Goal: Transaction & Acquisition: Purchase product/service

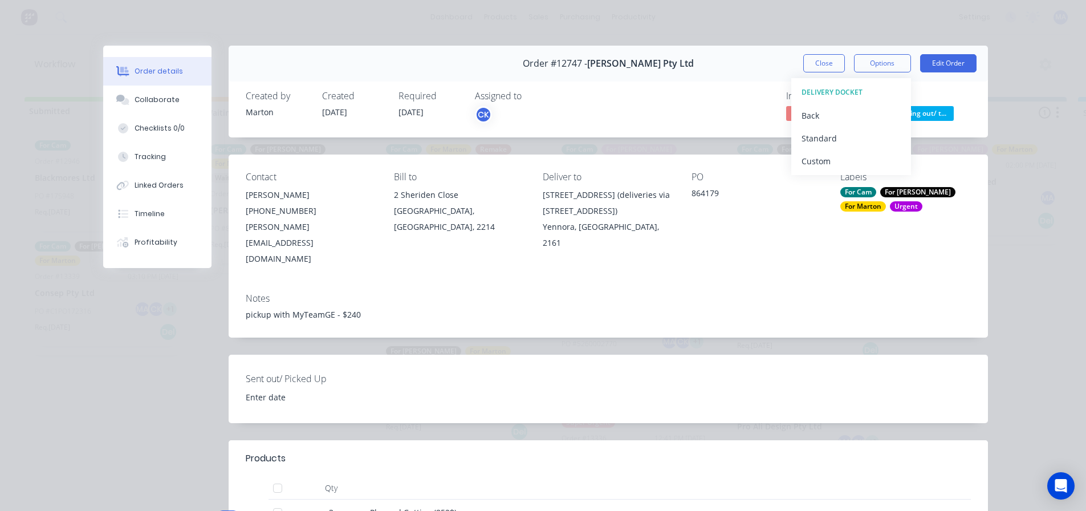
scroll to position [0, 447]
click at [776, 66] on div "Order #12747 - [PERSON_NAME] Pty Ltd Close Options DELIVERY DOCKET Back Standar…" at bounding box center [608, 64] width 759 height 36
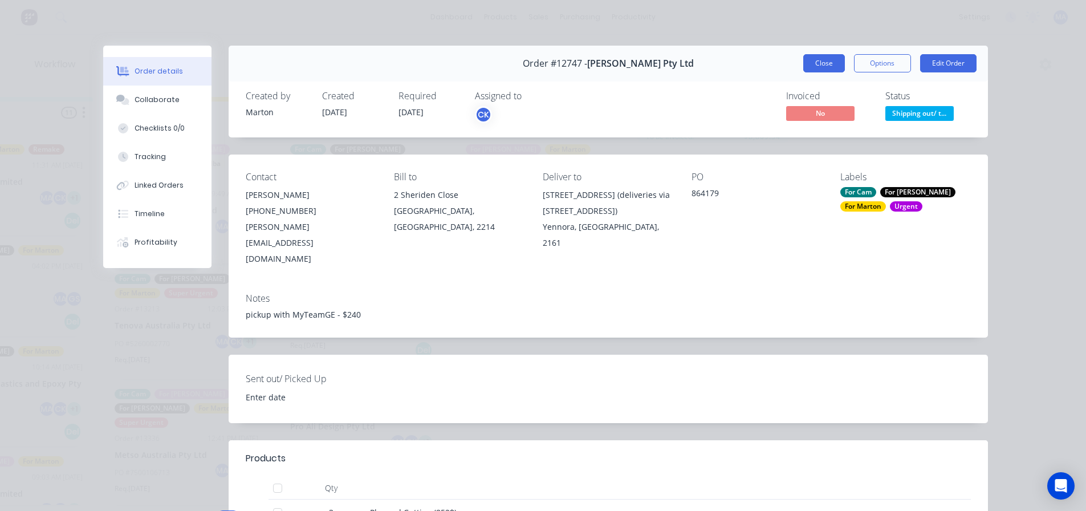
click at [823, 59] on button "Close" at bounding box center [824, 63] width 42 height 18
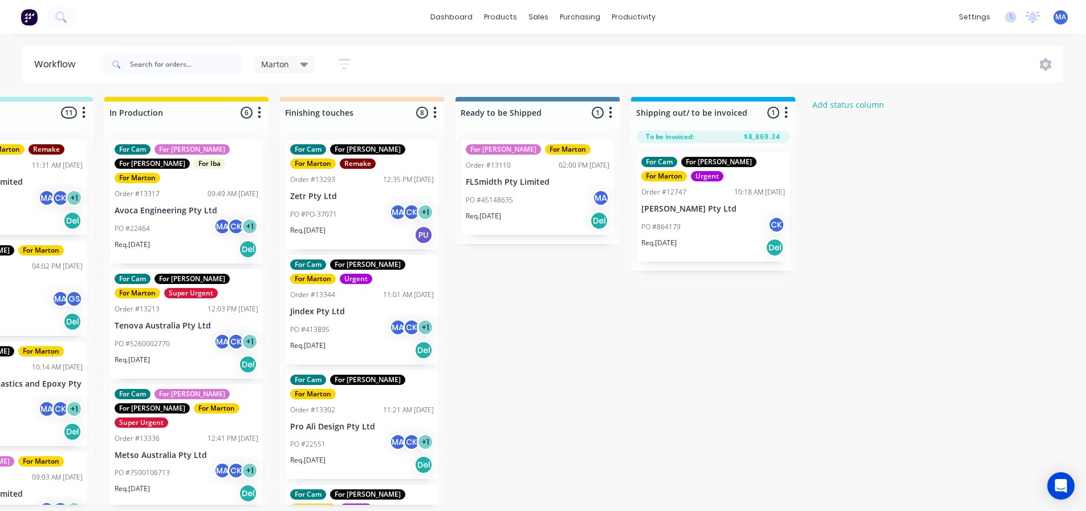
click at [563, 408] on div "Submitted 2 Status colour #32CD32 hex #32CD32 Save Cancel Summaries Total order…" at bounding box center [330, 301] width 1570 height 408
click at [357, 331] on div "PO #413895 MA CK + 1" at bounding box center [362, 330] width 144 height 22
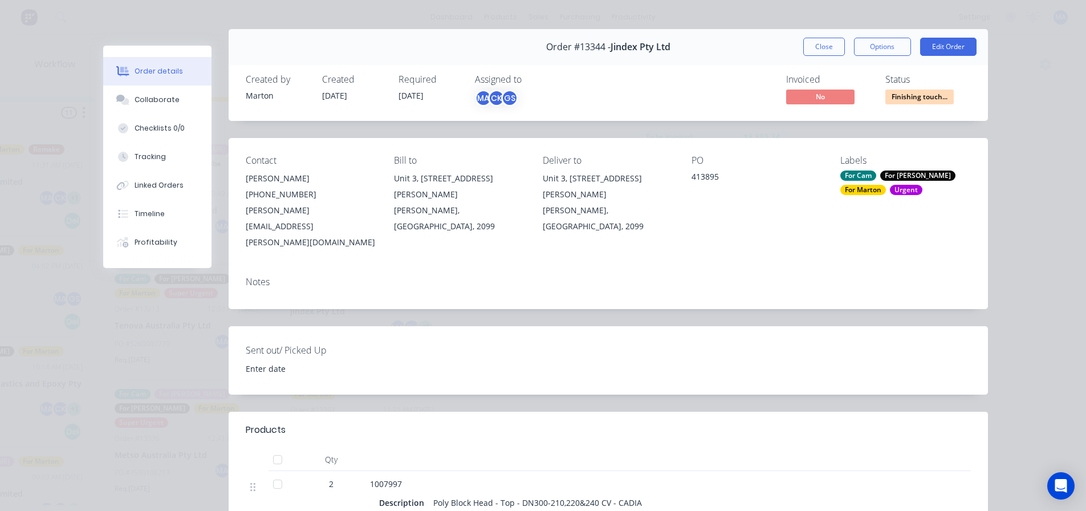
scroll to position [0, 0]
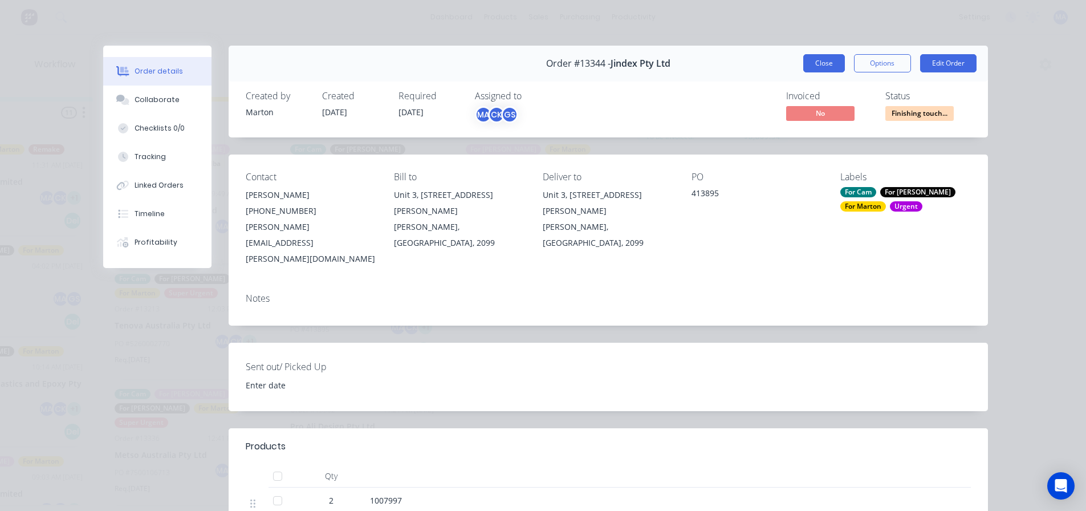
click at [820, 71] on button "Close" at bounding box center [824, 63] width 42 height 18
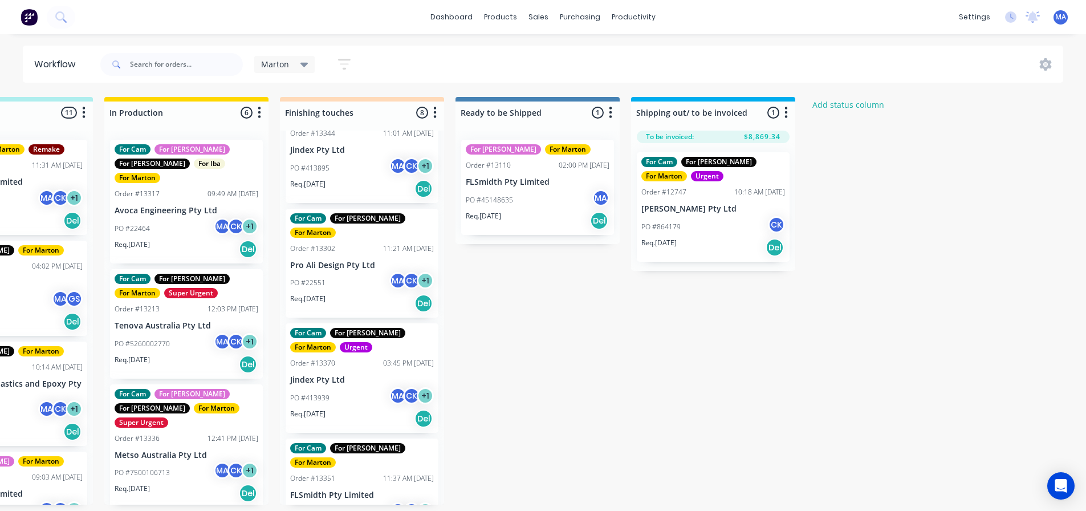
scroll to position [171, 0]
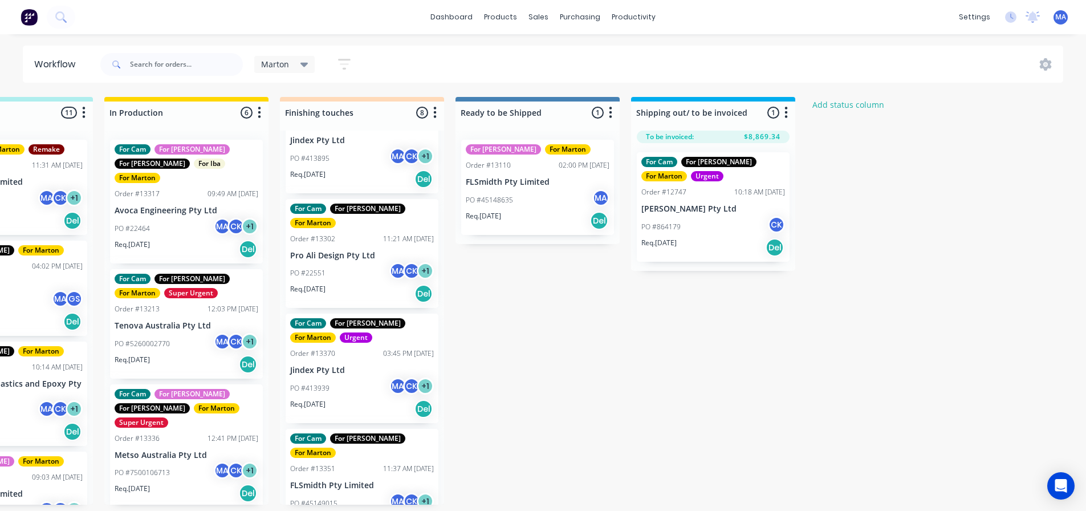
click at [362, 284] on div "Req. [DATE] Del" at bounding box center [362, 293] width 144 height 19
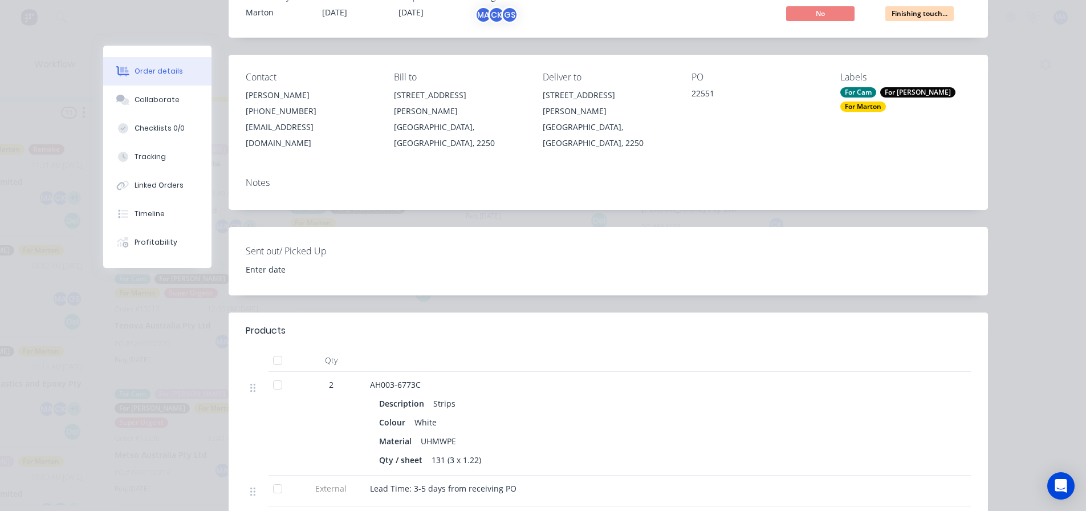
scroll to position [114, 0]
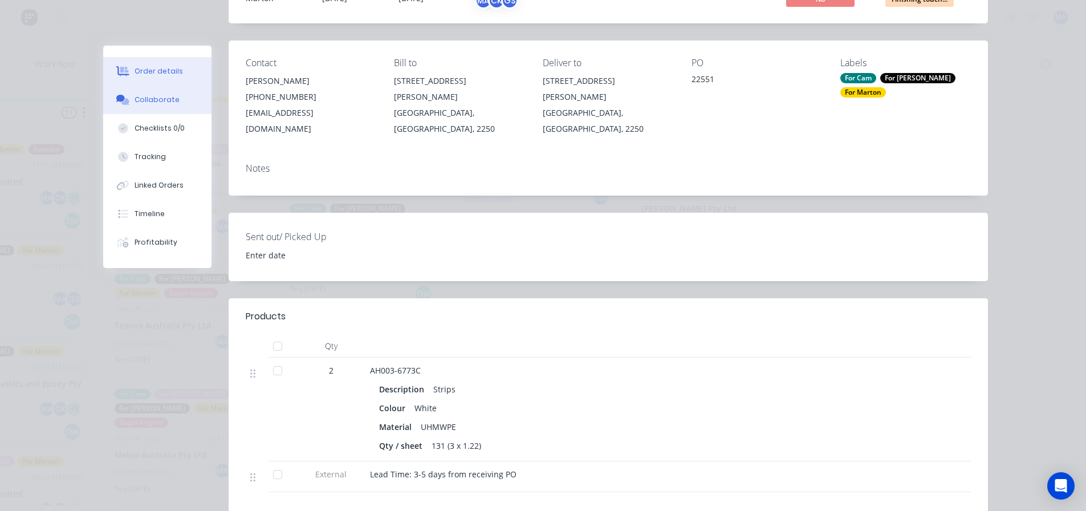
click at [162, 99] on div "Collaborate" at bounding box center [157, 100] width 45 height 10
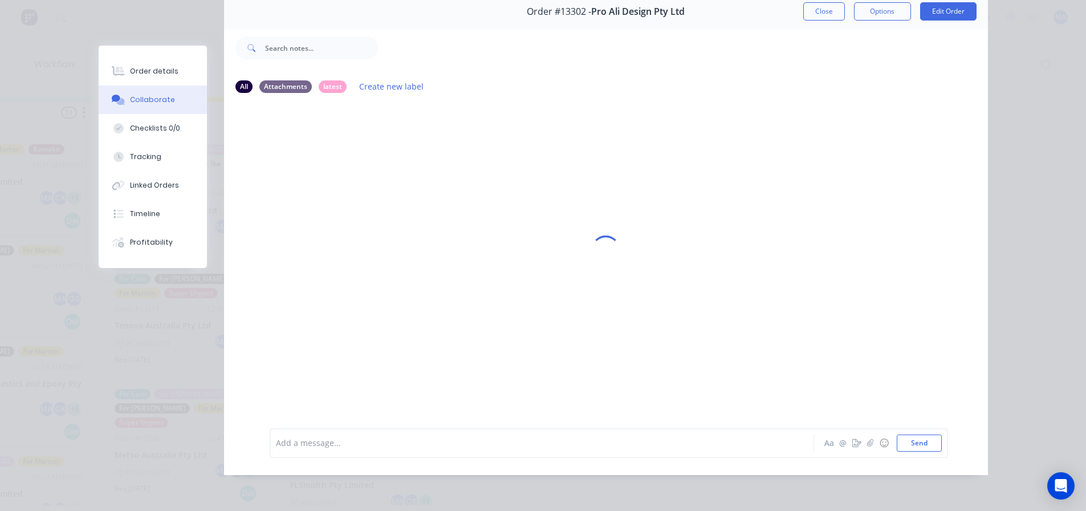
scroll to position [0, 0]
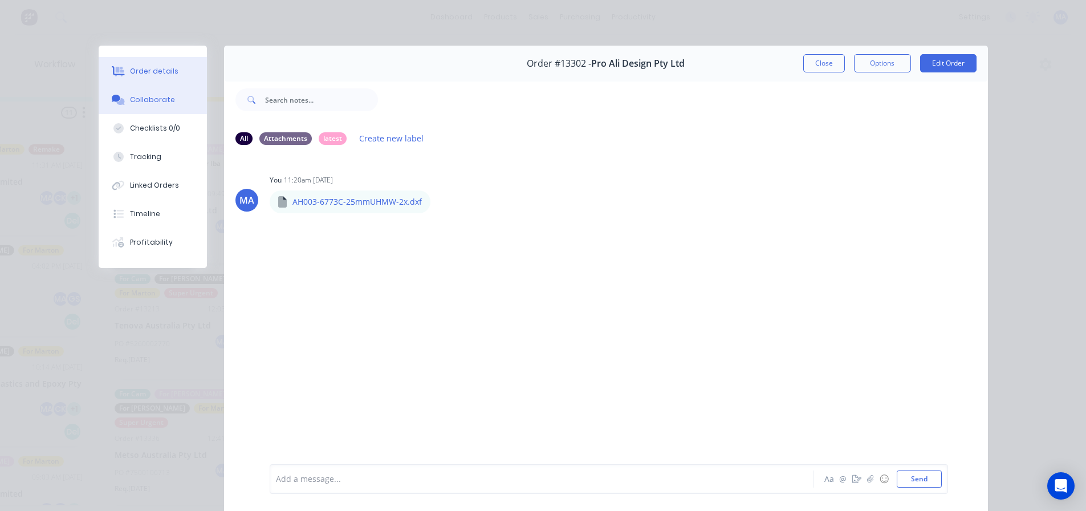
click at [171, 79] on button "Order details" at bounding box center [153, 71] width 108 height 29
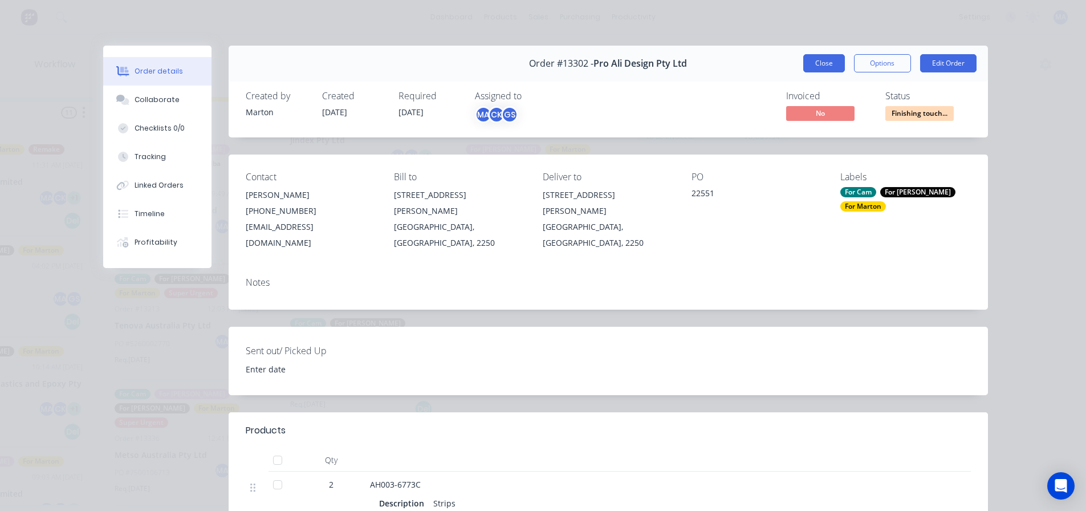
click at [819, 59] on button "Close" at bounding box center [824, 63] width 42 height 18
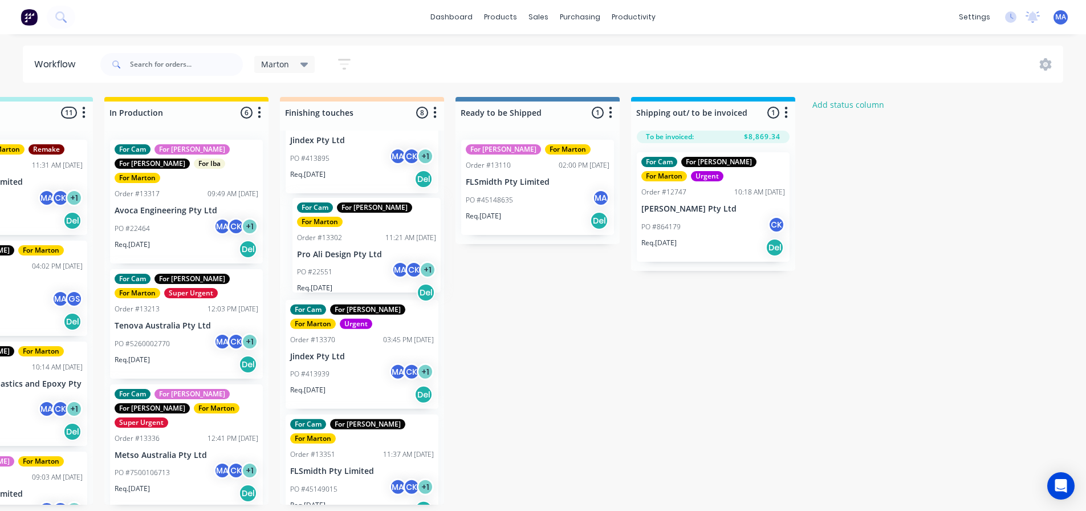
scroll to position [170, 0]
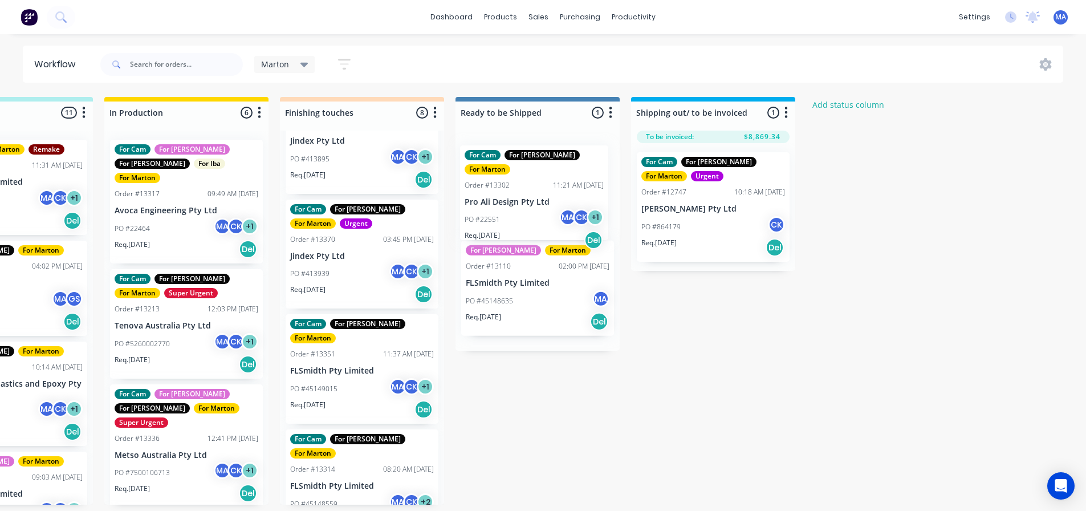
drag, startPoint x: 348, startPoint y: 260, endPoint x: 528, endPoint y: 206, distance: 187.4
click at [528, 206] on div "Submitted 2 Status colour #32CD32 hex #32CD32 Save Cancel Summaries Total order…" at bounding box center [330, 301] width 1570 height 408
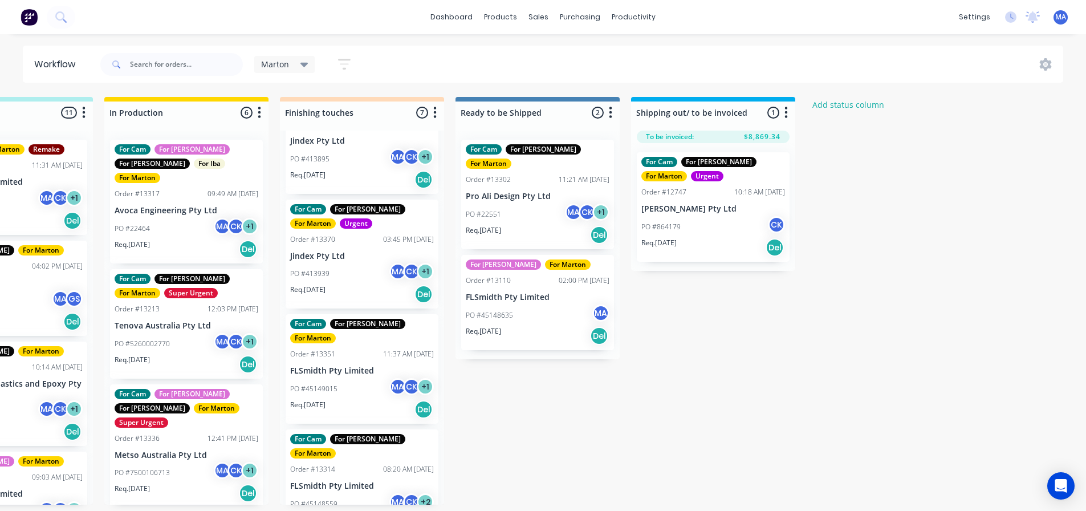
click at [349, 359] on div "[PERSON_NAME]" at bounding box center [368, 351] width 154 height 17
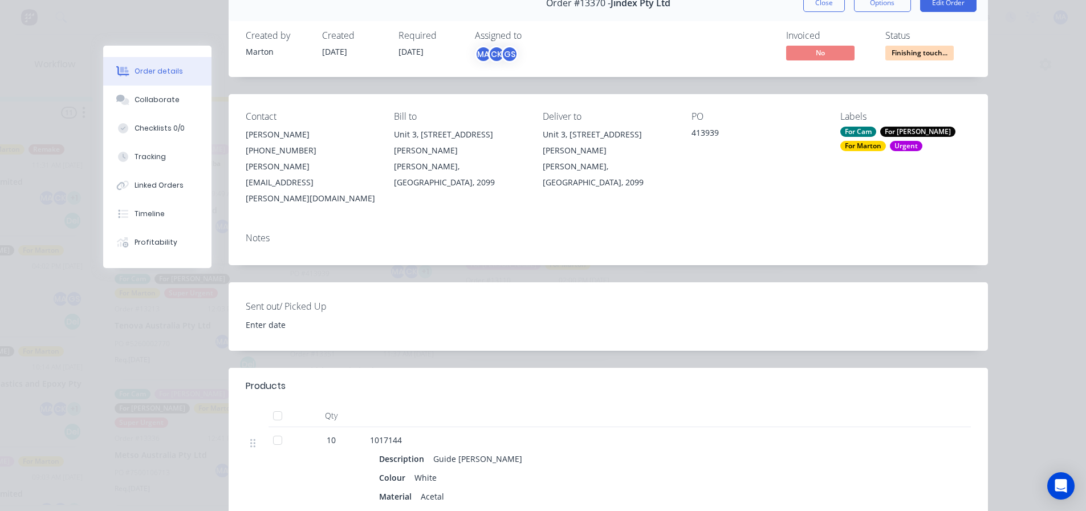
scroll to position [0, 0]
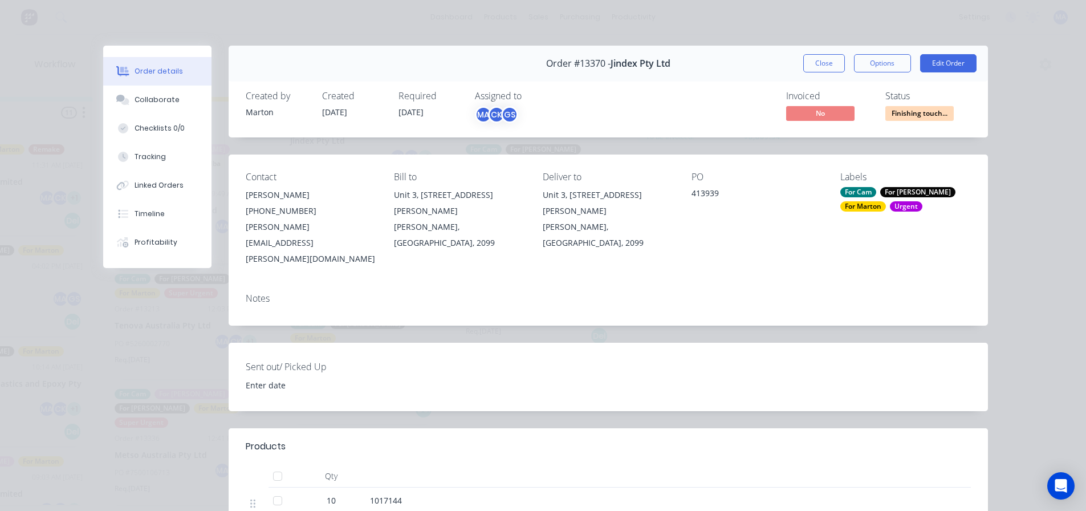
drag, startPoint x: 828, startPoint y: 65, endPoint x: 784, endPoint y: 86, distance: 48.7
click at [828, 65] on button "Close" at bounding box center [824, 63] width 42 height 18
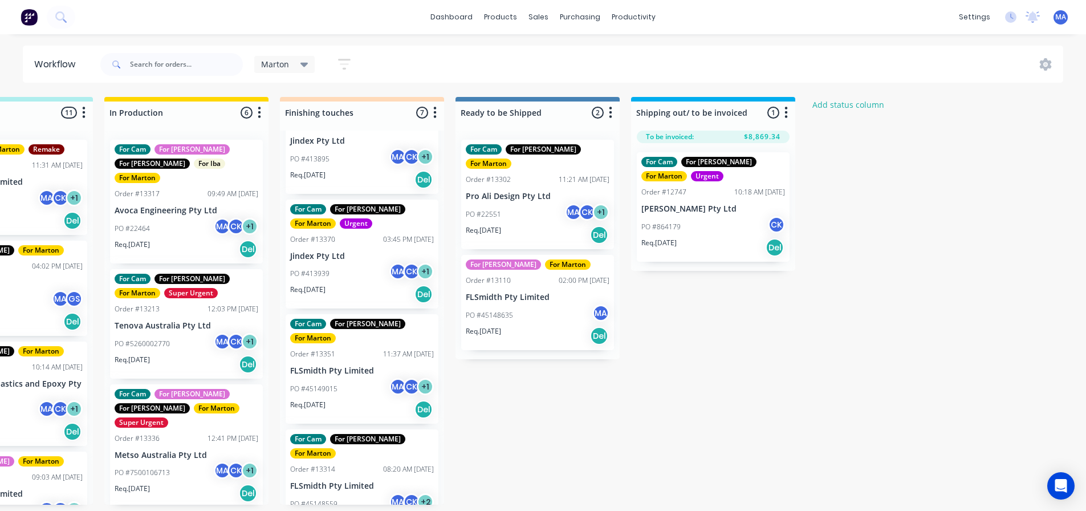
click at [491, 433] on div "Submitted 2 Status colour #32CD32 hex #32CD32 Save Cancel Summaries Total order…" at bounding box center [330, 301] width 1570 height 408
click at [369, 378] on div "PO #45149015 MA CK + 1" at bounding box center [362, 389] width 144 height 22
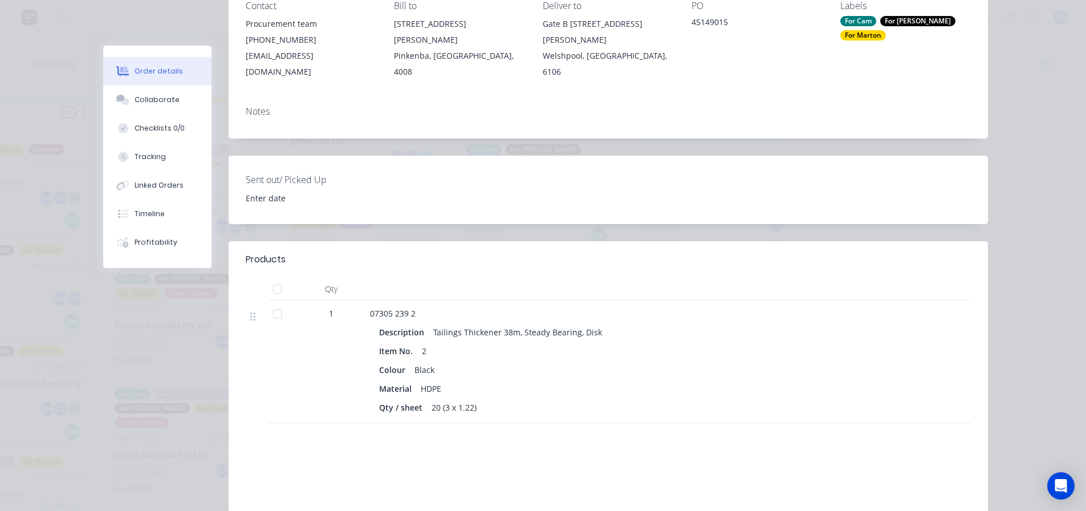
scroll to position [57, 0]
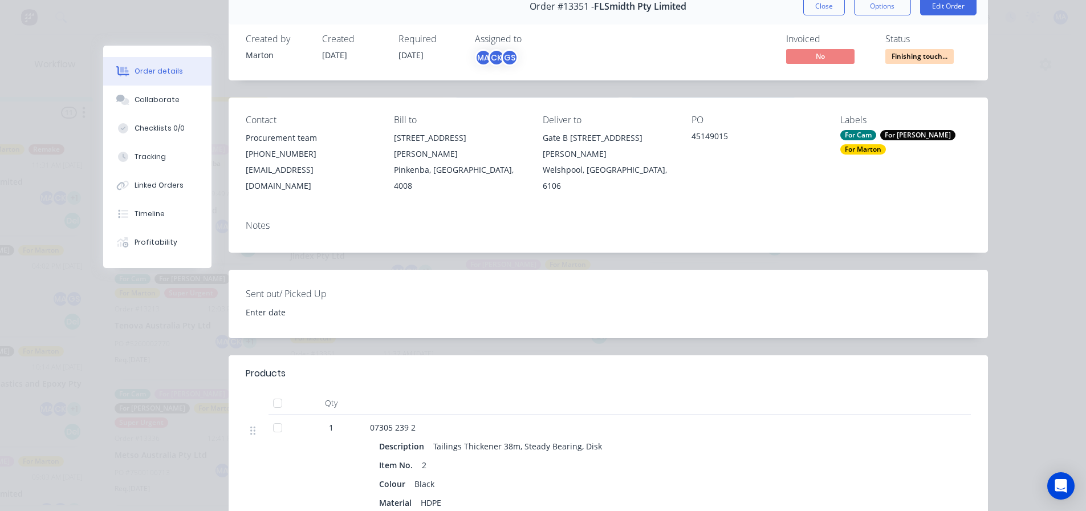
click at [639, 0] on html "dashboard products sales purchasing productivity dashboard products Product Cat…" at bounding box center [96, 221] width 1086 height 442
click at [828, 4] on button "Close" at bounding box center [824, 6] width 42 height 18
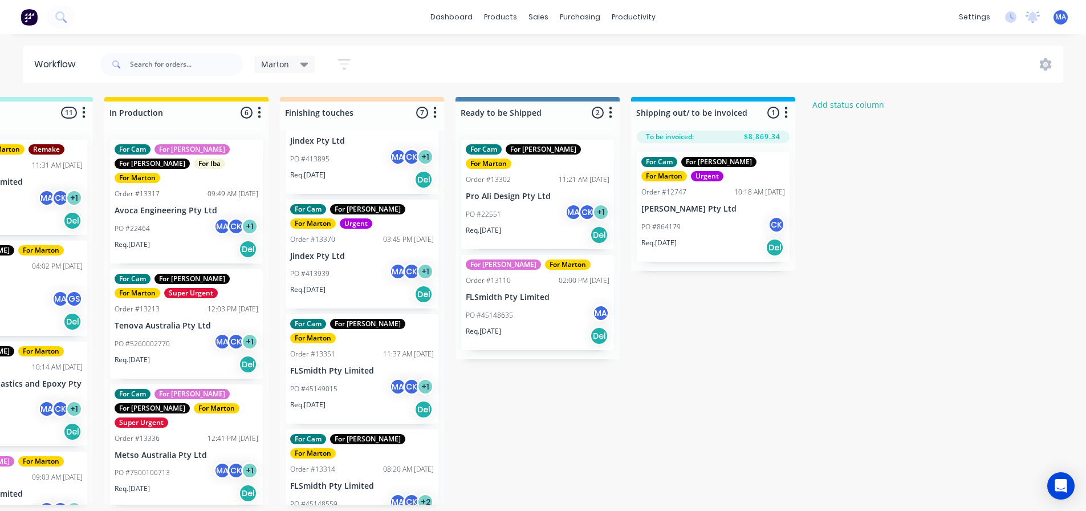
drag, startPoint x: 380, startPoint y: 348, endPoint x: 543, endPoint y: 228, distance: 203.1
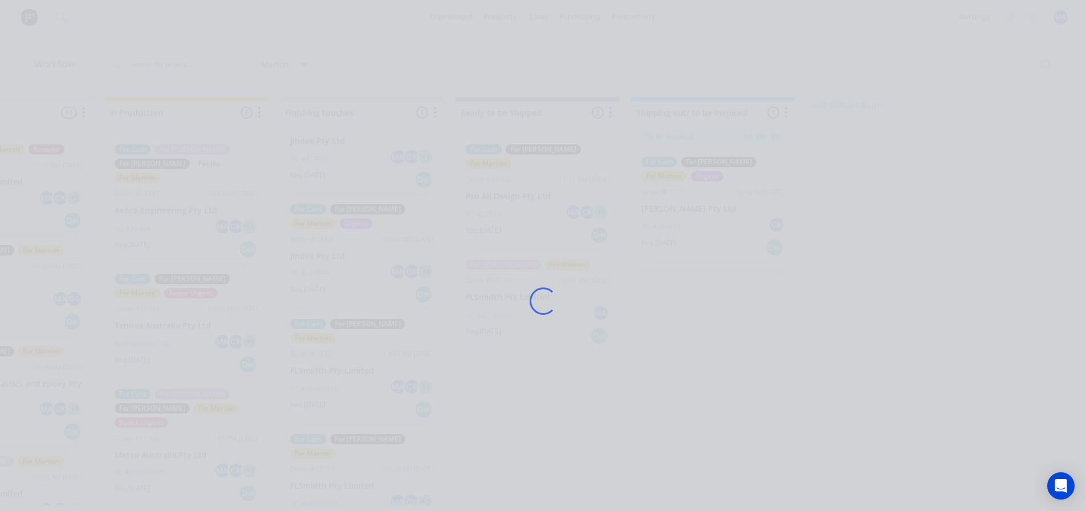
click at [546, 459] on div "Loading..." at bounding box center [543, 301] width 912 height 511
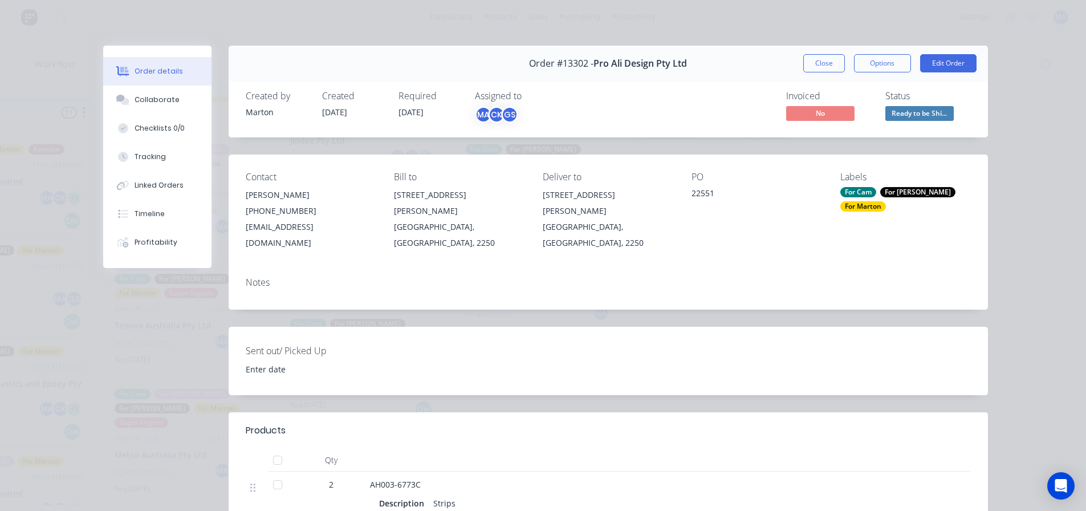
click at [816, 59] on button "Close" at bounding box center [824, 63] width 42 height 18
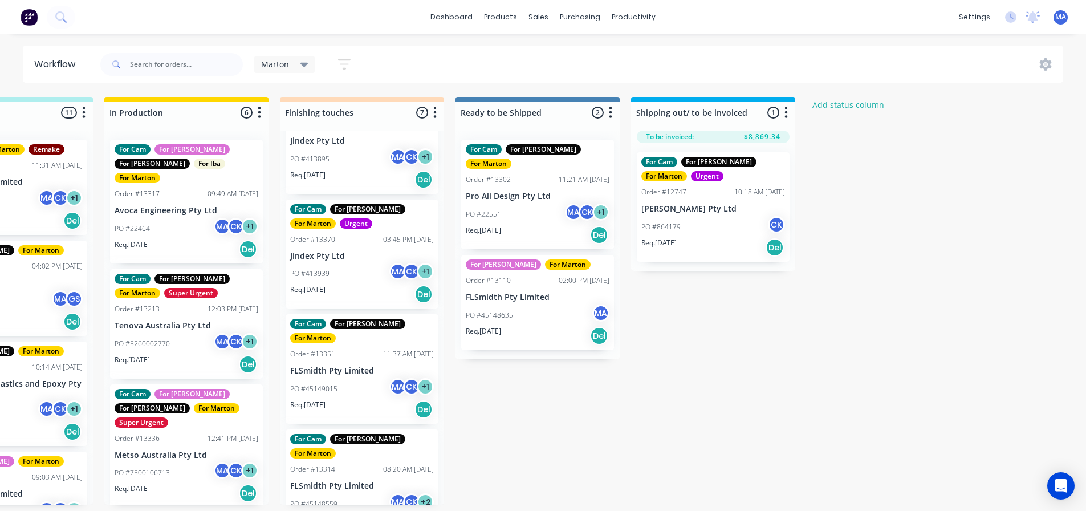
click at [579, 438] on div "Submitted 2 Status colour #32CD32 hex #32CD32 Save Cancel Summaries Total order…" at bounding box center [330, 301] width 1570 height 408
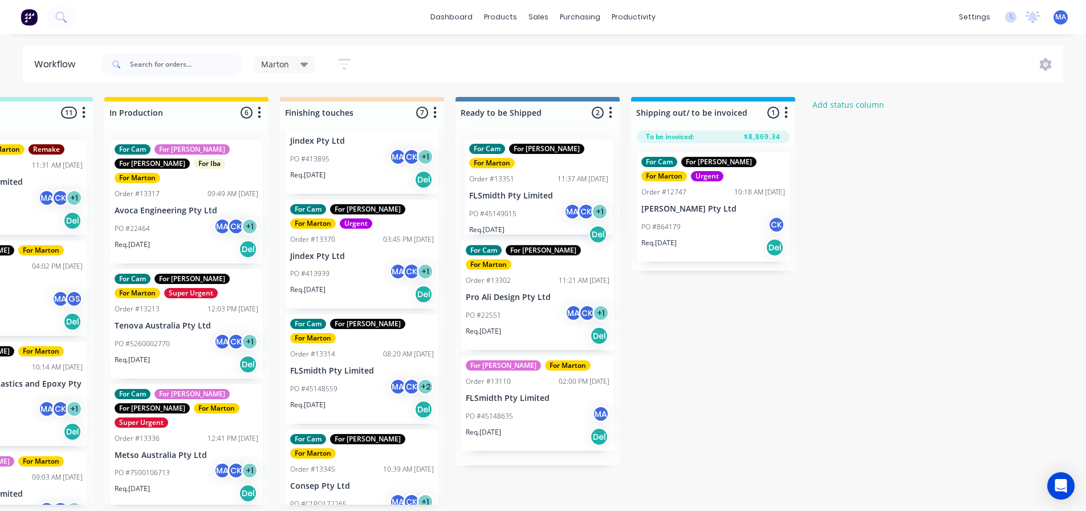
drag, startPoint x: 364, startPoint y: 384, endPoint x: 546, endPoint y: 207, distance: 254.4
click at [546, 207] on div "Submitted 2 Status colour #32CD32 hex #32CD32 Save Cancel Summaries Total order…" at bounding box center [330, 301] width 1570 height 408
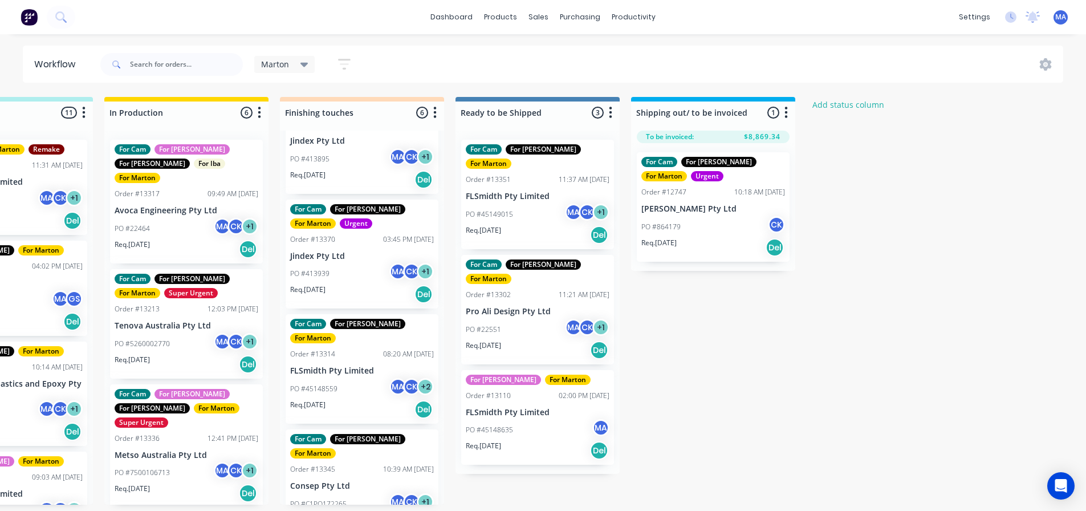
click at [354, 400] on div "Req. [DATE] Del" at bounding box center [362, 409] width 144 height 19
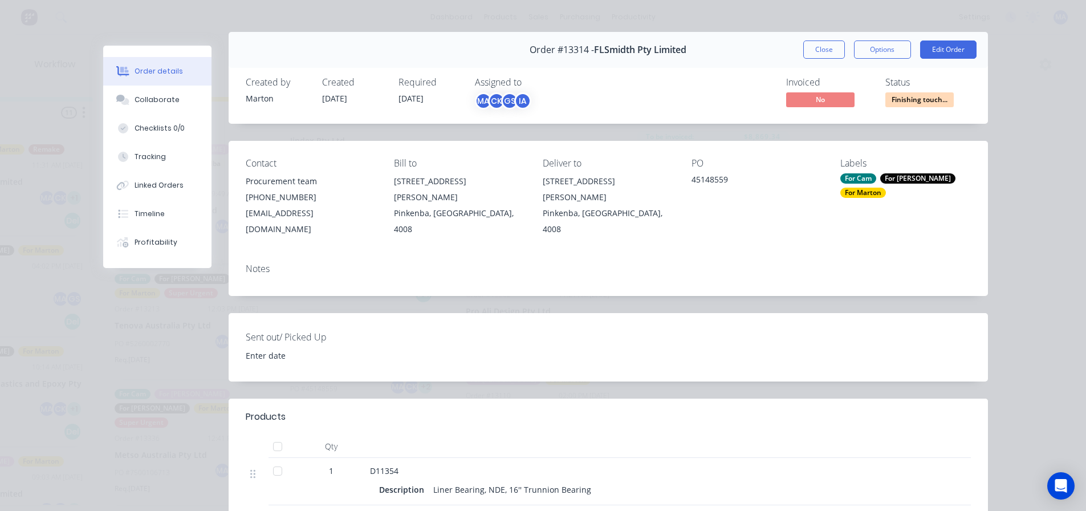
scroll to position [0, 0]
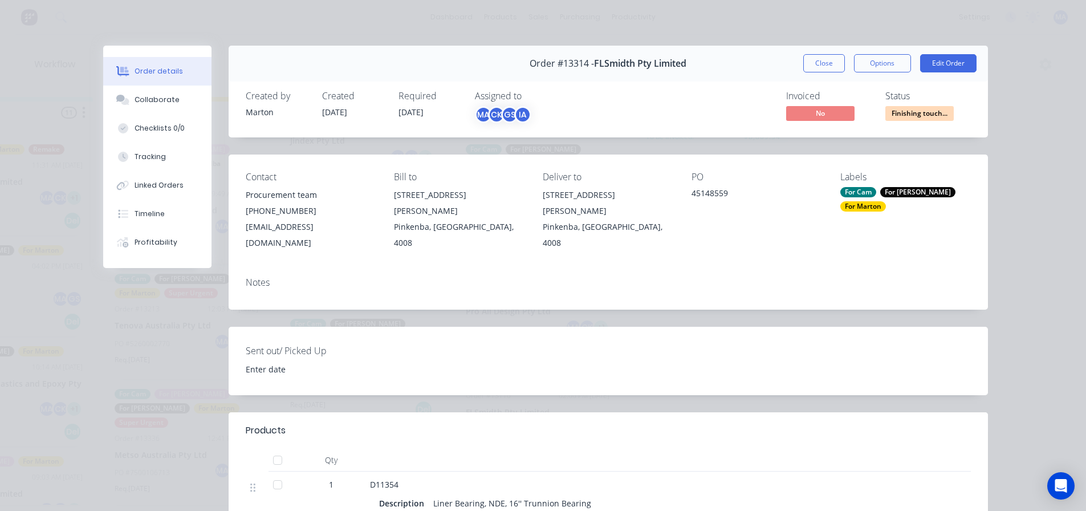
click at [831, 61] on button "Close" at bounding box center [824, 63] width 42 height 18
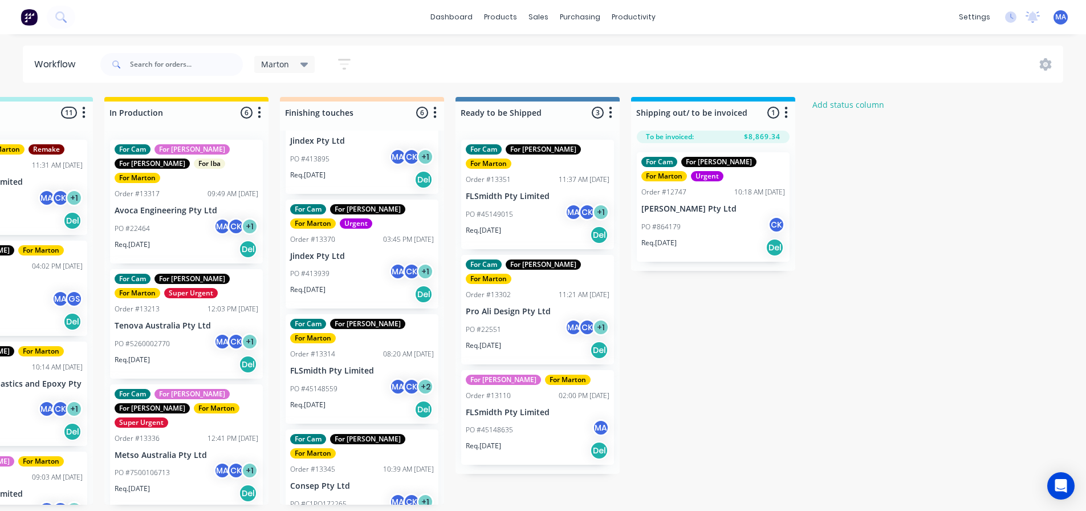
drag, startPoint x: 780, startPoint y: 372, endPoint x: 654, endPoint y: 364, distance: 126.2
click at [780, 372] on div "Submitted 2 Status colour #32CD32 hex #32CD32 Save Cancel Summaries Total order…" at bounding box center [330, 301] width 1570 height 408
click at [341, 400] on div "Req. [DATE] Del" at bounding box center [362, 409] width 144 height 19
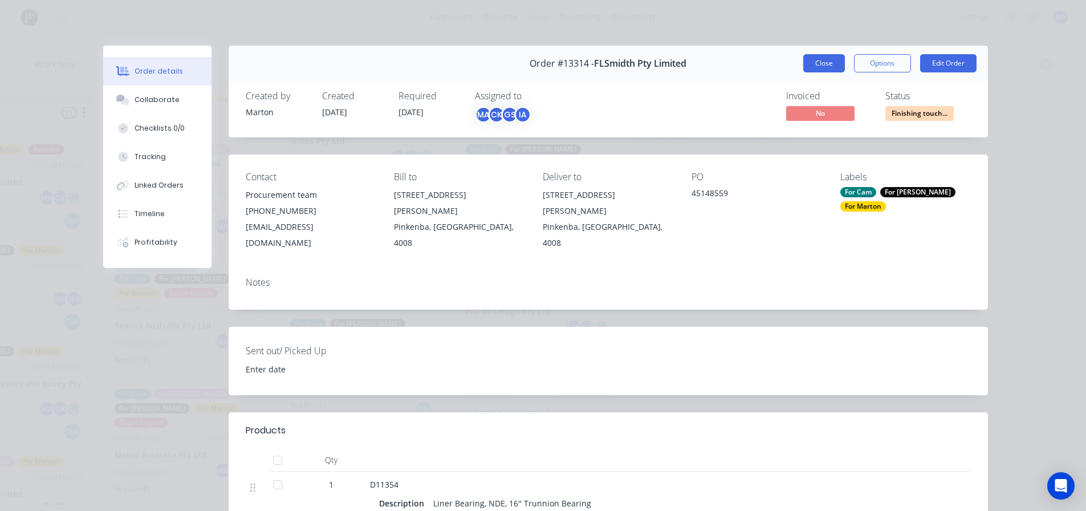
click at [817, 61] on button "Close" at bounding box center [824, 63] width 42 height 18
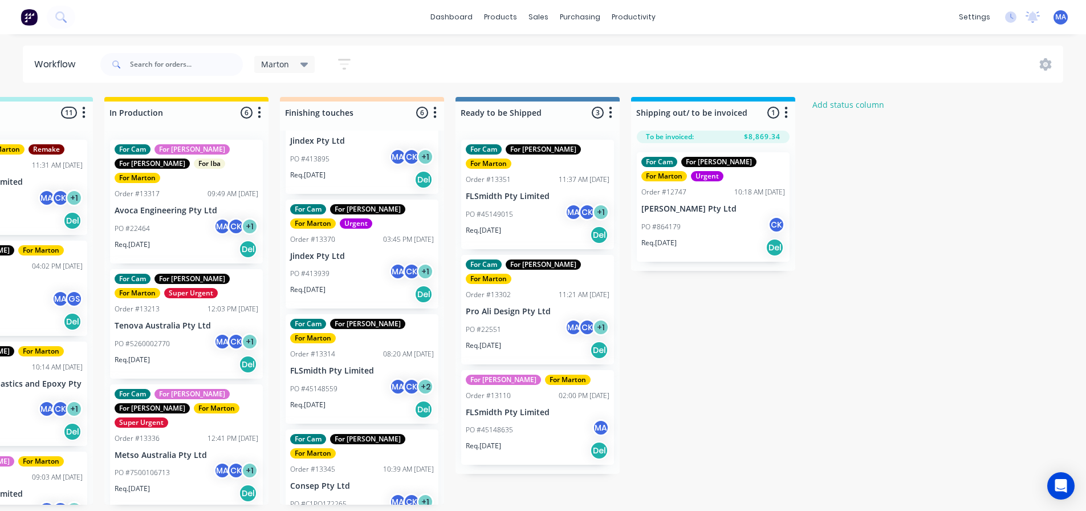
scroll to position [227, 0]
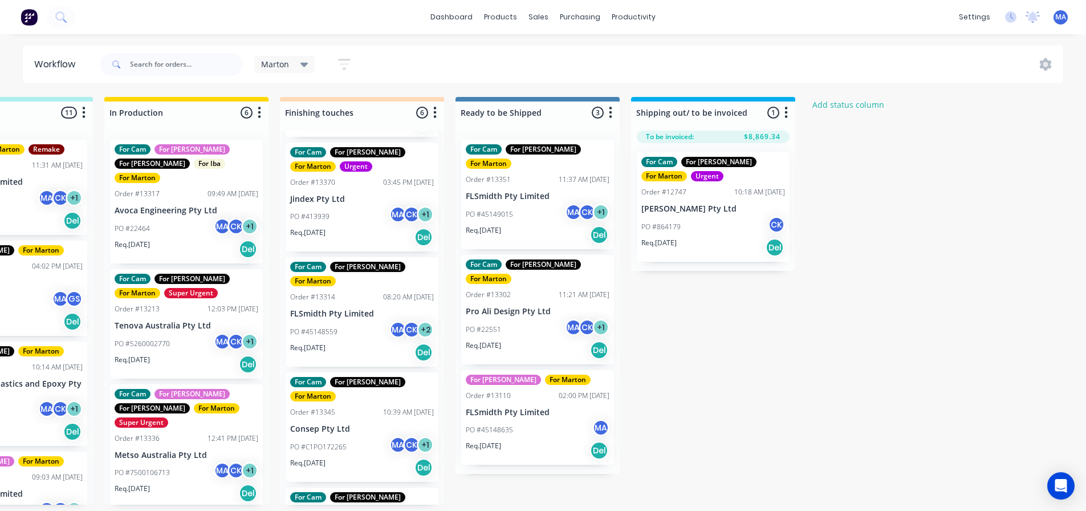
click at [369, 458] on div "Req. [DATE] Del" at bounding box center [362, 467] width 144 height 19
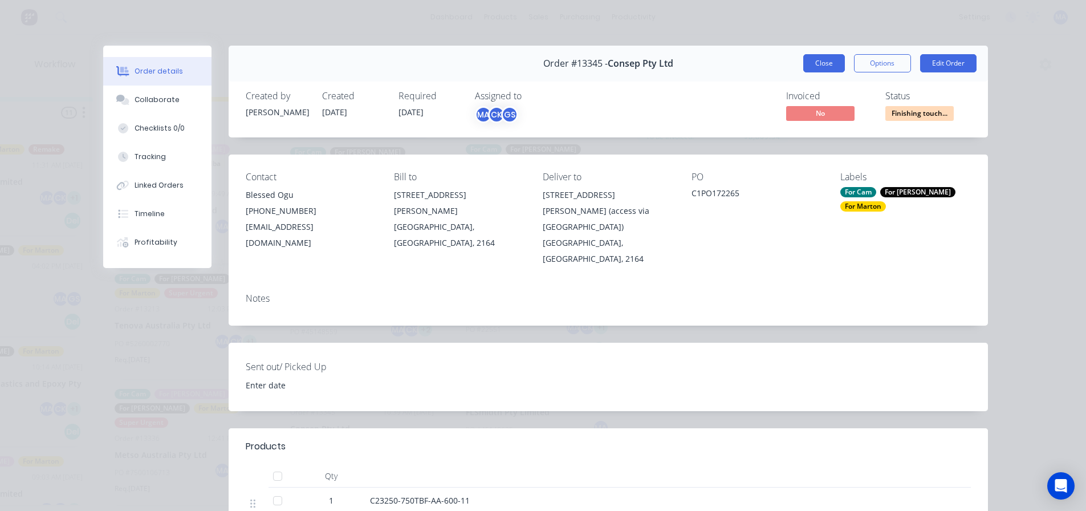
click at [817, 67] on button "Close" at bounding box center [824, 63] width 42 height 18
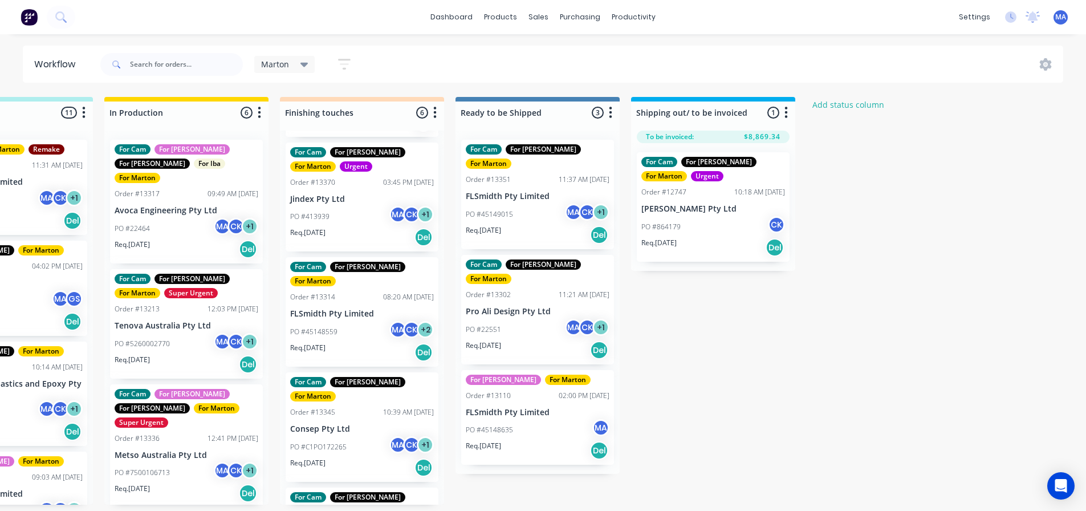
click at [386, 458] on div "Req. [DATE] Del" at bounding box center [362, 467] width 144 height 19
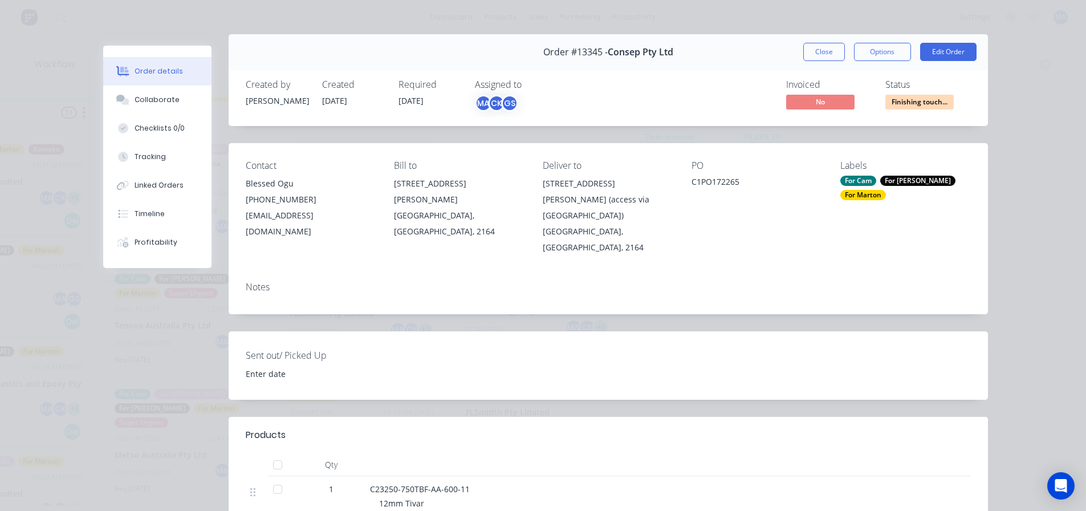
scroll to position [0, 0]
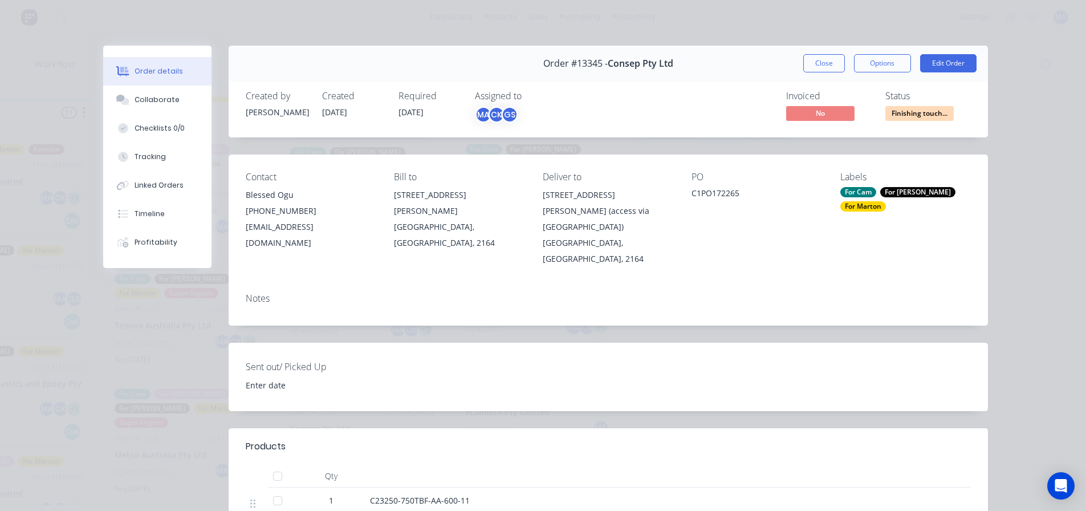
click at [825, 63] on button "Close" at bounding box center [824, 63] width 42 height 18
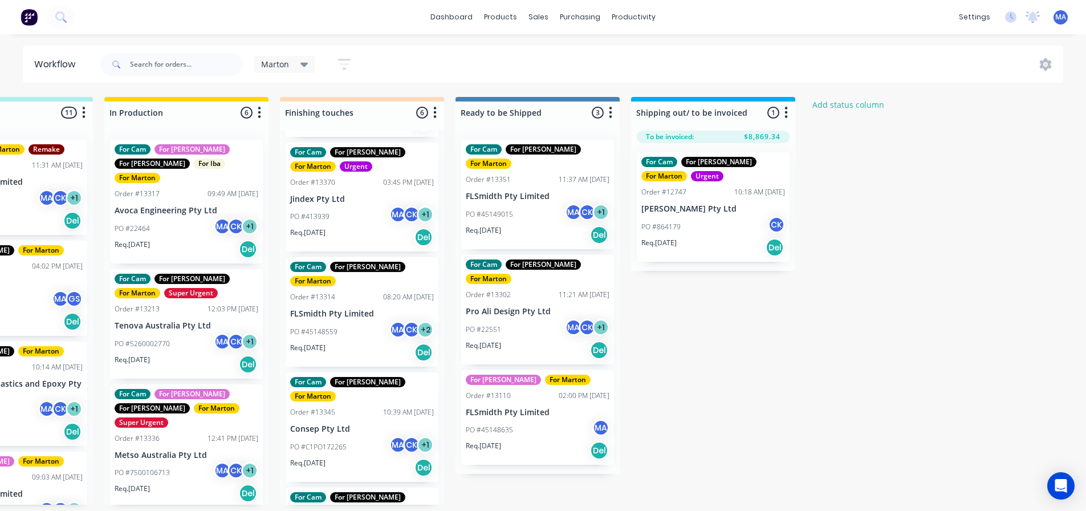
scroll to position [2, 447]
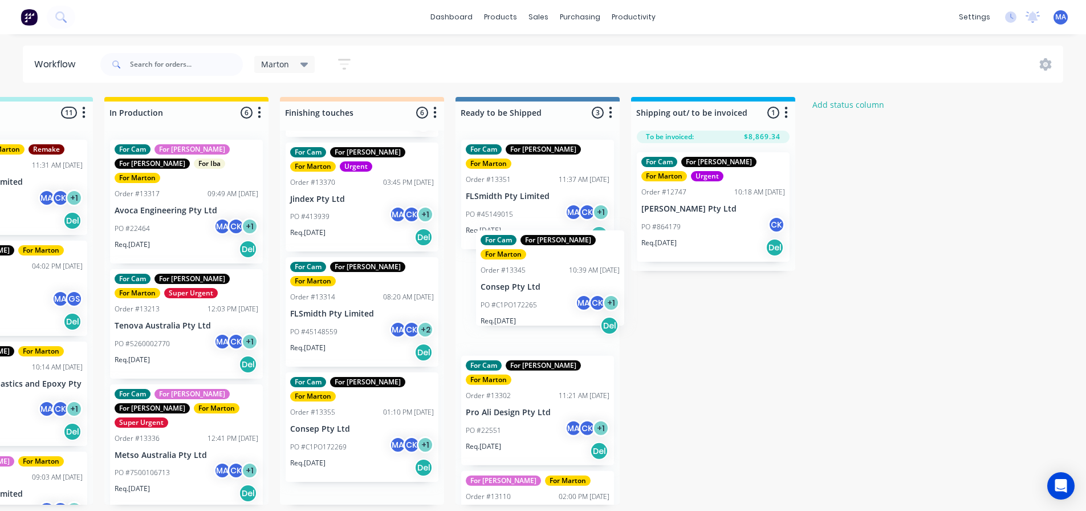
drag, startPoint x: 350, startPoint y: 416, endPoint x: 546, endPoint y: 284, distance: 236.0
click at [546, 284] on div "Submitted 2 Status colour #32CD32 hex #32CD32 Save Cancel Summaries Total order…" at bounding box center [330, 301] width 1570 height 408
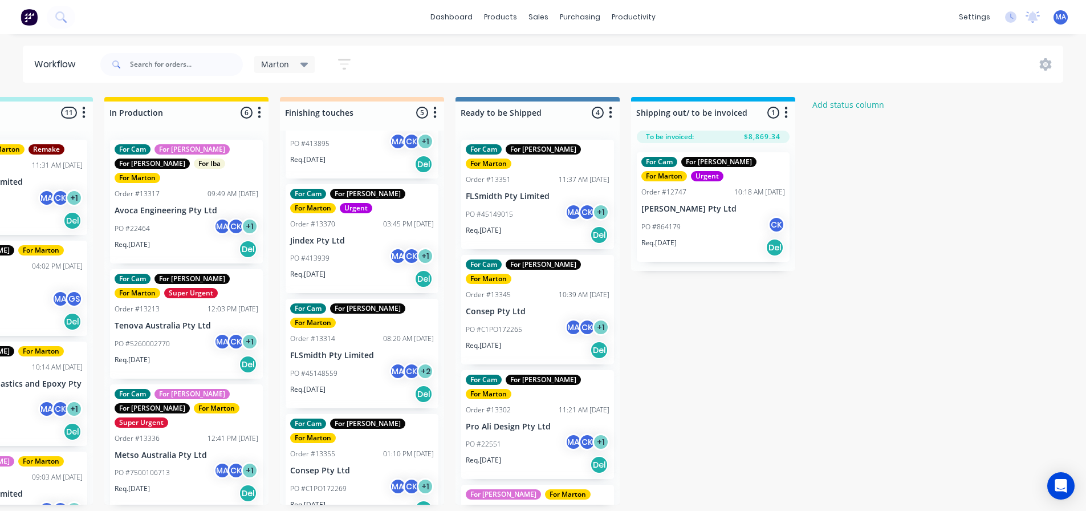
scroll to position [177, 0]
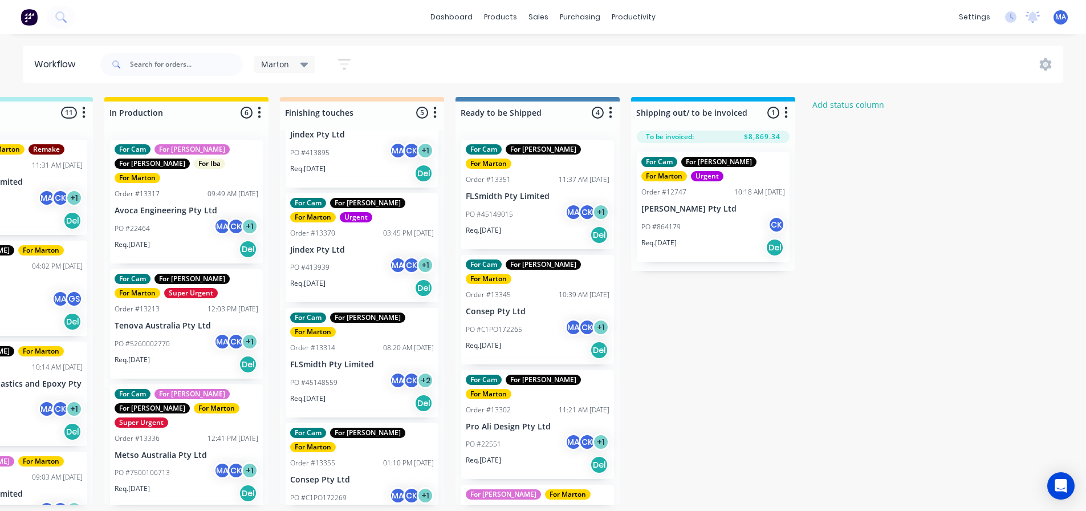
click at [348, 487] on div "PO #C1PO172269 MA CK + 1" at bounding box center [362, 498] width 144 height 22
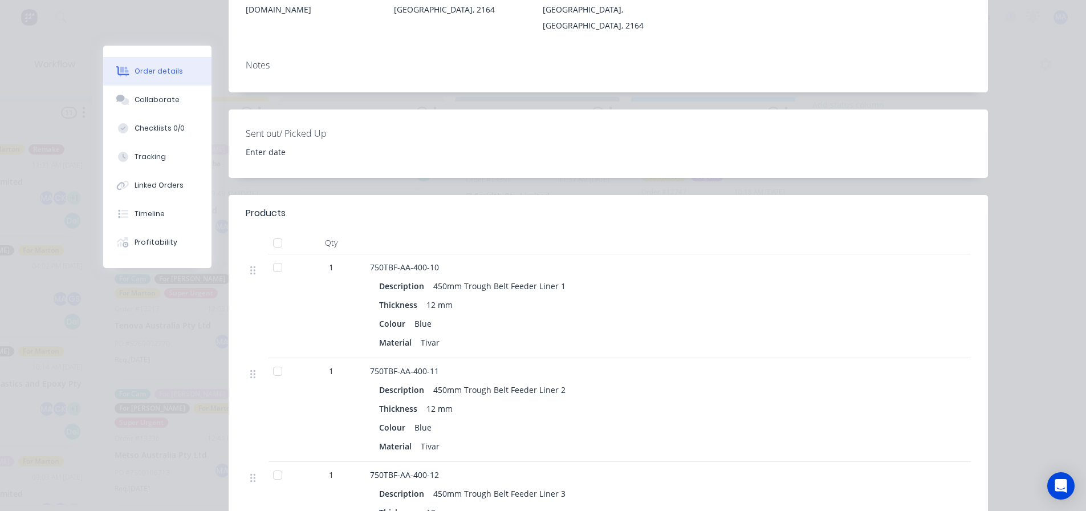
scroll to position [285, 0]
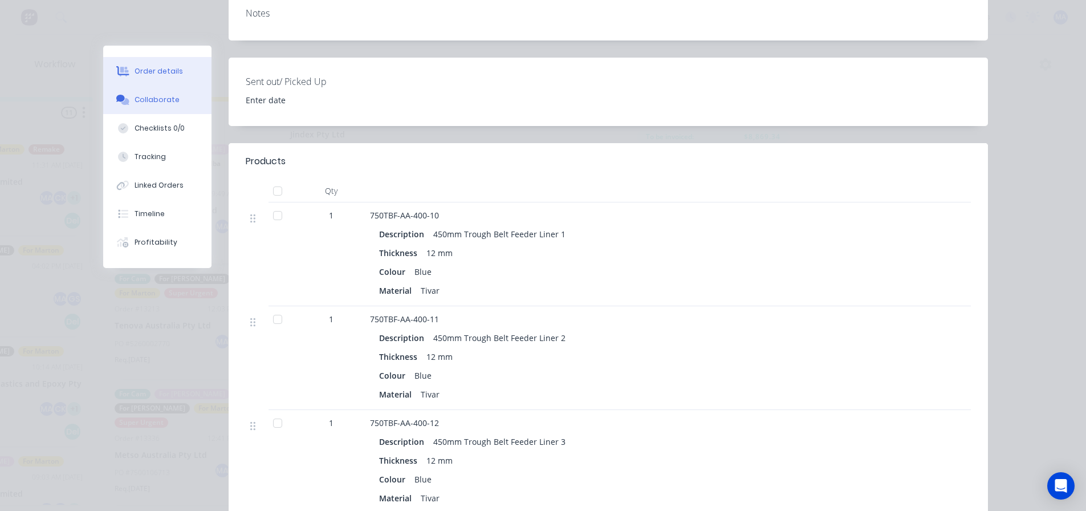
click at [177, 90] on button "Collaborate" at bounding box center [157, 100] width 108 height 29
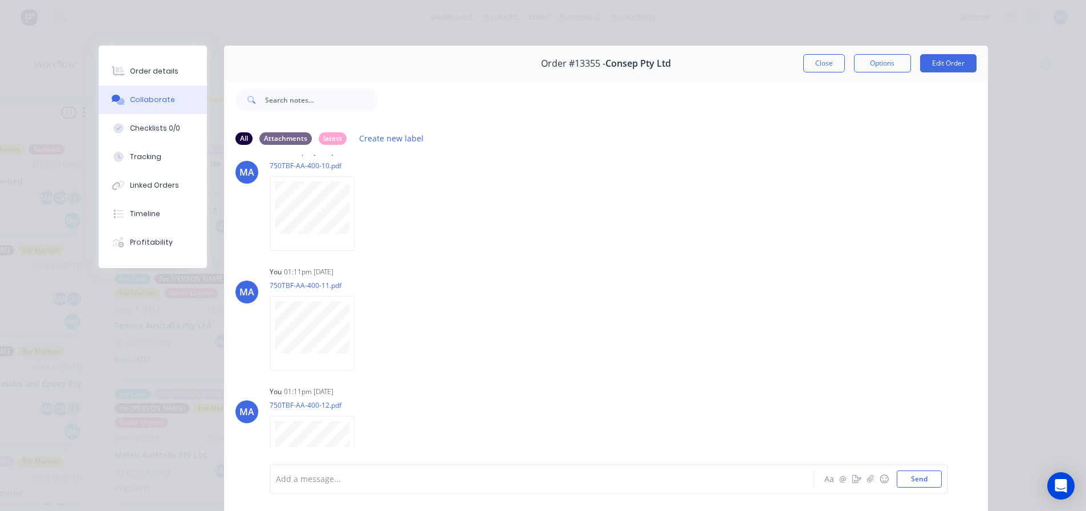
scroll to position [0, 0]
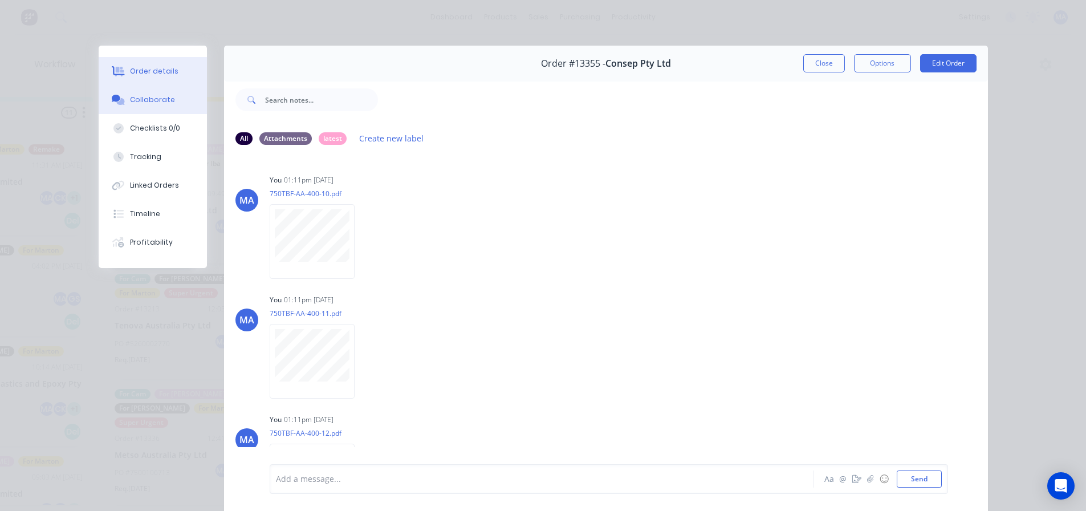
click at [162, 78] on button "Order details" at bounding box center [153, 71] width 108 height 29
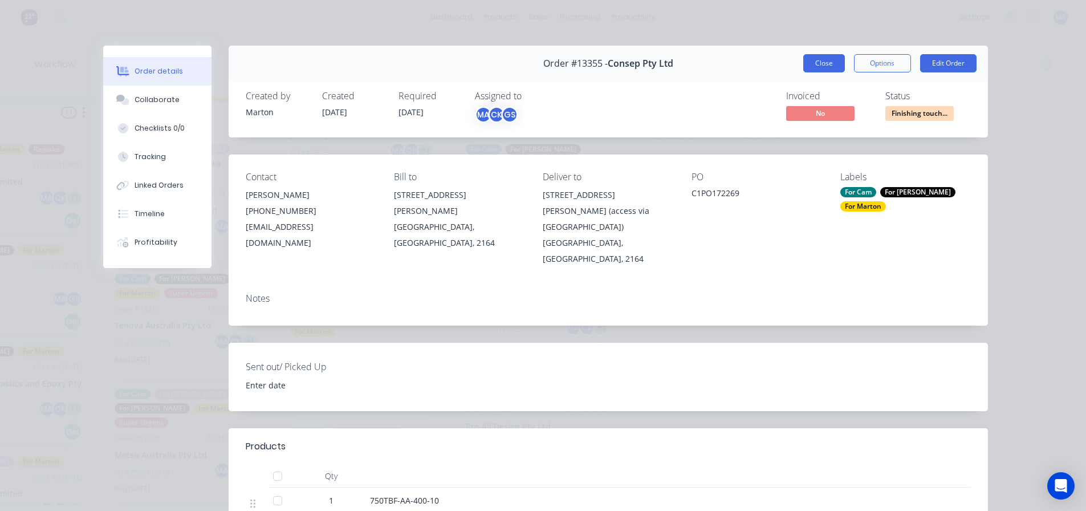
click at [807, 72] on button "Close" at bounding box center [824, 63] width 42 height 18
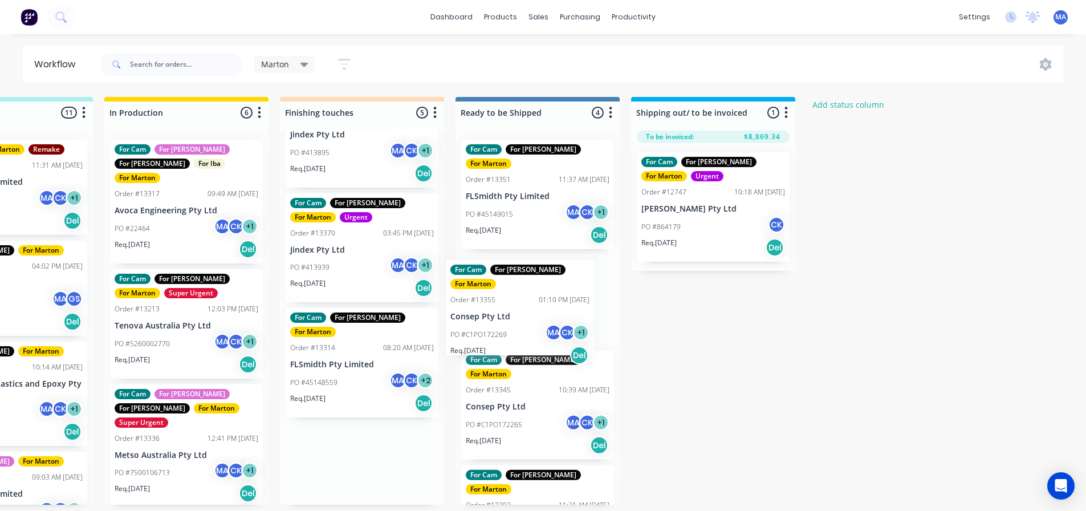
drag, startPoint x: 337, startPoint y: 455, endPoint x: 502, endPoint y: 306, distance: 222.0
click at [502, 306] on div "Submitted 2 Status colour #32CD32 hex #32CD32 Save Cancel Summaries Total order…" at bounding box center [330, 301] width 1570 height 408
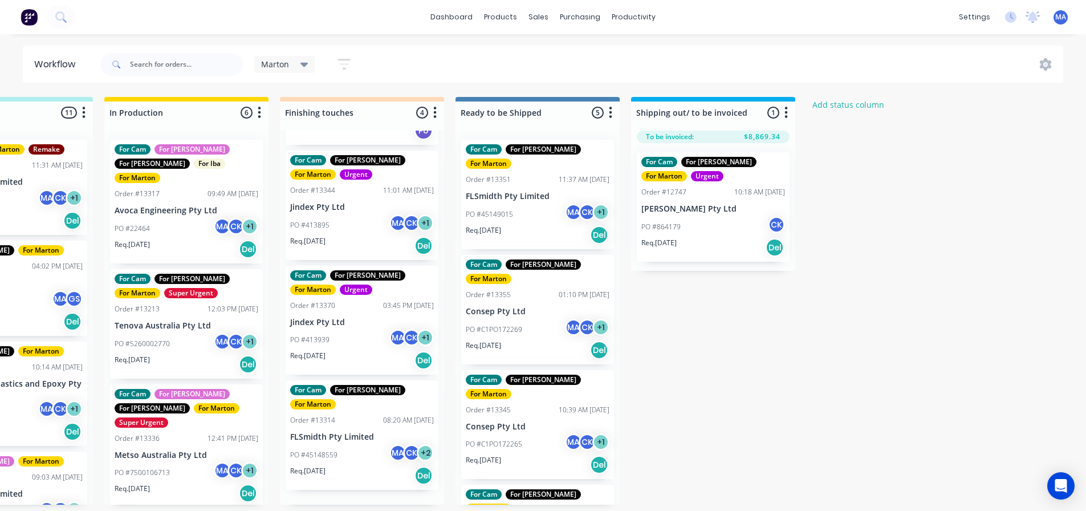
scroll to position [76, 0]
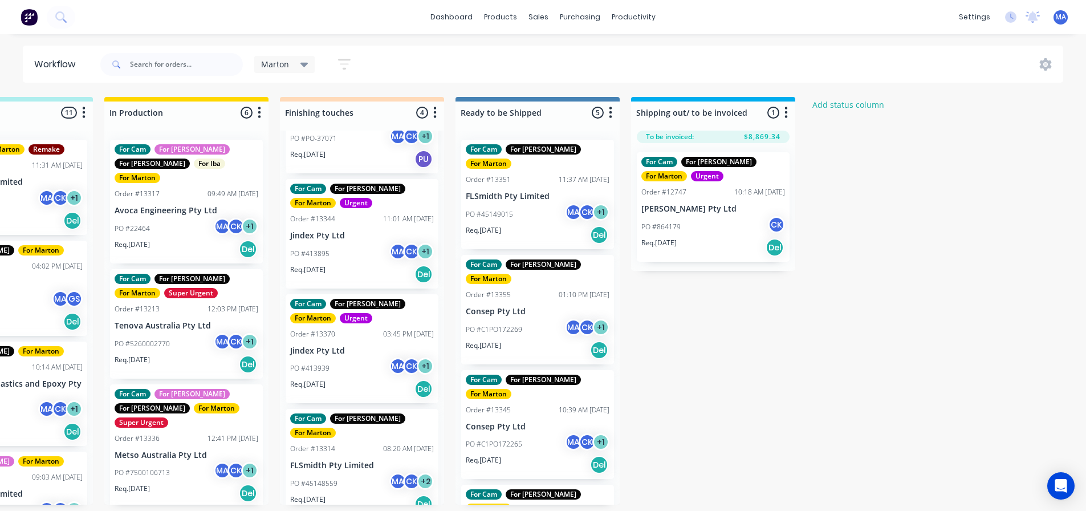
click at [344, 473] on div "PO #45148559 MA CK + 2" at bounding box center [362, 484] width 144 height 22
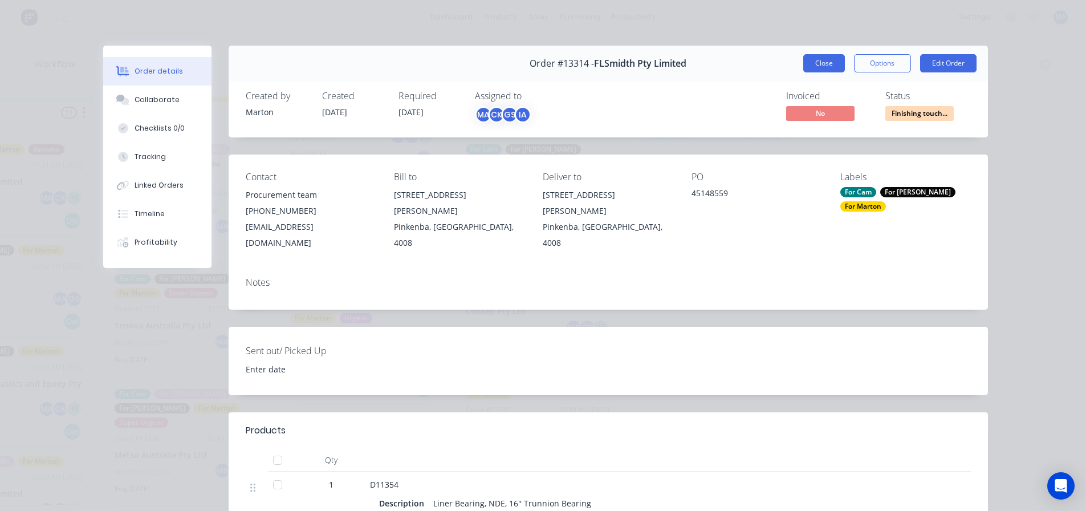
click at [826, 65] on button "Close" at bounding box center [824, 63] width 42 height 18
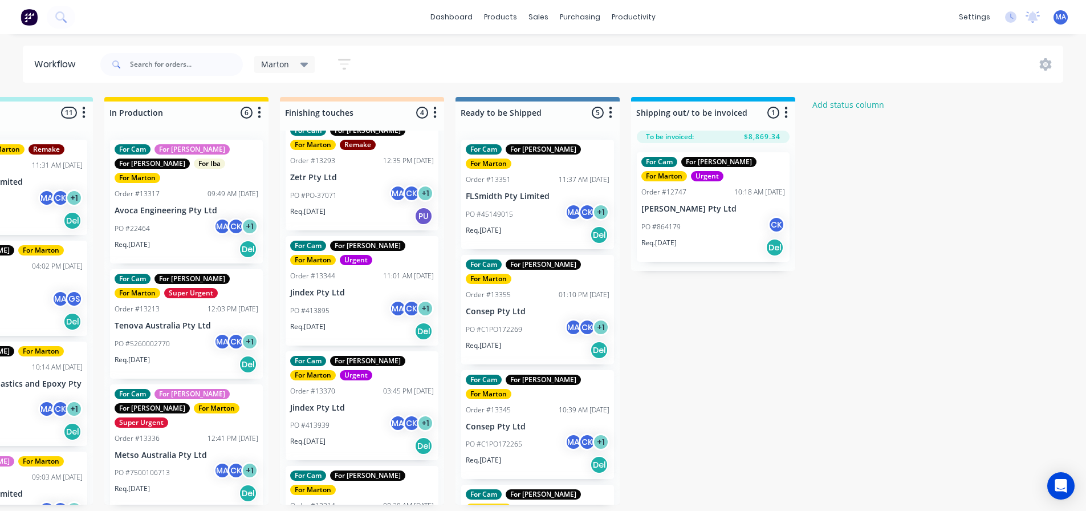
scroll to position [0, 0]
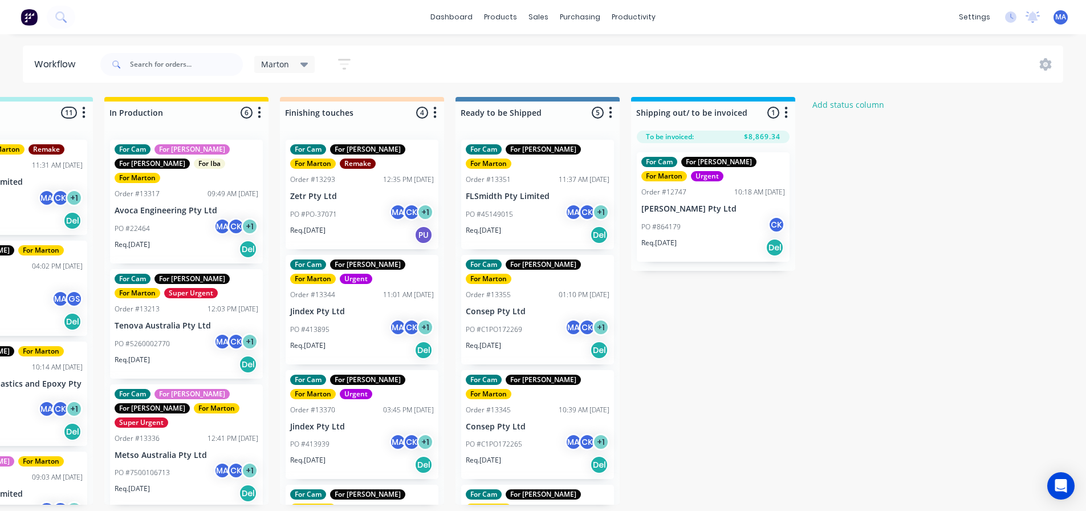
click at [354, 437] on div "PO #413939 MA CK + 1" at bounding box center [362, 444] width 144 height 22
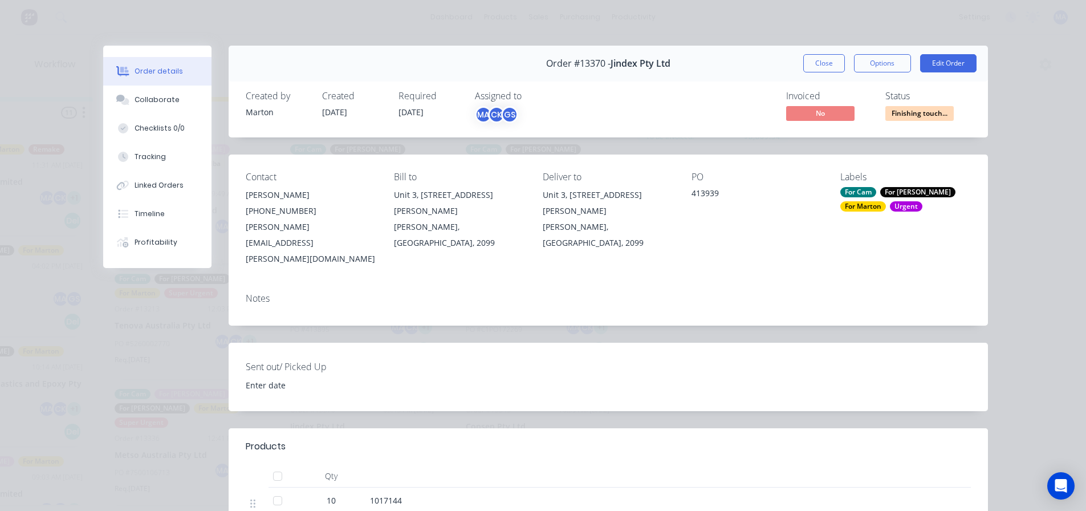
click at [831, 66] on button "Close" at bounding box center [824, 63] width 42 height 18
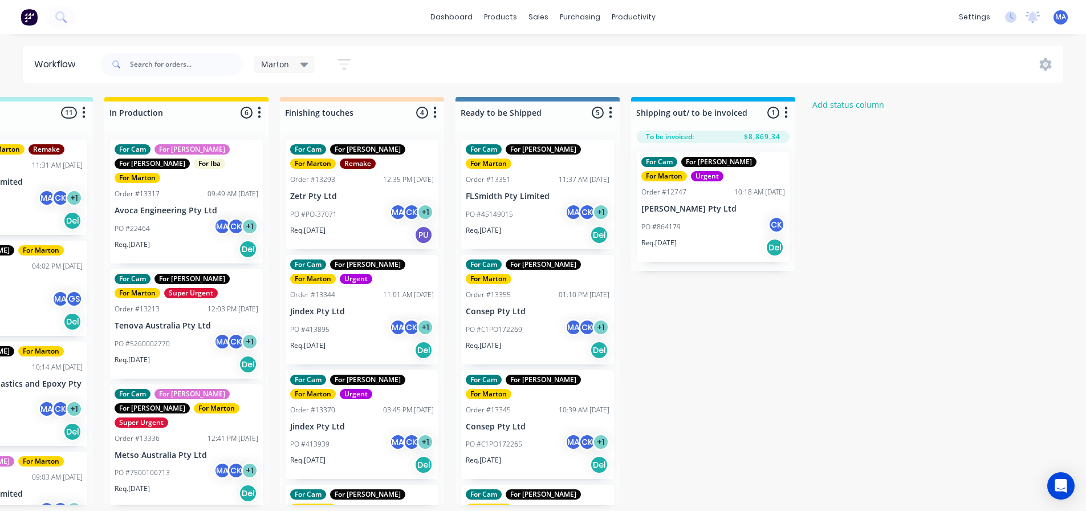
scroll to position [1, 0]
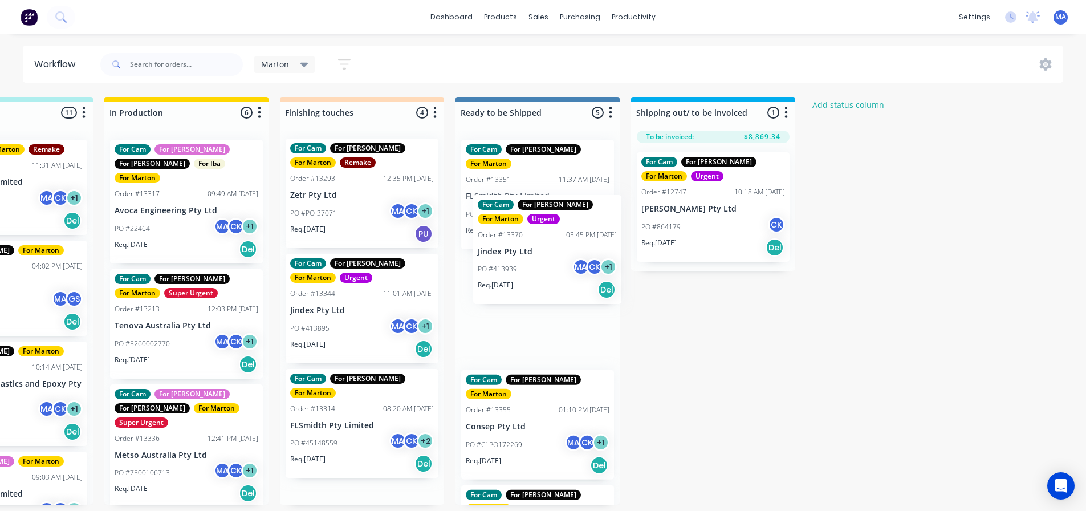
drag, startPoint x: 350, startPoint y: 429, endPoint x: 532, endPoint y: 255, distance: 252.0
click at [532, 255] on div "Submitted 2 Status colour #32CD32 hex #32CD32 Save Cancel Summaries Total order…" at bounding box center [330, 301] width 1570 height 408
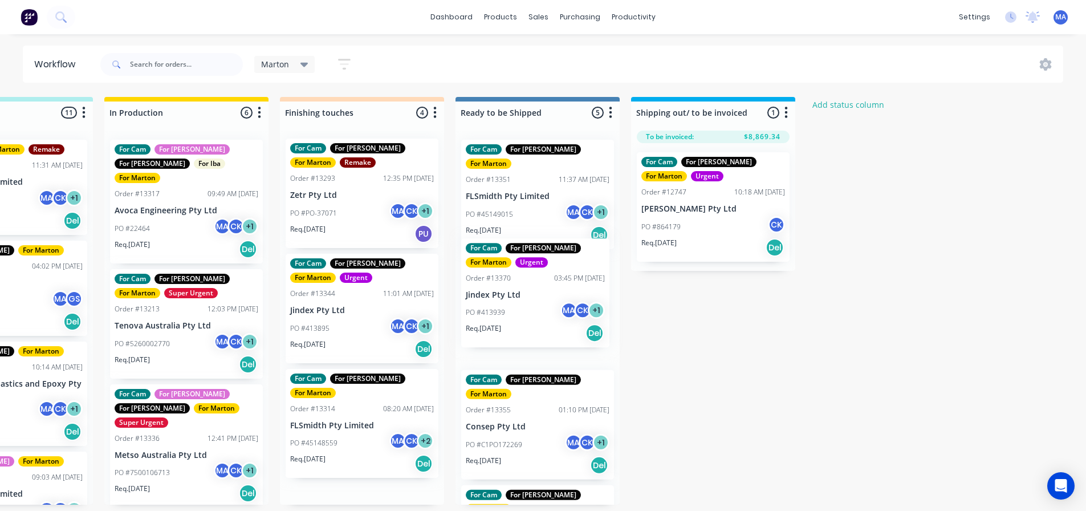
scroll to position [0, 0]
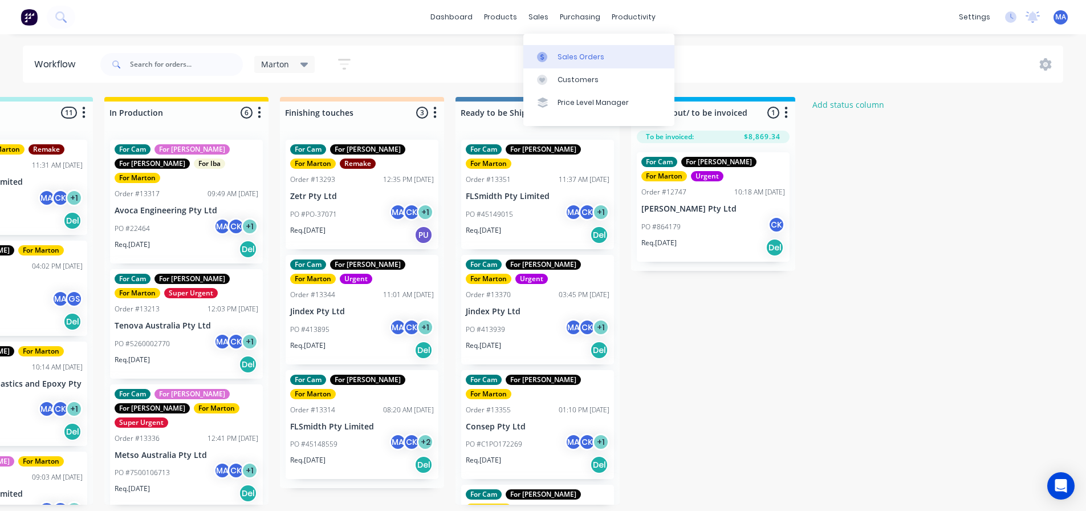
click at [552, 52] on div at bounding box center [545, 57] width 17 height 10
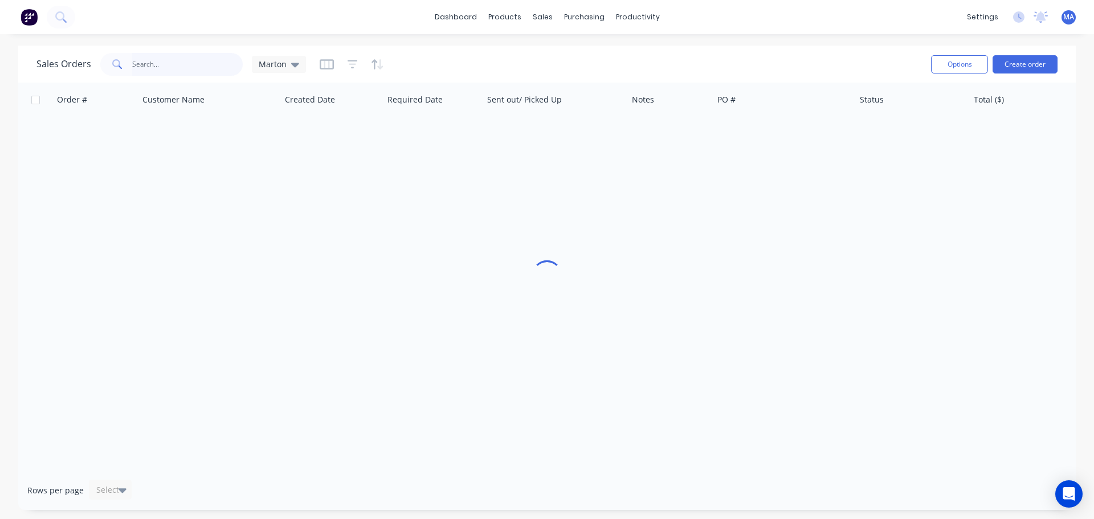
click at [231, 72] on input "text" at bounding box center [187, 64] width 111 height 23
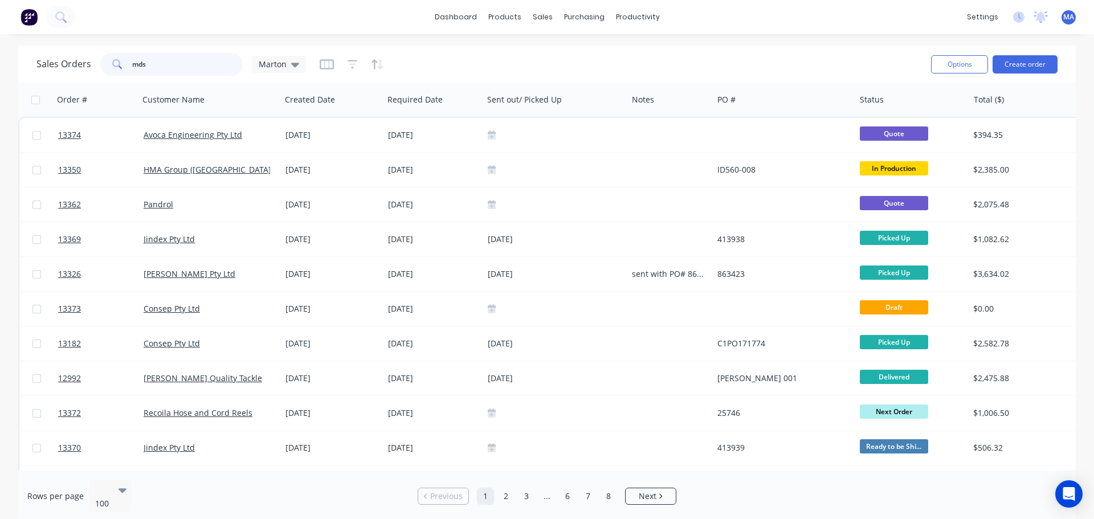
type input "mds"
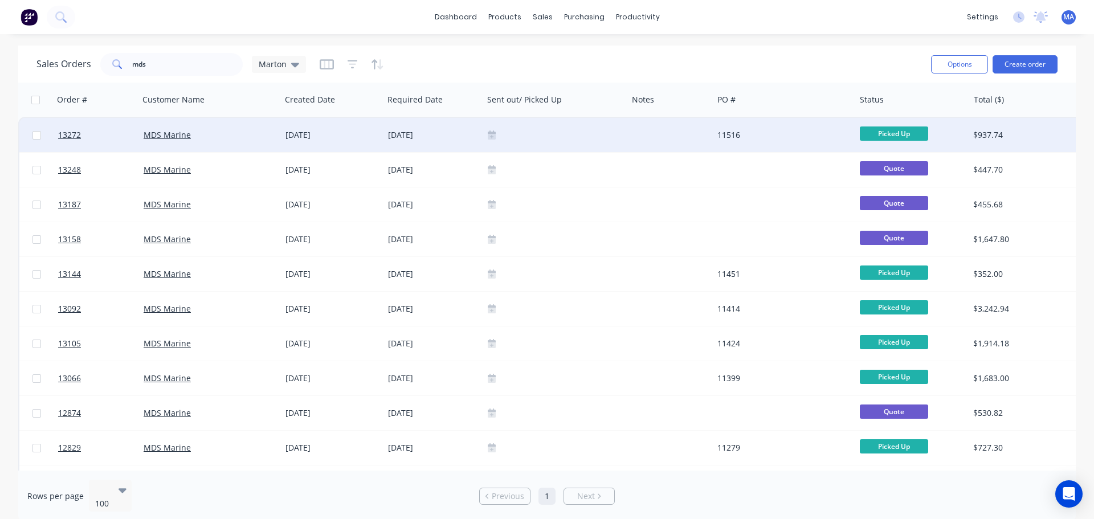
click at [413, 136] on div "[DATE]" at bounding box center [433, 134] width 91 height 11
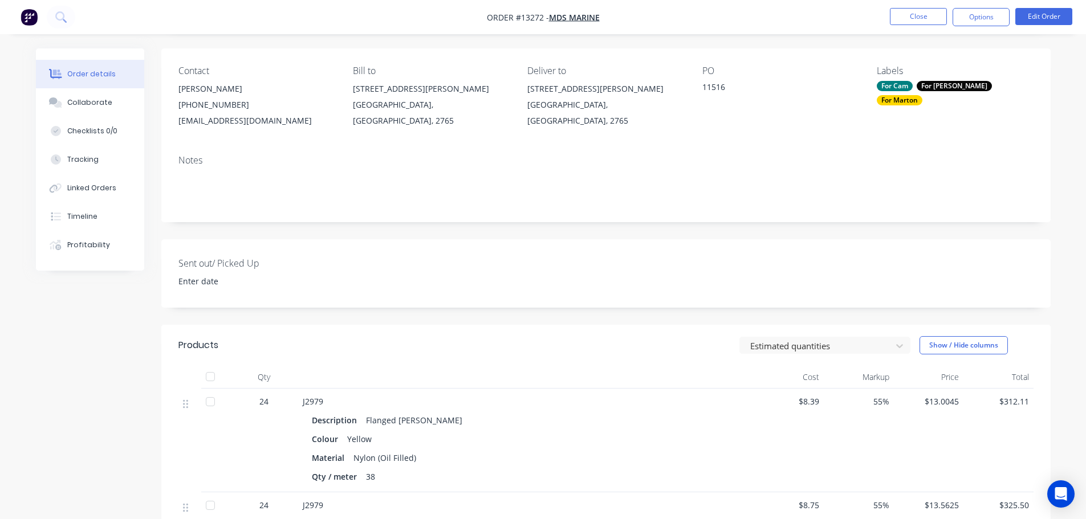
scroll to position [171, 0]
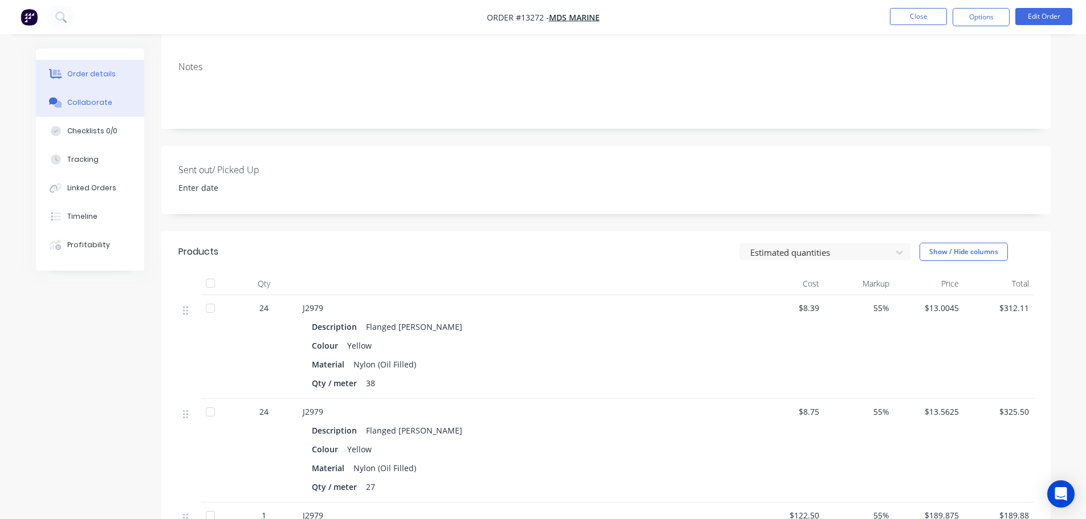
click at [86, 100] on div "Collaborate" at bounding box center [89, 102] width 45 height 10
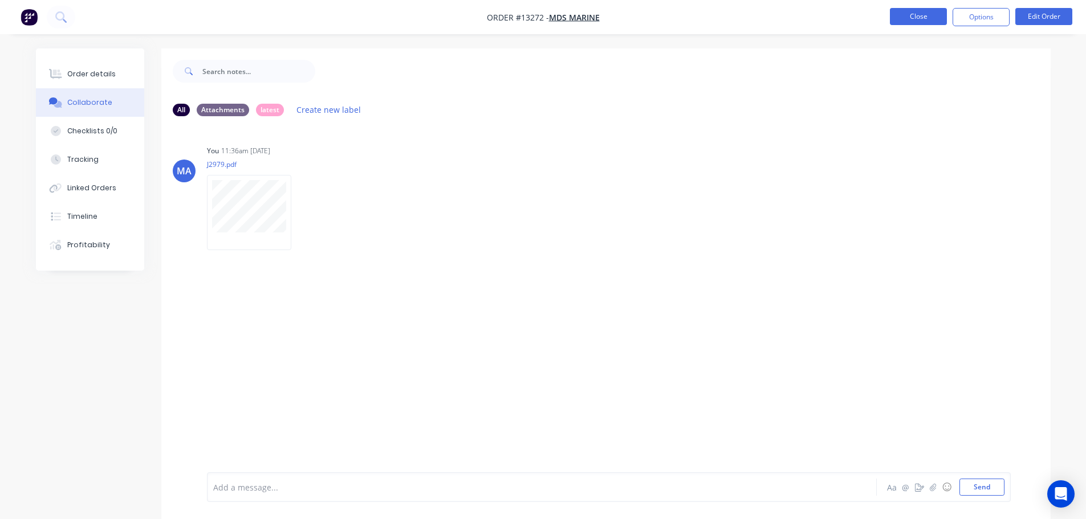
click at [898, 18] on button "Close" at bounding box center [918, 16] width 57 height 17
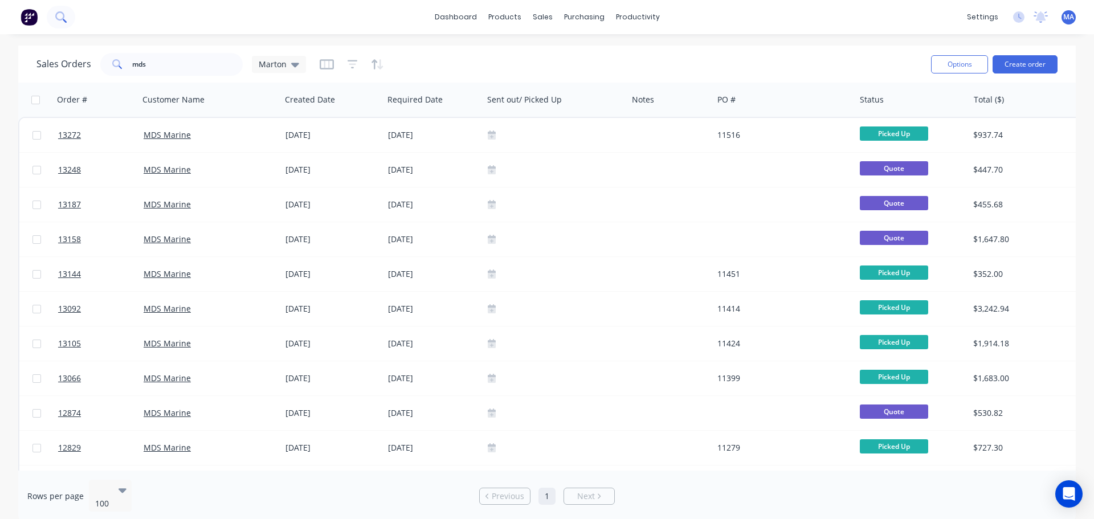
click at [61, 11] on button at bounding box center [61, 17] width 29 height 23
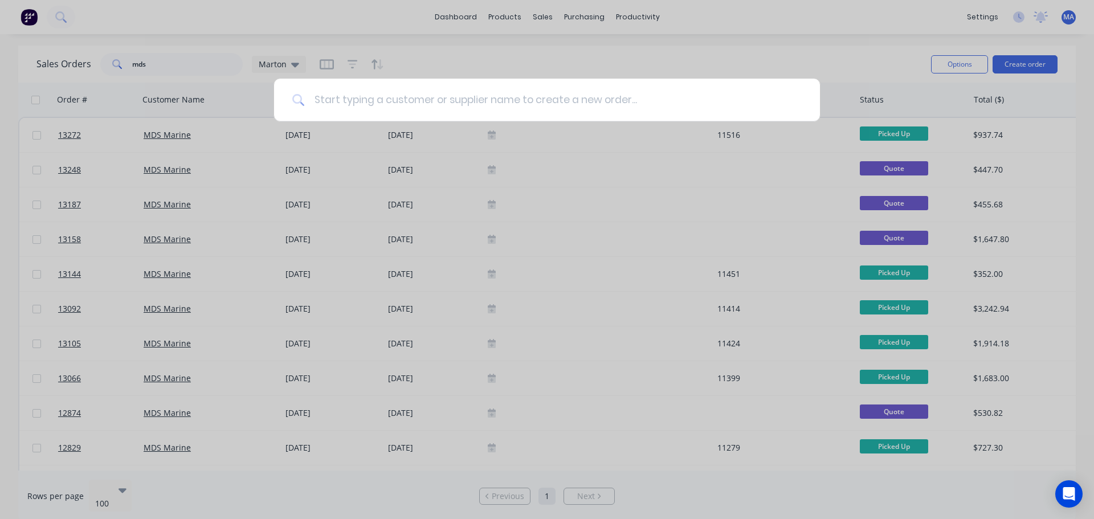
click at [448, 87] on input at bounding box center [553, 100] width 497 height 43
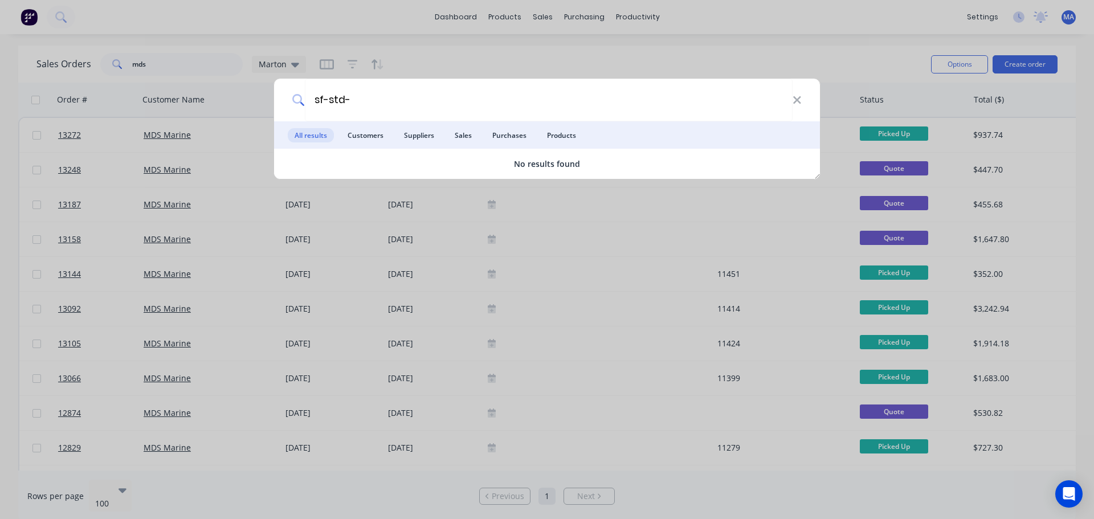
type input "sf-std-"
click at [805, 97] on div "sf-std-" at bounding box center [547, 100] width 546 height 43
click at [799, 99] on icon at bounding box center [796, 99] width 7 height 7
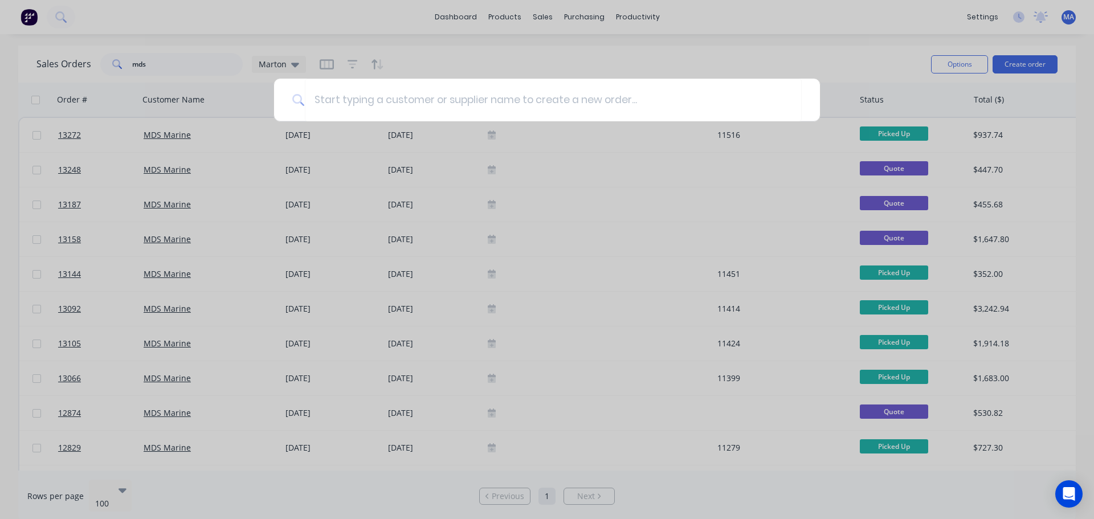
drag, startPoint x: 707, startPoint y: 68, endPoint x: 699, endPoint y: 64, distance: 8.9
click at [707, 70] on div at bounding box center [547, 259] width 1094 height 519
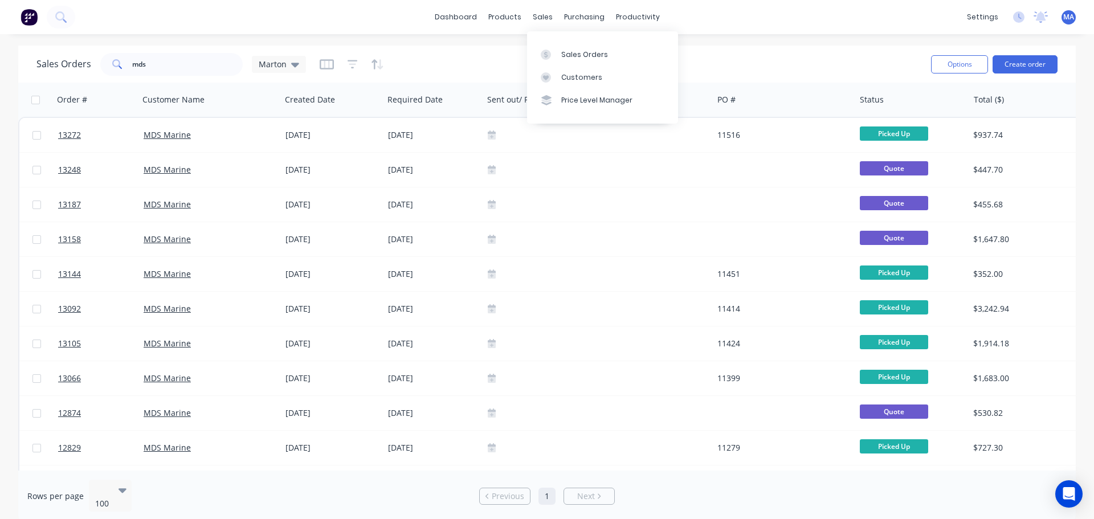
drag, startPoint x: 506, startPoint y: 63, endPoint x: 505, endPoint y: 52, distance: 10.9
click at [506, 62] on div "Sales Orders mds [PERSON_NAME]" at bounding box center [479, 64] width 886 height 28
click at [527, 45] on link "Product Catalogue" at bounding box center [561, 54] width 151 height 23
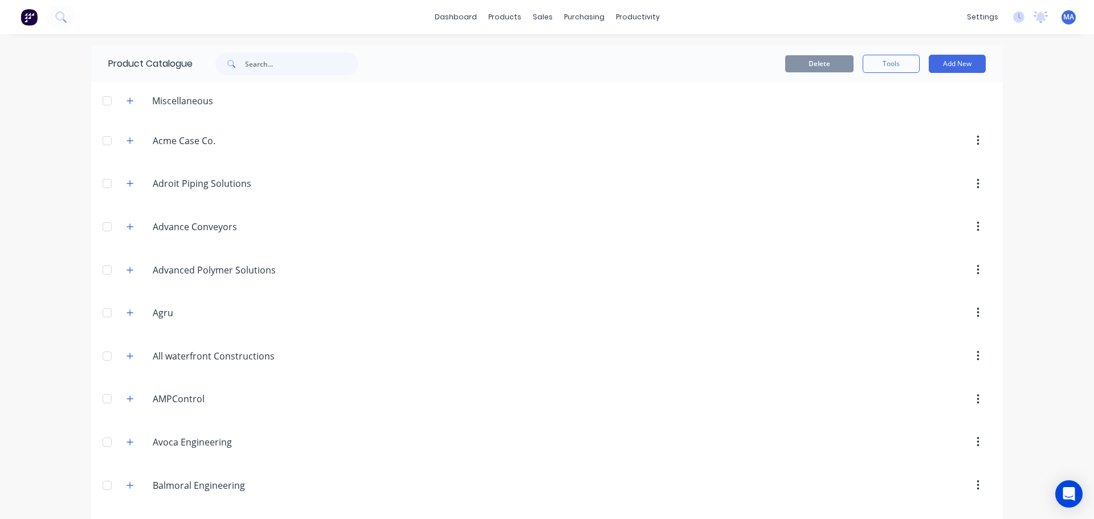
click at [224, 88] on header "Miscellaneous" at bounding box center [547, 100] width 912 height 37
drag, startPoint x: 154, startPoint y: 100, endPoint x: 124, endPoint y: 102, distance: 29.7
click at [153, 100] on div "Miscellaneous" at bounding box center [182, 101] width 79 height 14
click at [127, 102] on icon "button" at bounding box center [130, 101] width 7 height 8
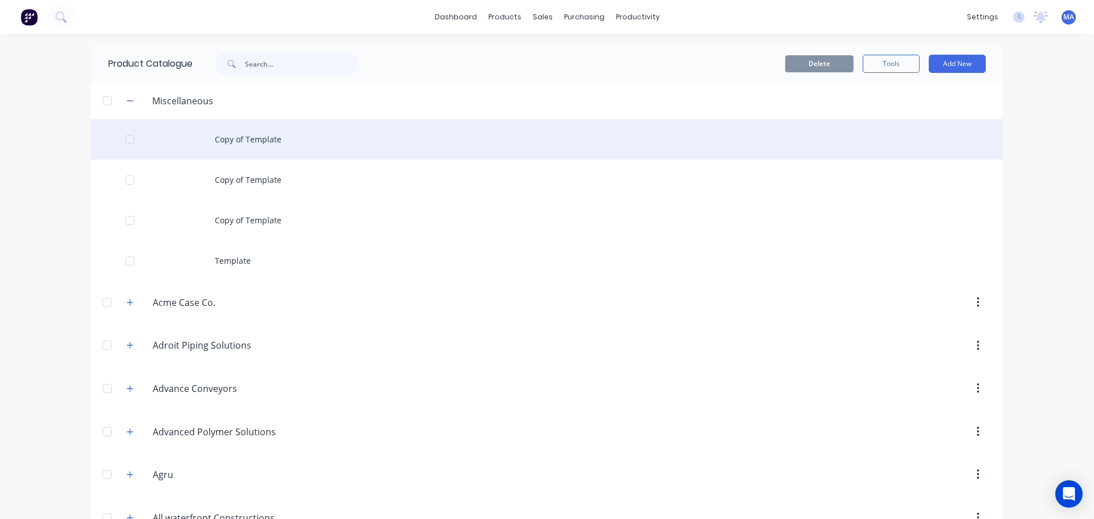
click at [286, 141] on div "Copy of Template" at bounding box center [547, 139] width 912 height 40
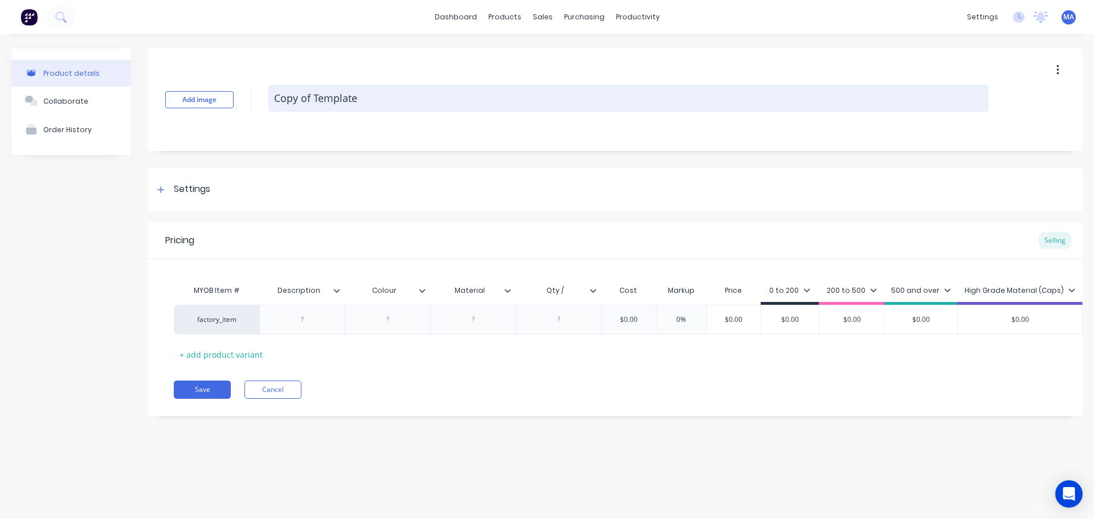
drag, startPoint x: 352, startPoint y: 117, endPoint x: 395, endPoint y: 96, distance: 48.2
click at [369, 108] on textarea "Copy of Template" at bounding box center [628, 98] width 721 height 27
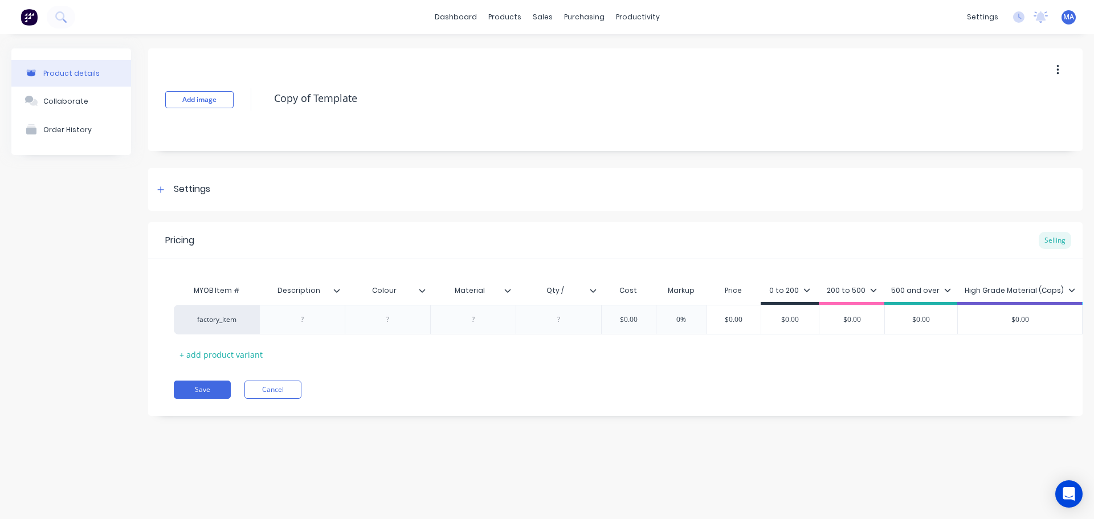
drag, startPoint x: 292, startPoint y: 98, endPoint x: 266, endPoint y: 106, distance: 28.0
click at [267, 103] on div "Add image Copy of Template" at bounding box center [615, 99] width 935 height 103
type textarea "x"
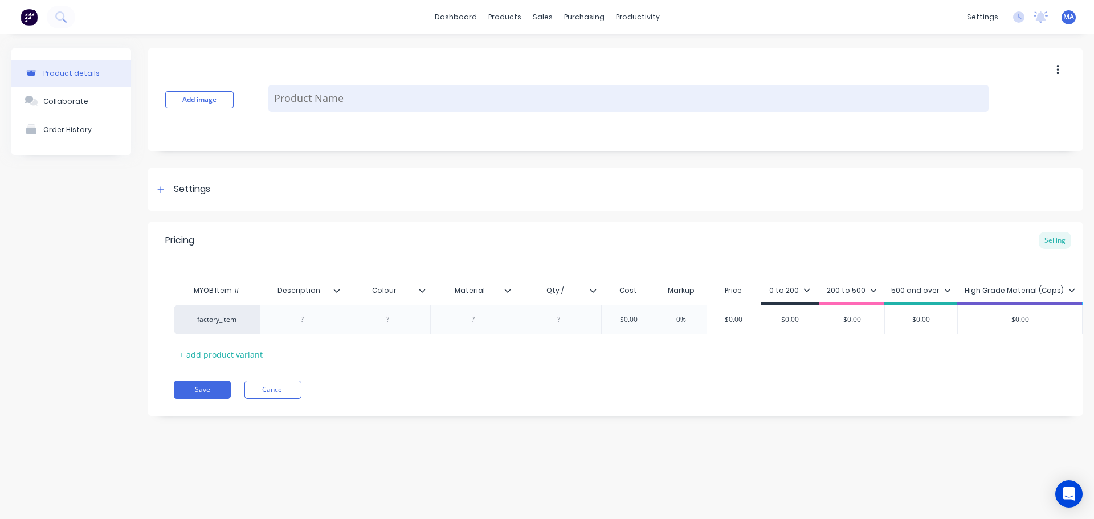
click at [306, 94] on textarea at bounding box center [628, 98] width 721 height 27
paste textarea "SF-STD-200-AA-001"
type textarea "x"
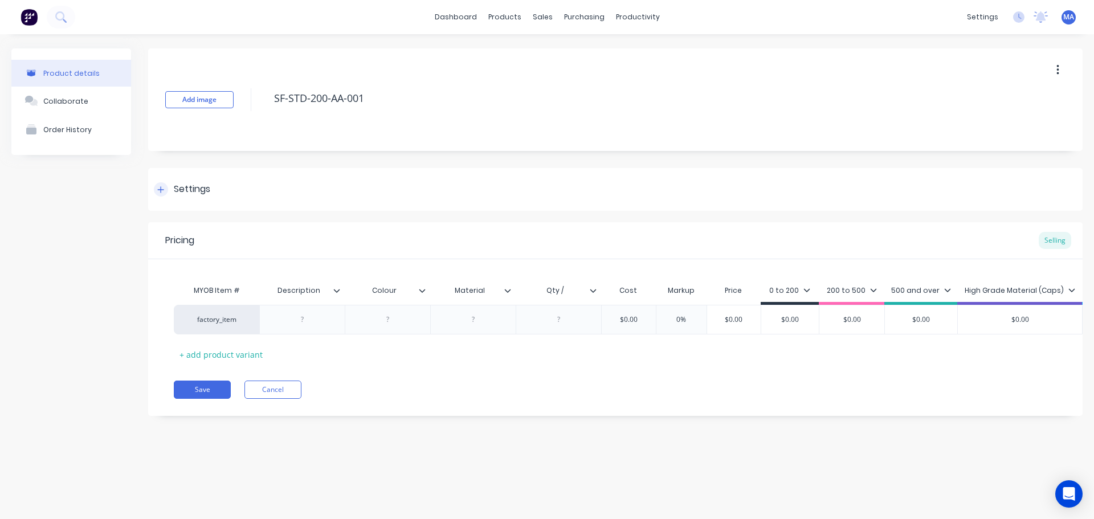
type textarea "SF-STD-200-AA-001"
type textarea "x"
type textarea "SF-STD-200-AA-001"
drag, startPoint x: 216, startPoint y: 193, endPoint x: 255, endPoint y: 269, distance: 85.4
click at [218, 194] on div "Settings" at bounding box center [615, 189] width 935 height 43
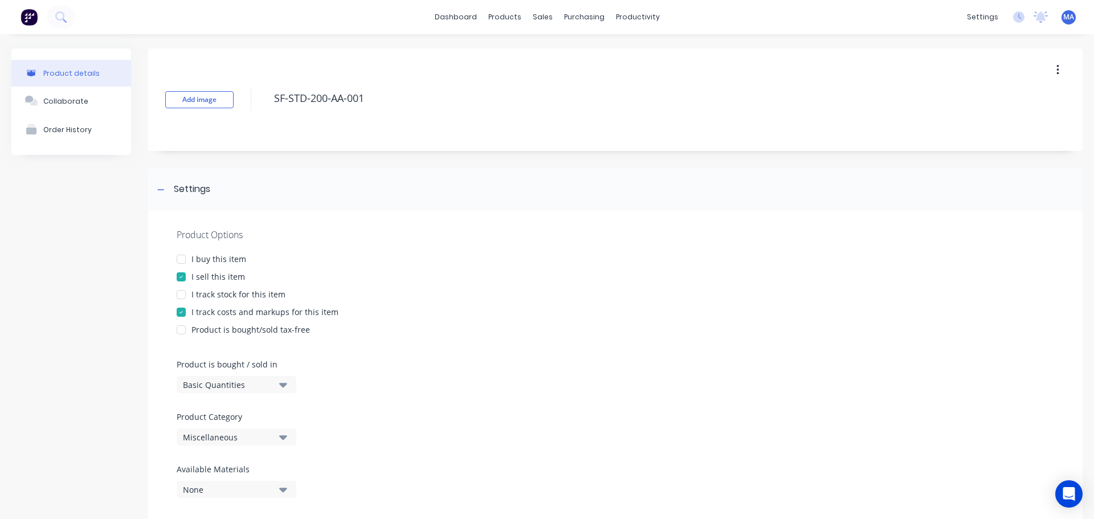
click at [237, 436] on div "Miscellaneous" at bounding box center [228, 438] width 91 height 12
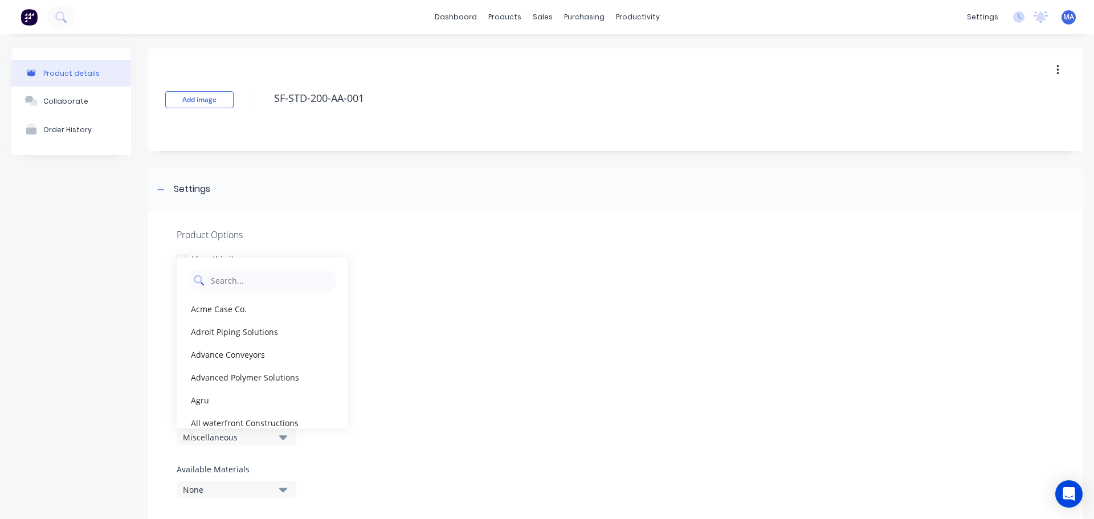
click at [275, 276] on Category "text" at bounding box center [270, 280] width 121 height 23
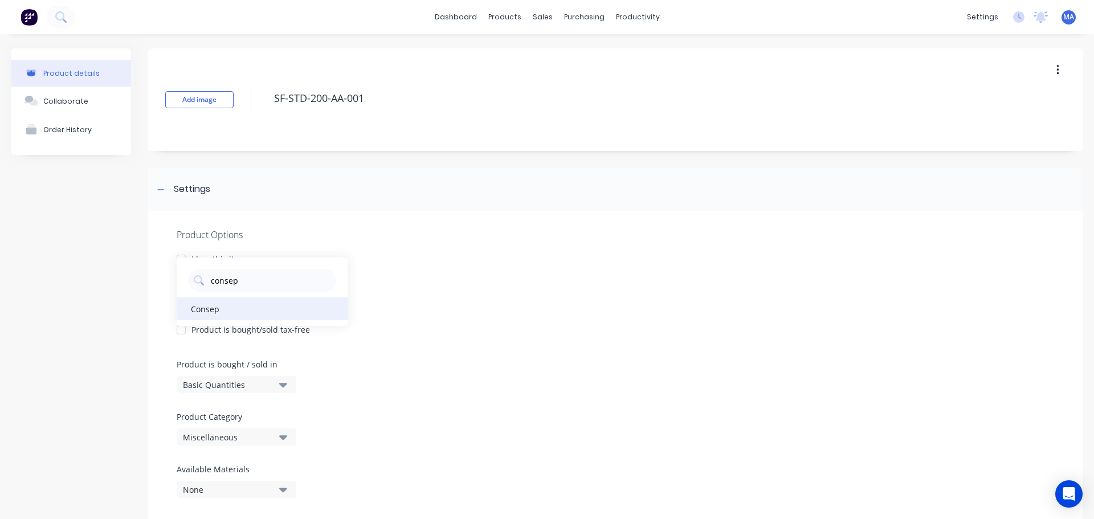
type Category "consep"
click at [221, 303] on div "Consep" at bounding box center [262, 309] width 171 height 23
click at [218, 196] on div "Settings" at bounding box center [615, 189] width 935 height 43
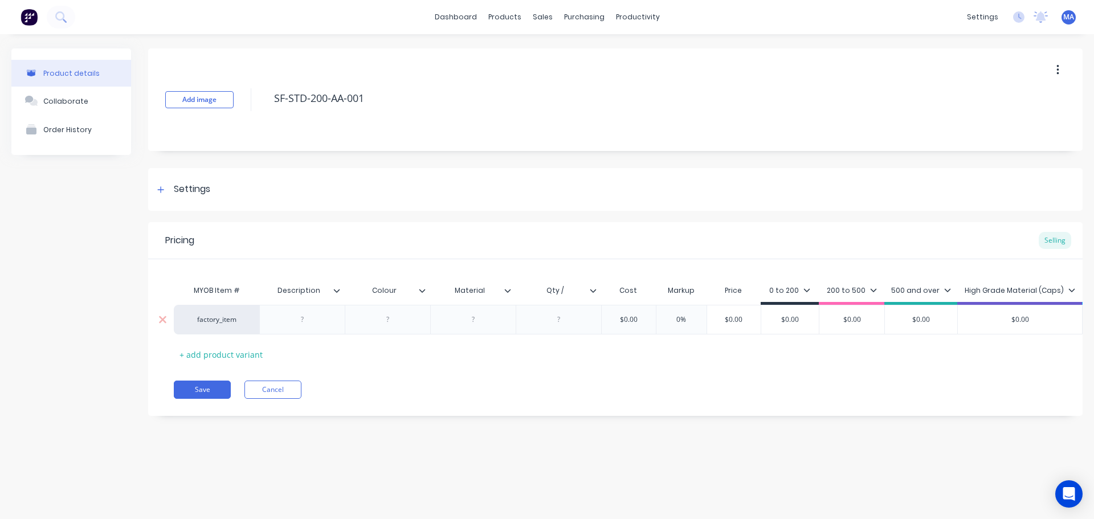
click at [298, 318] on div at bounding box center [302, 319] width 57 height 15
drag, startPoint x: 300, startPoint y: 329, endPoint x: 311, endPoint y: 335, distance: 12.7
click at [302, 329] on div at bounding box center [302, 320] width 86 height 30
type textarea "x"
click at [327, 310] on div at bounding box center [302, 320] width 86 height 30
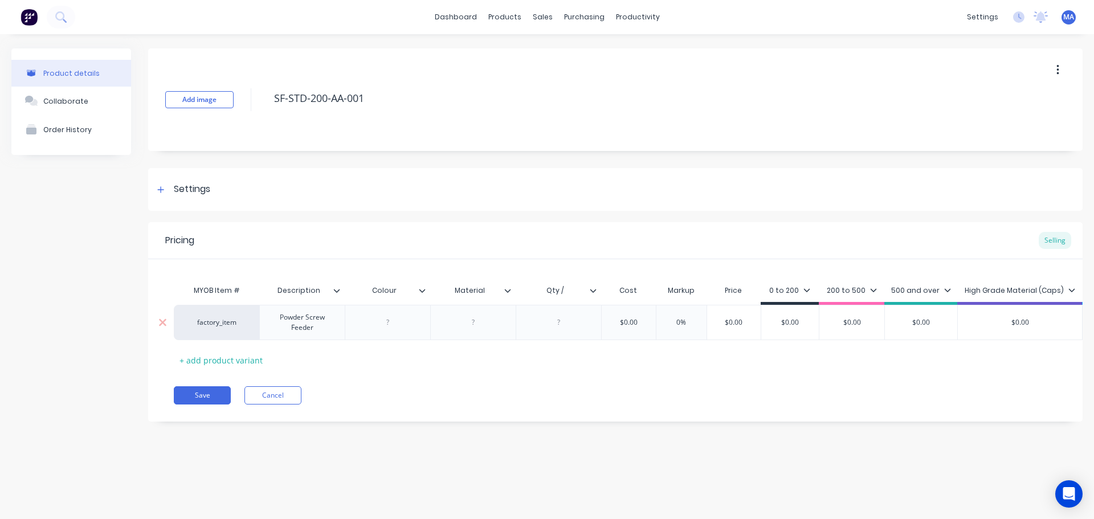
type textarea "x"
click at [397, 318] on div at bounding box center [388, 322] width 57 height 15
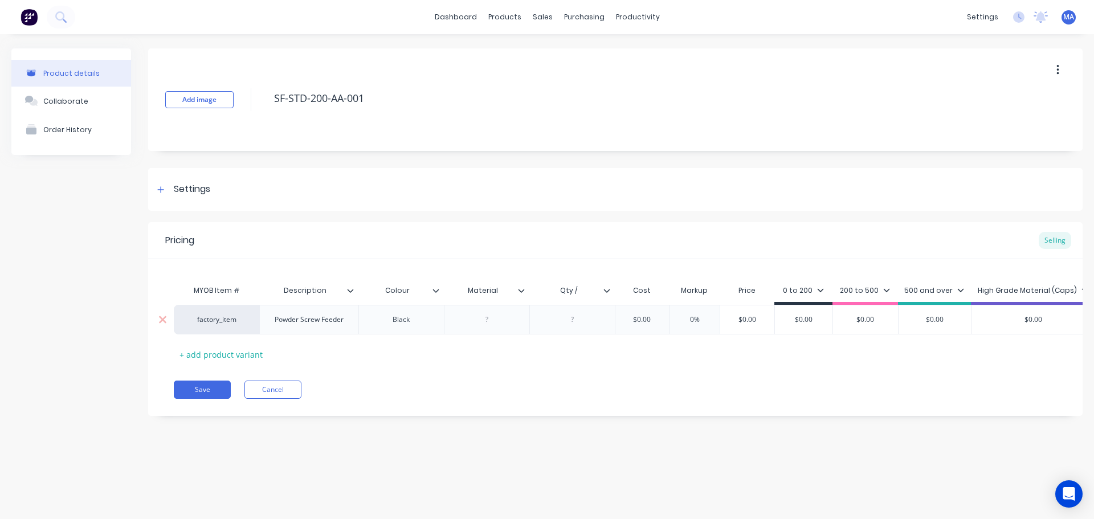
type textarea "x"
click at [585, 286] on input "Qty /" at bounding box center [569, 291] width 79 height 10
type input "Qty / rod"
drag, startPoint x: 569, startPoint y: 310, endPoint x: 571, endPoint y: 316, distance: 6.7
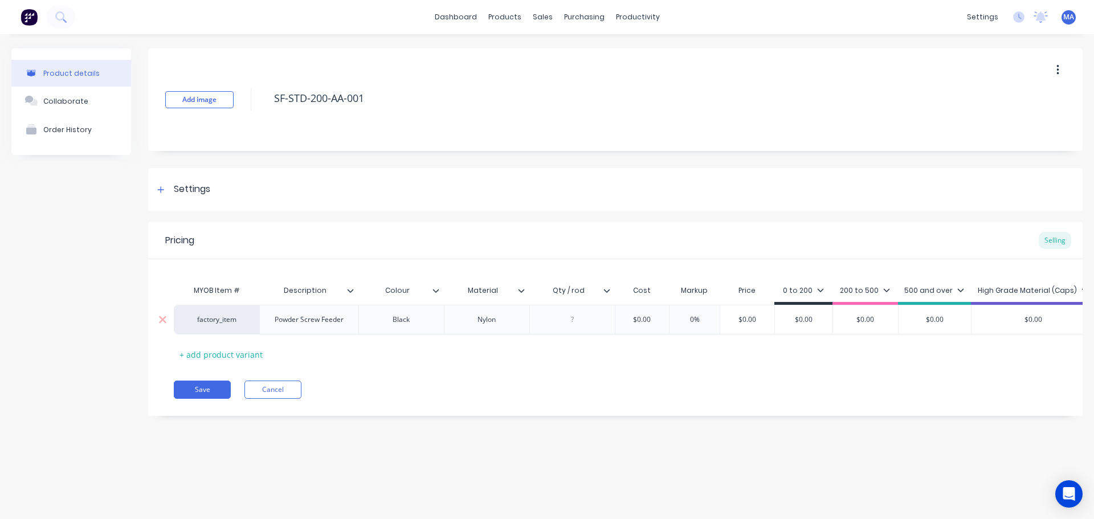
click at [569, 311] on div at bounding box center [573, 320] width 86 height 30
click at [576, 319] on div at bounding box center [572, 319] width 57 height 15
type textarea "x"
click at [570, 323] on div at bounding box center [572, 319] width 57 height 15
type textarea "x"
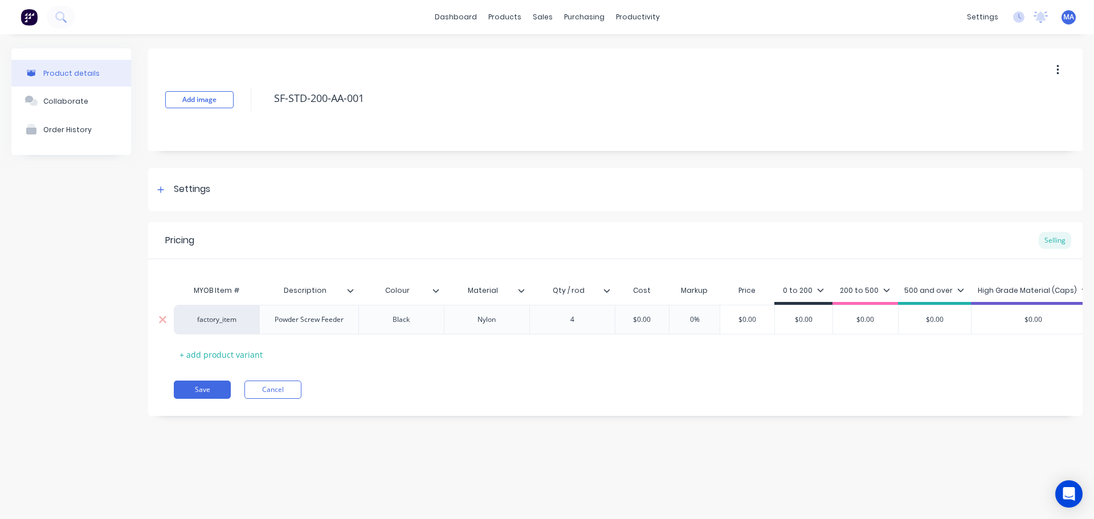
type input "$0.00"
click at [642, 320] on input "$0.00" at bounding box center [642, 320] width 57 height 10
type textarea "x"
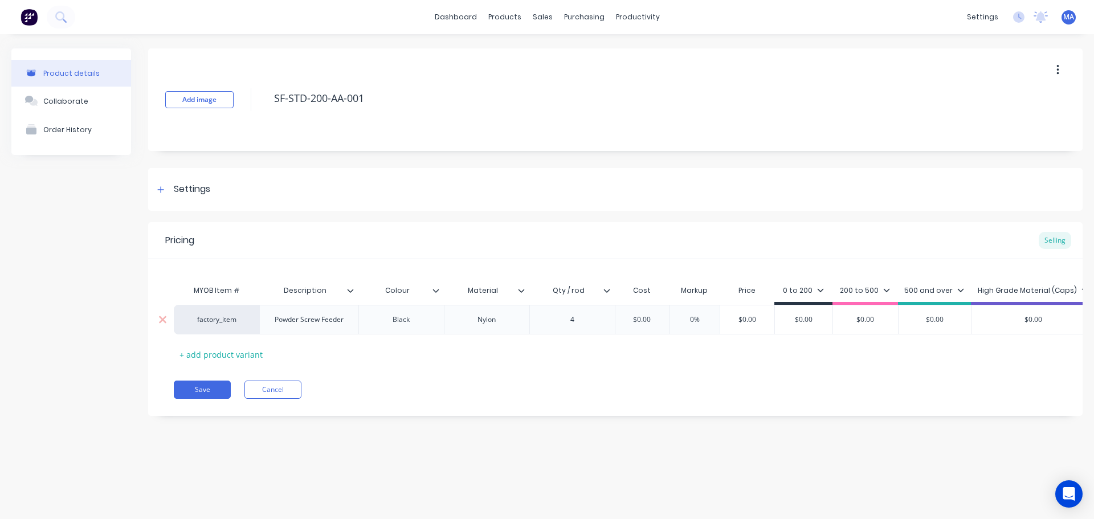
type input "$1"
type textarea "x"
type input "$12"
type textarea "x"
type input "$129."
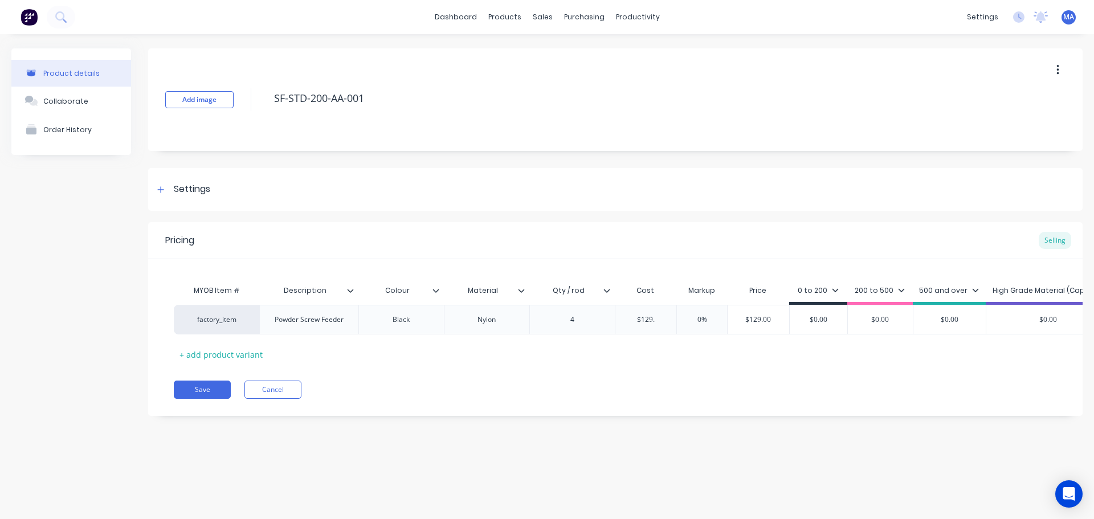
type textarea "x"
type input "$129.79"
type textarea "x"
click at [671, 316] on input "$129.79" at bounding box center [652, 320] width 72 height 10
type input "$129.79"
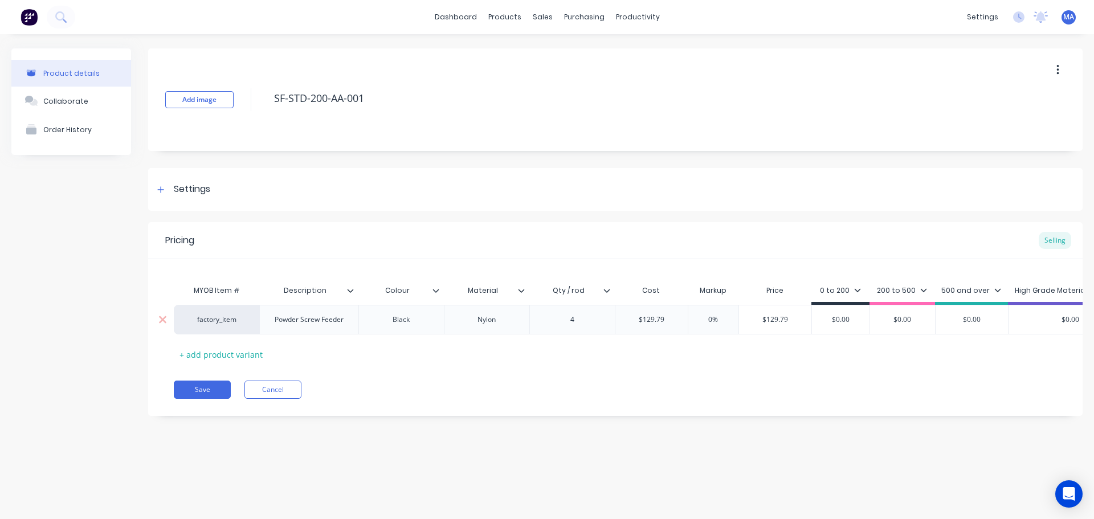
type input "0%"
click at [703, 319] on input "0%" at bounding box center [713, 320] width 57 height 10
type input "$129.79"
drag, startPoint x: 793, startPoint y: 317, endPoint x: 733, endPoint y: 320, distance: 60.0
click at [734, 320] on div "factory_item Powder Screw Feeder Black Nylon 4 $129.79 $129.79 0% 0% $129.79 $1…" at bounding box center [712, 320] width 1077 height 30
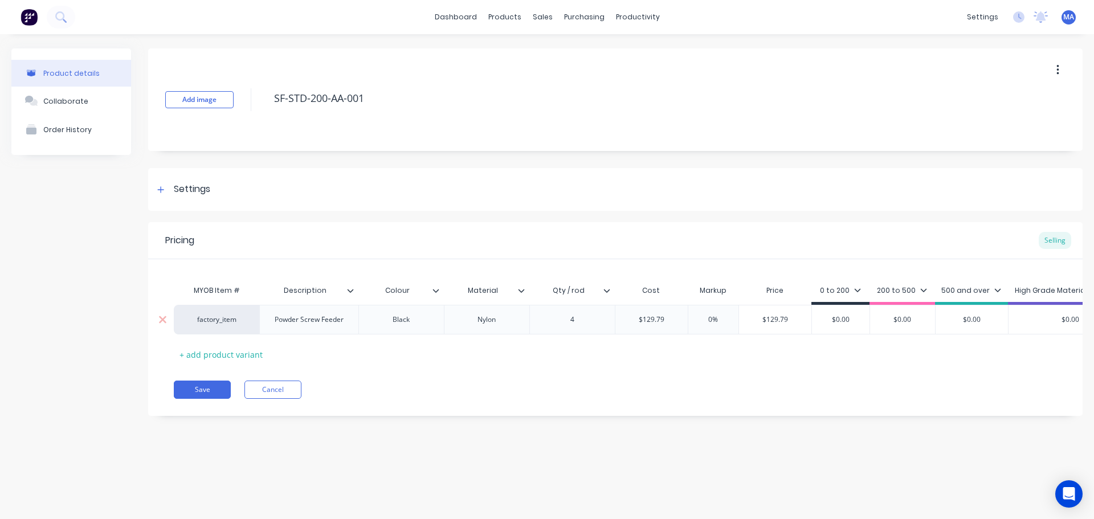
type textarea "x"
type input "2"
type textarea "x"
type input "29"
type textarea "x"
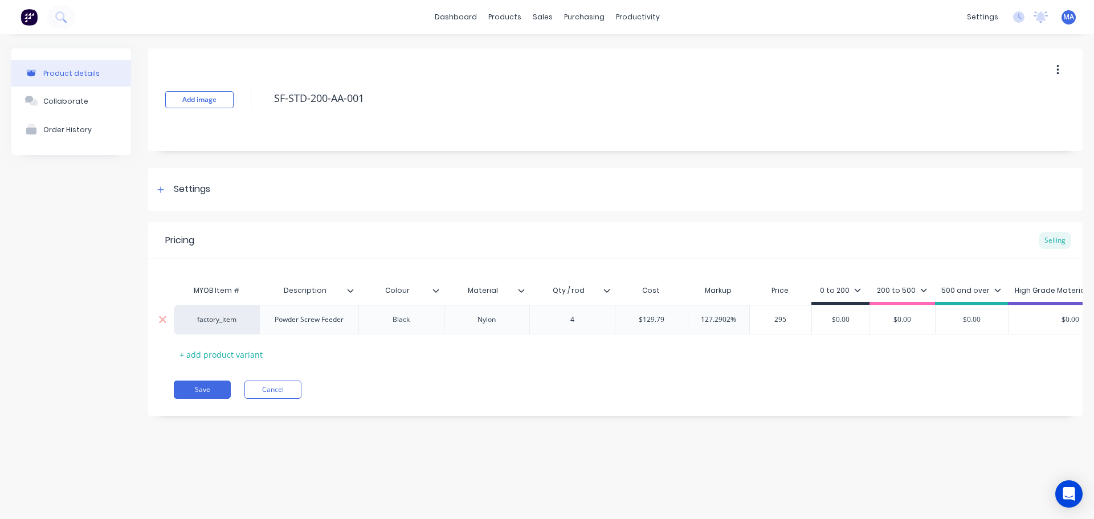
click at [796, 324] on input "295" at bounding box center [781, 320] width 62 height 10
click at [747, 323] on div "factory_item Powder Screw Feeder Black Nylon 4 $129.79 $129.79 127.2902% 0% $29…" at bounding box center [712, 320] width 1077 height 30
type input "295"
type input "$0.00"
drag, startPoint x: 841, startPoint y: 321, endPoint x: 820, endPoint y: 319, distance: 21.8
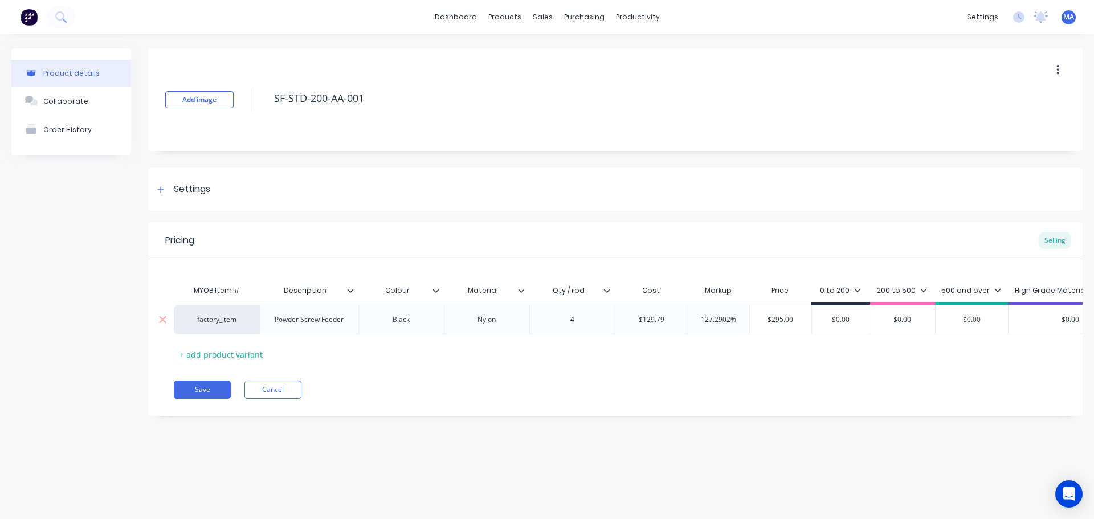
click at [814, 319] on div "factory_item Powder Screw Feeder Black Nylon 4 $129.79 $129.79 127.2902% 0% $29…" at bounding box center [712, 320] width 1077 height 30
type input "$0.00"
drag, startPoint x: 862, startPoint y: 321, endPoint x: 807, endPoint y: 324, distance: 55.4
click at [820, 323] on input "$0.00" at bounding box center [841, 320] width 58 height 10
paste input "295"
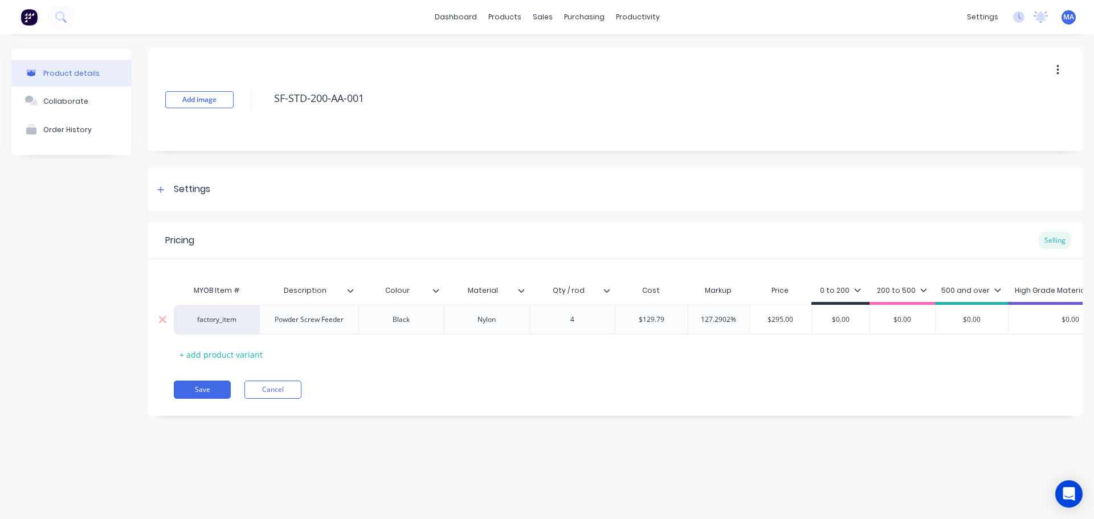
type textarea "x"
type input "295"
click at [896, 288] on div "200 to 500" at bounding box center [902, 291] width 50 height 10
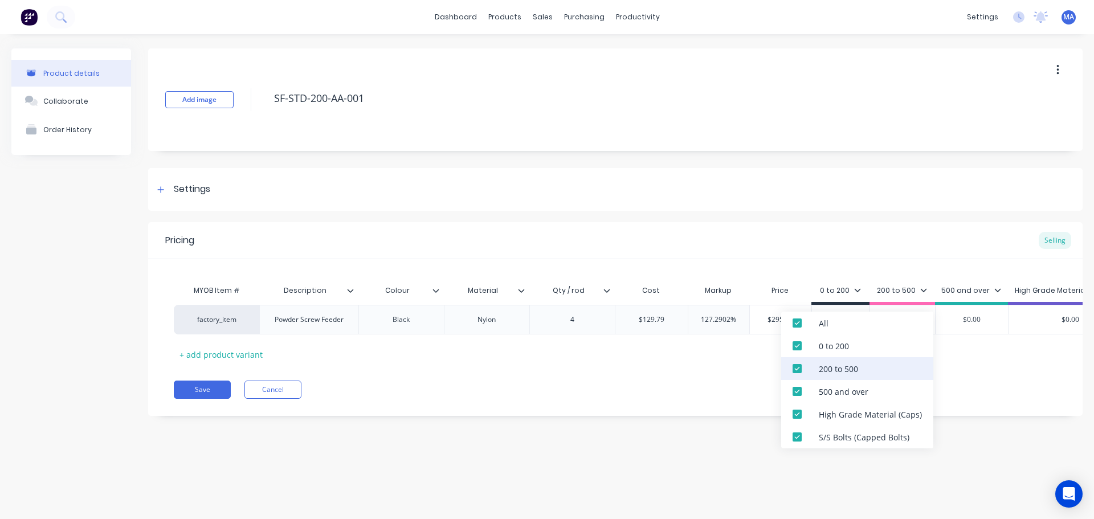
click at [845, 375] on div "200 to 500" at bounding box center [858, 368] width 152 height 23
drag, startPoint x: 839, startPoint y: 390, endPoint x: 826, endPoint y: 417, distance: 30.1
click at [839, 392] on div "500 and over" at bounding box center [844, 392] width 50 height 12
click at [825, 418] on div "High Grade Material (Caps)" at bounding box center [870, 415] width 103 height 12
click at [821, 433] on div "S/S Bolts (Capped Bolts)" at bounding box center [864, 438] width 91 height 12
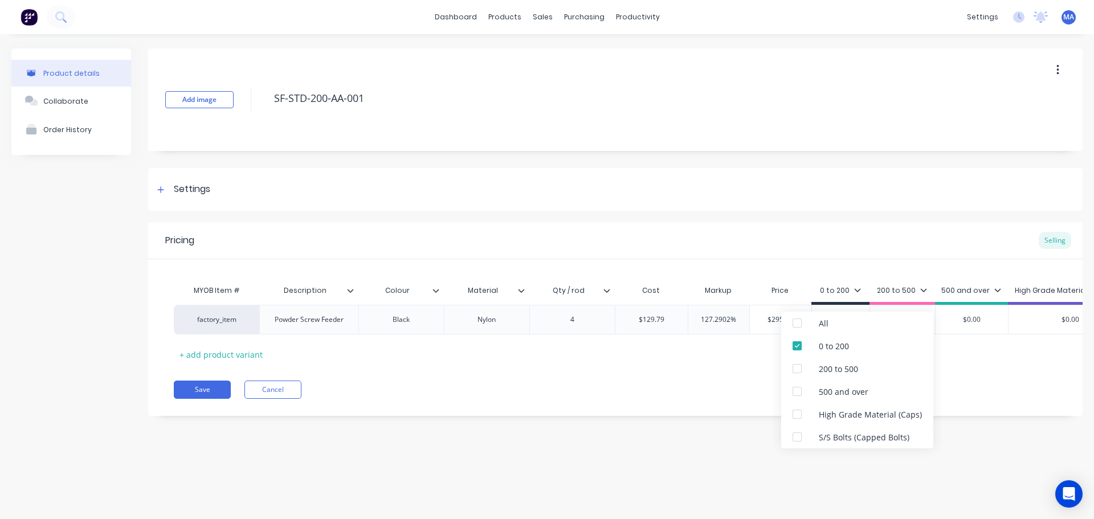
type textarea "x"
click at [700, 400] on div "Pricing Selling MYOB Item # Description Colour Material Qty / rod Cost Markup P…" at bounding box center [615, 319] width 935 height 194
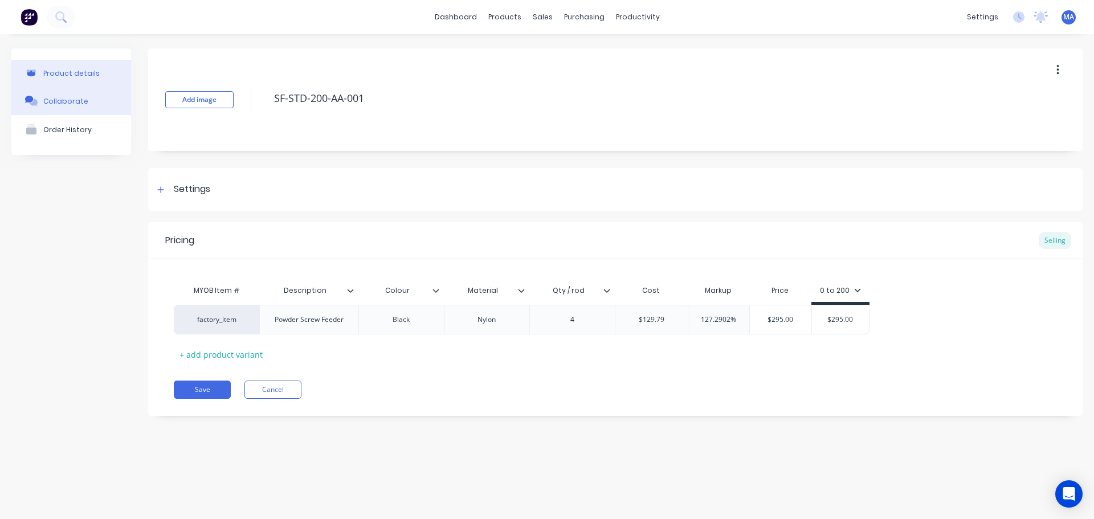
click at [99, 102] on button "Collaborate" at bounding box center [71, 101] width 120 height 29
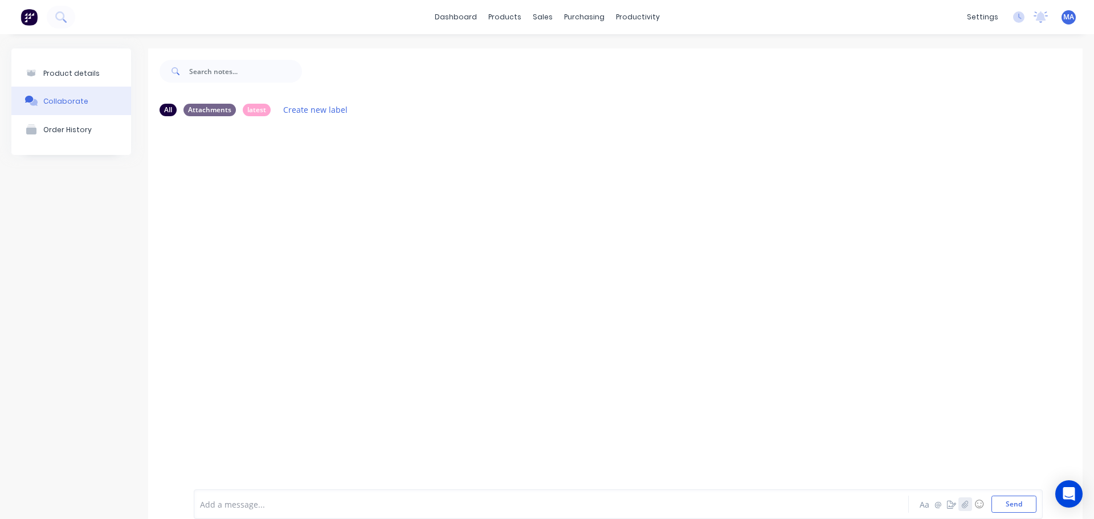
click at [959, 506] on button "button" at bounding box center [966, 505] width 14 height 14
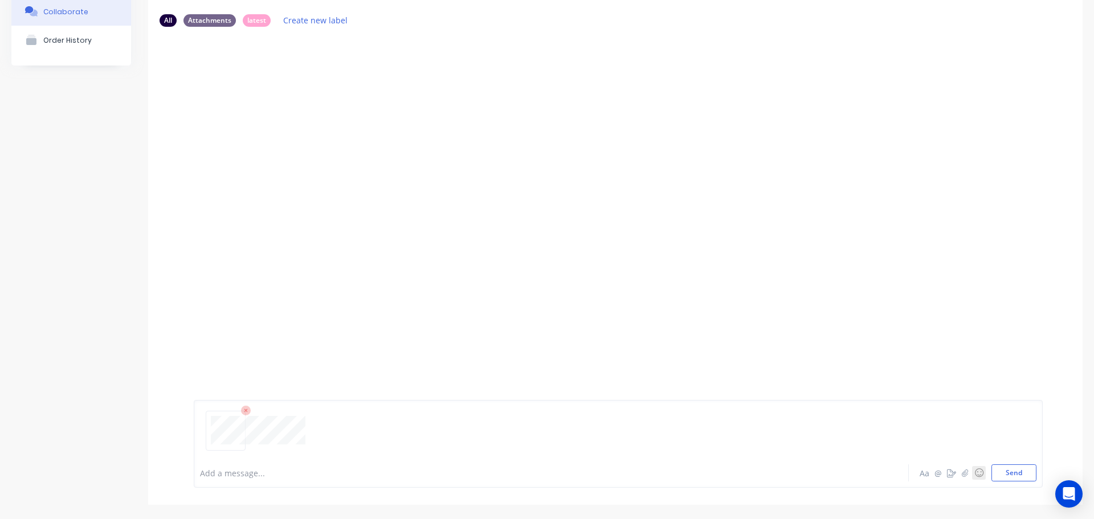
click at [992, 474] on button "Send" at bounding box center [1014, 473] width 45 height 17
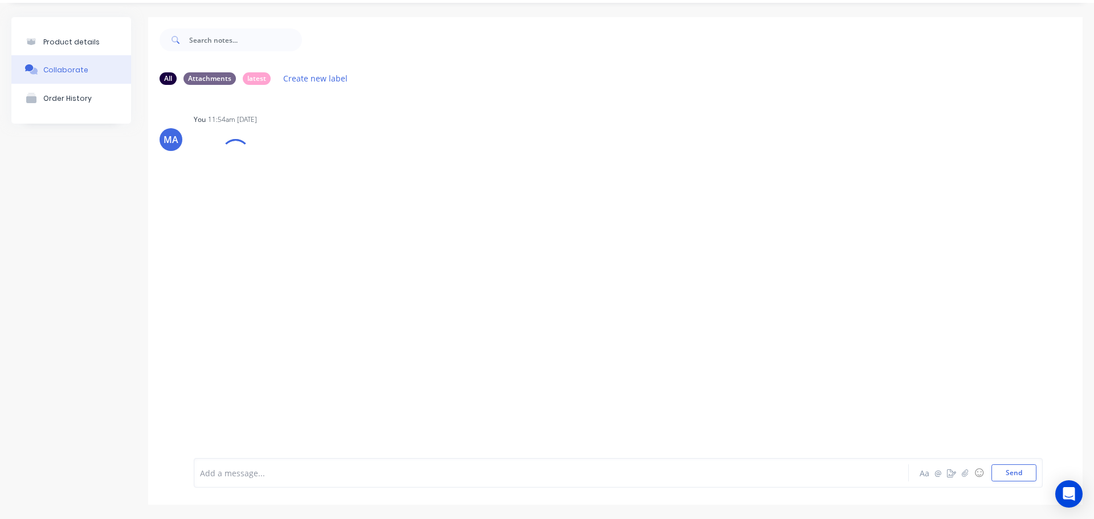
scroll to position [31, 0]
click at [358, 177] on div "Labels Auto-attach to new orders Sales Orders Purchase Orders Download Delete" at bounding box center [422, 181] width 128 height 17
click at [361, 179] on icon "button" at bounding box center [362, 181] width 3 height 13
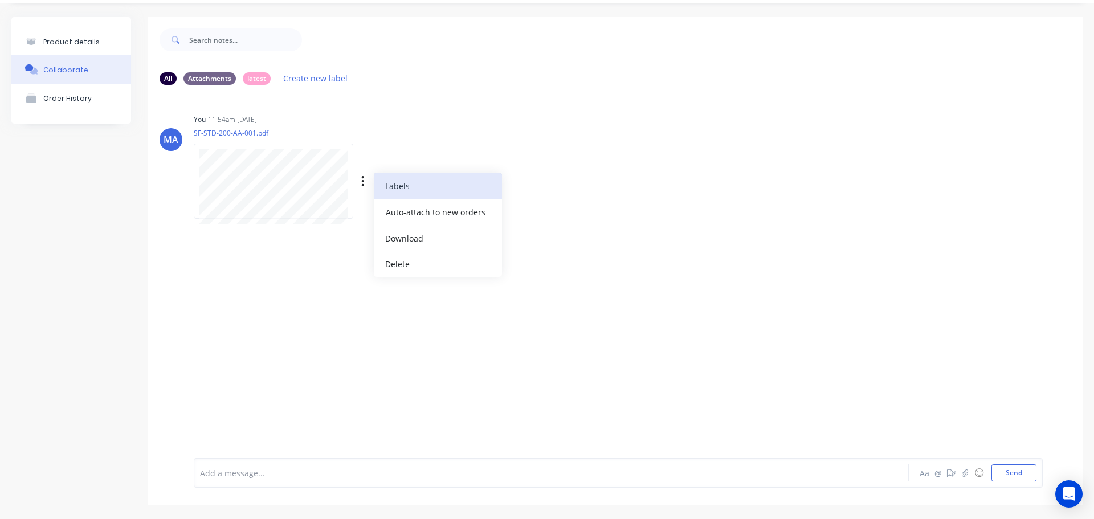
click at [395, 198] on button "Labels" at bounding box center [438, 186] width 128 height 26
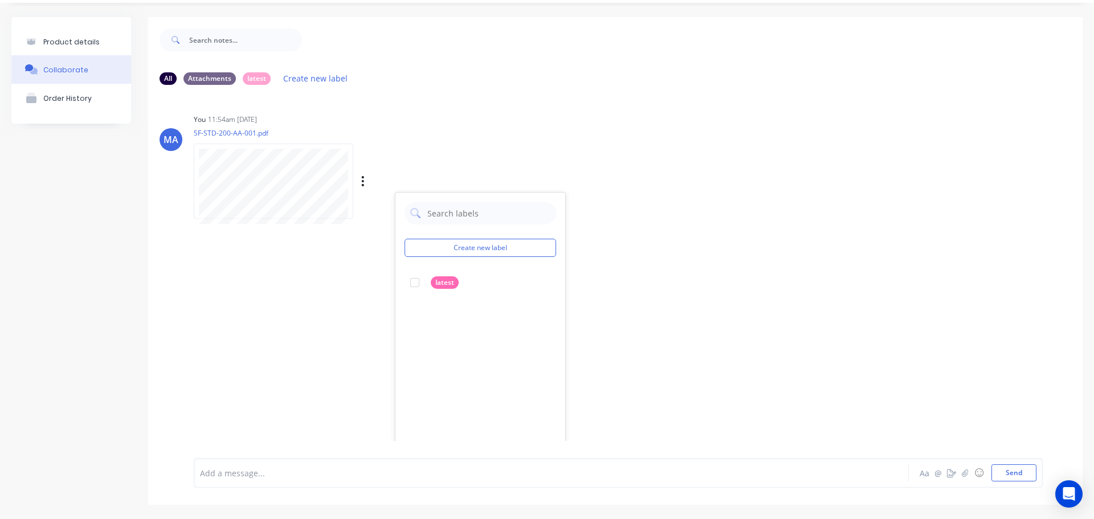
click at [433, 161] on div "Labels Auto-attach to new orders Sales Orders Purchase Orders Download Delete" at bounding box center [337, 182] width 287 height 86
click at [0, 0] on div "Labels Auto-attach to new orders Sales Orders Purchase Orders Download Delete" at bounding box center [0, 0] width 0 height 0
click at [0, 0] on icon "button" at bounding box center [0, 0] width 0 height 0
click at [0, 0] on button "Auto-attach to new orders" at bounding box center [0, 0] width 0 height 0
click at [0, 0] on label at bounding box center [0, 0] width 0 height 0
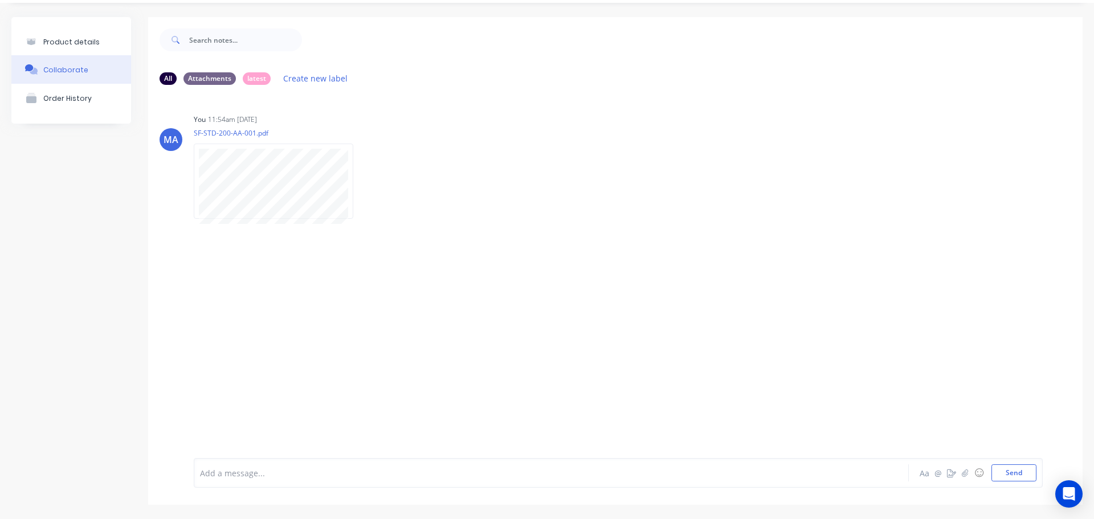
click at [0, 0] on input "checkbox" at bounding box center [0, 0] width 0 height 0
checkbox input "true"
click at [541, 151] on div "You 11:54am [DATE] SF-STD-200-AA-001.pdf Labels Auto-attach to new orders Sales…" at bounding box center [372, 162] width 356 height 103
drag, startPoint x: 424, startPoint y: 285, endPoint x: 323, endPoint y: 226, distance: 117.2
click at [424, 285] on div "MA You 11:54am [DATE] SF-STD-200-AA-001.pdf Labels Auto-attach to new orders Sa…" at bounding box center [615, 267] width 935 height 347
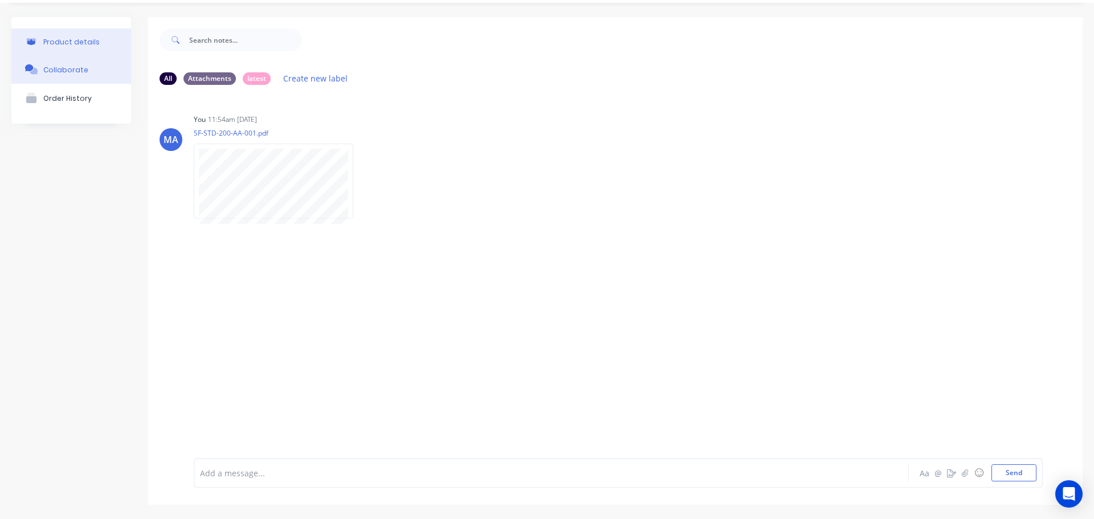
click at [90, 34] on button "Product details" at bounding box center [71, 42] width 120 height 27
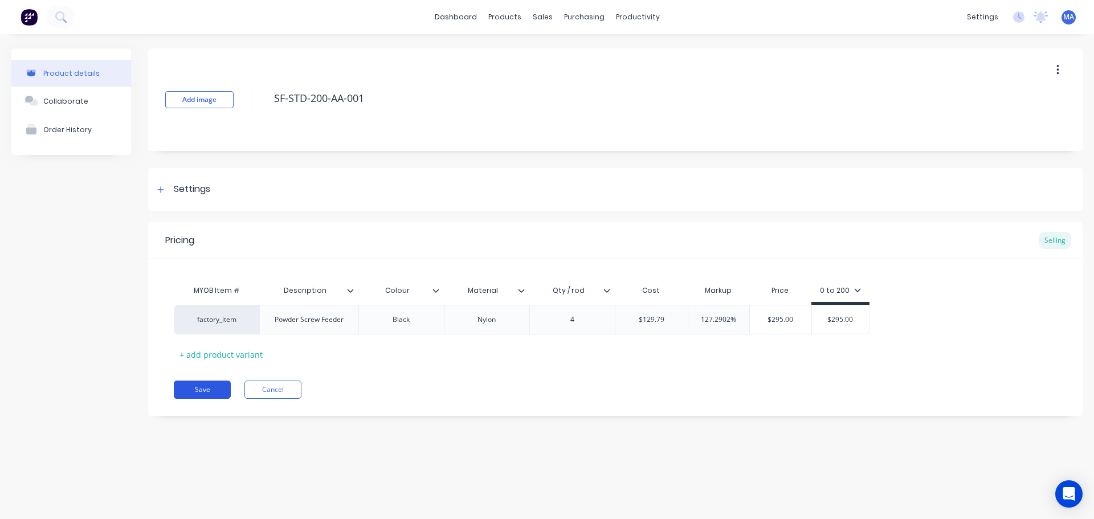
click at [194, 388] on button "Save" at bounding box center [202, 390] width 57 height 18
type textarea "x"
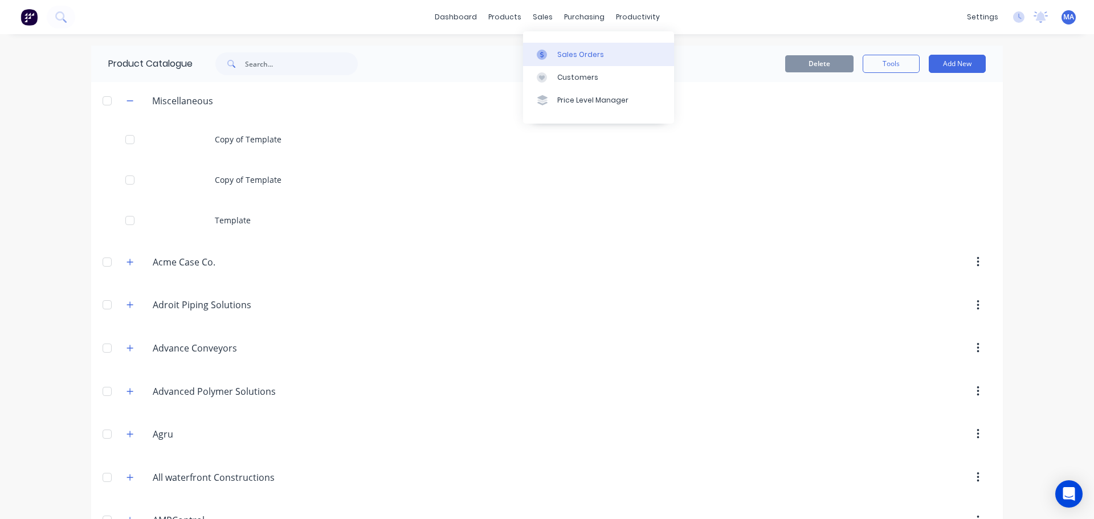
click at [555, 51] on link "Sales Orders" at bounding box center [598, 54] width 151 height 23
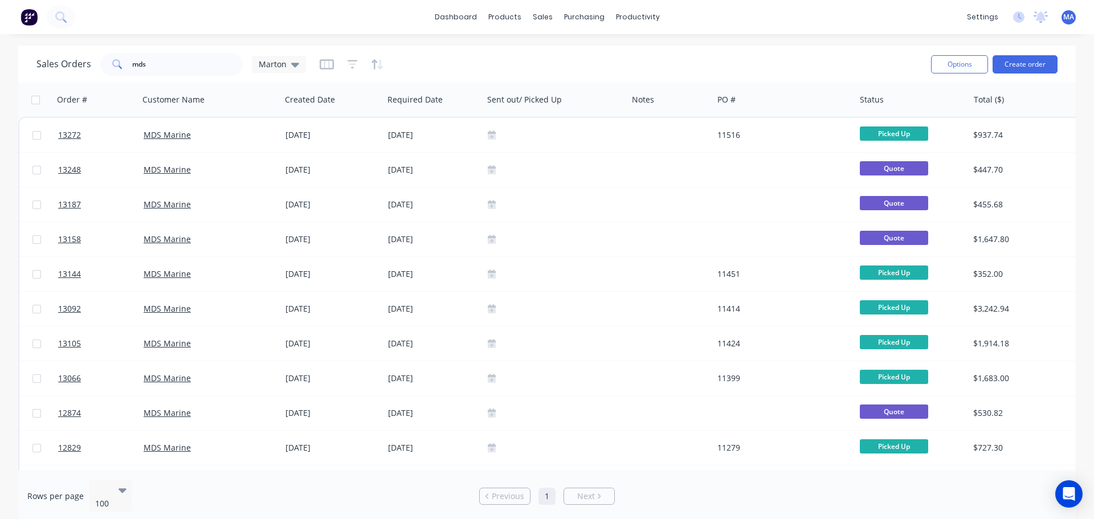
click at [481, 72] on div "Sales Orders mds [PERSON_NAME]" at bounding box center [479, 64] width 886 height 28
click at [157, 68] on input "mds" at bounding box center [187, 64] width 111 height 23
type input "m"
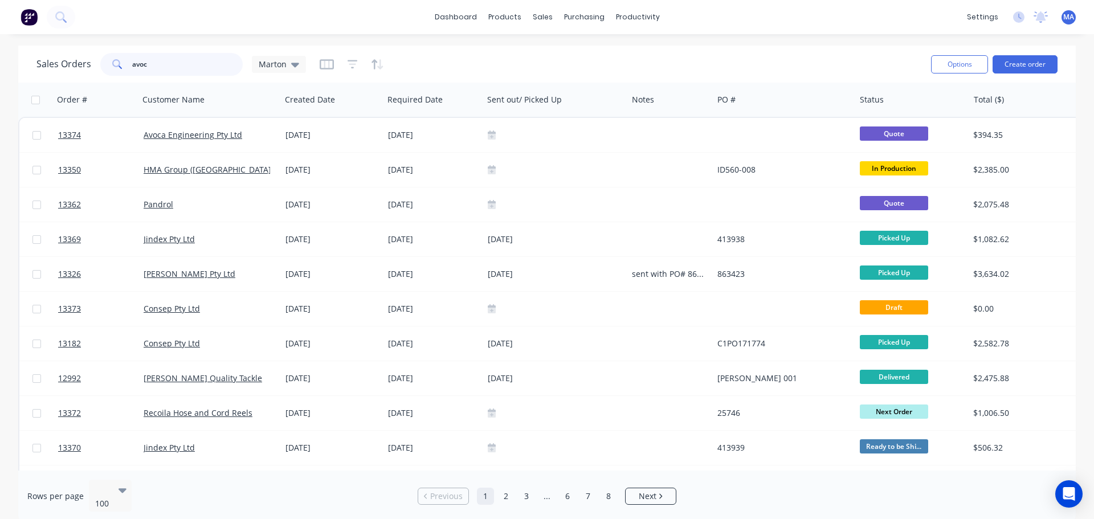
type input "avoca"
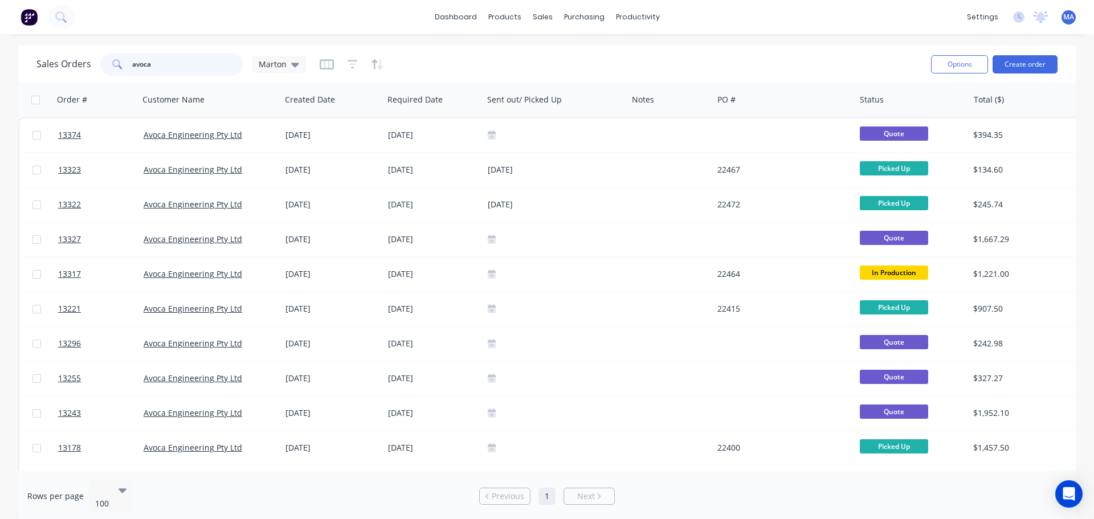
click at [182, 68] on input "avoca" at bounding box center [187, 64] width 111 height 23
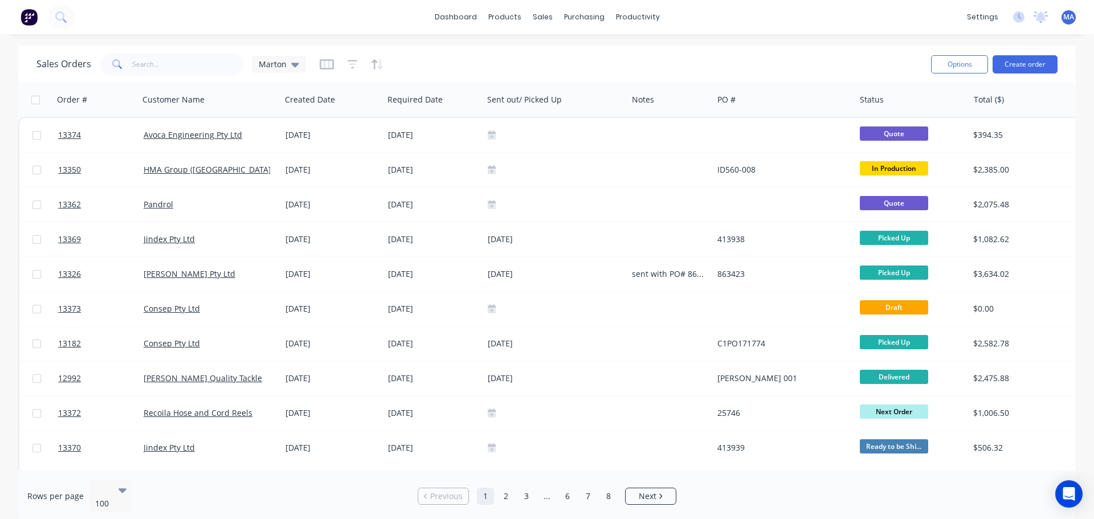
click at [550, 75] on div "Sales Orders Marton" at bounding box center [479, 64] width 886 height 28
click at [799, 54] on div "Sales Orders Marton" at bounding box center [479, 64] width 886 height 28
click at [1014, 63] on button "Create order" at bounding box center [1025, 64] width 65 height 18
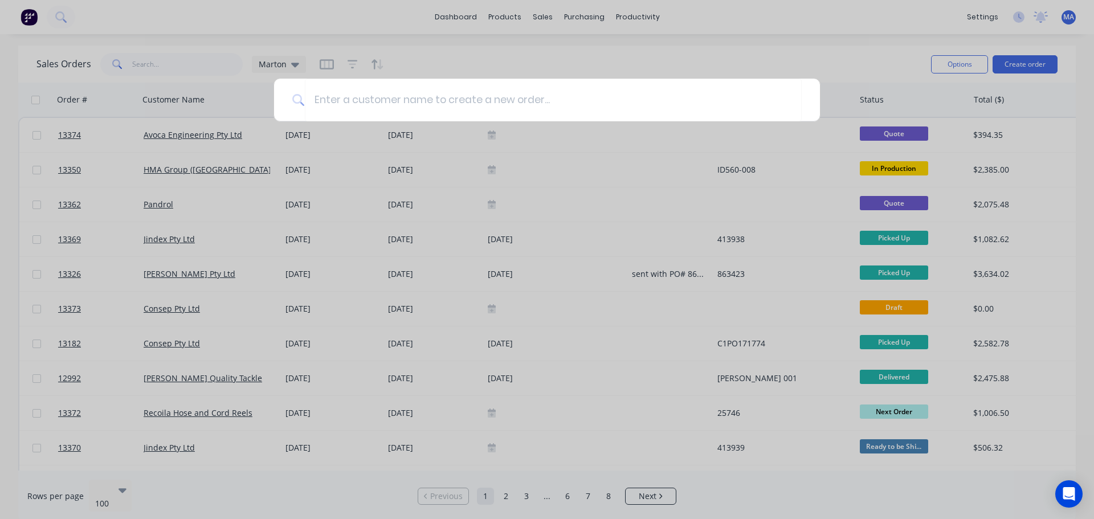
drag, startPoint x: 770, startPoint y: 68, endPoint x: 644, endPoint y: 95, distance: 128.2
click at [770, 67] on div at bounding box center [547, 259] width 1094 height 519
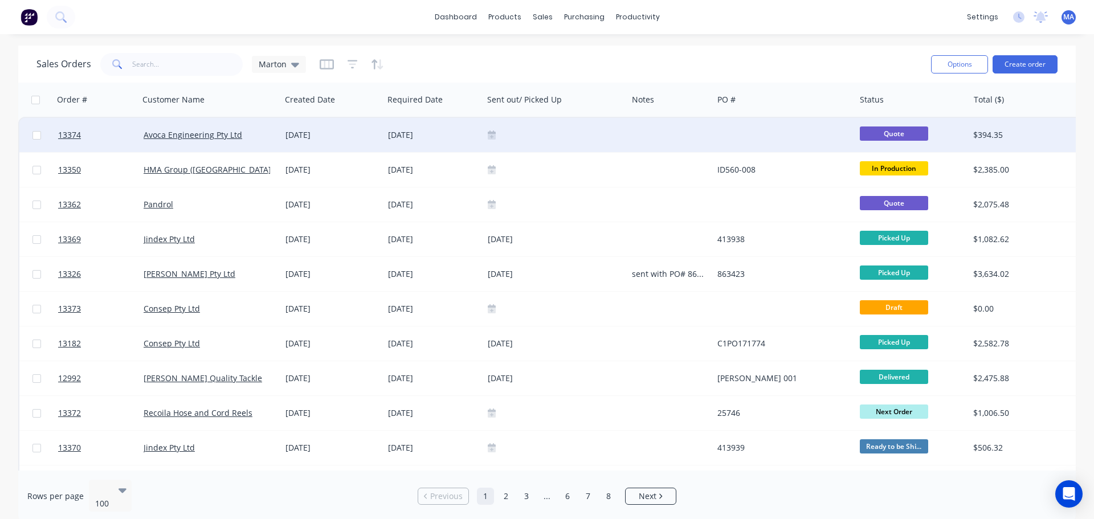
click at [268, 137] on div "Avoca Engineering Pty Ltd" at bounding box center [207, 134] width 127 height 11
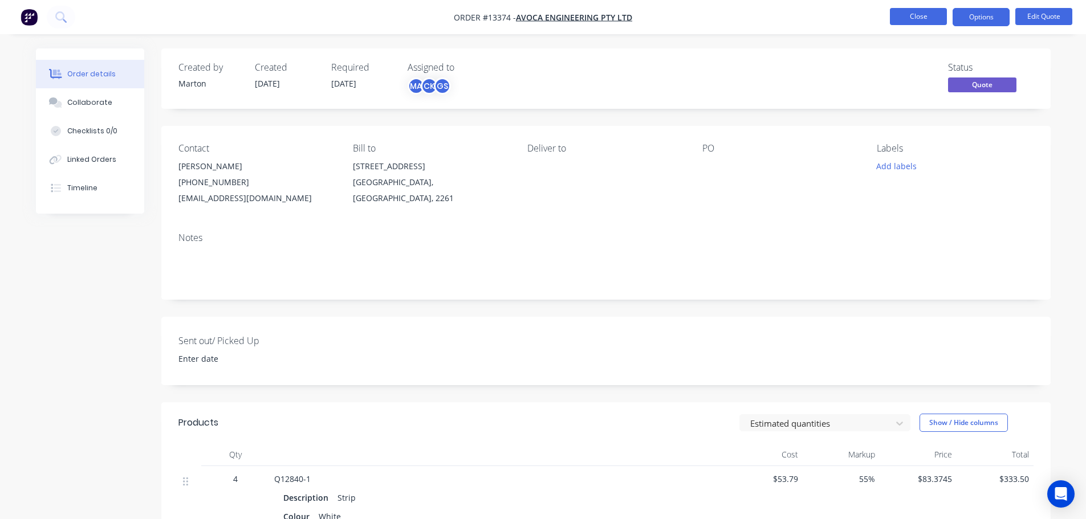
click at [916, 25] on button "Close" at bounding box center [918, 16] width 57 height 17
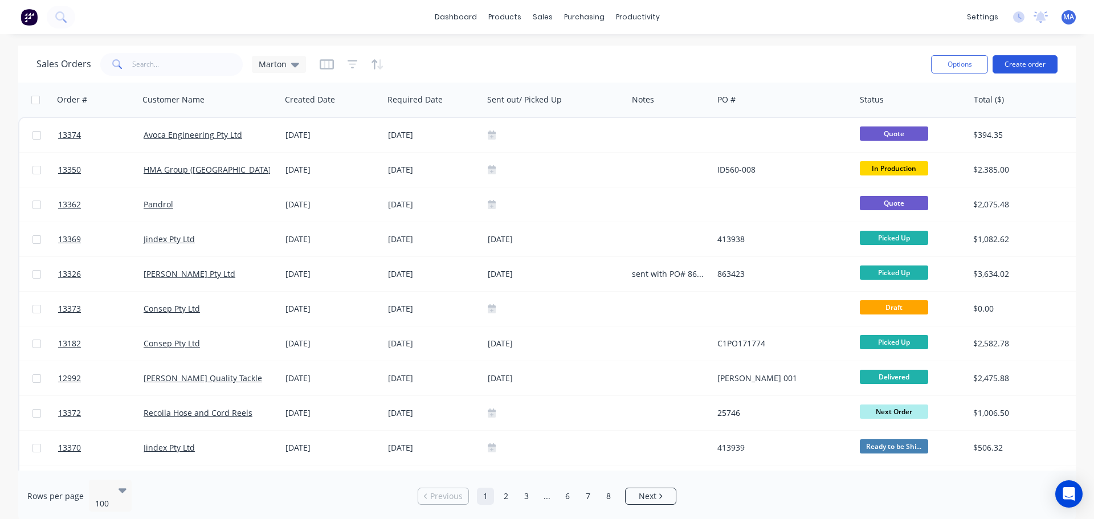
click at [1017, 55] on button "Create order" at bounding box center [1025, 64] width 65 height 18
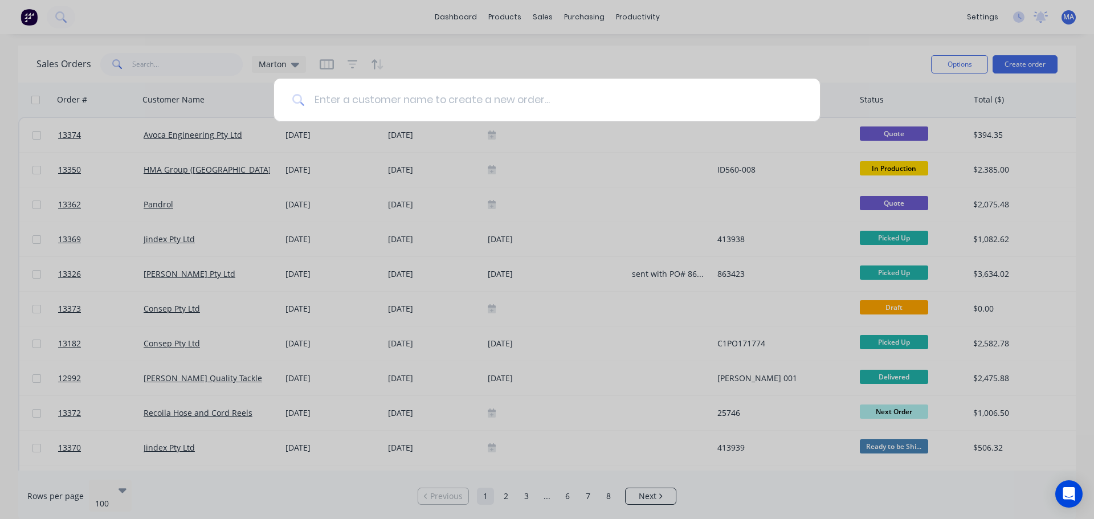
click at [468, 85] on input at bounding box center [553, 100] width 497 height 43
click at [485, 76] on div at bounding box center [547, 259] width 1094 height 519
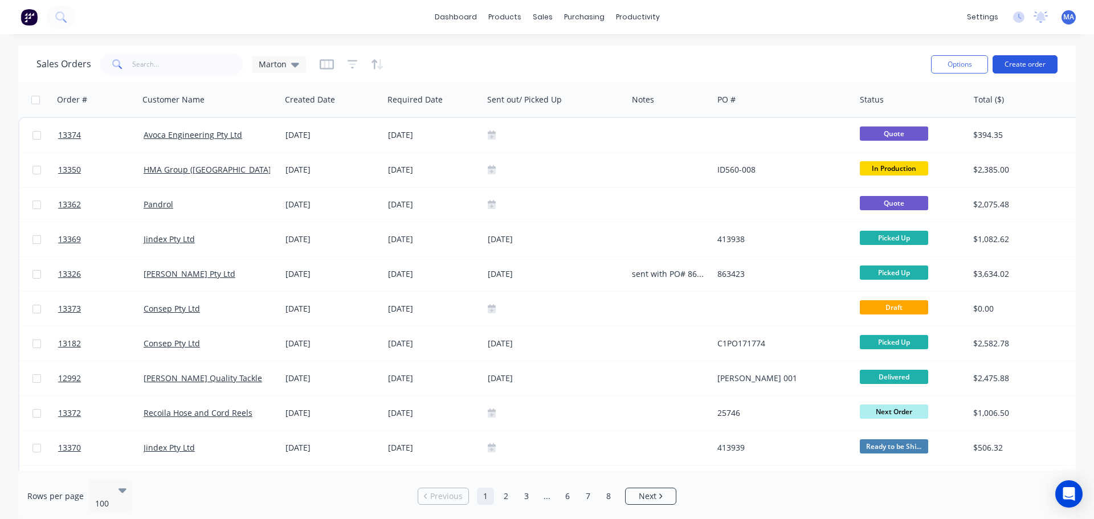
click at [1027, 64] on button "Create order" at bounding box center [1025, 64] width 65 height 18
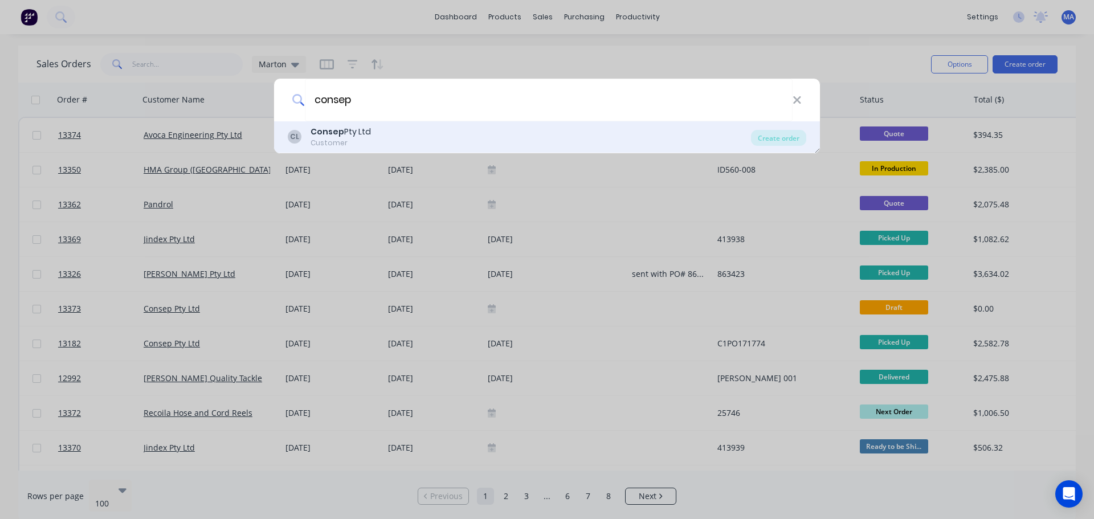
type input "consep"
click at [361, 137] on div "Consep Pty Ltd" at bounding box center [341, 132] width 60 height 12
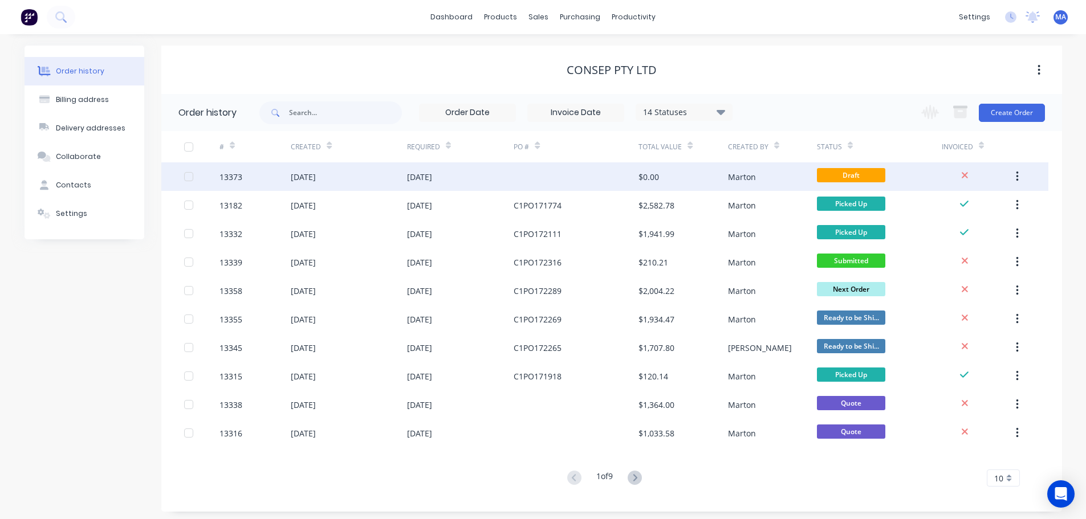
click at [466, 169] on div "[DATE]" at bounding box center [460, 176] width 107 height 29
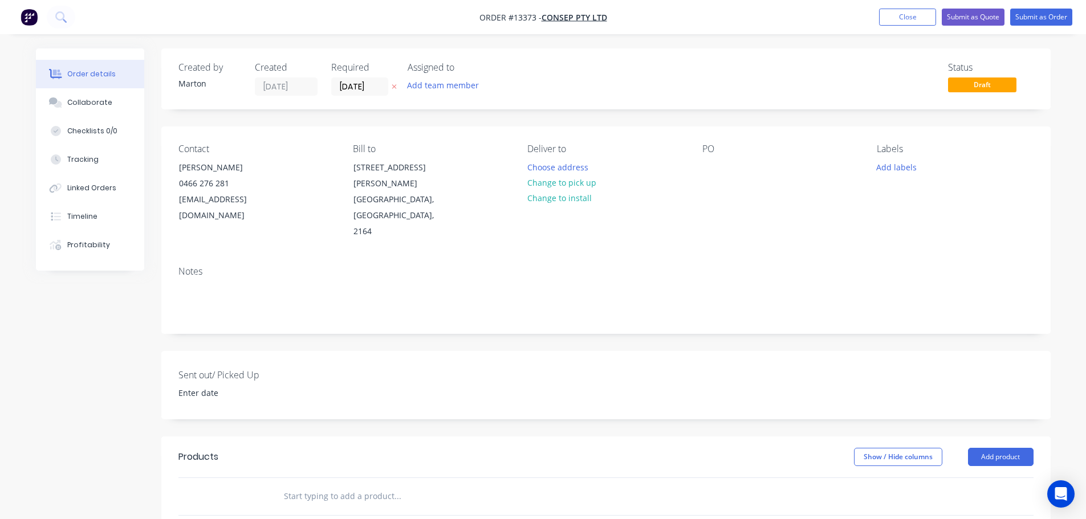
click at [300, 485] on input "text" at bounding box center [397, 496] width 228 height 23
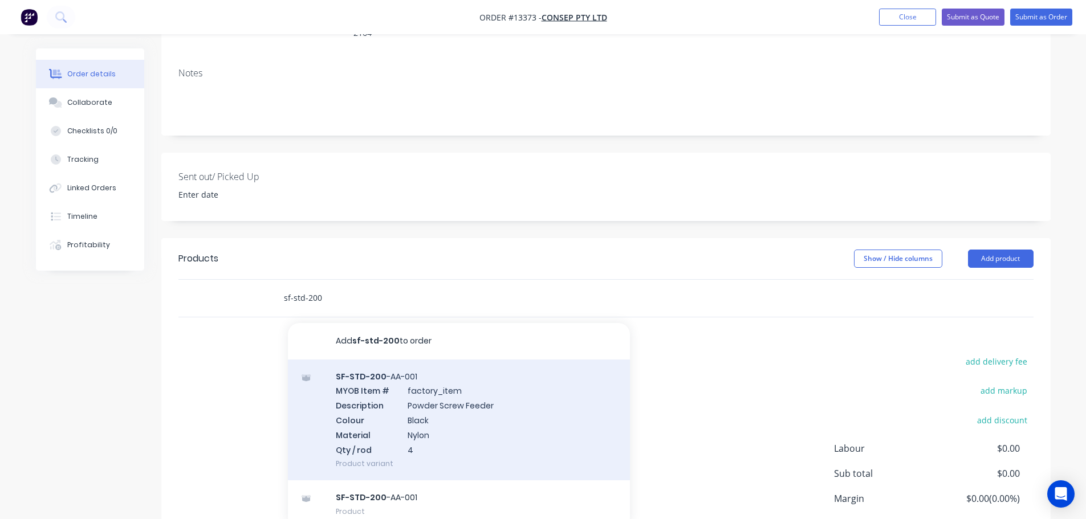
scroll to position [228, 0]
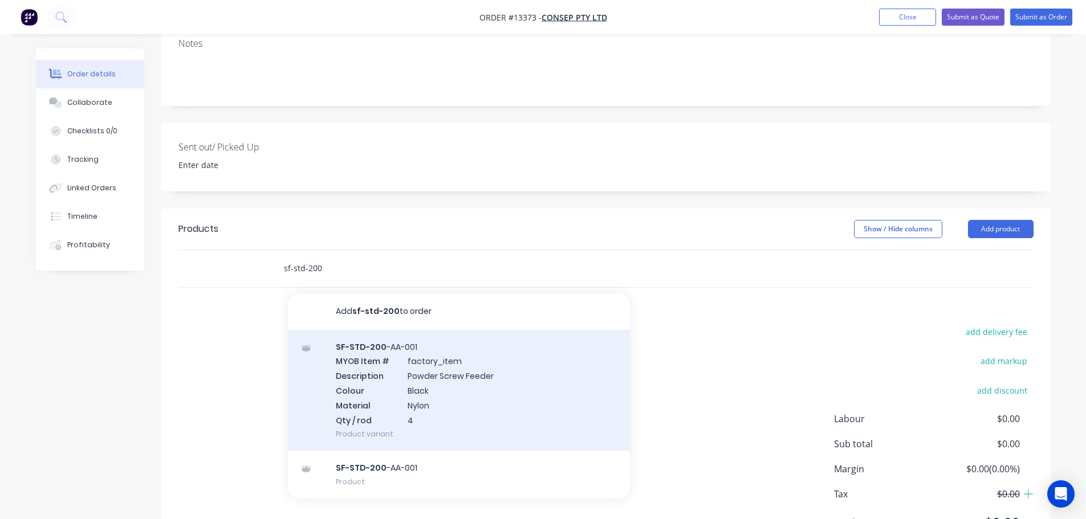
type input "sf-std-200"
click at [411, 362] on div "SF-STD-200 -AA-001 MYOB Item # factory_item Description Powder Screw Feeder Col…" at bounding box center [459, 390] width 342 height 121
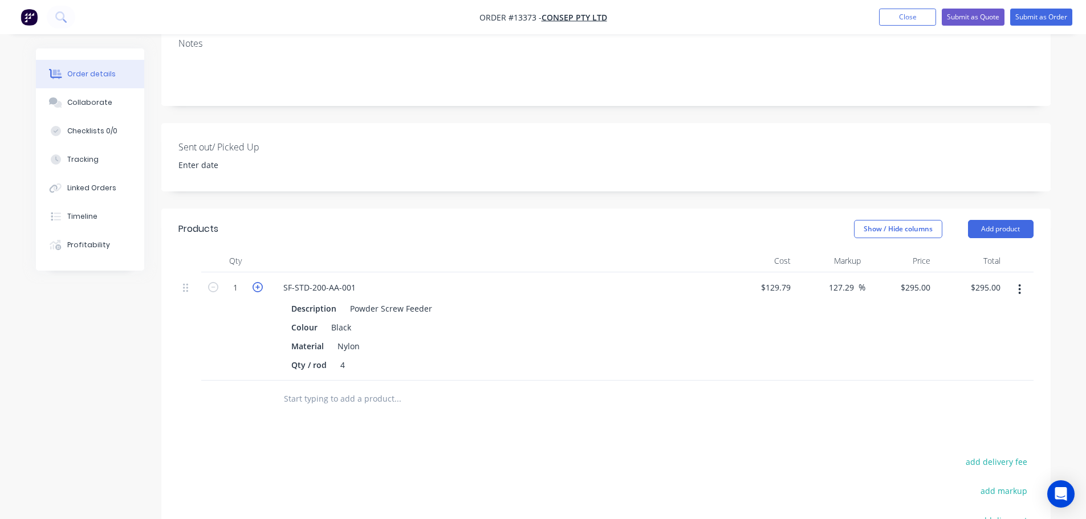
click at [258, 282] on icon "button" at bounding box center [258, 287] width 10 height 10
type input "2"
type input "$590.00"
click at [258, 282] on icon "button" at bounding box center [258, 287] width 10 height 10
type input "3"
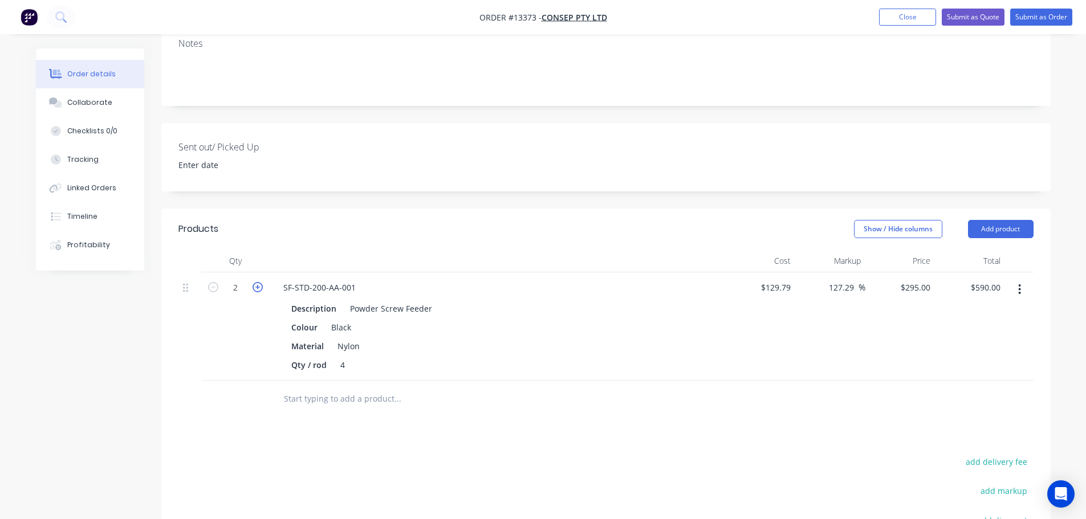
type input "$885.00"
click at [258, 282] on icon "button" at bounding box center [258, 287] width 10 height 10
type input "4"
type input "$1,180.00"
click at [258, 282] on icon "button" at bounding box center [258, 287] width 10 height 10
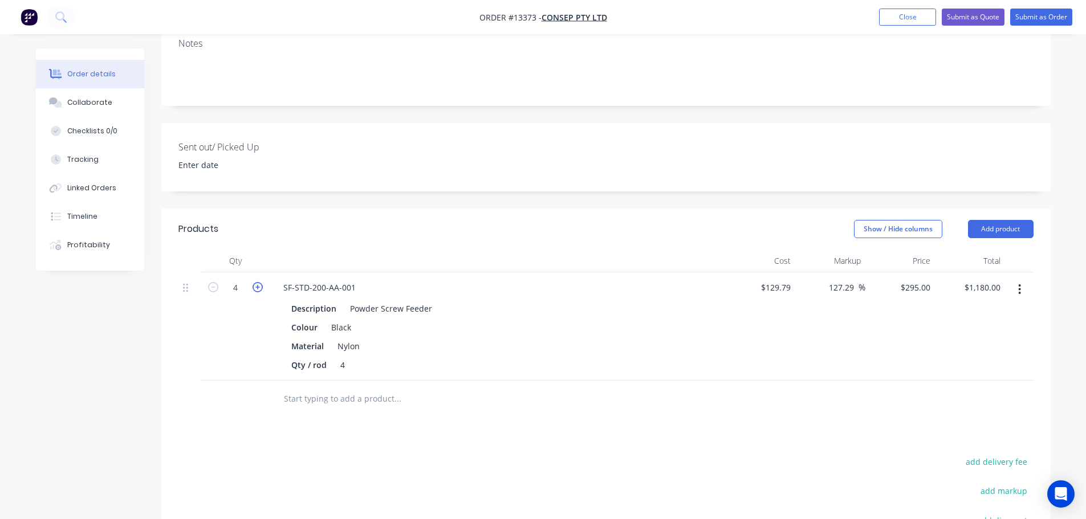
type input "5"
type input "$1,475.00"
click at [258, 282] on icon "button" at bounding box center [258, 287] width 10 height 10
type input "6"
type input "$1,770.00"
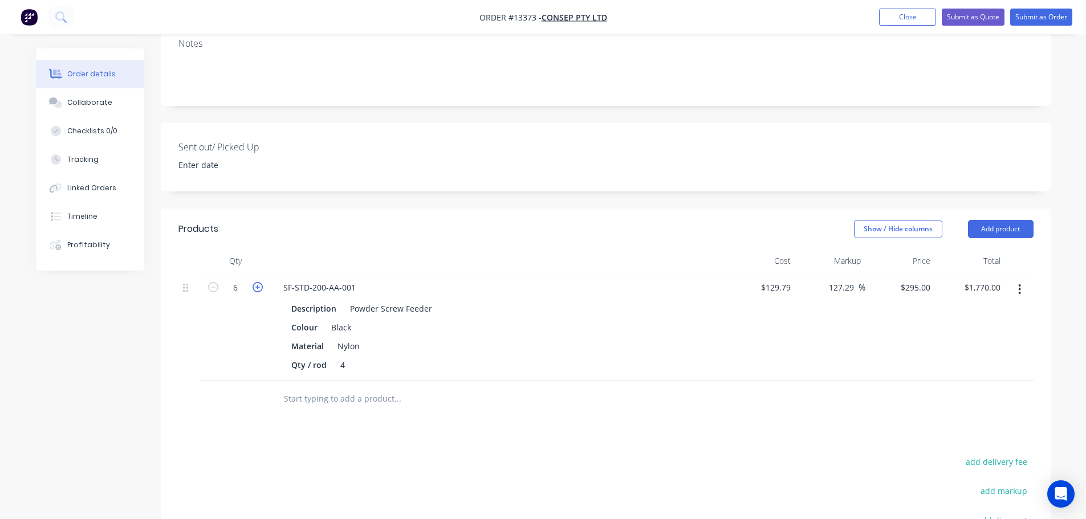
click at [258, 282] on icon "button" at bounding box center [258, 287] width 10 height 10
type input "7"
type input "$2,065.00"
click at [258, 282] on icon "button" at bounding box center [258, 287] width 10 height 10
type input "8"
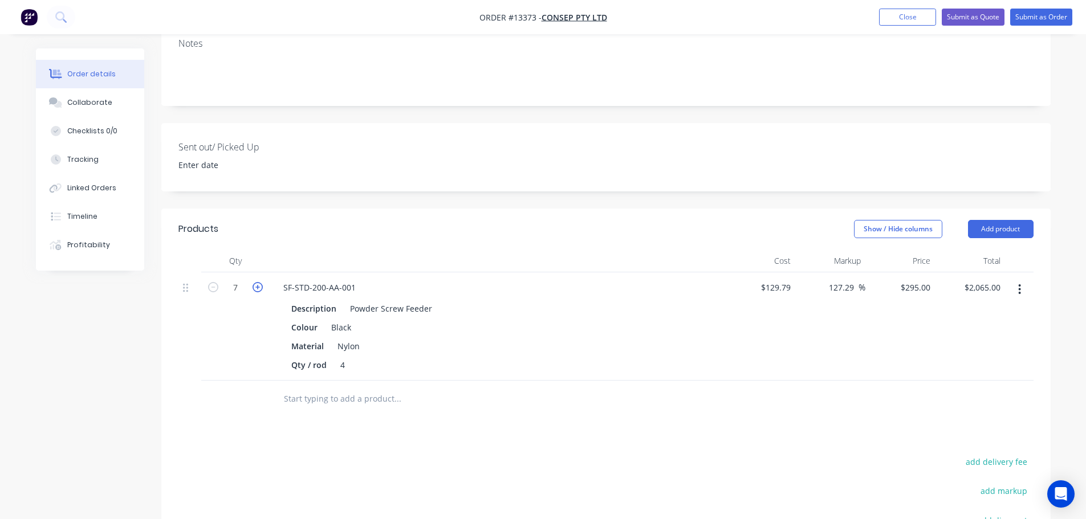
type input "$2,360.00"
click at [258, 282] on icon "button" at bounding box center [258, 287] width 10 height 10
type input "9"
type input "$2,655.00"
click at [258, 282] on icon "button" at bounding box center [258, 287] width 10 height 10
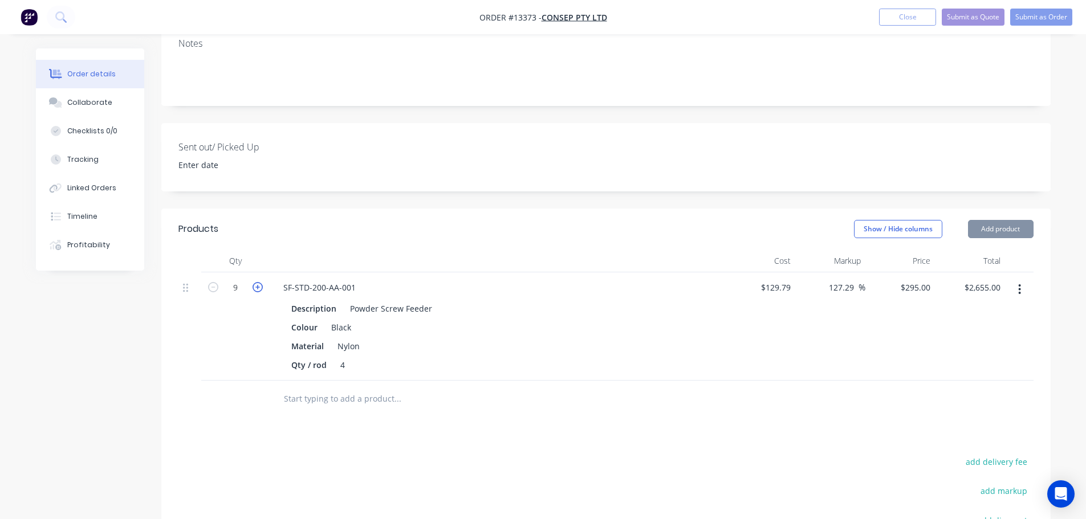
type input "10"
type input "$2,950.00"
click at [1005, 220] on button "Add product" at bounding box center [1001, 229] width 66 height 18
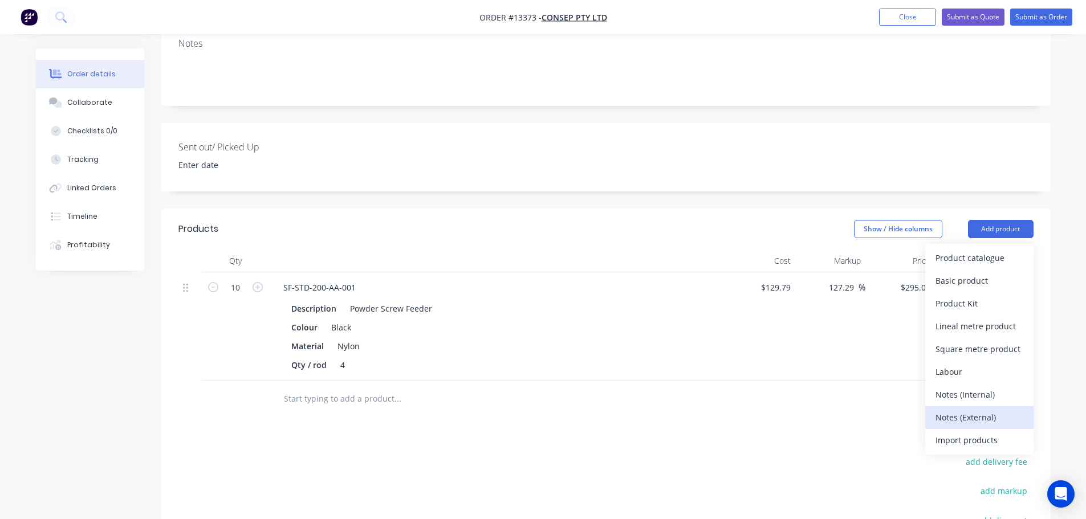
click at [980, 406] on button "Notes (External)" at bounding box center [979, 417] width 108 height 23
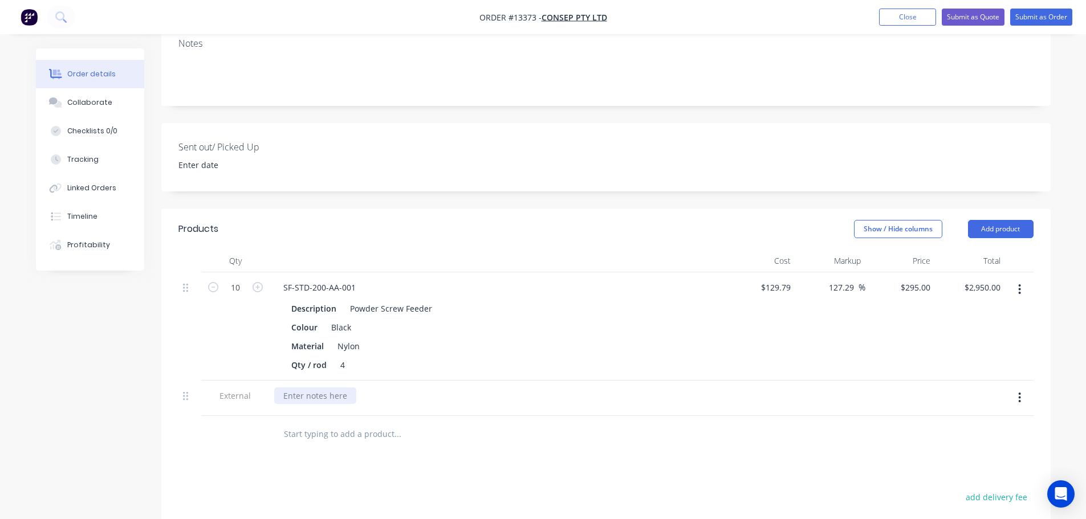
click at [339, 388] on div at bounding box center [315, 396] width 82 height 17
click at [405, 388] on div "Lead Time: 2-3 weeks from receving [PERSON_NAME]" at bounding box center [384, 396] width 221 height 17
click at [511, 426] on div "Products Show / Hide columns Add product Qty Cost Markup Price Total 10 SF-STD-…" at bounding box center [605, 468] width 889 height 518
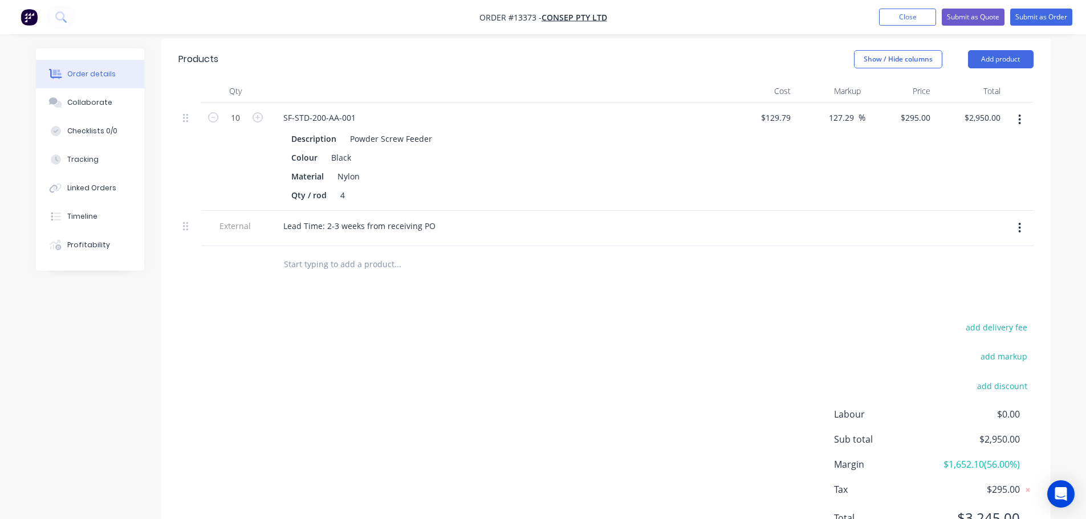
scroll to position [399, 0]
click at [991, 319] on button "add delivery fee" at bounding box center [997, 326] width 74 height 15
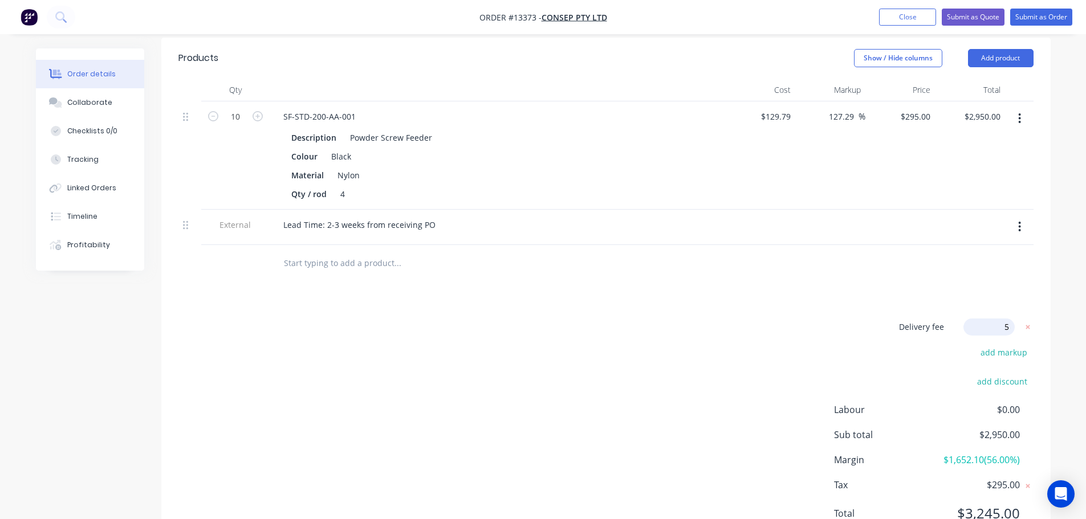
type input "52"
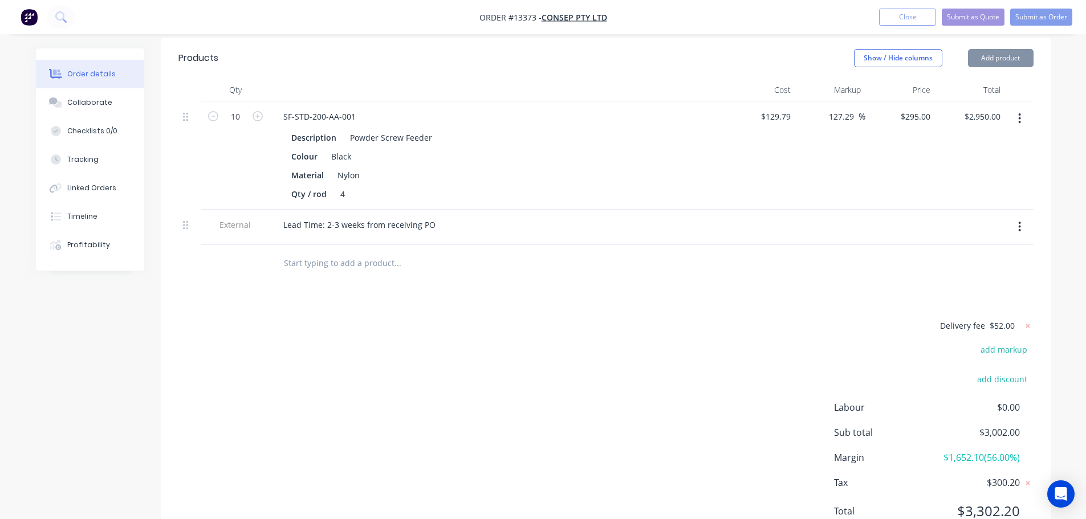
click at [766, 319] on div "Delivery fee $52.00 add markup add discount Labour $0.00 Sub total $3,002.00 Ma…" at bounding box center [605, 426] width 855 height 214
click at [1031, 320] on icon at bounding box center [1027, 325] width 11 height 11
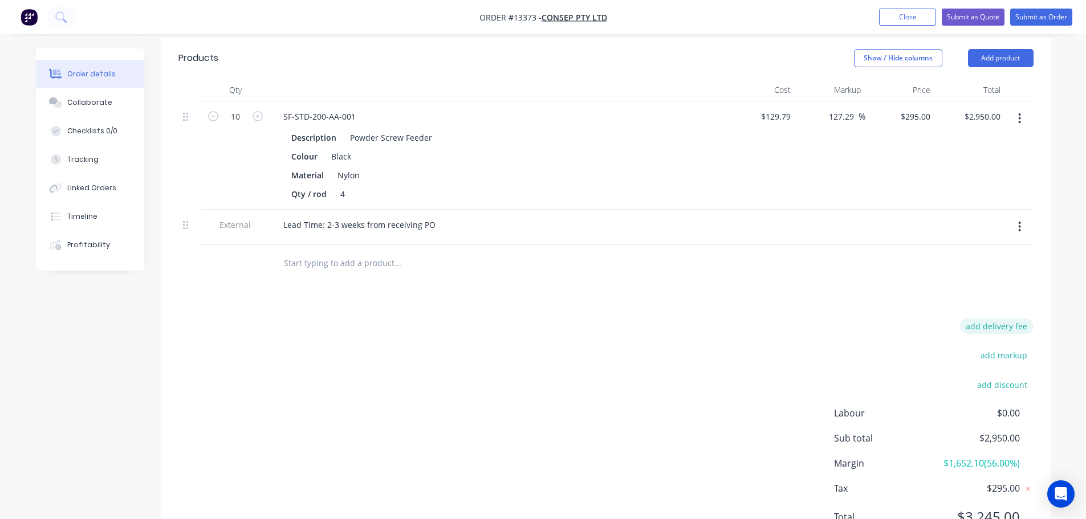
click at [1020, 319] on button "add delivery fee" at bounding box center [997, 326] width 74 height 15
type input "25"
drag, startPoint x: 869, startPoint y: 284, endPoint x: 882, endPoint y: 257, distance: 30.6
click at [868, 284] on div "Products Show / Hide columns Add product Qty Cost Markup Price Total 10 SF-STD-…" at bounding box center [605, 295] width 889 height 515
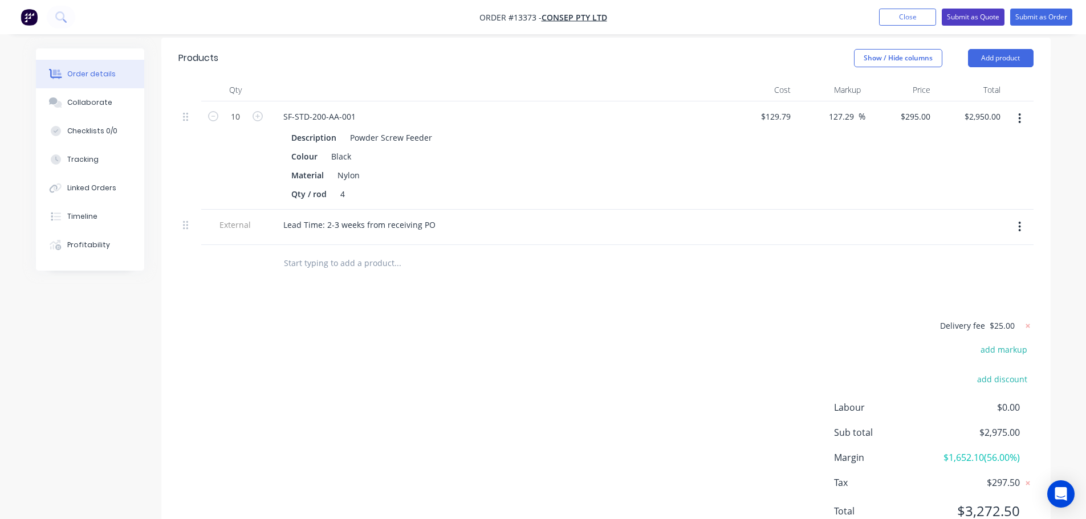
click at [964, 21] on button "Submit as Quote" at bounding box center [973, 17] width 63 height 17
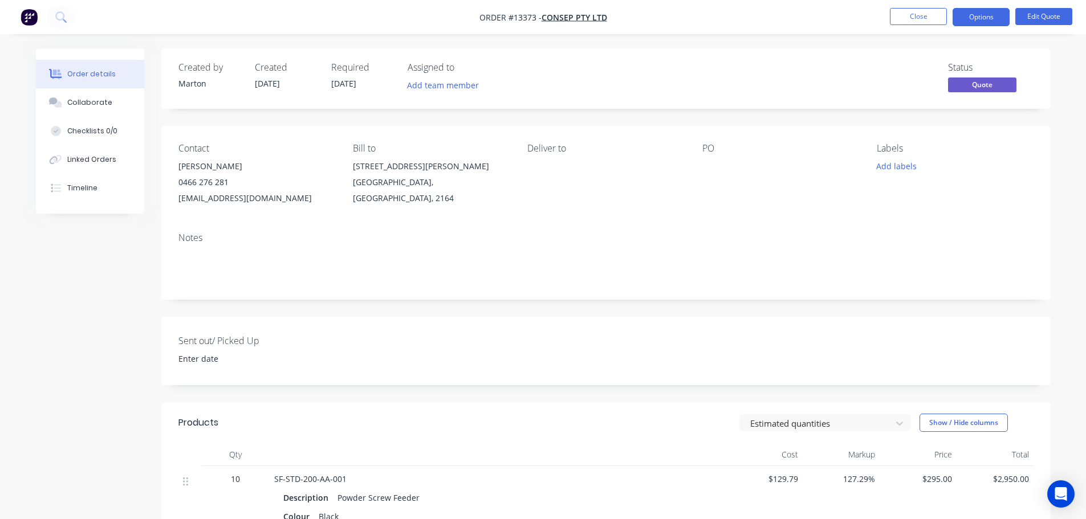
drag, startPoint x: 972, startPoint y: 21, endPoint x: 973, endPoint y: 31, distance: 10.3
click at [973, 21] on button "Options" at bounding box center [981, 17] width 57 height 18
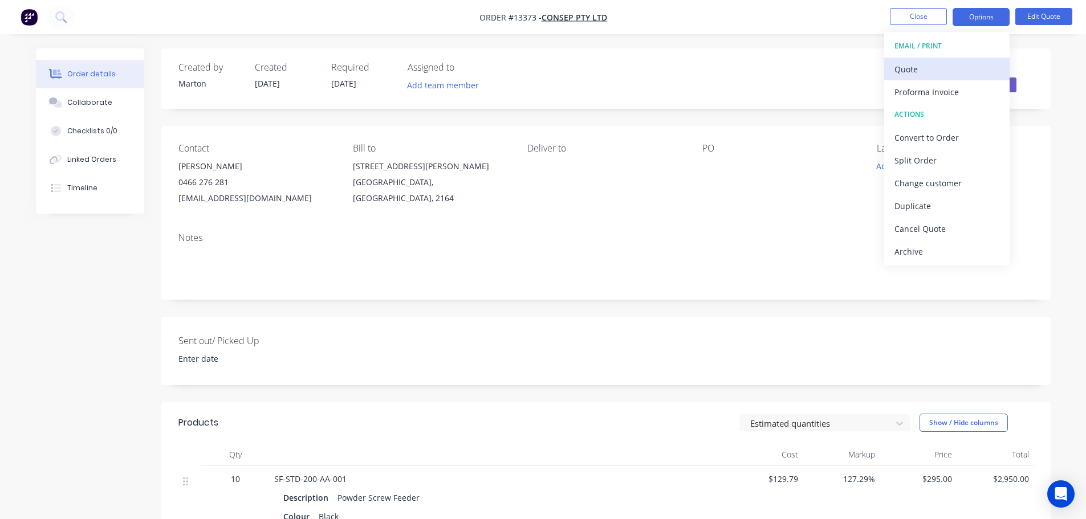
click at [954, 70] on div "Quote" at bounding box center [946, 69] width 105 height 17
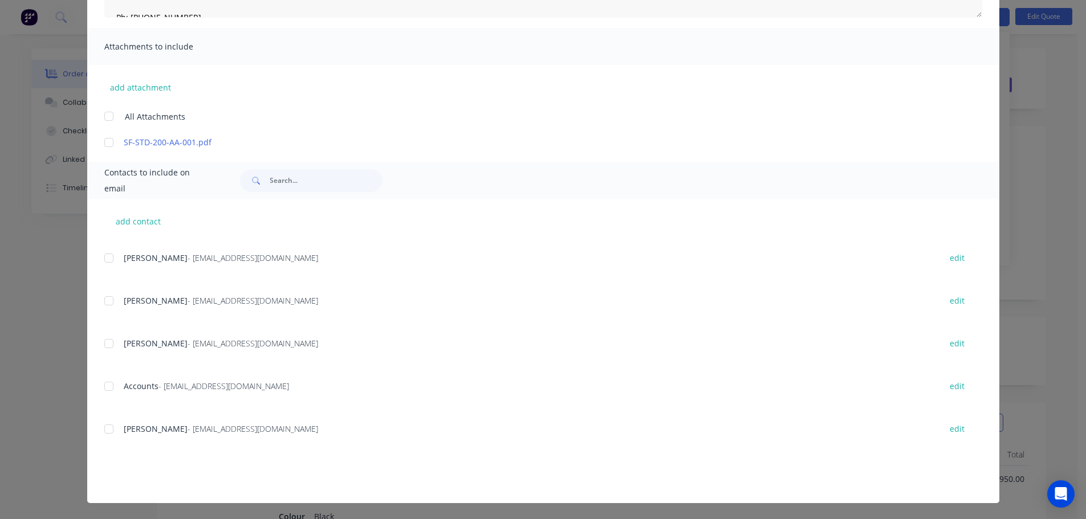
scroll to position [171, 0]
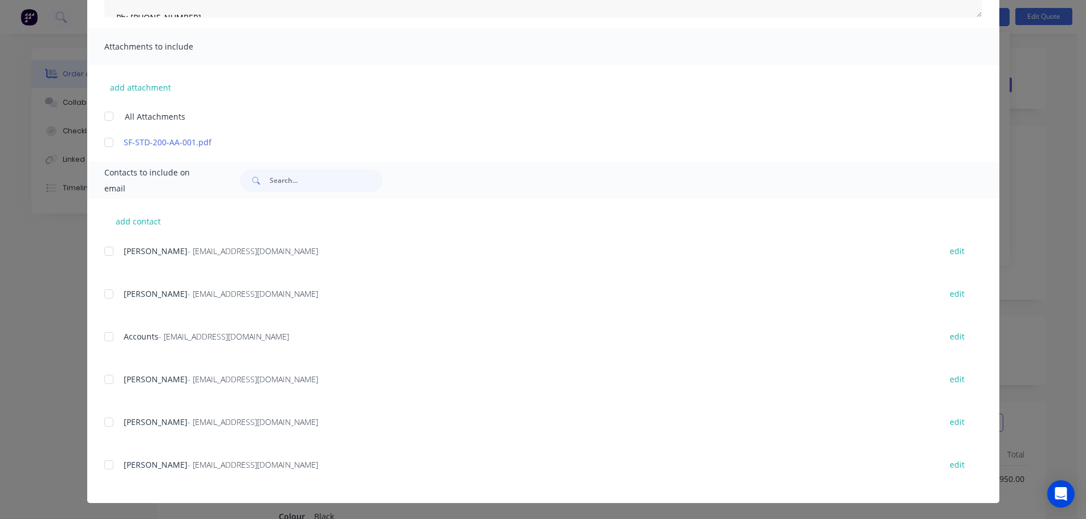
click at [107, 417] on div at bounding box center [108, 422] width 23 height 23
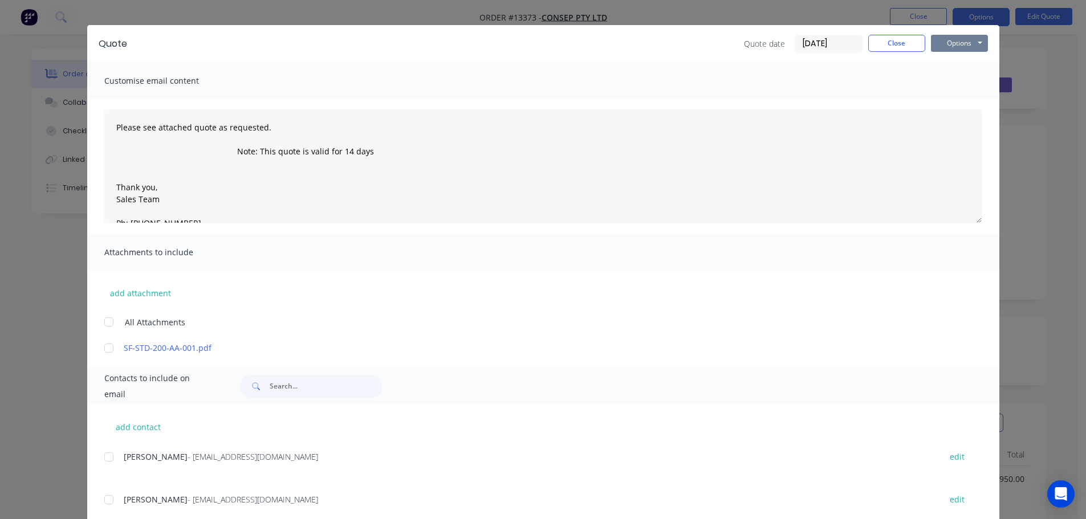
scroll to position [0, 0]
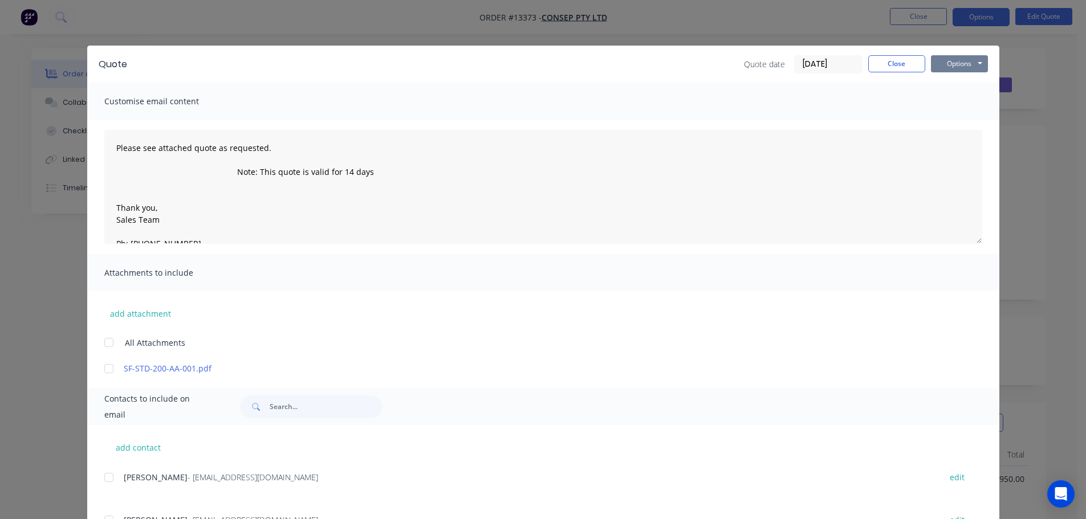
click at [952, 63] on button "Options" at bounding box center [959, 63] width 57 height 17
click at [952, 122] on button "Email" at bounding box center [967, 121] width 73 height 19
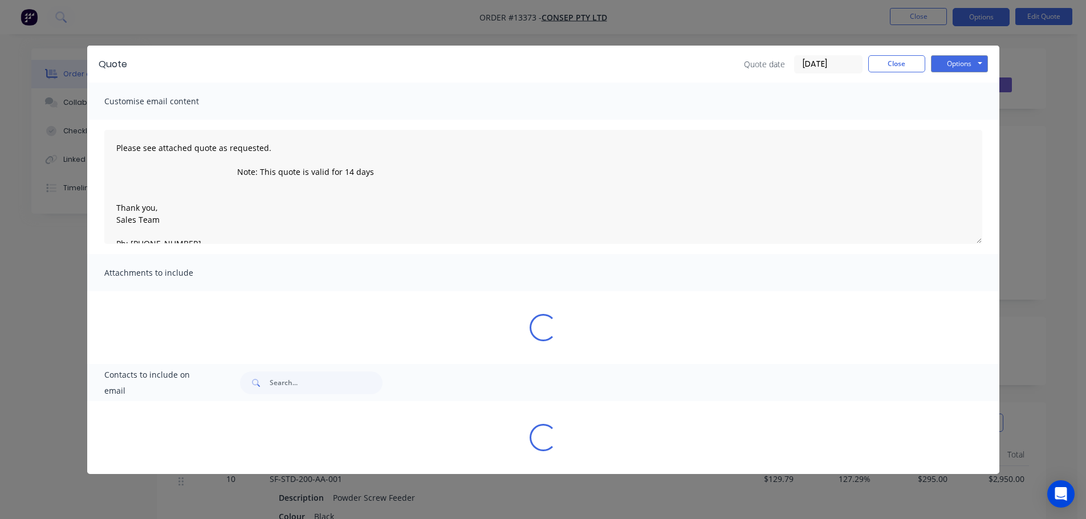
type textarea "Please see attached quote as requested. Note: This quote is valid for 14 days T…"
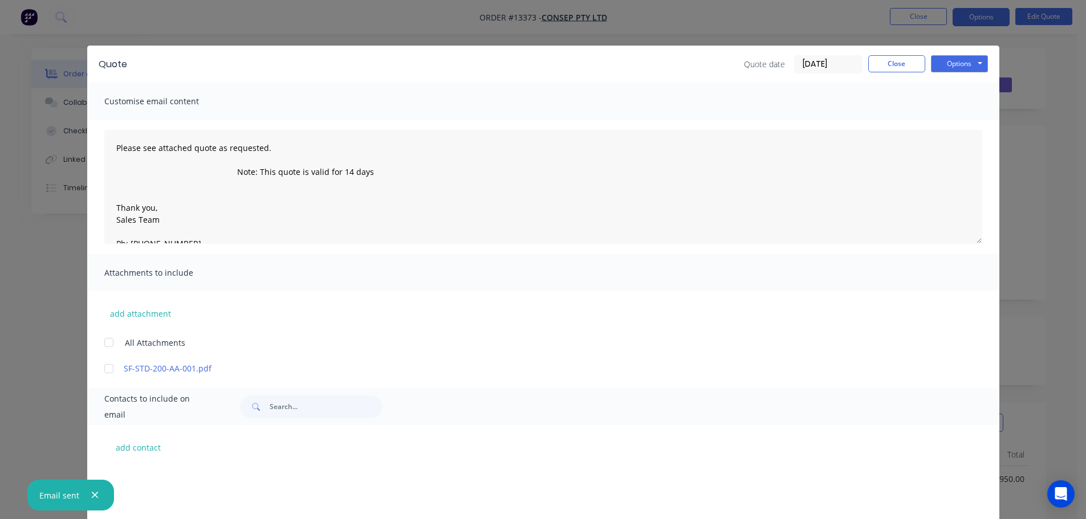
scroll to position [171, 0]
click at [904, 61] on button "Close" at bounding box center [896, 63] width 57 height 17
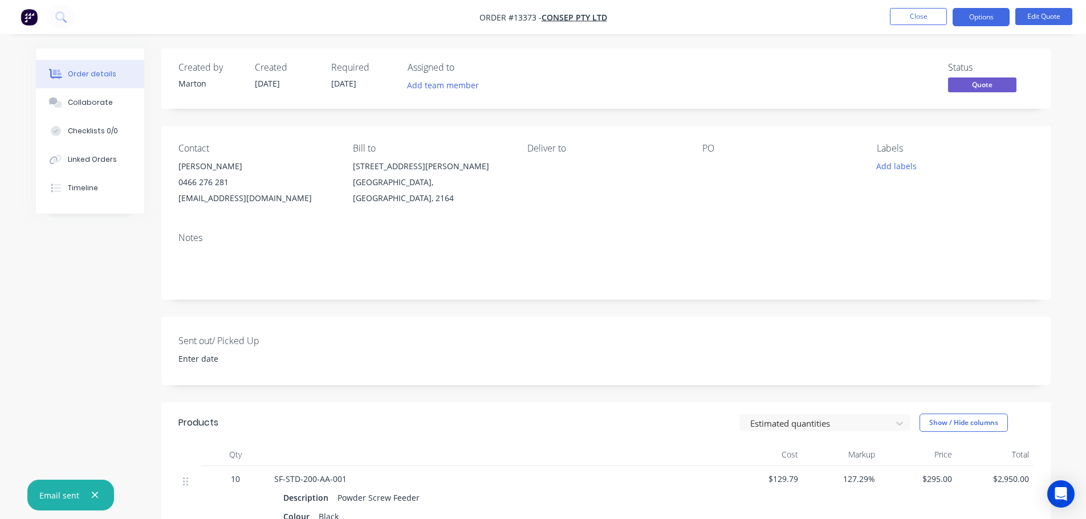
click at [868, 63] on div "Status Quote" at bounding box center [778, 78] width 512 height 33
click at [914, 23] on button "Close" at bounding box center [918, 16] width 57 height 17
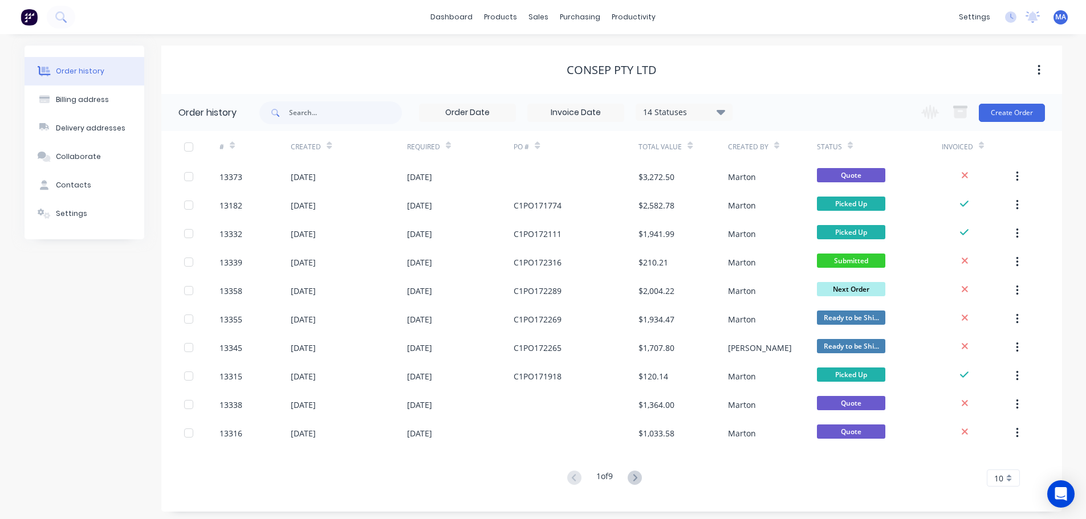
click at [540, 81] on div "Consep Pty Ltd" at bounding box center [611, 70] width 901 height 48
click at [815, 58] on div "Consep Pty Ltd" at bounding box center [611, 70] width 901 height 48
drag, startPoint x: 506, startPoint y: 76, endPoint x: 520, endPoint y: 70, distance: 15.3
click at [506, 76] on div "Consep Pty Ltd" at bounding box center [611, 70] width 901 height 14
click at [552, 50] on div at bounding box center [545, 55] width 17 height 10
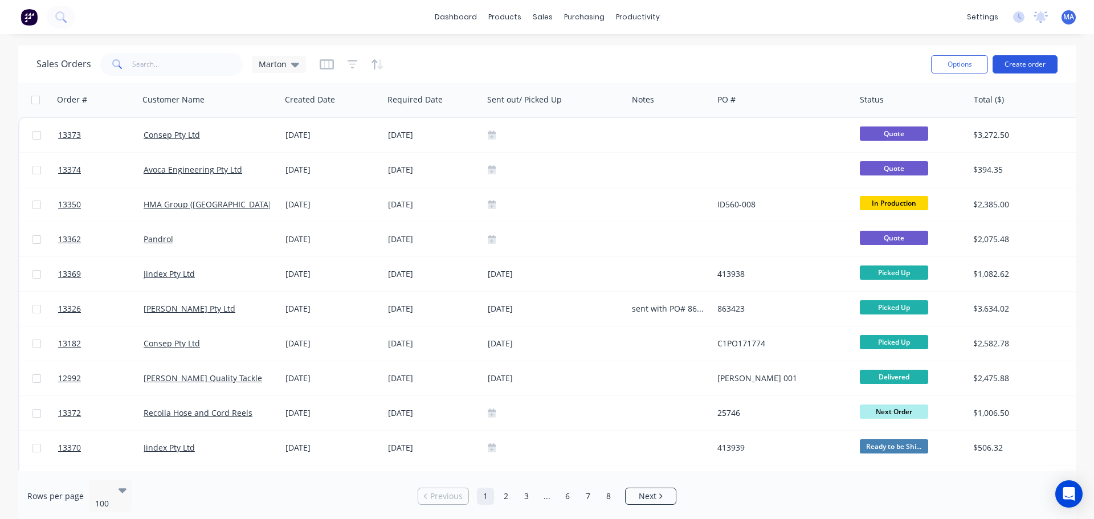
click at [1033, 54] on div "Options Create order" at bounding box center [992, 64] width 131 height 28
click at [1015, 63] on button "Create order" at bounding box center [1025, 64] width 65 height 18
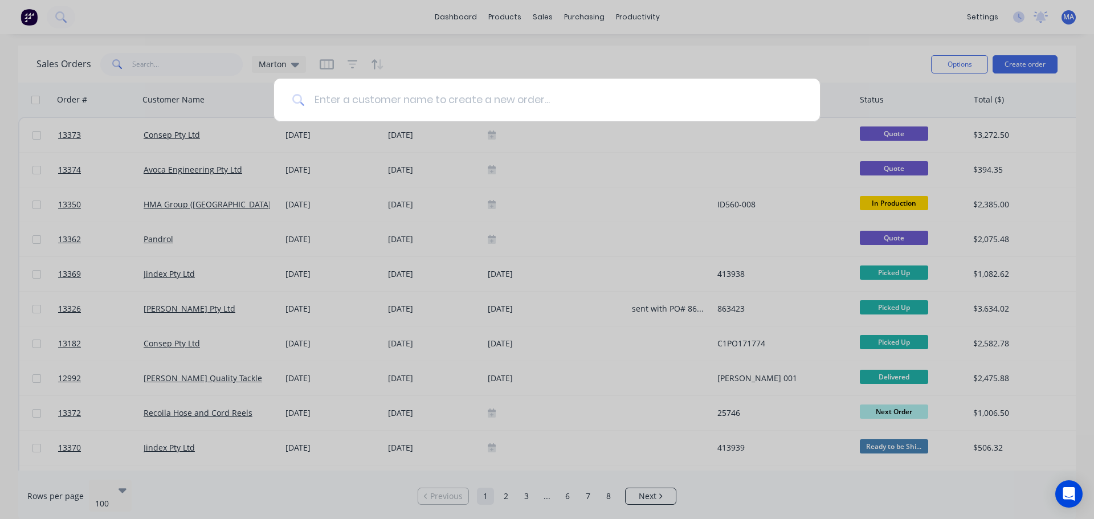
click at [455, 106] on input at bounding box center [553, 100] width 497 height 43
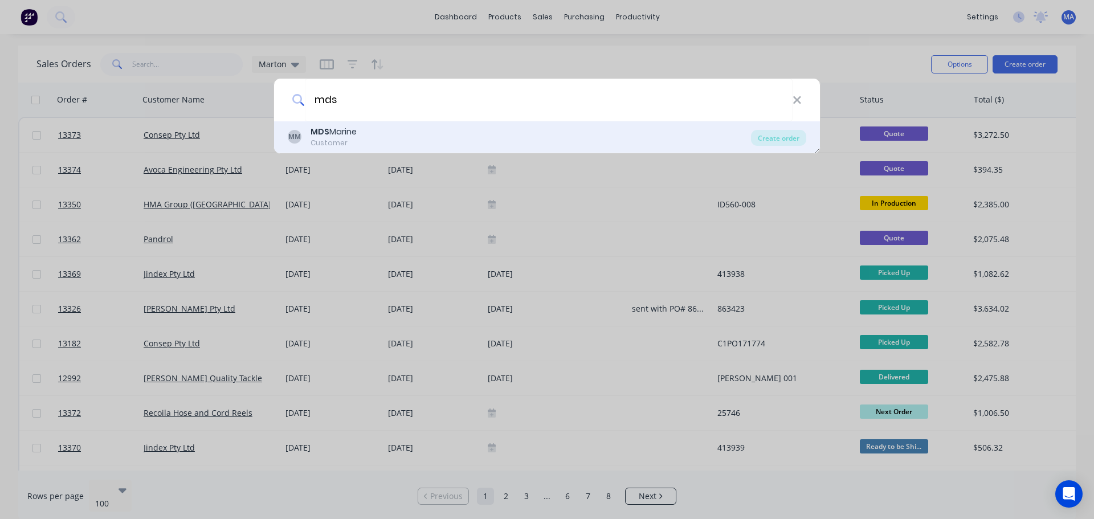
type input "mds"
click at [379, 125] on div "MM MDS Marine Customer Create order" at bounding box center [547, 137] width 546 height 32
click at [550, 133] on div "MM MDS Marine Customer" at bounding box center [519, 137] width 463 height 22
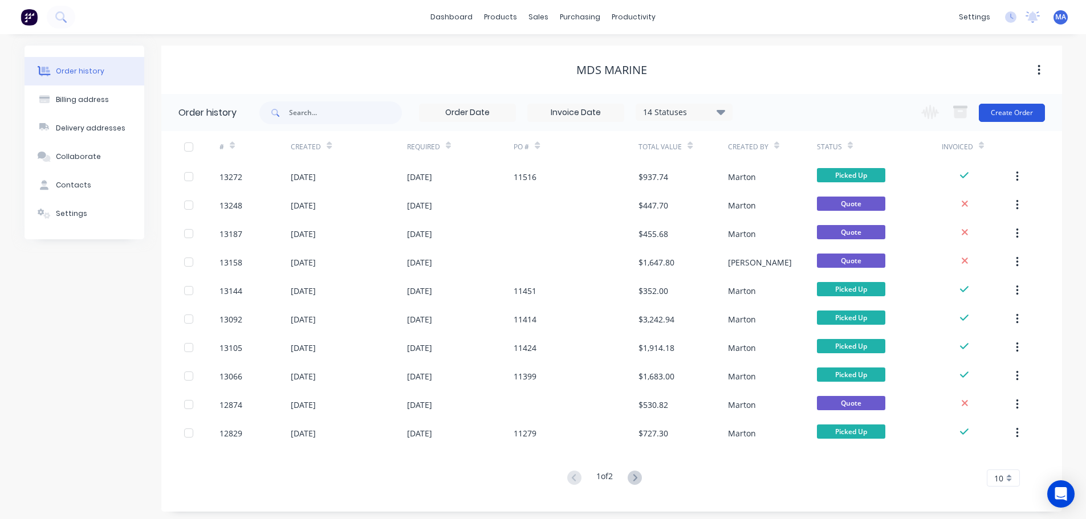
click at [1010, 119] on button "Create Order" at bounding box center [1012, 113] width 66 height 18
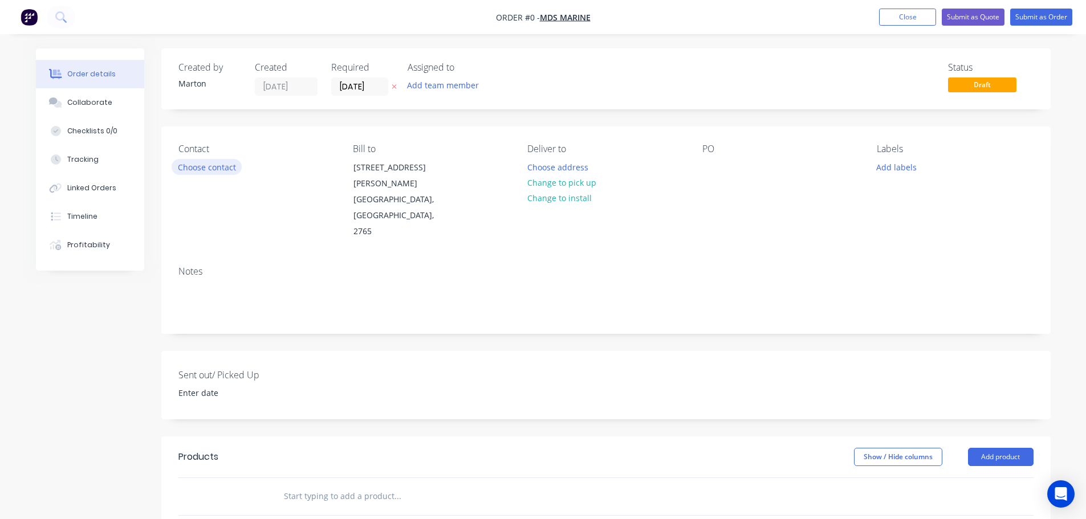
click at [183, 166] on button "Choose contact" at bounding box center [207, 166] width 70 height 15
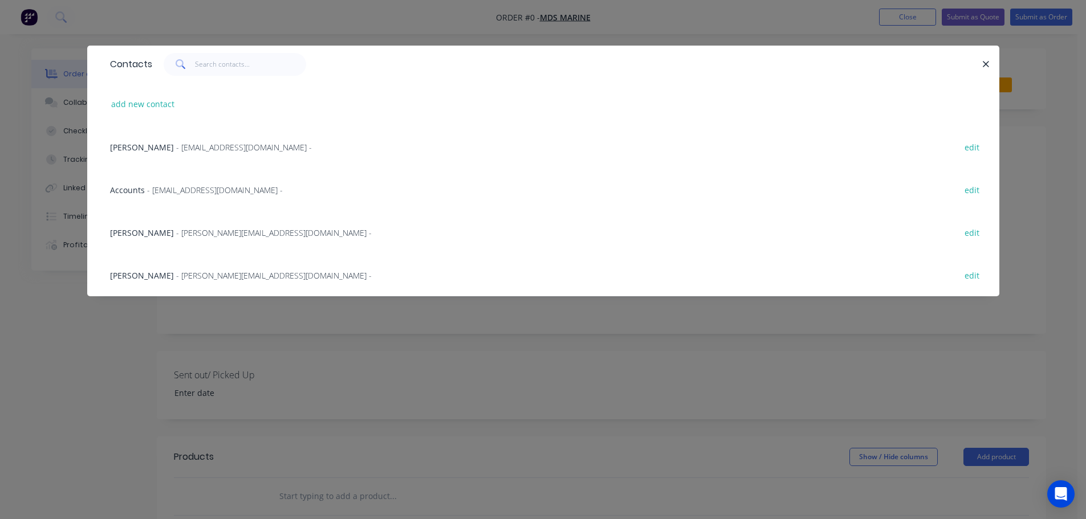
click at [186, 153] on div "[PERSON_NAME] - [EMAIL_ADDRESS][DOMAIN_NAME] -" at bounding box center [211, 147] width 202 height 12
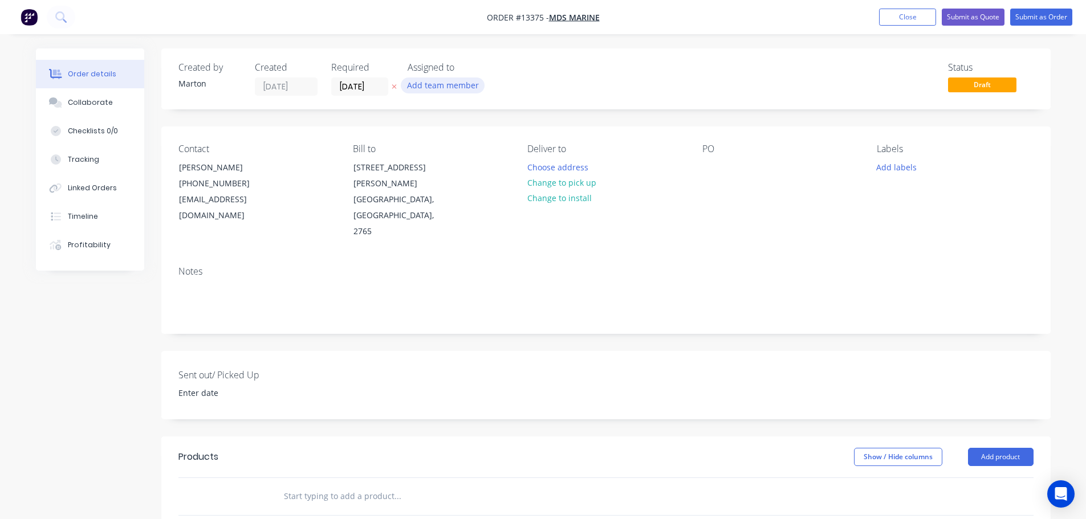
click at [453, 81] on button "Add team member" at bounding box center [443, 85] width 84 height 15
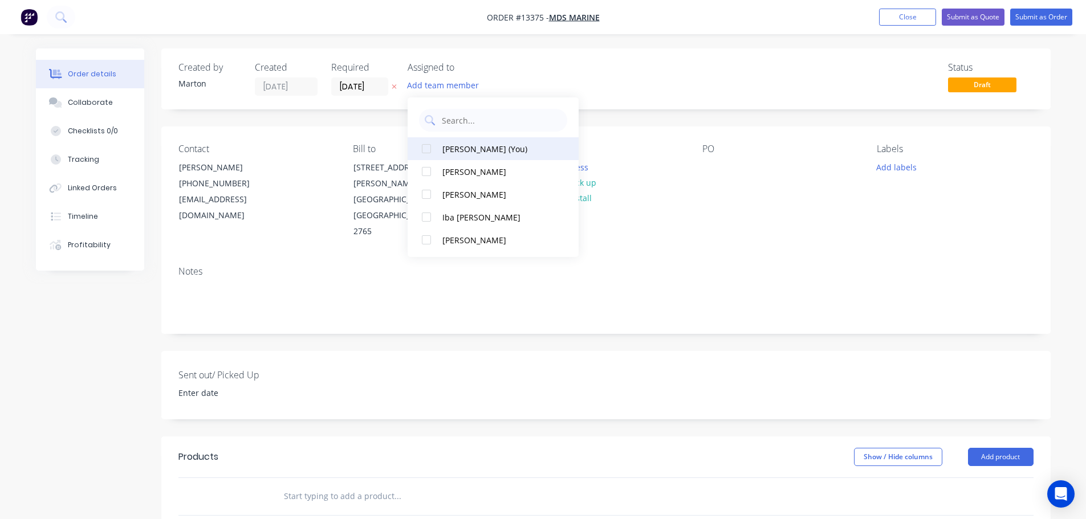
click at [424, 156] on div at bounding box center [426, 148] width 23 height 23
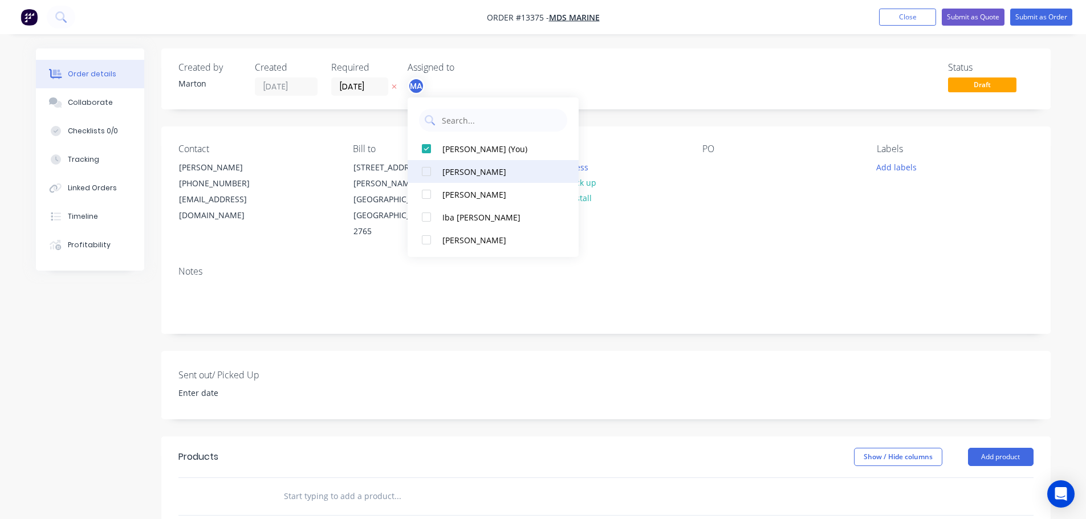
click at [424, 181] on div at bounding box center [426, 171] width 23 height 23
click at [425, 197] on div at bounding box center [426, 194] width 23 height 23
drag, startPoint x: 554, startPoint y: 93, endPoint x: 509, endPoint y: 96, distance: 45.1
click at [554, 93] on div "Status Draft" at bounding box center [778, 79] width 512 height 34
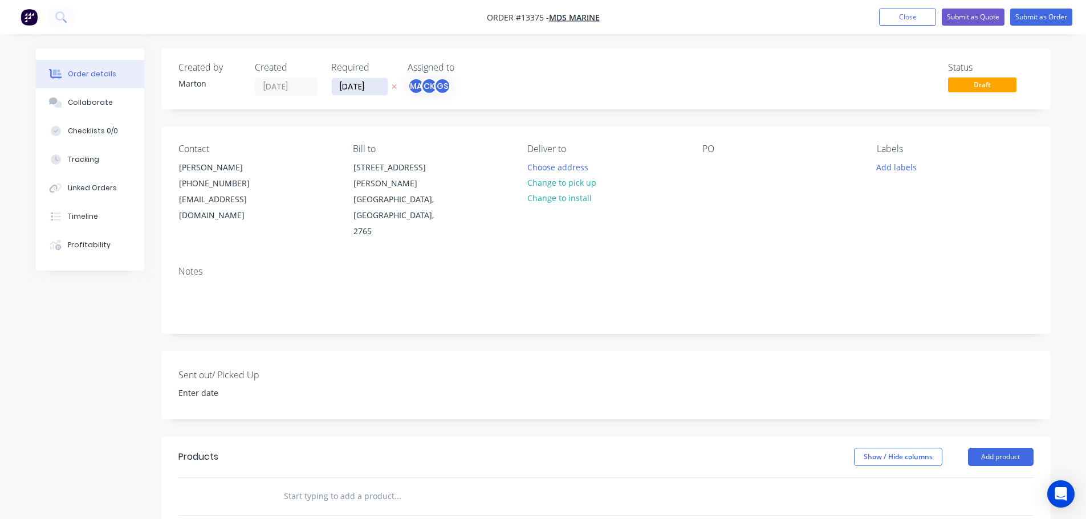
click at [346, 87] on input "[DATE]" at bounding box center [360, 86] width 56 height 17
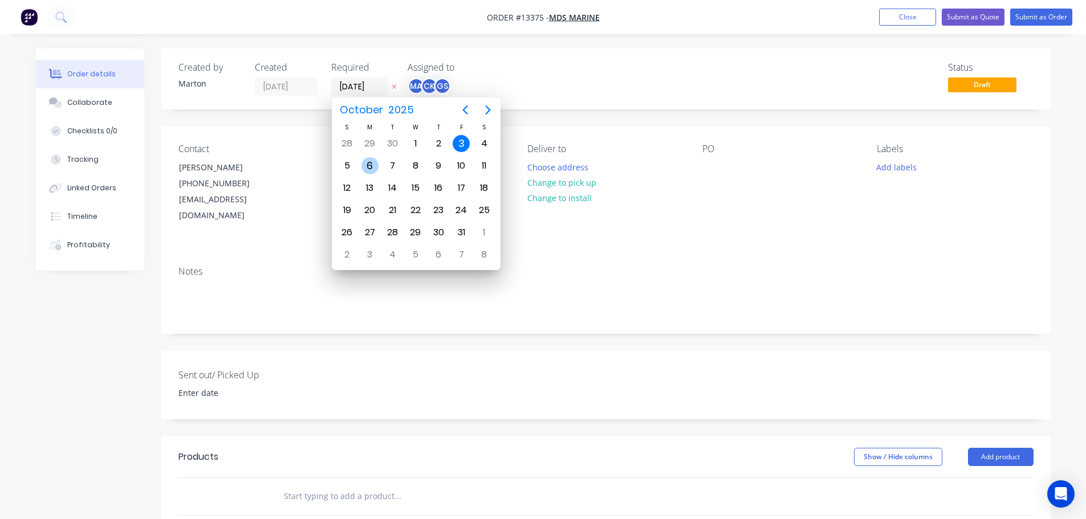
click at [372, 167] on div "6" at bounding box center [369, 165] width 17 height 17
type input "[DATE]"
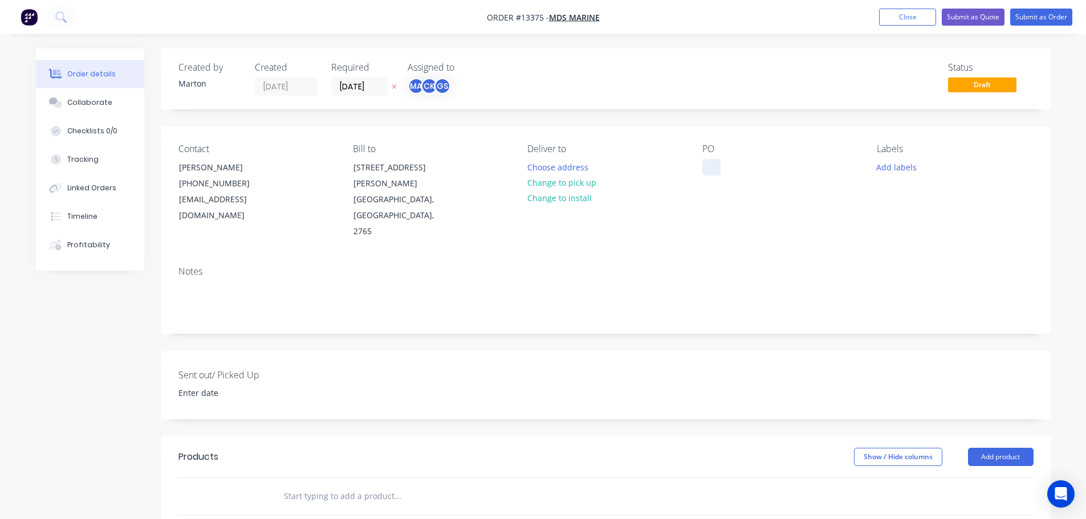
click at [714, 162] on div at bounding box center [711, 167] width 18 height 17
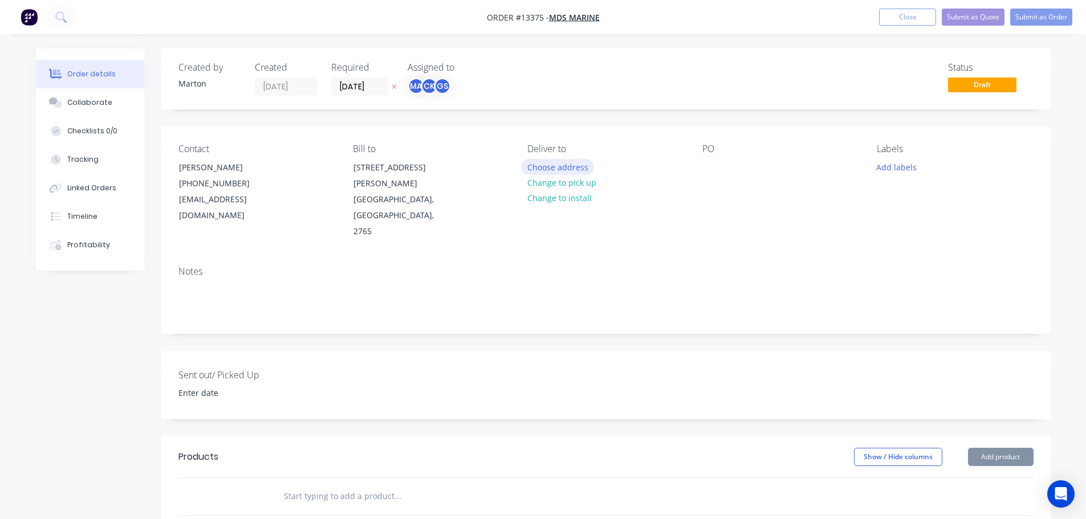
click at [540, 164] on button "Choose address" at bounding box center [557, 166] width 73 height 15
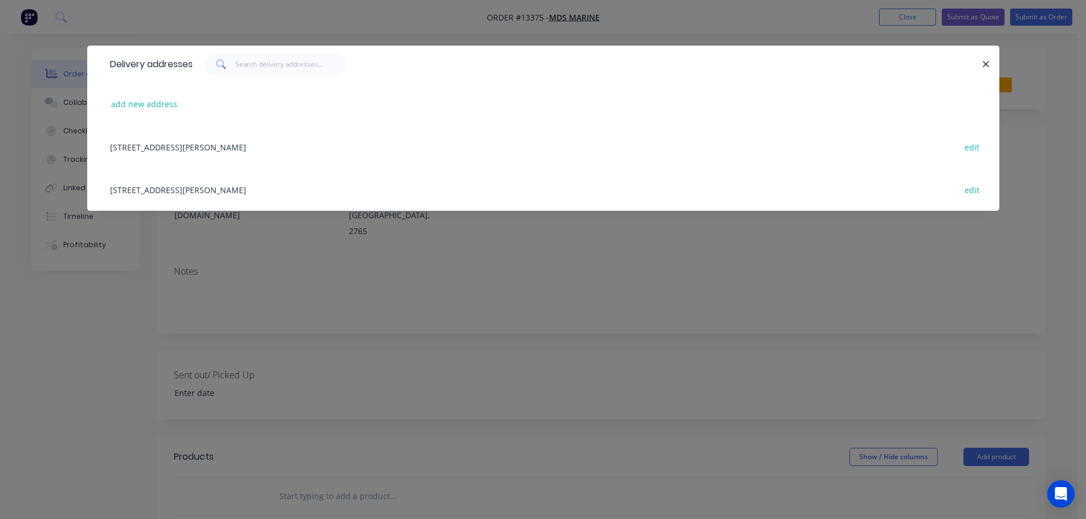
click at [186, 193] on div "[STREET_ADDRESS][PERSON_NAME] edit" at bounding box center [543, 189] width 878 height 43
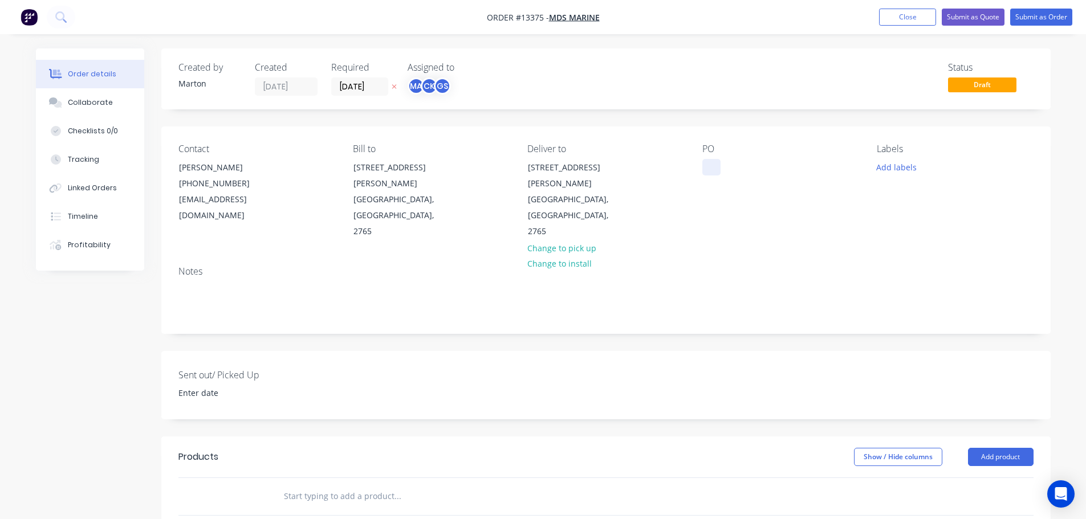
drag, startPoint x: 697, startPoint y: 165, endPoint x: 718, endPoint y: 168, distance: 21.9
click at [697, 165] on div "Contact [PERSON_NAME] [PHONE_NUMBER] [EMAIL_ADDRESS][DOMAIN_NAME] Bill to [STRE…" at bounding box center [605, 192] width 889 height 131
click at [718, 168] on div at bounding box center [711, 167] width 18 height 17
click at [903, 170] on button "Add labels" at bounding box center [896, 166] width 52 height 15
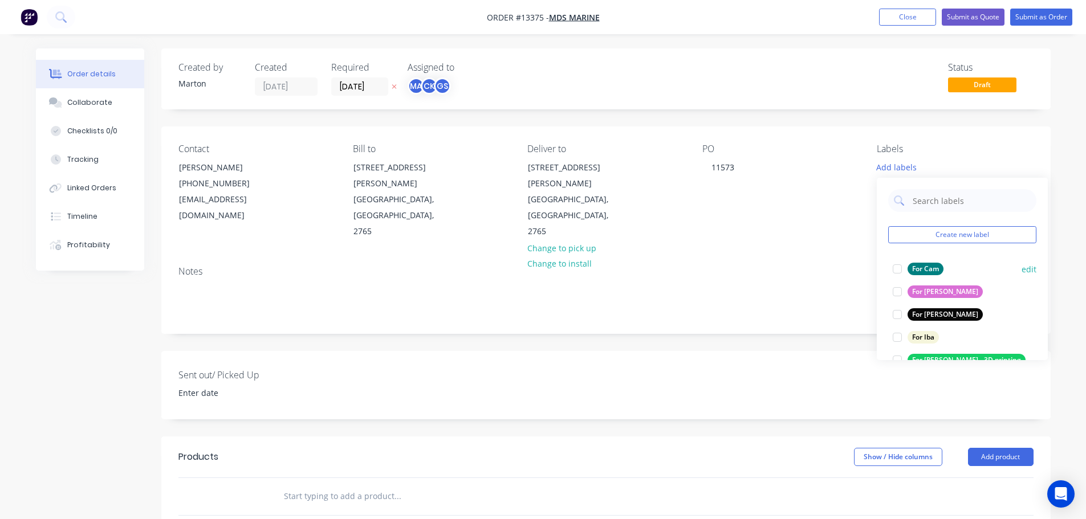
click at [894, 266] on div at bounding box center [897, 269] width 23 height 23
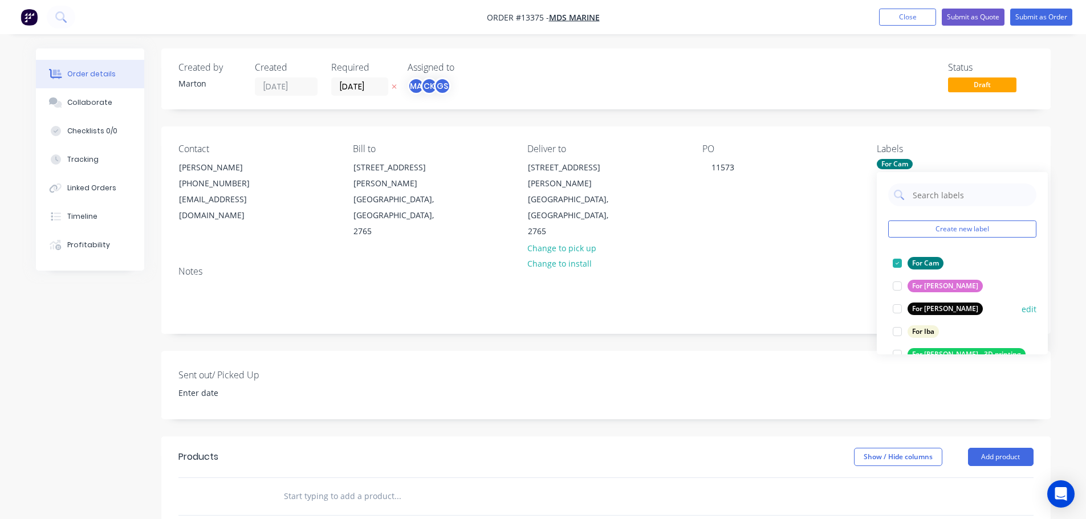
click at [894, 303] on div at bounding box center [897, 309] width 23 height 23
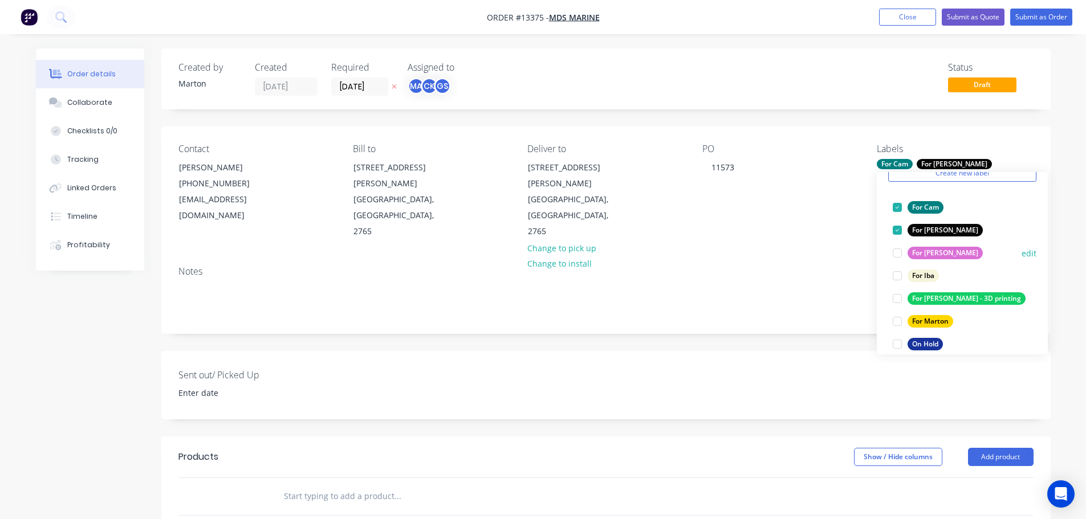
scroll to position [114, 0]
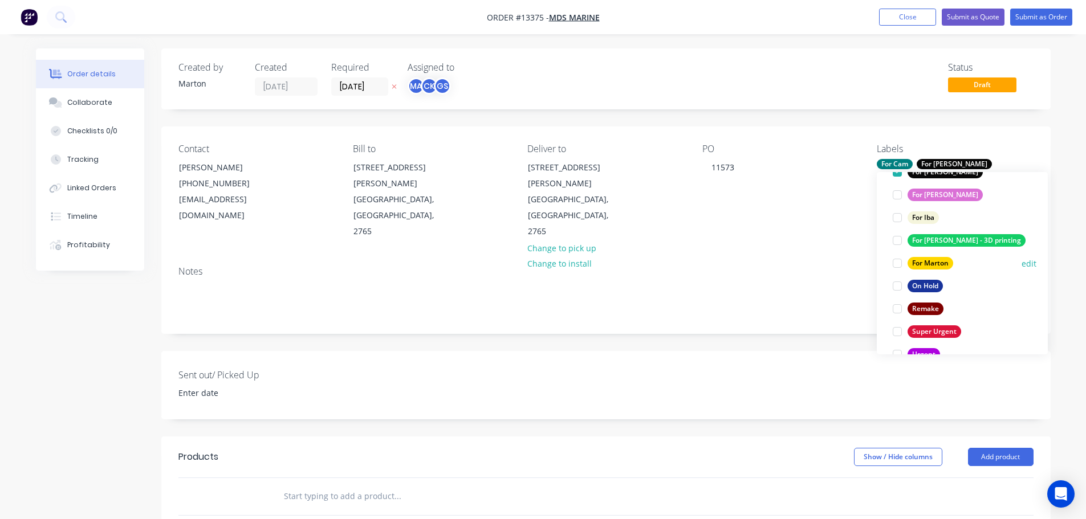
click at [898, 259] on div at bounding box center [897, 263] width 23 height 23
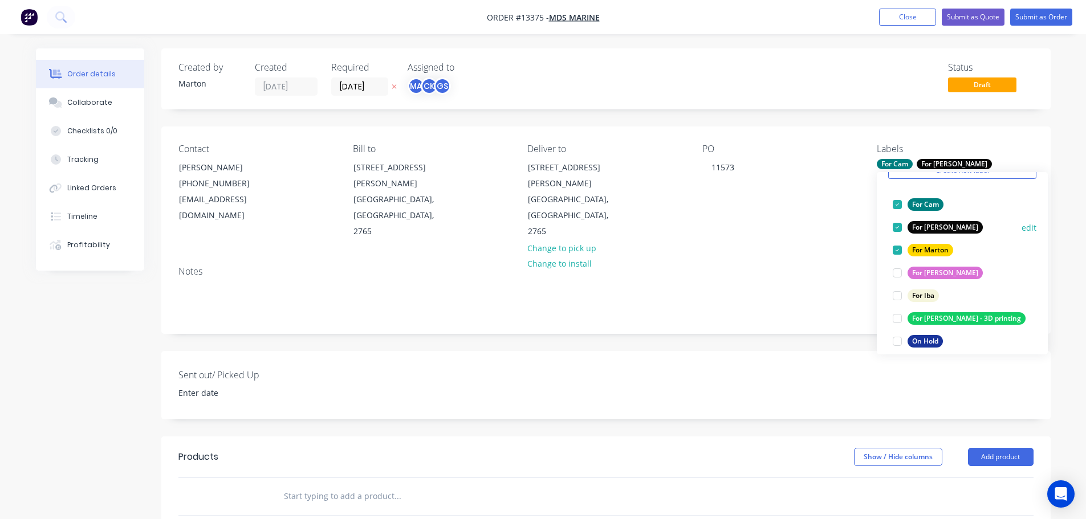
scroll to position [57, 0]
click at [895, 230] on div at bounding box center [897, 229] width 23 height 23
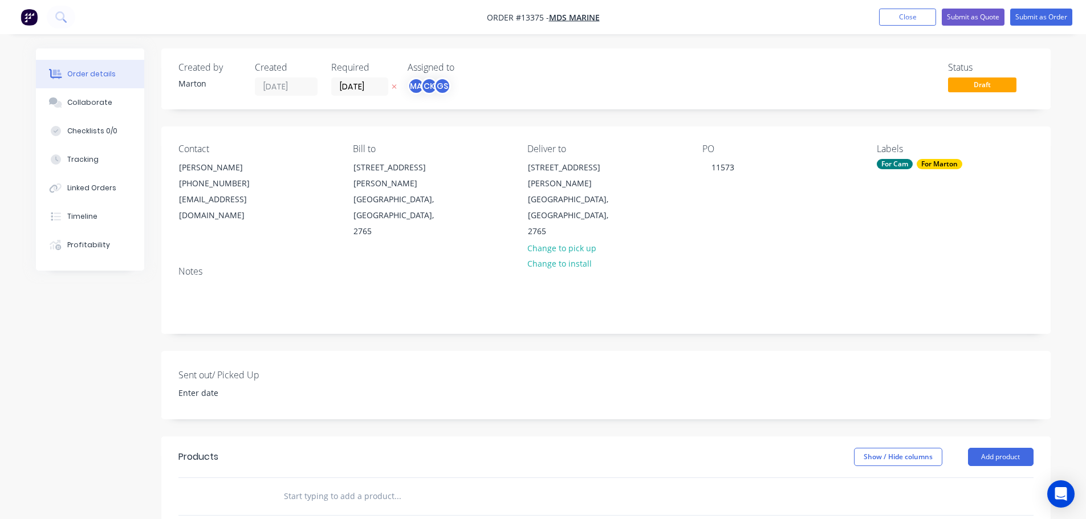
click at [349, 478] on div at bounding box center [475, 496] width 410 height 37
click at [353, 485] on input "text" at bounding box center [397, 496] width 228 height 23
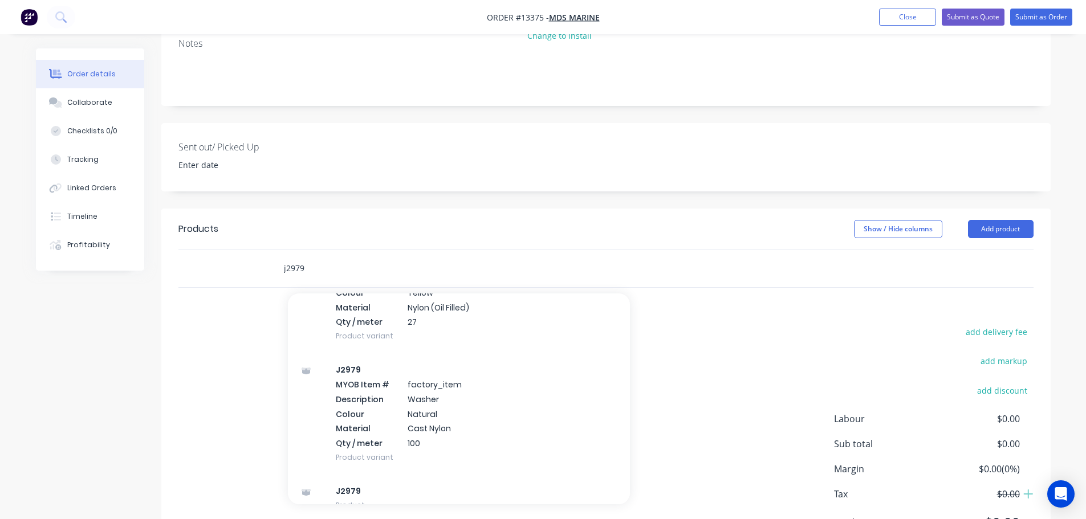
scroll to position [237, 0]
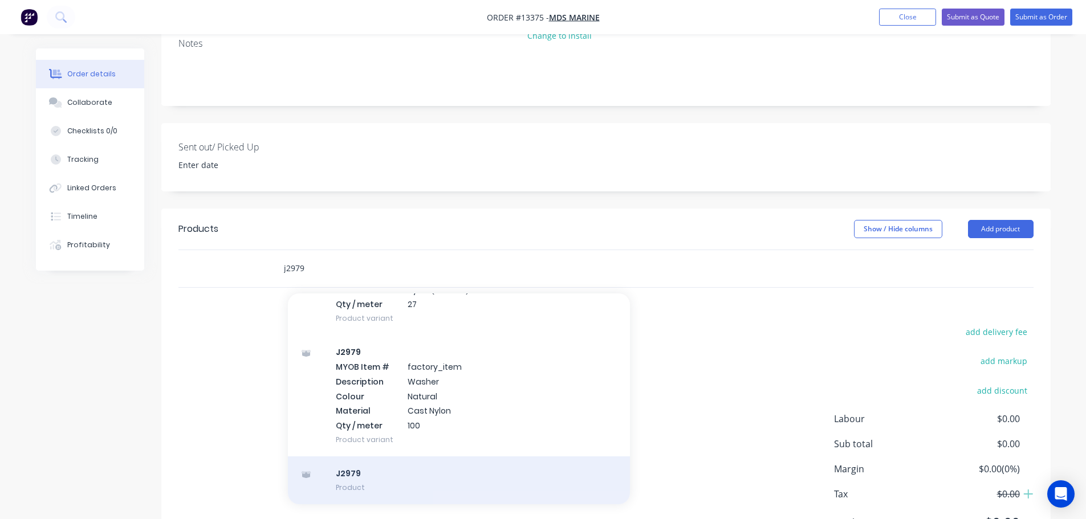
type input "j2979"
click at [373, 457] on div "J2979 Product" at bounding box center [459, 481] width 342 height 48
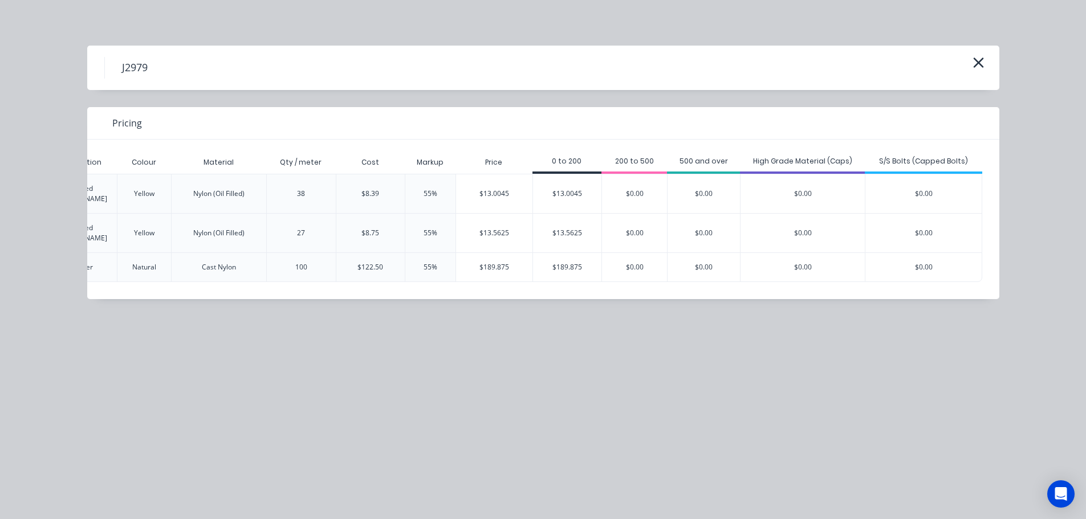
scroll to position [0, 0]
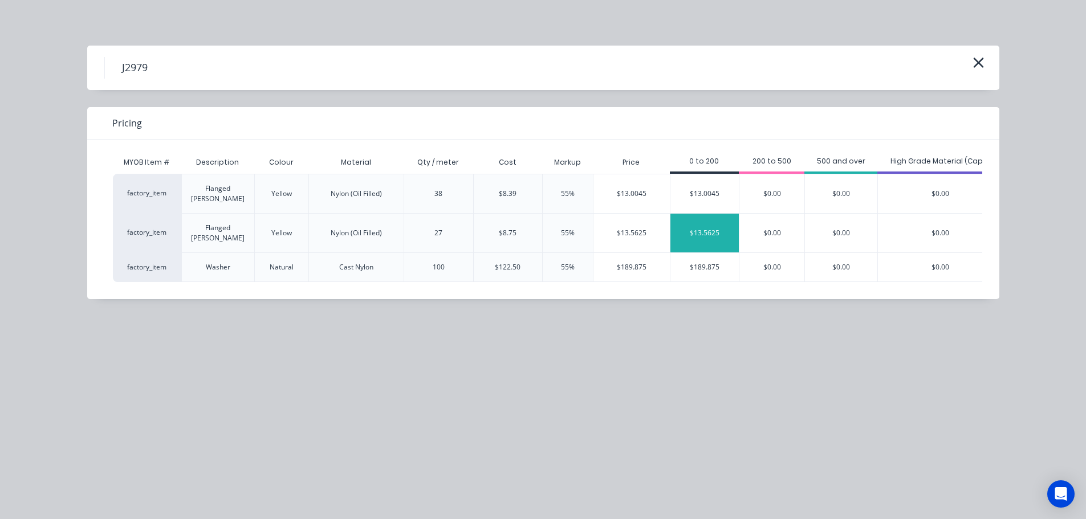
click at [711, 223] on div "$13.5625" at bounding box center [704, 233] width 69 height 39
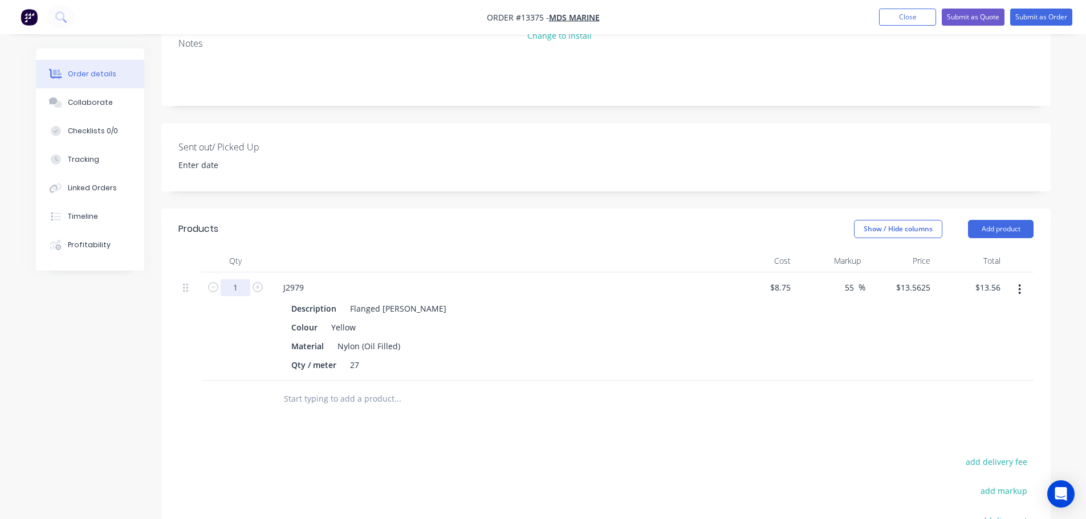
click at [243, 279] on input "1" at bounding box center [236, 287] width 30 height 17
click at [259, 282] on icon "button" at bounding box center [258, 287] width 10 height 10
type input "2"
type input "$27.13"
click at [259, 282] on icon "button" at bounding box center [258, 287] width 10 height 10
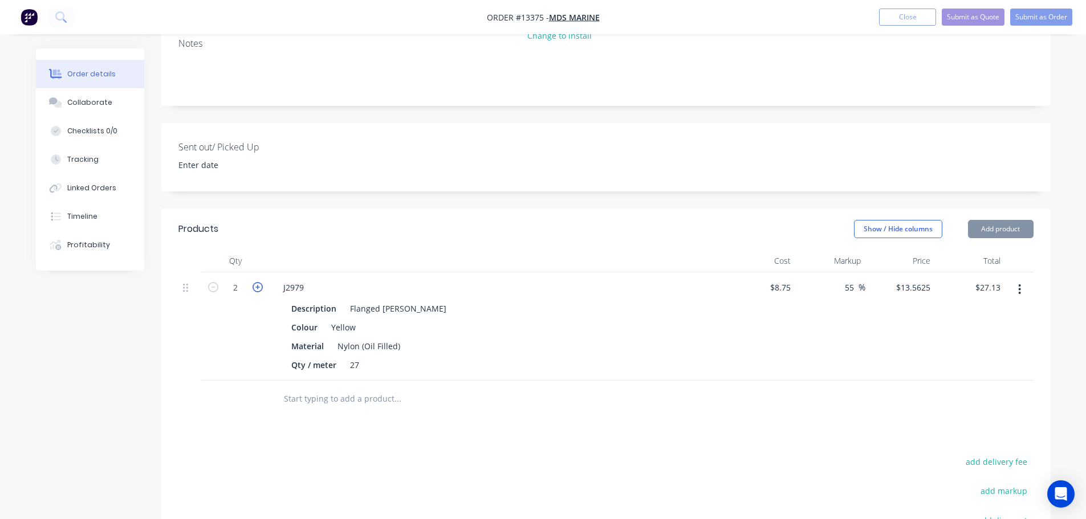
type input "3"
type input "$40.69"
click at [259, 282] on icon "button" at bounding box center [258, 287] width 10 height 10
type input "4"
type input "$54.25"
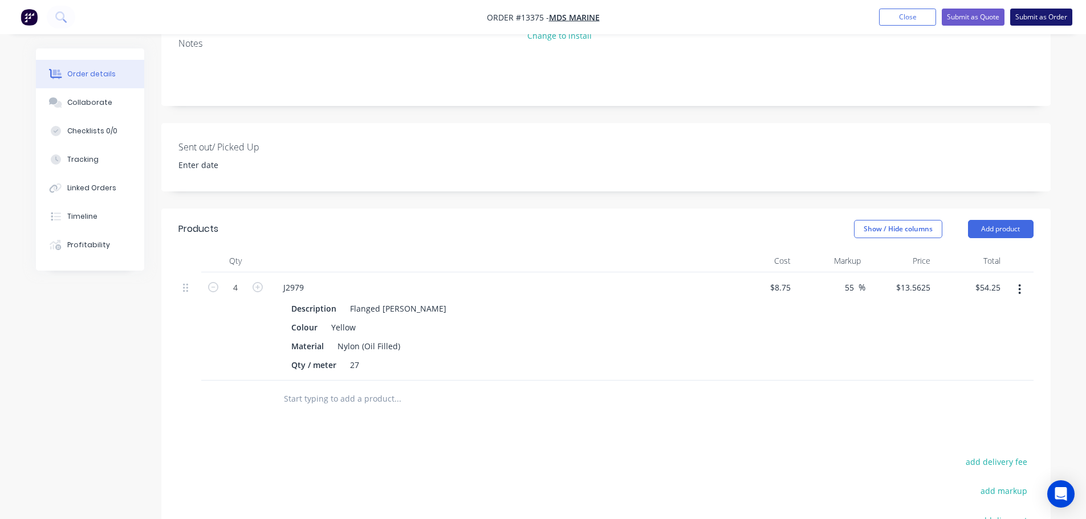
click at [1021, 14] on button "Submit as Order" at bounding box center [1041, 17] width 62 height 17
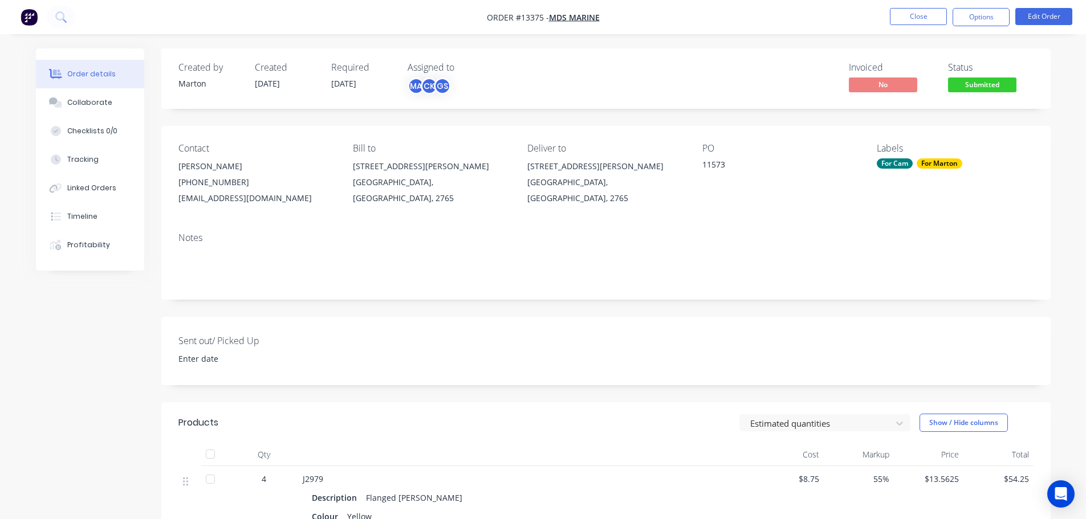
click at [973, 92] on button "Submitted" at bounding box center [982, 86] width 68 height 17
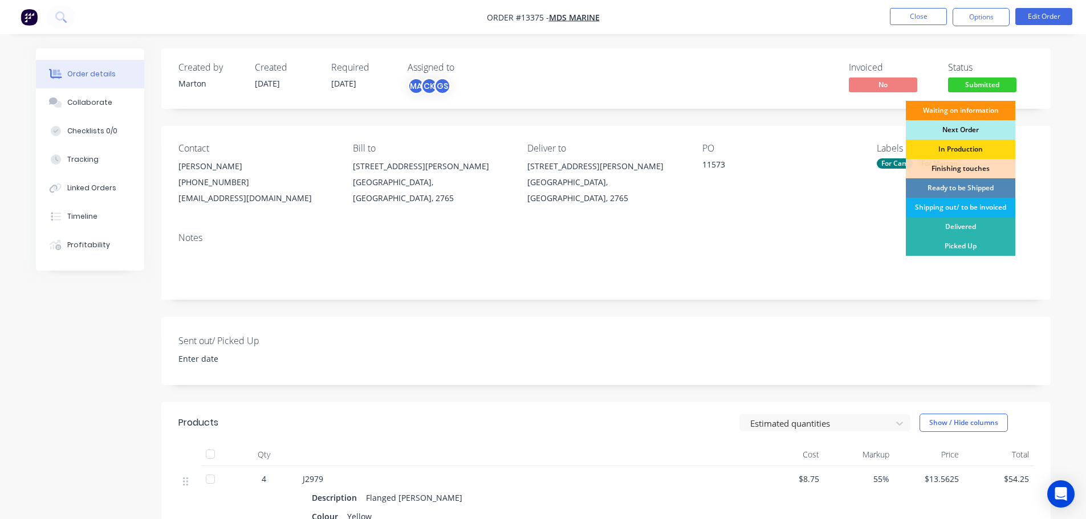
click at [962, 133] on div "Next Order" at bounding box center [960, 129] width 109 height 19
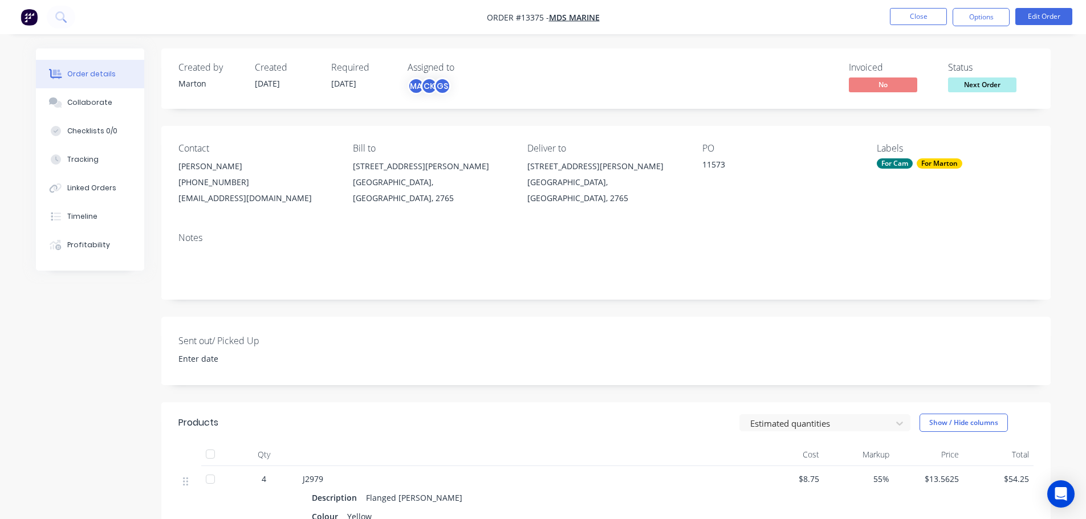
click at [924, 165] on div "For Marton" at bounding box center [940, 163] width 46 height 10
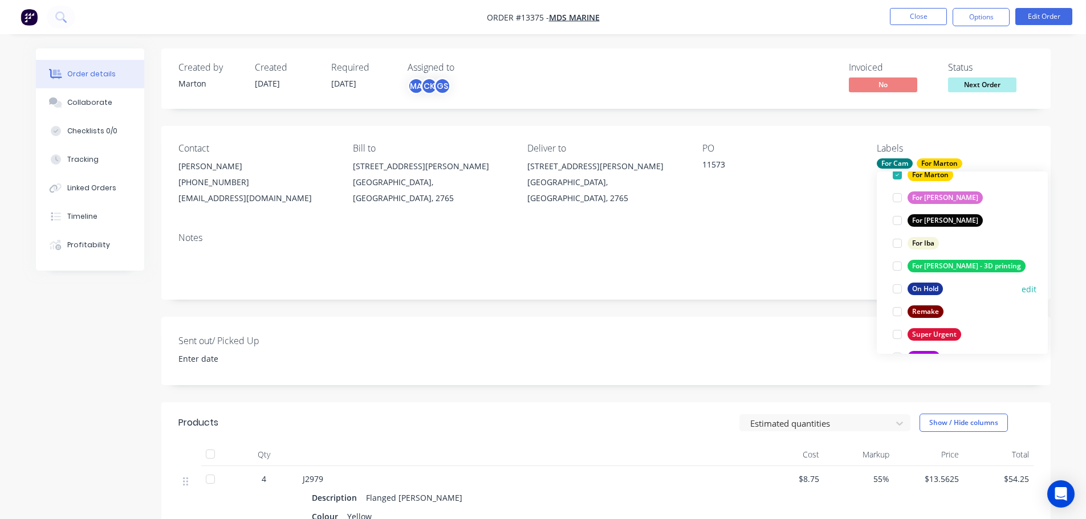
scroll to position [114, 0]
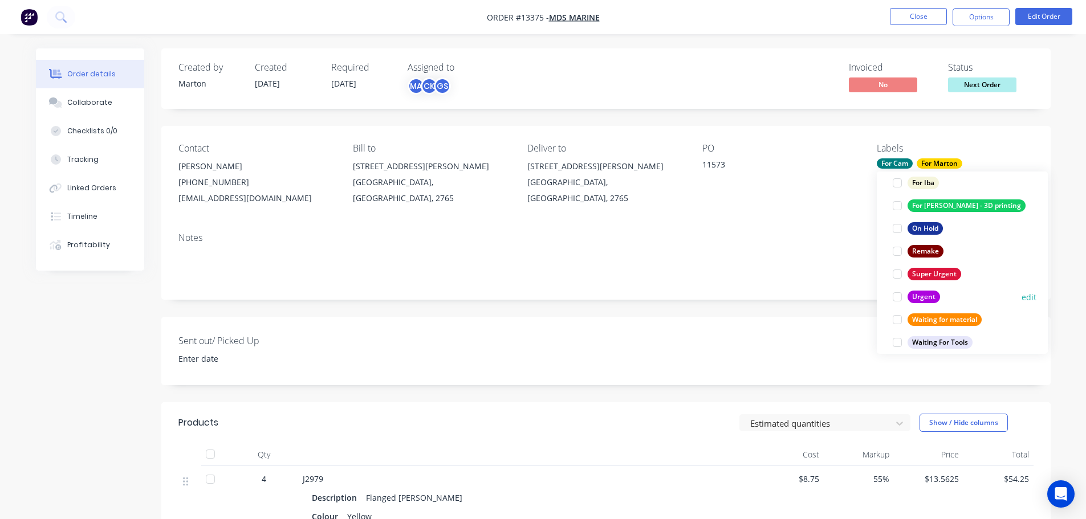
click at [898, 298] on div at bounding box center [897, 297] width 23 height 23
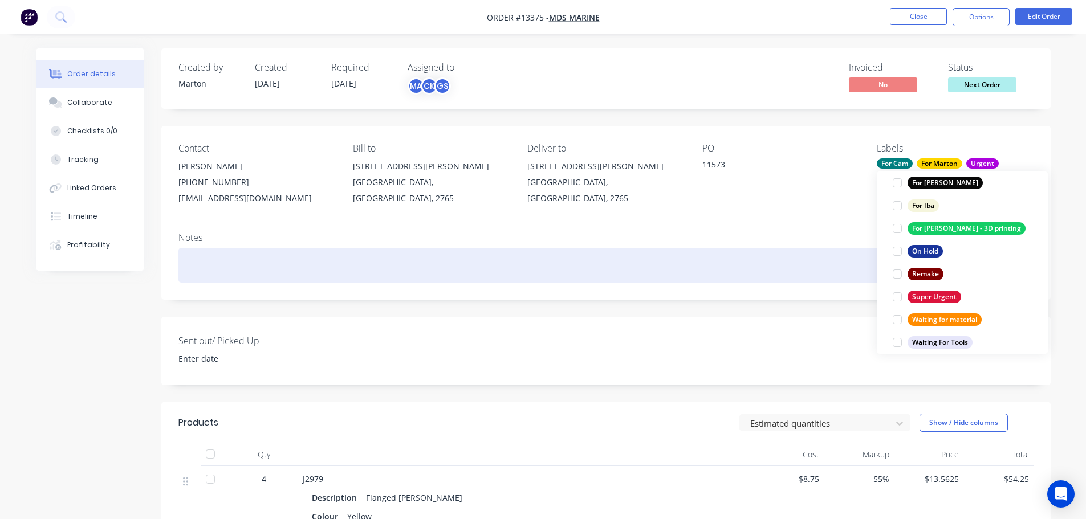
scroll to position [11, 0]
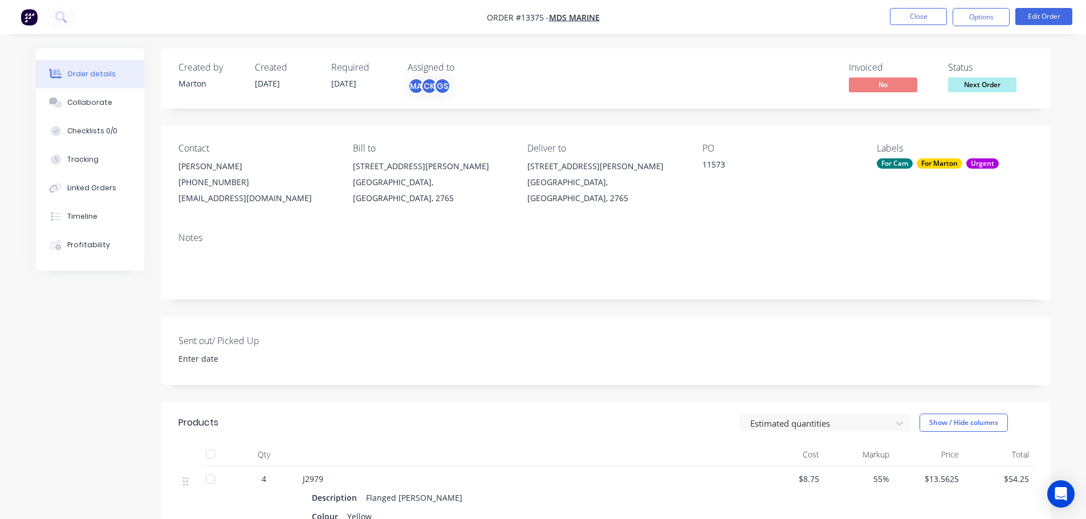
click at [841, 243] on div "Notes" at bounding box center [605, 261] width 889 height 76
click at [911, 17] on button "Close" at bounding box center [918, 16] width 57 height 17
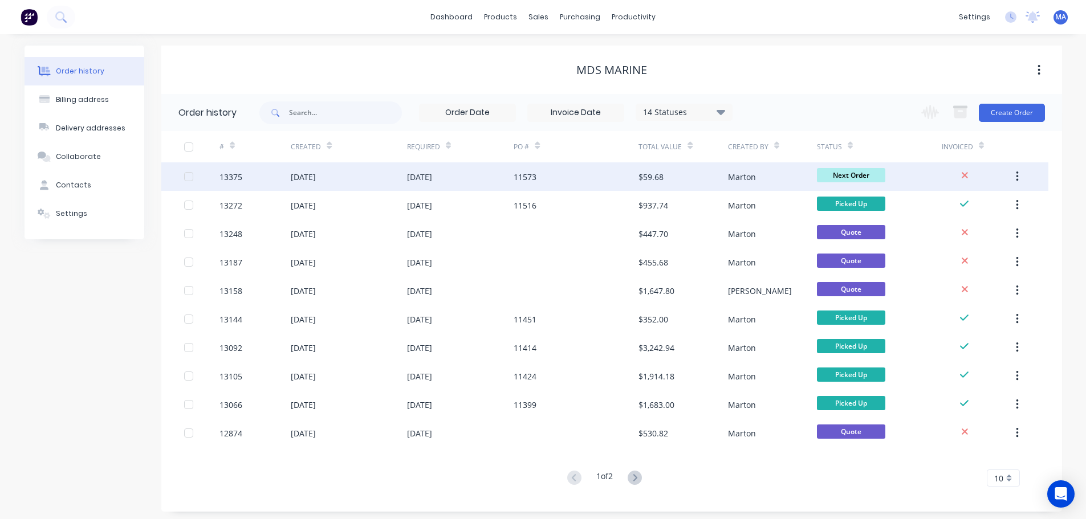
click at [368, 181] on div "[DATE]" at bounding box center [349, 176] width 116 height 29
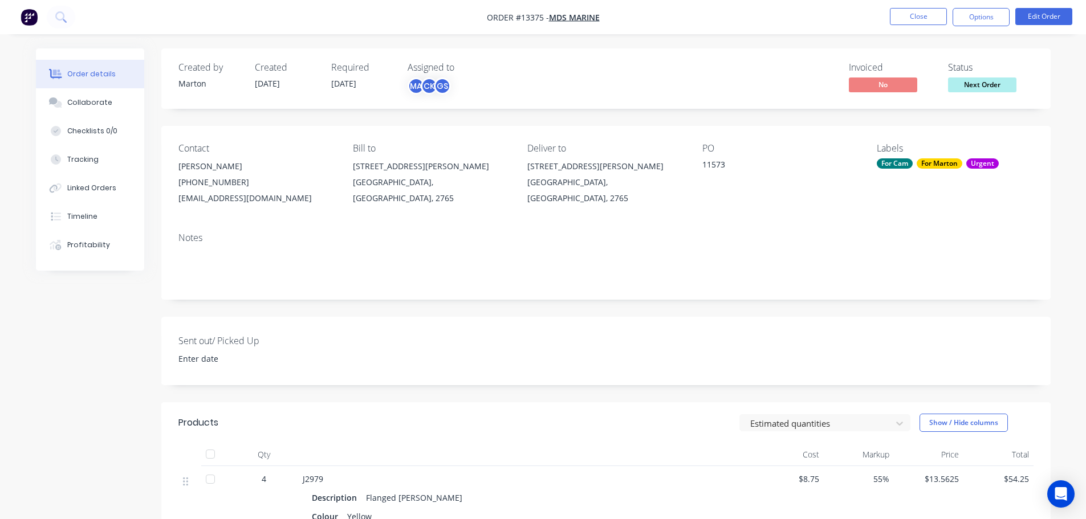
click at [902, 164] on div "For Cam" at bounding box center [895, 163] width 36 height 10
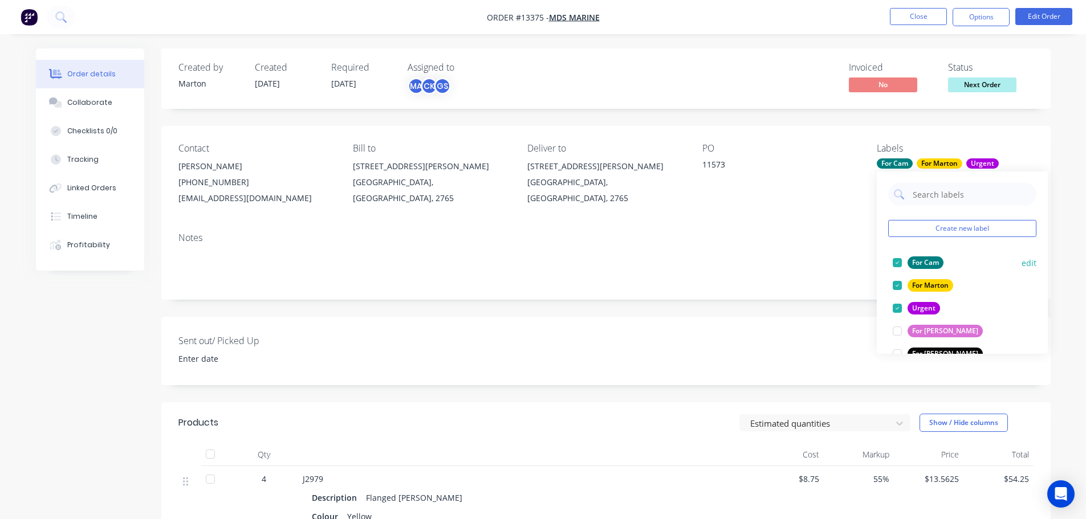
click at [893, 271] on div at bounding box center [897, 262] width 23 height 23
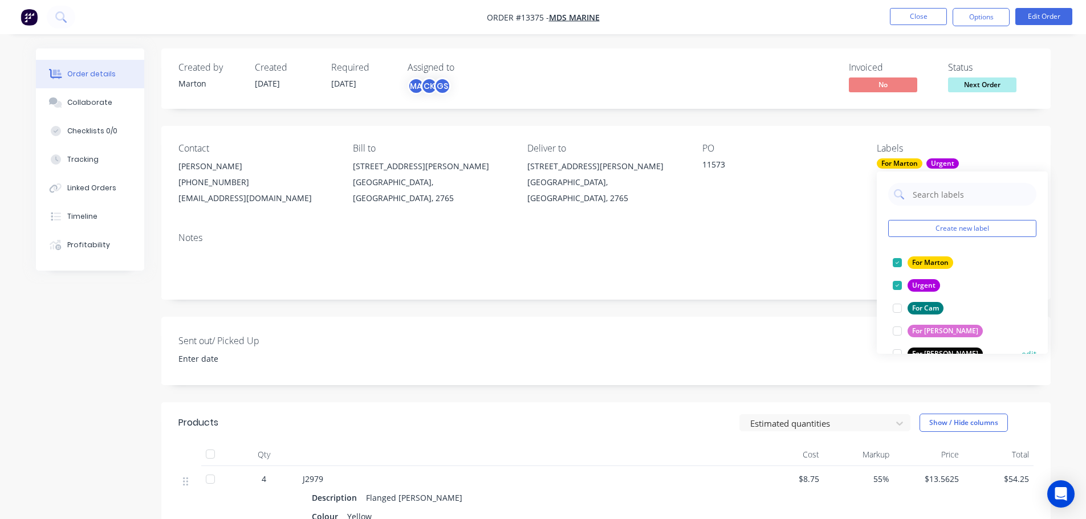
click at [898, 345] on div at bounding box center [897, 354] width 23 height 23
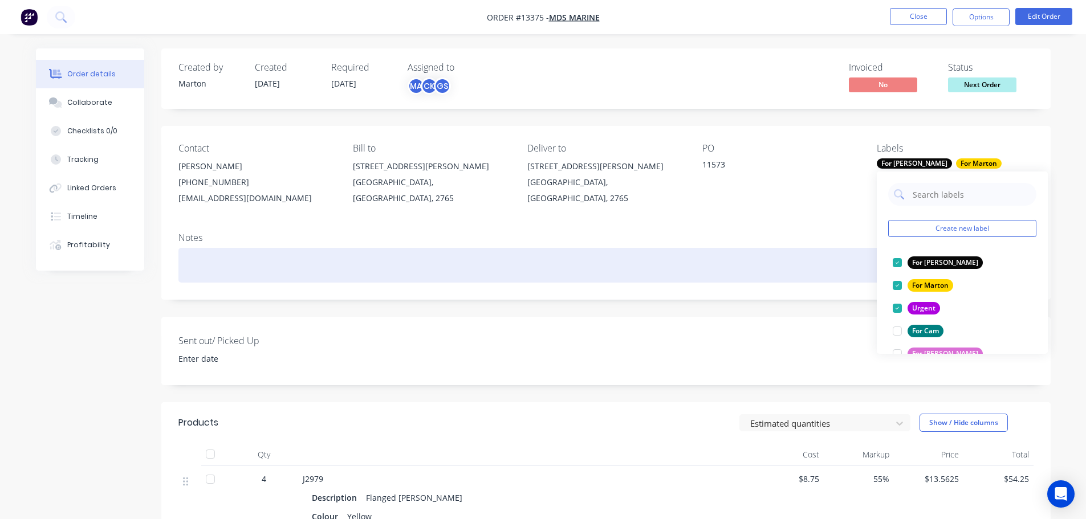
click at [845, 248] on div at bounding box center [605, 265] width 855 height 35
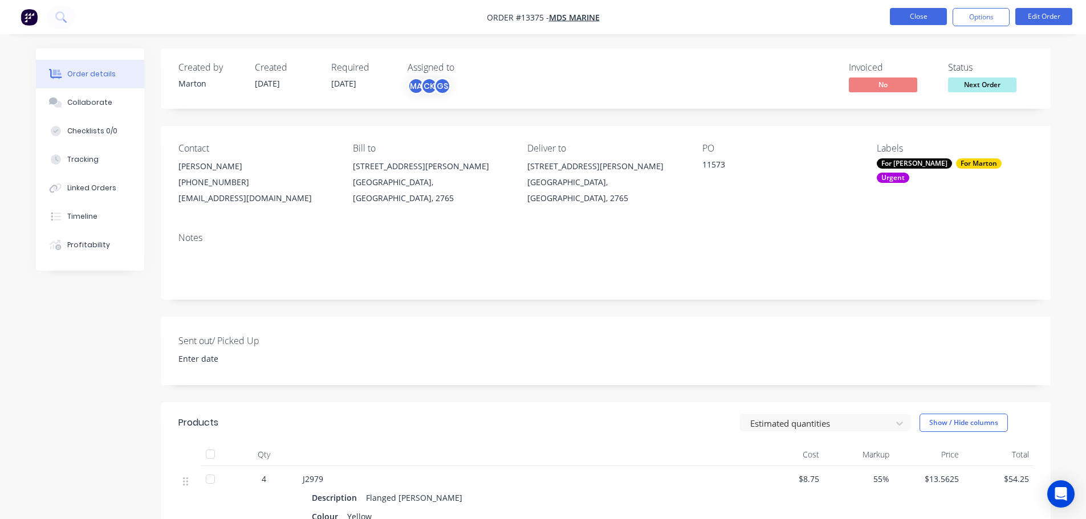
click at [925, 19] on button "Close" at bounding box center [918, 16] width 57 height 17
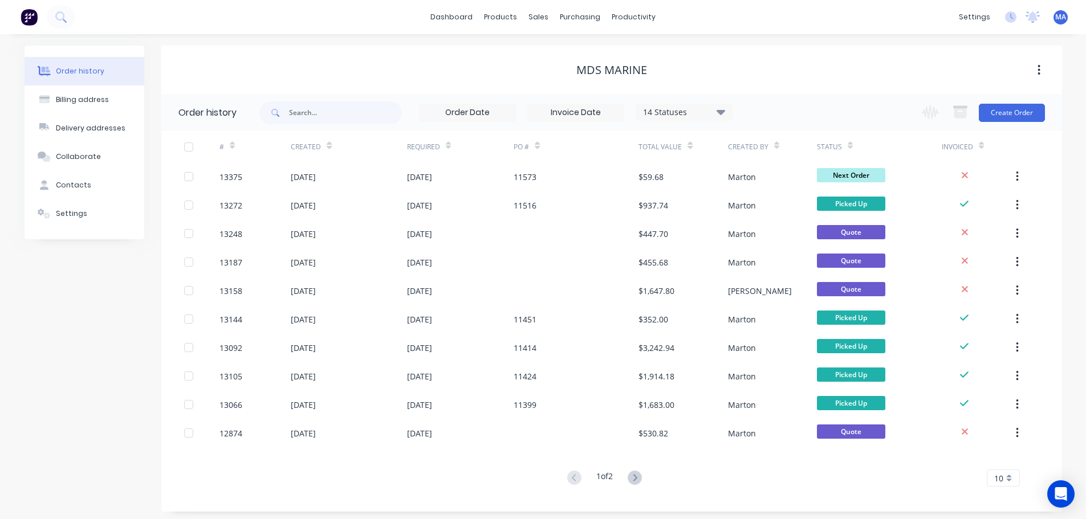
click at [481, 62] on div "MDS Marine" at bounding box center [611, 70] width 901 height 21
click at [564, 54] on div "Sales Orders" at bounding box center [580, 55] width 47 height 10
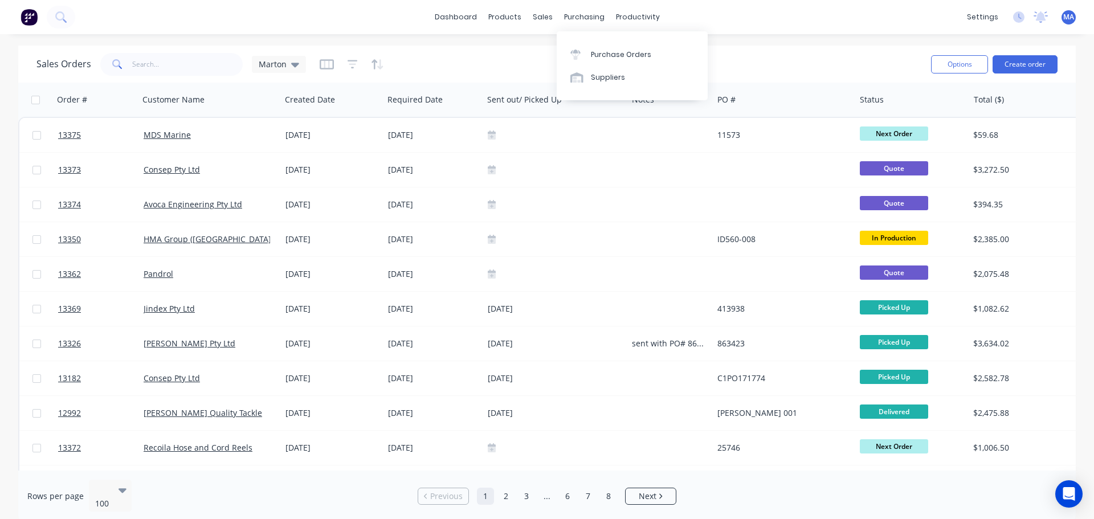
click at [458, 71] on div "Sales Orders Marton" at bounding box center [479, 64] width 886 height 28
click at [646, 55] on div "Workflow" at bounding box center [658, 55] width 34 height 10
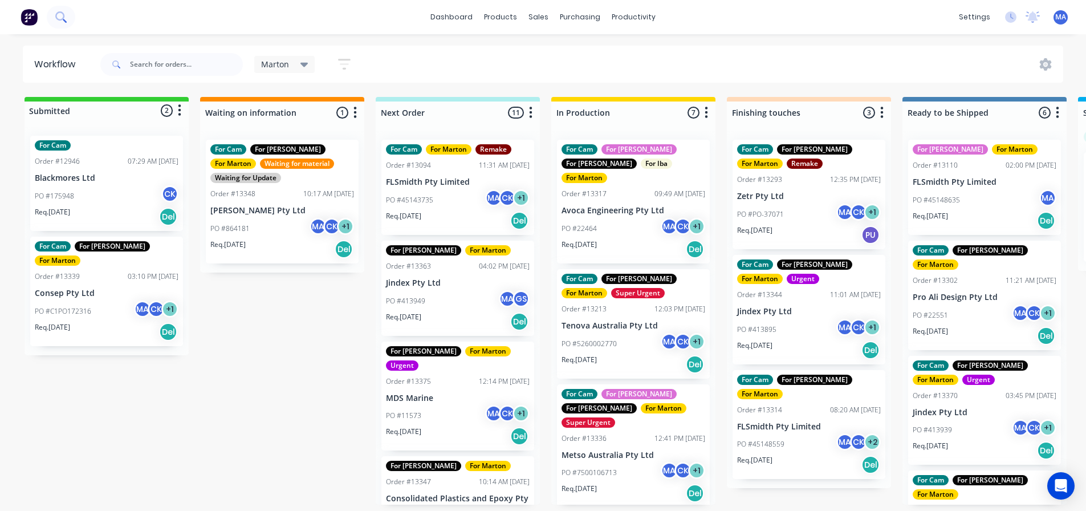
click at [59, 19] on icon at bounding box center [59, 15] width 9 height 9
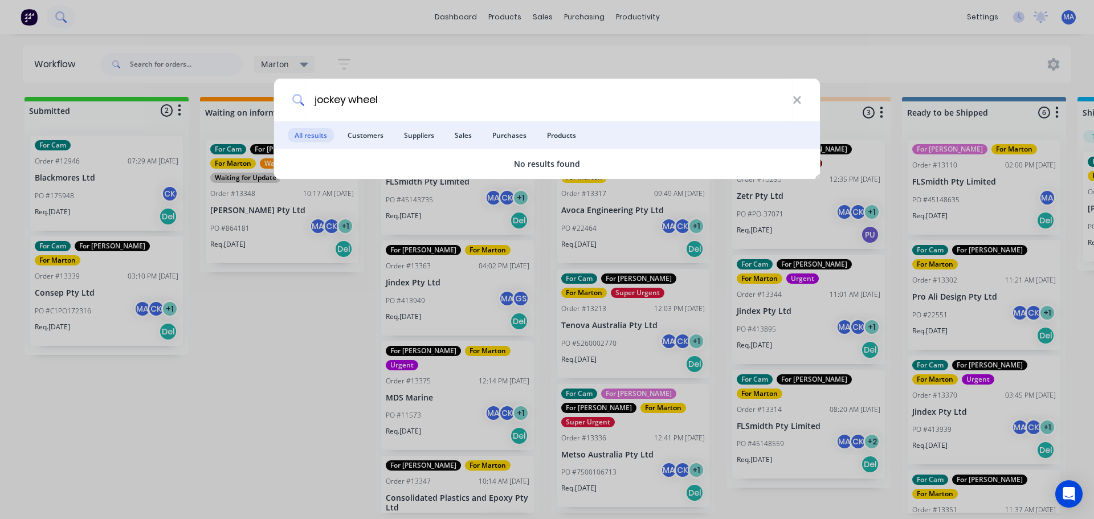
type input "jockey wheel"
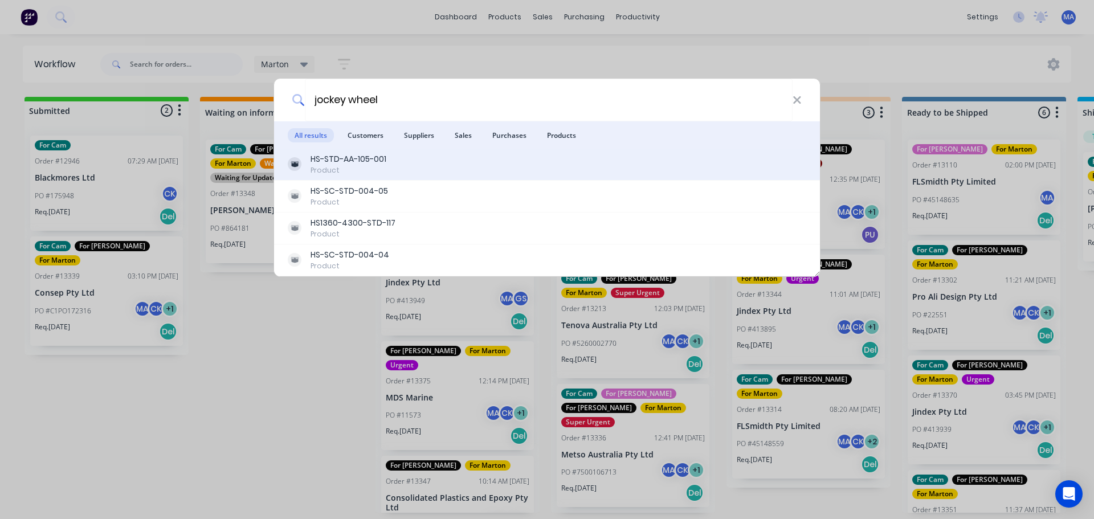
click at [420, 165] on div "HS-STD-AA-105-001 Product" at bounding box center [547, 164] width 519 height 22
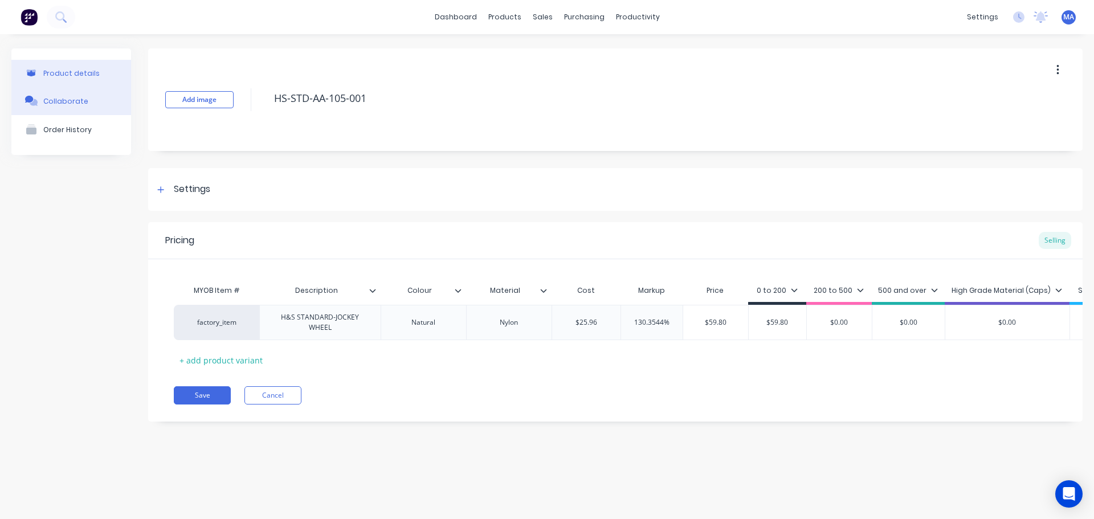
click at [100, 88] on button "Collaborate" at bounding box center [71, 101] width 120 height 29
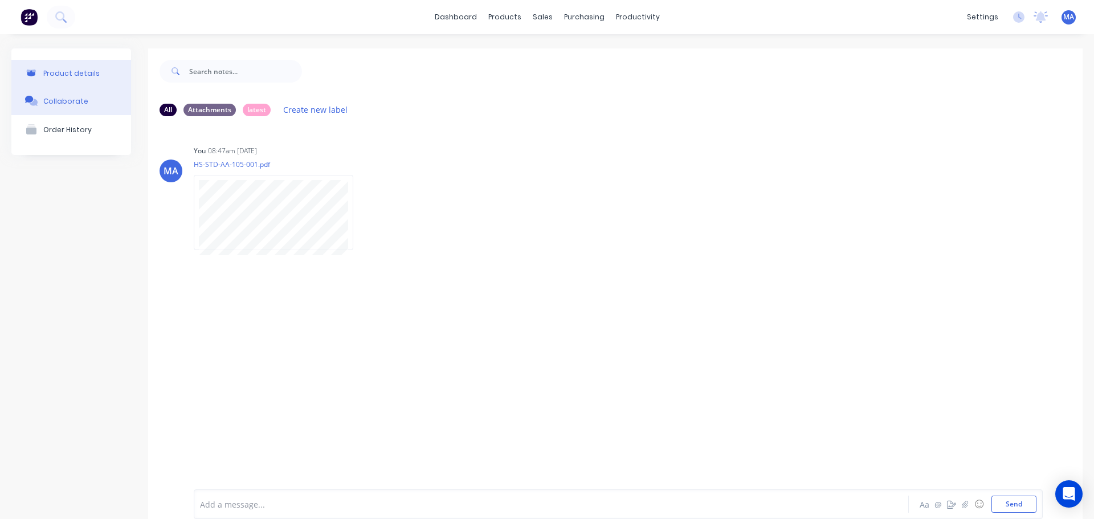
click at [70, 70] on div "Product details" at bounding box center [71, 73] width 56 height 9
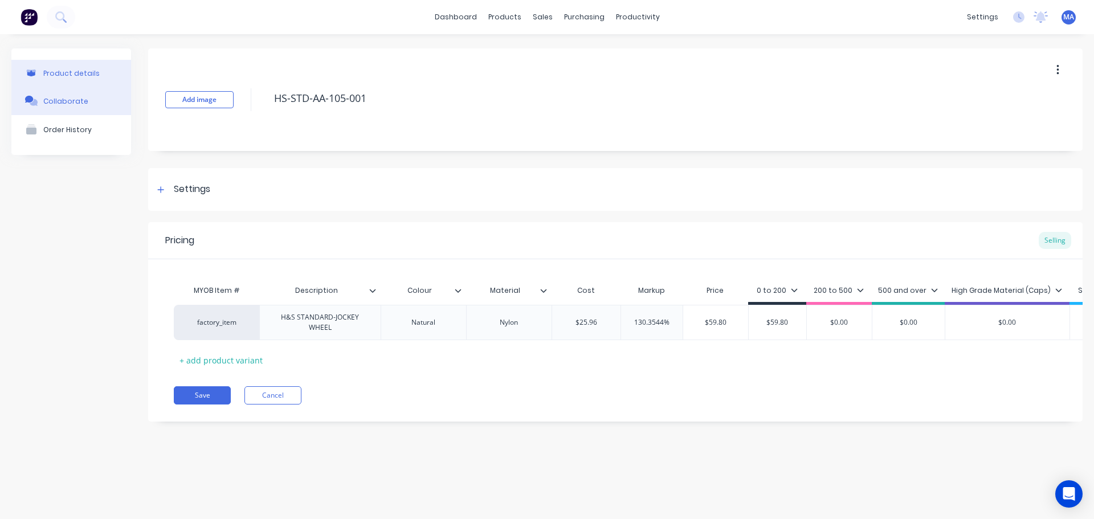
click at [75, 103] on div "Collaborate" at bounding box center [65, 101] width 45 height 9
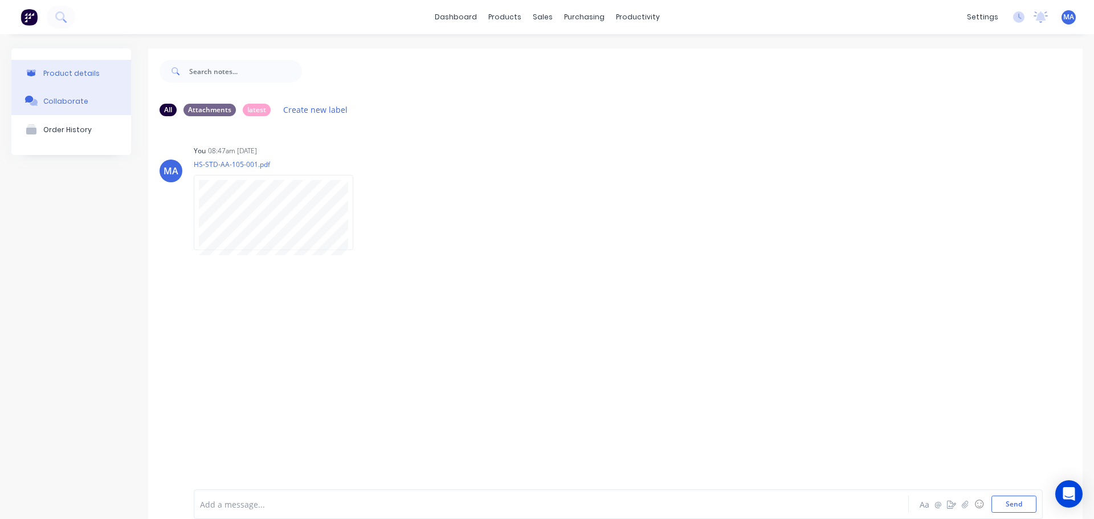
click at [113, 80] on button "Product details" at bounding box center [71, 73] width 120 height 27
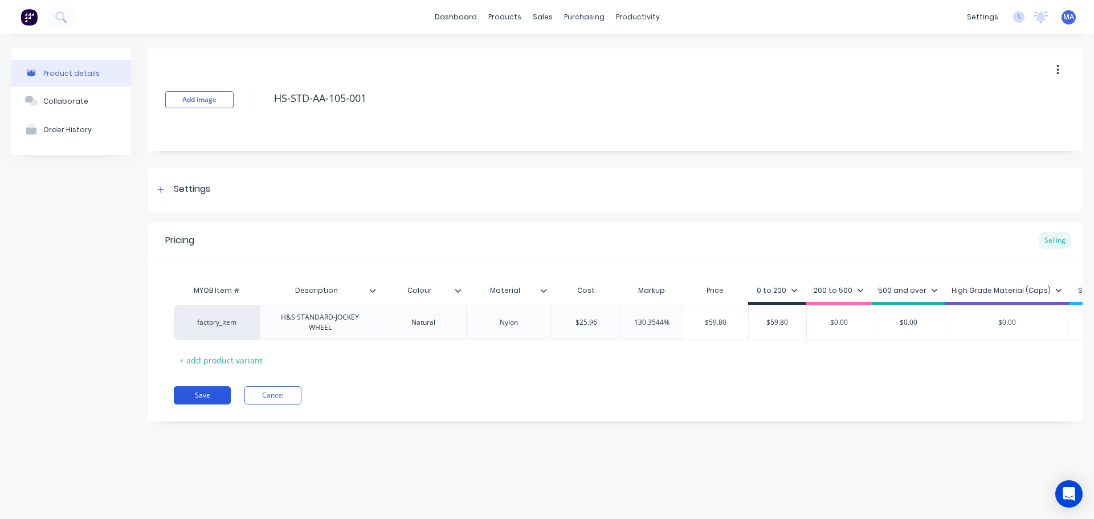
click at [222, 405] on button "Save" at bounding box center [202, 395] width 57 height 18
type textarea "x"
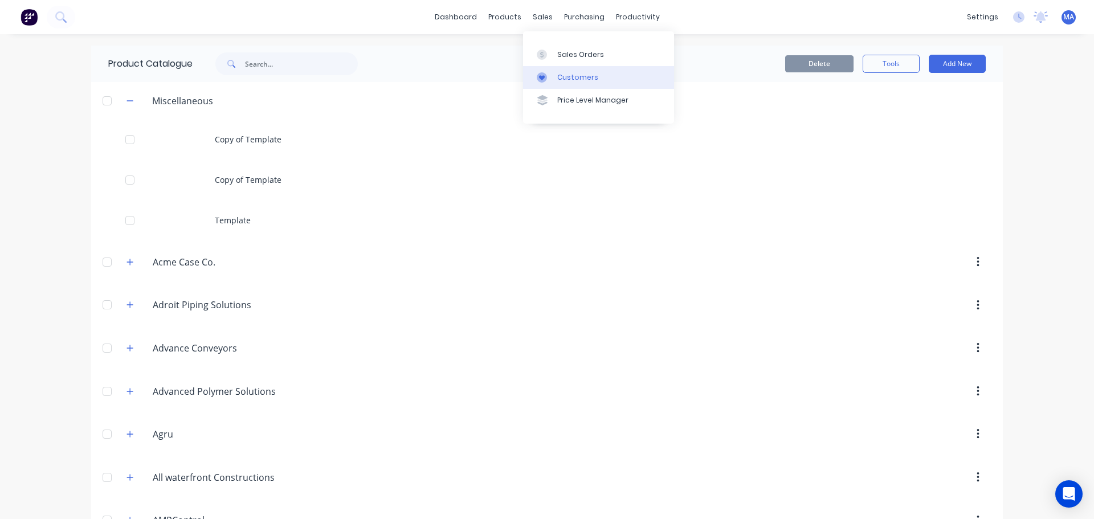
click at [556, 78] on link "Customers" at bounding box center [598, 77] width 151 height 23
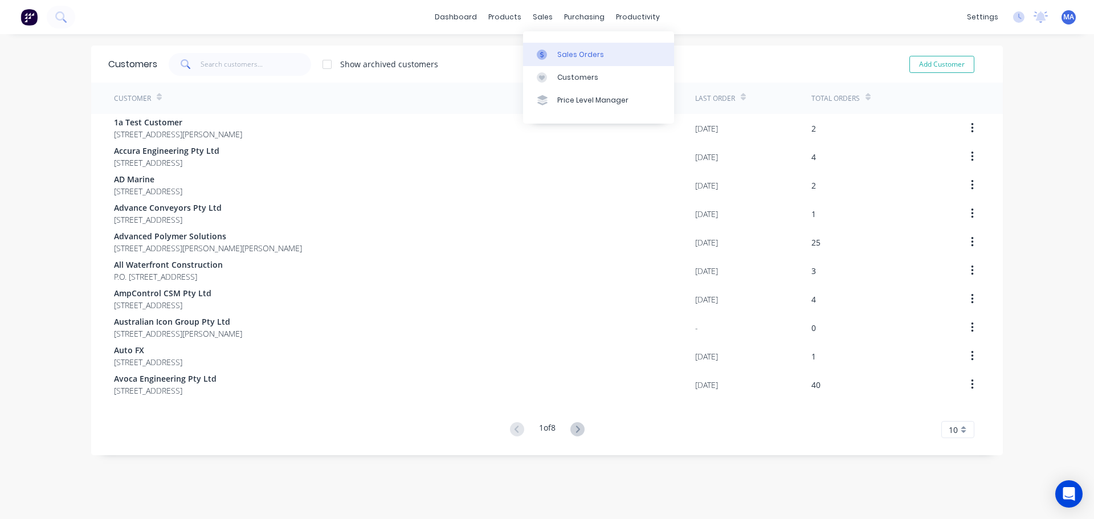
click at [552, 54] on div at bounding box center [545, 55] width 17 height 10
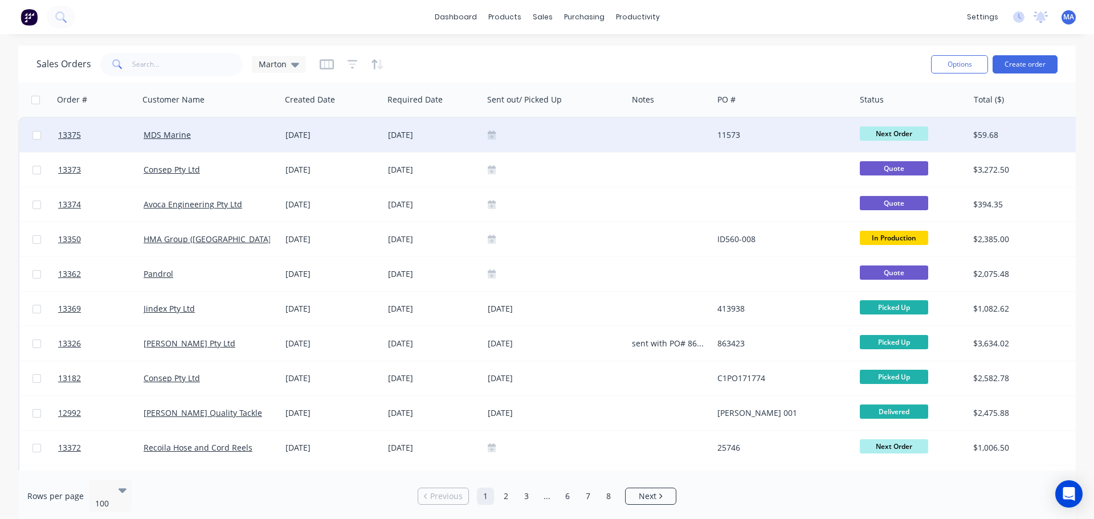
click at [450, 141] on div "[DATE]" at bounding box center [434, 135] width 100 height 34
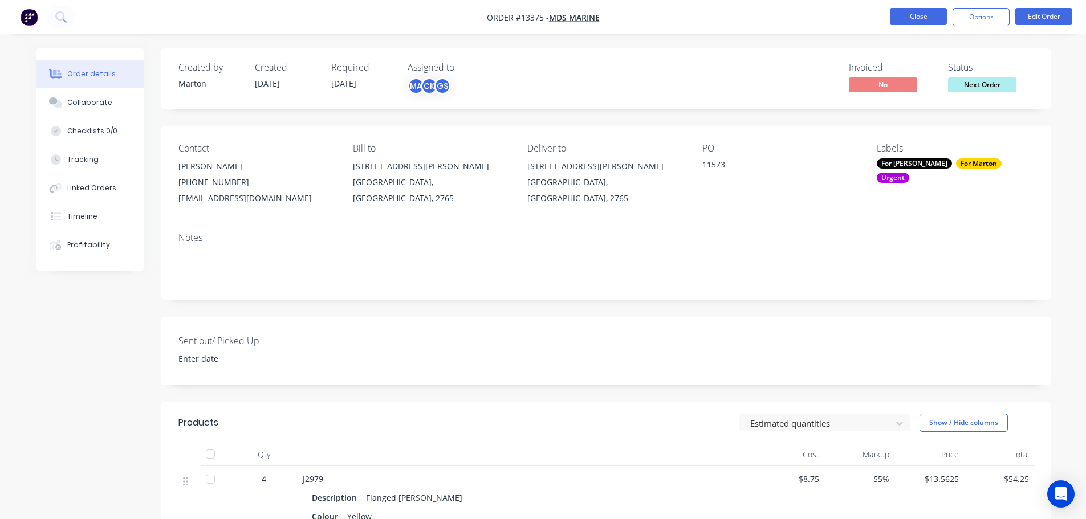
click at [914, 10] on button "Close" at bounding box center [918, 16] width 57 height 17
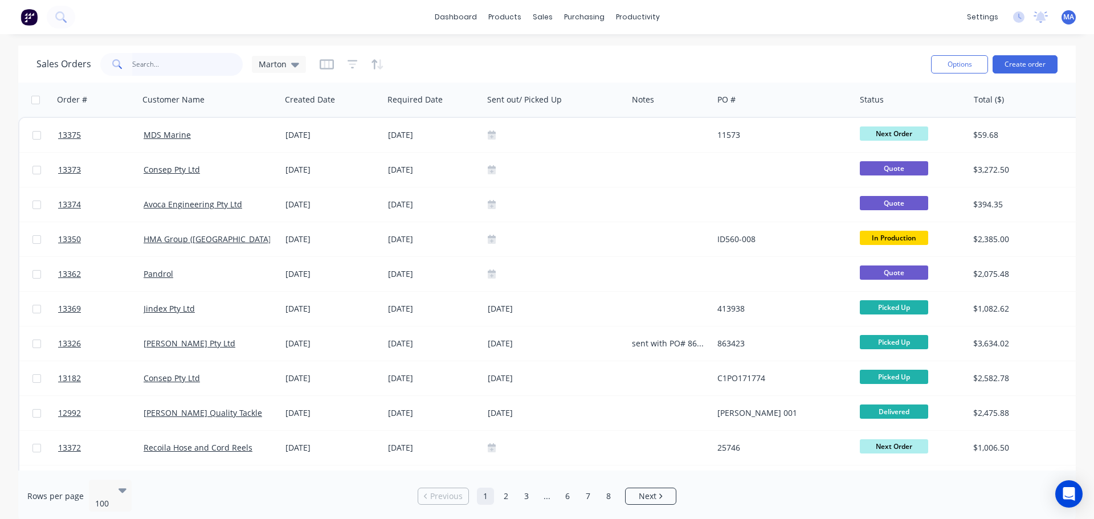
click at [182, 75] on input "text" at bounding box center [187, 64] width 111 height 23
type input "mds"
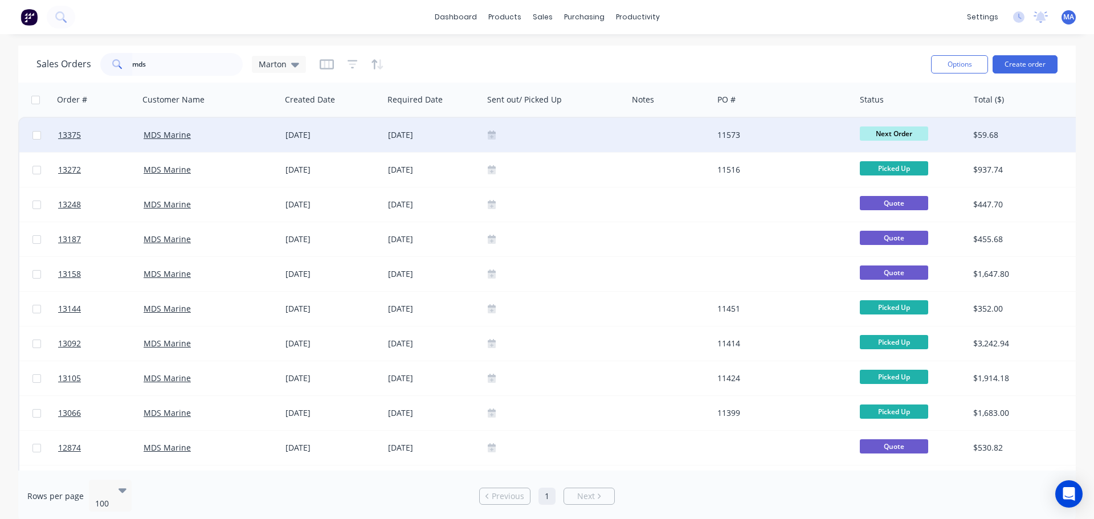
click at [454, 134] on div "[DATE]" at bounding box center [433, 134] width 91 height 11
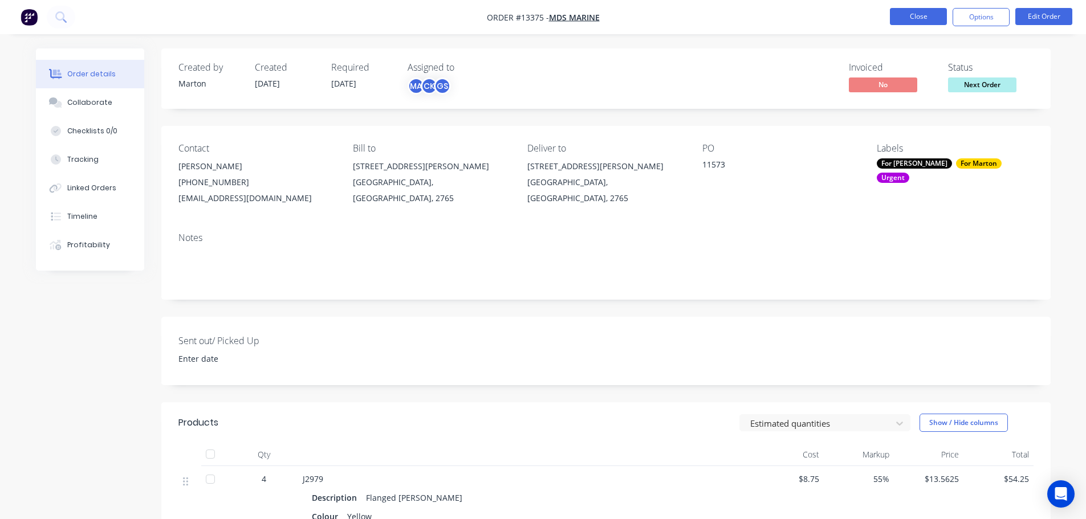
click at [911, 16] on button "Close" at bounding box center [918, 16] width 57 height 17
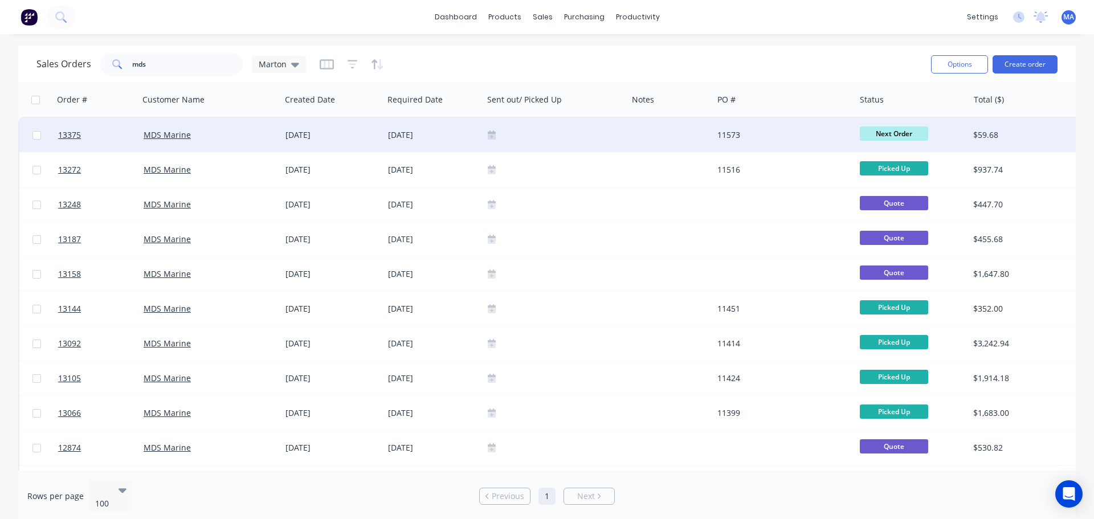
click at [395, 140] on div "[DATE]" at bounding box center [433, 134] width 91 height 11
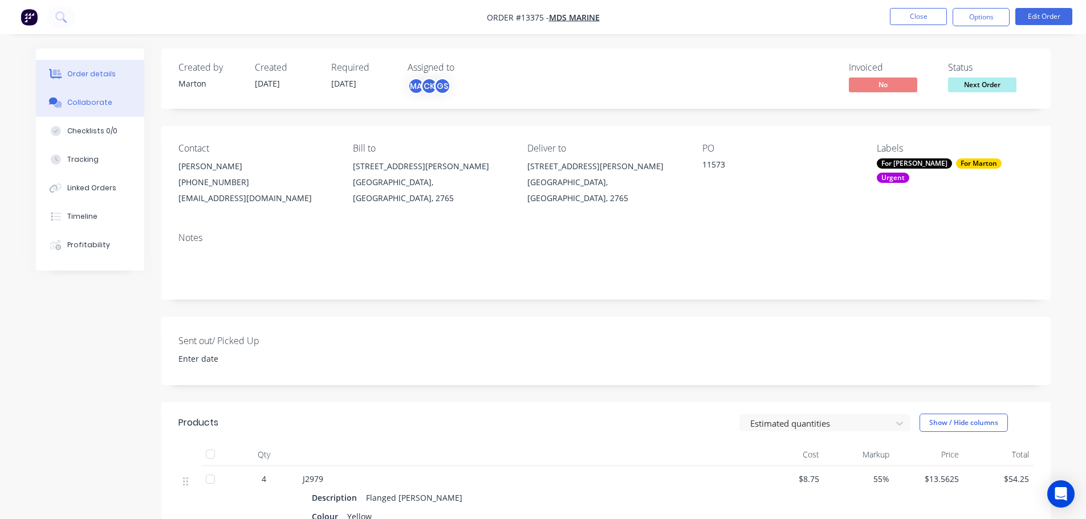
click at [128, 99] on button "Collaborate" at bounding box center [90, 102] width 108 height 29
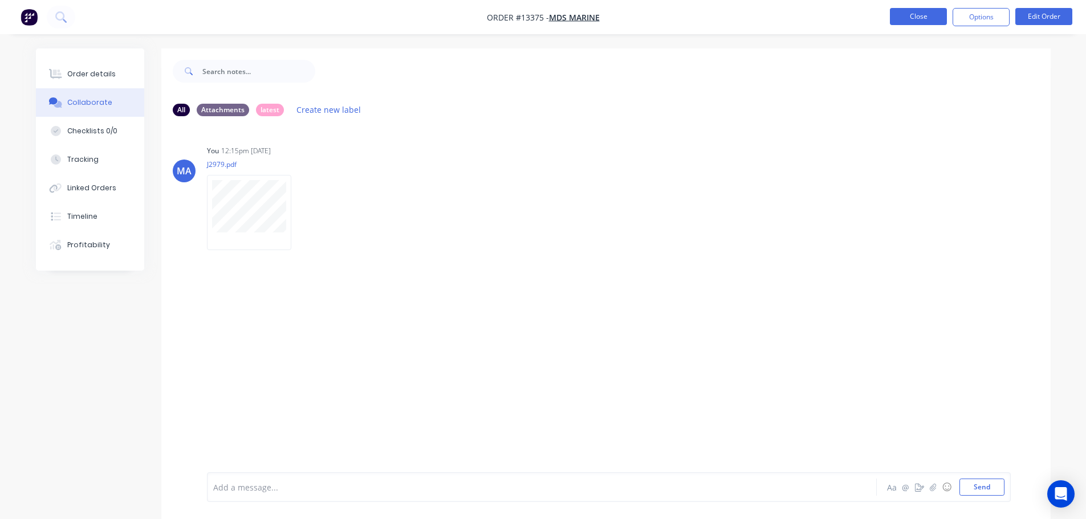
click at [900, 15] on button "Close" at bounding box center [918, 16] width 57 height 17
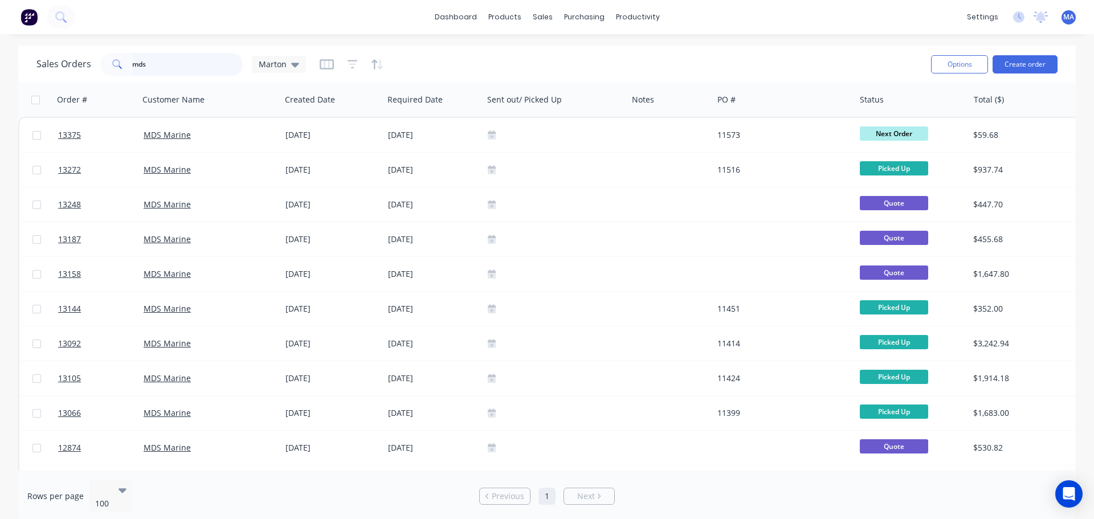
click at [215, 63] on input "mds" at bounding box center [187, 64] width 111 height 23
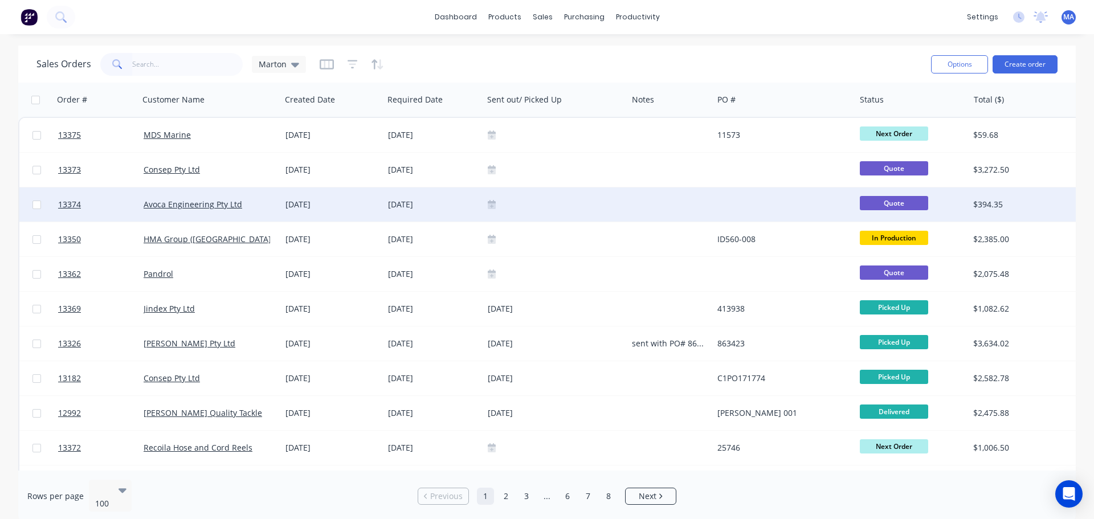
click at [450, 206] on div "[DATE]" at bounding box center [433, 204] width 91 height 11
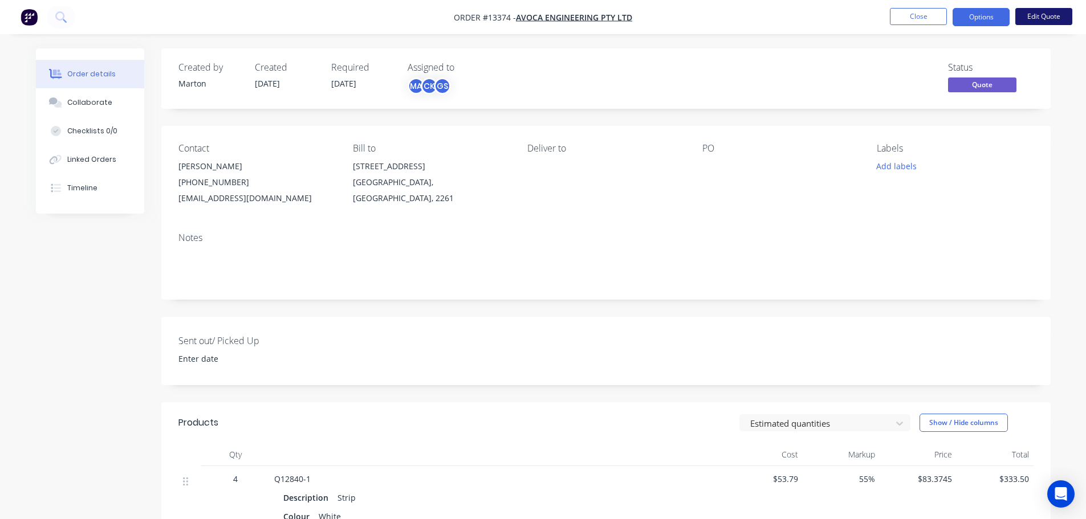
click at [1046, 16] on button "Edit Quote" at bounding box center [1043, 16] width 57 height 17
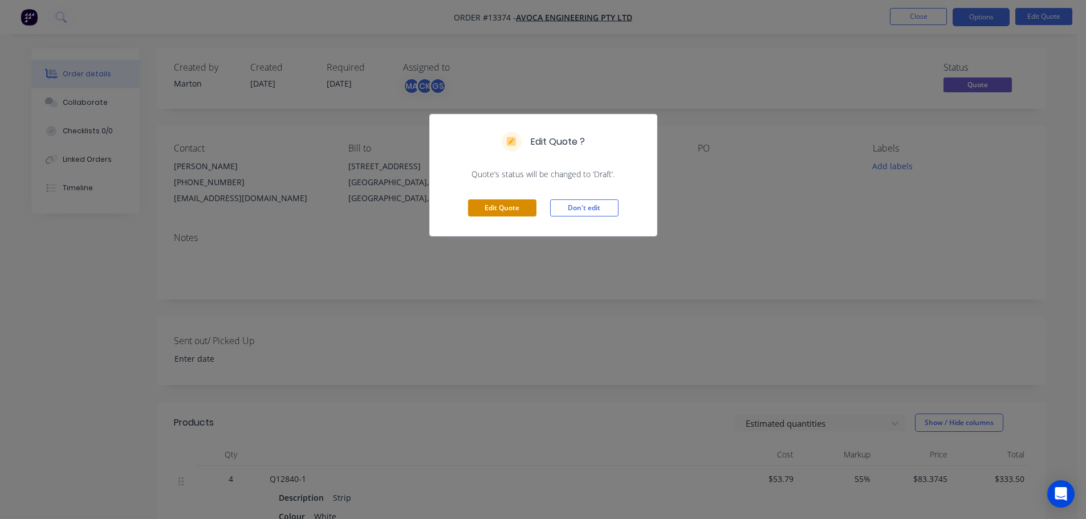
click at [515, 203] on button "Edit Quote" at bounding box center [502, 208] width 68 height 17
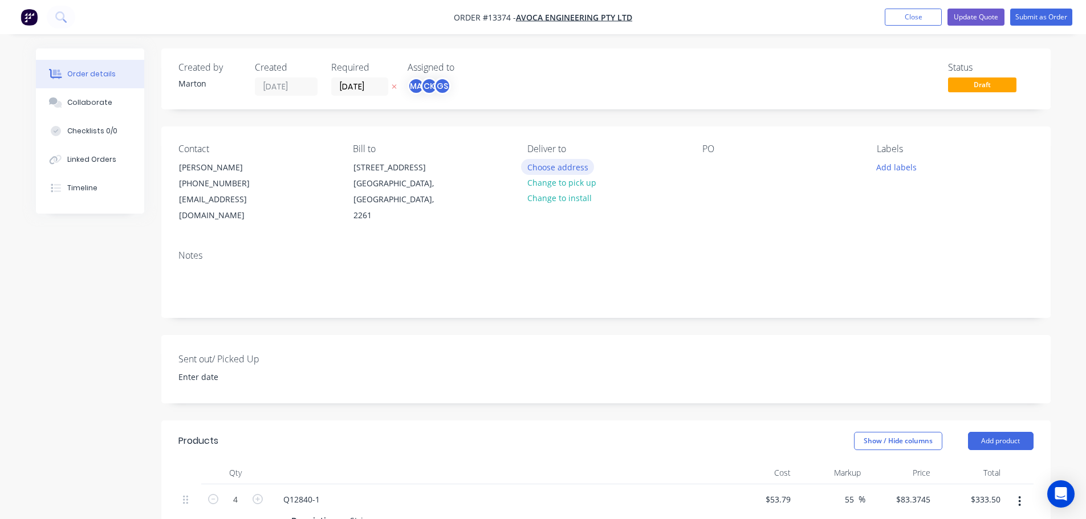
click at [549, 170] on button "Choose address" at bounding box center [557, 166] width 73 height 15
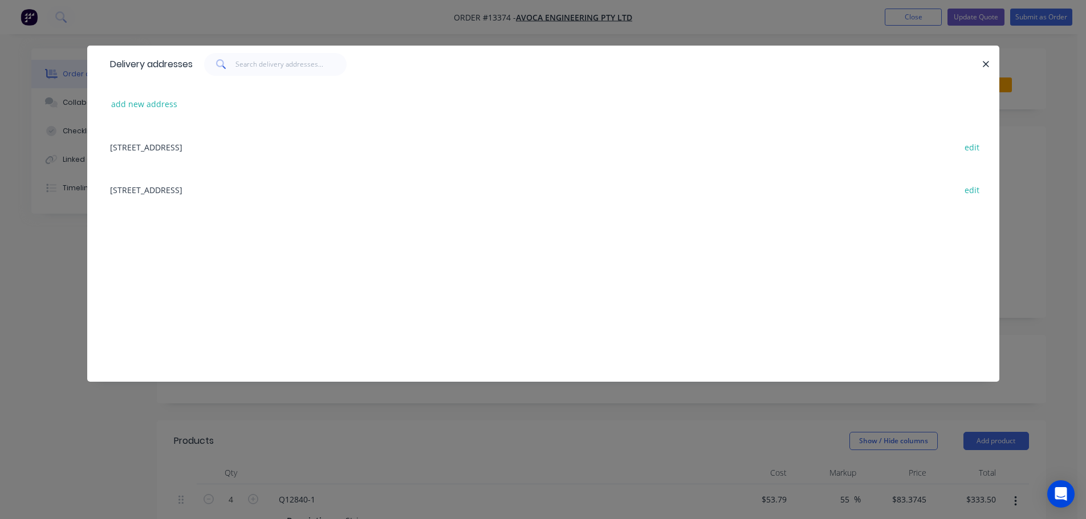
click at [192, 191] on div "[STREET_ADDRESS] edit" at bounding box center [543, 189] width 878 height 43
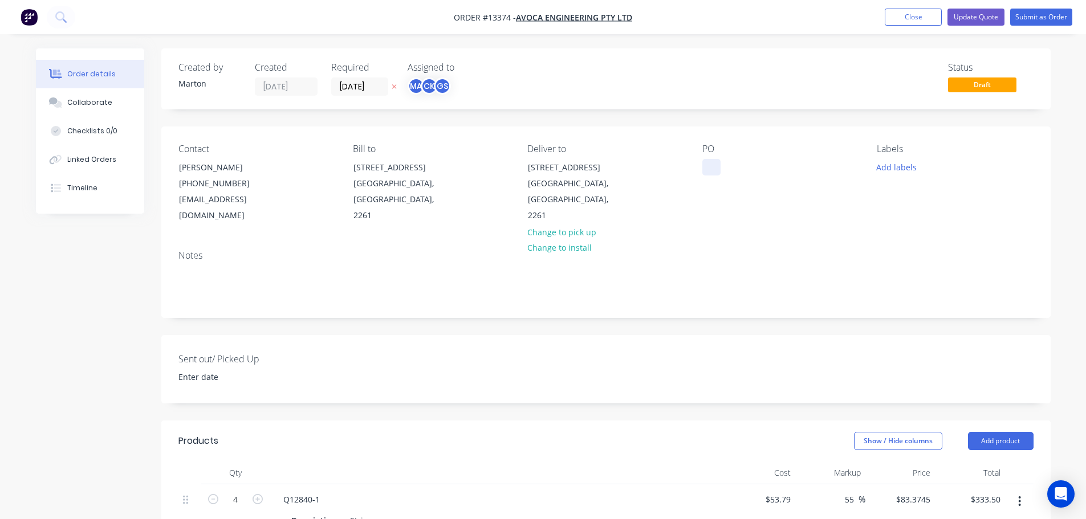
click at [714, 173] on div at bounding box center [711, 167] width 18 height 17
click at [886, 161] on button "Add labels" at bounding box center [896, 166] width 52 height 15
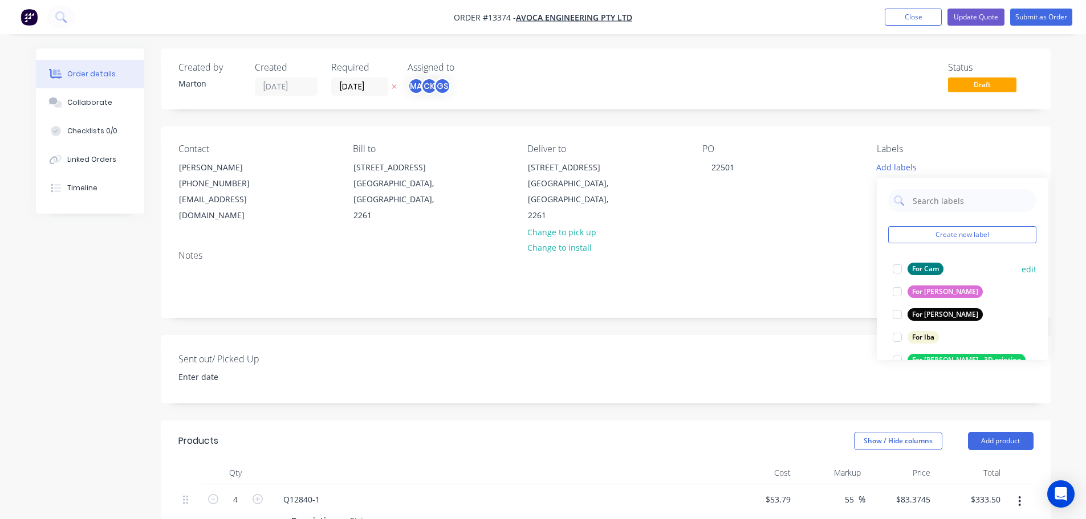
click at [898, 271] on div at bounding box center [897, 269] width 23 height 23
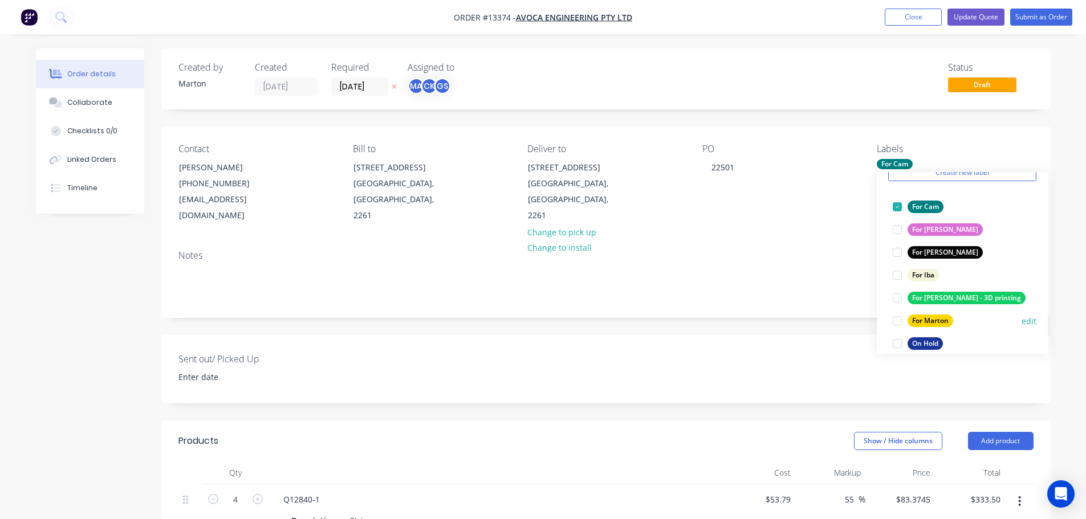
scroll to position [57, 0]
click at [901, 319] on div at bounding box center [897, 320] width 23 height 23
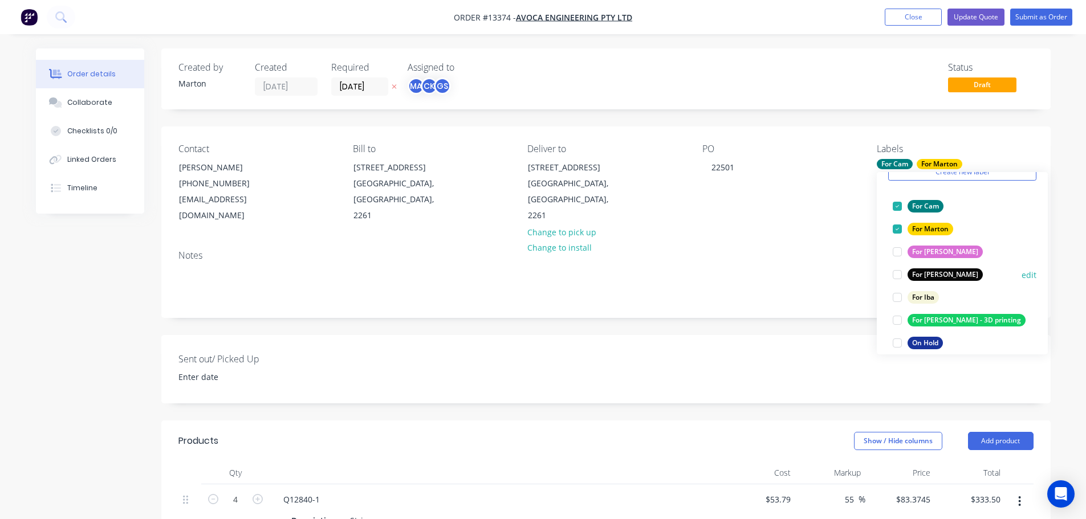
click at [900, 276] on div at bounding box center [897, 274] width 23 height 23
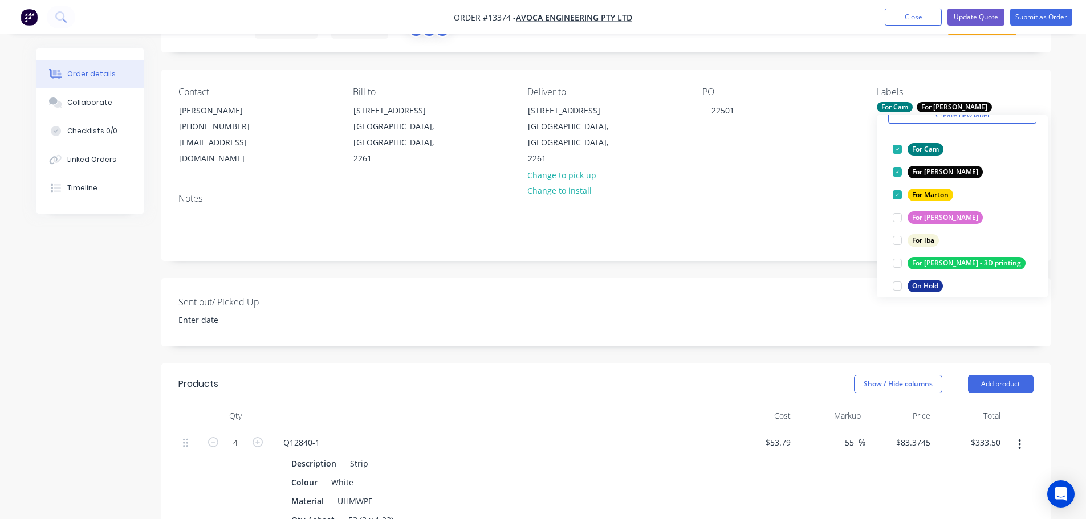
click at [487, 339] on div "Created by [PERSON_NAME] Created [DATE] Required [DATE] Assigned to MA CK GS St…" at bounding box center [605, 433] width 889 height 885
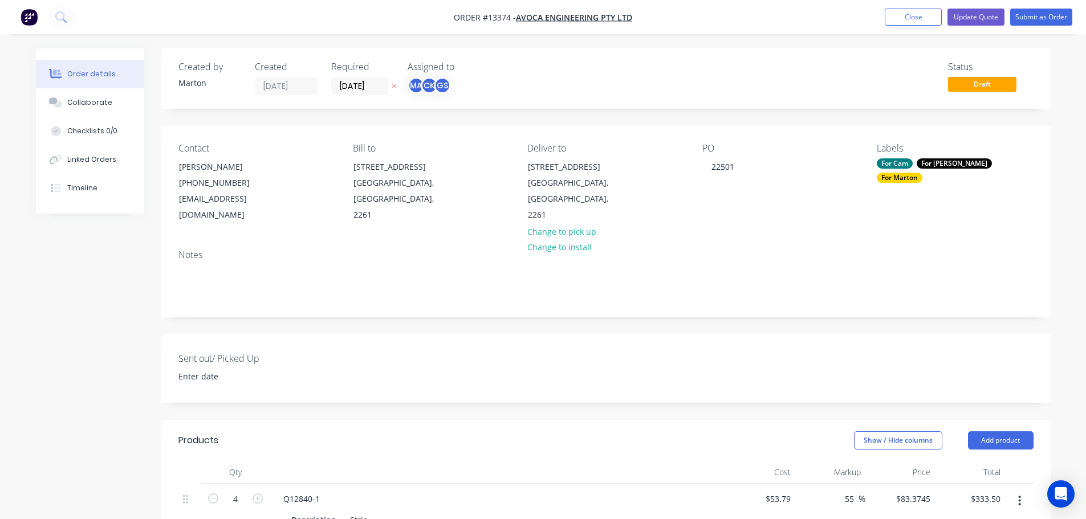
scroll to position [0, 0]
click at [361, 89] on input "[DATE]" at bounding box center [360, 86] width 56 height 17
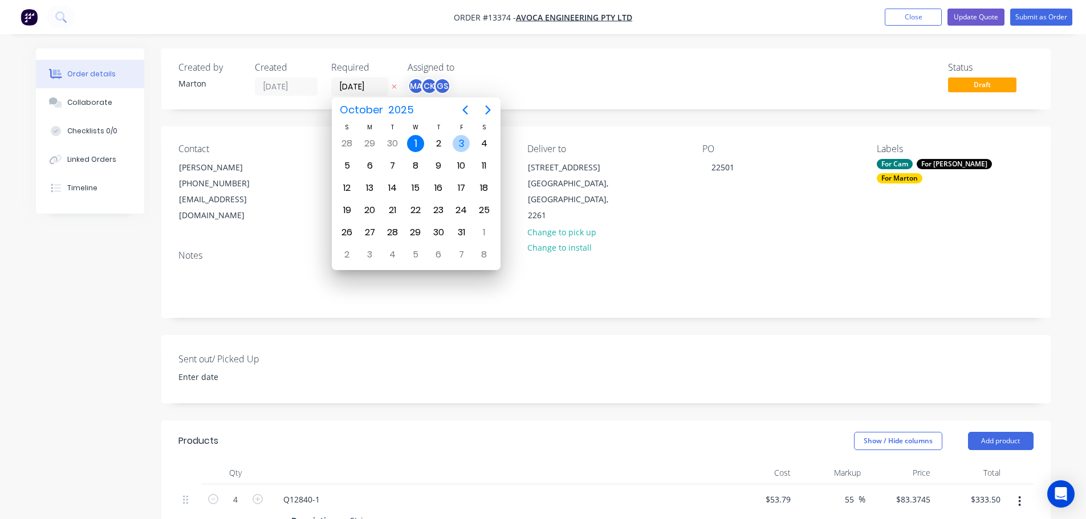
click at [466, 141] on div "3" at bounding box center [461, 143] width 17 height 17
type input "[DATE]"
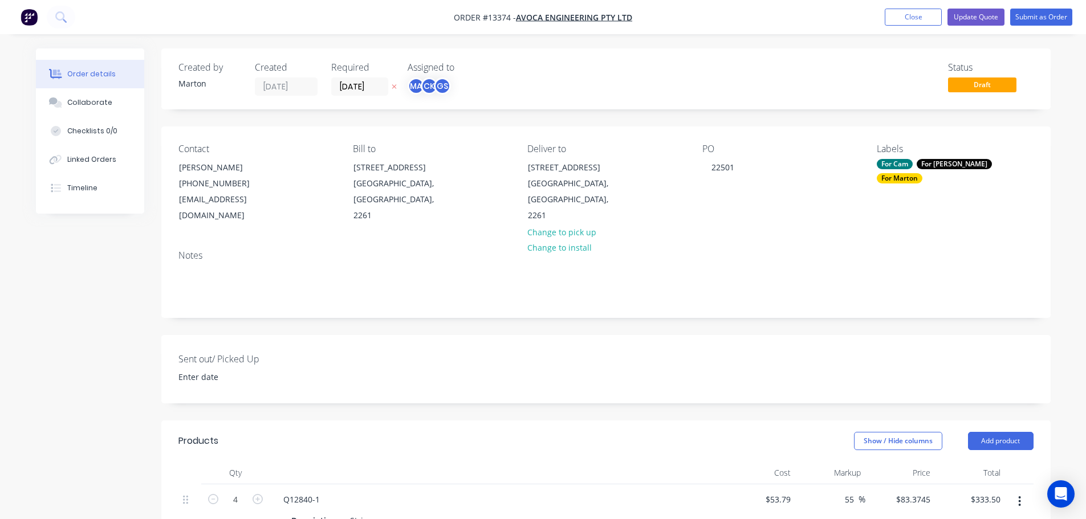
click at [709, 123] on div "Created by [PERSON_NAME] Created [DATE] Required [DATE] Assigned to MA CK GS St…" at bounding box center [605, 490] width 889 height 885
click at [1028, 25] on button "Submit as Order" at bounding box center [1041, 17] width 62 height 17
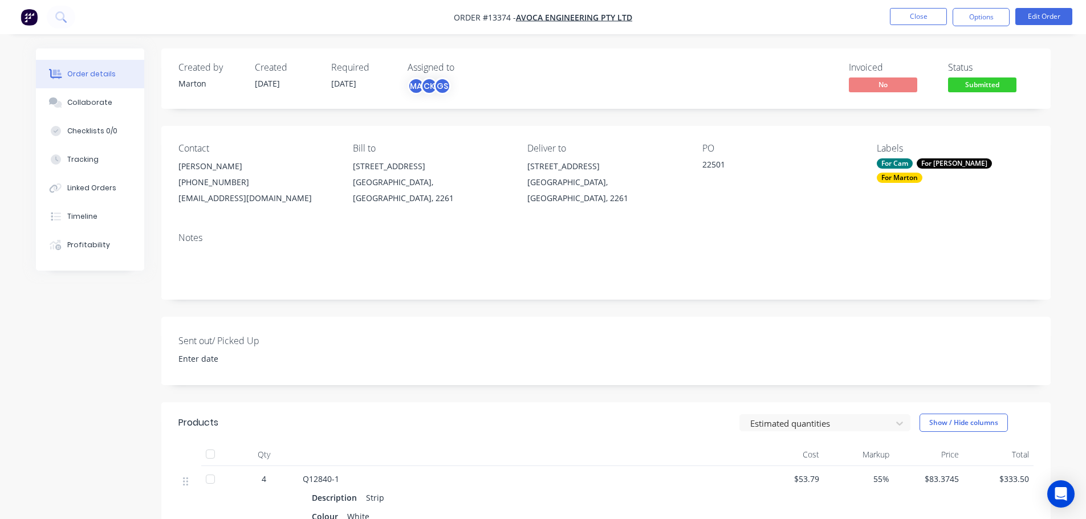
click at [984, 86] on span "Submitted" at bounding box center [982, 85] width 68 height 14
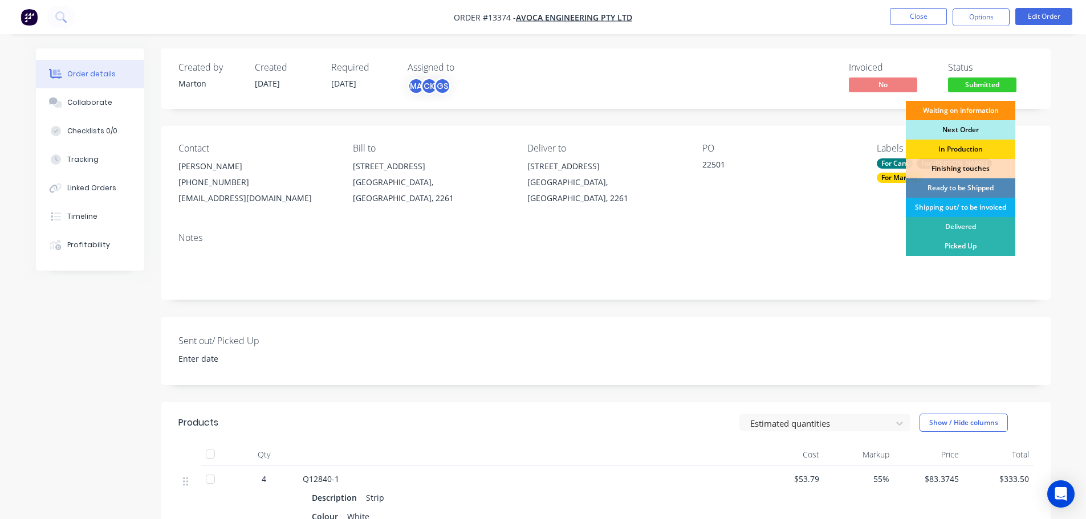
click at [962, 128] on div "Next Order" at bounding box center [960, 129] width 109 height 19
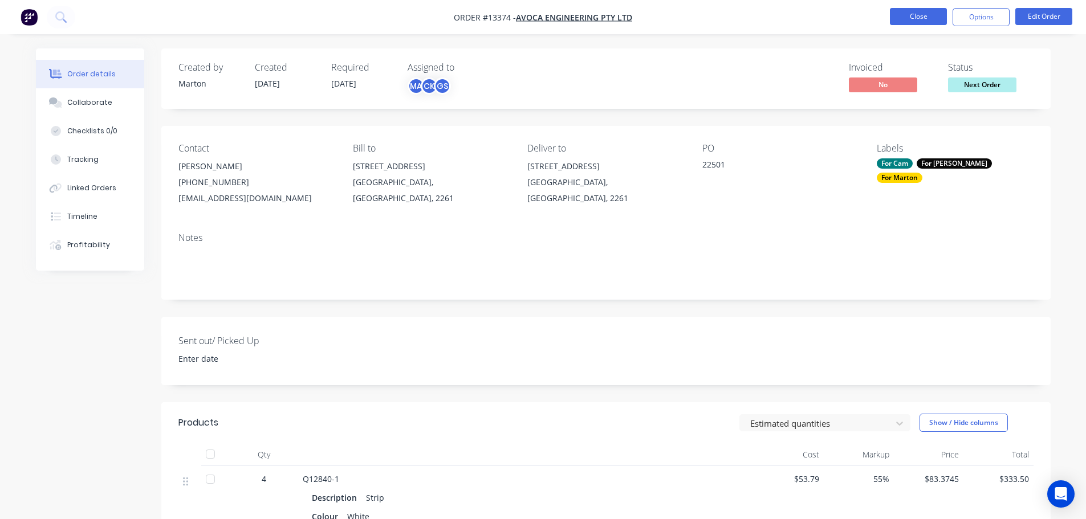
click at [915, 25] on li "Close" at bounding box center [918, 17] width 57 height 18
click at [915, 23] on button "Close" at bounding box center [918, 16] width 57 height 17
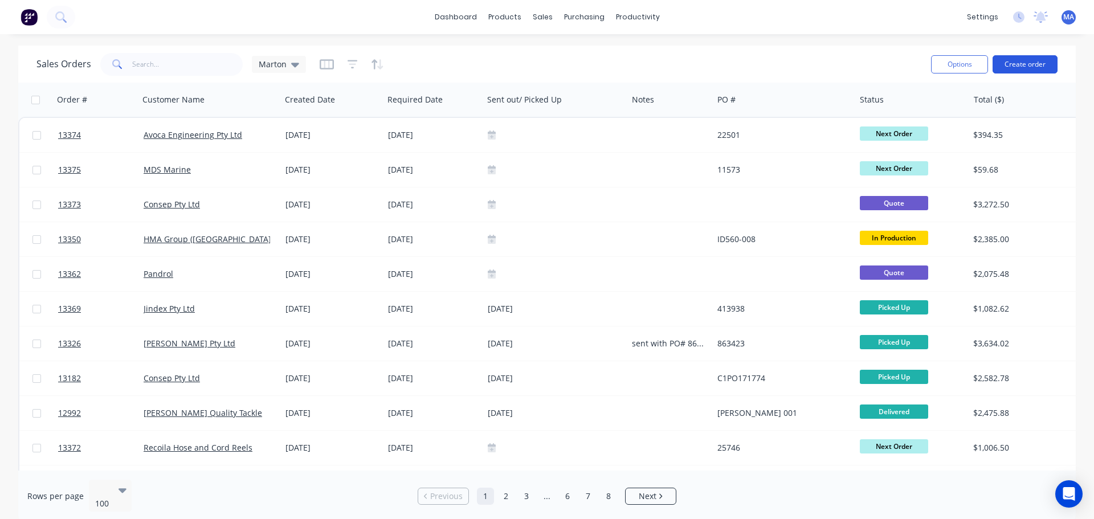
click at [1016, 71] on button "Create order" at bounding box center [1025, 64] width 65 height 18
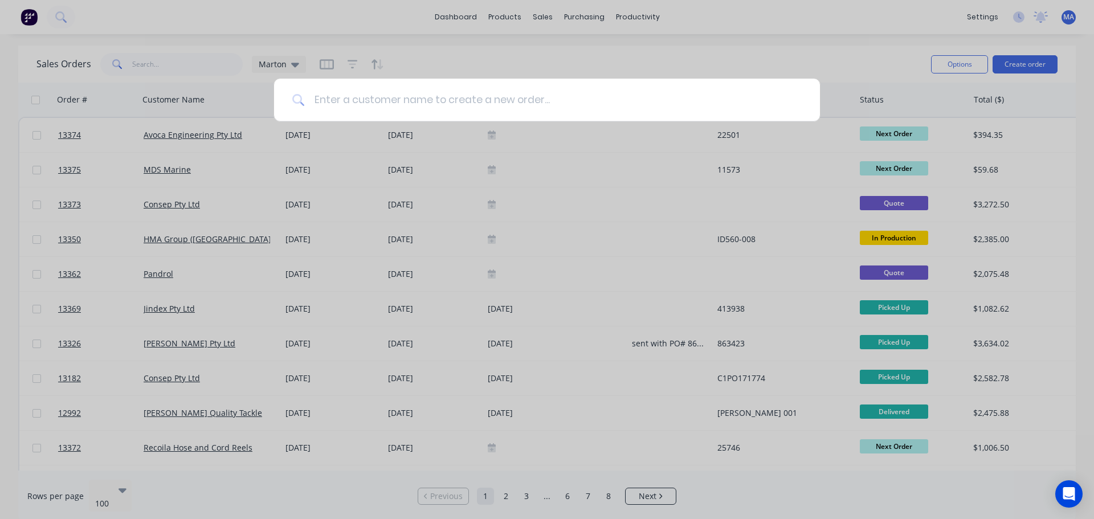
click at [486, 107] on input at bounding box center [553, 100] width 497 height 43
type input "avoca"
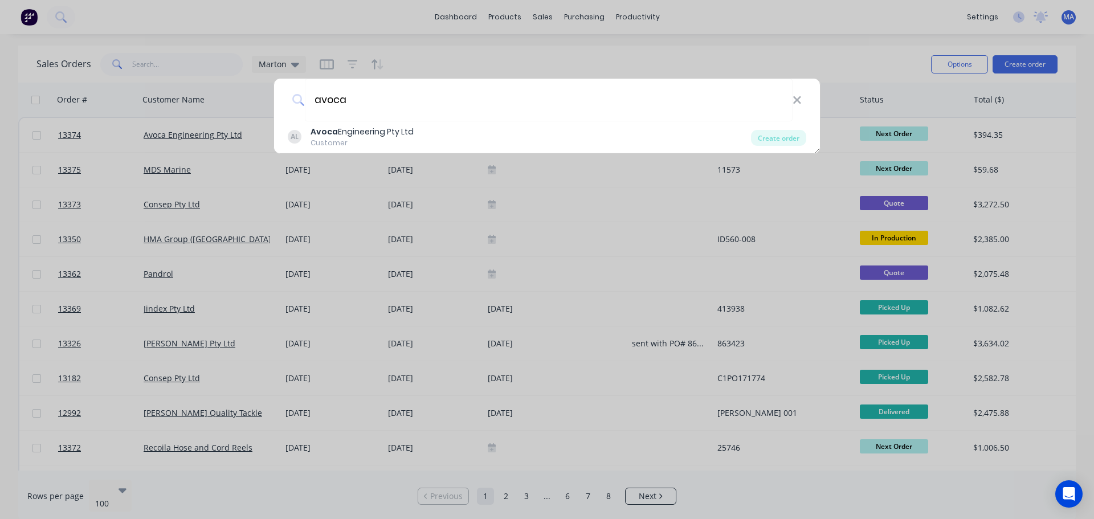
click at [524, 62] on div "avoca AL Avoca Engineering Pty Ltd Customer Create order" at bounding box center [547, 259] width 1094 height 519
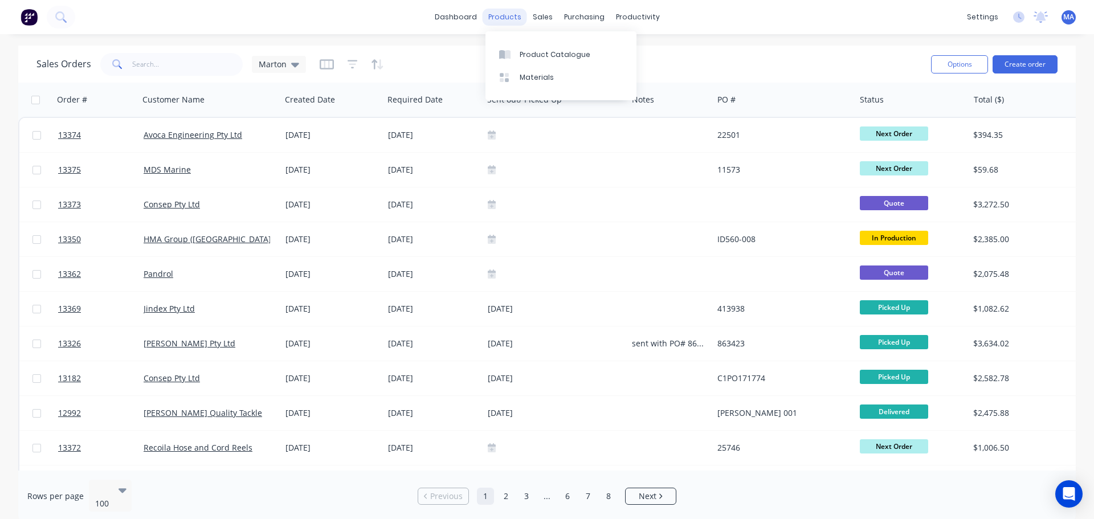
click at [504, 10] on div "products" at bounding box center [505, 17] width 44 height 17
click at [533, 63] on link "Product Catalogue" at bounding box center [561, 54] width 151 height 23
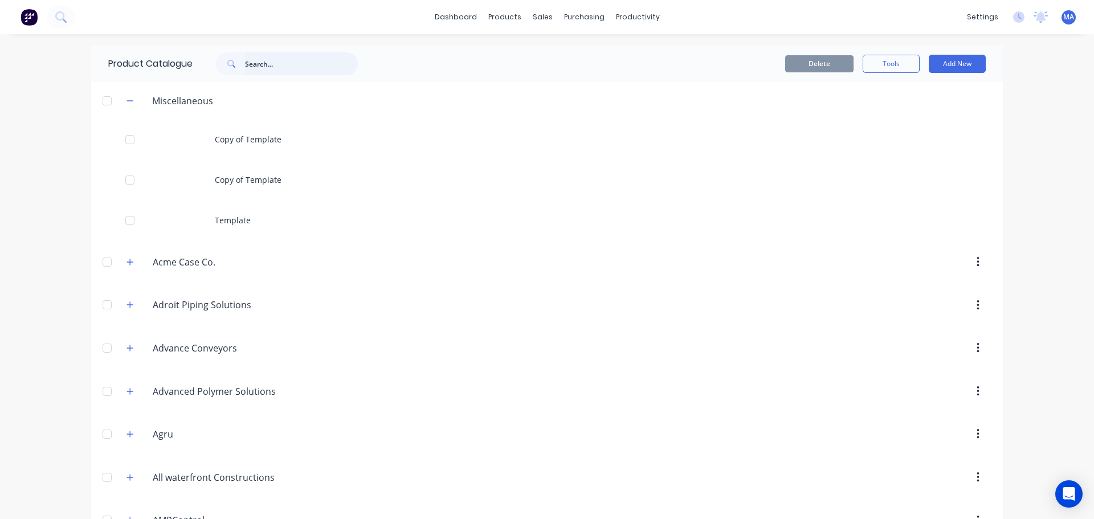
click at [274, 70] on input "text" at bounding box center [301, 63] width 113 height 23
click at [105, 101] on div at bounding box center [107, 100] width 23 height 23
click at [892, 63] on button "Tools" at bounding box center [891, 64] width 57 height 18
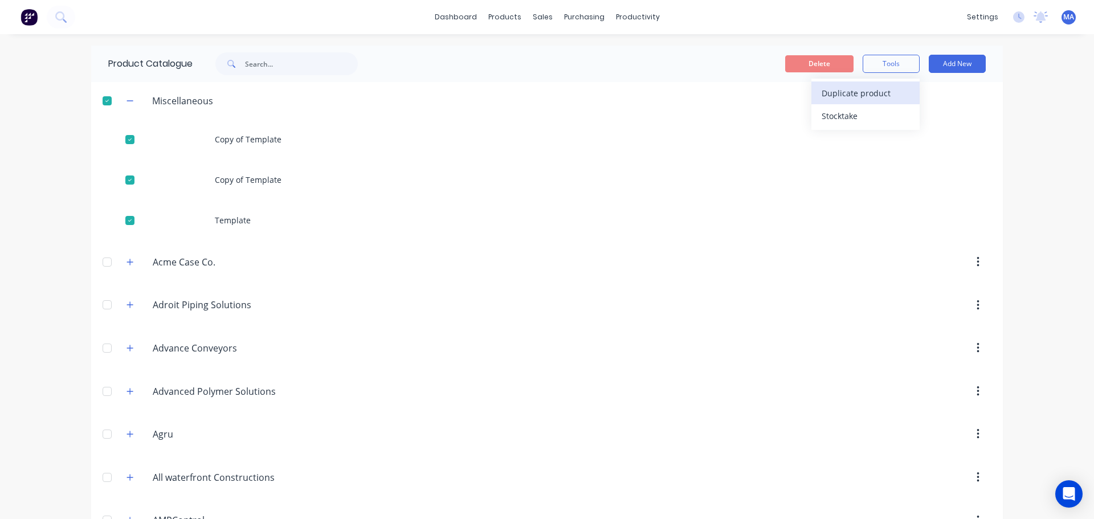
click at [868, 95] on span "Duplicate product" at bounding box center [865, 93] width 86 height 12
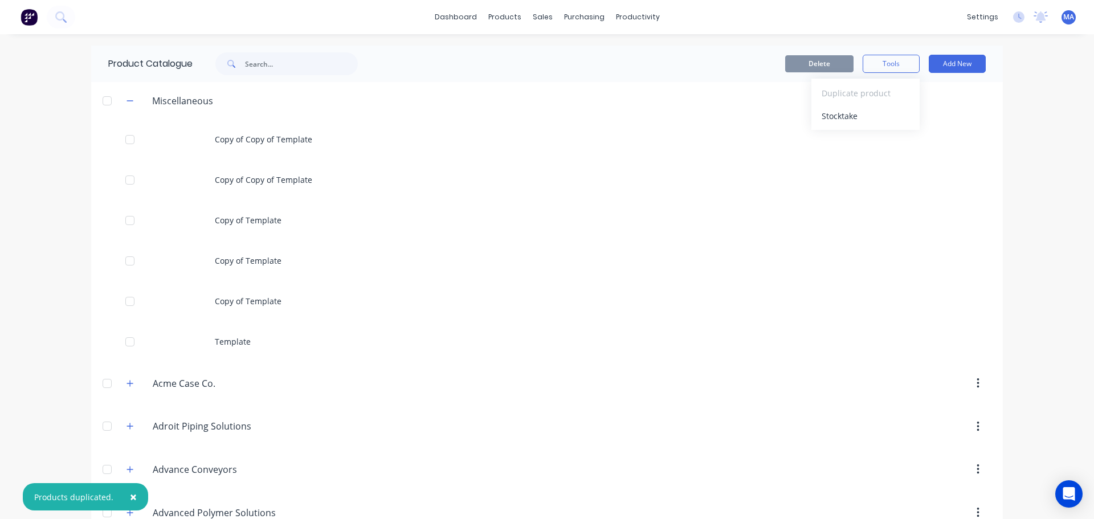
click at [110, 103] on div at bounding box center [107, 100] width 23 height 23
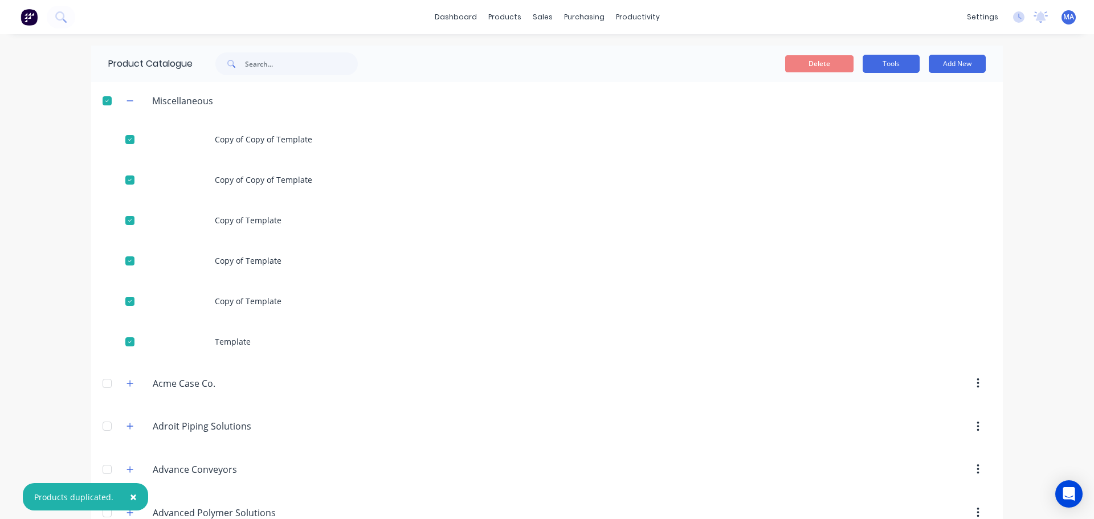
click at [885, 63] on button "Tools" at bounding box center [891, 64] width 57 height 18
click at [872, 90] on span "Duplicate product" at bounding box center [865, 93] width 86 height 12
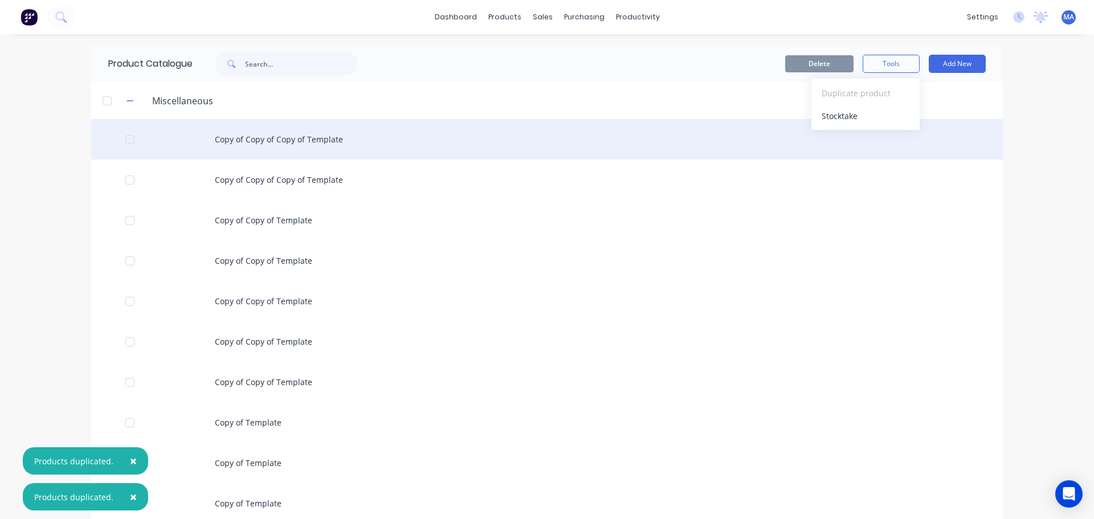
click at [267, 147] on div "Copy of Copy of Copy of Template" at bounding box center [547, 139] width 912 height 40
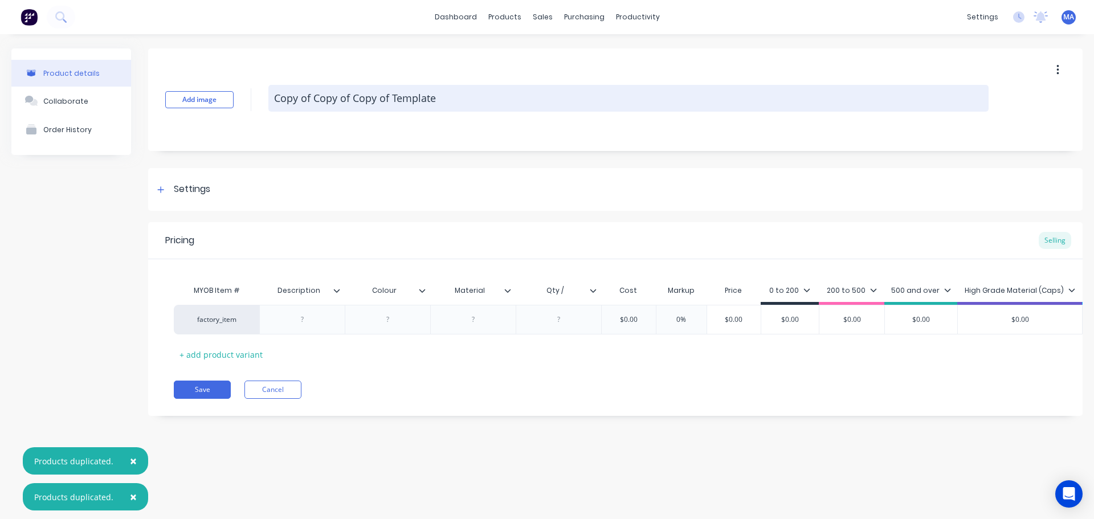
click at [467, 88] on textarea "Copy of Copy of Copy of Template" at bounding box center [628, 98] width 721 height 27
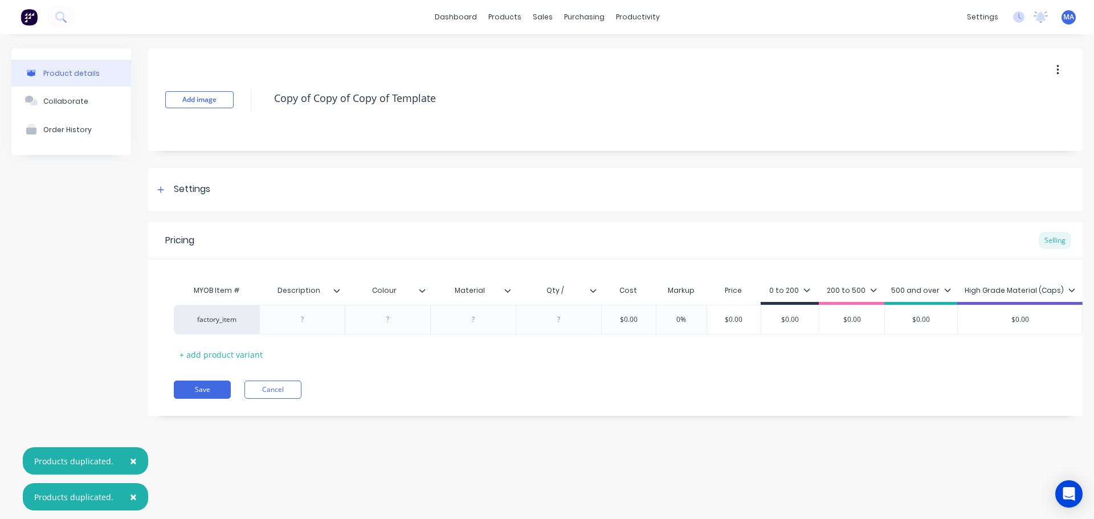
drag, startPoint x: 326, startPoint y: 101, endPoint x: 254, endPoint y: 101, distance: 72.4
click at [254, 101] on div "Add image Copy of Copy of Copy of Template" at bounding box center [615, 99] width 935 height 103
type textarea "x"
type textarea "Q"
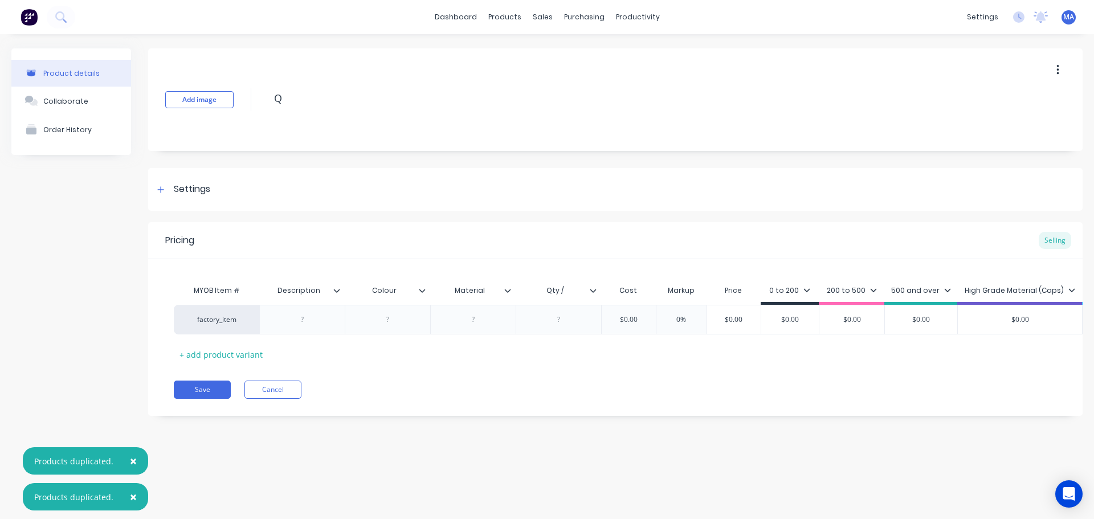
type textarea "x"
type textarea "Q1"
type textarea "x"
type textarea "Q13"
type textarea "x"
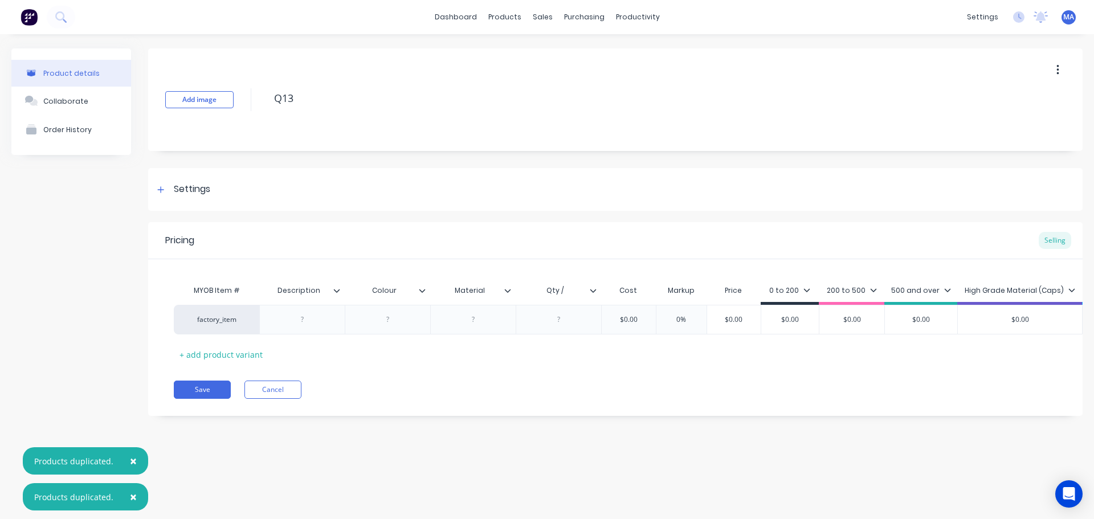
type textarea "Q134"
type textarea "x"
type textarea "Q1341"
type textarea "x"
type textarea "Q13413"
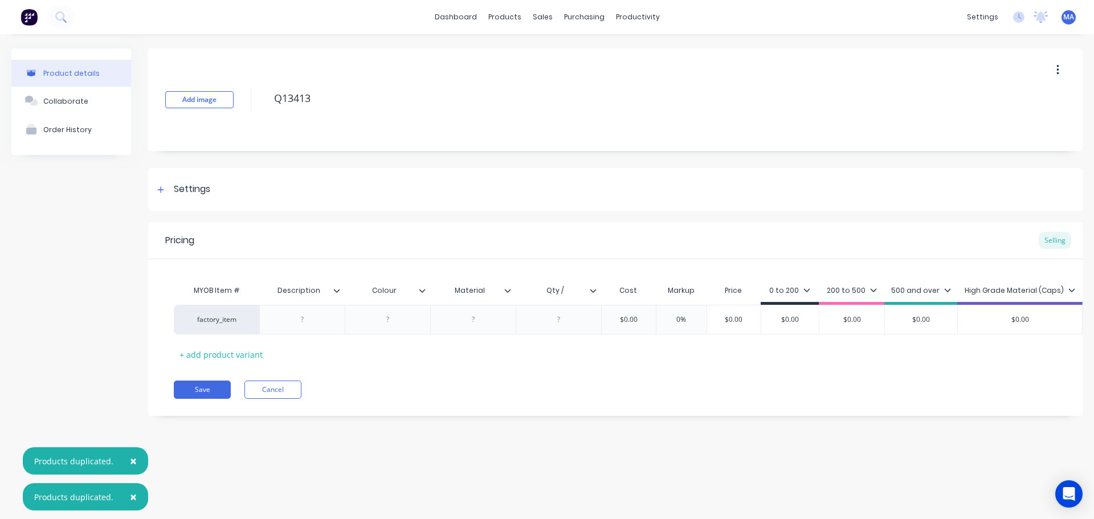
type textarea "x"
type textarea "Q13413-"
type textarea "x"
type textarea "Q13413-1"
type textarea "x"
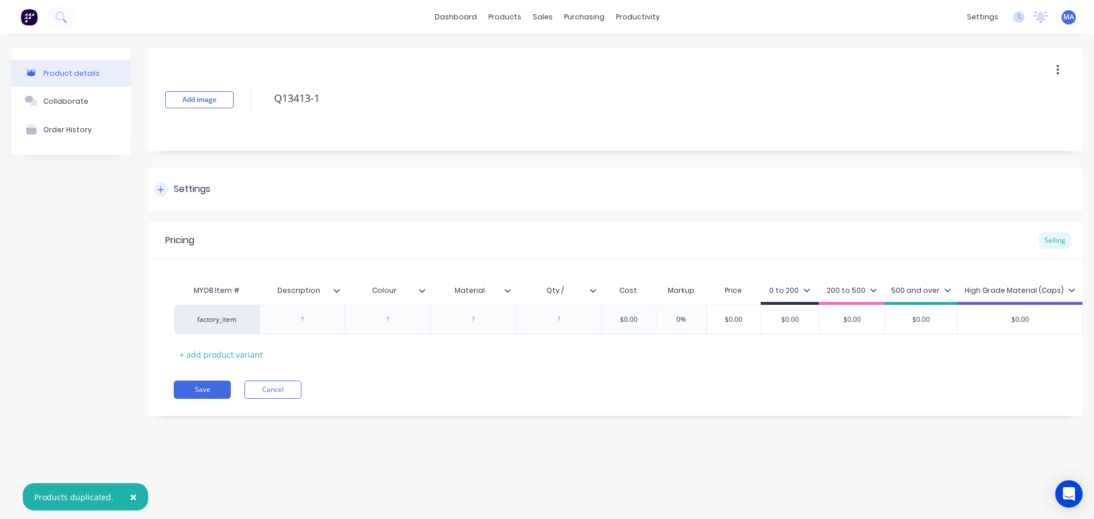
type textarea "Q13413-1"
click at [223, 205] on div "Settings" at bounding box center [615, 189] width 935 height 43
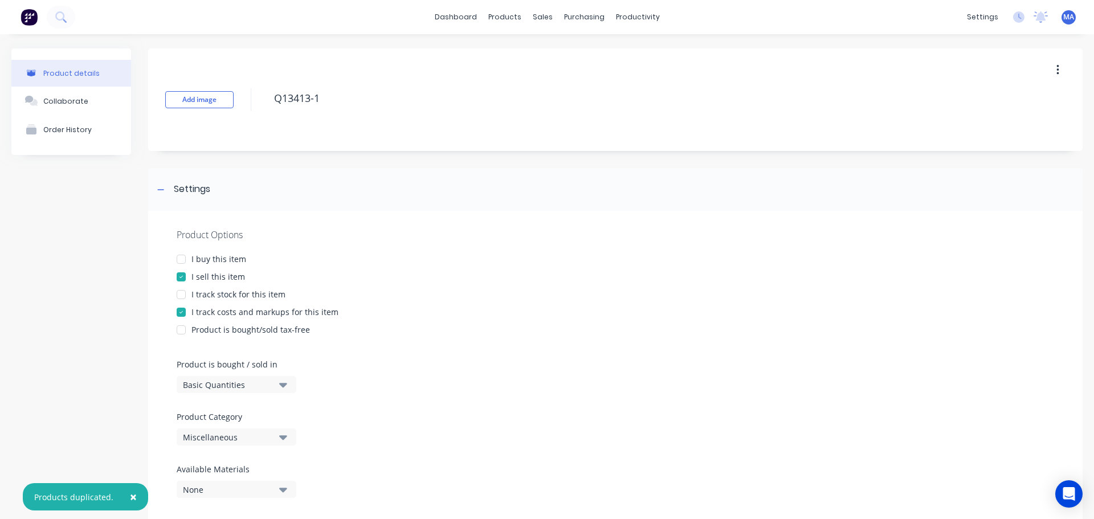
click at [246, 433] on div "Miscellaneous" at bounding box center [228, 438] width 91 height 12
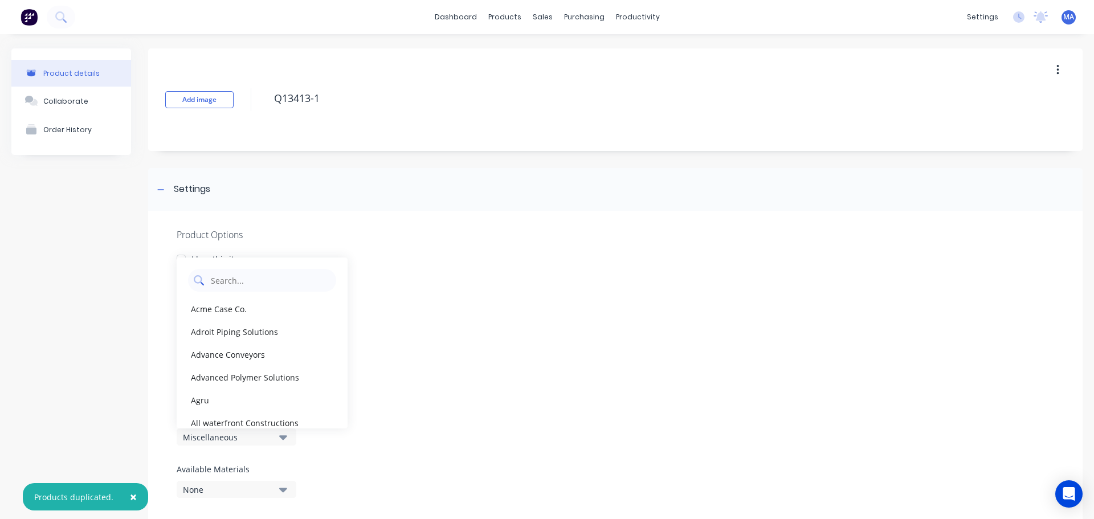
click at [260, 287] on Category "text" at bounding box center [270, 280] width 121 height 23
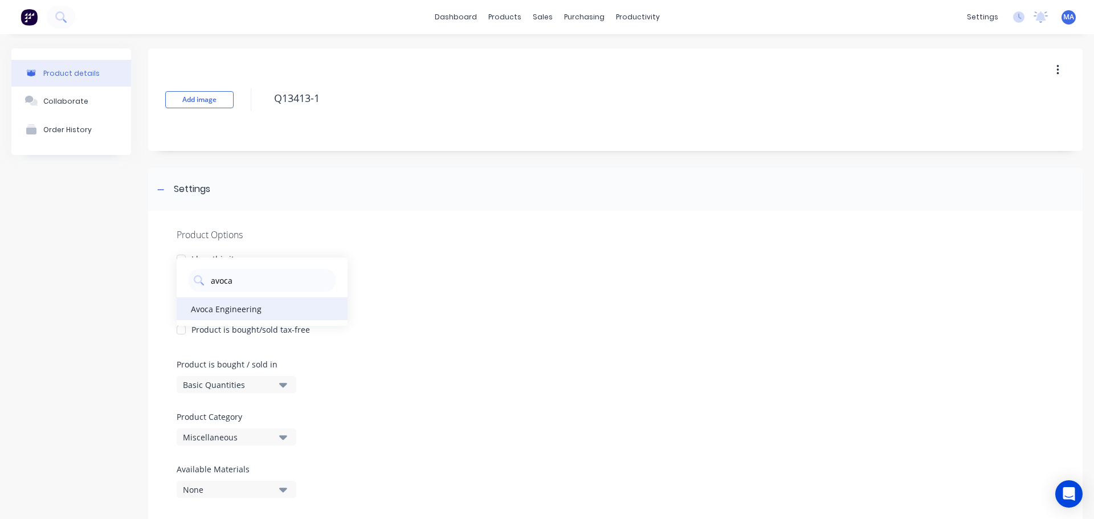
type Category "avoca"
click at [233, 310] on div "Avoca Engineering" at bounding box center [262, 309] width 171 height 23
type textarea "x"
click at [214, 193] on div "Settings" at bounding box center [615, 189] width 935 height 43
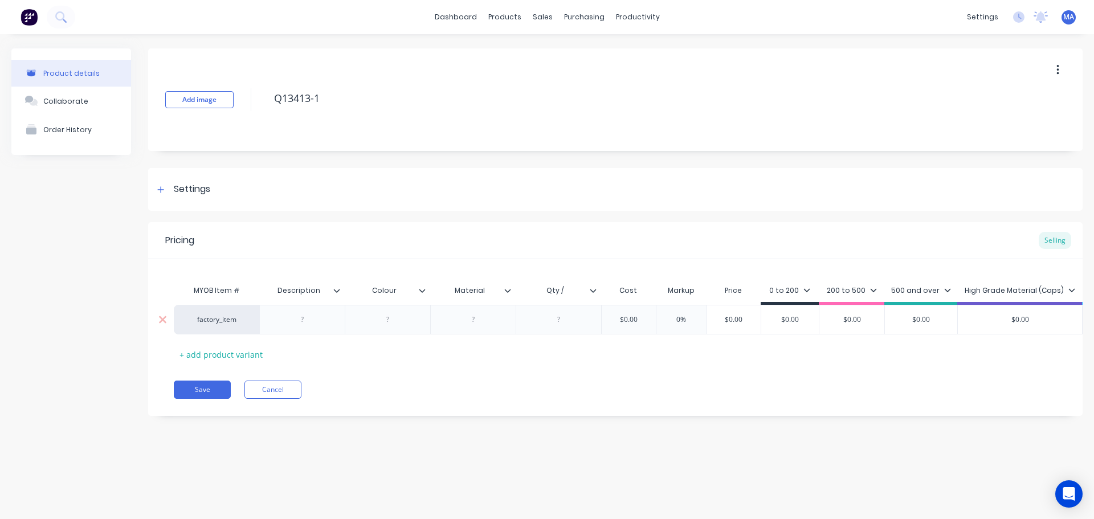
click at [308, 325] on div at bounding box center [302, 319] width 57 height 15
click at [374, 331] on div at bounding box center [388, 320] width 86 height 30
click at [393, 335] on div at bounding box center [388, 320] width 86 height 30
type textarea "x"
click at [405, 325] on div at bounding box center [388, 319] width 57 height 15
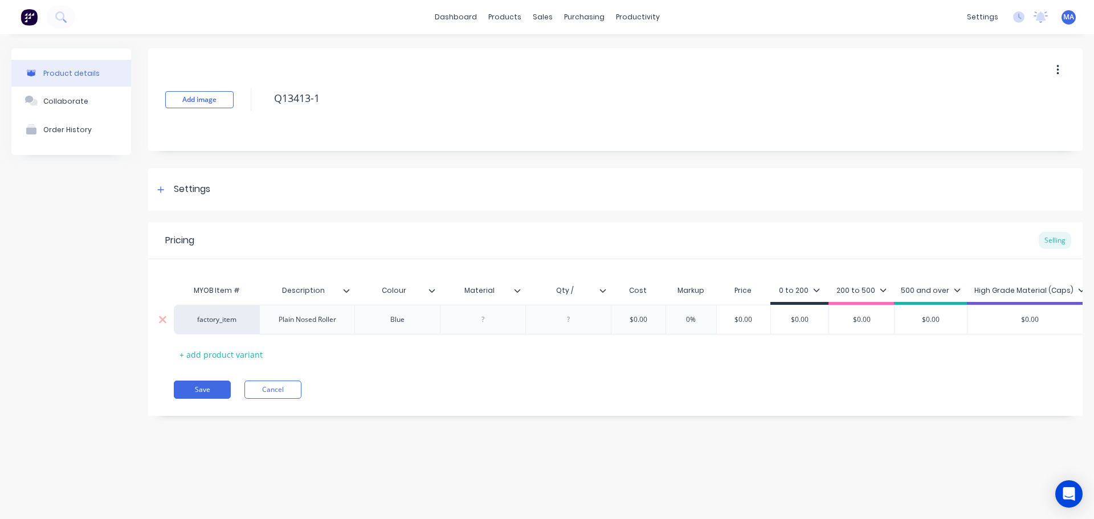
type textarea "x"
click at [578, 290] on input "Qty /" at bounding box center [565, 291] width 79 height 10
click at [578, 291] on input "Qty /" at bounding box center [565, 291] width 79 height 10
type input "Qty /rod"
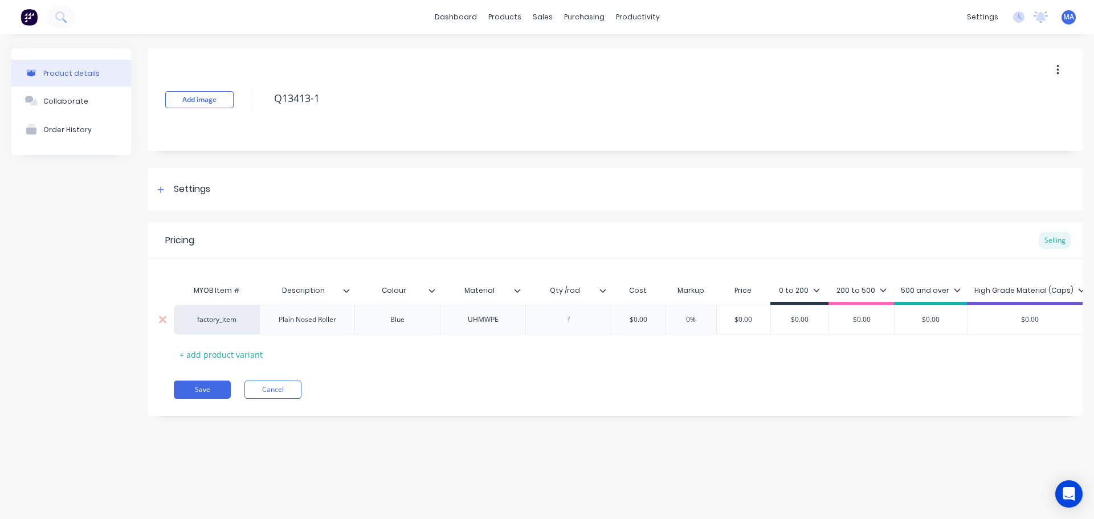
type textarea "x"
click at [565, 289] on input "Qty /rod" at bounding box center [565, 291] width 79 height 10
click at [567, 290] on input "Qty /rod" at bounding box center [565, 291] width 79 height 10
type input "Qty / rod"
type textarea "x"
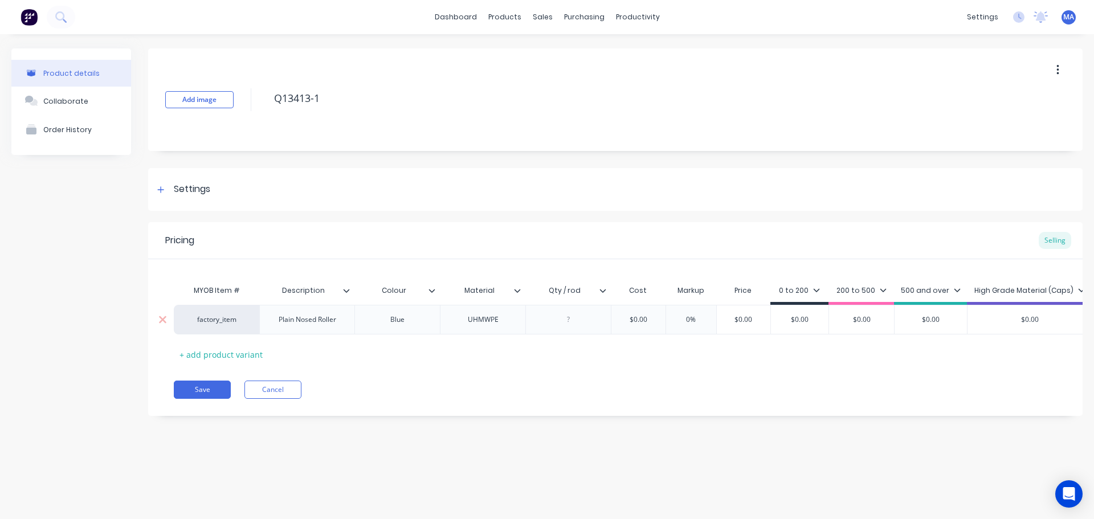
drag, startPoint x: 554, startPoint y: 314, endPoint x: 574, endPoint y: 321, distance: 21.5
click at [555, 314] on div at bounding box center [568, 319] width 57 height 15
type textarea "x"
type input "$0.00"
click at [642, 323] on input "$0.00" at bounding box center [638, 320] width 57 height 10
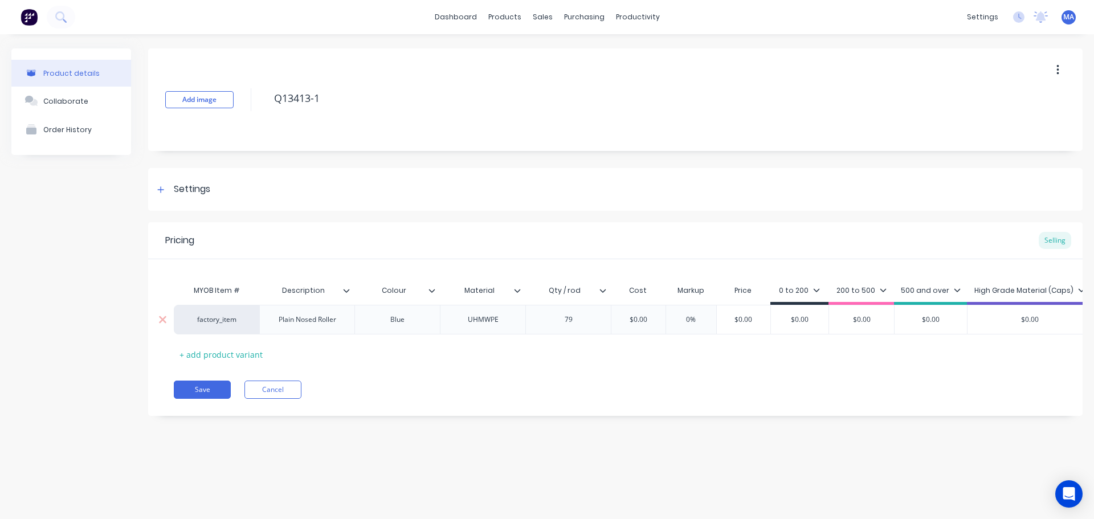
click at [634, 320] on input "$0.00" at bounding box center [638, 320] width 57 height 10
type textarea "x"
type input "$1"
type textarea "x"
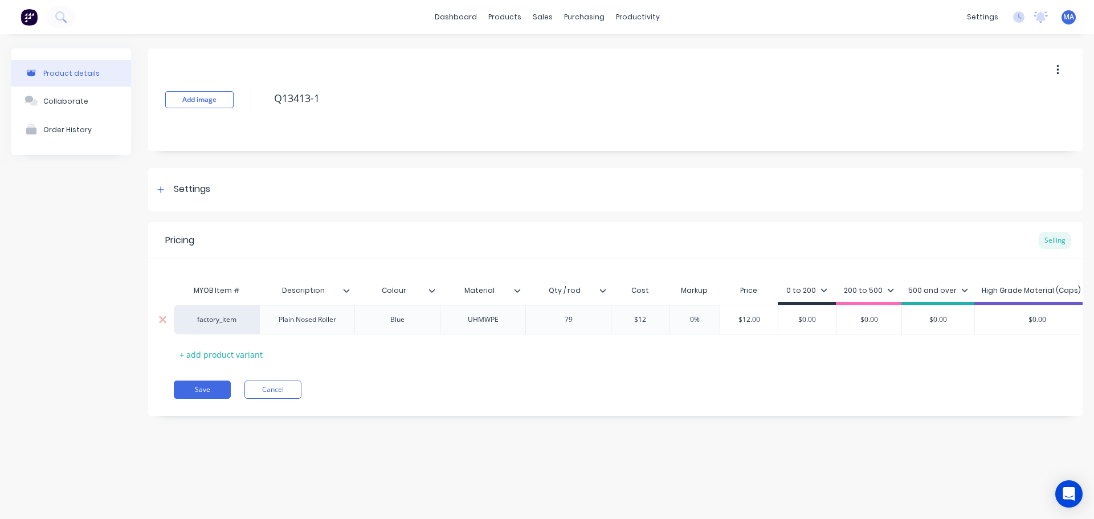
type input "$12."
type textarea "x"
type input "$12.1"
type textarea "x"
type input "$12.18"
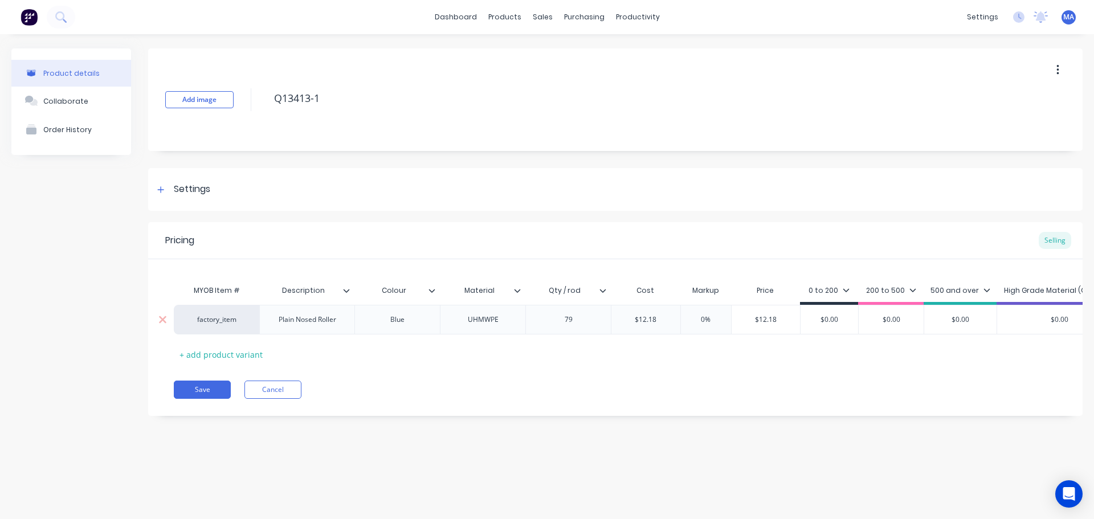
type input "0%"
click at [696, 320] on input "0%" at bounding box center [706, 320] width 57 height 10
type textarea "x"
type input "5%"
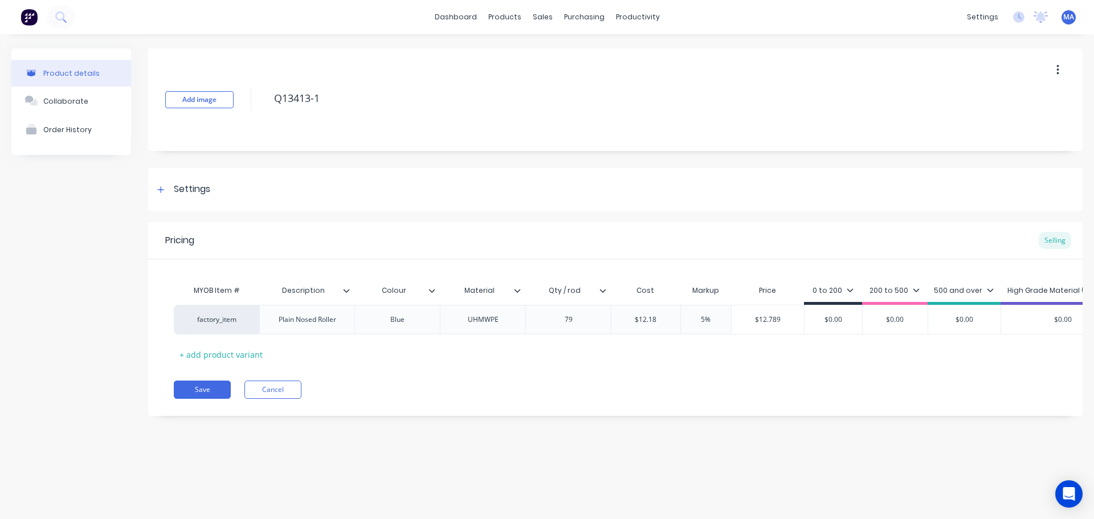
type textarea "x"
type input "55%"
click at [827, 287] on div "0 to 200" at bounding box center [833, 291] width 41 height 10
click at [897, 292] on div "200 to 500" at bounding box center [895, 291] width 50 height 10
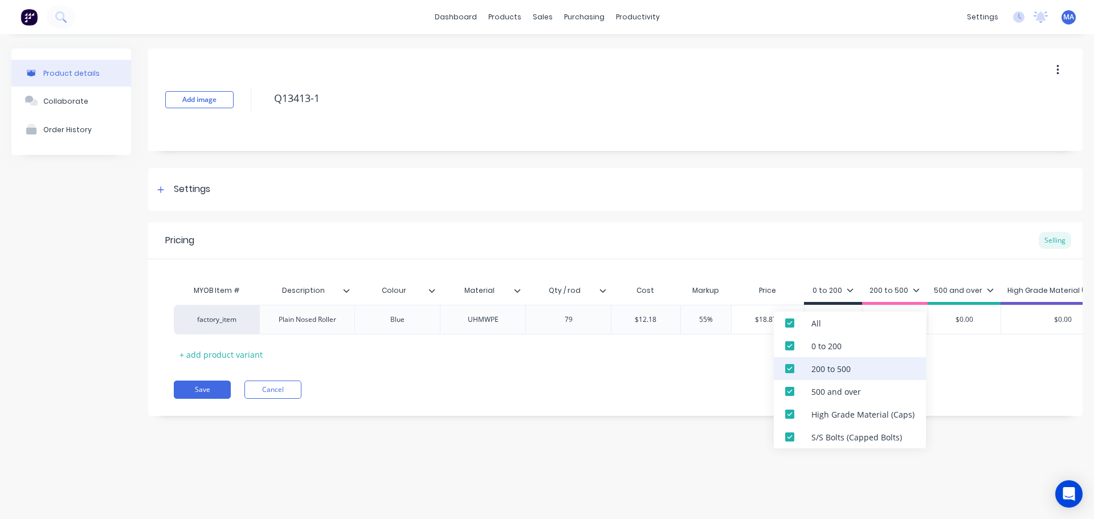
click at [850, 367] on div "200 to 500" at bounding box center [831, 369] width 39 height 12
click at [838, 387] on div "500 and over" at bounding box center [837, 392] width 50 height 12
click at [840, 410] on div "High Grade Material (Caps)" at bounding box center [863, 415] width 103 height 12
click at [839, 433] on div "S/S Bolts (Capped Bolts)" at bounding box center [857, 438] width 91 height 12
type textarea "x"
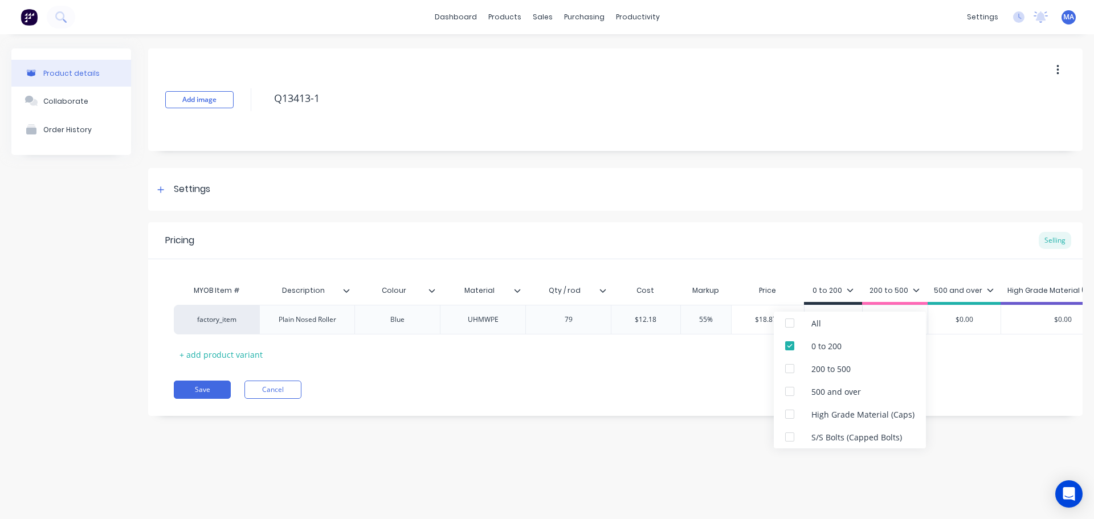
click at [715, 406] on div "Pricing Selling MYOB Item # Description Colour Material Qty / rod Cost Markup P…" at bounding box center [615, 319] width 935 height 194
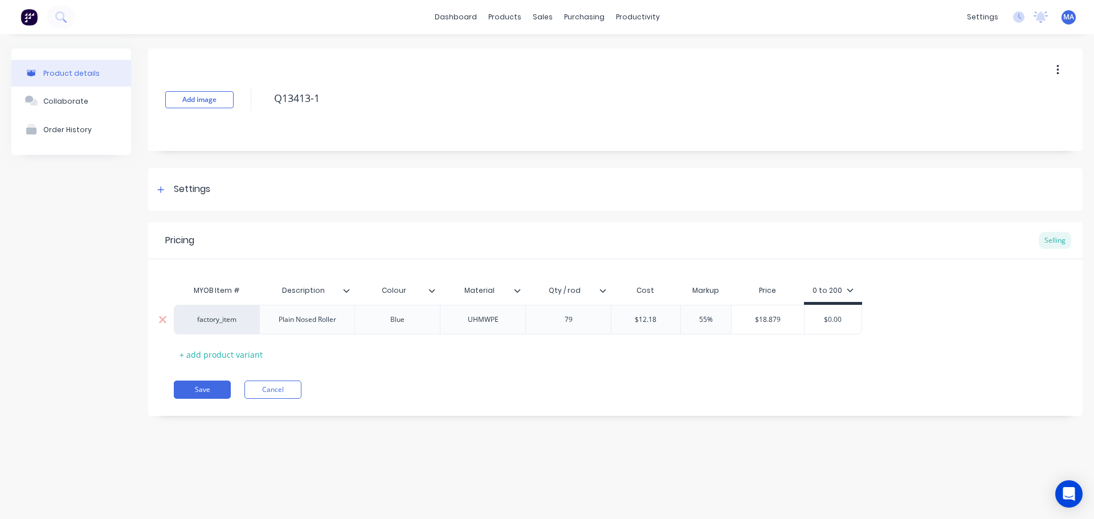
type input "$18.879"
drag, startPoint x: 787, startPoint y: 318, endPoint x: 714, endPoint y: 329, distance: 73.8
click at [714, 329] on div "factory_item Plain Nosed Roller Blue UHMWPE 79 $12.18 $12.18 55% 55% $18.879 $1…" at bounding box center [518, 320] width 689 height 30
type input "$0.00"
drag, startPoint x: 838, startPoint y: 323, endPoint x: 788, endPoint y: 322, distance: 49.6
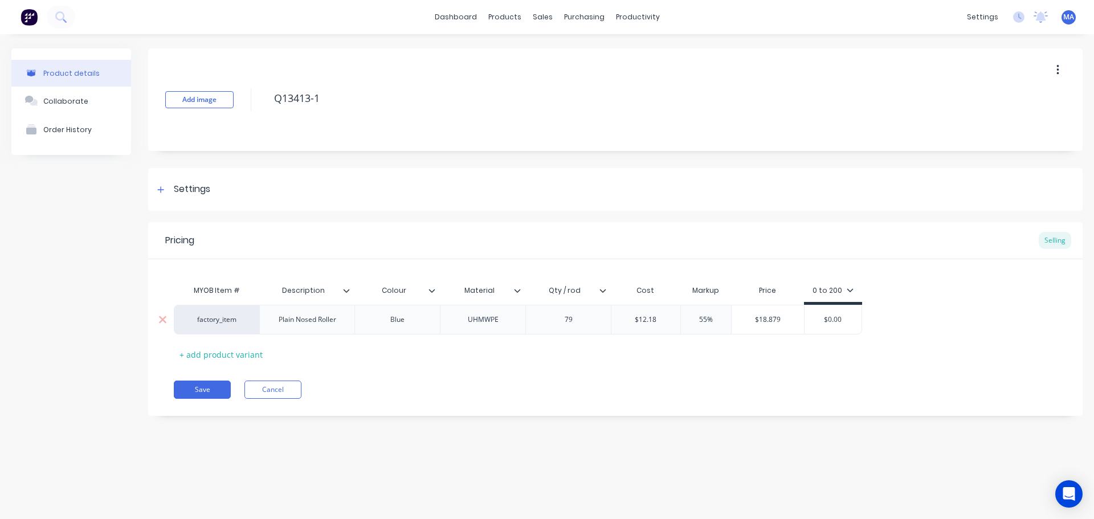
click at [805, 320] on input "$0.00" at bounding box center [833, 320] width 57 height 10
paste input "18.879"
type textarea "x"
type input "$18.8790"
click at [787, 364] on div "Pricing Selling MYOB Item # Description Colour Material Qty / rod Cost Markup P…" at bounding box center [615, 319] width 935 height 194
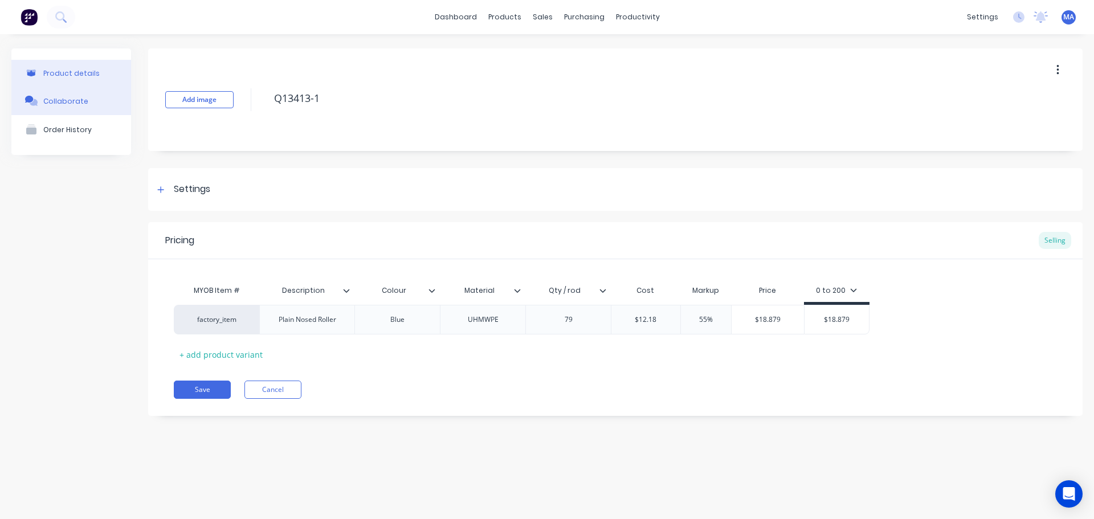
click at [72, 105] on button "Collaborate" at bounding box center [71, 101] width 120 height 29
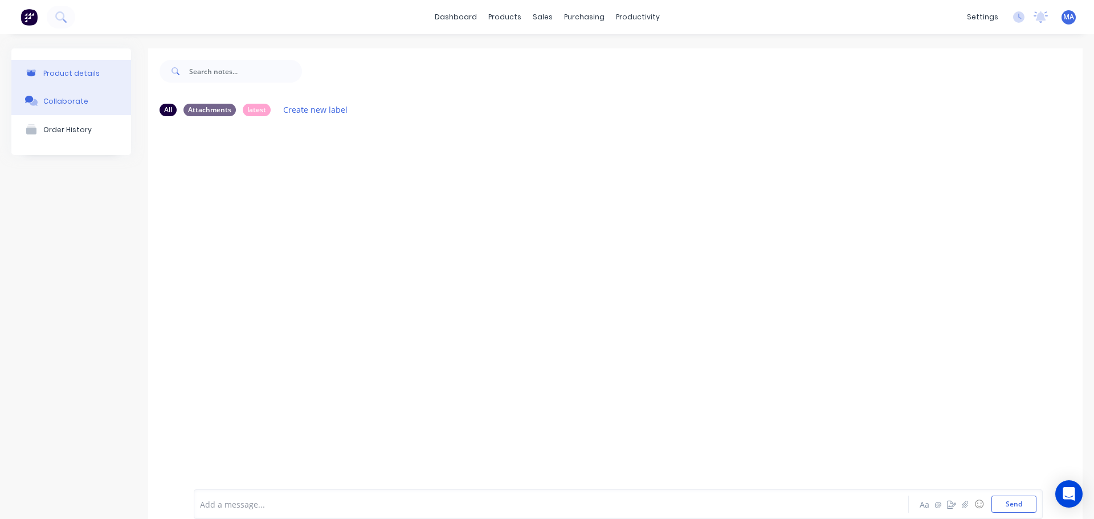
click at [104, 79] on button "Product details" at bounding box center [71, 73] width 120 height 27
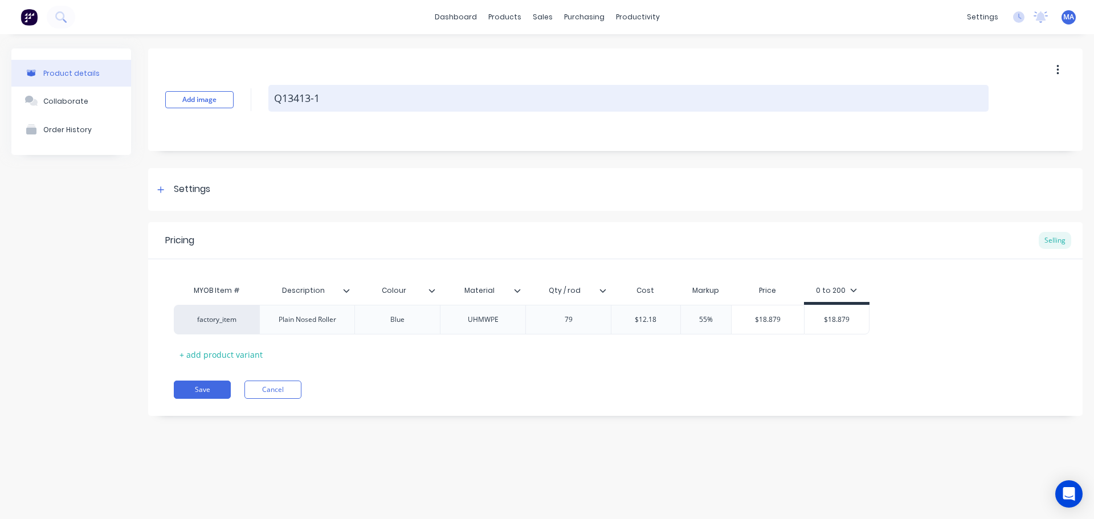
click at [323, 99] on textarea "Q13413-1" at bounding box center [628, 98] width 721 height 27
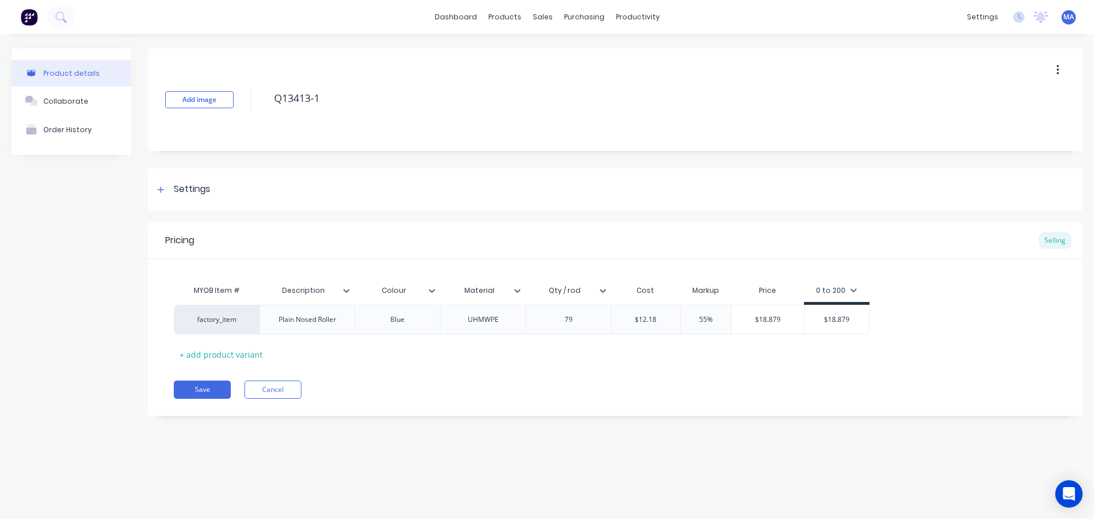
drag, startPoint x: 331, startPoint y: 98, endPoint x: 262, endPoint y: 110, distance: 70.6
click at [262, 105] on div "Add image Q13413-1" at bounding box center [615, 99] width 935 height 103
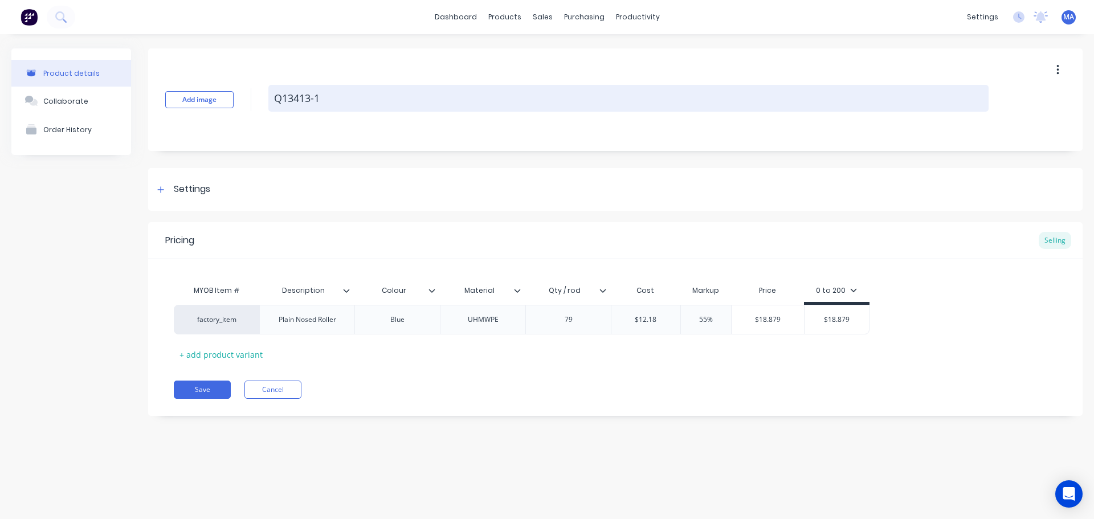
click at [362, 104] on textarea "Q13413-1" at bounding box center [628, 98] width 721 height 27
type textarea "x"
type textarea "Q13413-"
type textarea "x"
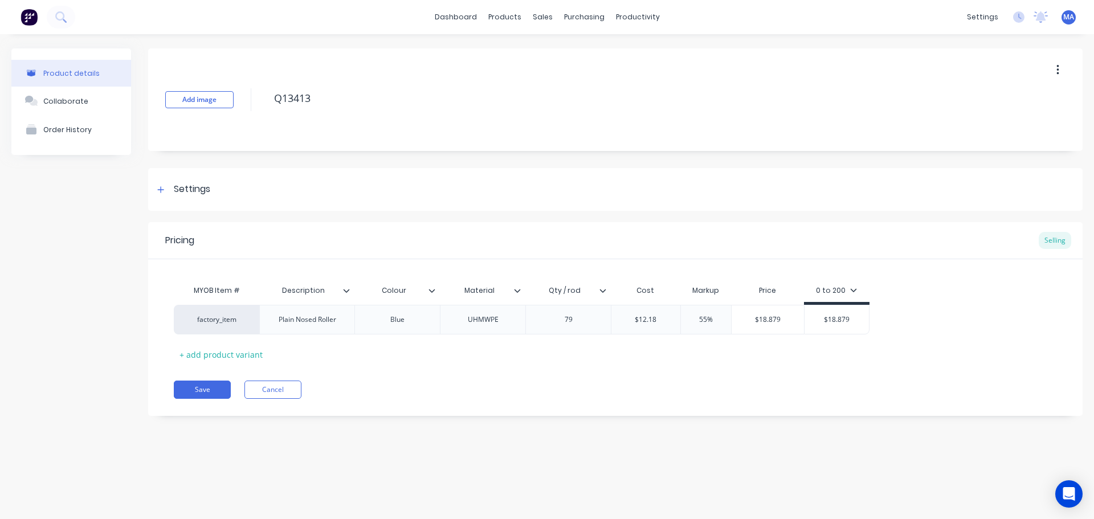
type textarea "Q13413"
type textarea "x"
type textarea "Q13413"
click at [394, 371] on div "Pricing Selling MYOB Item # Description Colour Material Qty / rod Cost Markup P…" at bounding box center [615, 319] width 935 height 194
click at [246, 349] on div "+ add product variant" at bounding box center [221, 355] width 95 height 18
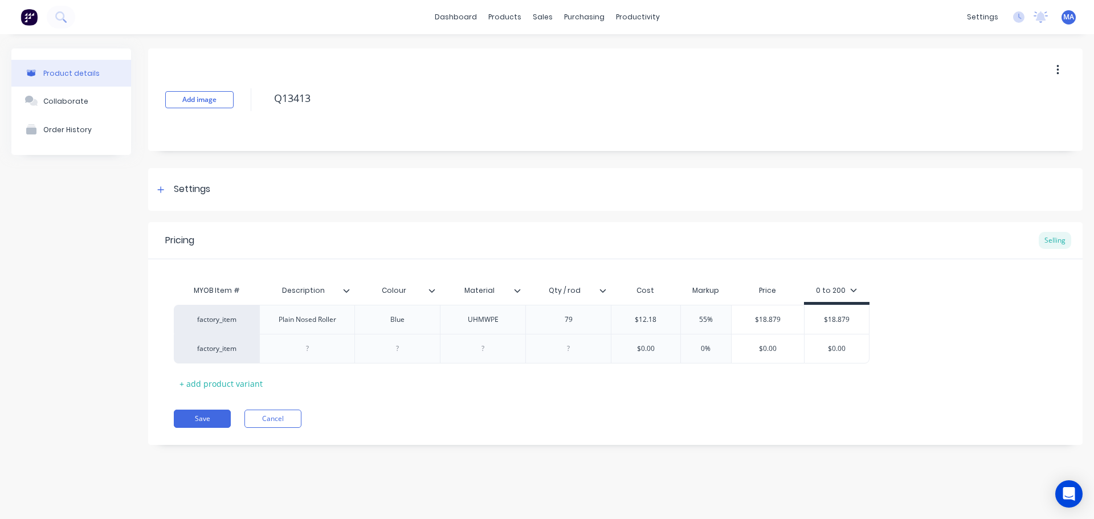
click at [346, 293] on icon at bounding box center [346, 290] width 7 height 7
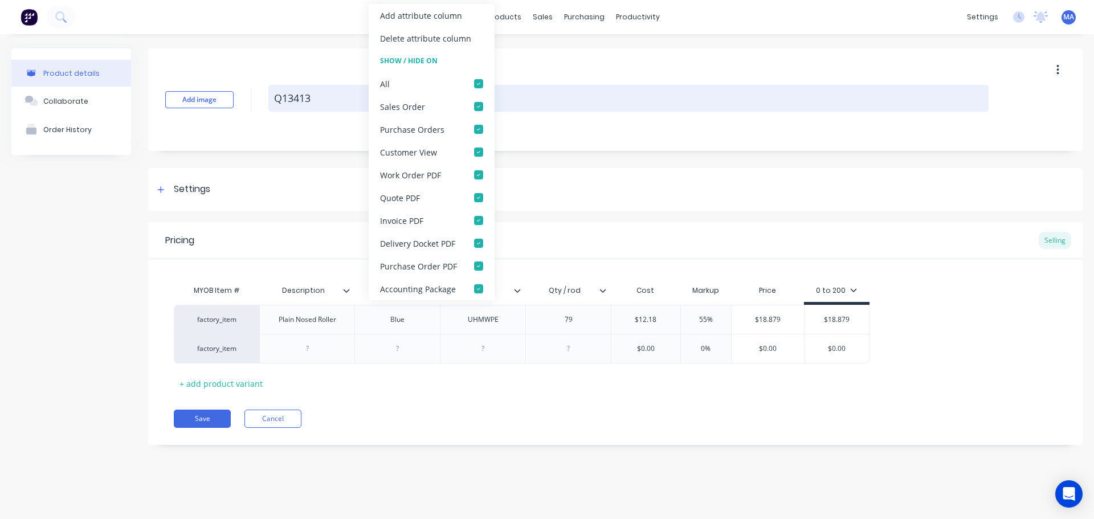
click at [407, 19] on div "Add attribute column" at bounding box center [421, 16] width 82 height 12
type textarea "x"
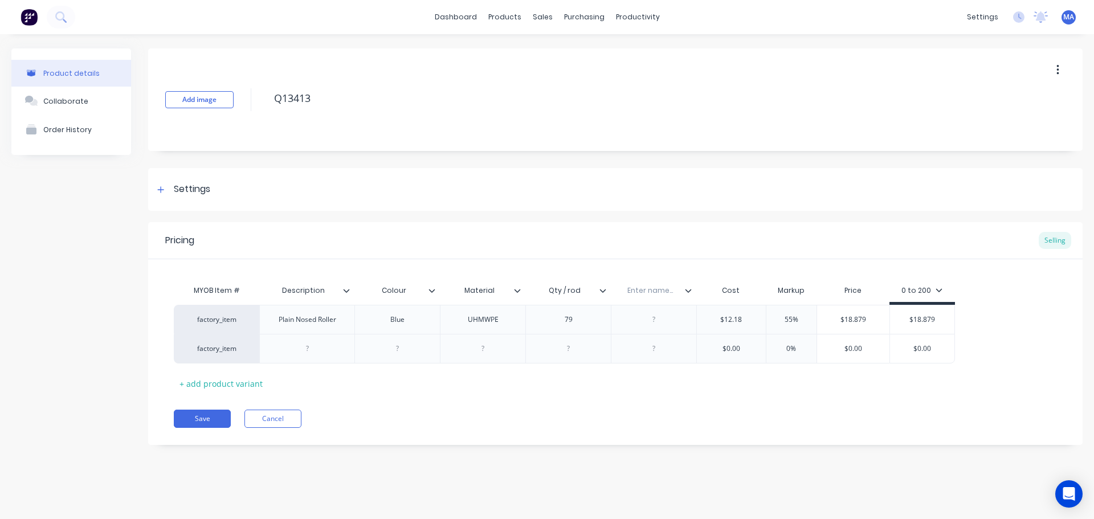
click at [644, 287] on input "text" at bounding box center [650, 291] width 79 height 10
type input "I"
type input "Part No."
click at [662, 331] on div at bounding box center [654, 319] width 86 height 29
drag, startPoint x: 323, startPoint y: 99, endPoint x: 262, endPoint y: 100, distance: 60.4
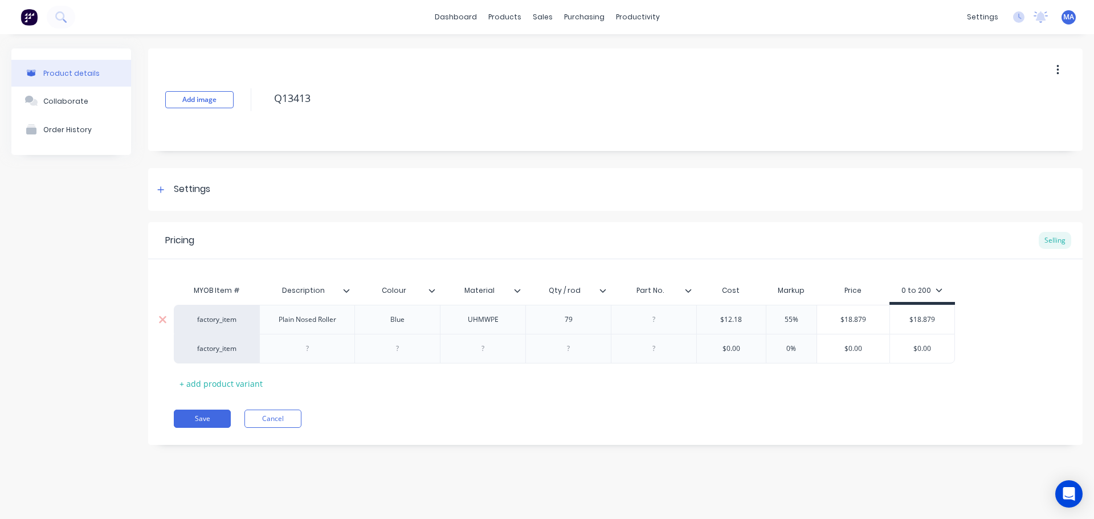
click at [268, 96] on textarea "Q13413" at bounding box center [628, 98] width 721 height 27
type textarea "x"
click at [661, 331] on div at bounding box center [654, 319] width 86 height 29
click at [660, 325] on div at bounding box center [654, 319] width 57 height 15
paste div
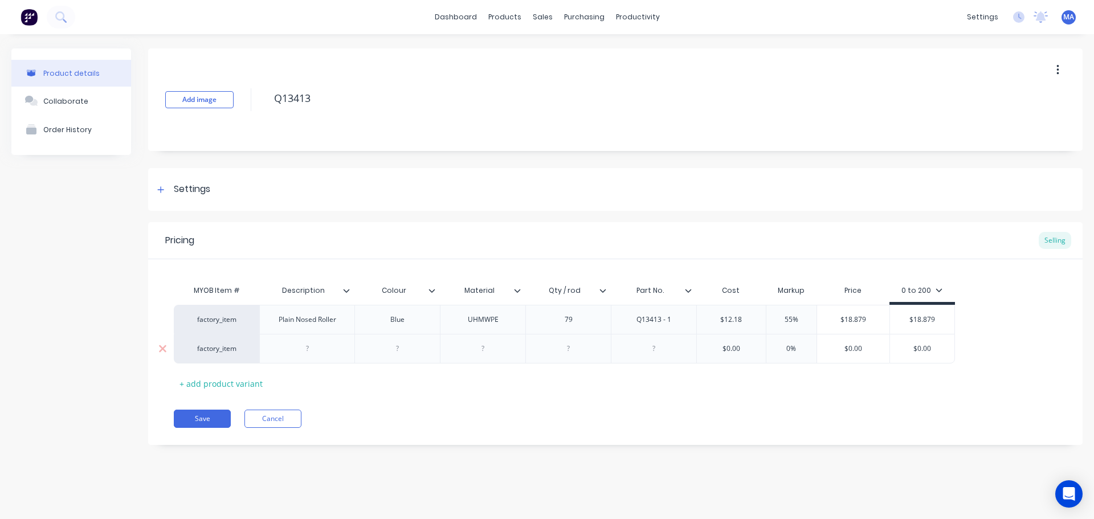
click at [651, 353] on div at bounding box center [654, 348] width 57 height 15
drag, startPoint x: 637, startPoint y: 322, endPoint x: 622, endPoint y: 325, distance: 15.2
click at [624, 324] on div "Q13413 - 1" at bounding box center [654, 319] width 86 height 29
copy div "Q13413 - 1"
type textarea "x"
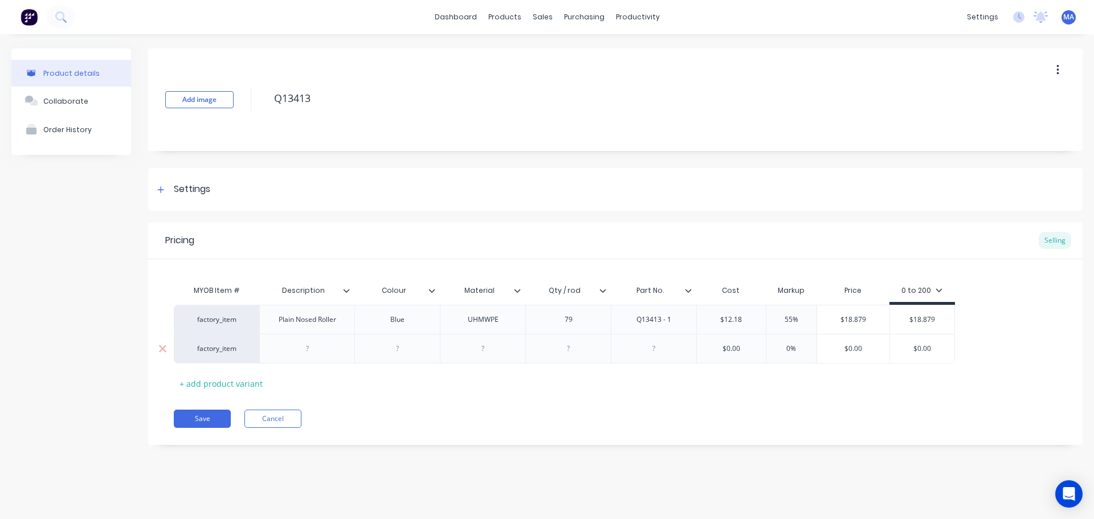
click at [658, 347] on div at bounding box center [654, 348] width 57 height 15
paste div
click at [587, 332] on div "79" at bounding box center [569, 319] width 86 height 29
click at [580, 353] on div at bounding box center [568, 348] width 57 height 15
drag, startPoint x: 689, startPoint y: 293, endPoint x: 419, endPoint y: 296, distance: 270.2
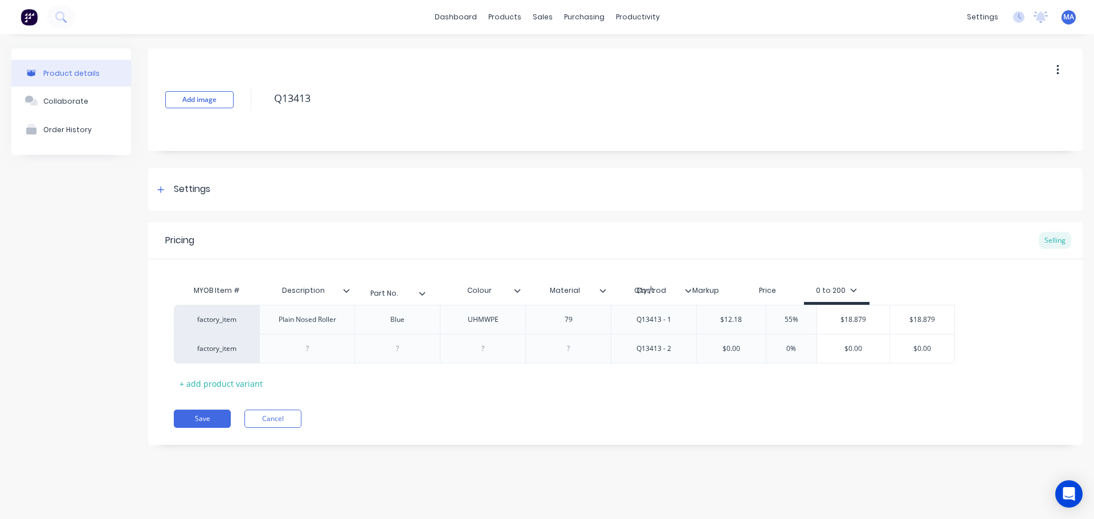
click at [419, 296] on div "MYOB Item # Description Colour Material Qty / rod Part No. Cost Markup Price 0 …" at bounding box center [565, 292] width 782 height 26
type textarea "x"
click at [321, 333] on div "Plain Nosed Roller" at bounding box center [306, 319] width 95 height 29
click at [310, 345] on div at bounding box center [307, 348] width 57 height 15
click at [451, 357] on div at bounding box center [483, 349] width 86 height 30
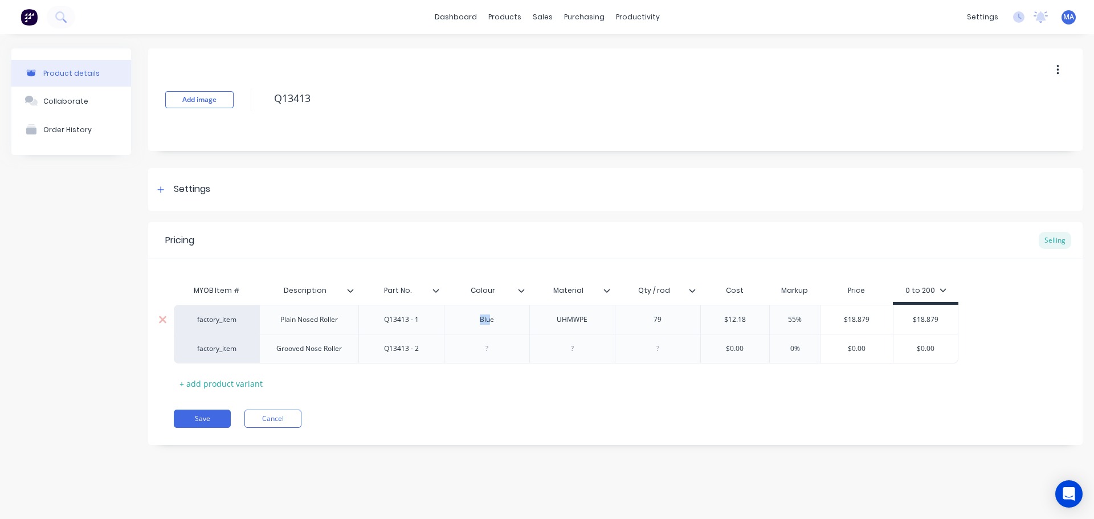
drag, startPoint x: 486, startPoint y: 325, endPoint x: 455, endPoint y: 328, distance: 30.9
click at [465, 327] on div "Blue" at bounding box center [486, 319] width 57 height 15
drag, startPoint x: 500, startPoint y: 321, endPoint x: 465, endPoint y: 322, distance: 35.4
click at [465, 322] on div "Blue" at bounding box center [486, 319] width 57 height 15
copy div "Blue"
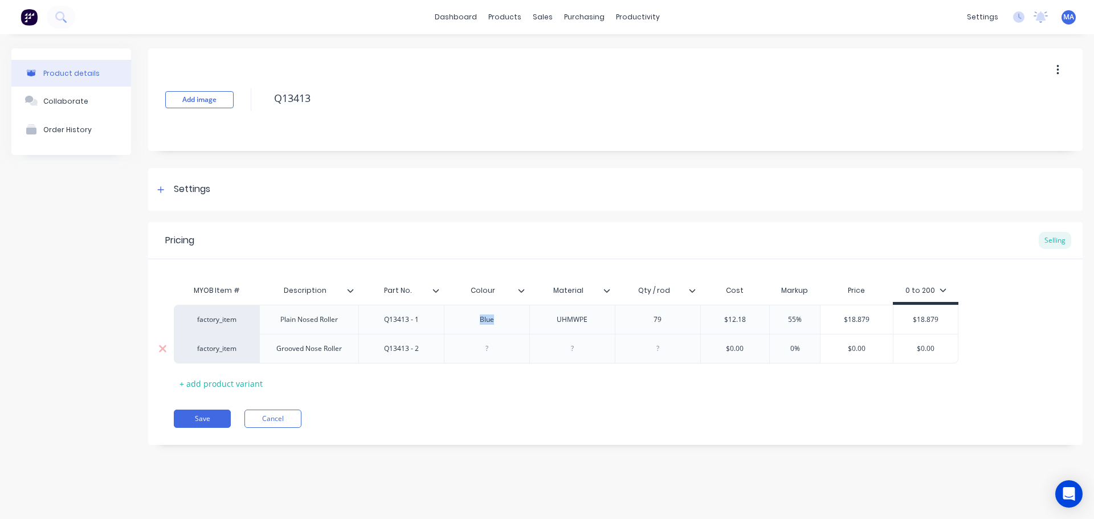
type textarea "x"
click at [489, 348] on div at bounding box center [486, 348] width 57 height 15
paste div
drag, startPoint x: 595, startPoint y: 322, endPoint x: 558, endPoint y: 355, distance: 49.2
click at [523, 327] on div "factory_item Plain Nosed Roller Q13413 - 1 Blue UHMWPE 79 $12.18 55% $18.879 $1…" at bounding box center [566, 319] width 785 height 29
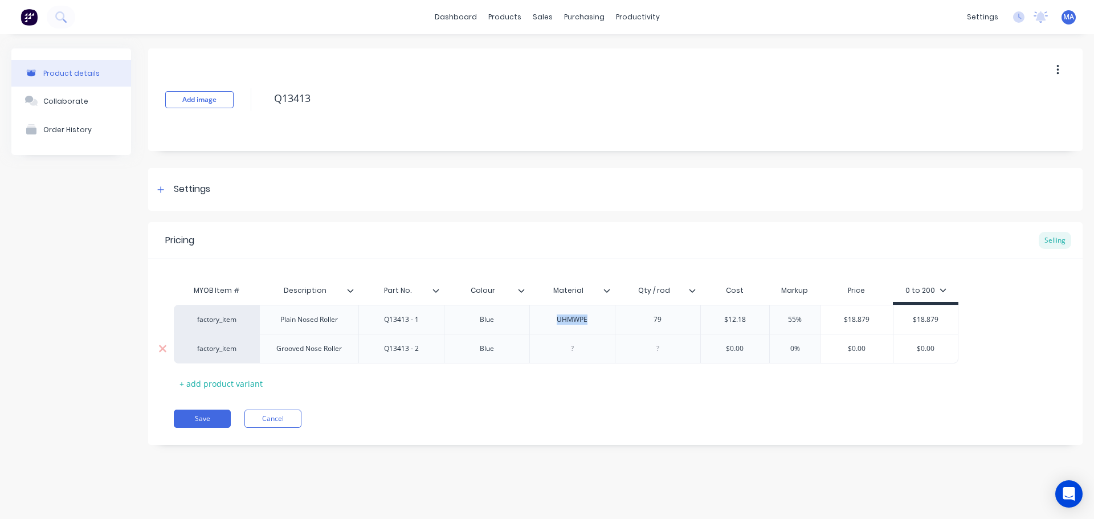
copy div "UHMWPE"
type textarea "x"
click at [571, 350] on div at bounding box center [572, 348] width 57 height 15
paste div
click at [634, 325] on div "79" at bounding box center [657, 319] width 57 height 15
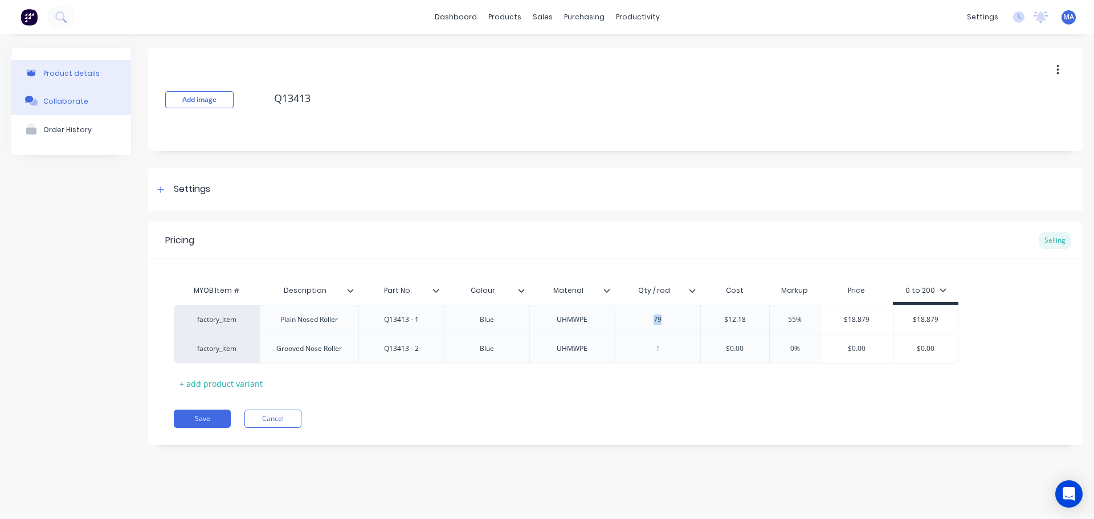
click at [63, 99] on div "Collaborate" at bounding box center [65, 101] width 45 height 9
type textarea "x"
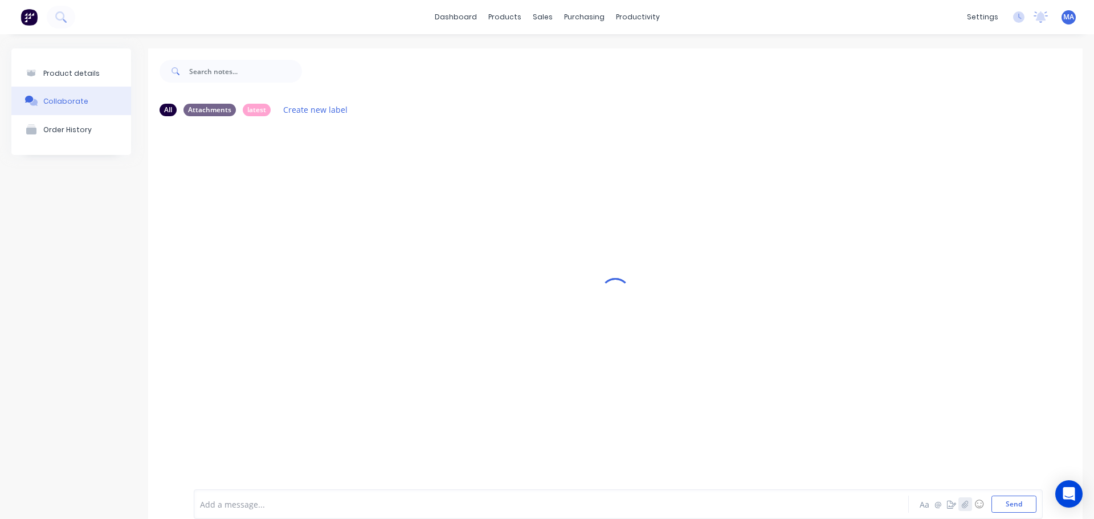
click at [962, 503] on icon "button" at bounding box center [965, 504] width 6 height 7
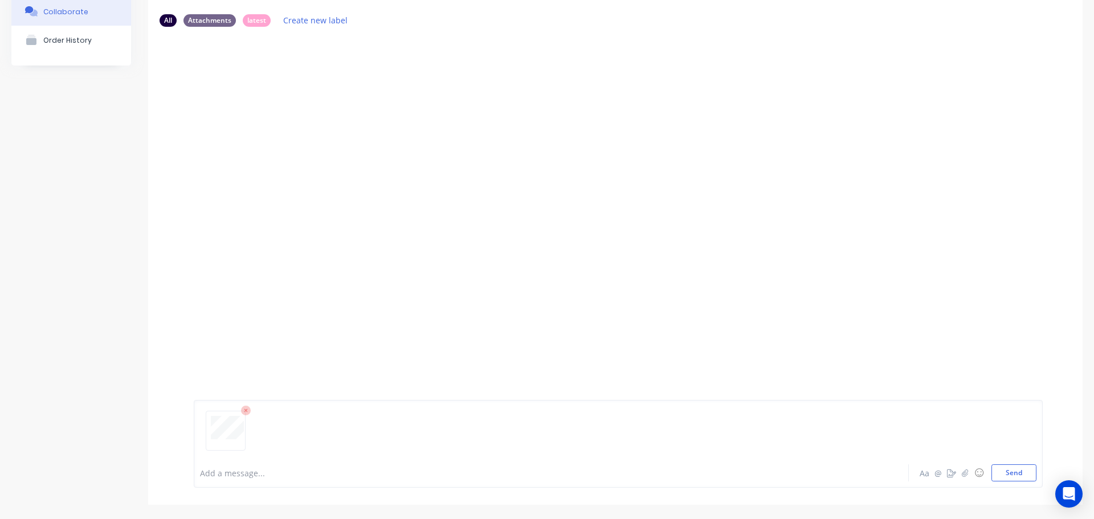
drag, startPoint x: 1007, startPoint y: 473, endPoint x: 864, endPoint y: 407, distance: 156.9
click at [1006, 473] on button "Send" at bounding box center [1014, 473] width 45 height 17
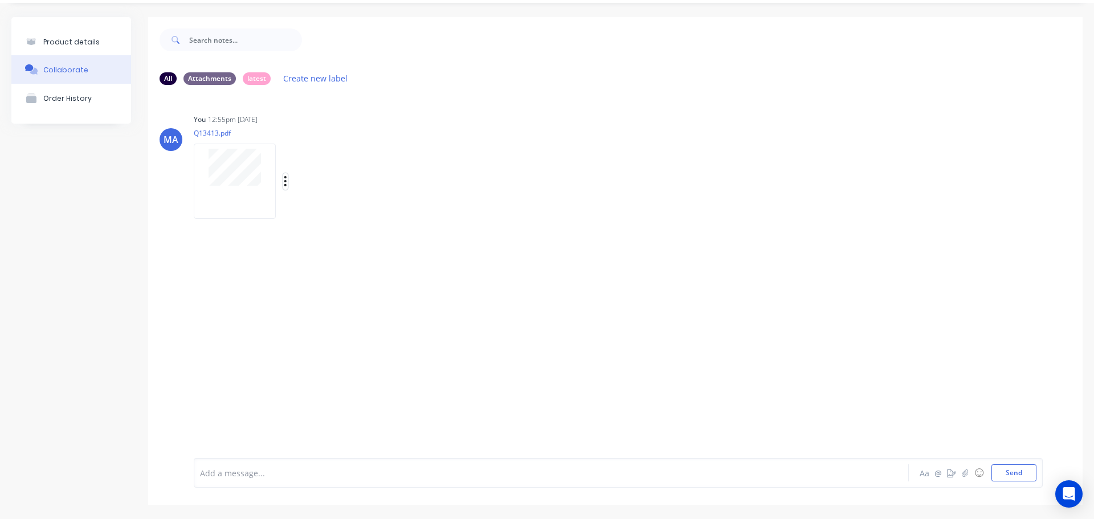
click at [287, 180] on icon "button" at bounding box center [285, 181] width 3 height 13
click at [331, 213] on button "Auto-attach to new orders" at bounding box center [360, 212] width 128 height 27
click at [470, 206] on label at bounding box center [470, 206] width 0 height 0
click at [453, 213] on input "checkbox" at bounding box center [447, 211] width 9 height 11
checkbox input "true"
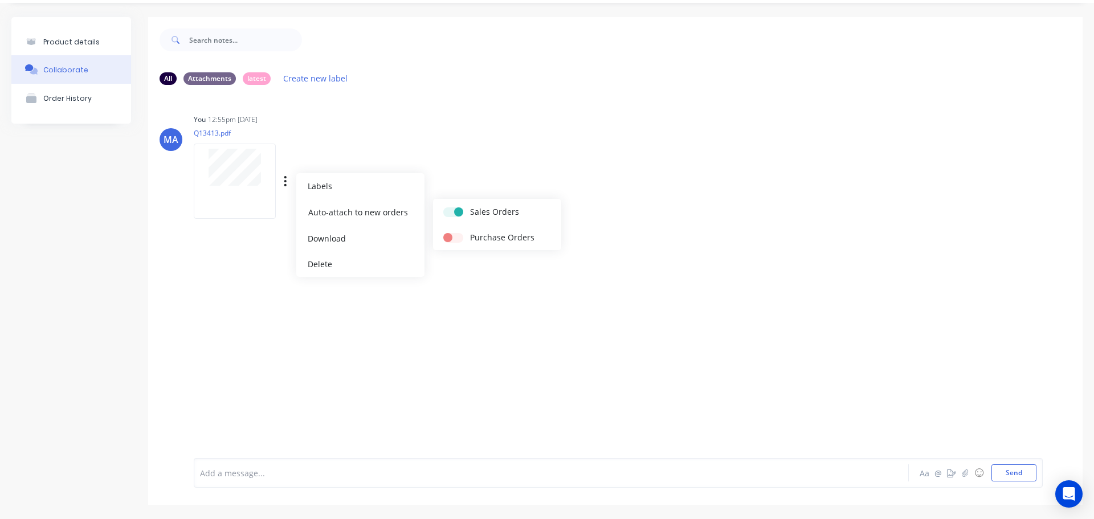
click at [465, 174] on div "You 12:55pm [DATE] Q13413.pdf Labels Auto-attach to new orders Sales Orders Pur…" at bounding box center [372, 162] width 356 height 103
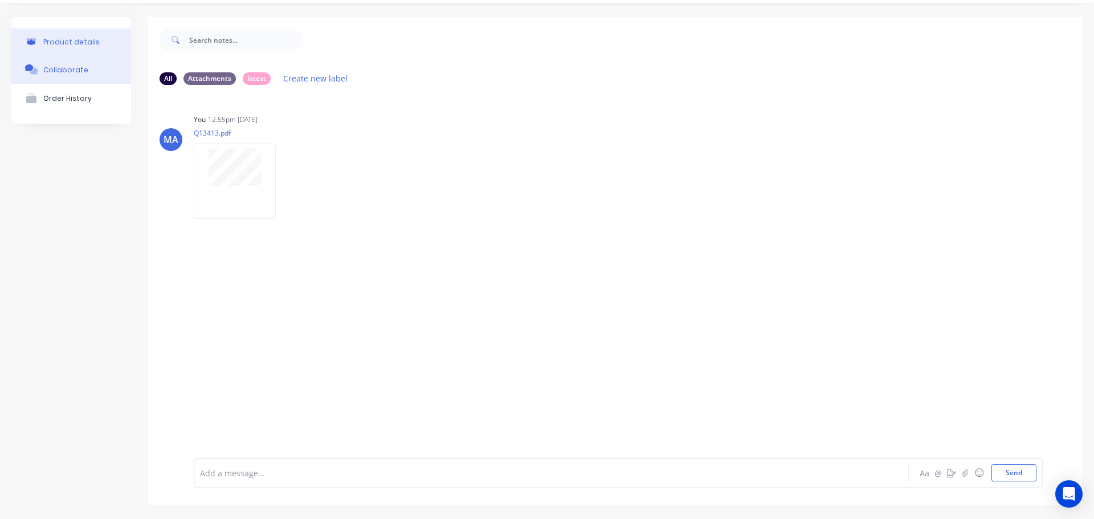
click at [79, 42] on div "Product details" at bounding box center [71, 42] width 56 height 9
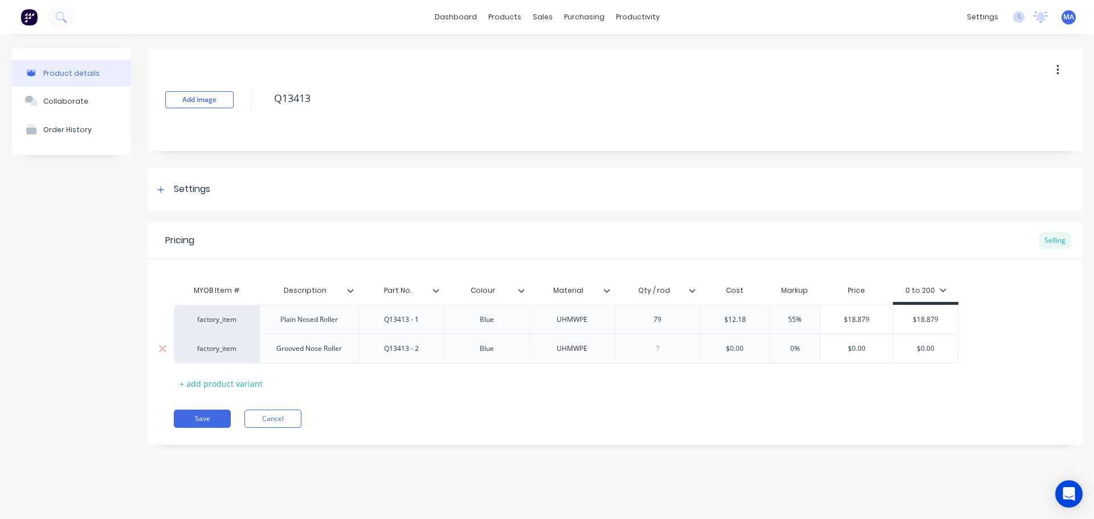
click at [659, 346] on div at bounding box center [657, 348] width 57 height 15
type textarea "x"
click at [675, 356] on div at bounding box center [658, 349] width 86 height 30
type textarea "x"
click at [626, 388] on div "MYOB Item # Description Part No. Colour Material Qty / rod Cost Markup Price 0 …" at bounding box center [616, 335] width 884 height 113
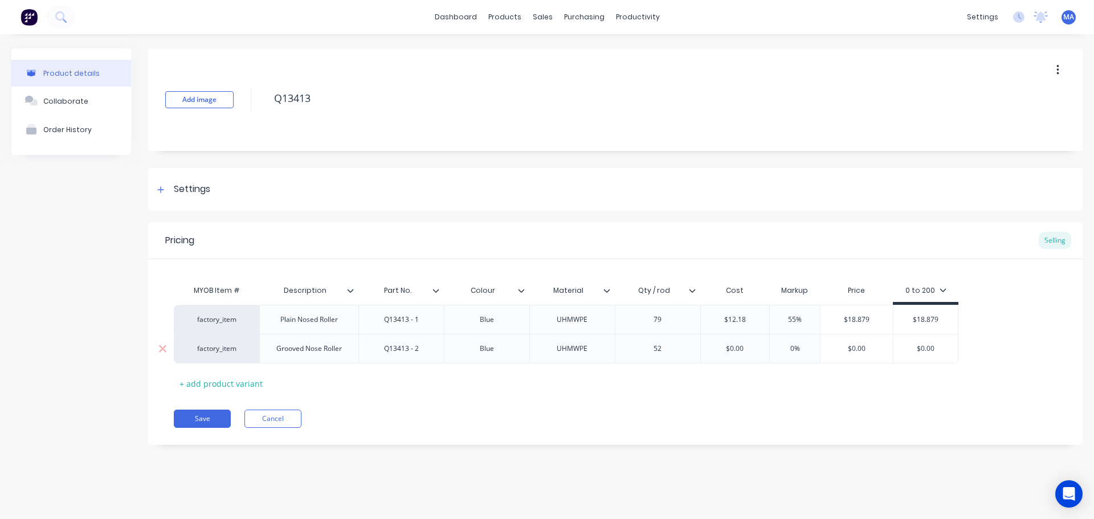
type input "$0.00"
click at [738, 351] on input "$0.00" at bounding box center [735, 349] width 69 height 10
type textarea "x"
type input "$12"
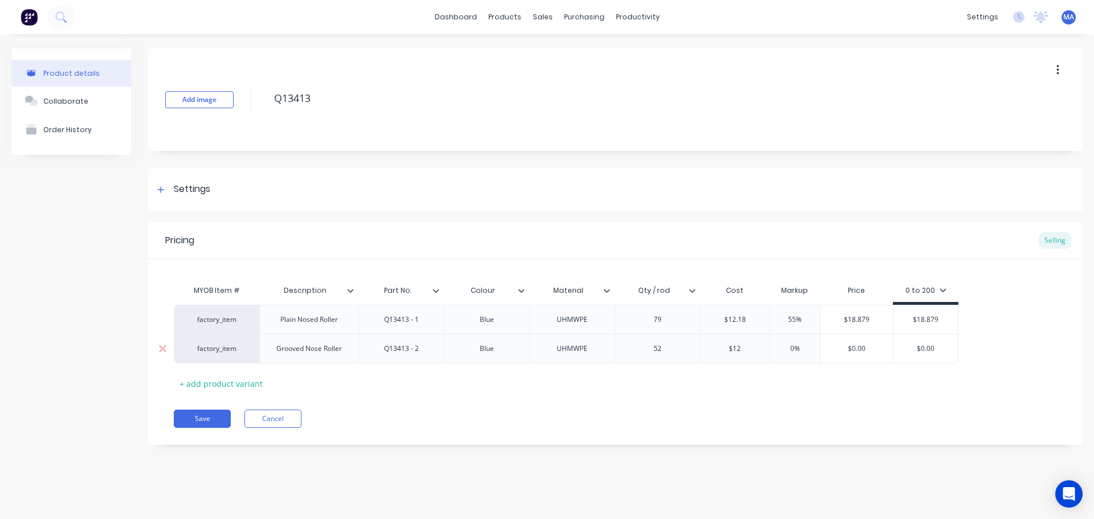
type textarea "x"
type input "$12."
type textarea "x"
type input "$12.2"
type textarea "x"
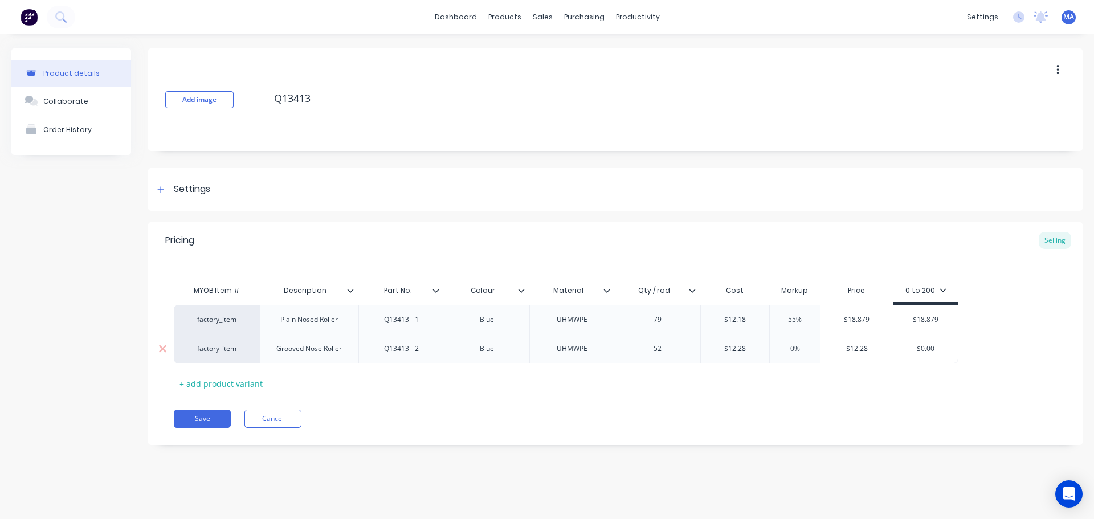
click at [793, 343] on div "0%" at bounding box center [795, 349] width 57 height 29
type input "$12.28"
type input "0%"
click at [793, 343] on div "0%" at bounding box center [795, 349] width 57 height 29
drag, startPoint x: 783, startPoint y: 345, endPoint x: 800, endPoint y: 346, distance: 17.1
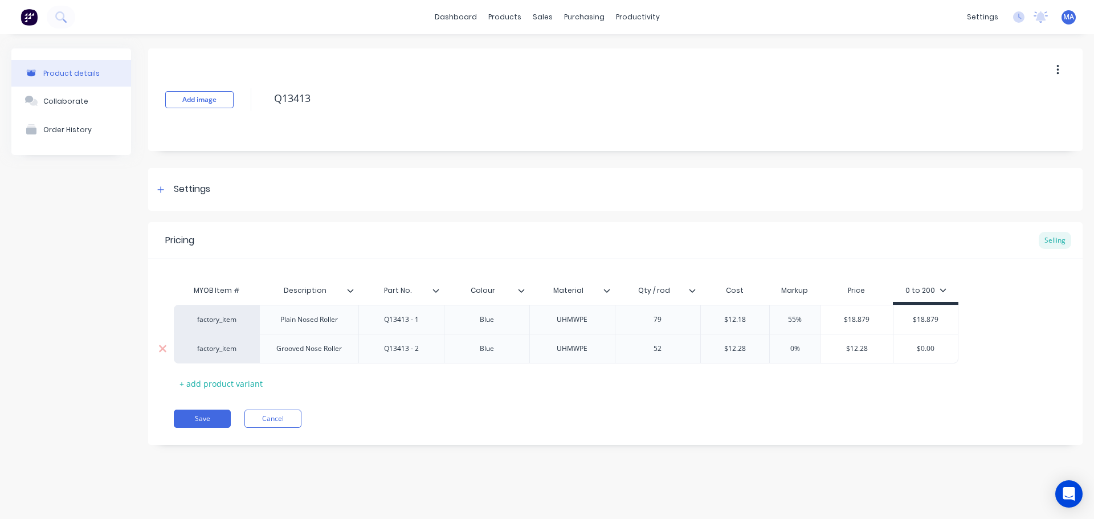
click at [800, 346] on input "0%" at bounding box center [795, 349] width 57 height 10
type textarea "x"
type input "5"
type textarea "x"
type input "55"
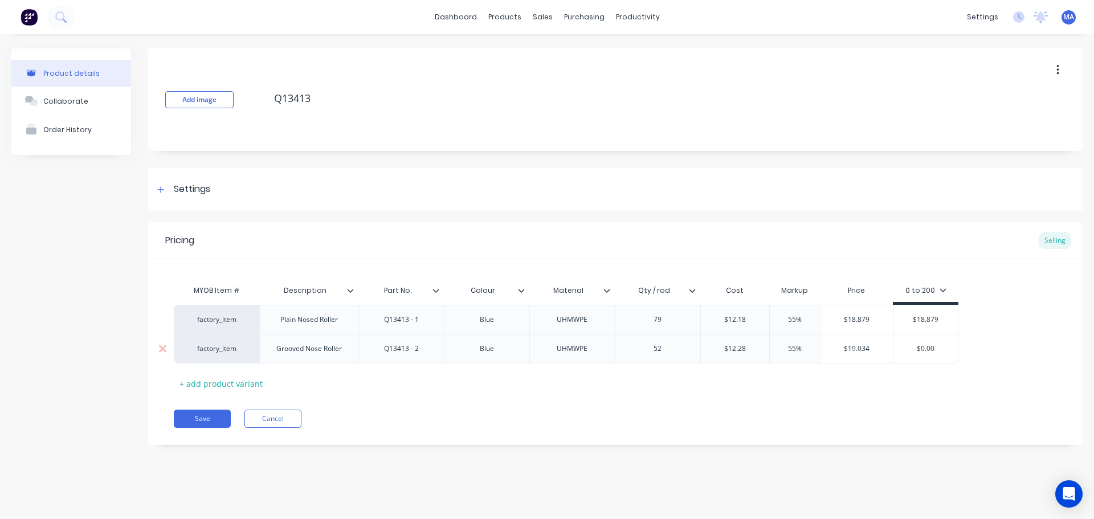
drag, startPoint x: 770, startPoint y: 350, endPoint x: 758, endPoint y: 351, distance: 12.6
click at [764, 350] on div "factory_item Grooved Nose Roller Q13413 - 2 Blue UHMWPE 52 $12.28 $12.28 55% 55…" at bounding box center [566, 349] width 785 height 30
type textarea "x"
type input "70"
type textarea "x"
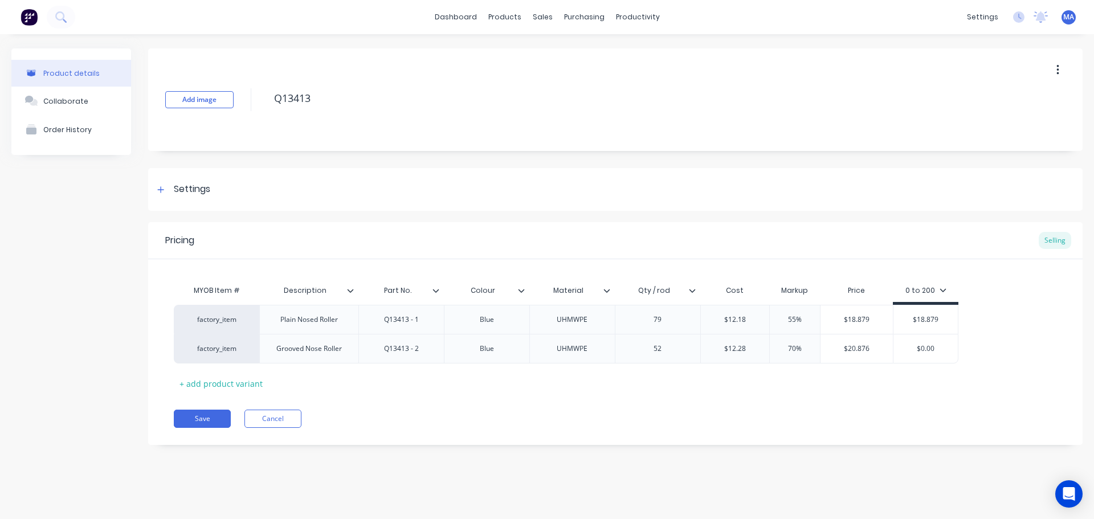
type input "70"
click at [831, 384] on div "MYOB Item # Description Part No. Colour Material Qty / rod Cost Markup Price 0 …" at bounding box center [616, 335] width 884 height 113
type input "$20.876"
drag, startPoint x: 876, startPoint y: 352, endPoint x: 814, endPoint y: 357, distance: 62.3
click at [817, 356] on div "factory_item Grooved Nose Roller Q13413 - 2 Blue UHMWPE 52 $12.28 $12.28 70% 70…" at bounding box center [566, 349] width 785 height 30
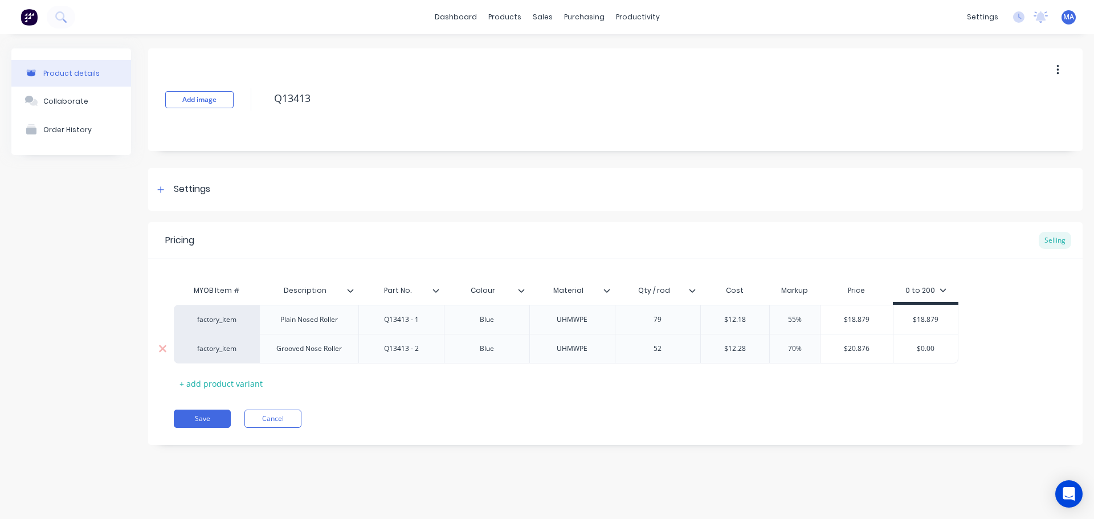
type input "$0.00"
drag, startPoint x: 909, startPoint y: 348, endPoint x: 893, endPoint y: 360, distance: 20.3
click at [900, 349] on input "$0.00" at bounding box center [926, 349] width 64 height 10
paste input "20.876"
type textarea "x"
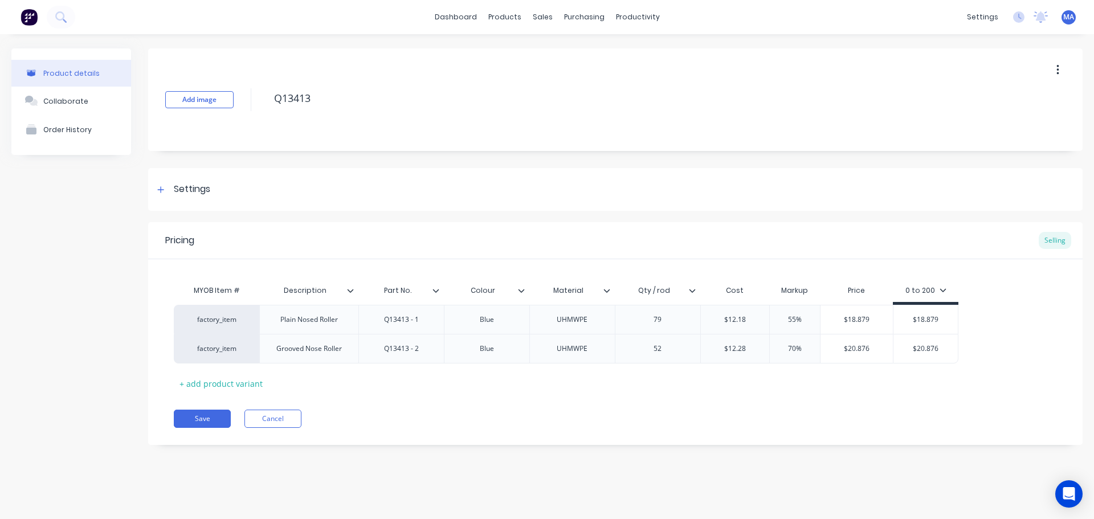
type input "$20.876"
click at [849, 401] on div "Pricing Selling MYOB Item # Description Part No. Colour Material Qty / rod Cost…" at bounding box center [615, 333] width 935 height 223
click at [227, 413] on button "Save" at bounding box center [202, 419] width 57 height 18
type textarea "x"
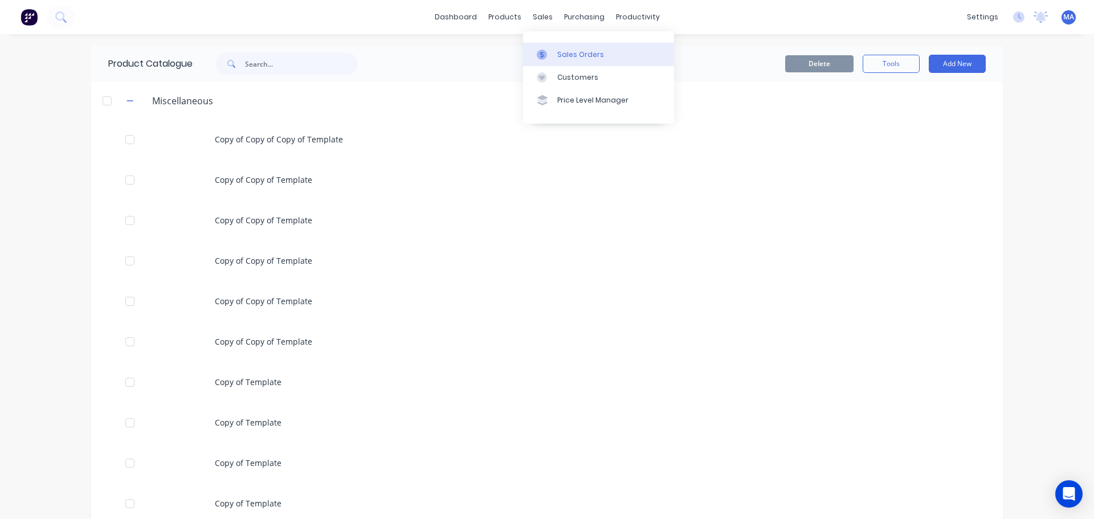
click at [560, 58] on div "Sales Orders" at bounding box center [580, 55] width 47 height 10
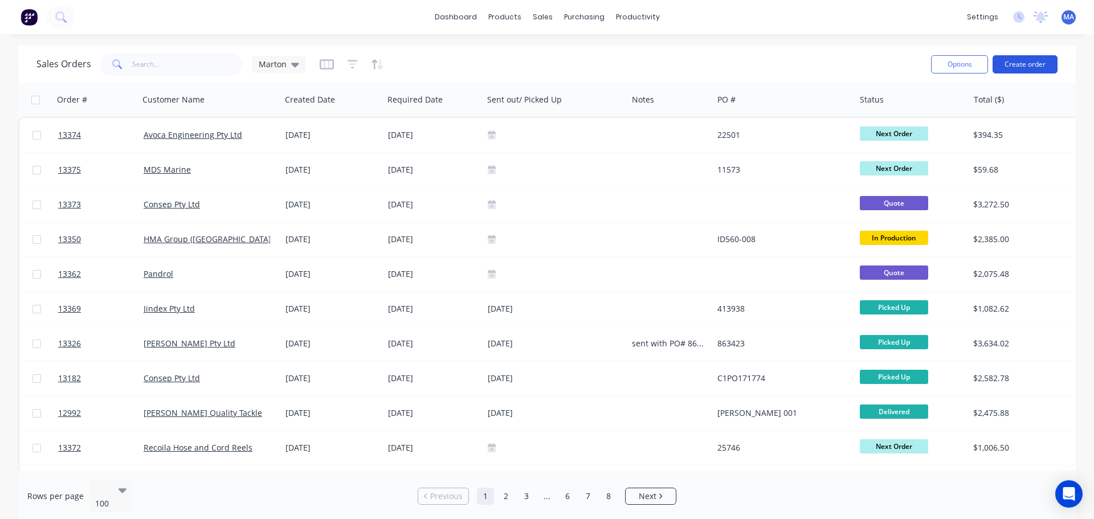
click at [1002, 63] on button "Create order" at bounding box center [1025, 64] width 65 height 18
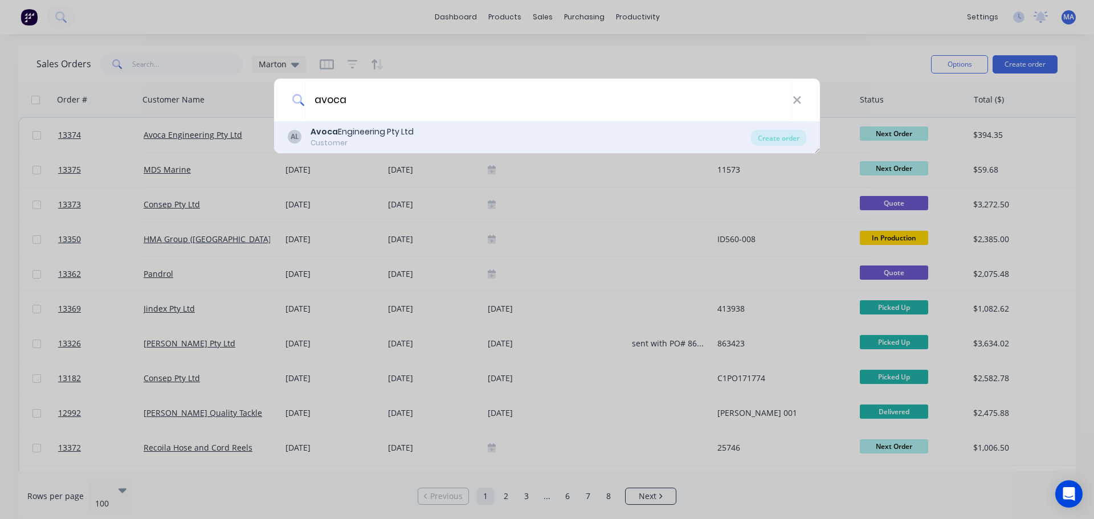
type input "avoca"
click at [365, 133] on div "Avoca Engineering Pty Ltd" at bounding box center [362, 132] width 103 height 12
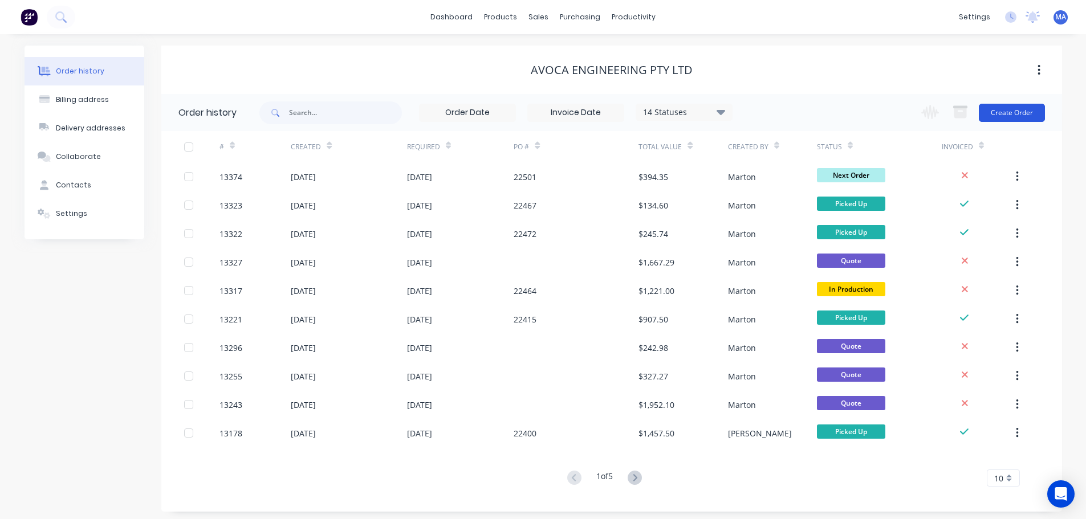
click at [1044, 108] on button "Create Order" at bounding box center [1012, 113] width 66 height 18
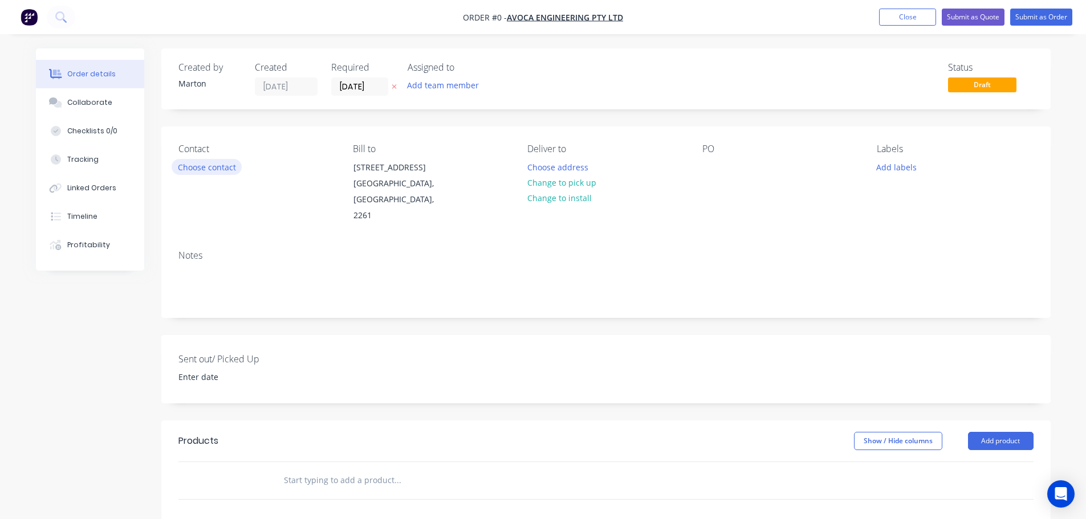
click at [227, 164] on button "Choose contact" at bounding box center [207, 166] width 70 height 15
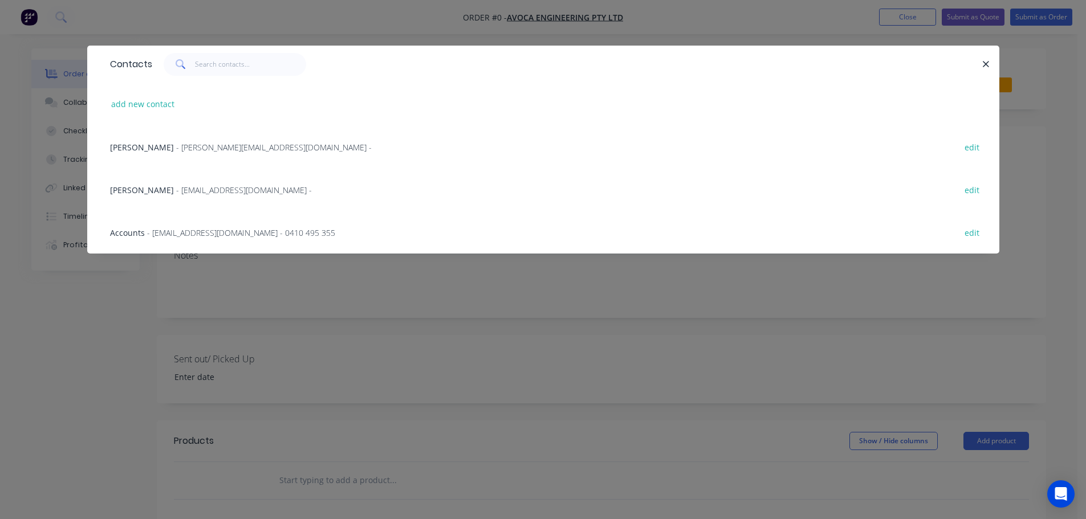
click at [176, 194] on span "- [EMAIL_ADDRESS][DOMAIN_NAME] -" at bounding box center [244, 190] width 136 height 11
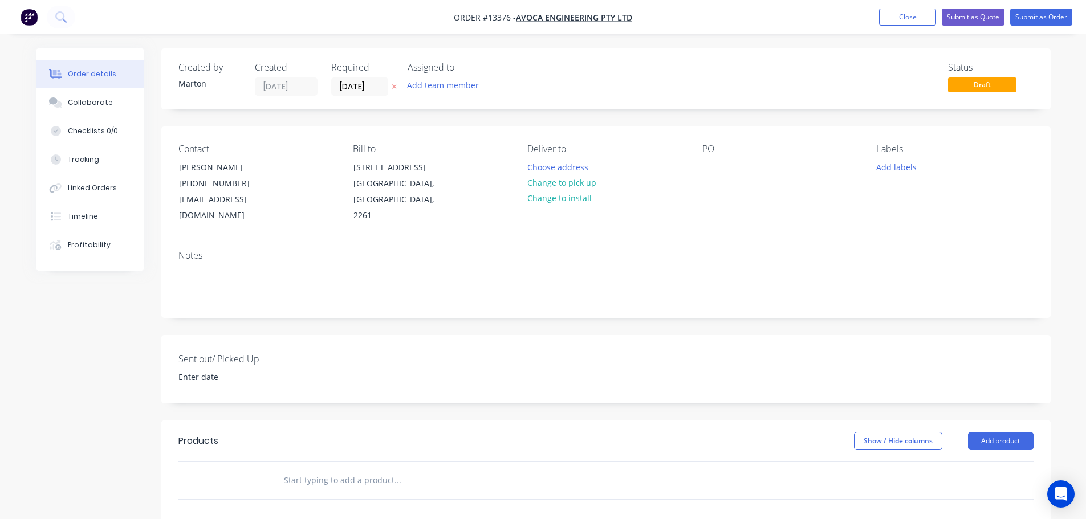
click at [433, 86] on button "Add team member" at bounding box center [443, 85] width 84 height 15
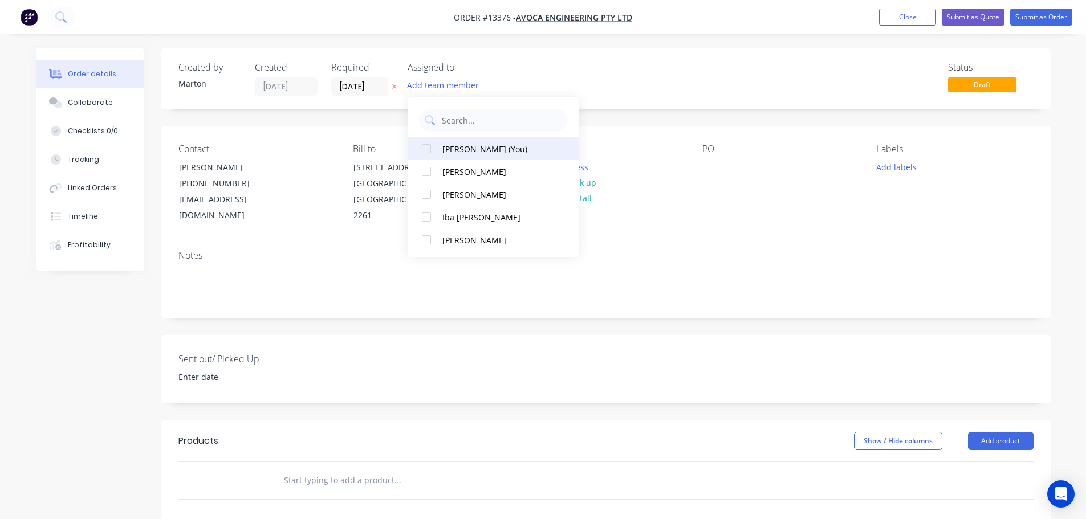
click at [437, 153] on div at bounding box center [426, 148] width 23 height 23
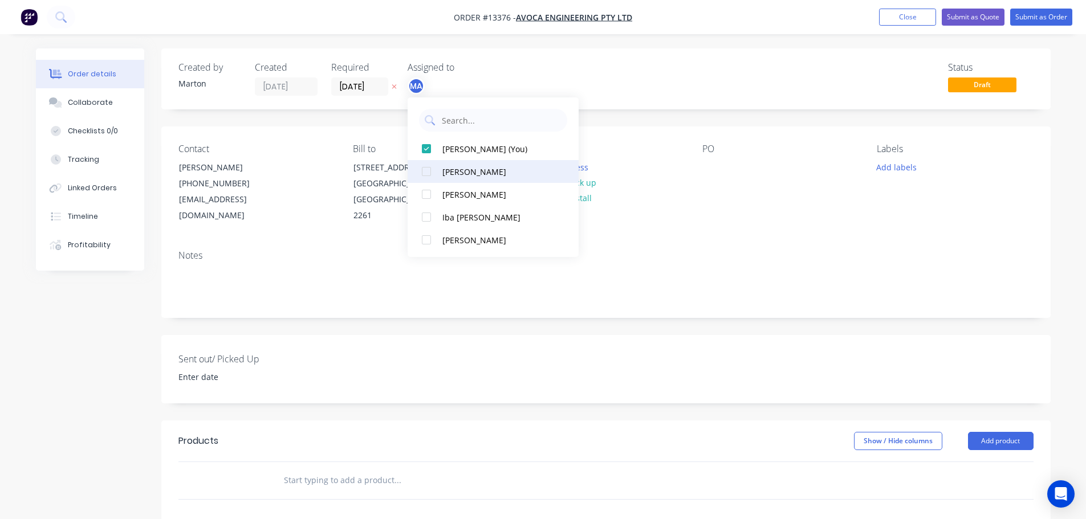
click at [432, 173] on div at bounding box center [426, 171] width 23 height 23
click at [429, 191] on div at bounding box center [426, 194] width 23 height 23
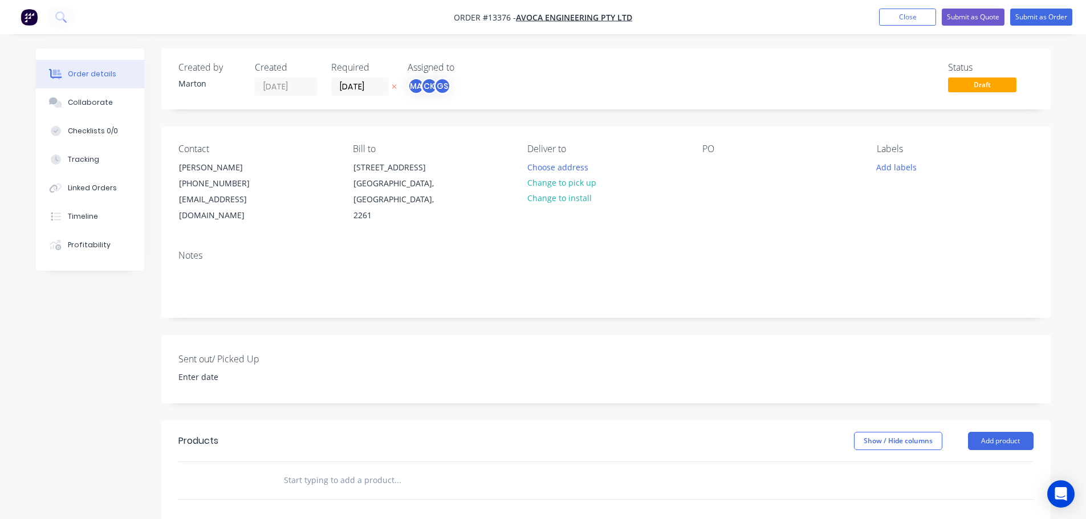
click at [577, 71] on div "Status Draft" at bounding box center [778, 79] width 512 height 34
click at [359, 91] on input "[DATE]" at bounding box center [360, 86] width 56 height 17
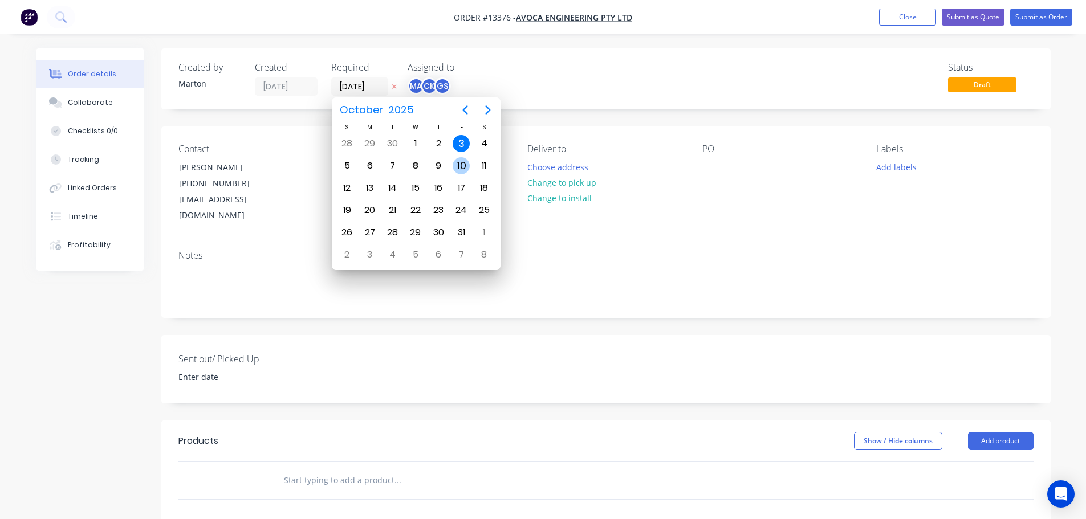
click at [461, 144] on div "3" at bounding box center [461, 143] width 17 height 17
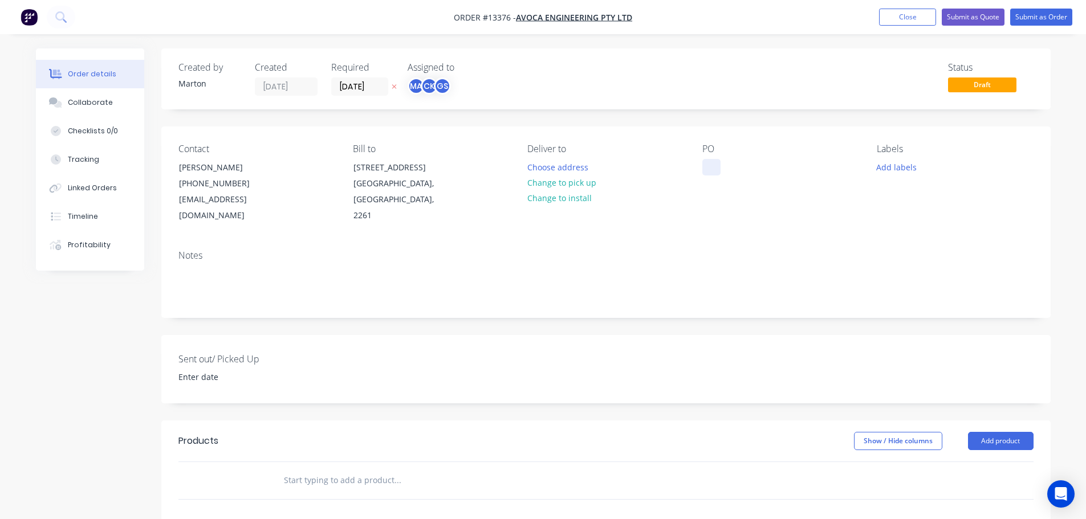
click at [702, 162] on div at bounding box center [711, 167] width 18 height 17
click at [548, 159] on button "Choose address" at bounding box center [557, 166] width 73 height 15
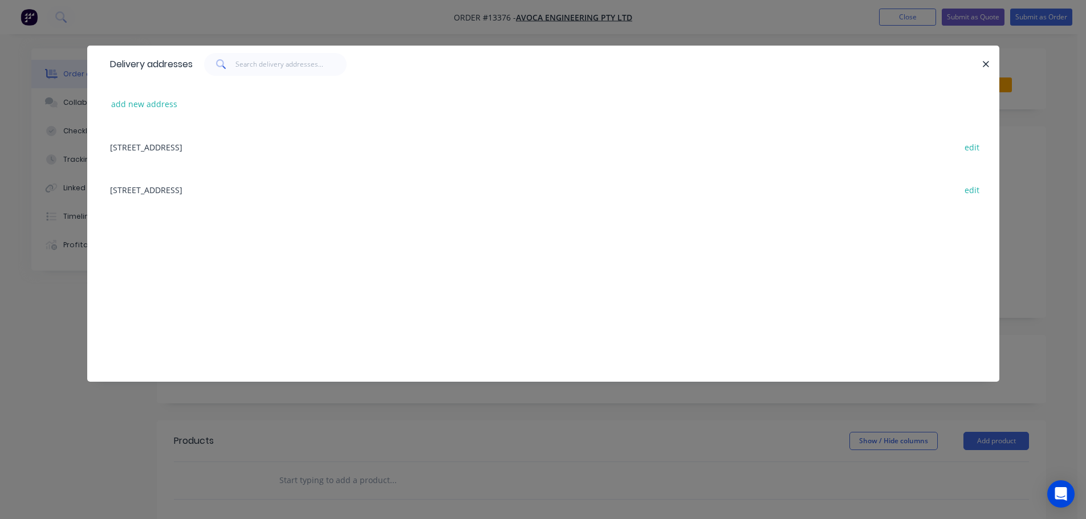
click at [979, 62] on div at bounding box center [980, 64] width 3 height 23
click at [984, 65] on icon "button" at bounding box center [985, 64] width 7 height 10
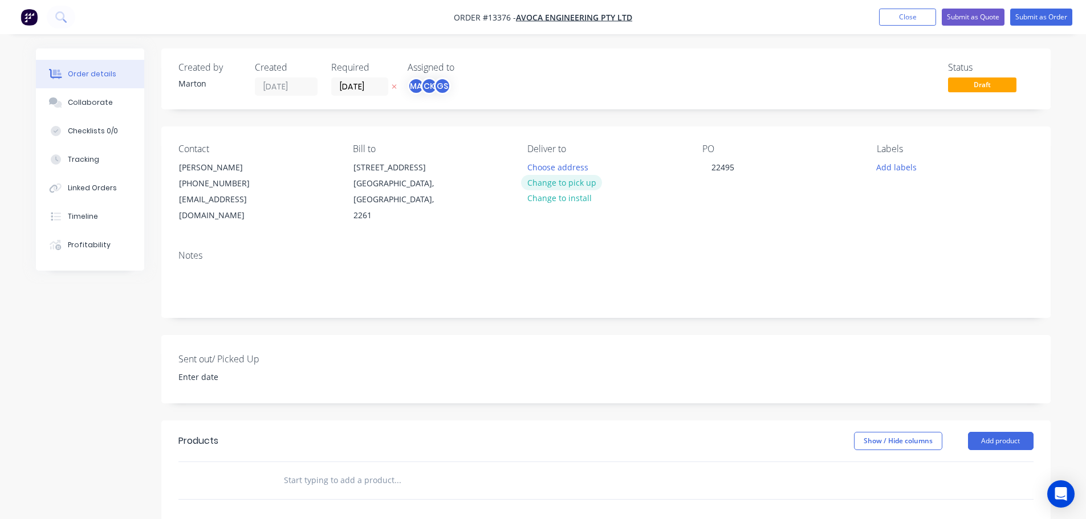
click at [583, 185] on button "Change to pick up" at bounding box center [561, 182] width 81 height 15
click at [906, 168] on button "Add labels" at bounding box center [896, 166] width 52 height 15
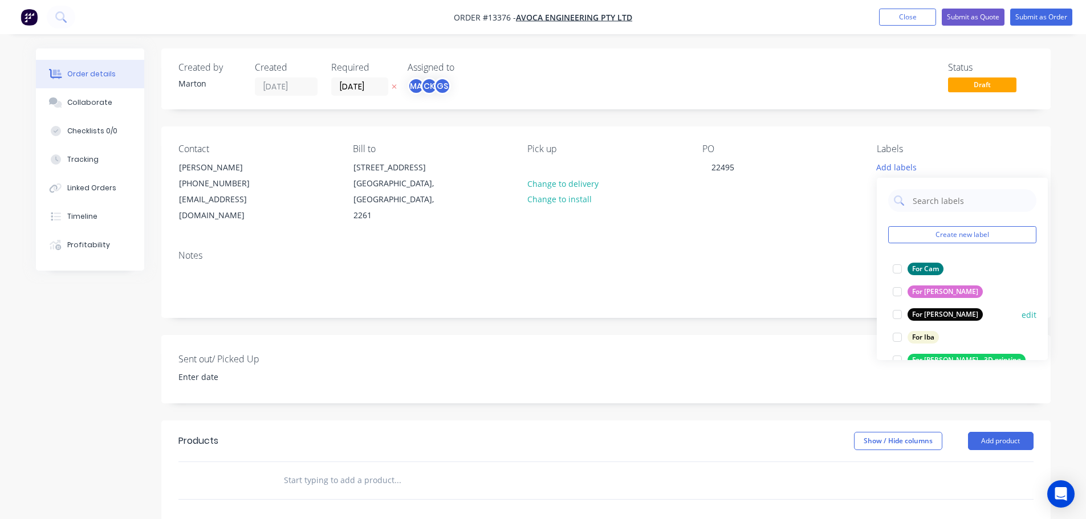
click at [902, 313] on div at bounding box center [897, 314] width 23 height 23
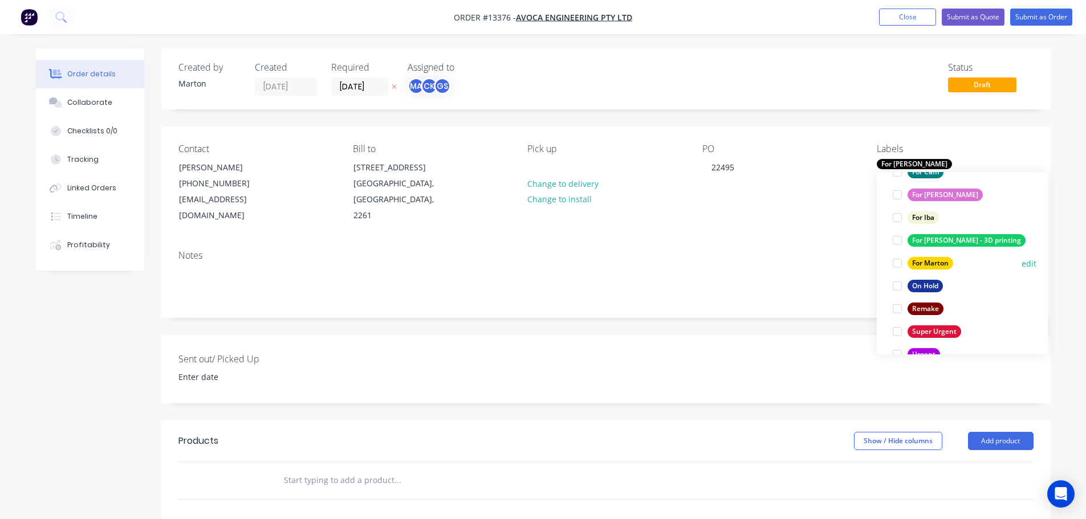
click at [896, 259] on div at bounding box center [897, 263] width 23 height 23
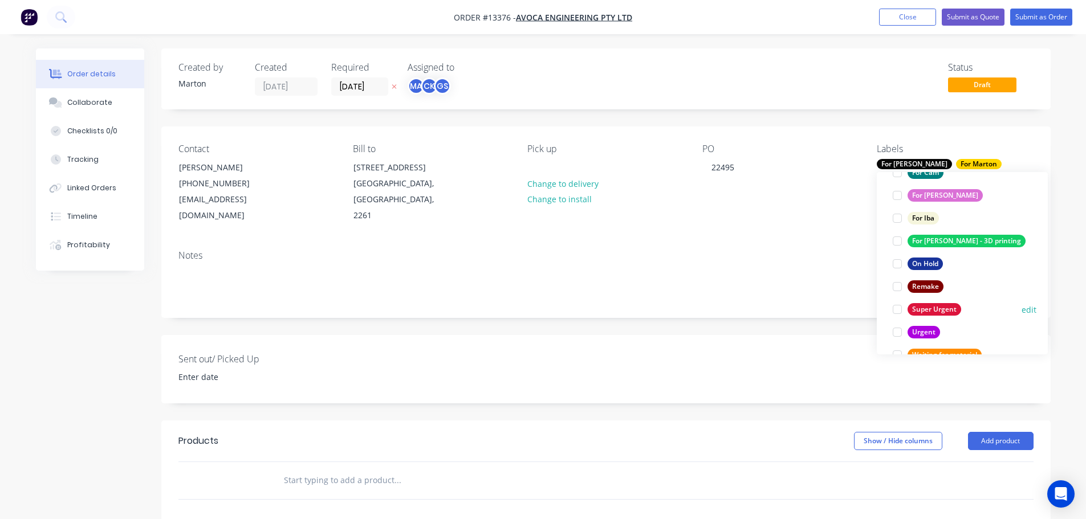
scroll to position [137, 0]
drag, startPoint x: 897, startPoint y: 310, endPoint x: 797, endPoint y: 320, distance: 100.8
click at [897, 311] on div at bounding box center [897, 309] width 23 height 23
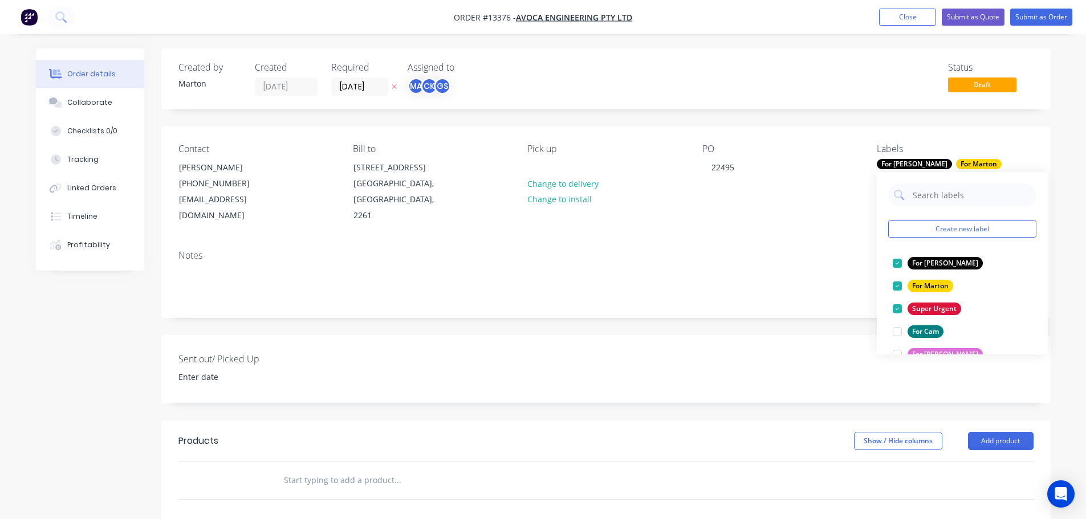
click at [331, 477] on div at bounding box center [475, 480] width 410 height 37
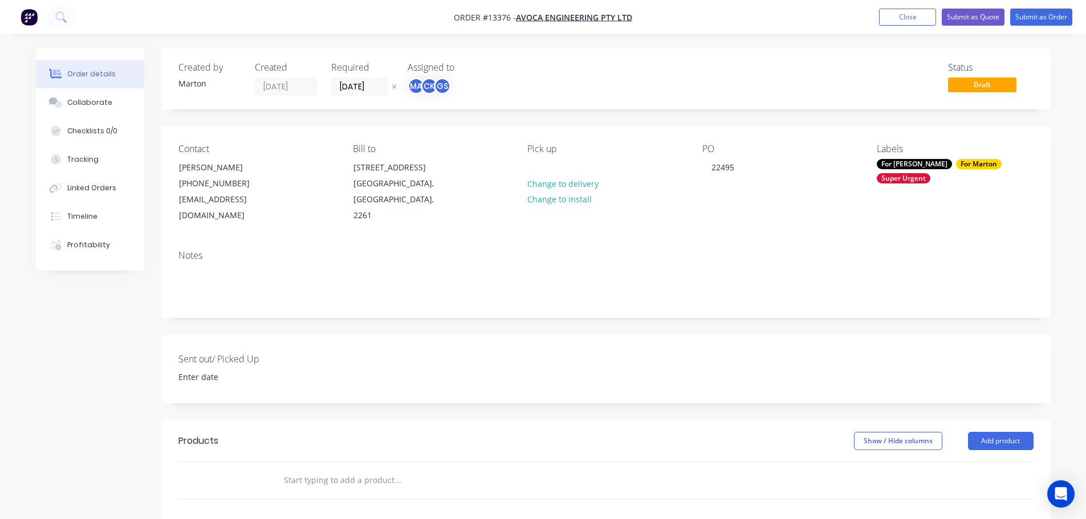
click at [355, 474] on input "text" at bounding box center [397, 480] width 228 height 23
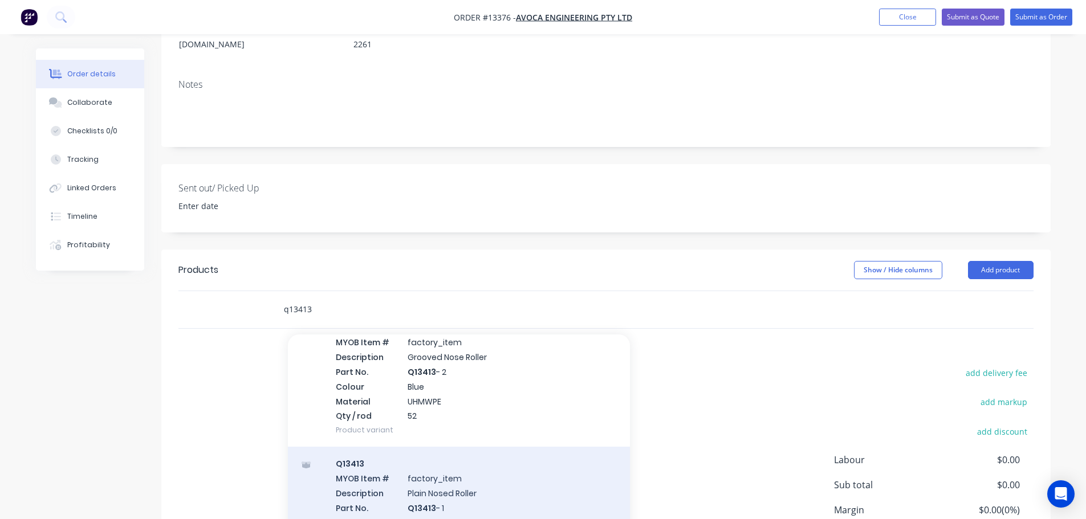
scroll to position [88, 0]
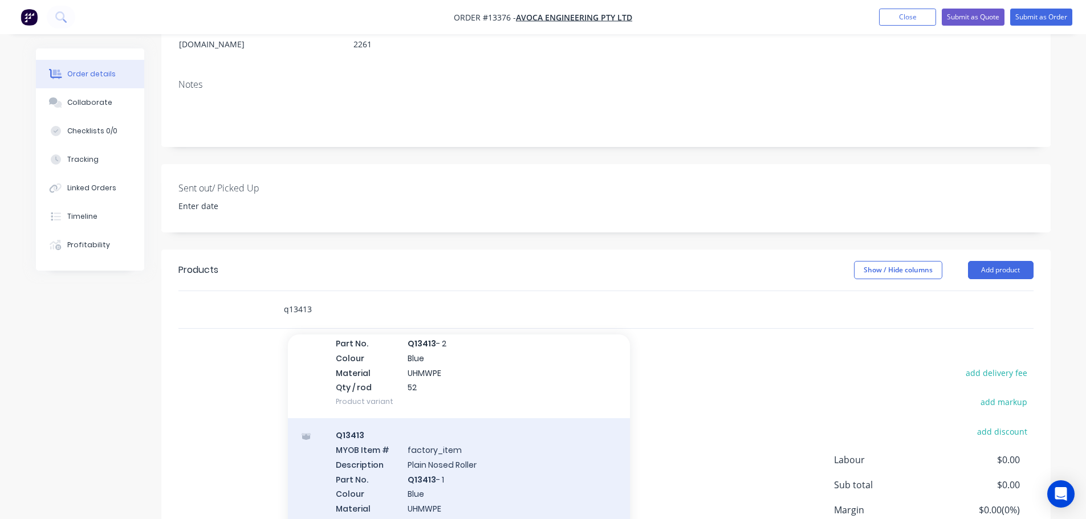
type input "q13413"
click at [482, 449] on div "Q13413 MYOB Item # factory_item Description Plain Nosed Roller Part No. Q13413 …" at bounding box center [459, 486] width 342 height 136
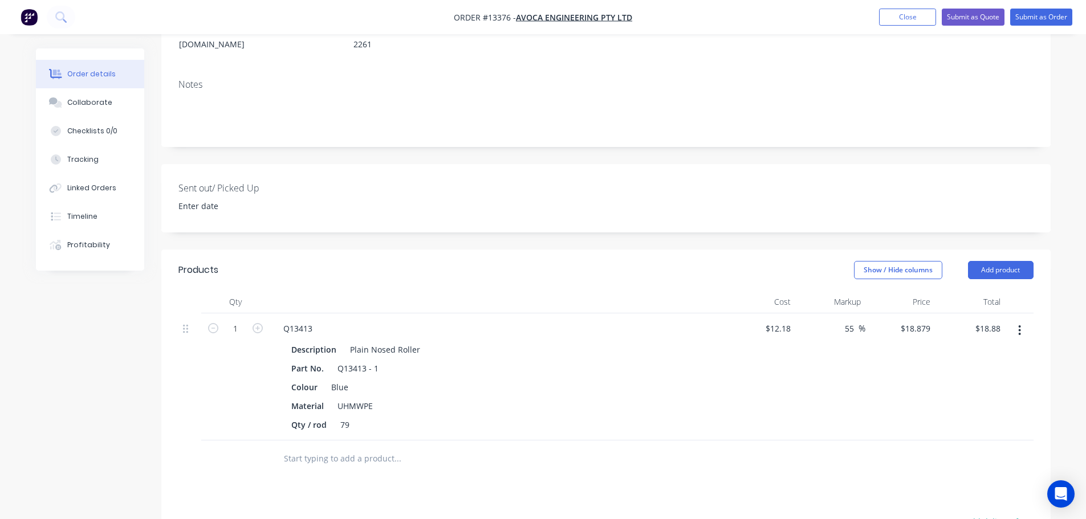
click at [316, 447] on input "text" at bounding box center [397, 458] width 228 height 23
type input "2"
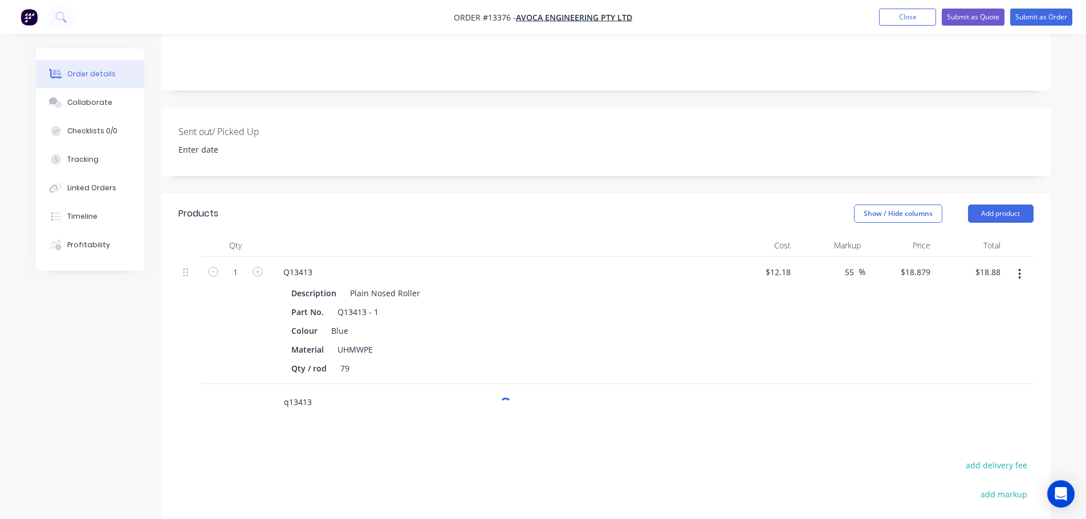
scroll to position [342, 0]
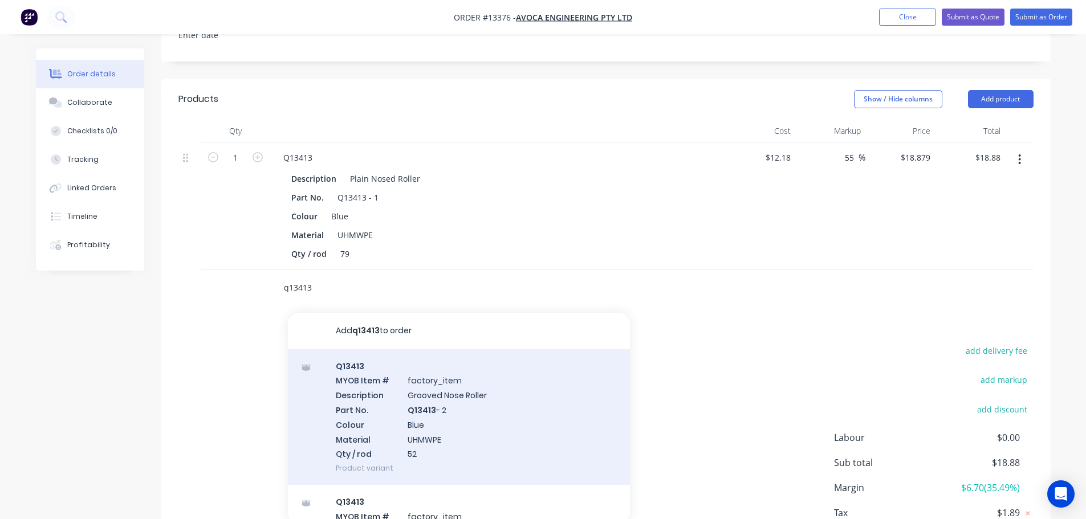
type input "q13413"
click at [460, 400] on div "Q13413 MYOB Item # factory_item Description Grooved Nose Roller Part No. Q13413…" at bounding box center [459, 417] width 342 height 136
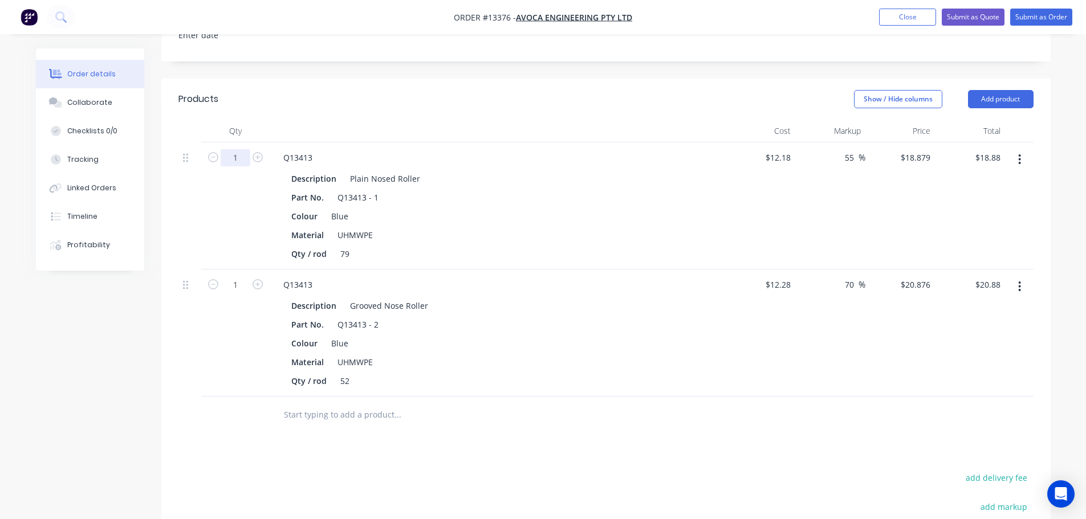
click at [235, 149] on input "1" at bounding box center [236, 157] width 30 height 17
click at [231, 346] on div "1" at bounding box center [235, 333] width 68 height 127
click at [235, 276] on input "1" at bounding box center [236, 284] width 30 height 17
click at [205, 345] on div "10" at bounding box center [235, 333] width 68 height 127
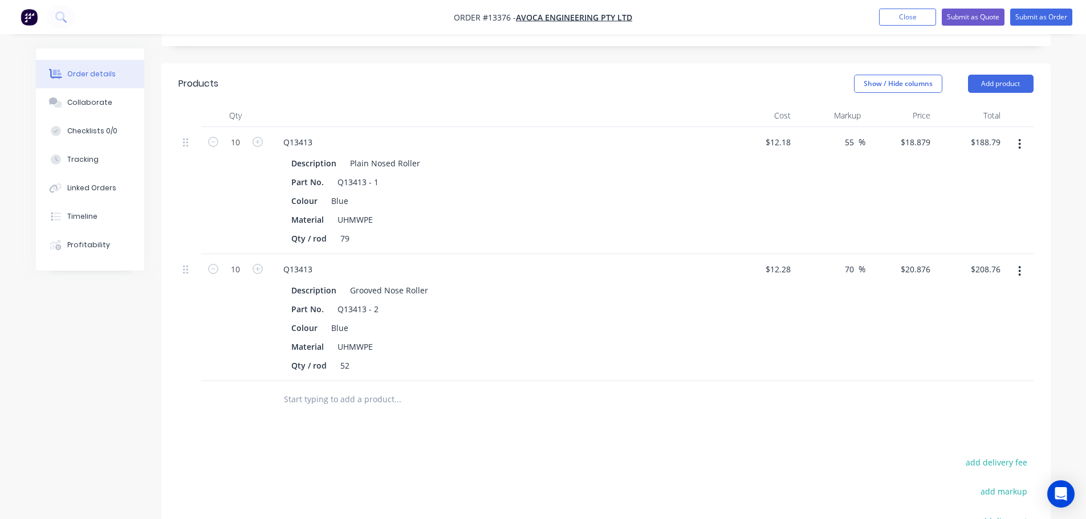
scroll to position [171, 0]
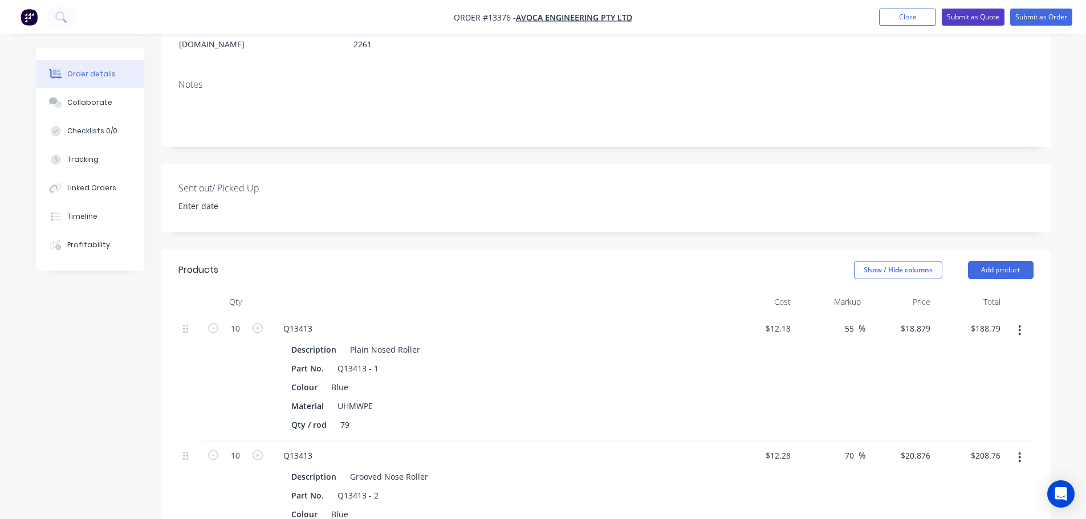
click at [976, 23] on button "Submit as Quote" at bounding box center [973, 17] width 63 height 17
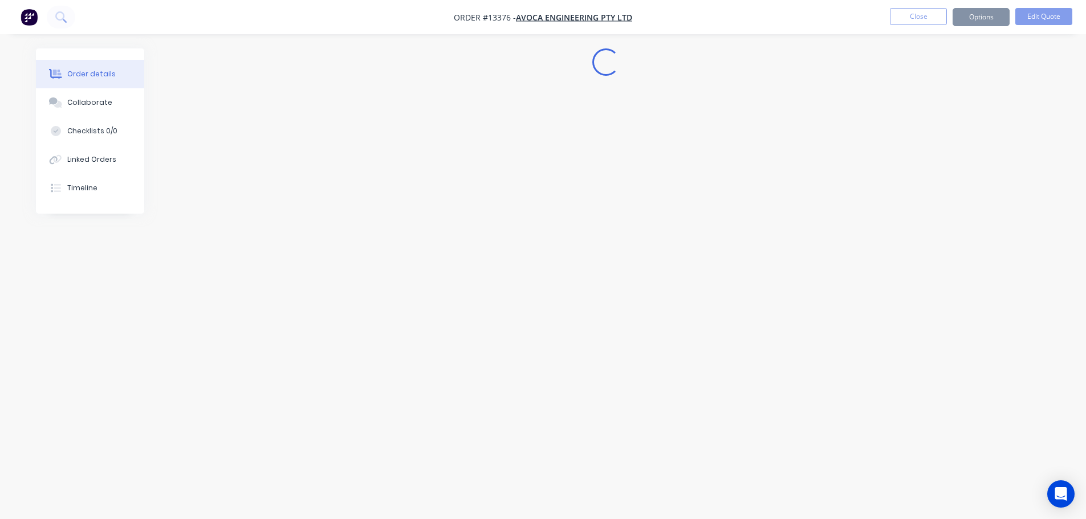
scroll to position [0, 0]
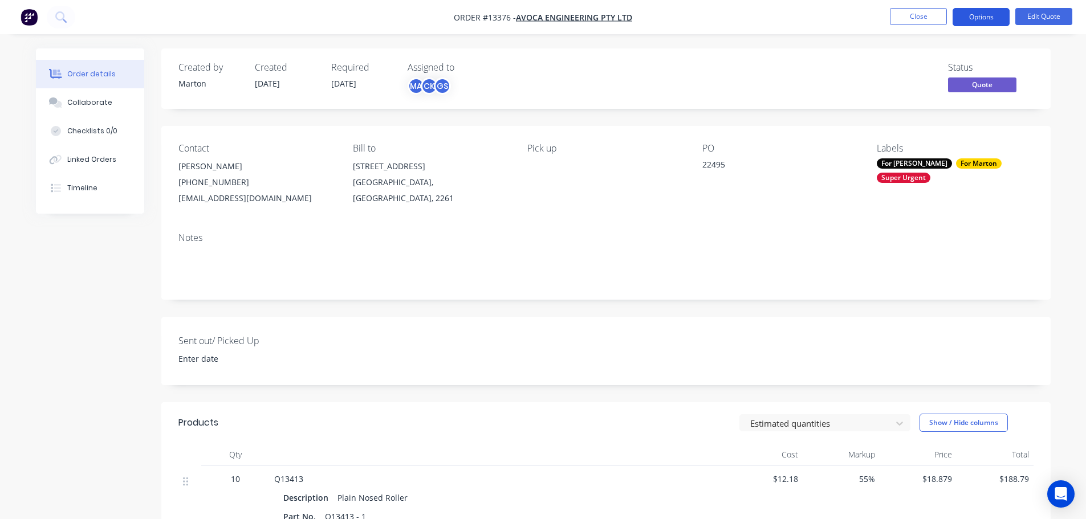
click at [978, 18] on button "Options" at bounding box center [981, 17] width 57 height 18
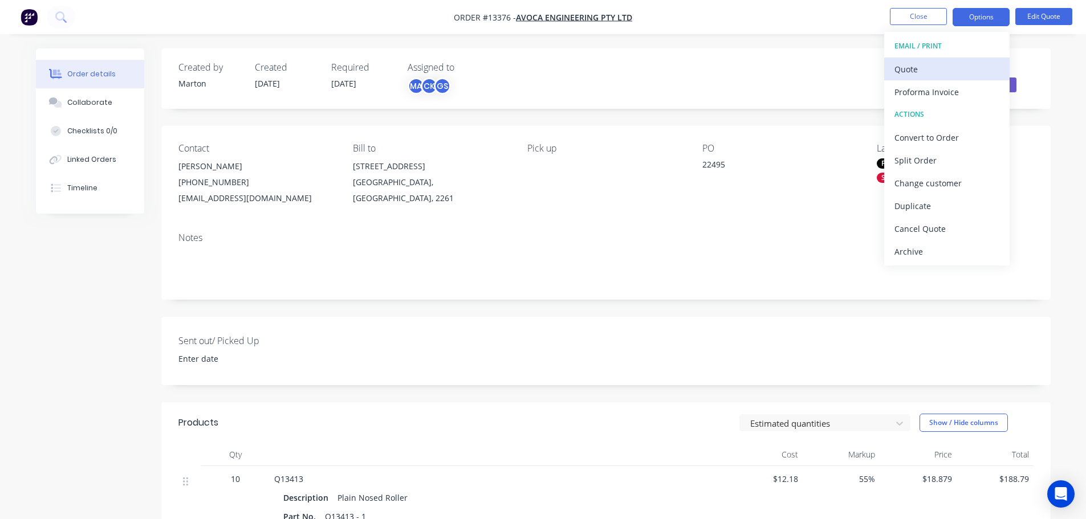
click at [950, 65] on div "Quote" at bounding box center [946, 69] width 105 height 17
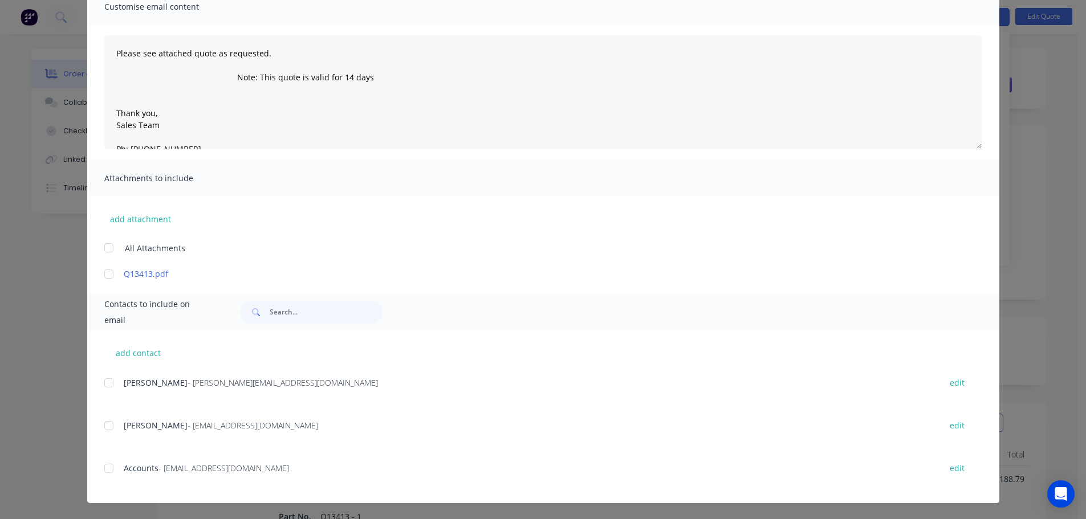
click at [105, 434] on div at bounding box center [108, 425] width 23 height 23
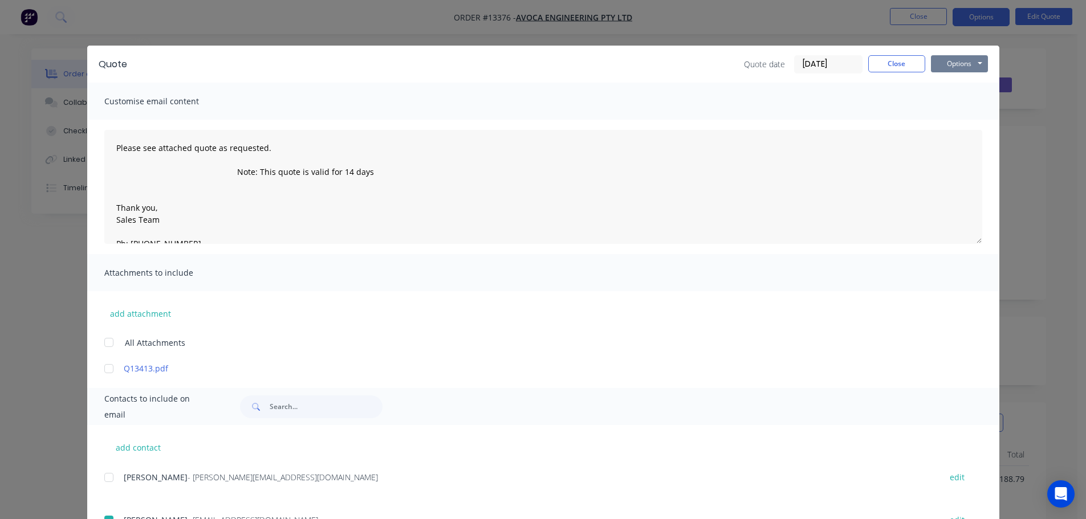
click at [935, 66] on button "Options" at bounding box center [959, 63] width 57 height 17
click at [947, 119] on button "Email" at bounding box center [967, 121] width 73 height 19
click at [881, 66] on button "Close" at bounding box center [896, 63] width 57 height 17
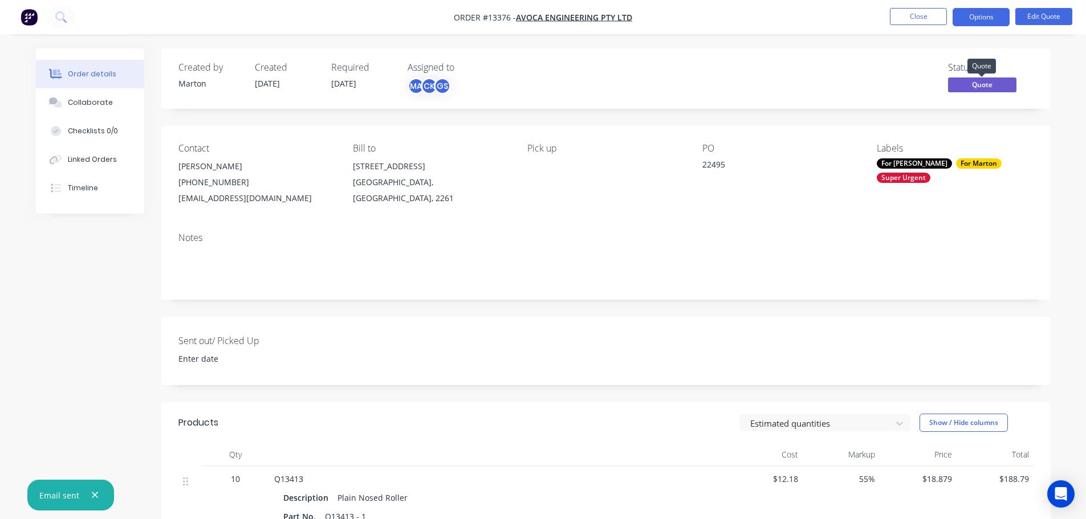
click at [977, 90] on span "Quote" at bounding box center [982, 85] width 68 height 14
click at [1043, 22] on button "Edit Quote" at bounding box center [1043, 16] width 57 height 17
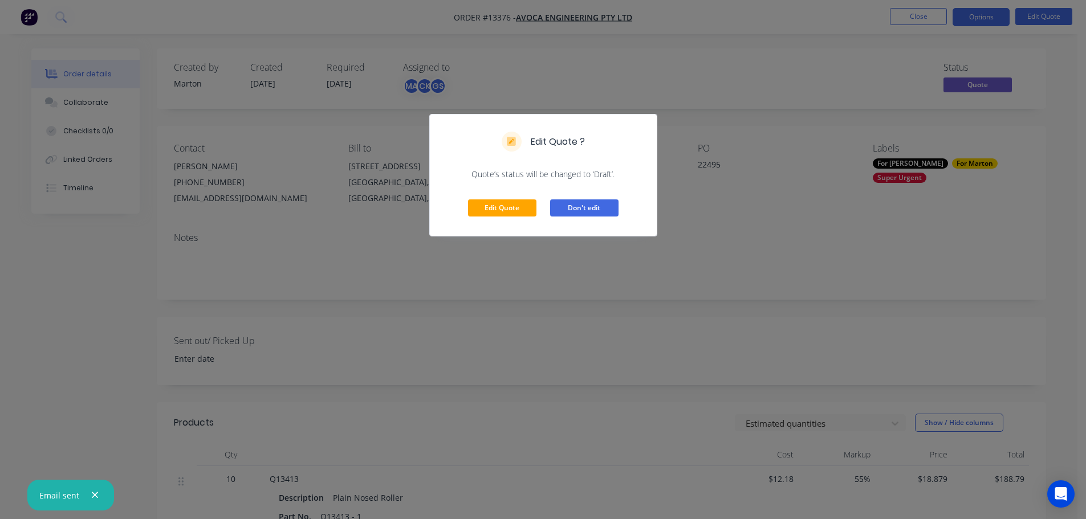
click at [608, 207] on button "Don't edit" at bounding box center [584, 208] width 68 height 17
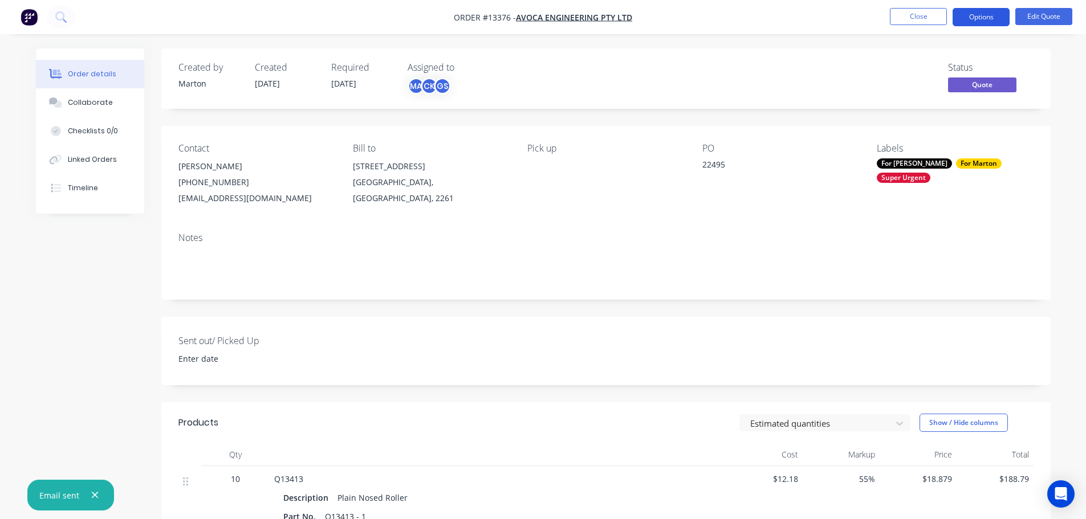
click at [979, 11] on button "Options" at bounding box center [981, 17] width 57 height 18
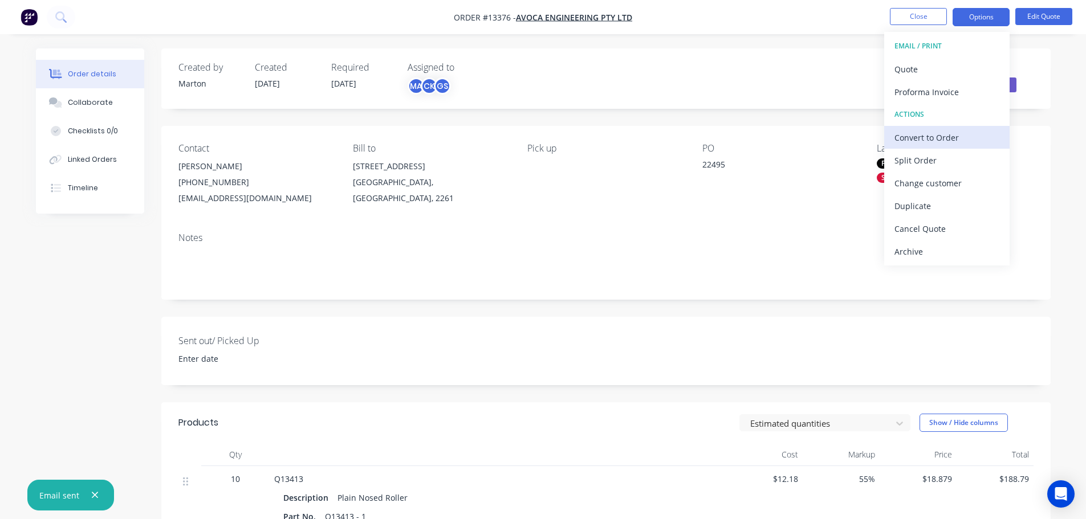
click at [909, 136] on div "Convert to Order" at bounding box center [946, 137] width 105 height 17
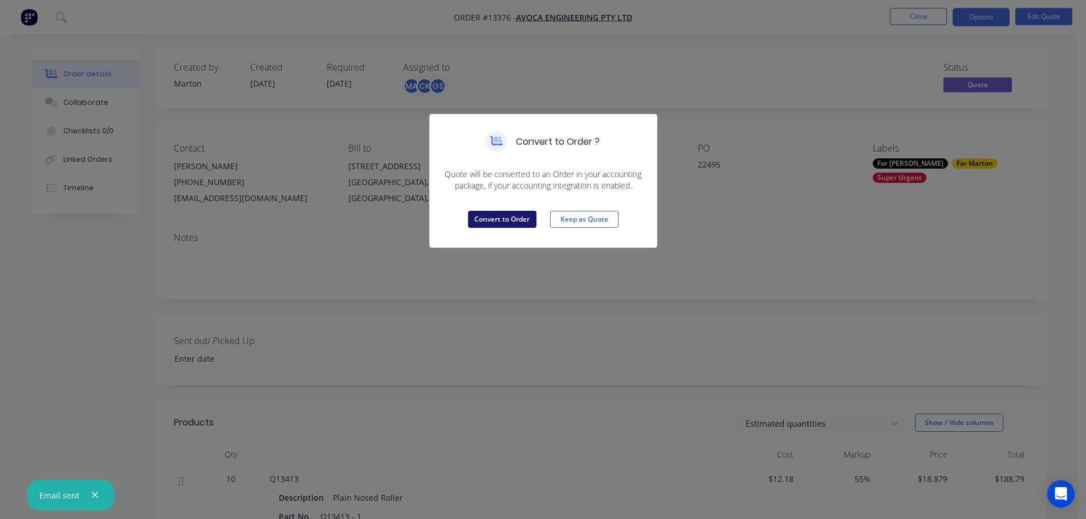
click at [524, 220] on button "Convert to Order" at bounding box center [502, 219] width 68 height 17
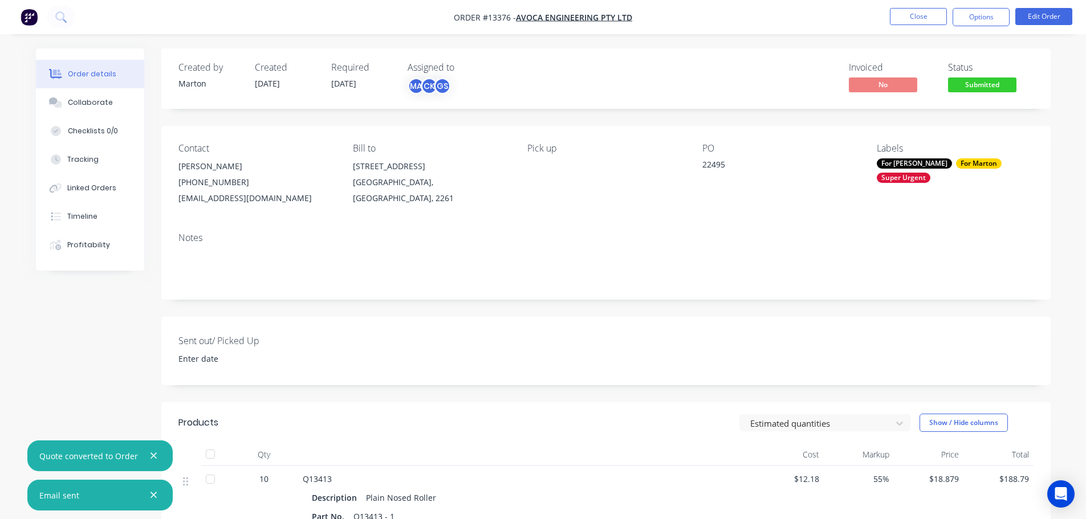
click at [971, 82] on span "Submitted" at bounding box center [982, 85] width 68 height 14
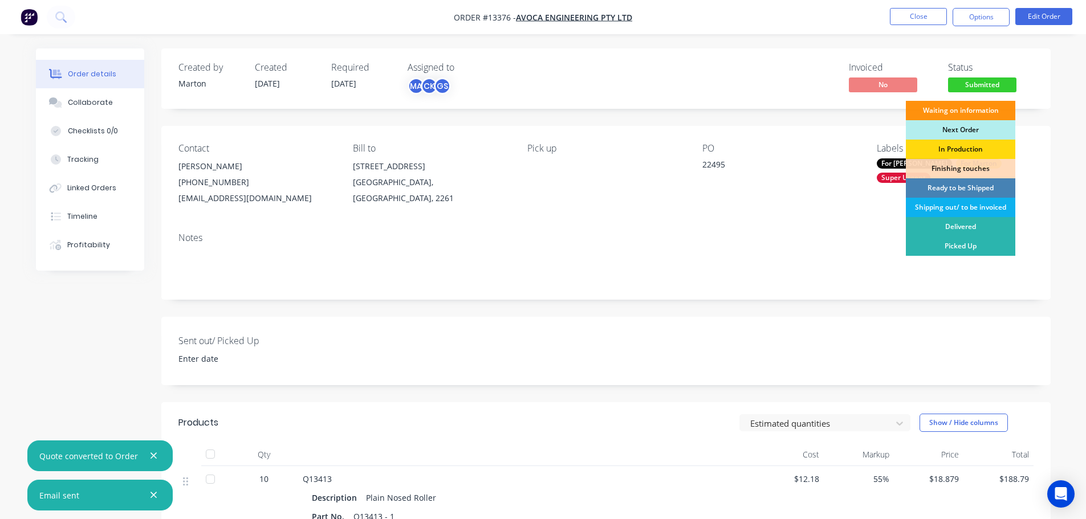
click at [958, 185] on div "Ready to be Shipped" at bounding box center [960, 187] width 109 height 19
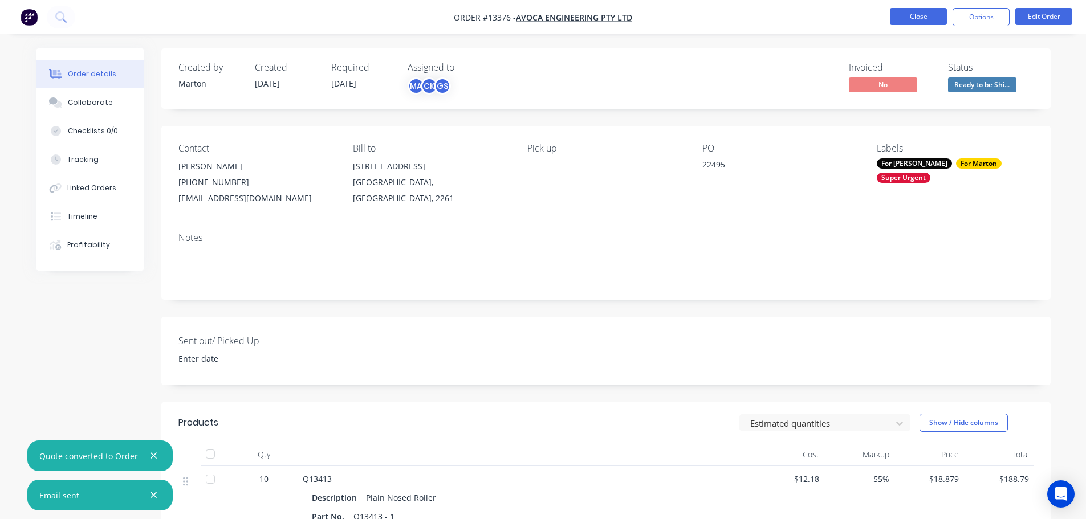
click at [920, 21] on button "Close" at bounding box center [918, 16] width 57 height 17
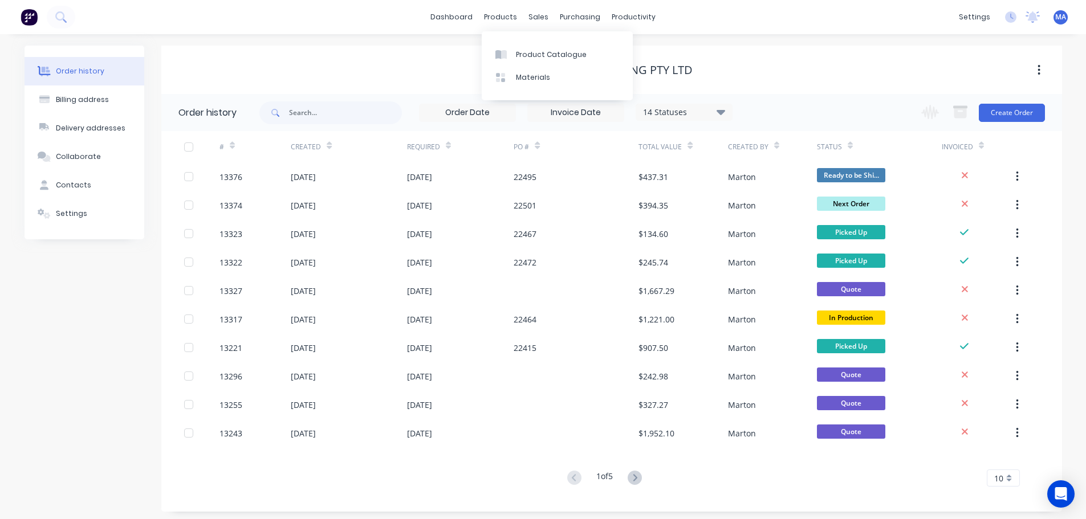
click at [519, 42] on div "Product Catalogue Materials" at bounding box center [557, 65] width 151 height 69
click at [513, 48] on link "Product Catalogue" at bounding box center [557, 54] width 151 height 23
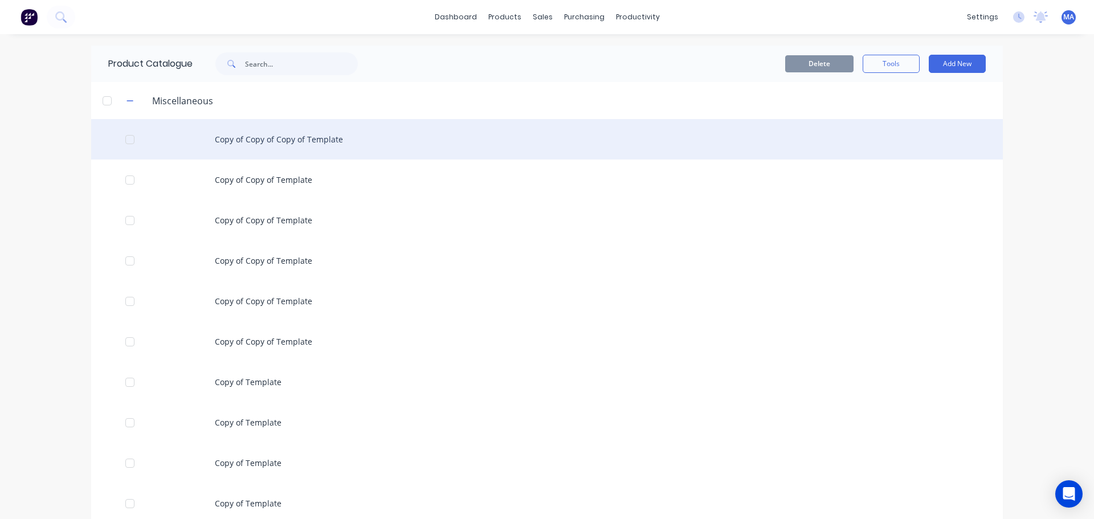
click at [226, 135] on div "Copy of Copy of Copy of Template" at bounding box center [547, 139] width 912 height 40
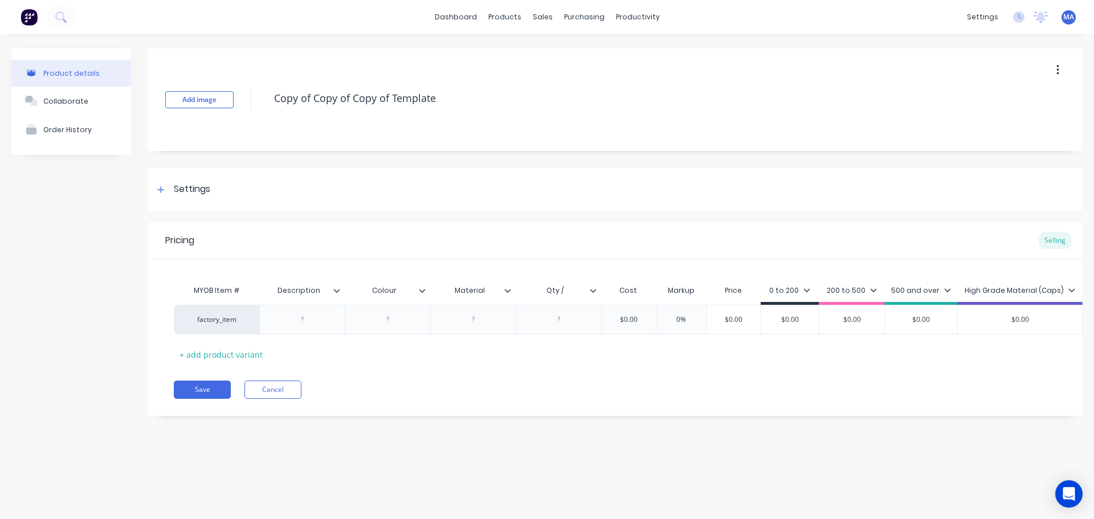
click at [397, 113] on div "Copy of Copy of Copy of Template" at bounding box center [628, 100] width 721 height 30
drag, startPoint x: 464, startPoint y: 97, endPoint x: 265, endPoint y: 93, distance: 199.0
click at [265, 93] on div "Add image Copy of Copy of Copy of Template" at bounding box center [615, 99] width 935 height 103
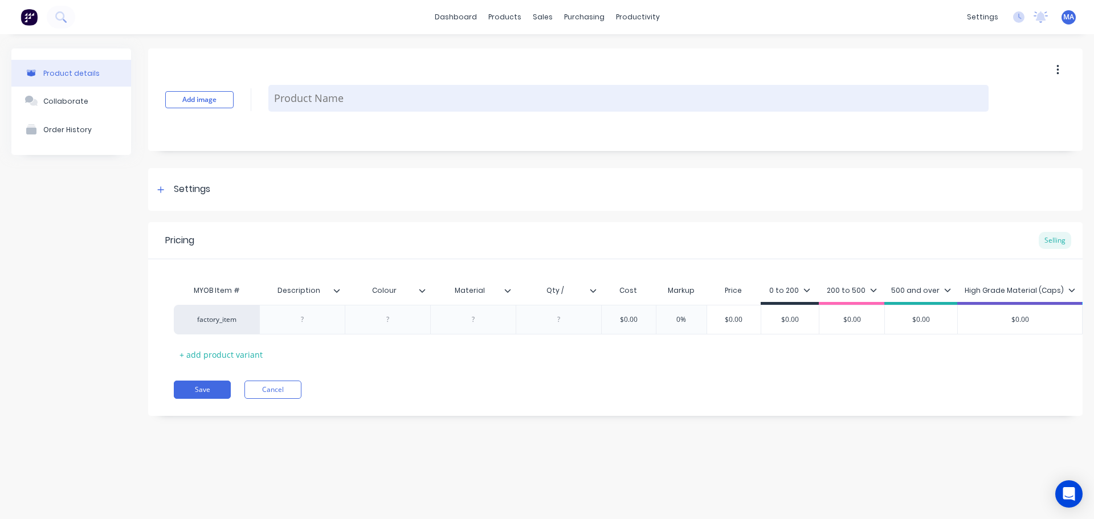
drag, startPoint x: 312, startPoint y: 98, endPoint x: 324, endPoint y: 105, distance: 14.6
click at [312, 98] on textarea at bounding box center [628, 98] width 721 height 27
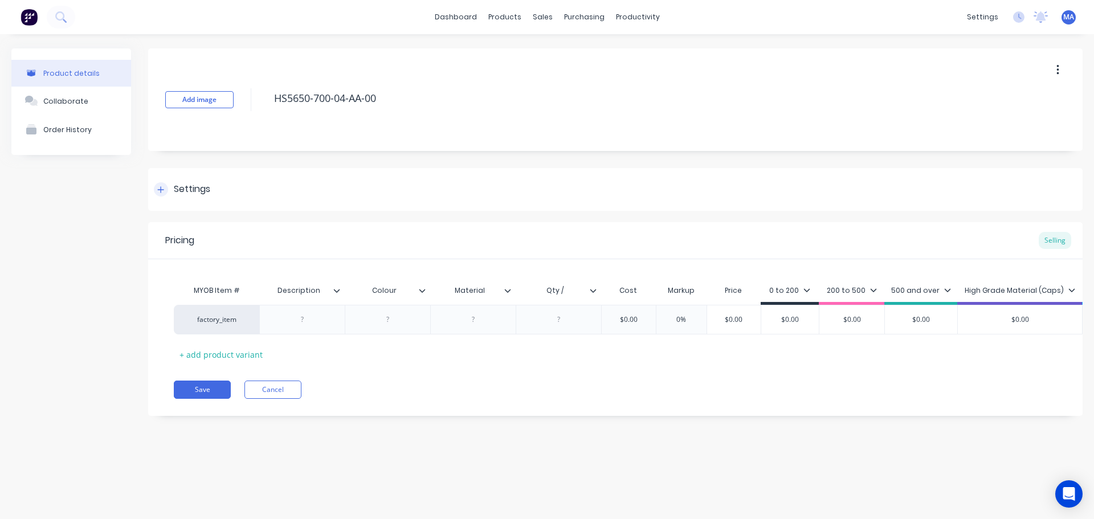
click at [182, 192] on div "Settings" at bounding box center [192, 189] width 36 height 14
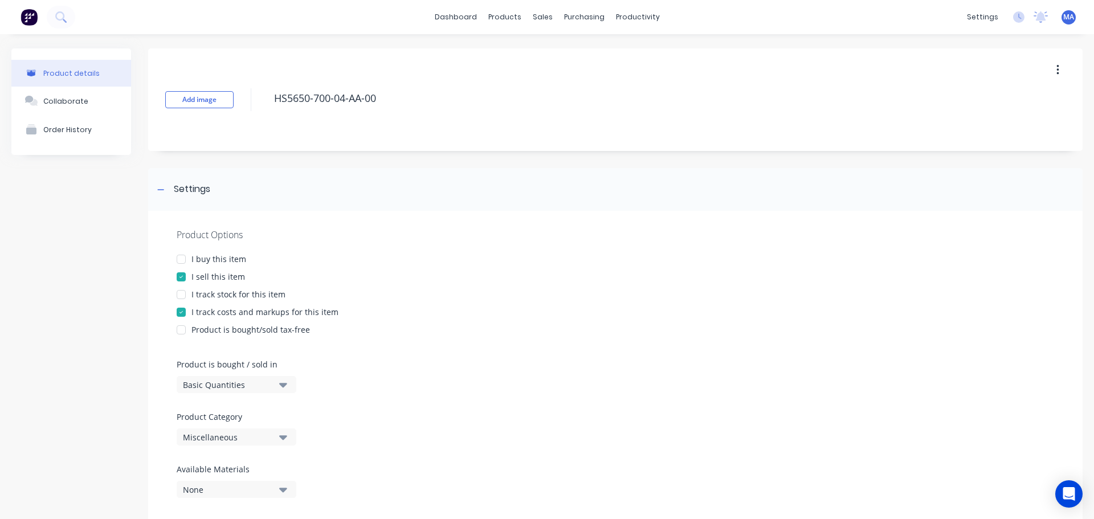
click at [239, 447] on div "Product Options I buy this item I sell this item I track stock for this item I …" at bounding box center [615, 368] width 935 height 314
click at [242, 439] on div "Miscellaneous" at bounding box center [228, 438] width 91 height 12
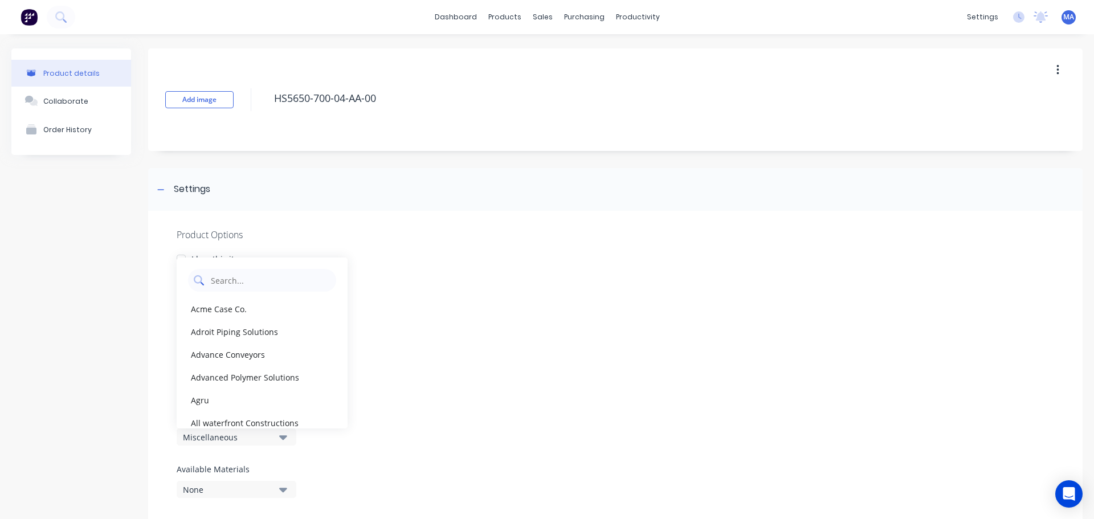
click at [254, 279] on Category "text" at bounding box center [270, 280] width 121 height 23
click at [217, 311] on div "Consep" at bounding box center [262, 309] width 171 height 23
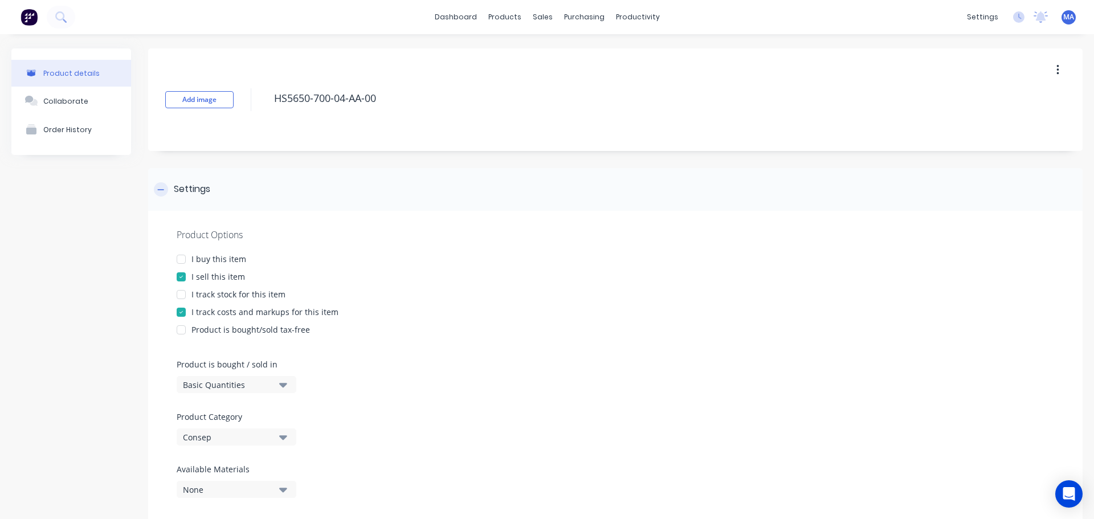
click at [227, 209] on div "Settings" at bounding box center [615, 189] width 935 height 43
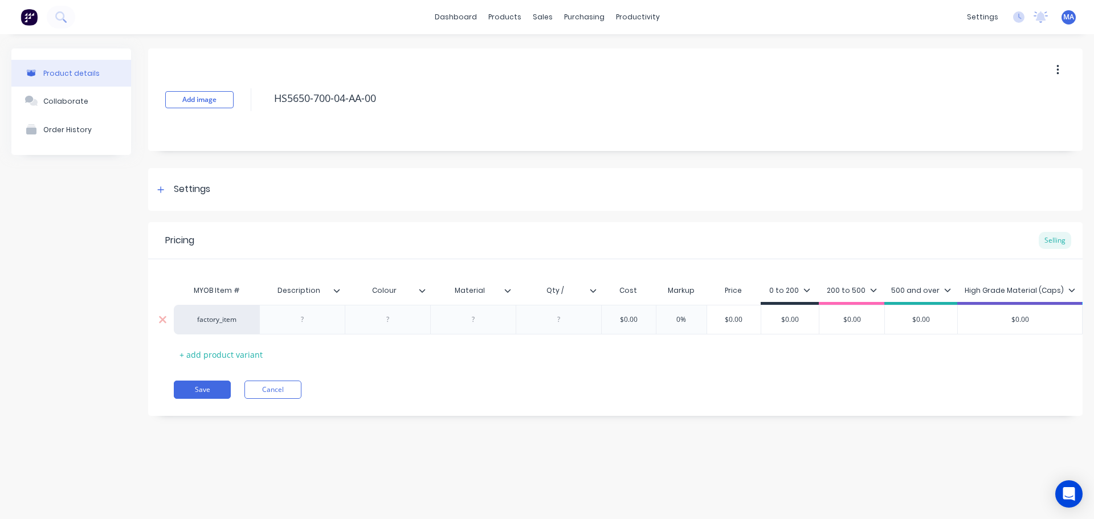
click at [308, 316] on div at bounding box center [302, 319] width 57 height 15
click at [568, 291] on input "Qty /" at bounding box center [555, 291] width 79 height 10
click at [565, 316] on div at bounding box center [559, 319] width 57 height 15
click at [555, 320] on div at bounding box center [559, 319] width 57 height 15
click at [554, 322] on div at bounding box center [559, 319] width 57 height 15
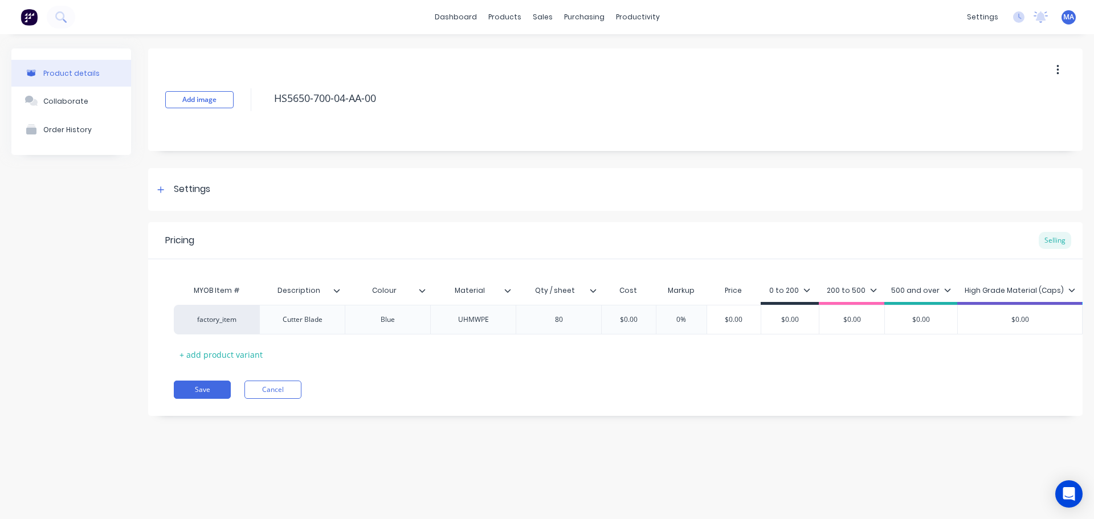
click at [619, 234] on div "Pricing Selling" at bounding box center [615, 240] width 935 height 37
click at [642, 327] on div "$0.00" at bounding box center [628, 320] width 57 height 29
click at [640, 322] on input "$0.00" at bounding box center [628, 320] width 57 height 10
click at [634, 319] on input "$0.00" at bounding box center [628, 320] width 57 height 10
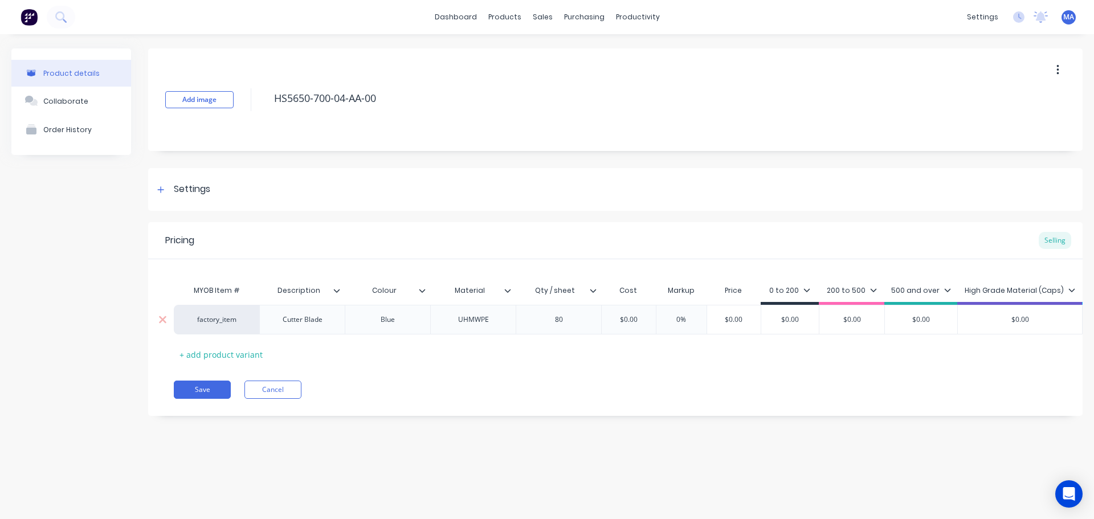
click at [634, 319] on input "$0.00" at bounding box center [628, 320] width 57 height 10
drag, startPoint x: 640, startPoint y: 319, endPoint x: 598, endPoint y: 320, distance: 41.6
click at [598, 320] on div "factory_item Cutter Blade Blue UHMWPE 80 $0.00 $0.00 0% $0.00 $0.00 $0.00 $0.00…" at bounding box center [687, 320] width 1026 height 30
drag, startPoint x: 640, startPoint y: 319, endPoint x: 629, endPoint y: 323, distance: 12.1
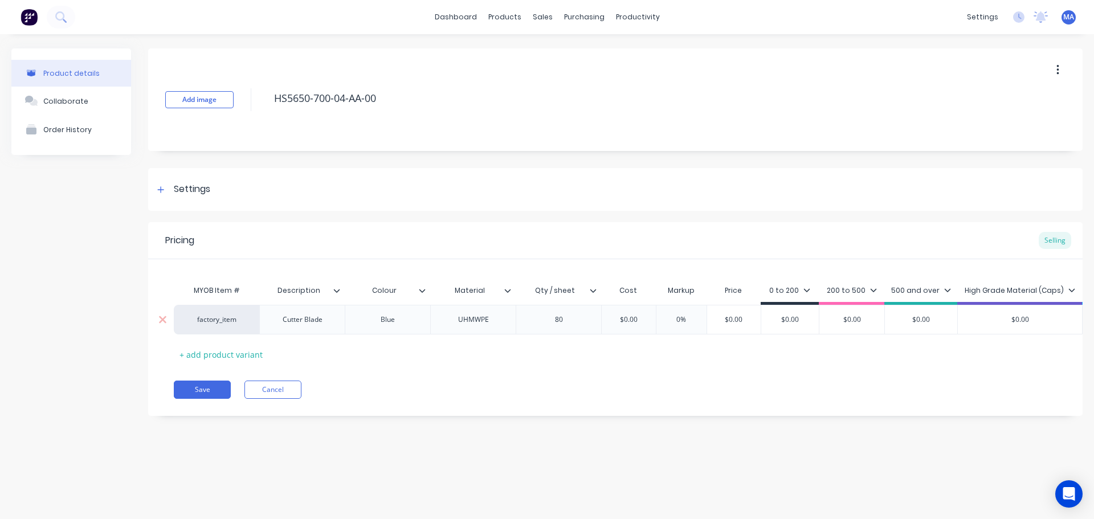
click at [629, 323] on input "$0.00" at bounding box center [628, 320] width 57 height 10
drag, startPoint x: 621, startPoint y: 323, endPoint x: 612, endPoint y: 324, distance: 9.8
click at [612, 324] on input "$0.00" at bounding box center [628, 320] width 57 height 10
click at [630, 319] on input "$0.00" at bounding box center [628, 320] width 57 height 10
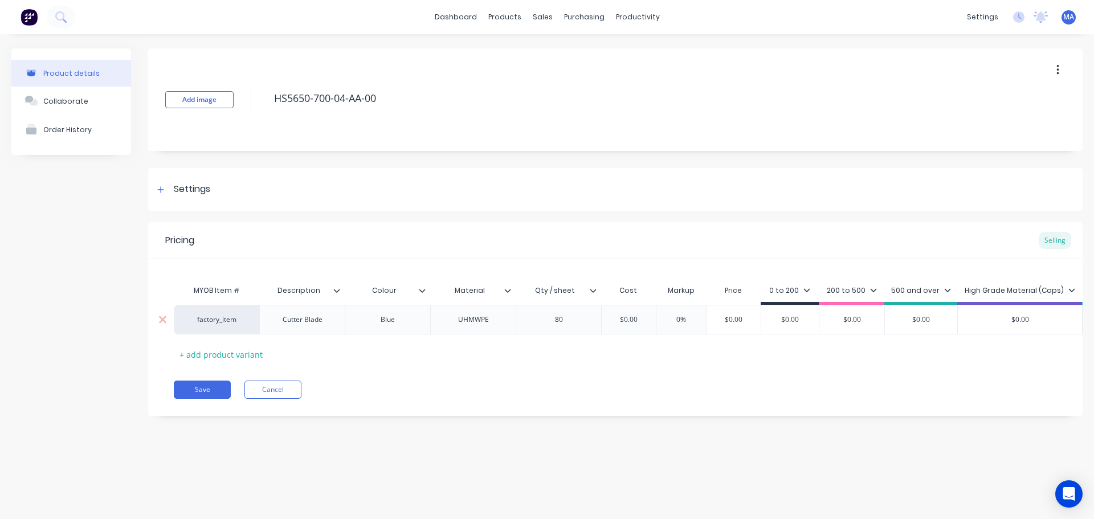
click at [630, 319] on input "$0.00" at bounding box center [628, 320] width 57 height 10
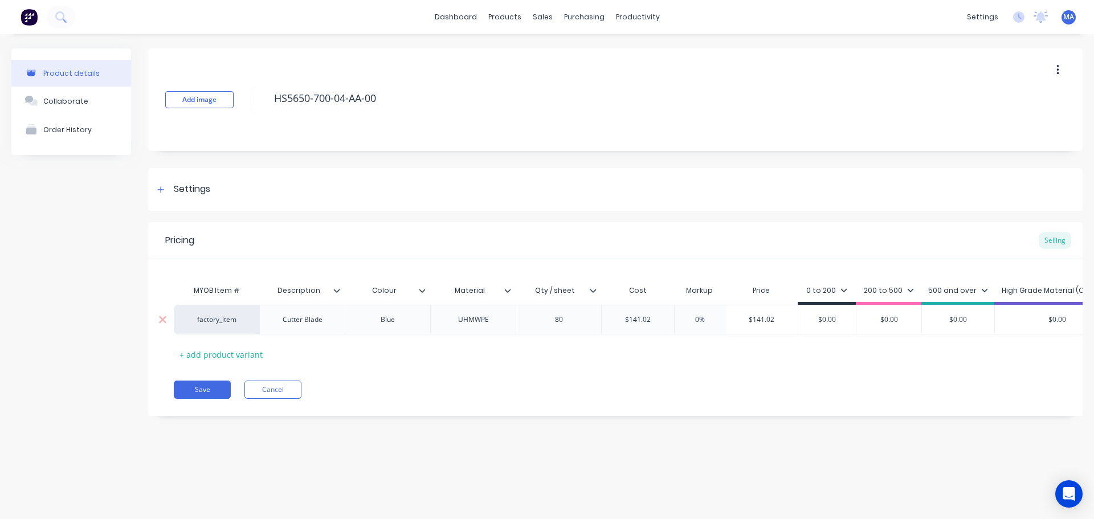
drag, startPoint x: 713, startPoint y: 315, endPoint x: 681, endPoint y: 316, distance: 31.4
click at [681, 316] on input "0%" at bounding box center [699, 320] width 57 height 10
drag, startPoint x: 786, startPoint y: 318, endPoint x: 730, endPoint y: 327, distance: 56.5
click at [740, 322] on input "$218.581" at bounding box center [764, 320] width 76 height 10
drag, startPoint x: 845, startPoint y: 320, endPoint x: 804, endPoint y: 319, distance: 41.1
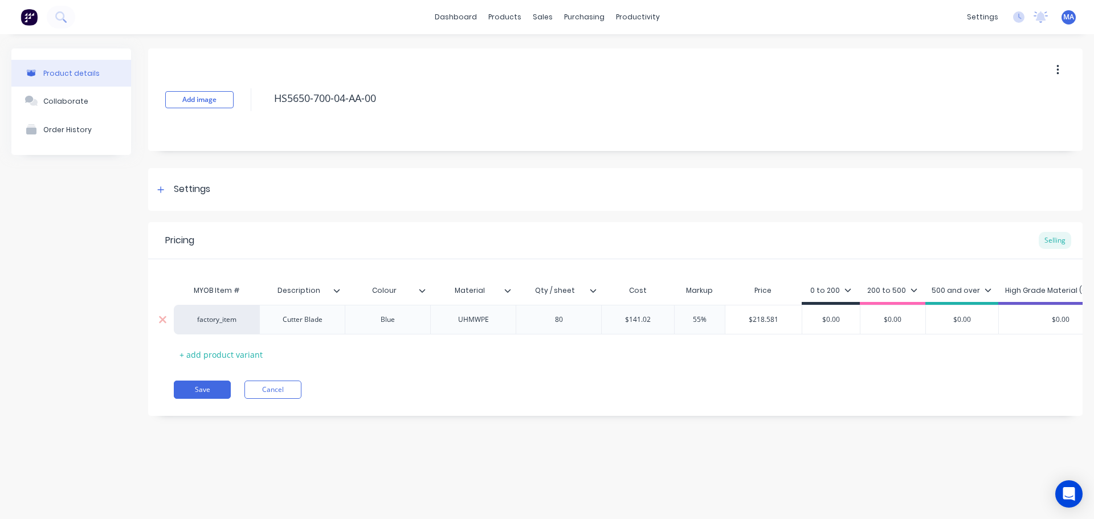
click at [804, 319] on input "$0.00" at bounding box center [832, 320] width 58 height 10
paste input "218.581"
click at [909, 283] on div "200 to 500" at bounding box center [904, 293] width 66 height 23
click at [904, 290] on div "200 to 500" at bounding box center [904, 291] width 50 height 10
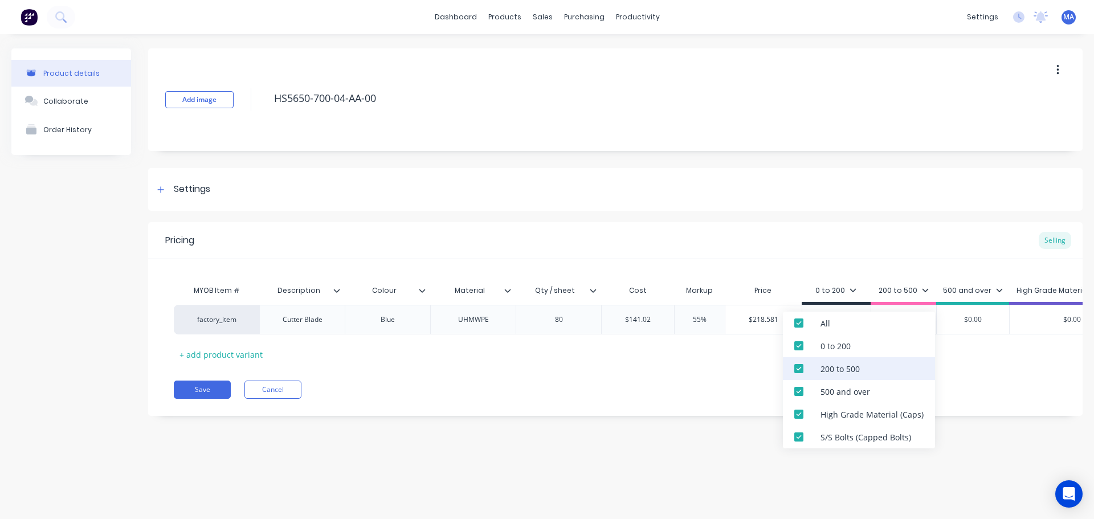
click at [866, 369] on div "200 to 500" at bounding box center [859, 368] width 152 height 23
click at [848, 390] on div "500 and over" at bounding box center [846, 392] width 50 height 12
click at [843, 413] on div "High Grade Material (Caps)" at bounding box center [872, 415] width 103 height 12
click at [840, 436] on div "S/S Bolts (Capped Bolts)" at bounding box center [866, 438] width 91 height 12
click at [833, 210] on div "Settings" at bounding box center [615, 189] width 935 height 43
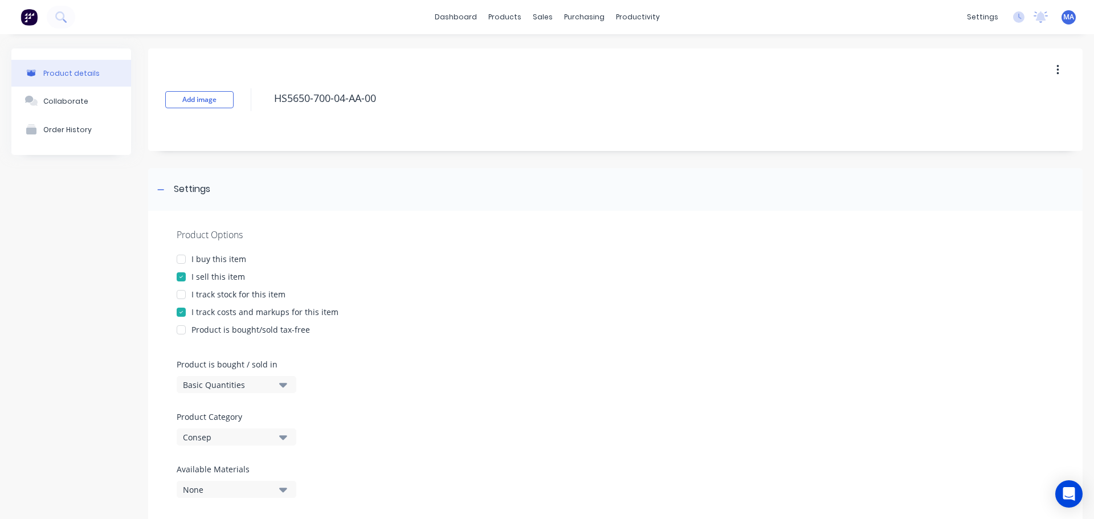
click at [799, 219] on div "Product Options I buy this item I sell this item I track stock for this item I …" at bounding box center [615, 368] width 935 height 314
click at [776, 193] on div "Settings" at bounding box center [615, 189] width 935 height 43
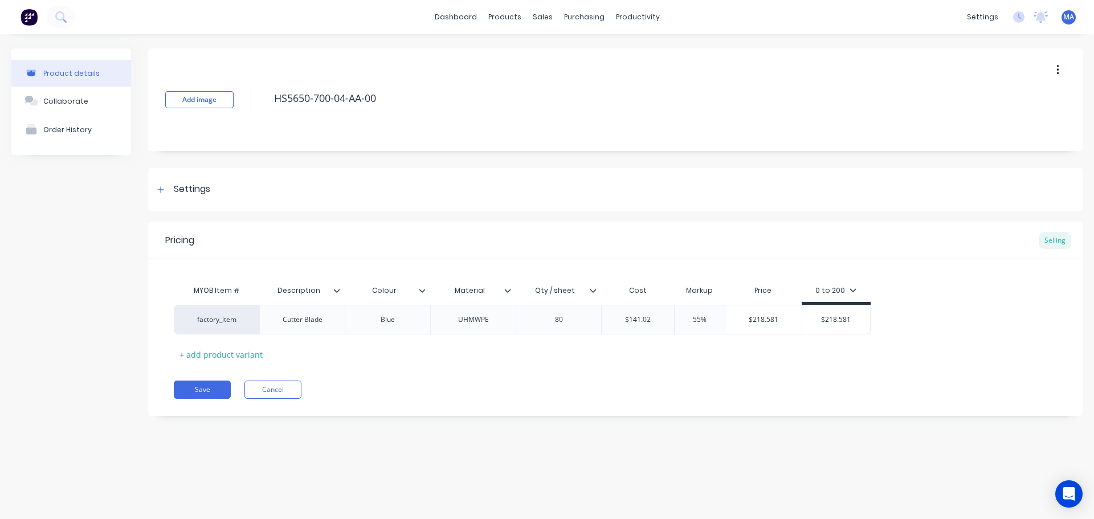
click at [674, 365] on div "Pricing Selling MYOB Item # Description Colour Material Qty / sheet Cost Markup…" at bounding box center [615, 319] width 935 height 194
click at [86, 101] on button "Collaborate" at bounding box center [71, 101] width 120 height 29
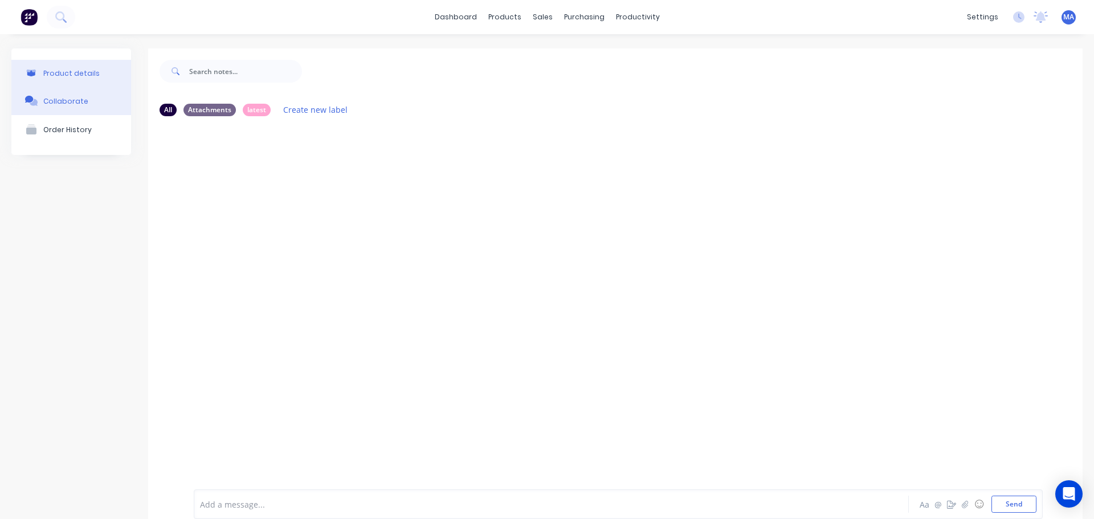
click at [78, 80] on button "Product details" at bounding box center [71, 73] width 120 height 27
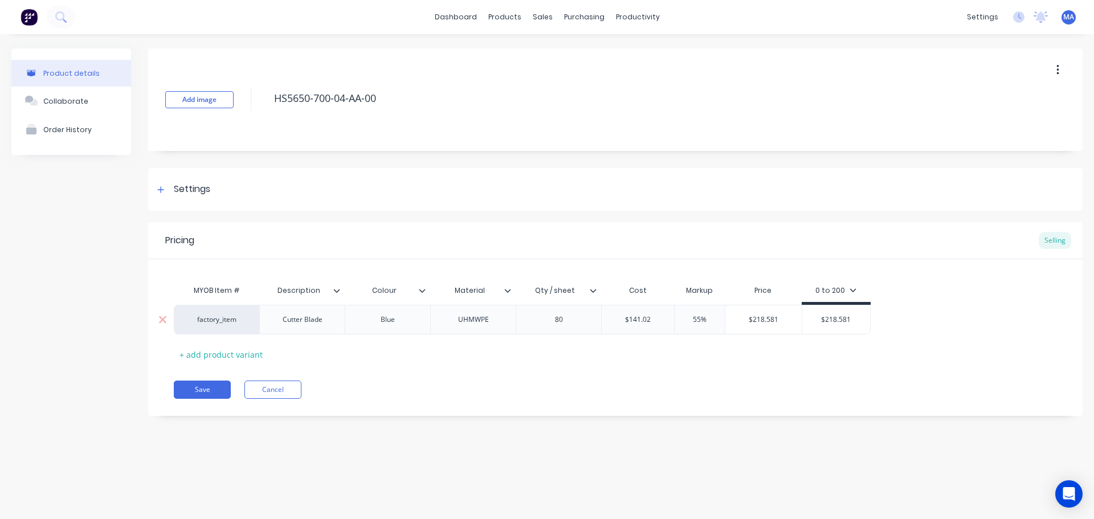
click at [699, 316] on input "55%" at bounding box center [699, 320] width 57 height 10
click at [687, 377] on div "Pricing Selling MYOB Item # Description Colour Material Qty / sheet Cost Markup…" at bounding box center [615, 319] width 935 height 194
drag, startPoint x: 789, startPoint y: 320, endPoint x: 707, endPoint y: 325, distance: 82.3
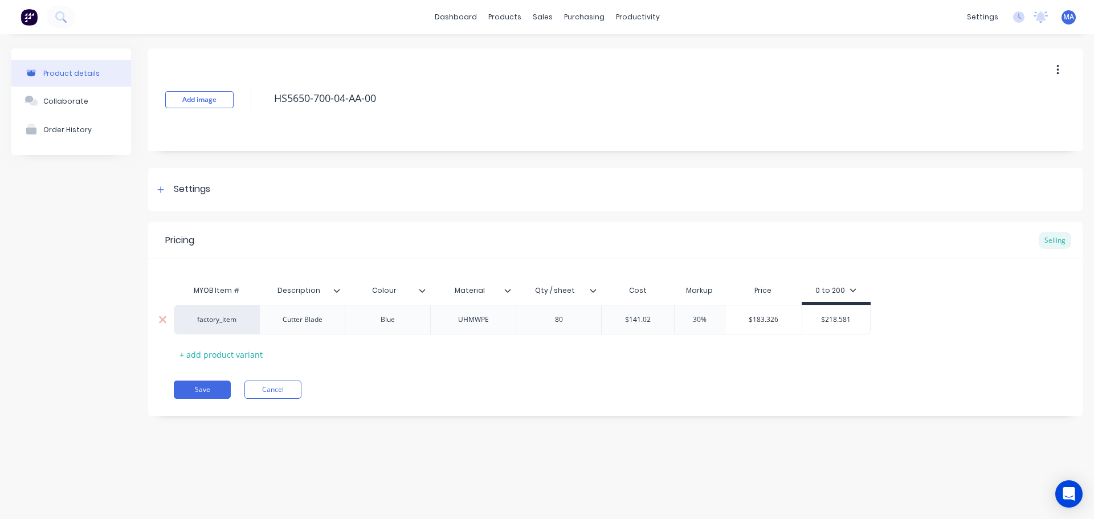
click at [710, 325] on div "factory_item Cutter Blade Blue UHMWPE 80 $141.02 30% 30 $183.326 $183.326 $218.…" at bounding box center [522, 320] width 697 height 30
drag, startPoint x: 849, startPoint y: 317, endPoint x: 817, endPoint y: 317, distance: 31.4
click at [817, 317] on input "$218.581" at bounding box center [837, 320] width 68 height 10
click at [849, 317] on input "$218.581" at bounding box center [837, 320] width 68 height 10
drag, startPoint x: 854, startPoint y: 317, endPoint x: 764, endPoint y: 317, distance: 90.6
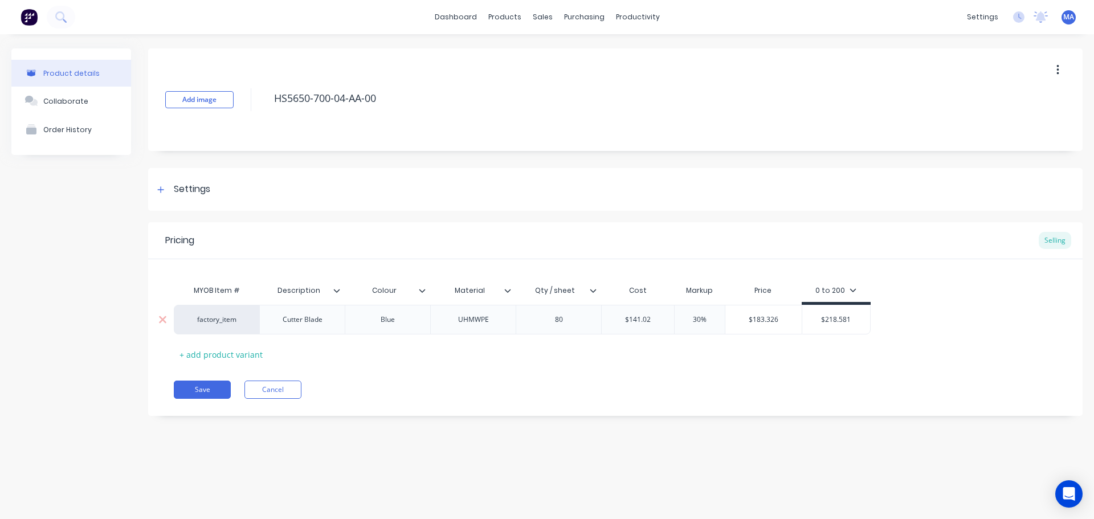
click at [764, 317] on div "factory_item Cutter Blade Blue UHMWPE 80 $141.02 30% 30 $183.326 $183.326 $218.…" at bounding box center [522, 320] width 697 height 30
paste input "183.326"
click at [648, 388] on div "Save Cancel" at bounding box center [628, 390] width 909 height 18
click at [111, 101] on button "Collaborate" at bounding box center [71, 101] width 120 height 29
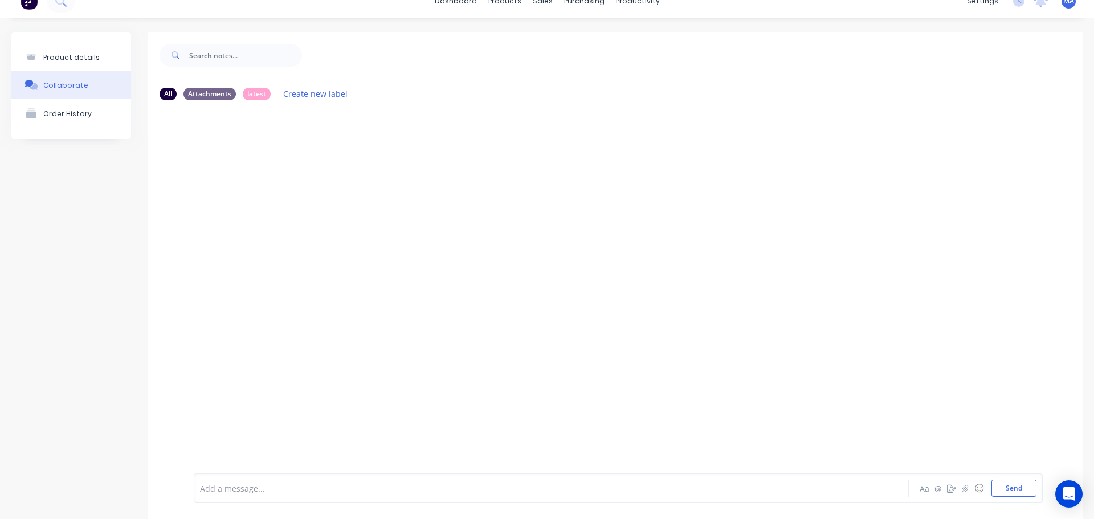
scroll to position [31, 0]
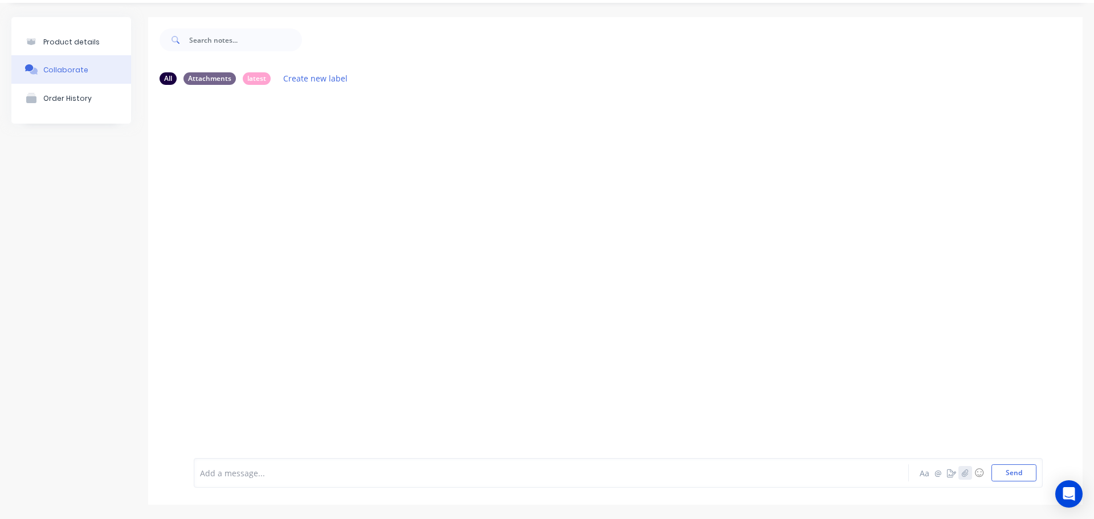
click at [959, 473] on button "button" at bounding box center [966, 473] width 14 height 14
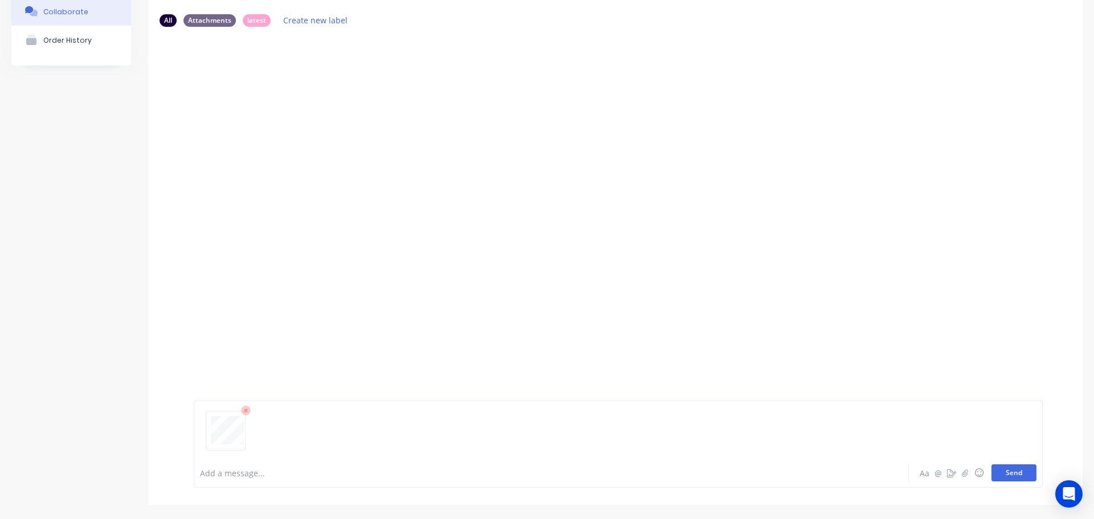
click at [1004, 469] on button "Send" at bounding box center [1014, 473] width 45 height 17
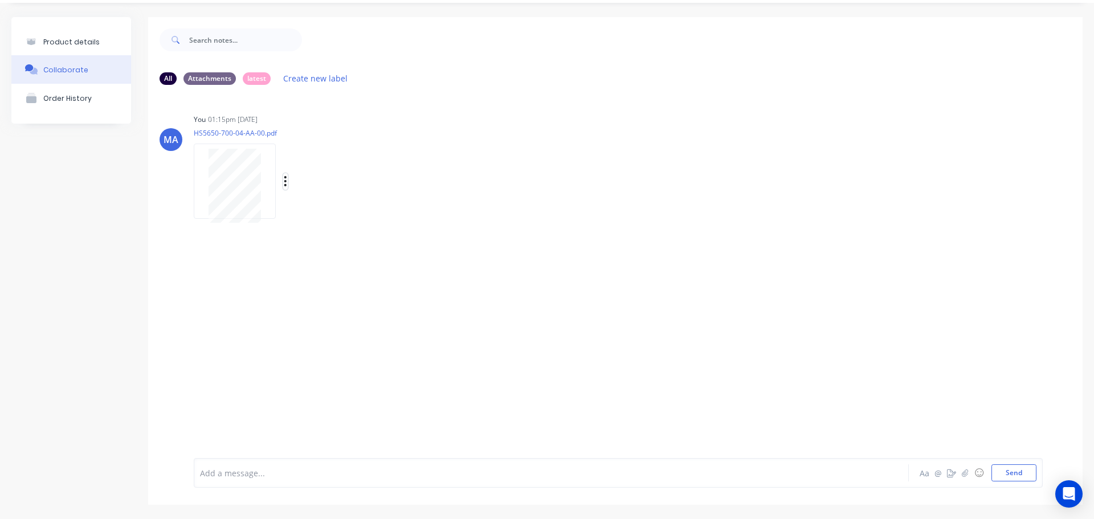
click at [285, 181] on icon "button" at bounding box center [285, 181] width 2 height 10
click at [333, 210] on button "Auto-attach to new orders" at bounding box center [360, 212] width 128 height 27
click at [470, 206] on label at bounding box center [470, 206] width 0 height 0
click at [453, 211] on input "checkbox" at bounding box center [447, 211] width 9 height 11
drag, startPoint x: 462, startPoint y: 180, endPoint x: 401, endPoint y: 165, distance: 63.3
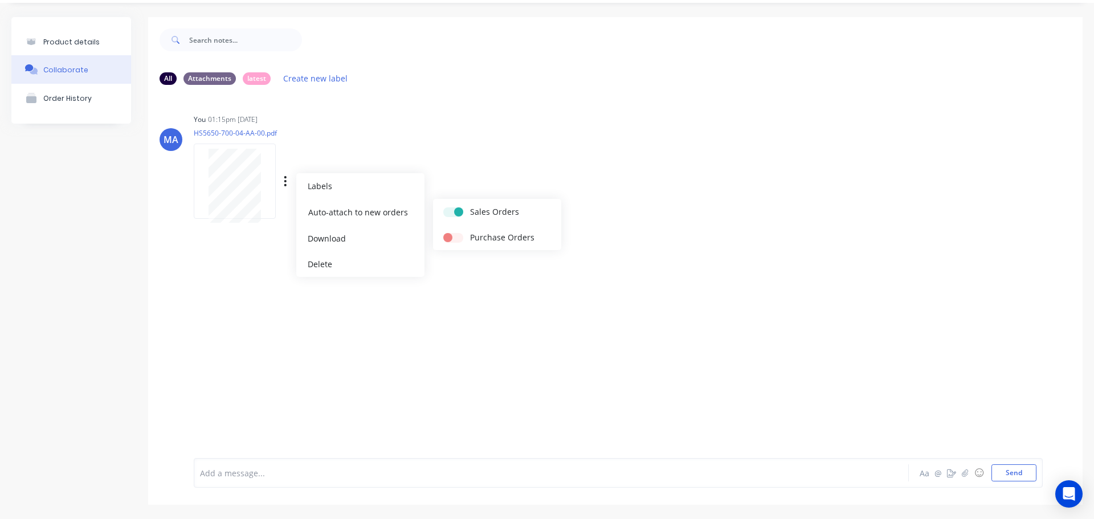
click at [462, 180] on div "You 01:15pm [DATE] HS5650-700-04-AA-00.pdf Labels Auto-attach to new orders Sal…" at bounding box center [372, 162] width 356 height 103
click at [119, 56] on button "Collaborate" at bounding box center [71, 69] width 120 height 29
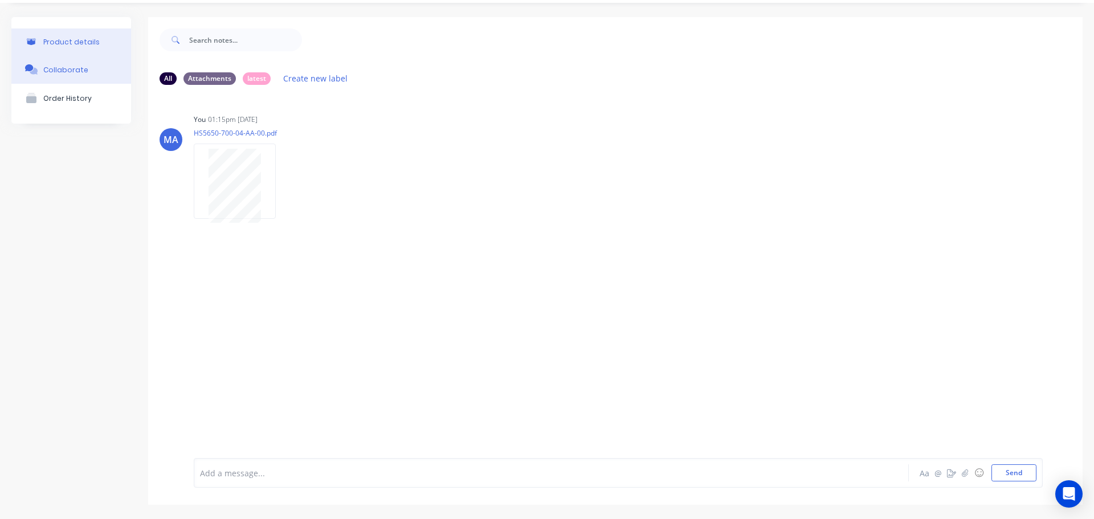
click at [111, 52] on button "Product details" at bounding box center [71, 42] width 120 height 27
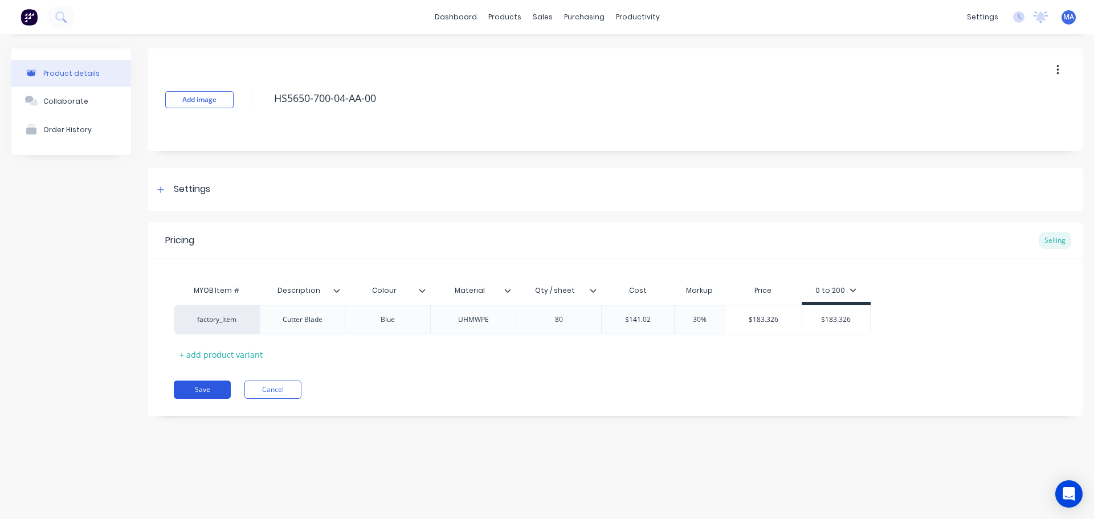
click at [201, 389] on button "Save" at bounding box center [202, 390] width 57 height 18
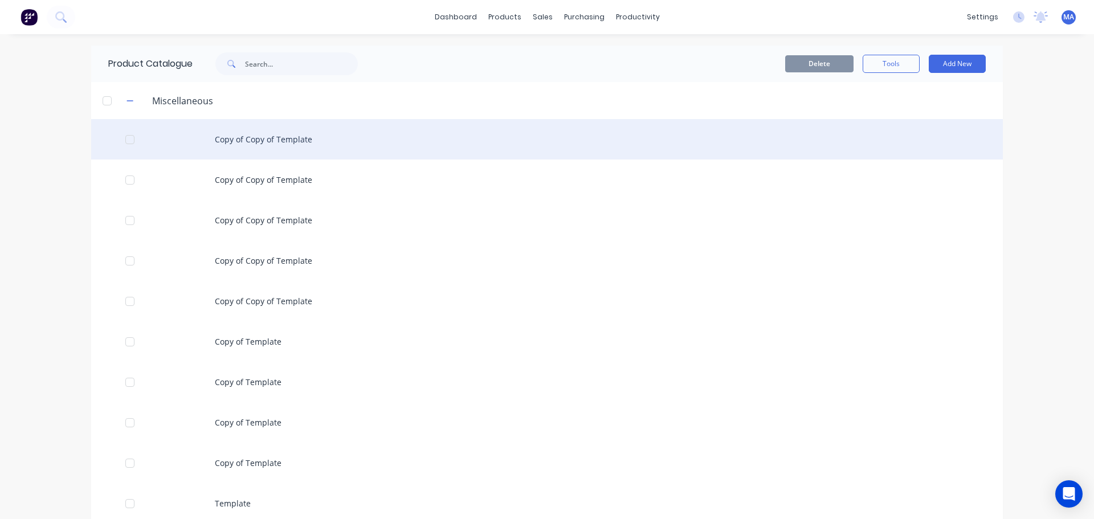
click at [370, 137] on div "Copy of Copy of Template" at bounding box center [547, 139] width 912 height 40
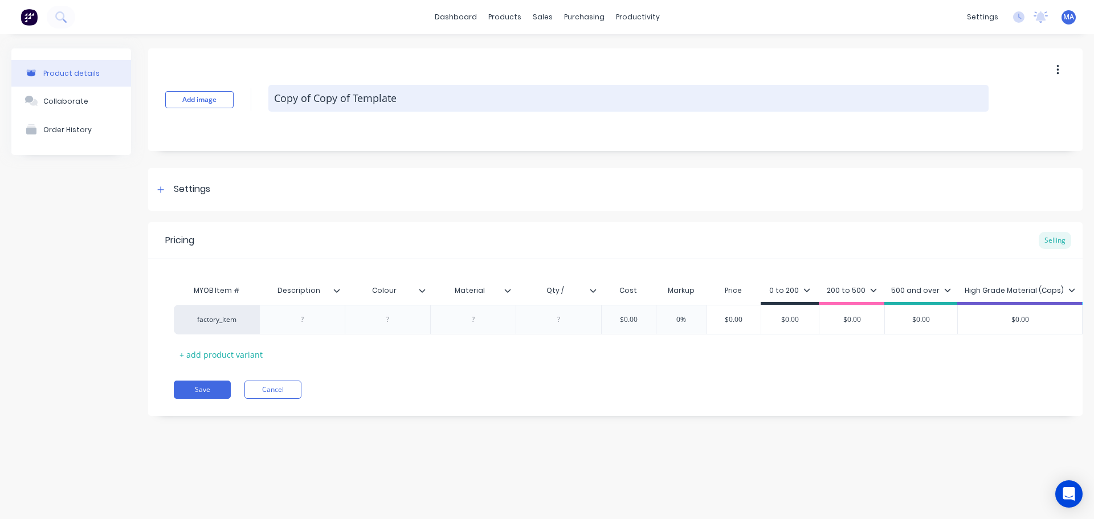
click at [414, 101] on textarea "Copy of Copy of Template" at bounding box center [628, 98] width 721 height 27
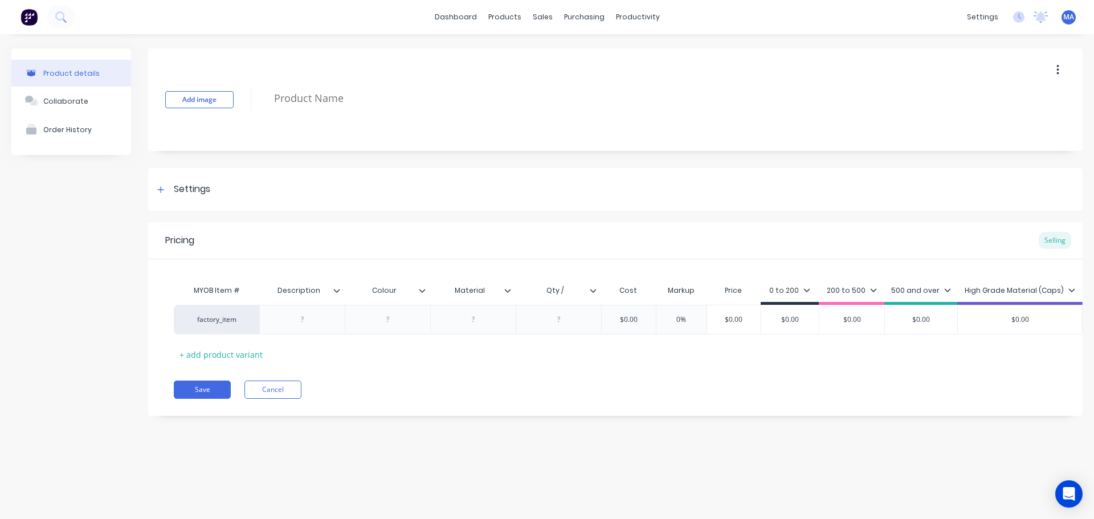
click at [337, 76] on div "Add image" at bounding box center [615, 99] width 935 height 103
click at [467, 22] on link "dashboard" at bounding box center [456, 17] width 54 height 17
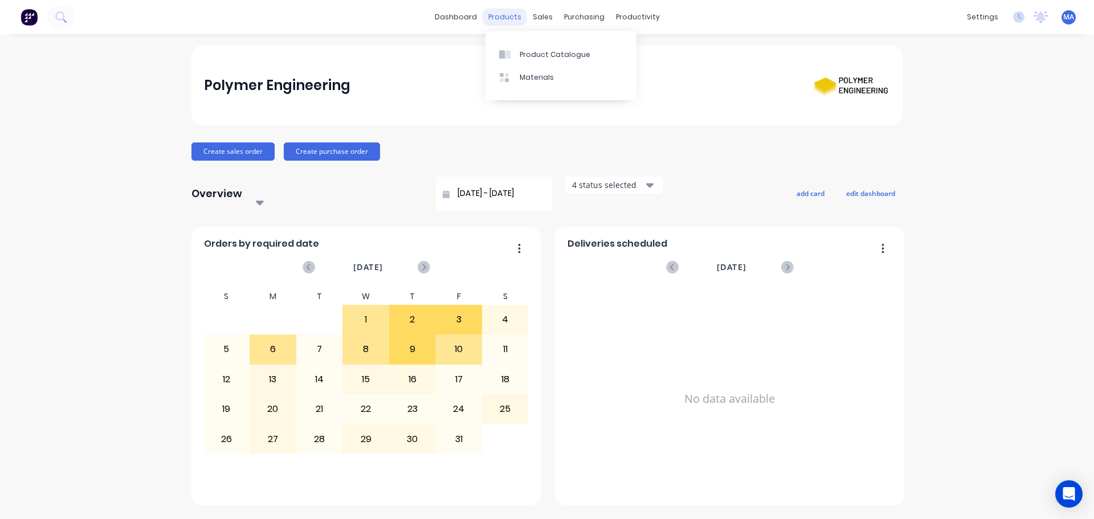
click at [501, 18] on div "products" at bounding box center [505, 17] width 44 height 17
click at [461, 14] on link "dashboard" at bounding box center [456, 17] width 54 height 17
click at [66, 21] on icon at bounding box center [60, 16] width 11 height 11
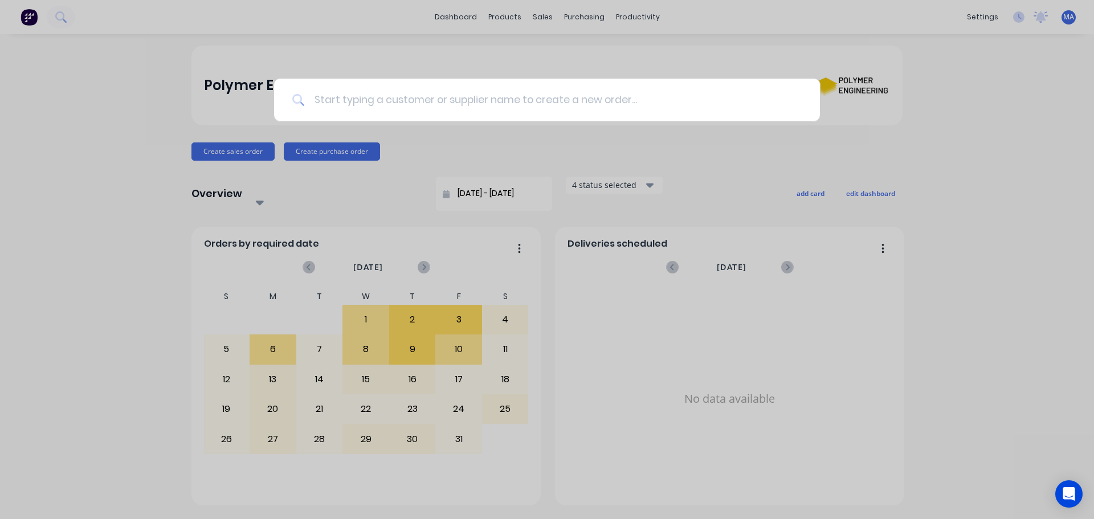
click at [368, 100] on input at bounding box center [553, 100] width 497 height 43
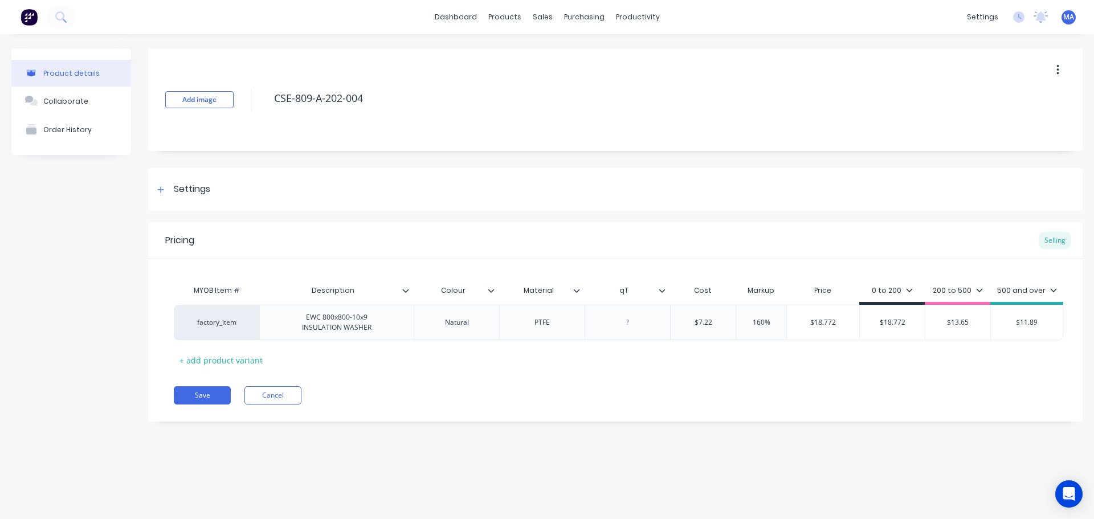
type input "q"
type input "Qty / rod"
click at [636, 319] on div at bounding box center [628, 322] width 57 height 15
click at [666, 292] on div at bounding box center [667, 291] width 7 height 10
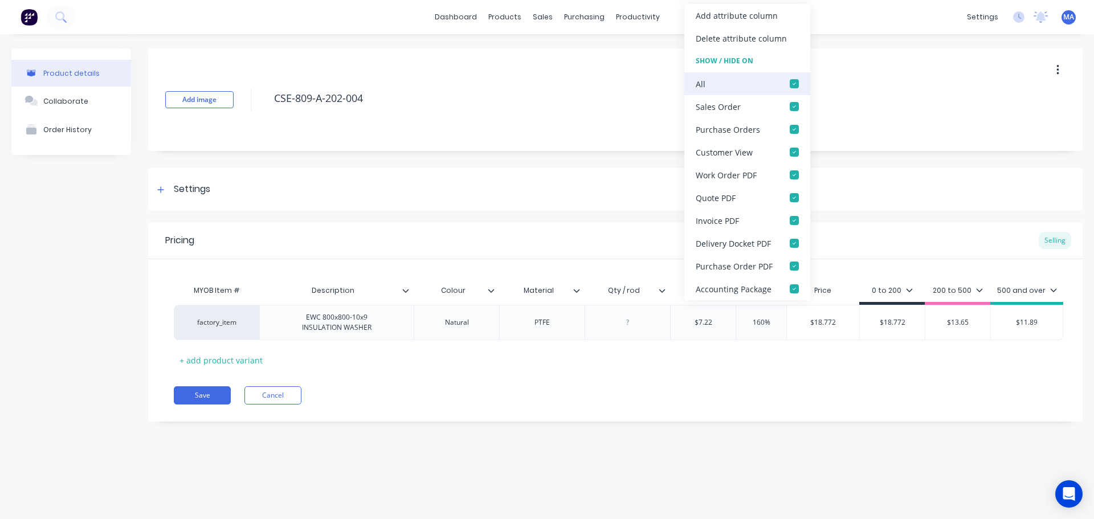
click at [792, 84] on div at bounding box center [794, 83] width 23 height 23
click at [797, 109] on div at bounding box center [794, 106] width 23 height 23
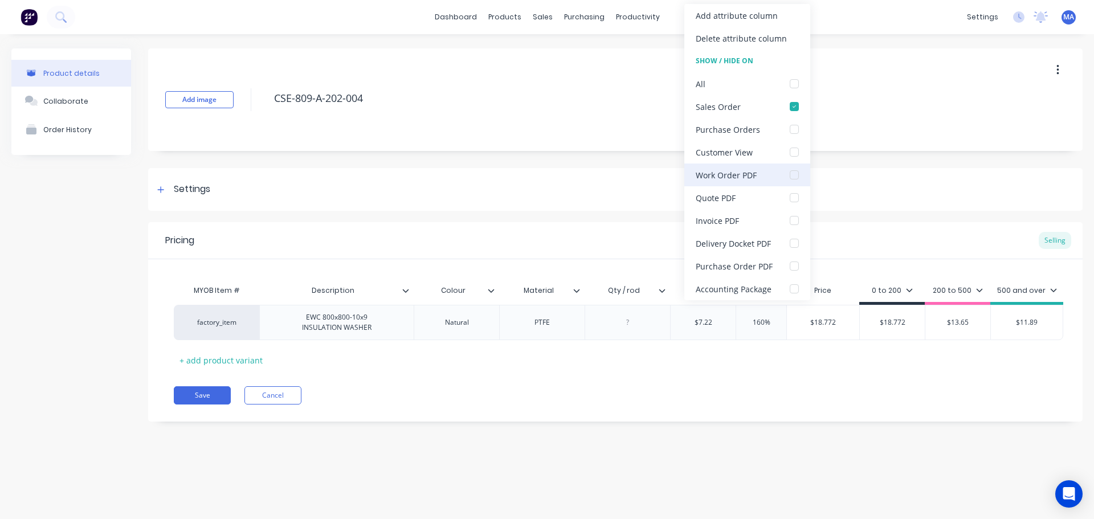
click at [793, 179] on div at bounding box center [794, 175] width 23 height 23
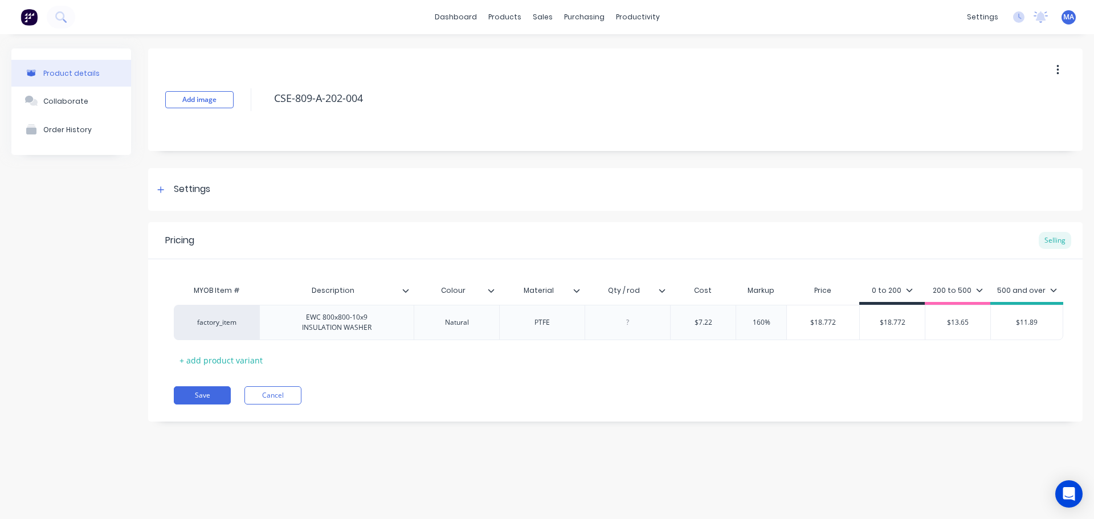
click at [589, 421] on div "Pricing Selling MYOB Item # Description Colour Material Qty / rod Cost Markup P…" at bounding box center [615, 322] width 935 height 200
click at [357, 320] on div "EWC 800x800-10x9 INSULATION WASHER" at bounding box center [337, 322] width 88 height 25
click at [642, 321] on div at bounding box center [628, 322] width 57 height 15
type textarea "x"
click at [310, 320] on div "EWC 800x800-10x9 INSULATION WASHER" at bounding box center [337, 322] width 88 height 25
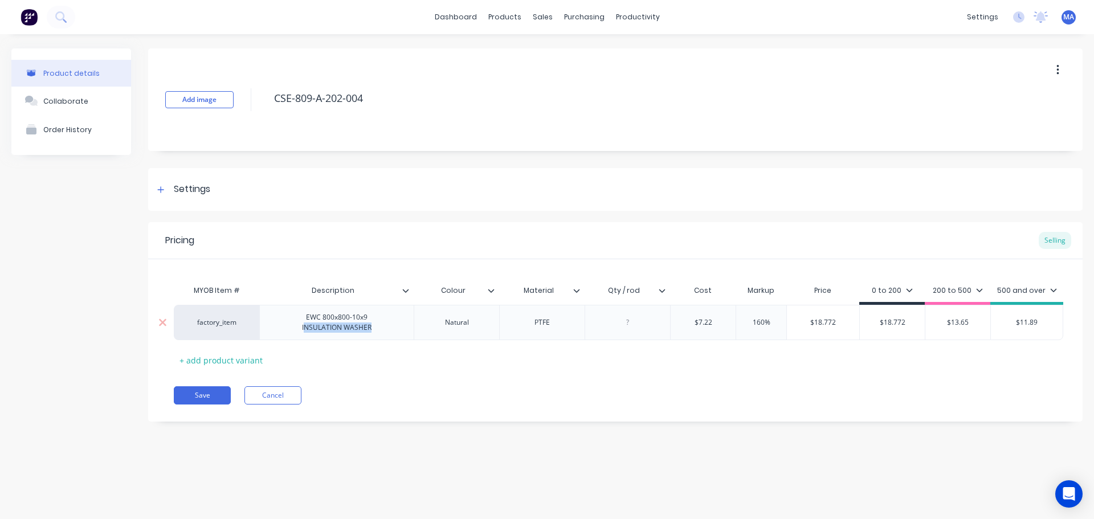
drag, startPoint x: 304, startPoint y: 329, endPoint x: 376, endPoint y: 336, distance: 72.7
click at [376, 336] on div "EWC 800x800-10x9 INSULATION WASHER" at bounding box center [336, 322] width 154 height 35
click at [489, 330] on div "Natural" at bounding box center [457, 322] width 86 height 35
click at [638, 323] on div at bounding box center [628, 322] width 57 height 15
click at [625, 328] on div at bounding box center [628, 322] width 57 height 15
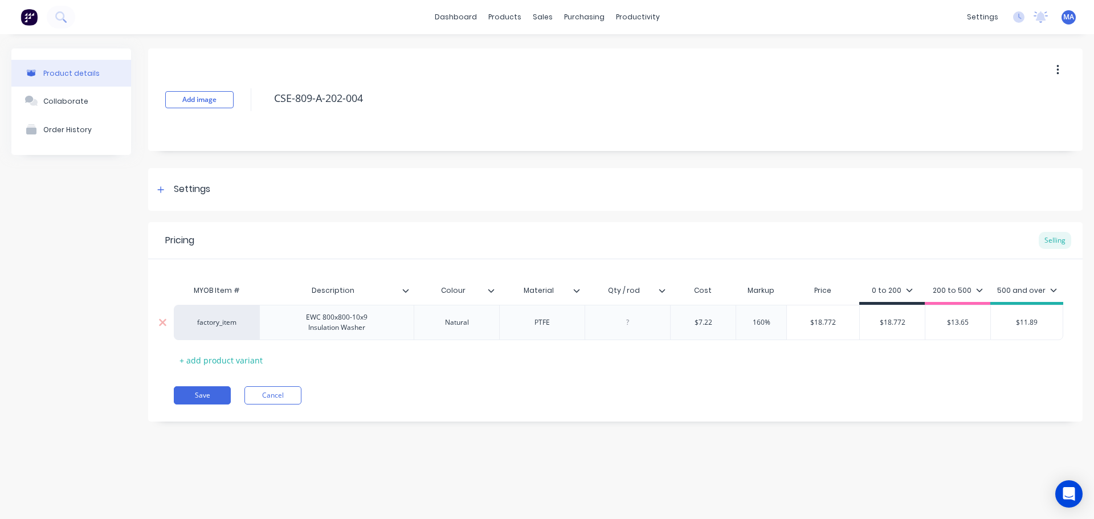
click at [634, 319] on div at bounding box center [628, 322] width 57 height 15
click at [622, 314] on div at bounding box center [628, 322] width 86 height 35
click at [637, 321] on div at bounding box center [628, 322] width 57 height 15
type textarea "x"
click at [630, 325] on div at bounding box center [628, 322] width 57 height 15
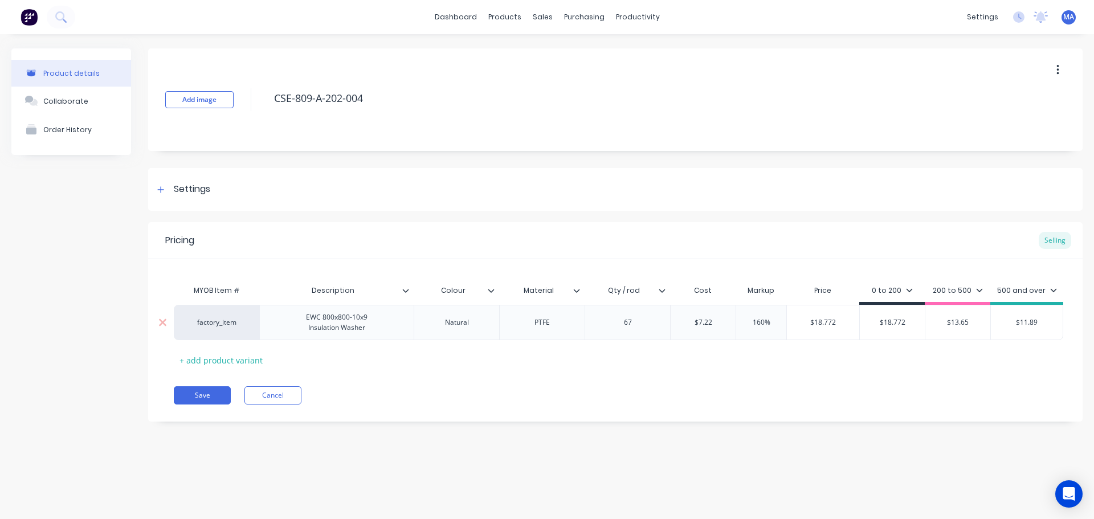
type input "$7.22"
click at [727, 324] on input "$7.22" at bounding box center [703, 323] width 65 height 10
click at [199, 399] on button "Save" at bounding box center [202, 395] width 57 height 18
type textarea "x"
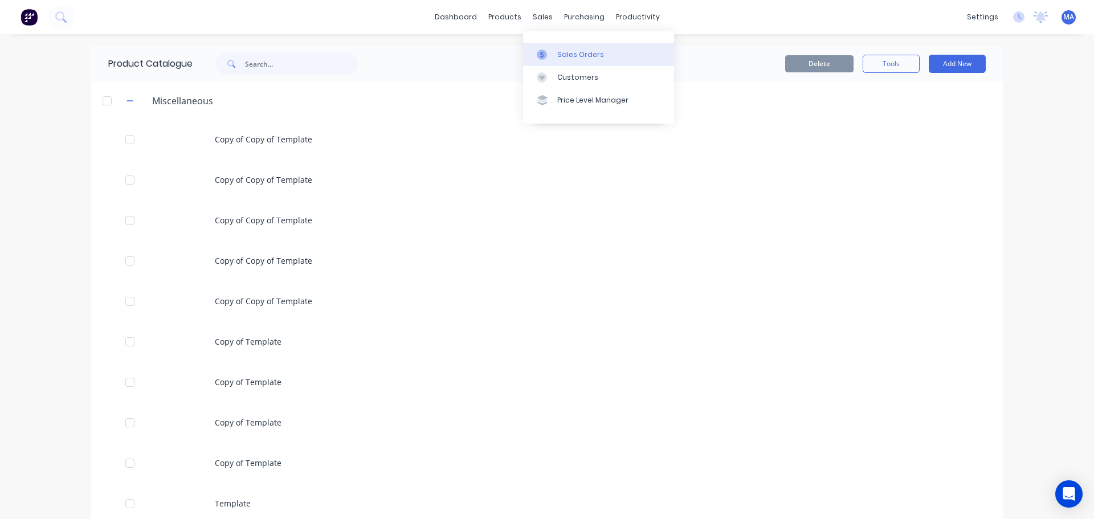
click at [571, 59] on div "Sales Orders" at bounding box center [580, 55] width 47 height 10
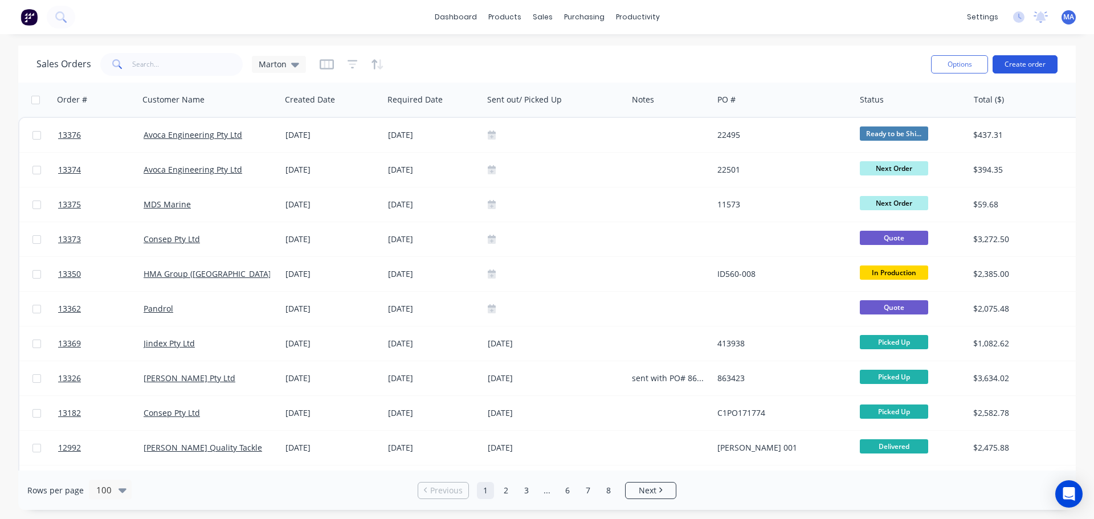
click at [1008, 62] on button "Create order" at bounding box center [1025, 64] width 65 height 18
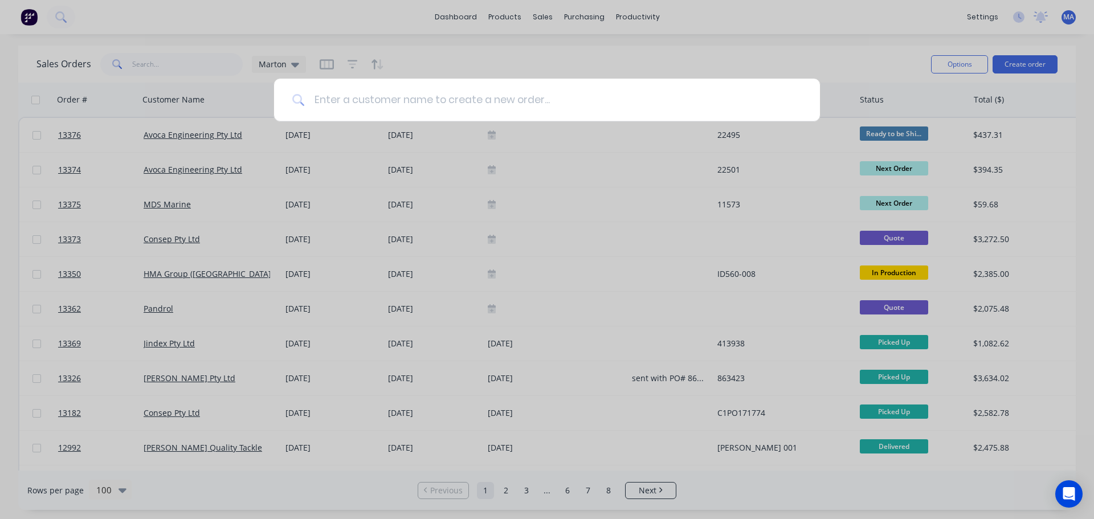
click at [455, 102] on input at bounding box center [553, 100] width 497 height 43
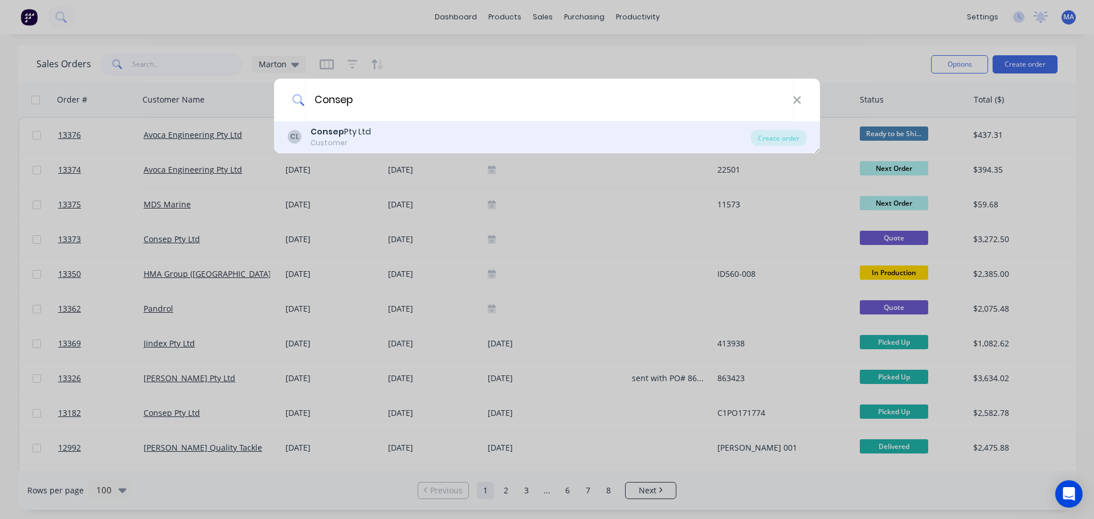
type input "Consep"
click at [390, 136] on div "CL Consep Pty Ltd Customer" at bounding box center [519, 137] width 463 height 22
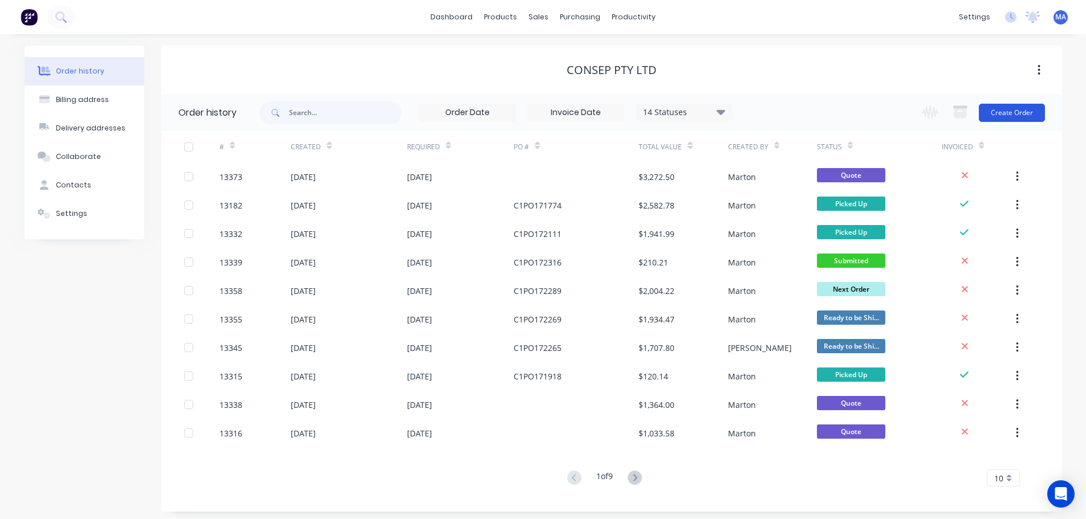
click at [1018, 115] on button "Create Order" at bounding box center [1012, 113] width 66 height 18
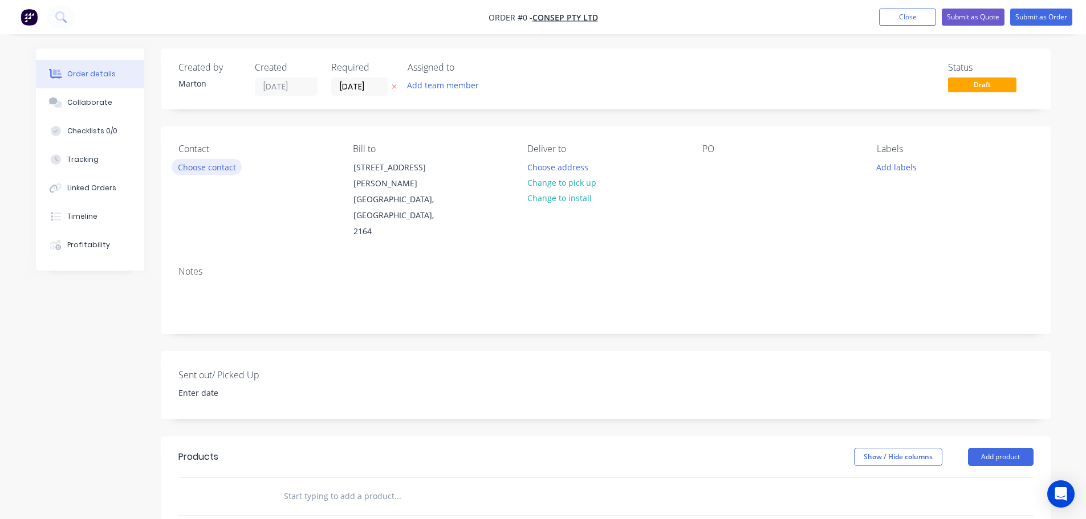
click at [212, 164] on button "Choose contact" at bounding box center [207, 166] width 70 height 15
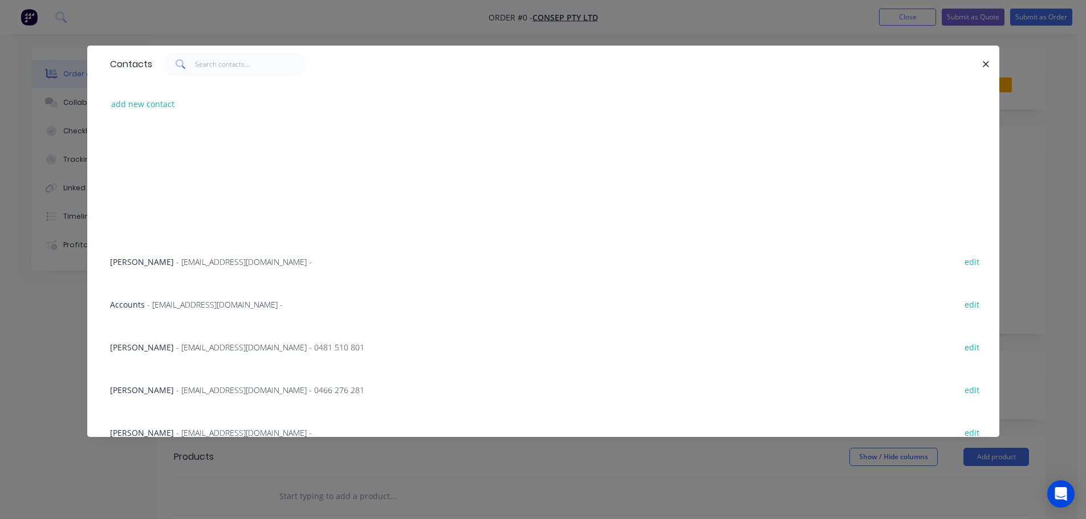
scroll to position [287, 0]
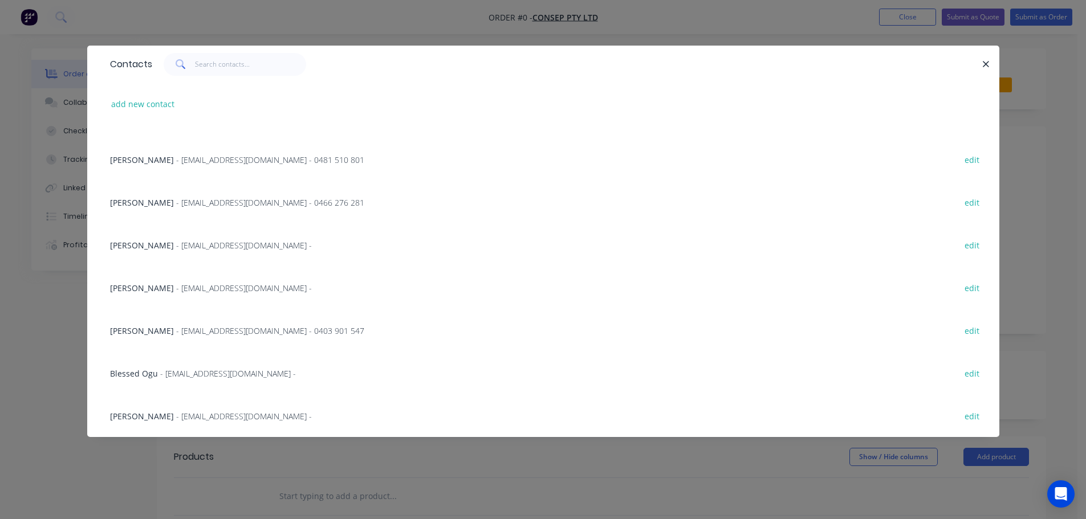
click at [161, 368] on span "- BOgu@consep.com.au -" at bounding box center [228, 373] width 136 height 11
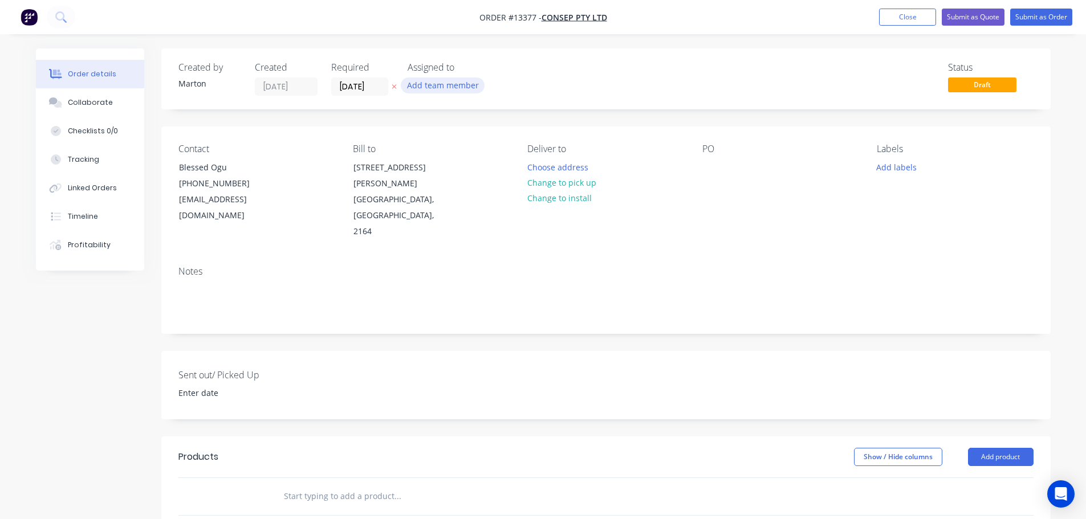
click at [436, 88] on button "Add team member" at bounding box center [443, 85] width 84 height 15
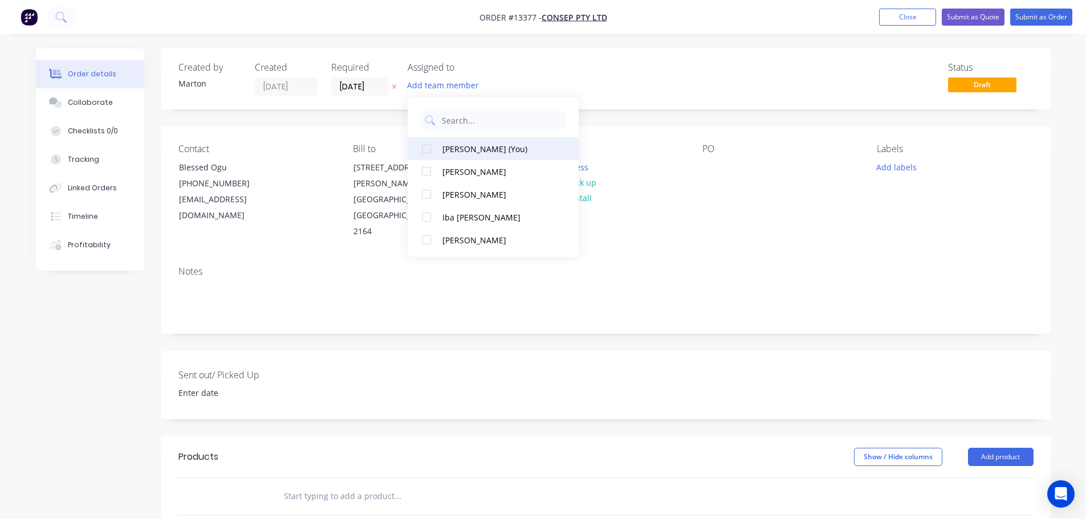
click at [429, 151] on div at bounding box center [426, 148] width 23 height 23
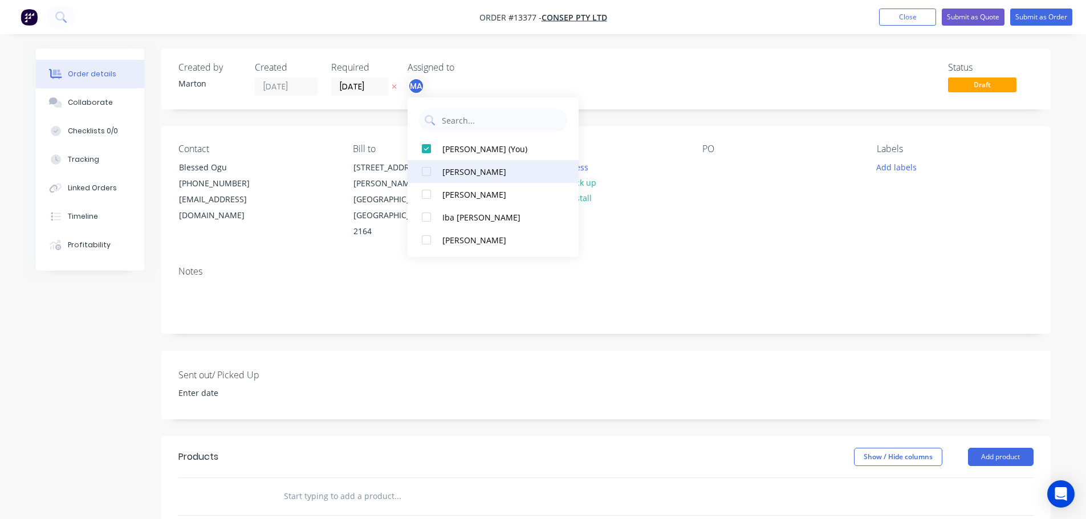
click at [430, 176] on div at bounding box center [426, 171] width 23 height 23
click at [425, 197] on div at bounding box center [426, 194] width 23 height 23
click at [603, 43] on div "Order details Collaborate Checklists 0/0 Tracking Linked Orders Timeline Profit…" at bounding box center [543, 403] width 1086 height 807
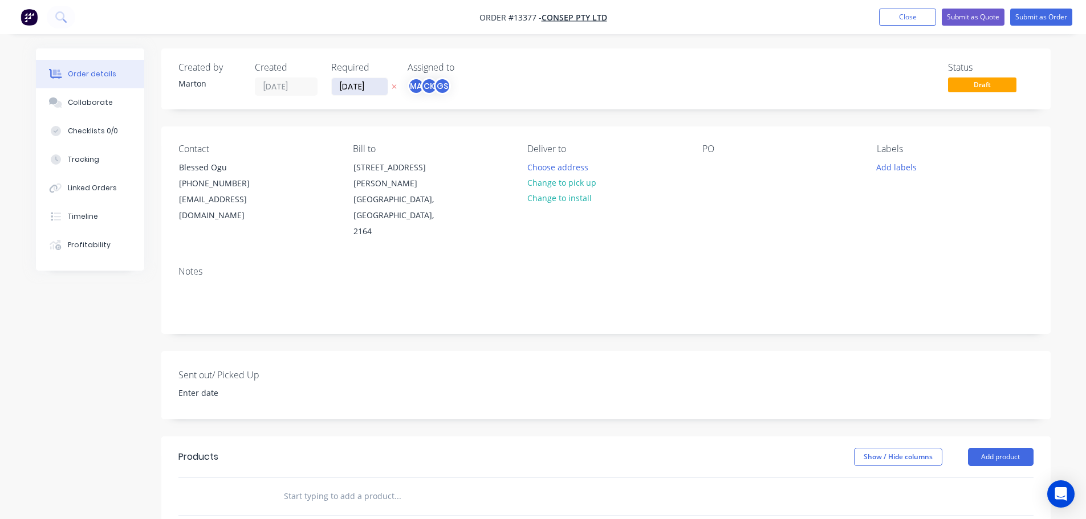
click at [348, 93] on input "[DATE]" at bounding box center [360, 86] width 56 height 17
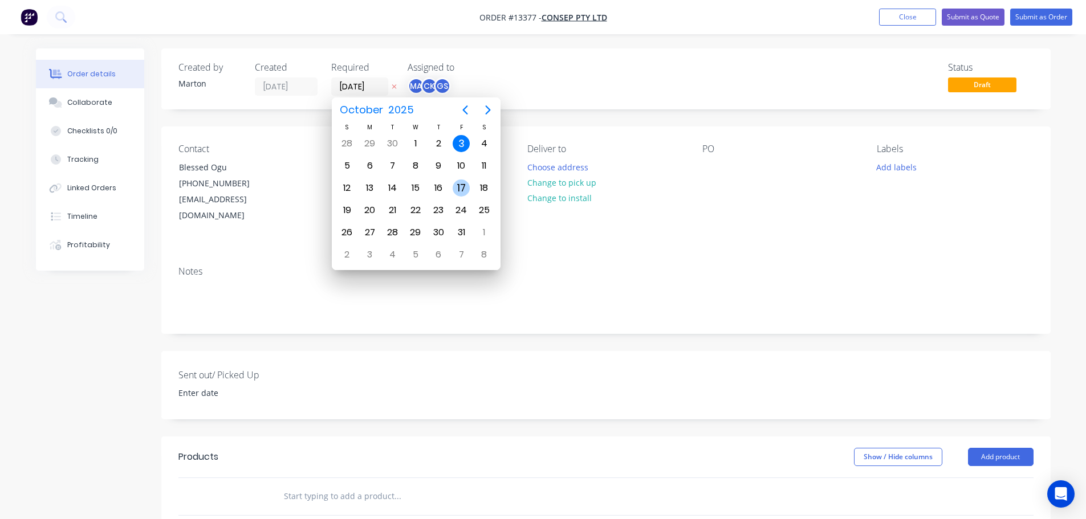
click at [453, 189] on div "17" at bounding box center [461, 188] width 23 height 22
type input "17/10/25"
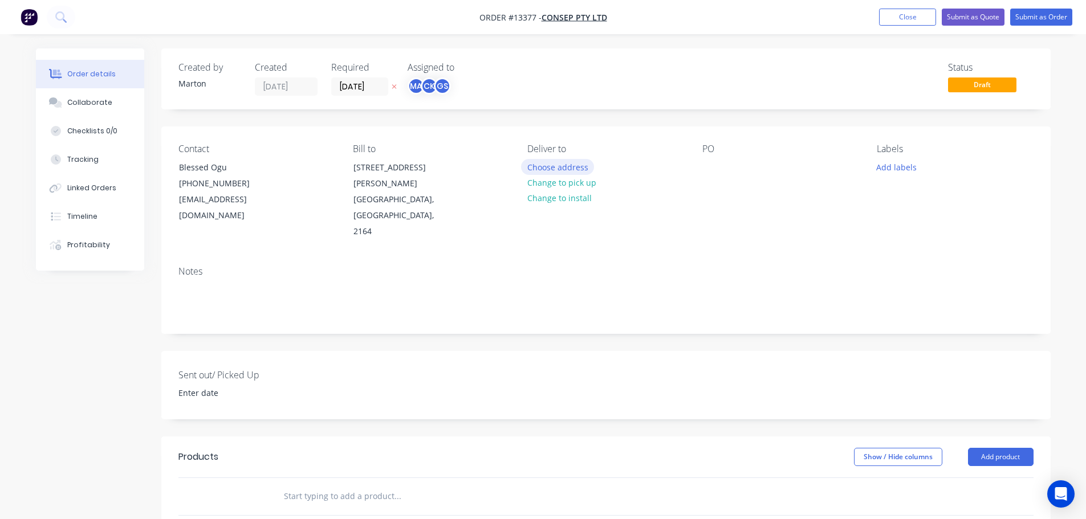
click at [549, 166] on button "Choose address" at bounding box center [557, 166] width 73 height 15
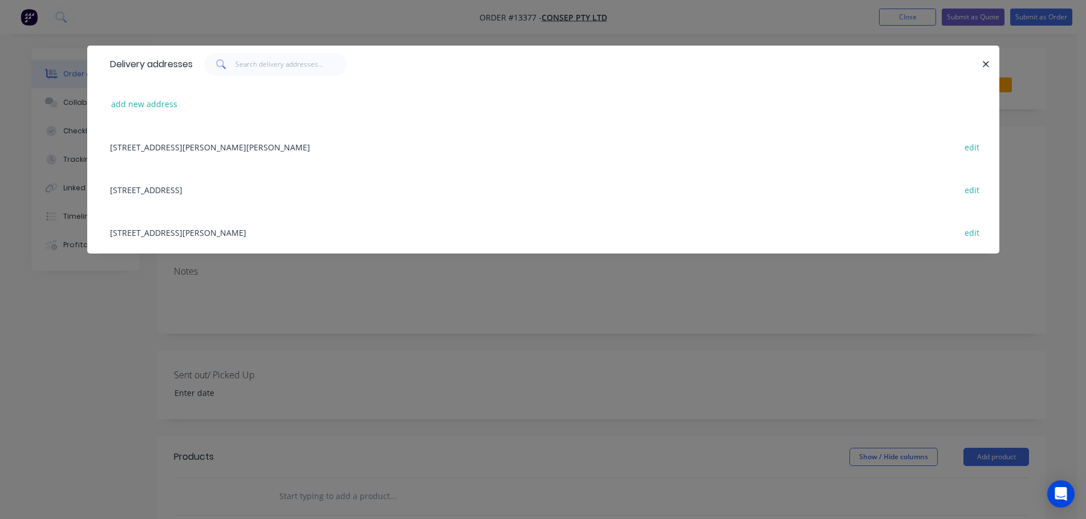
click at [199, 228] on div "46 Newton Road (access via Druian Place), Wetherill Park, New South Wales, Aust…" at bounding box center [543, 232] width 878 height 43
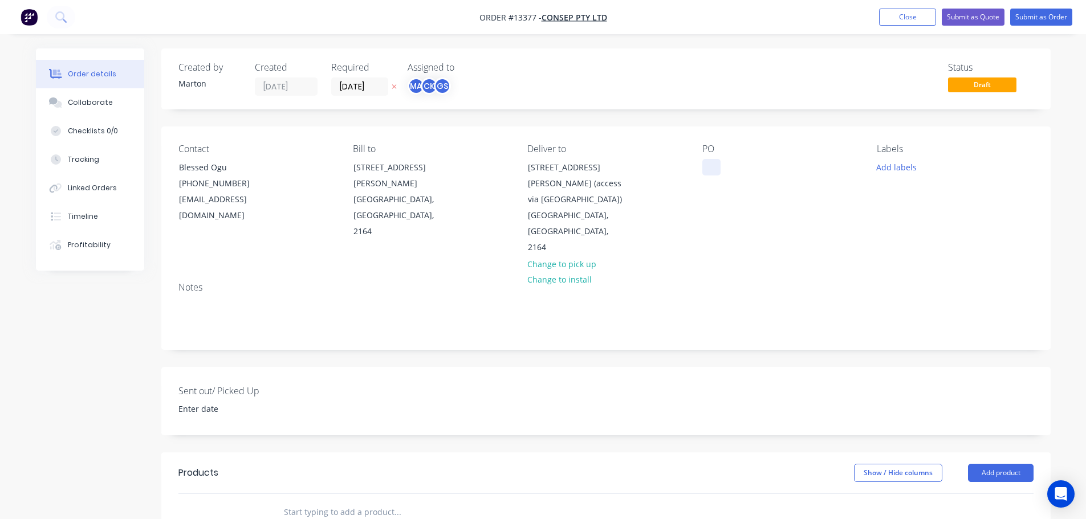
click at [717, 165] on div at bounding box center [711, 167] width 18 height 17
click at [360, 496] on div at bounding box center [475, 512] width 410 height 37
click at [365, 501] on input "text" at bounding box center [397, 512] width 228 height 23
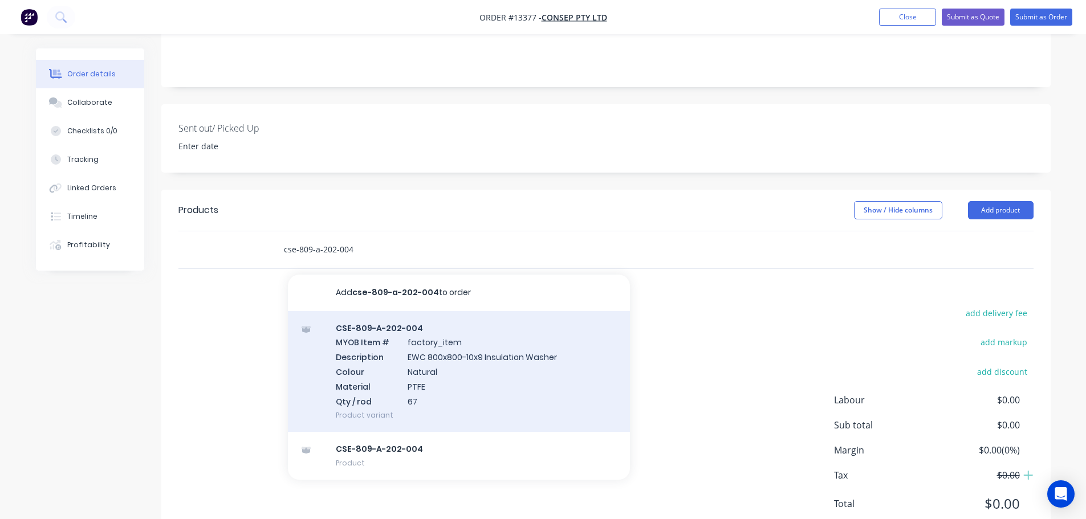
scroll to position [271, 0]
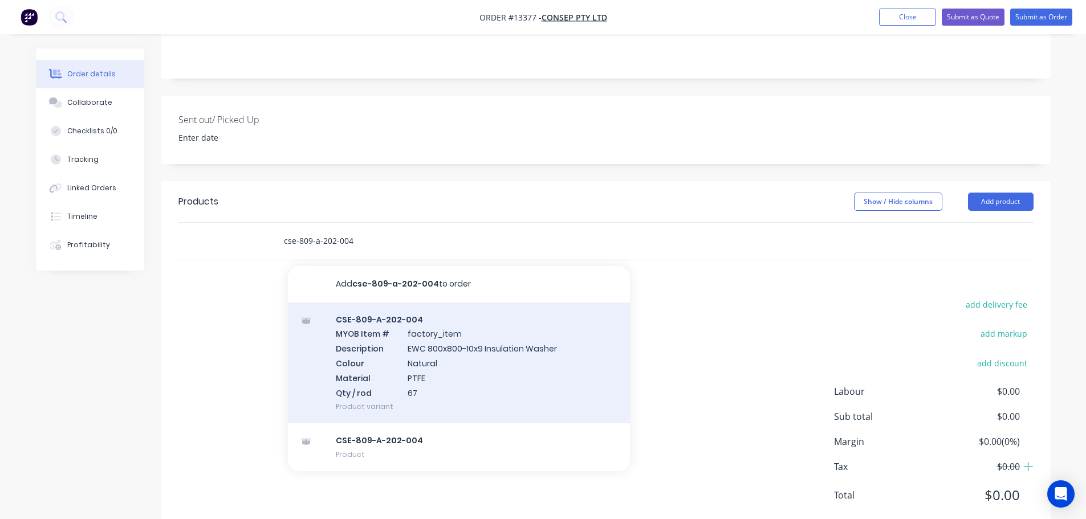
type input "cse-809-a-202-004"
click at [426, 319] on div "CSE-809-A-202-004 MYOB Item # factory_item Description EWC 800x800-10x9 Insulat…" at bounding box center [459, 363] width 342 height 121
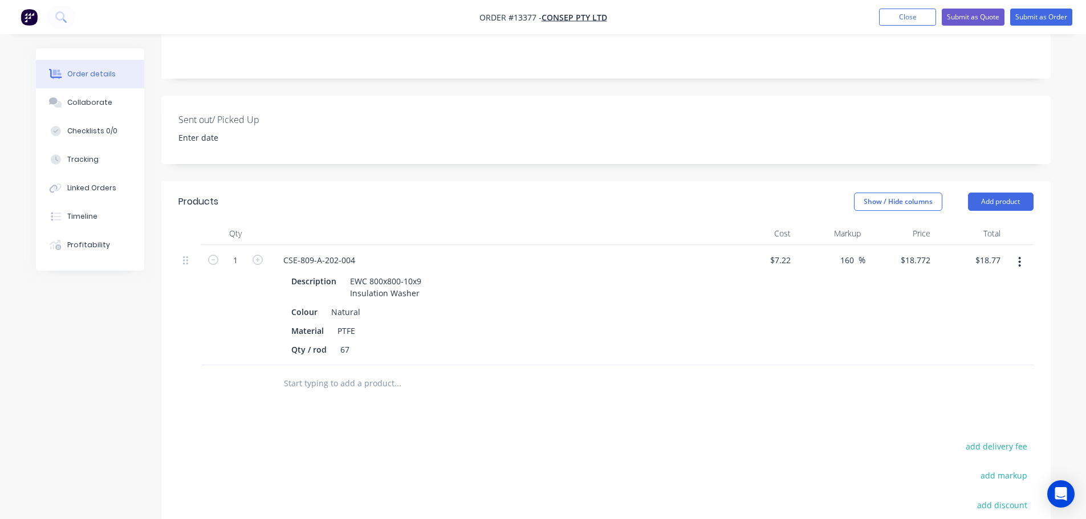
click at [307, 372] on input "text" at bounding box center [397, 383] width 228 height 23
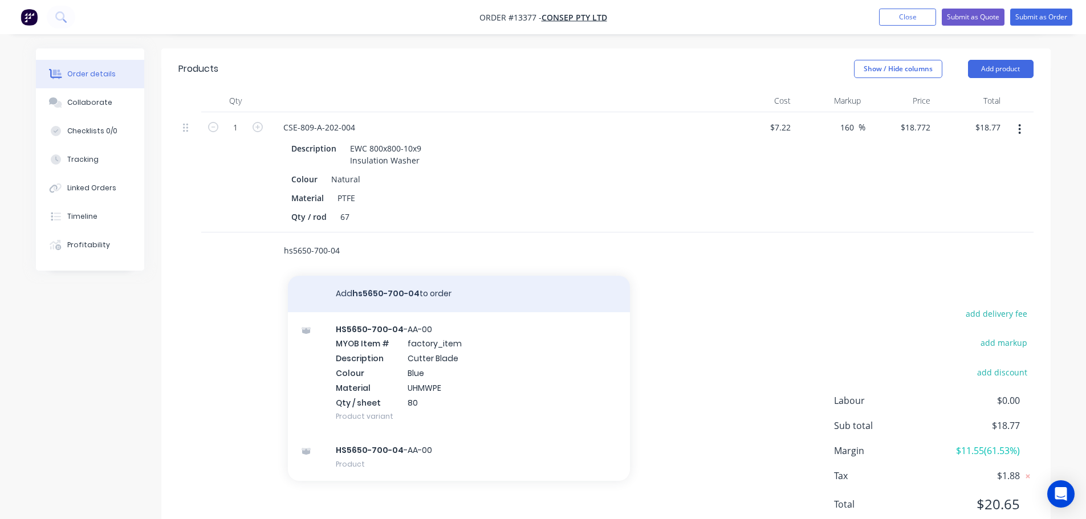
scroll to position [413, 0]
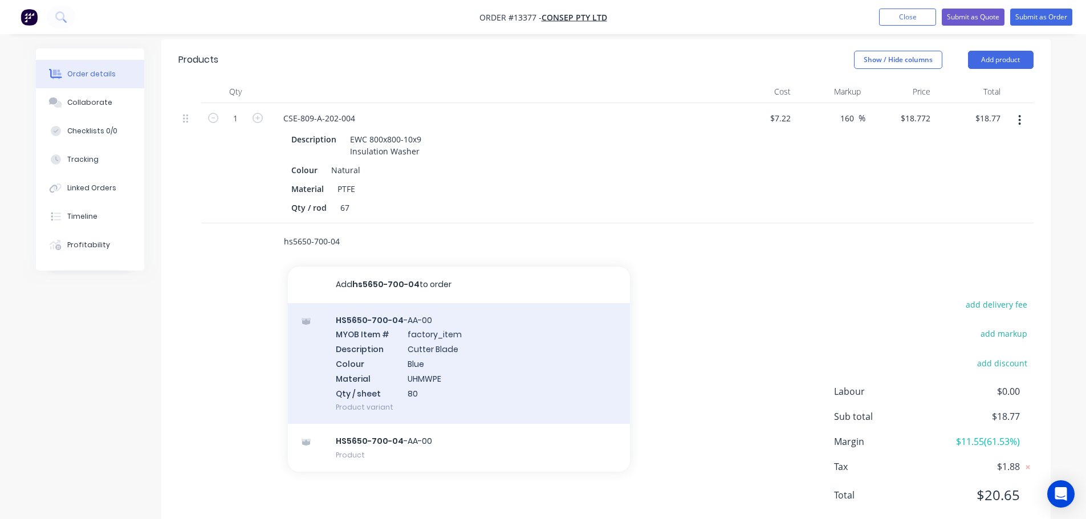
type input "hs5650-700-04"
click at [420, 352] on div "HS5650-700-04 -AA-00 MYOB Item # factory_item Description Cutter Blade Colour B…" at bounding box center [459, 363] width 342 height 121
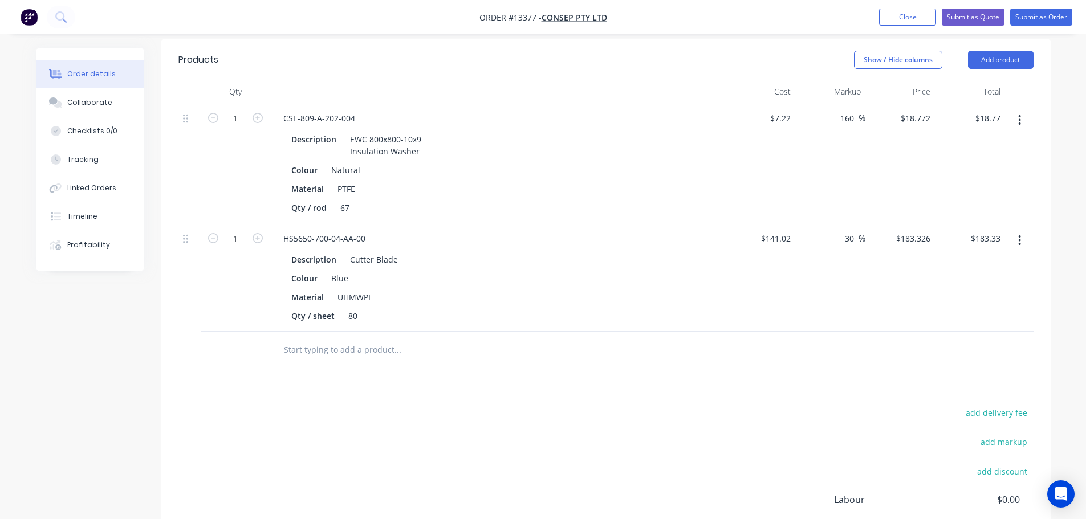
drag, startPoint x: 258, startPoint y: 206, endPoint x: 279, endPoint y: 145, distance: 65.3
click at [258, 233] on icon "button" at bounding box center [258, 238] width 10 height 10
type input "2"
type input "$366.65"
click at [241, 110] on input "1" at bounding box center [236, 118] width 30 height 17
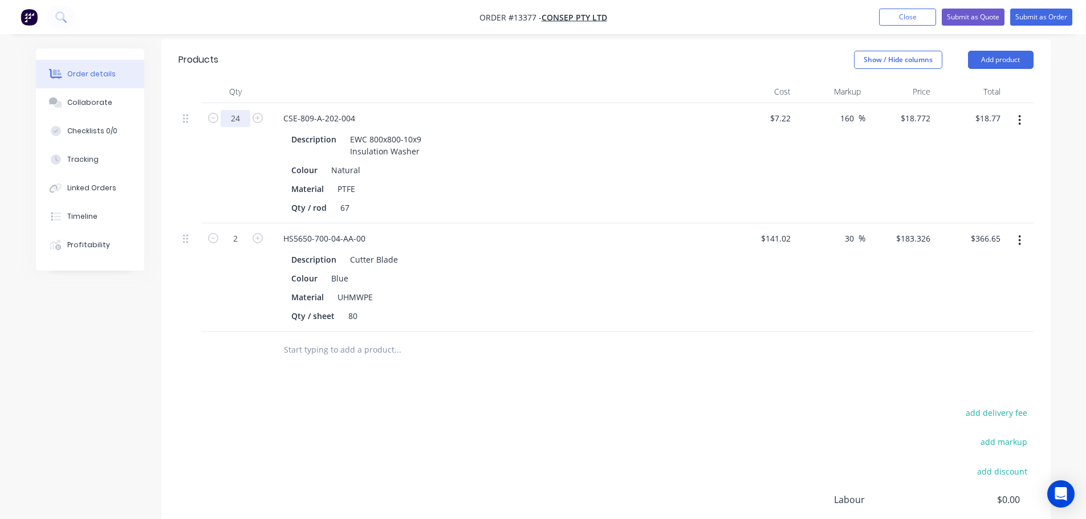
type input "24"
type input "$450.53"
click at [559, 367] on div "Products Show / Hide columns Add product Qty Cost Markup Price Total 24 CSE-809…" at bounding box center [605, 340] width 889 height 603
click at [993, 405] on button "add delivery fee" at bounding box center [997, 412] width 74 height 15
type input "25"
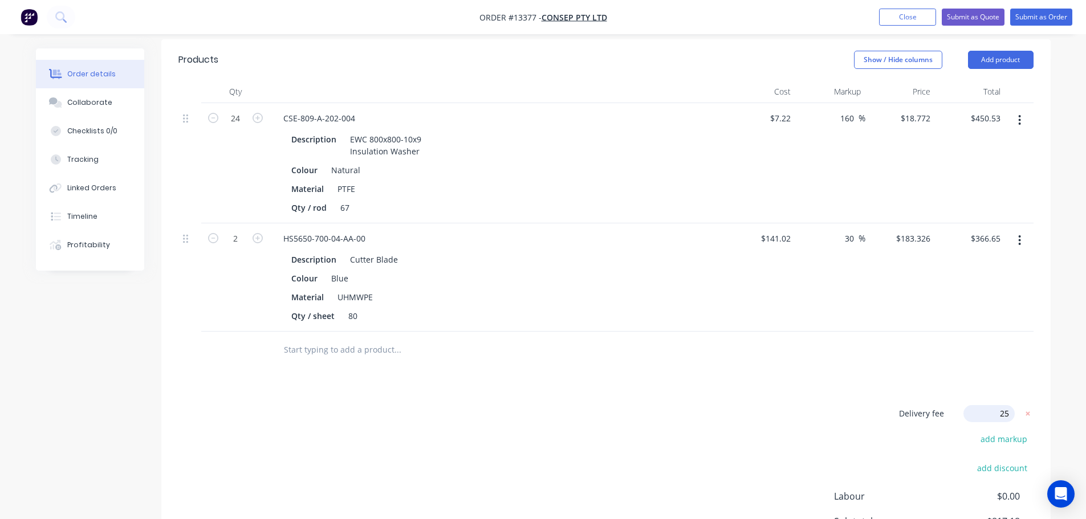
drag, startPoint x: 729, startPoint y: 357, endPoint x: 735, endPoint y: 355, distance: 6.1
click at [729, 357] on div "Products Show / Hide columns Add product Qty Cost Markup Price Total 24 CSE-809…" at bounding box center [605, 339] width 889 height 600
click at [986, 17] on button "Submit as Quote" at bounding box center [973, 17] width 63 height 17
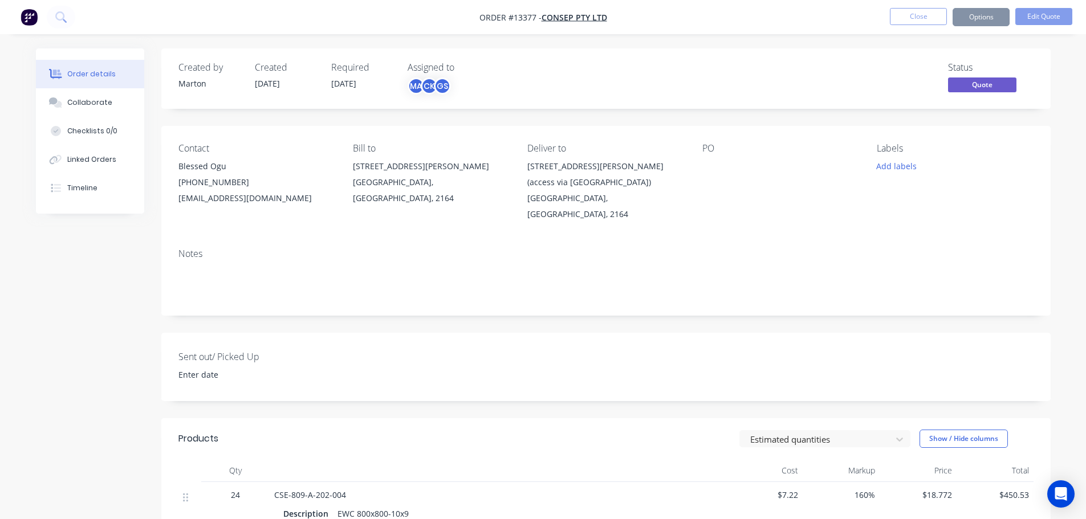
click at [972, 21] on button "Options" at bounding box center [981, 17] width 57 height 18
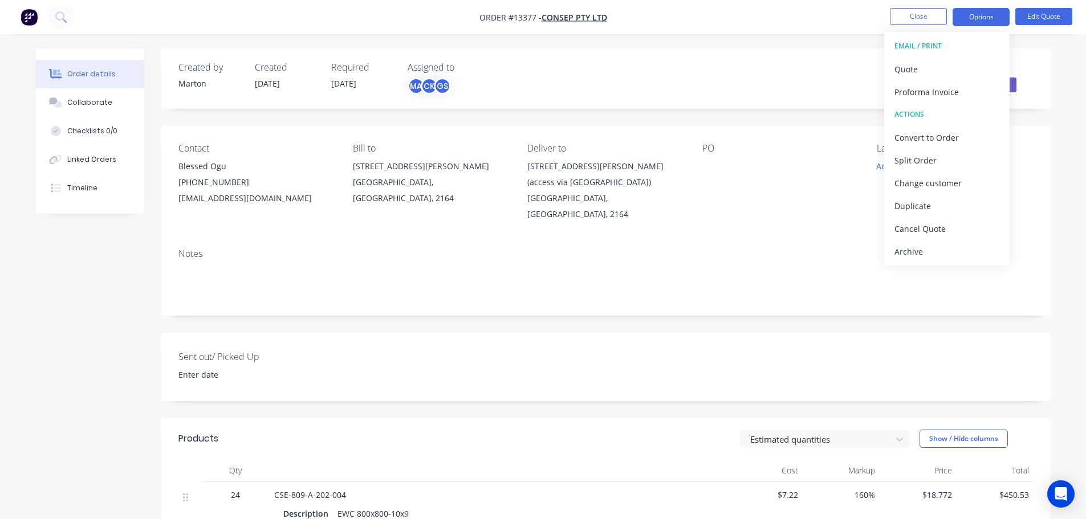
click at [959, 57] on button "EMAIL / PRINT" at bounding box center [946, 46] width 125 height 23
click at [954, 64] on div "Quote" at bounding box center [946, 69] width 105 height 17
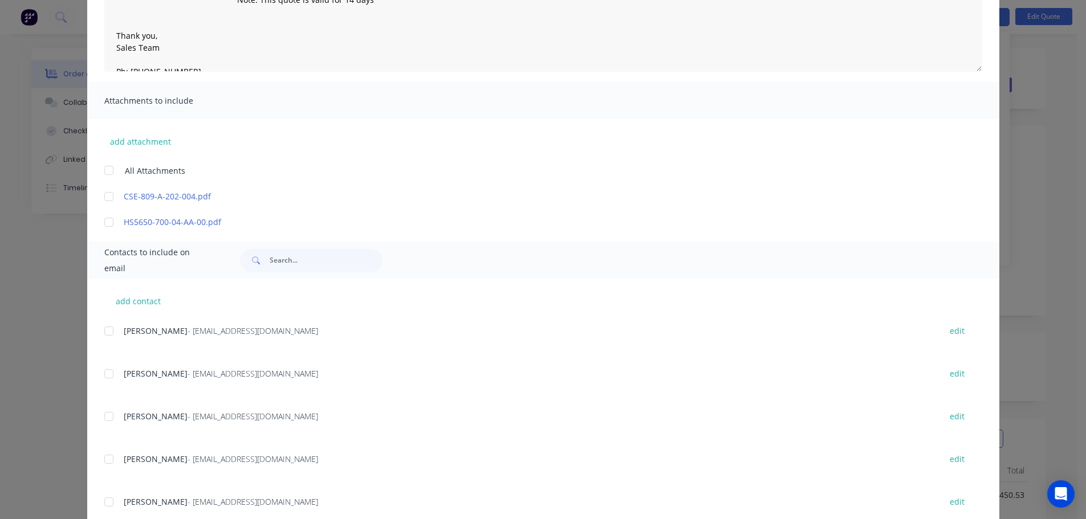
scroll to position [57, 0]
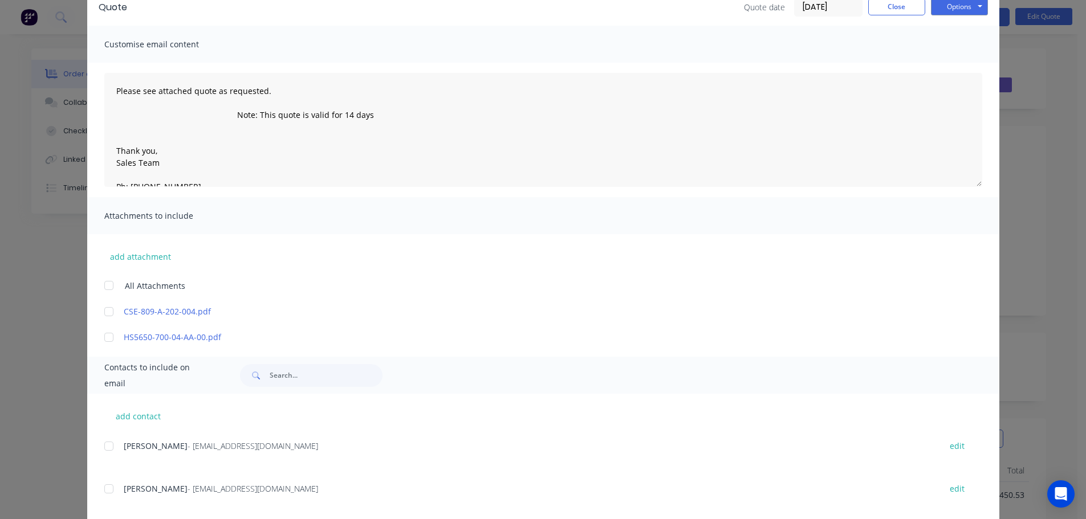
click at [950, 15] on div "Options Preview Print Email" at bounding box center [959, 7] width 57 height 18
click at [951, 15] on div "Options Preview Print Email" at bounding box center [959, 7] width 57 height 18
click at [950, 6] on button "Options" at bounding box center [959, 6] width 57 height 17
click at [952, 30] on button "Preview" at bounding box center [967, 27] width 73 height 19
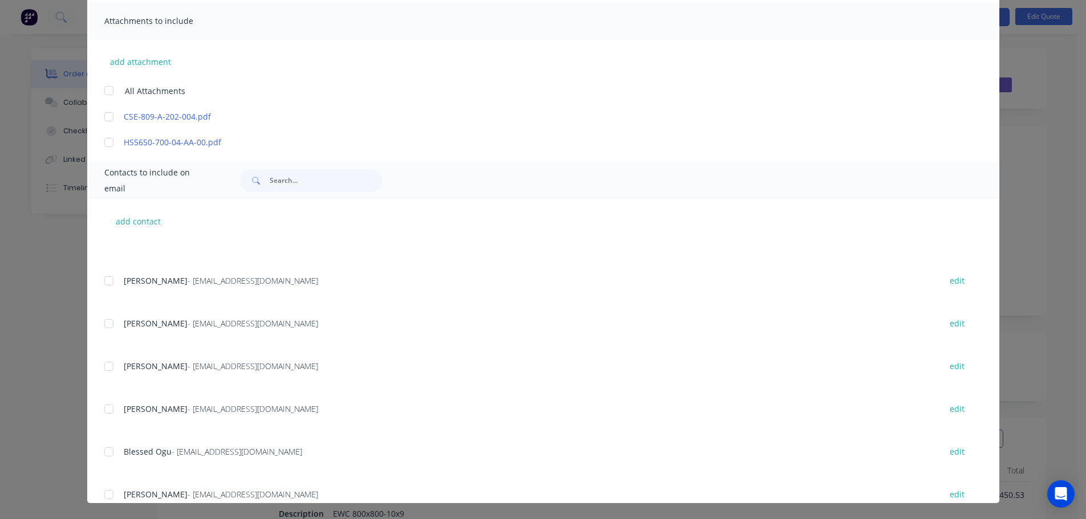
scroll to position [339, 0]
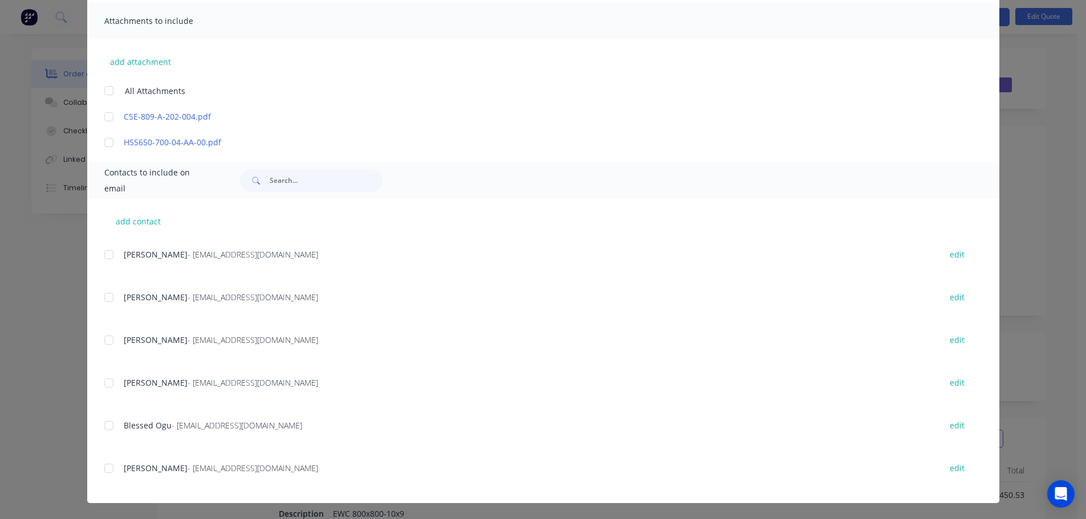
click at [108, 426] on div at bounding box center [108, 425] width 23 height 23
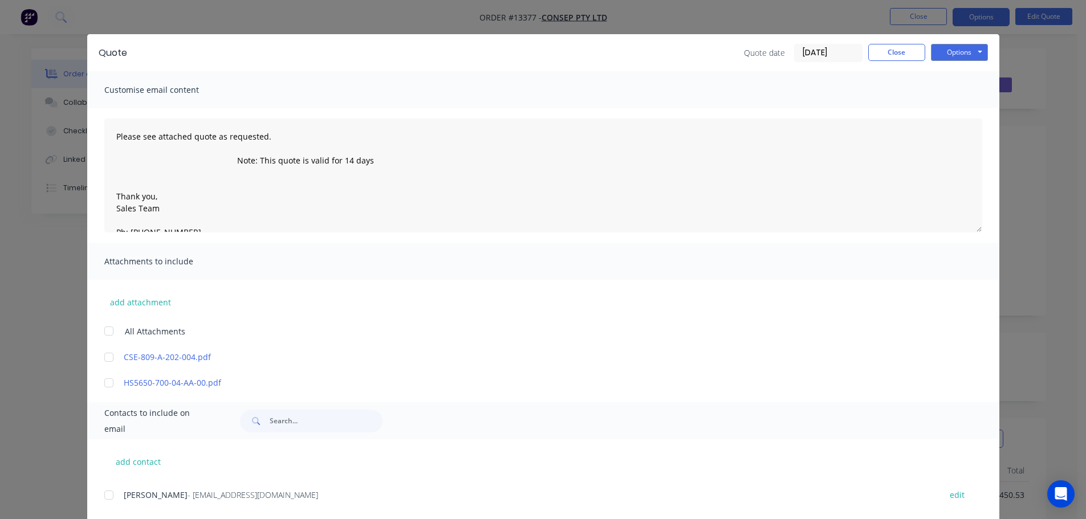
scroll to position [0, 0]
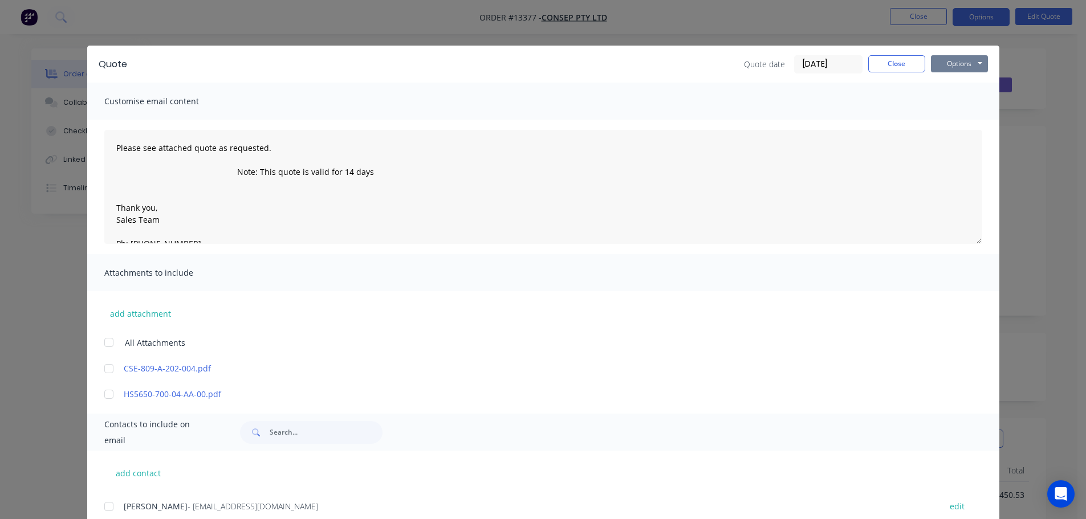
click at [957, 62] on button "Options" at bounding box center [959, 63] width 57 height 17
click at [949, 130] on button "Email" at bounding box center [967, 121] width 73 height 19
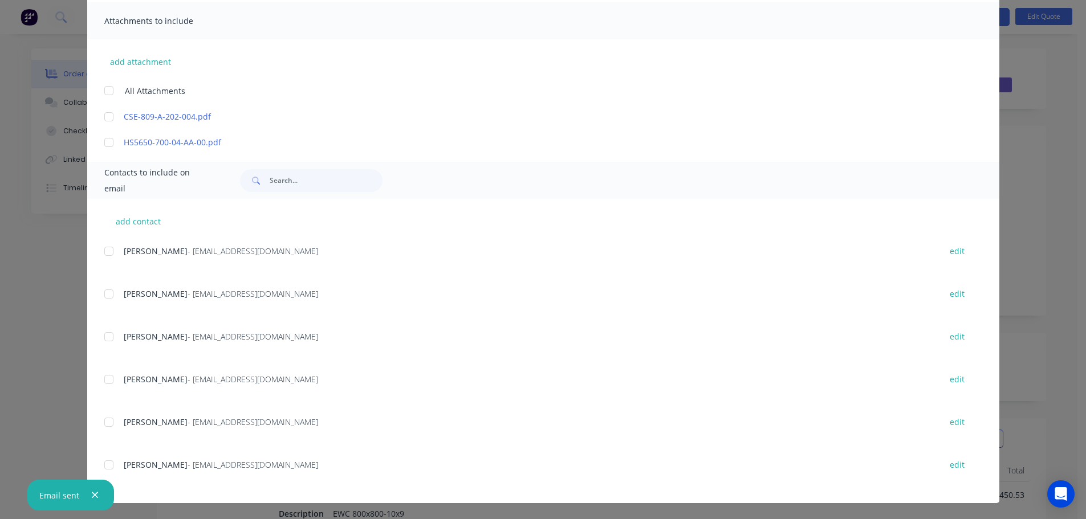
type textarea "Please see attached quote as requested. Note: This quote is valid for 14 days T…"
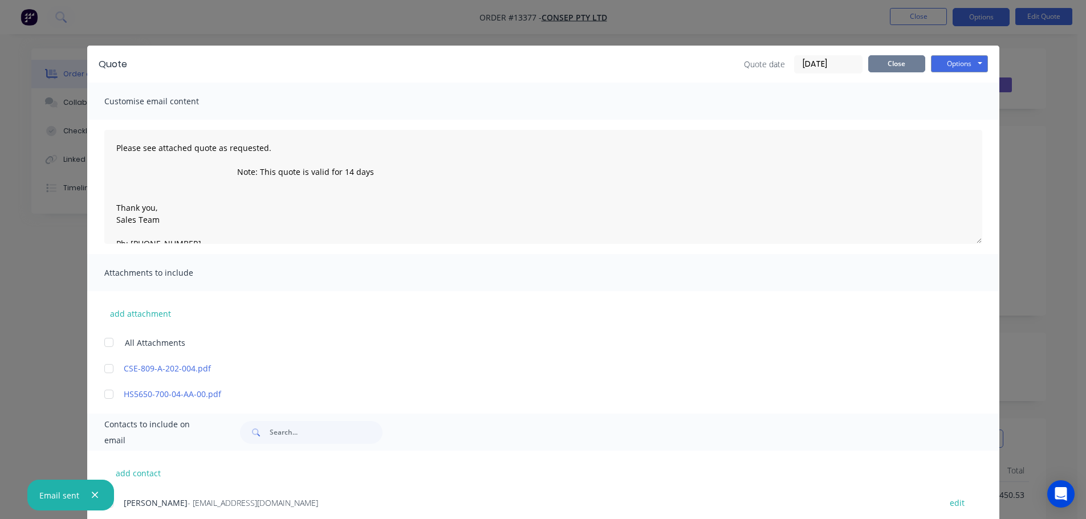
click at [904, 62] on button "Close" at bounding box center [896, 63] width 57 height 17
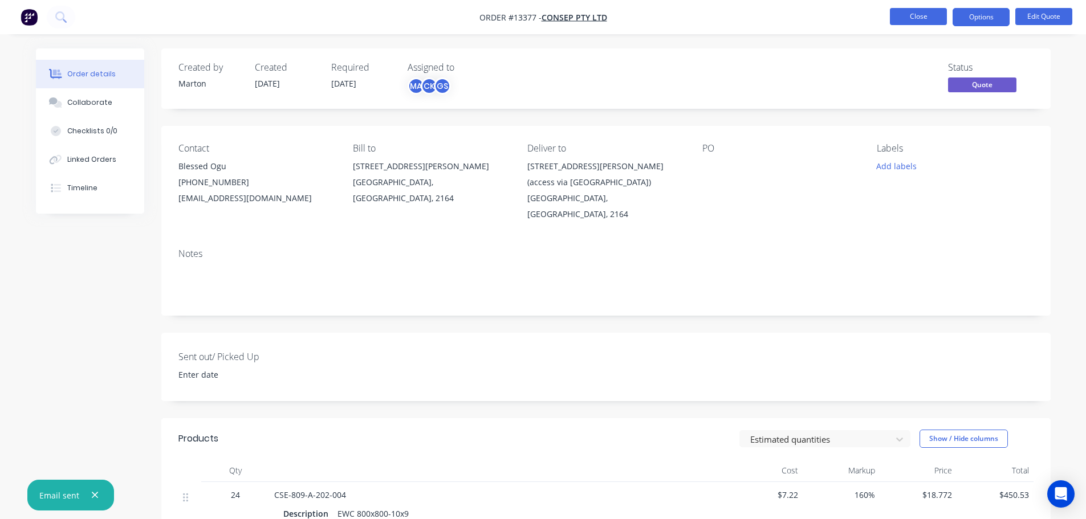
click at [935, 16] on button "Close" at bounding box center [918, 16] width 57 height 17
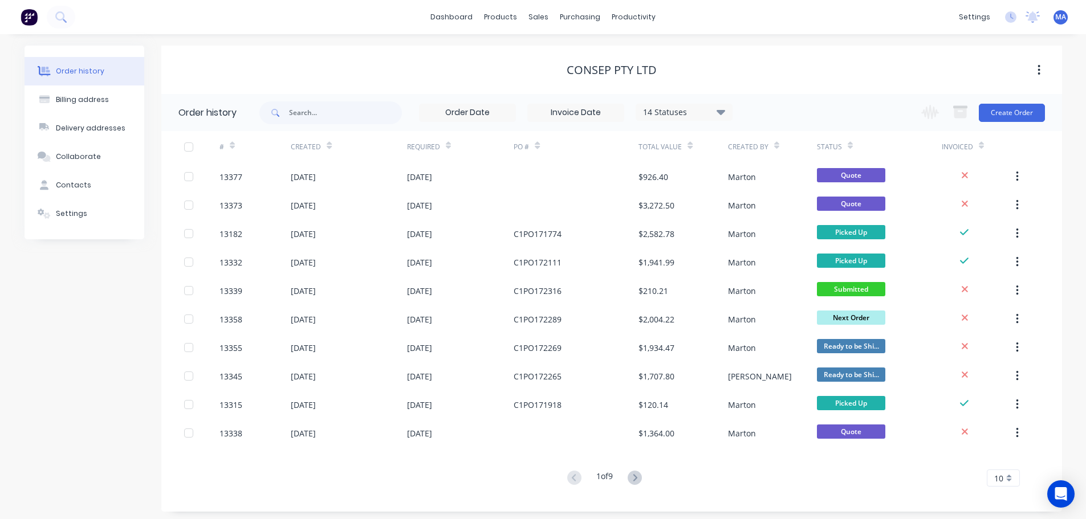
click at [360, 69] on div "Consep Pty Ltd" at bounding box center [611, 70] width 901 height 14
click at [554, 51] on link "Sales Orders" at bounding box center [598, 54] width 151 height 23
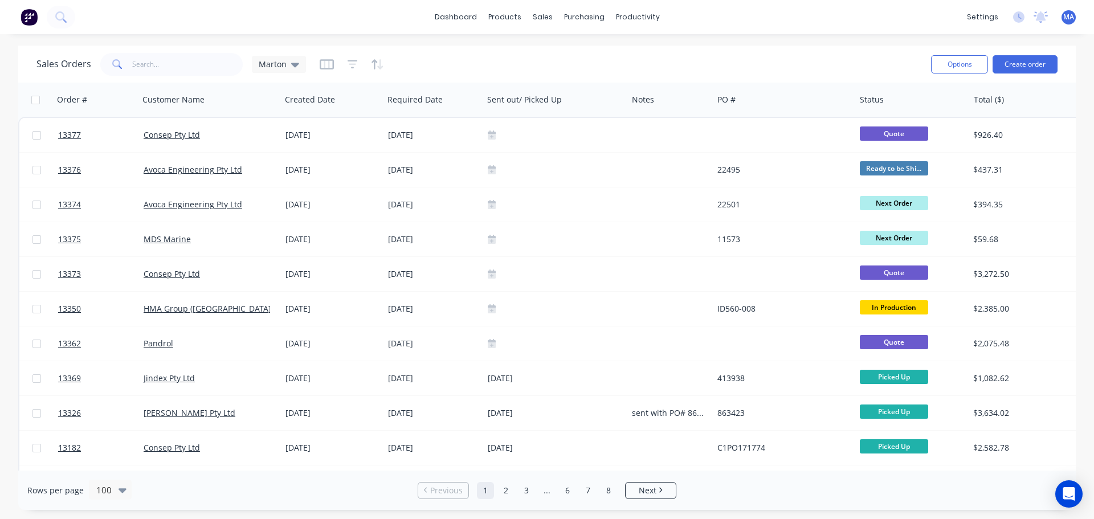
click at [452, 68] on div "Sales Orders Marton" at bounding box center [479, 64] width 886 height 28
click at [497, 72] on div "Sales Orders Marton" at bounding box center [479, 64] width 886 height 28
click at [1018, 70] on button "Create order" at bounding box center [1025, 64] width 65 height 18
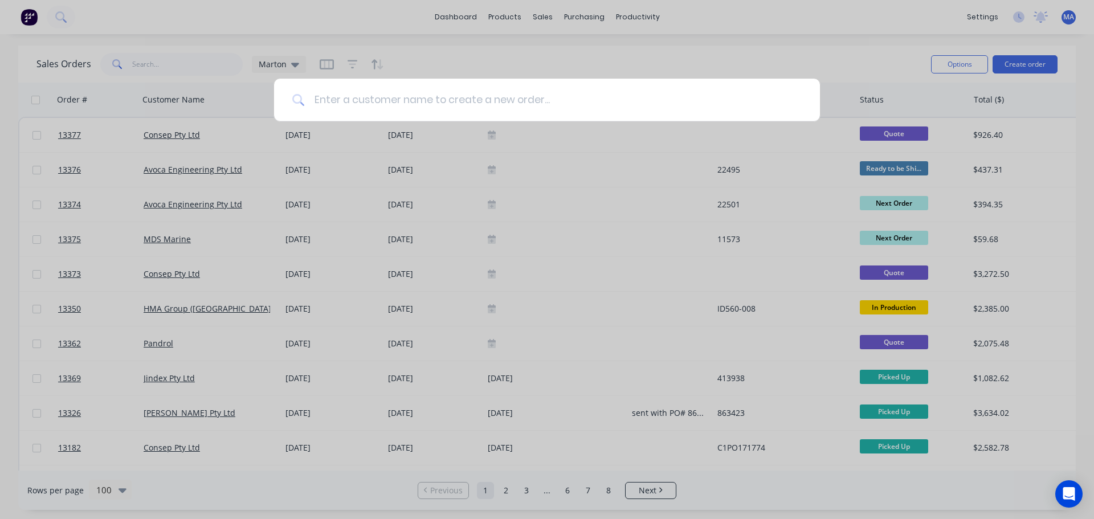
click at [410, 95] on input at bounding box center [553, 100] width 497 height 43
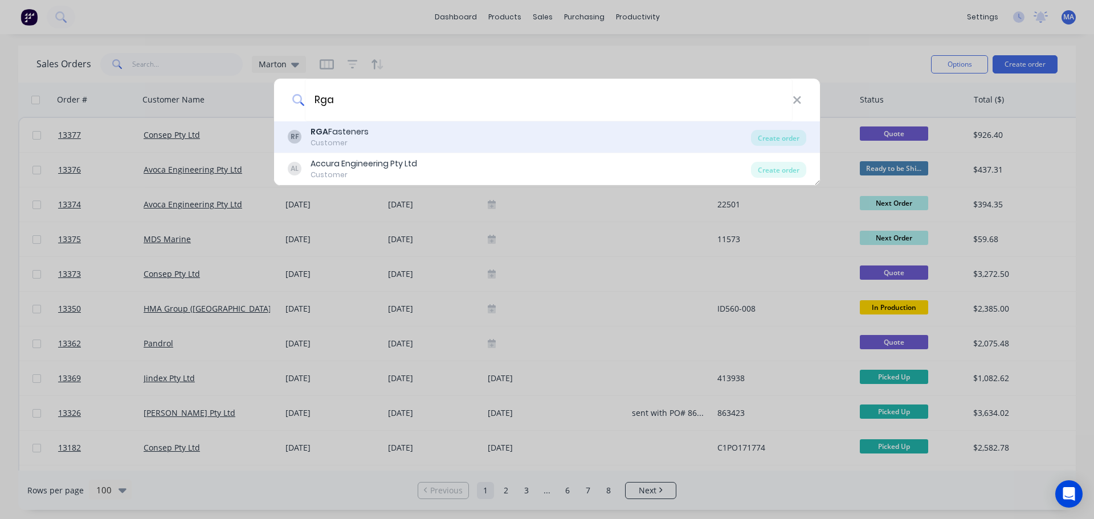
type input "Rga"
click at [361, 139] on div "Customer" at bounding box center [340, 143] width 58 height 10
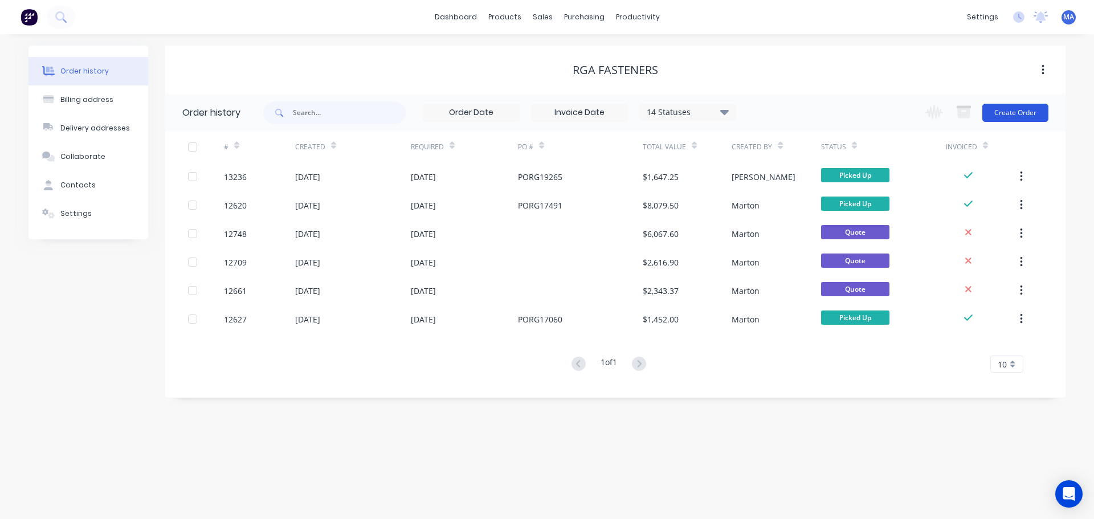
click at [1007, 116] on button "Create Order" at bounding box center [1016, 113] width 66 height 18
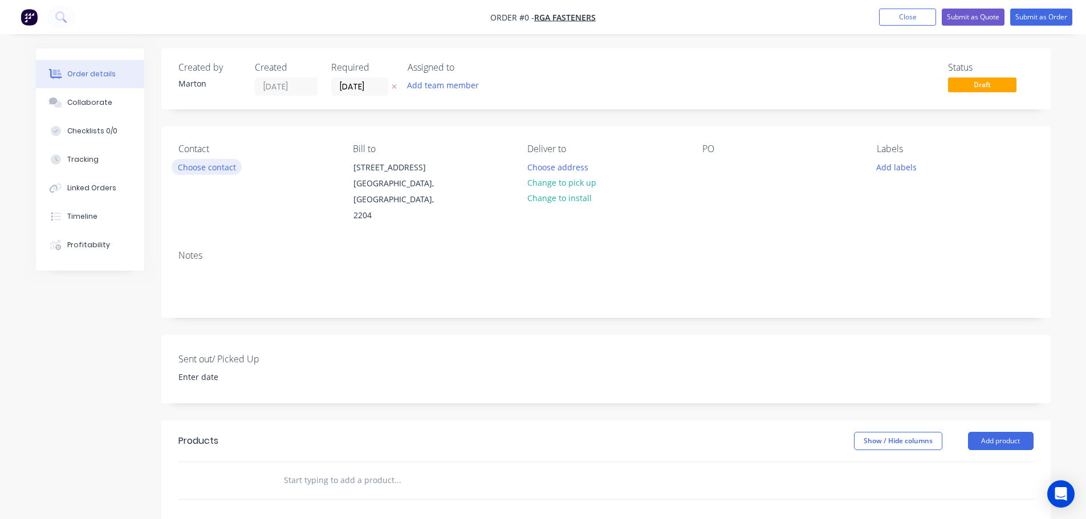
click at [200, 169] on button "Choose contact" at bounding box center [207, 166] width 70 height 15
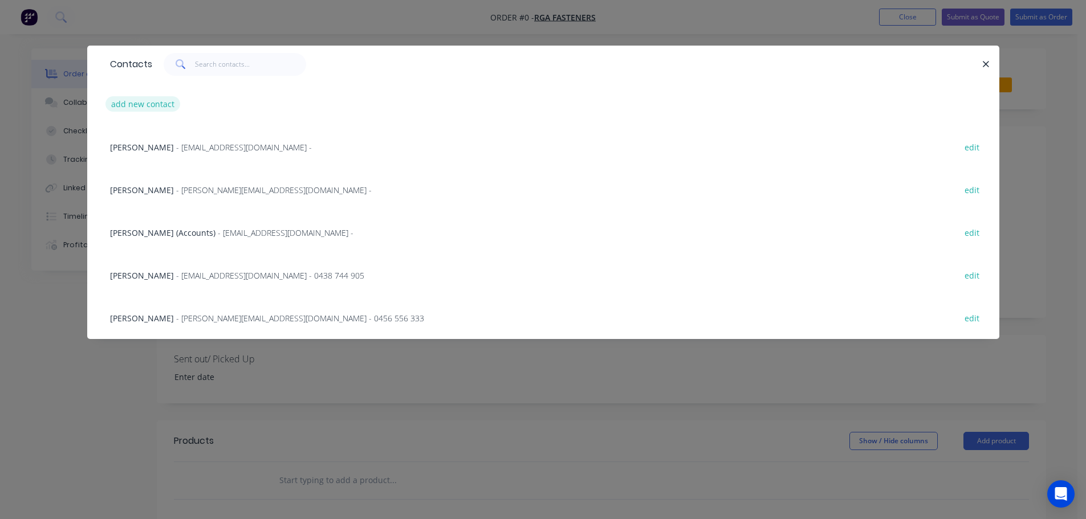
click at [158, 105] on button "add new contact" at bounding box center [142, 103] width 75 height 15
select select "AU"
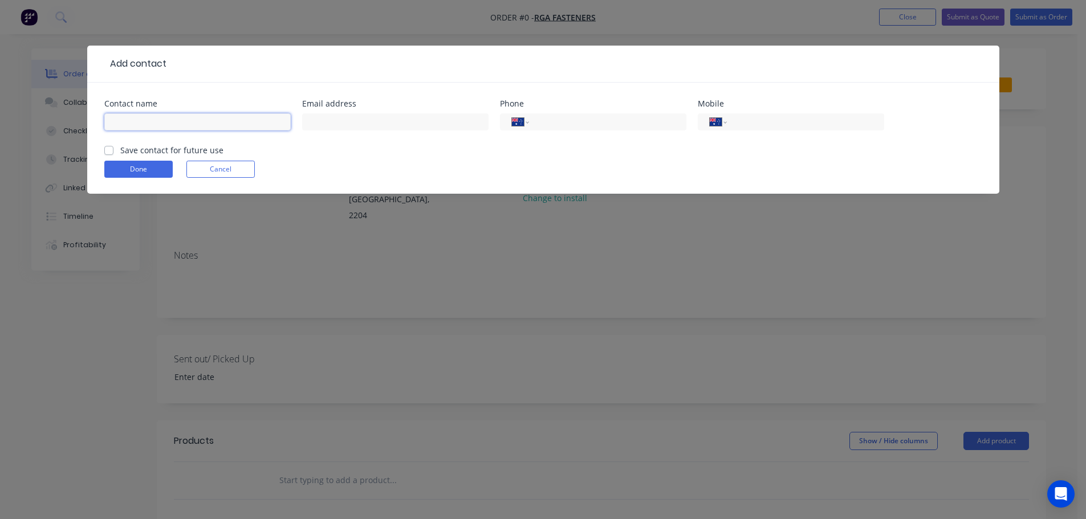
click at [154, 128] on input "text" at bounding box center [197, 121] width 186 height 17
type input "Brad Avis"
click at [347, 123] on input "text" at bounding box center [395, 121] width 186 height 17
click at [392, 119] on input "text" at bounding box center [395, 121] width 186 height 17
paste input "Brad Avis <brad@rgafasteners-psm.com>"
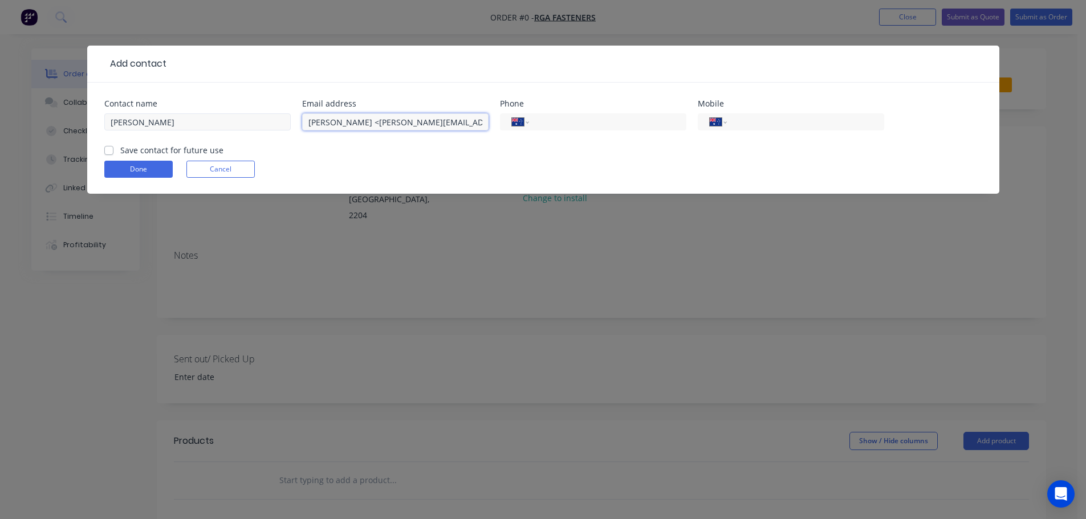
drag, startPoint x: 349, startPoint y: 123, endPoint x: 272, endPoint y: 127, distance: 77.1
click at [272, 127] on div "Contact name Brad Avis Email address Brad Avis <brad@rgafasteners-psm.com Phone…" at bounding box center [543, 122] width 878 height 44
type input "brad@rgafasteners-psm.com"
click at [591, 121] on input "tel" at bounding box center [605, 122] width 137 height 13
drag, startPoint x: 557, startPoint y: 121, endPoint x: 560, endPoint y: 128, distance: 6.9
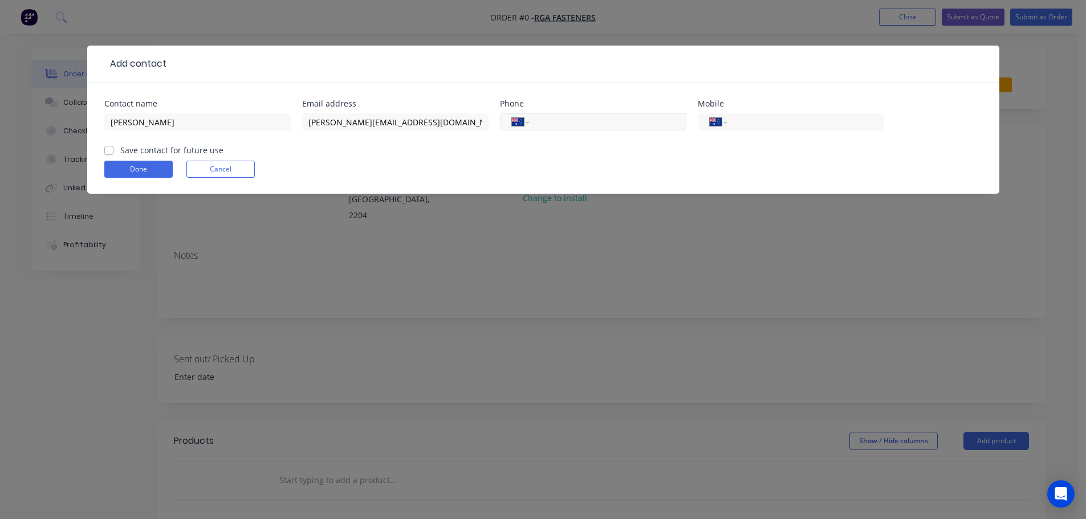
click at [557, 121] on input "tel" at bounding box center [605, 122] width 137 height 13
paste input "295607266"
click at [539, 123] on input "295607266" at bounding box center [605, 122] width 137 height 13
type input "(02) 9560 7266"
click at [97, 150] on div "Contact name Brad Avis Email address brad@rgafasteners-psm.com Phone Internatio…" at bounding box center [543, 138] width 912 height 111
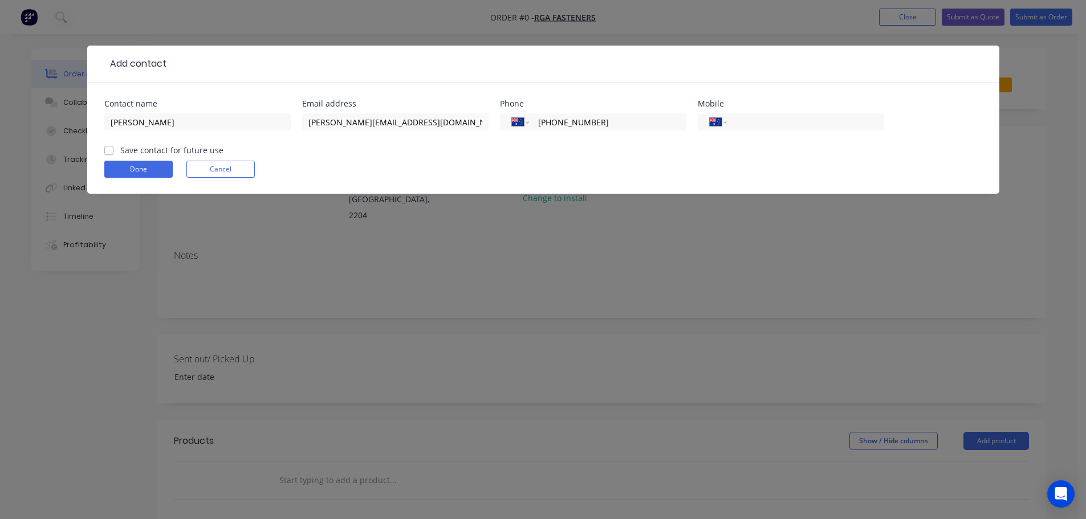
click at [120, 149] on label "Save contact for future use" at bounding box center [171, 150] width 103 height 12
click at [105, 149] on input "Save contact for future use" at bounding box center [108, 149] width 9 height 11
checkbox input "true"
click at [128, 171] on button "Done" at bounding box center [138, 169] width 68 height 17
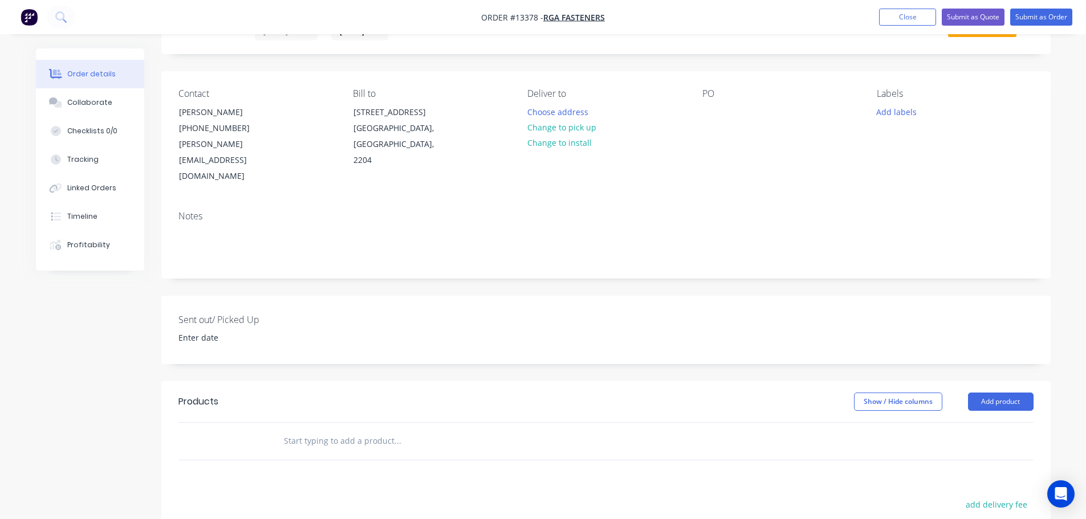
scroll to position [57, 0]
click at [353, 434] on input "text" at bounding box center [397, 439] width 228 height 23
click at [333, 432] on input "text" at bounding box center [397, 439] width 228 height 23
click at [342, 428] on input "text" at bounding box center [397, 439] width 228 height 23
click at [343, 437] on div at bounding box center [475, 439] width 410 height 37
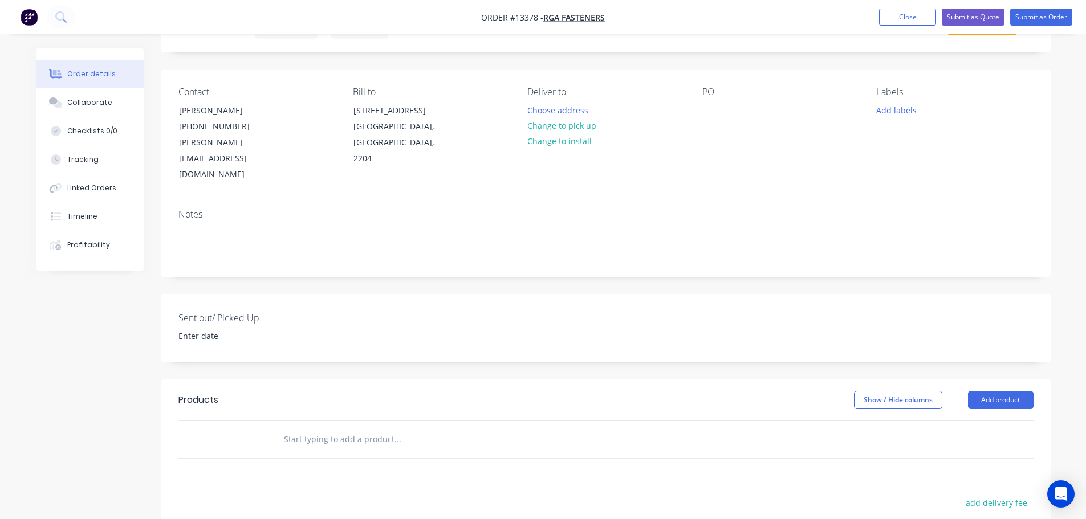
click at [341, 428] on input "text" at bounding box center [397, 439] width 228 height 23
type input "I"
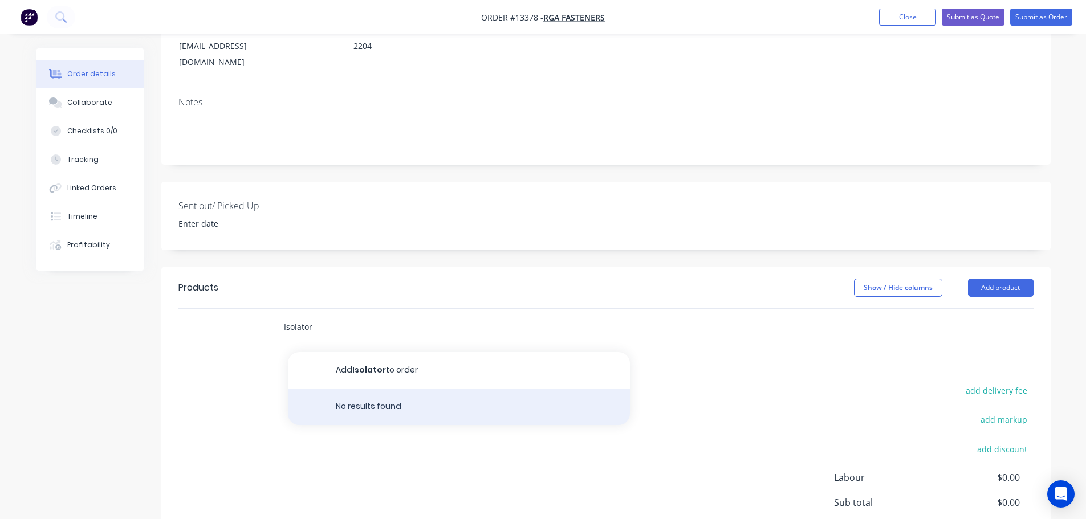
scroll to position [171, 0]
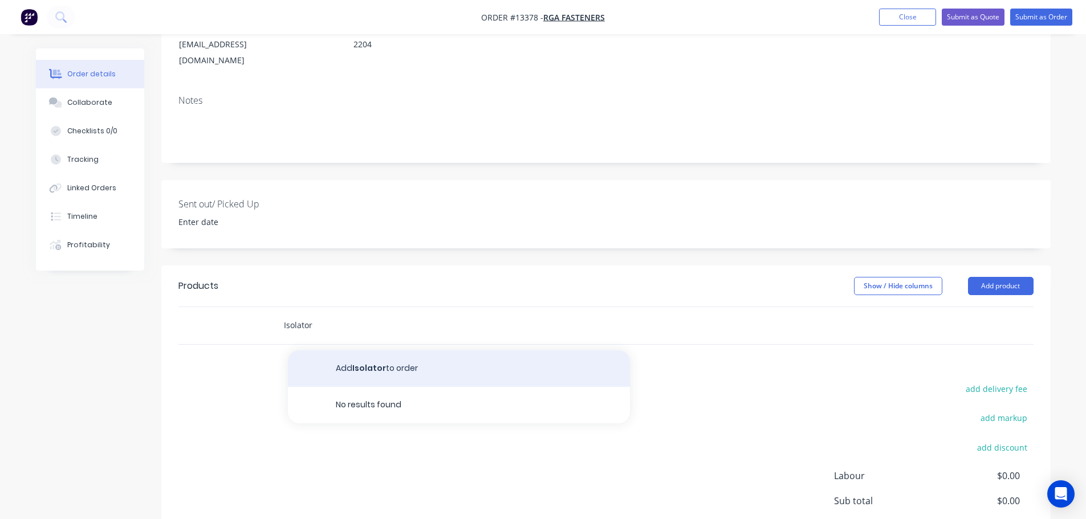
type input "Isolator"
click at [399, 351] on button "Add Isolator to order" at bounding box center [459, 369] width 342 height 36
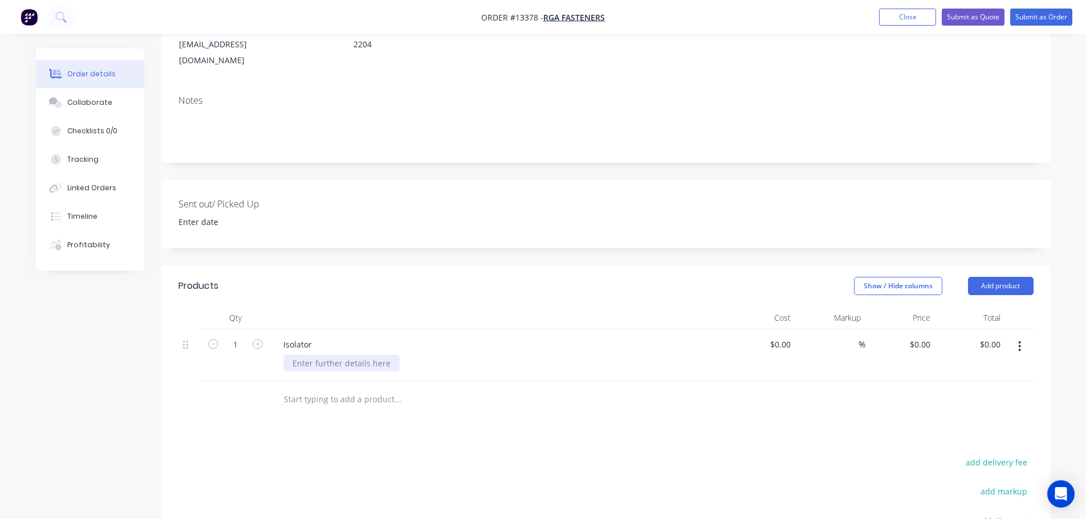
click at [336, 355] on div at bounding box center [341, 363] width 116 height 17
click at [242, 336] on input "1" at bounding box center [236, 344] width 30 height 17
type input "15"
click at [402, 396] on div at bounding box center [475, 399] width 410 height 37
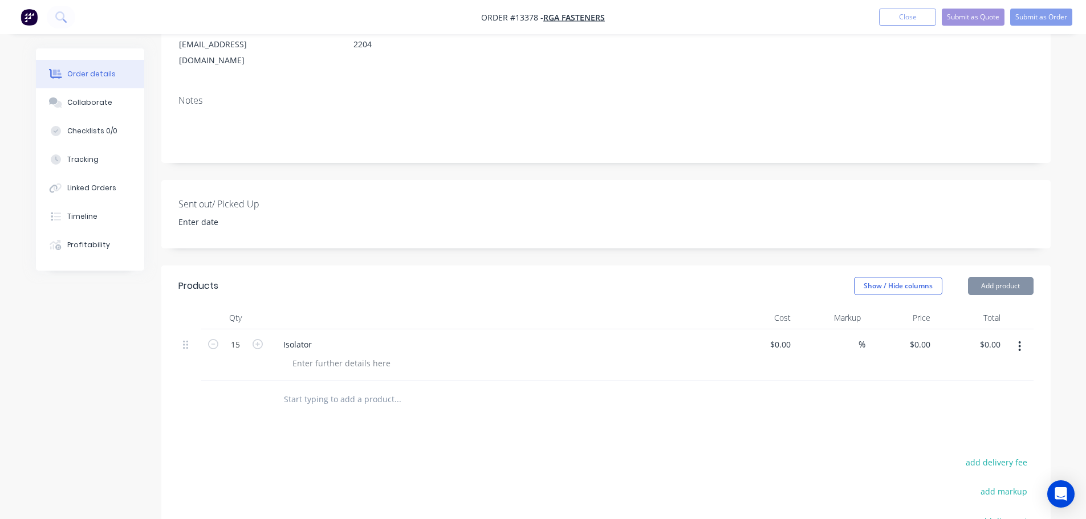
click at [371, 388] on input "text" at bounding box center [397, 399] width 228 height 23
click at [400, 388] on input "text" at bounding box center [397, 399] width 228 height 23
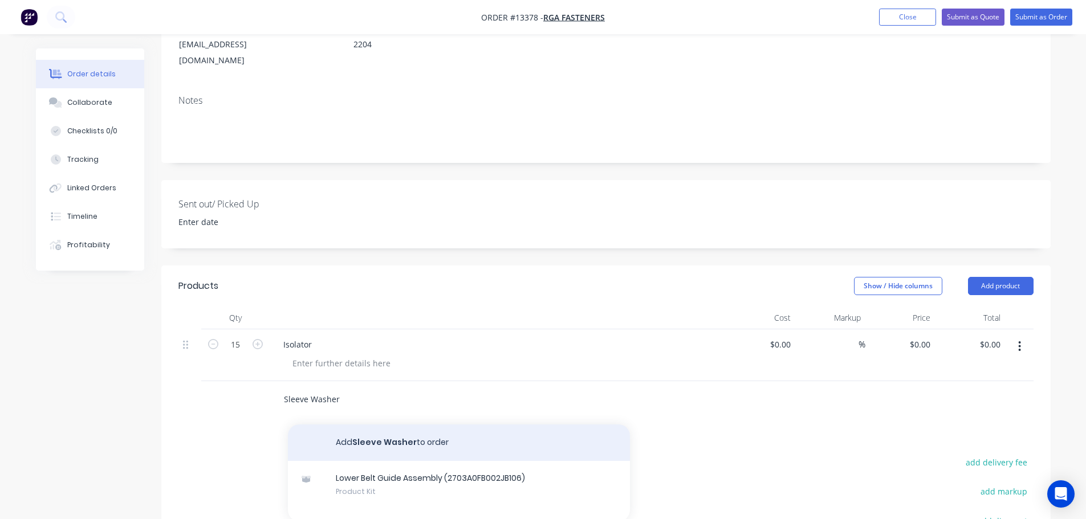
type input "Sleeve Washer"
click at [409, 432] on button "Add Sleeve Washer to order" at bounding box center [459, 443] width 342 height 36
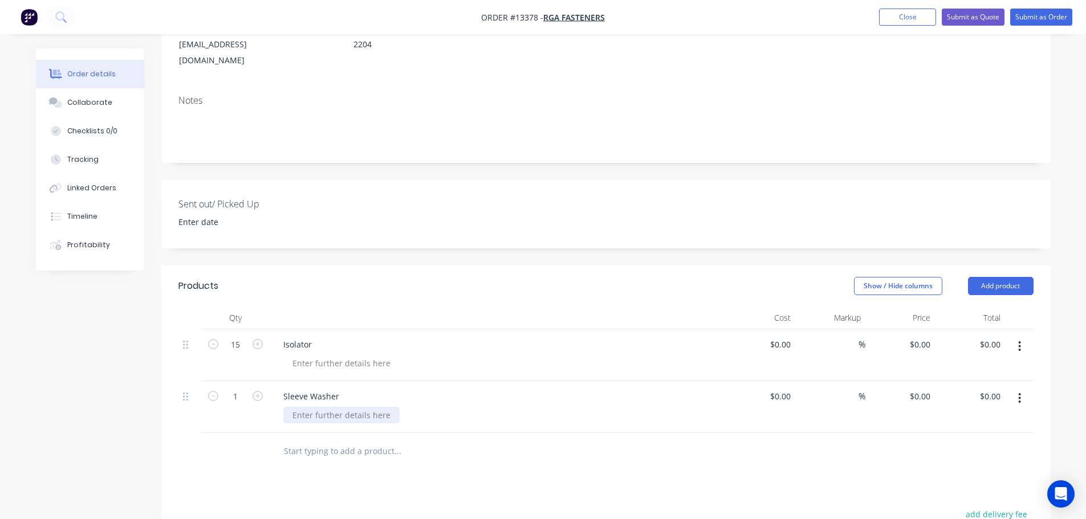
click at [312, 407] on div at bounding box center [341, 415] width 116 height 17
click at [244, 388] on input "1" at bounding box center [236, 396] width 30 height 17
type input "60"
click at [337, 355] on div at bounding box center [341, 363] width 116 height 17
click at [357, 355] on div at bounding box center [341, 363] width 116 height 17
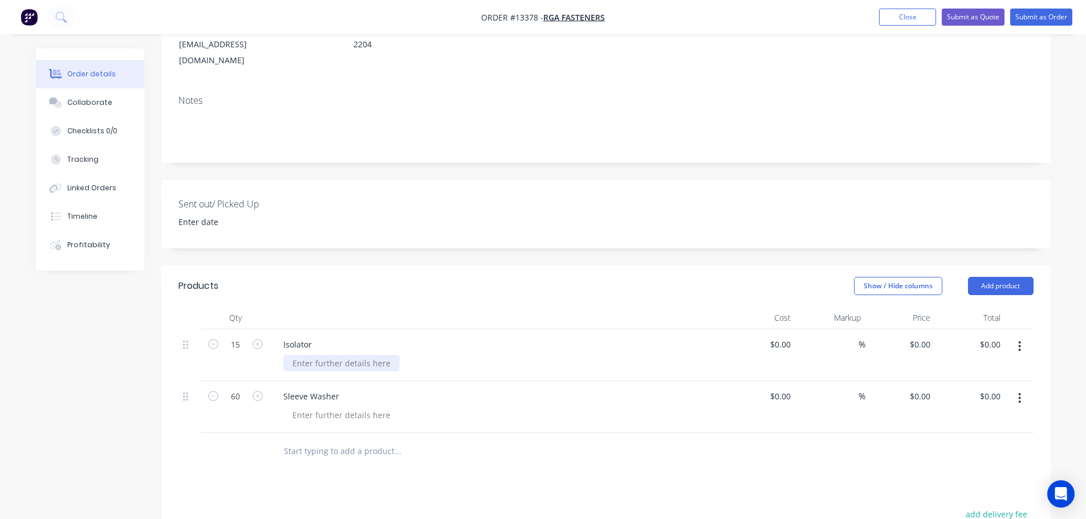
click at [307, 355] on div at bounding box center [341, 363] width 116 height 17
click at [326, 355] on div at bounding box center [341, 363] width 116 height 17
click at [333, 355] on div at bounding box center [341, 363] width 116 height 17
click at [340, 355] on div at bounding box center [341, 363] width 116 height 17
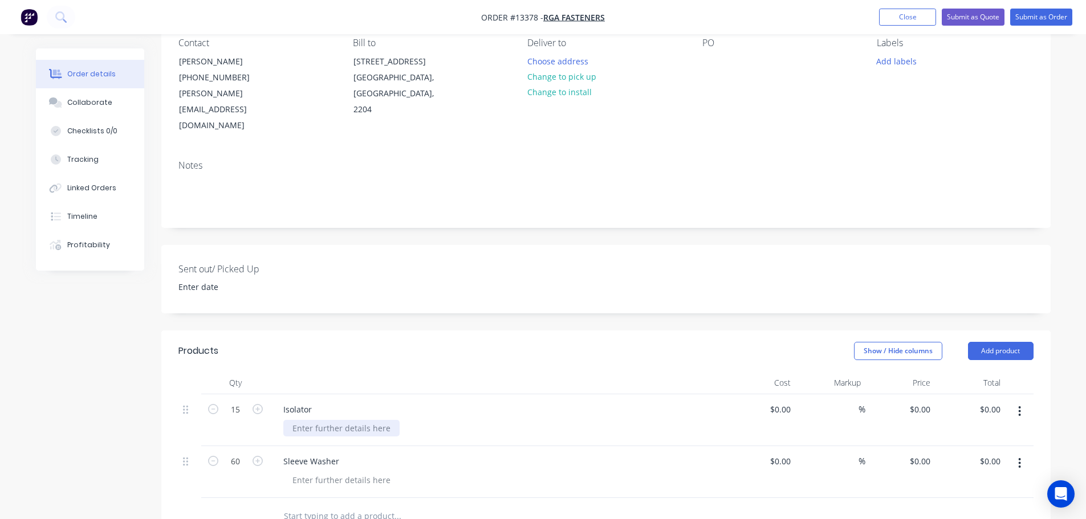
scroll to position [228, 0]
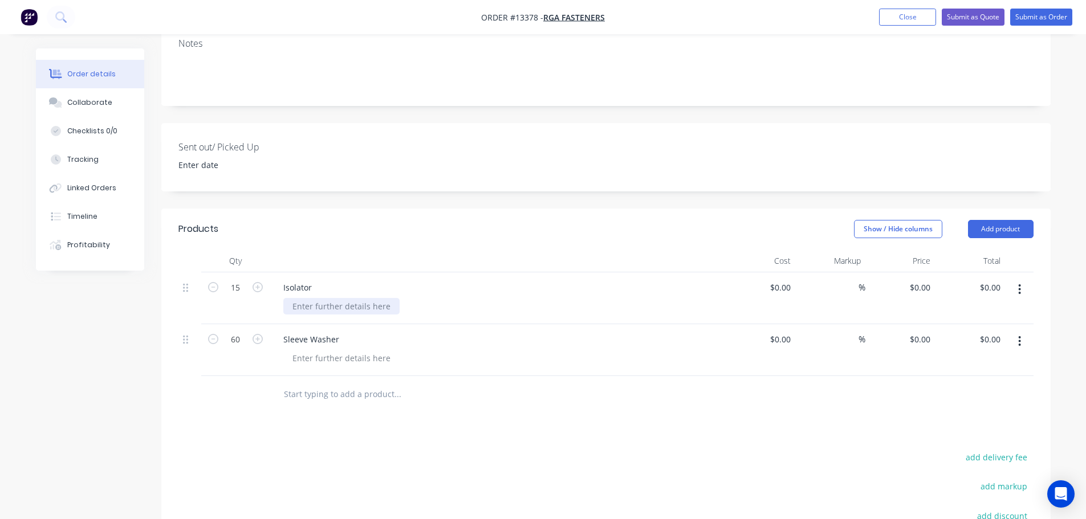
click at [337, 298] on div at bounding box center [341, 306] width 116 height 17
click at [338, 298] on div at bounding box center [341, 306] width 116 height 17
click at [363, 298] on div at bounding box center [341, 306] width 116 height 17
click at [340, 298] on div at bounding box center [341, 306] width 116 height 17
click at [336, 405] on div "Products Show / Hide columns Add product Qty Cost Markup Price Total 15 Isolato…" at bounding box center [605, 448] width 889 height 478
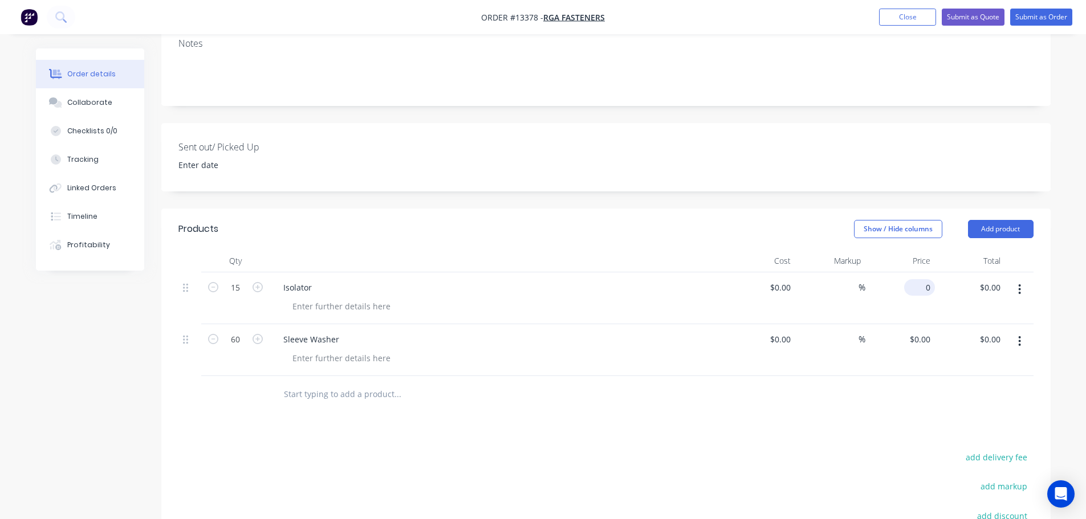
click at [917, 272] on div "0 $0.00" at bounding box center [900, 298] width 70 height 52
type input "$20.00"
type input "$300.00"
click at [808, 404] on div "Products Show / Hide columns Add product Qty Cost Markup Price Total 15 Isolato…" at bounding box center [605, 448] width 889 height 478
click at [786, 279] on input at bounding box center [782, 287] width 26 height 17
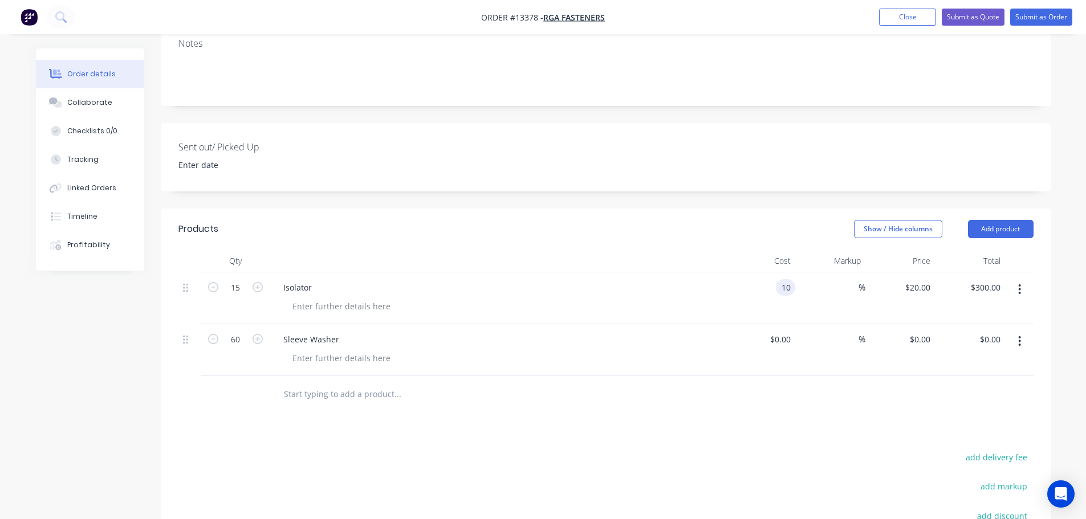
type input "$10.00"
type input "$150.00"
click at [688, 409] on div "Products Show / Hide columns Add product Qty Cost Markup Price Total 15 Isolato…" at bounding box center [605, 448] width 889 height 478
click at [336, 298] on div at bounding box center [341, 306] width 116 height 17
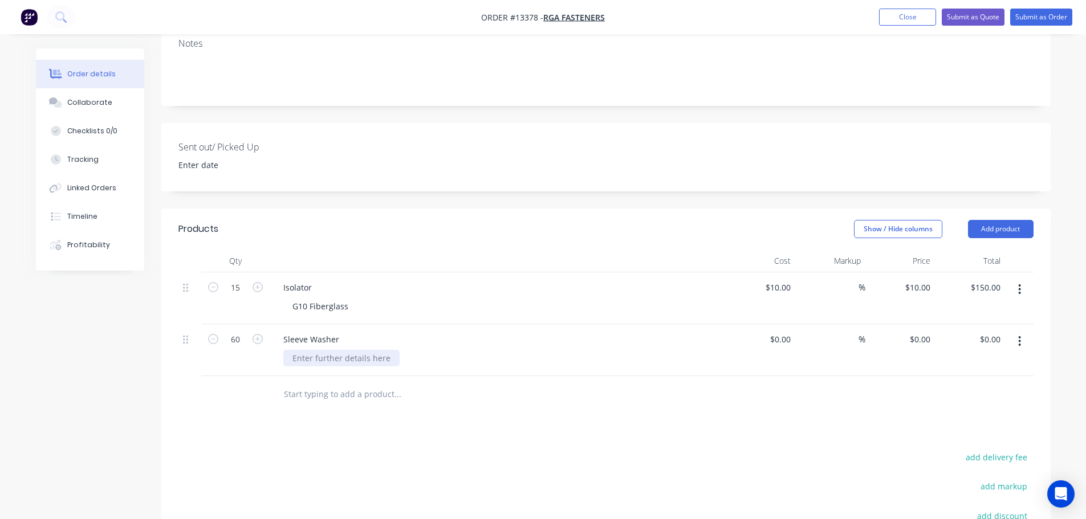
drag, startPoint x: 339, startPoint y: 348, endPoint x: 337, endPoint y: 337, distance: 10.4
click at [337, 350] on div at bounding box center [341, 358] width 116 height 17
click at [363, 383] on input "text" at bounding box center [397, 394] width 228 height 23
click at [340, 383] on input "text" at bounding box center [397, 394] width 228 height 23
click at [503, 402] on div "Products Show / Hide columns Add product Qty Cost Markup Price Total 15 Isolato…" at bounding box center [605, 448] width 889 height 478
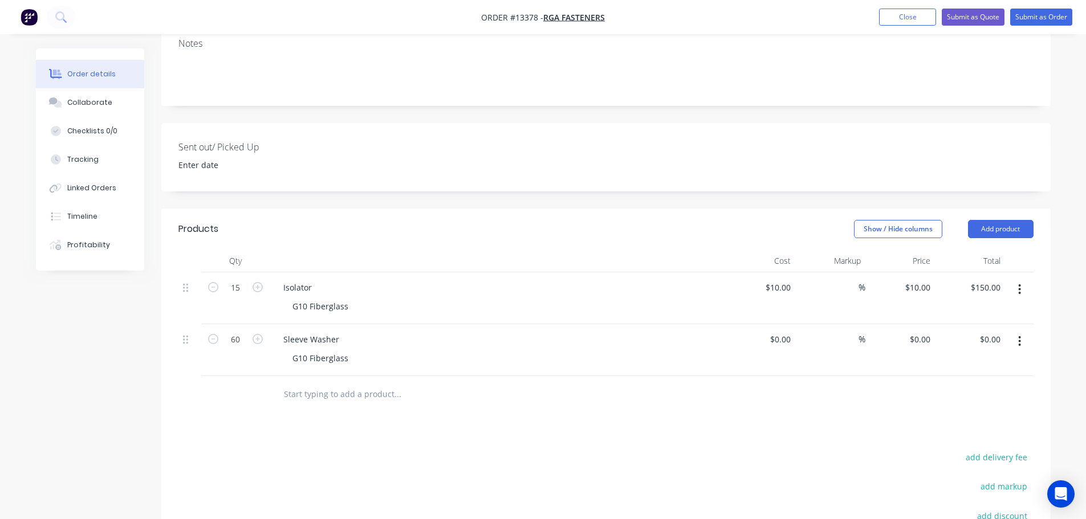
click at [620, 209] on header "Products Show / Hide columns Add product" at bounding box center [605, 229] width 889 height 41
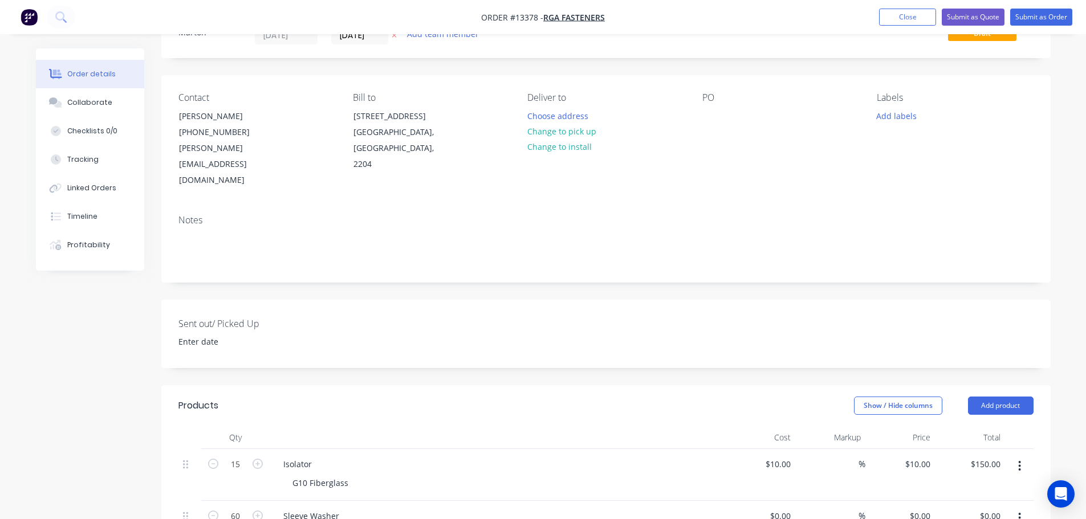
scroll to position [0, 0]
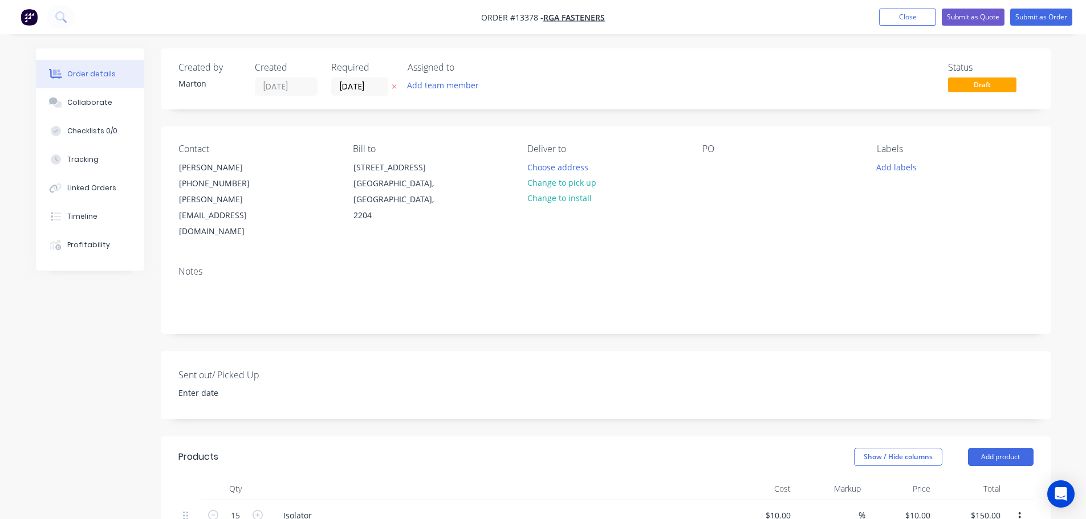
click at [449, 351] on div "Sent out/ Picked Up" at bounding box center [605, 385] width 889 height 68
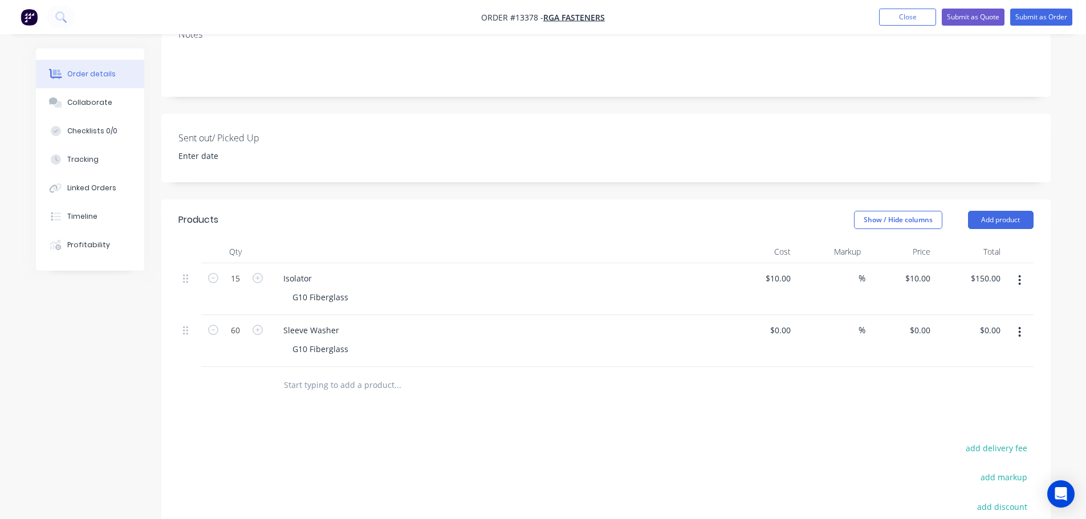
scroll to position [285, 0]
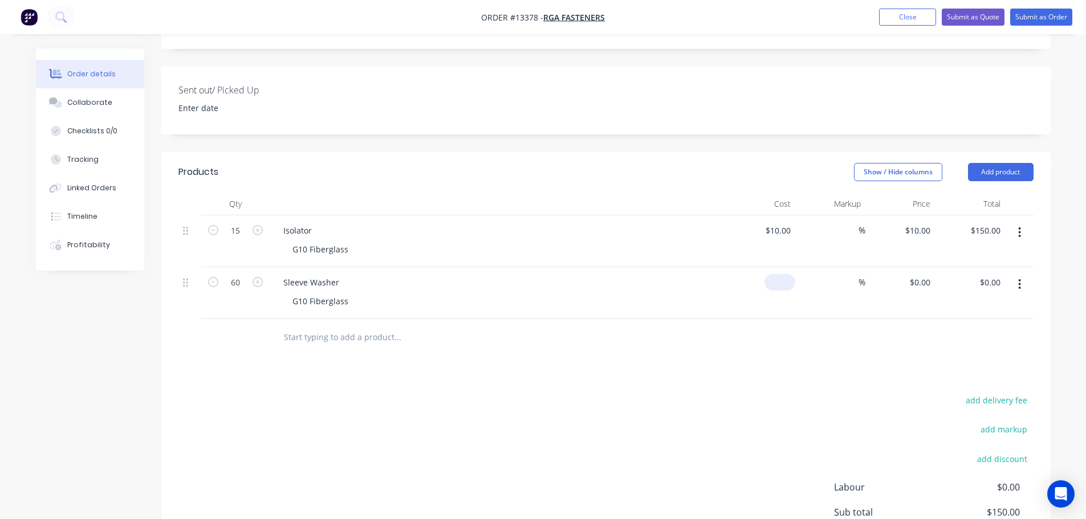
click at [778, 274] on div "$0.00" at bounding box center [779, 282] width 31 height 17
type input "$2.92"
type input "2.92"
type input "$175.20"
click at [913, 274] on div "2.92 $0.00" at bounding box center [919, 282] width 31 height 17
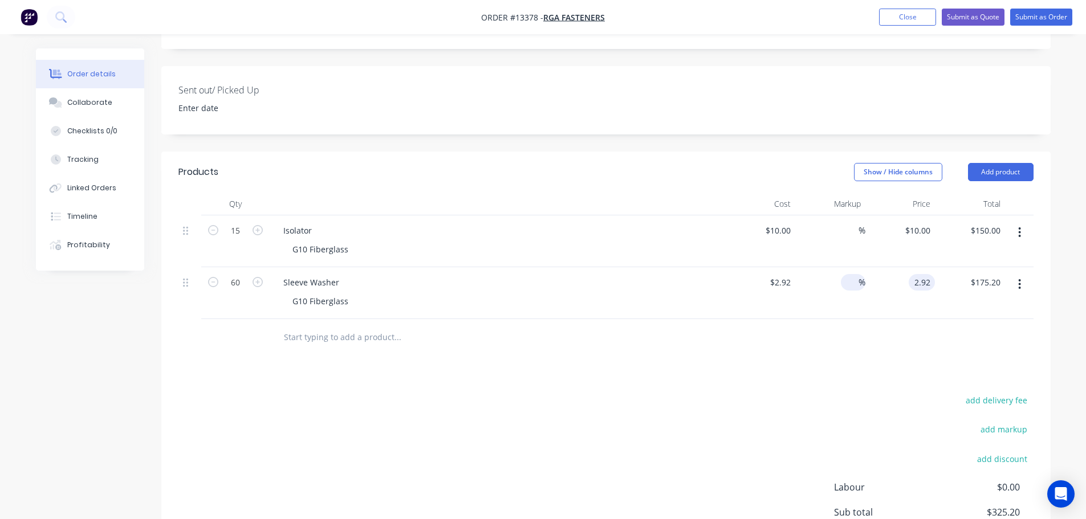
type input "$2.92"
click at [850, 274] on input at bounding box center [851, 282] width 13 height 17
type input "55"
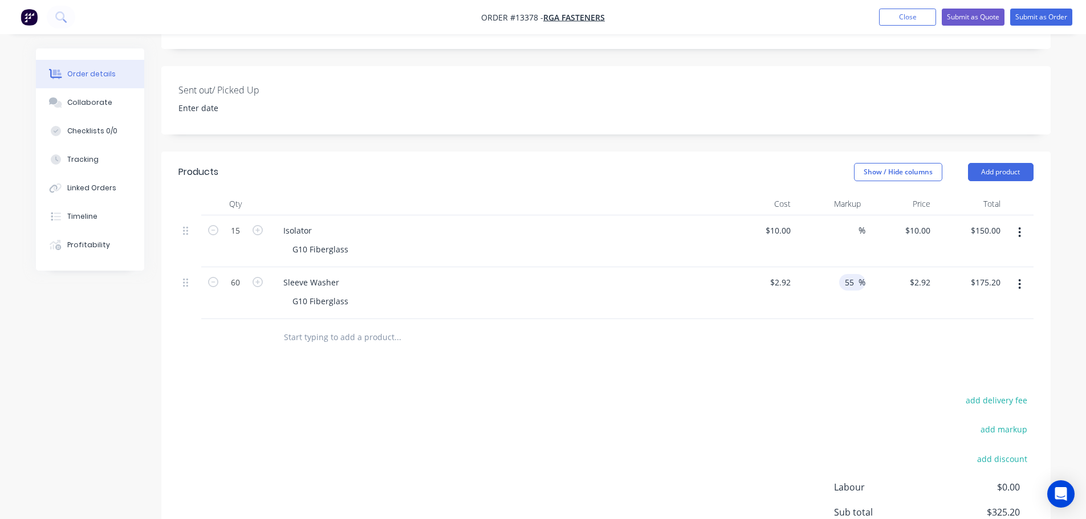
type input "$4.526"
type input "$271.56"
click at [858, 327] on div at bounding box center [605, 337] width 855 height 37
click at [847, 222] on input at bounding box center [851, 230] width 13 height 17
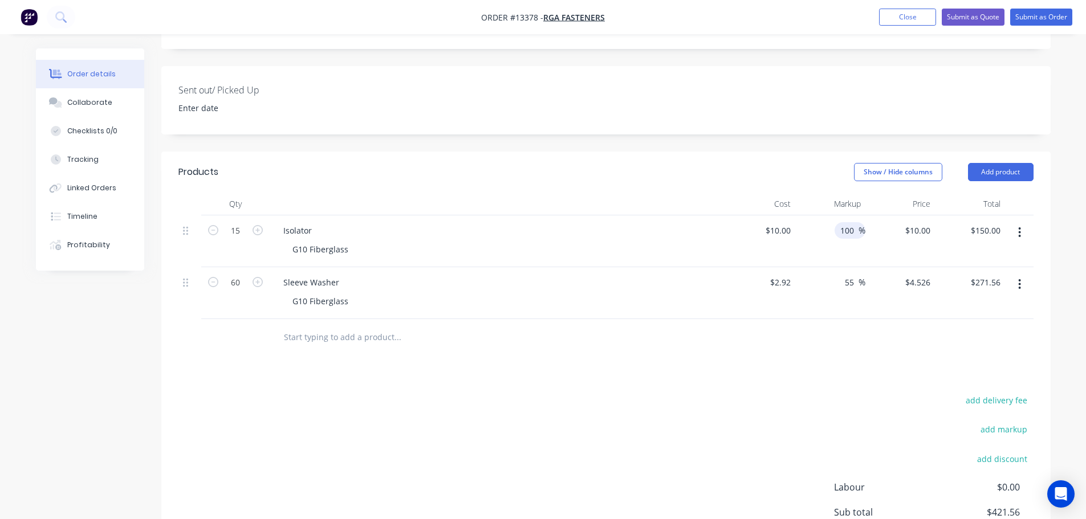
type input "100"
type input "$20.00"
type input "$300.00"
click at [835, 321] on div at bounding box center [605, 337] width 855 height 37
click at [987, 393] on button "add delivery fee" at bounding box center [997, 400] width 74 height 15
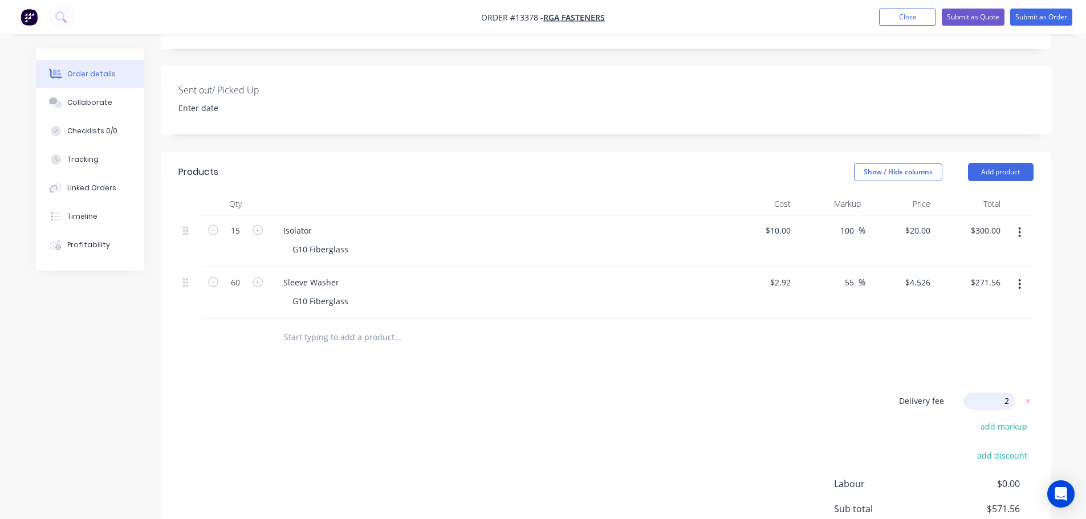
type input "25"
click at [592, 367] on div "Products Show / Hide columns Add product Qty Cost Markup Price Total 15 Isolato…" at bounding box center [605, 388] width 889 height 473
click at [982, 13] on button "Submit as Quote" at bounding box center [973, 17] width 63 height 17
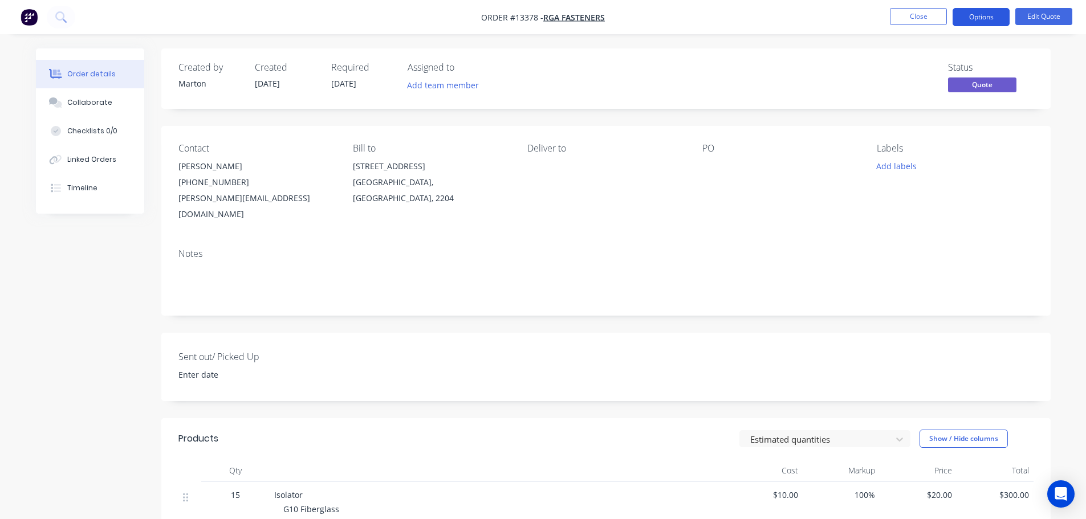
click at [981, 17] on button "Options" at bounding box center [981, 17] width 57 height 18
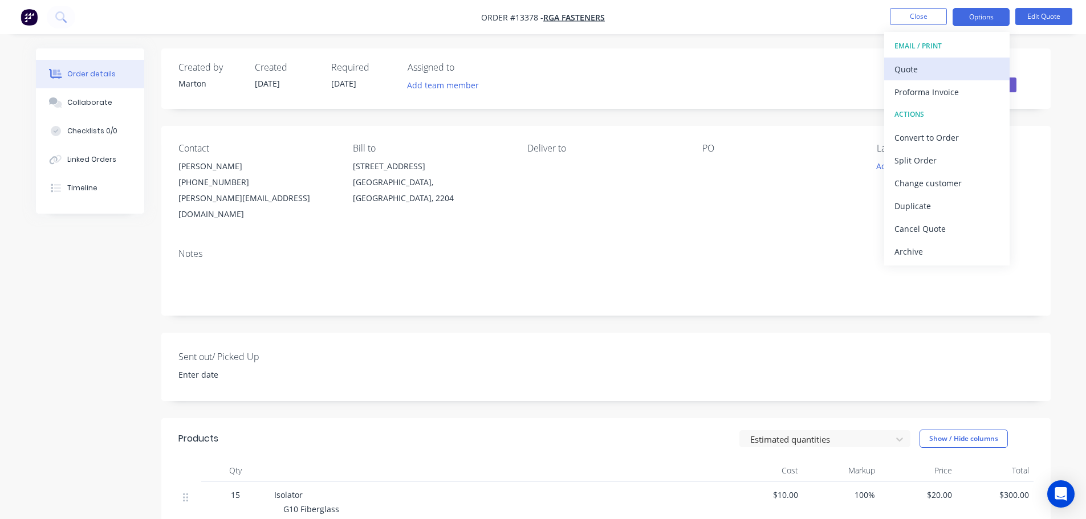
click at [963, 59] on button "Quote" at bounding box center [946, 69] width 125 height 23
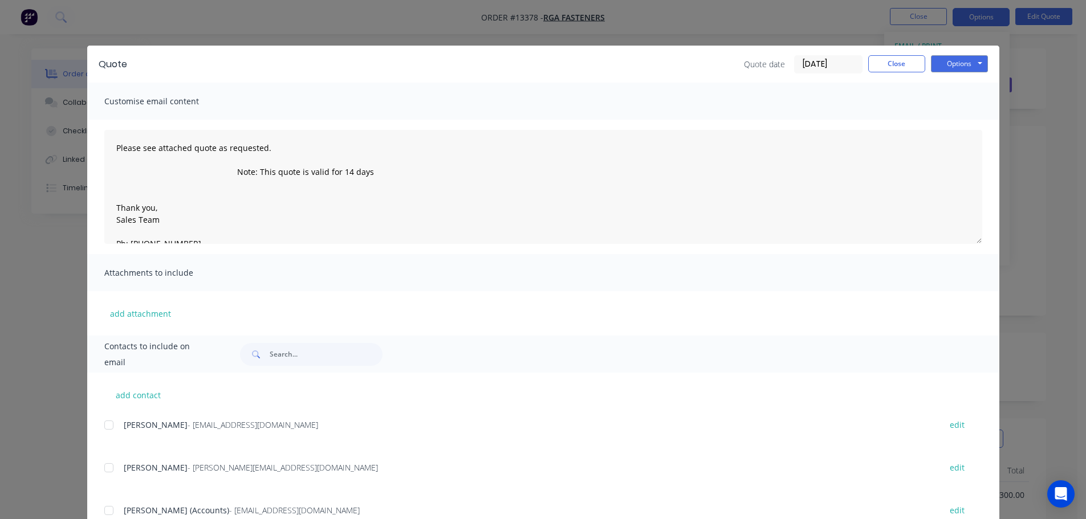
scroll to position [170, 0]
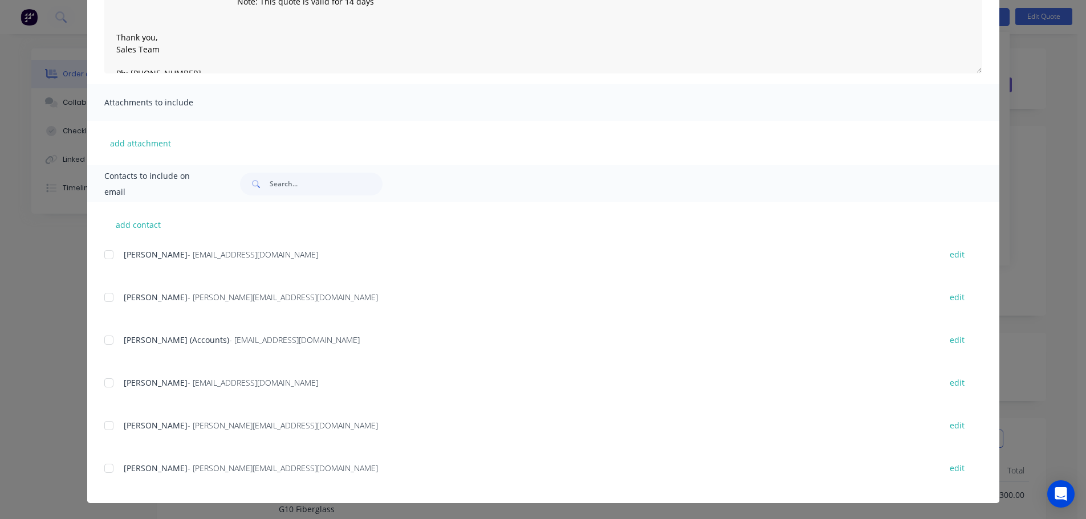
click at [100, 464] on div at bounding box center [108, 468] width 23 height 23
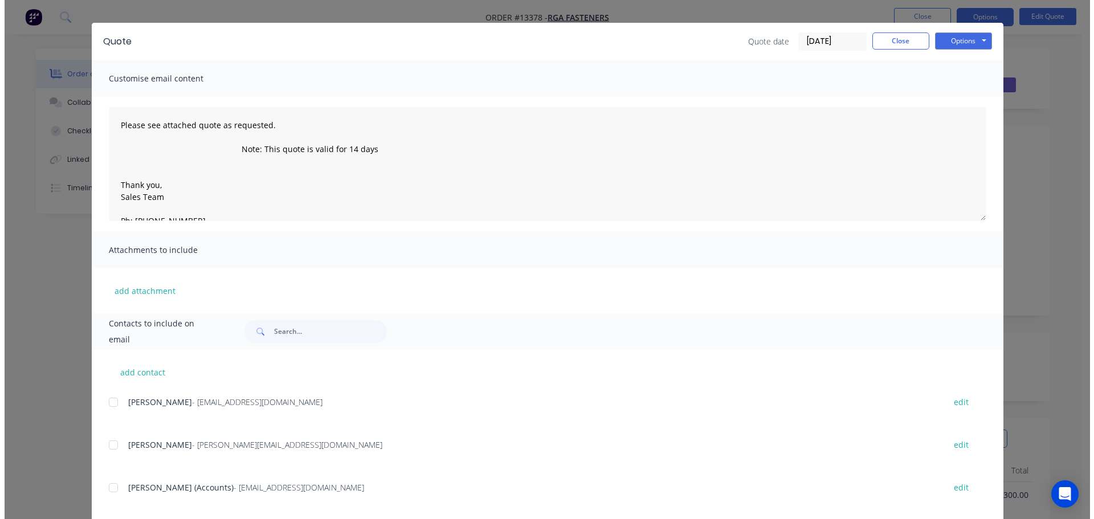
scroll to position [0, 0]
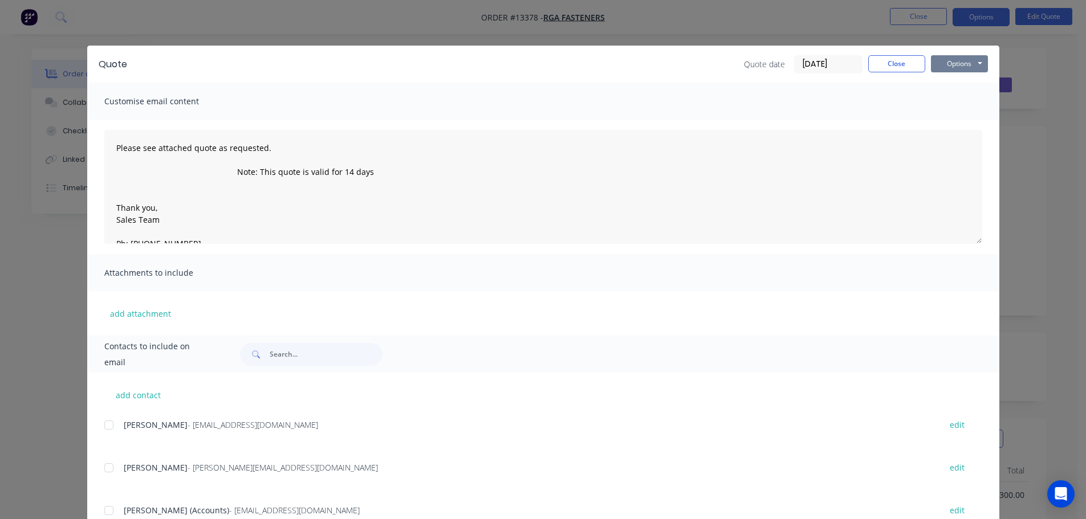
drag, startPoint x: 944, startPoint y: 66, endPoint x: 945, endPoint y: 72, distance: 6.4
click at [945, 66] on button "Options" at bounding box center [959, 63] width 57 height 17
click at [949, 117] on button "Email" at bounding box center [967, 121] width 73 height 19
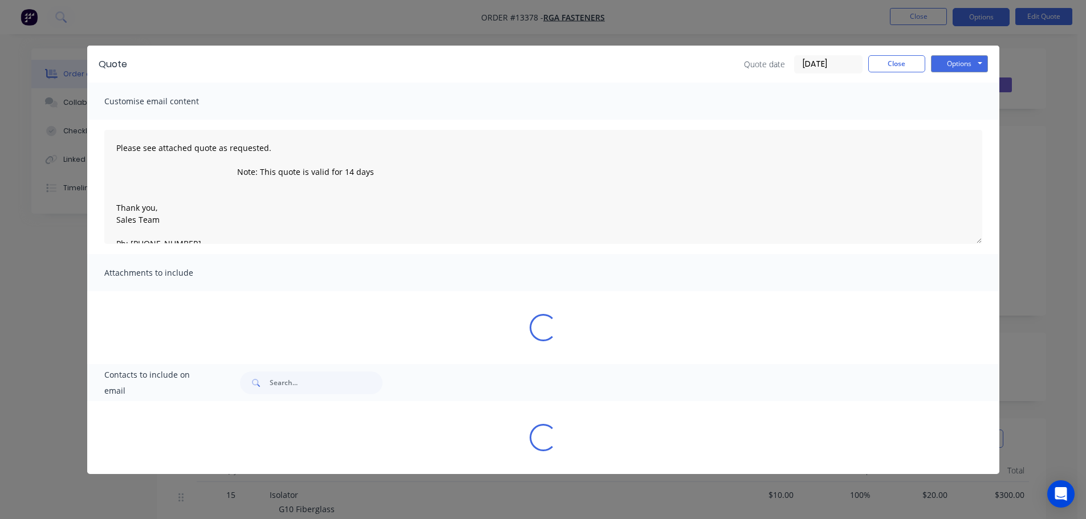
type textarea "Please see attached quote as requested. Note: This quote is valid for 14 days T…"
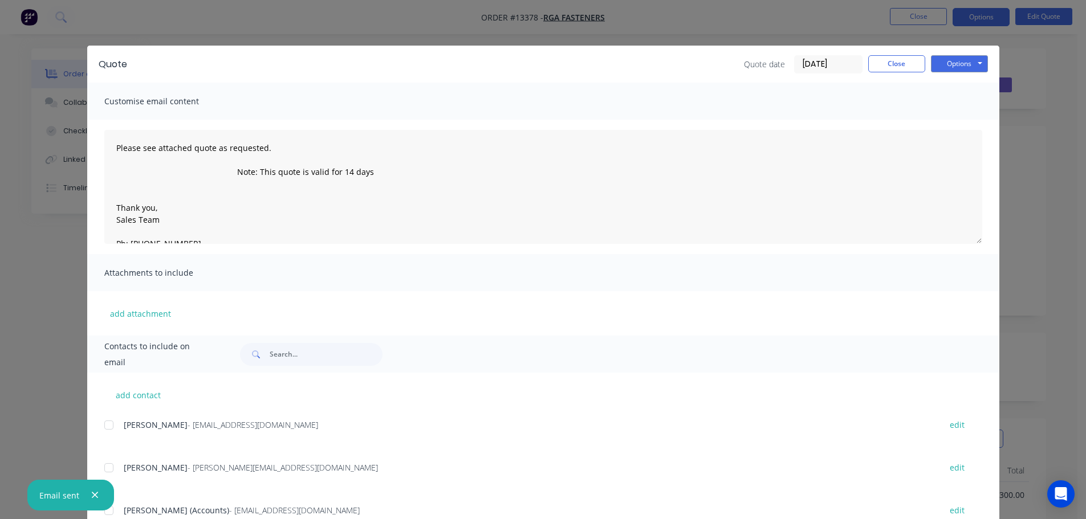
click at [896, 72] on div "Quote date 03/10/25 Close Options Preview Print Email" at bounding box center [866, 64] width 244 height 18
click at [894, 68] on button "Close" at bounding box center [896, 63] width 57 height 17
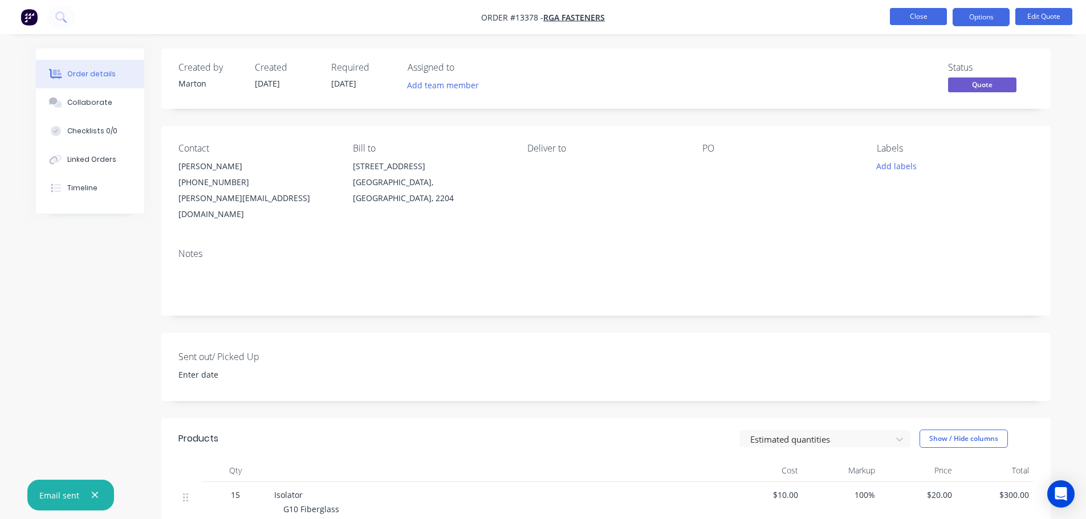
click at [899, 22] on button "Close" at bounding box center [918, 16] width 57 height 17
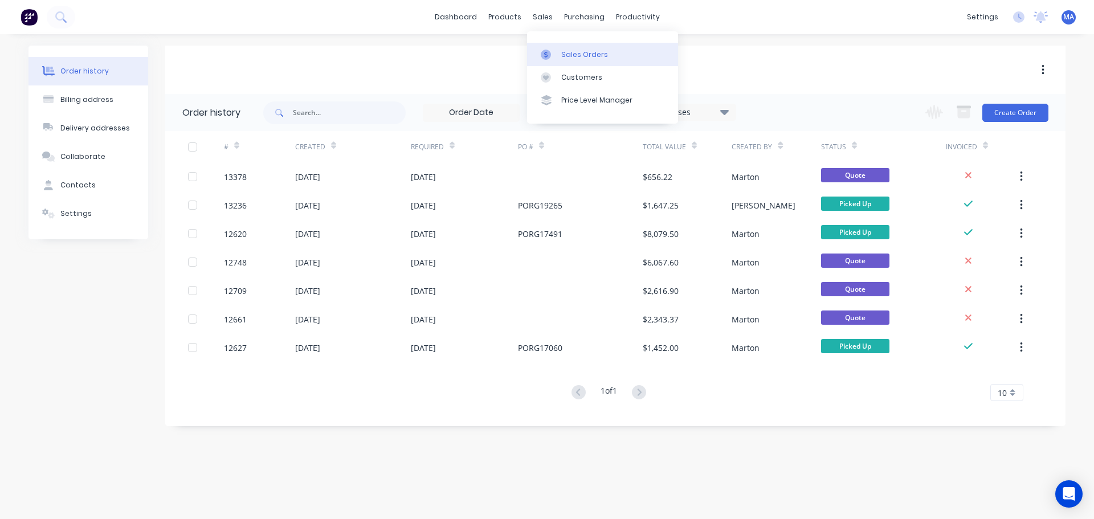
click at [560, 58] on link "Sales Orders" at bounding box center [602, 54] width 151 height 23
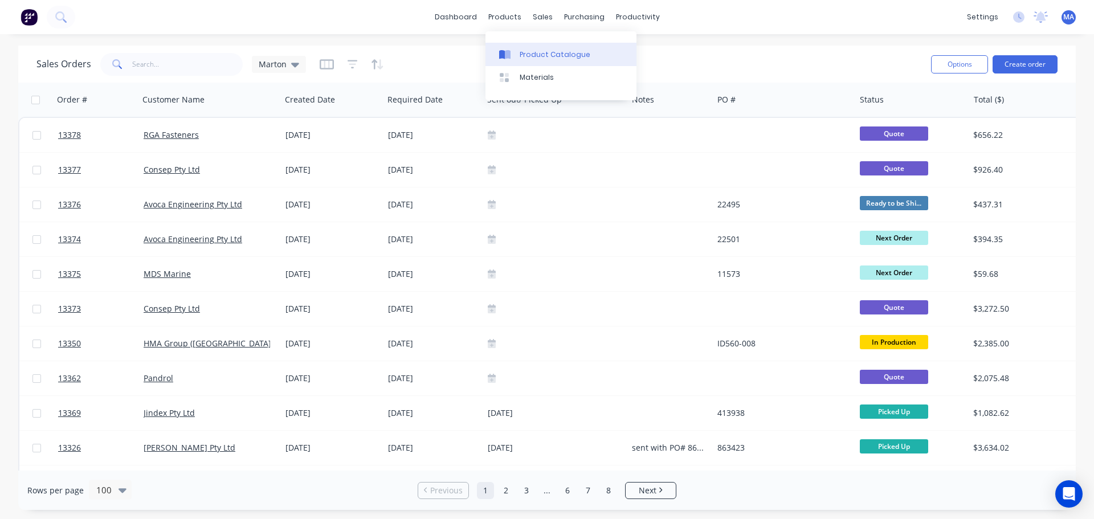
click at [533, 55] on div "Product Catalogue" at bounding box center [555, 55] width 71 height 10
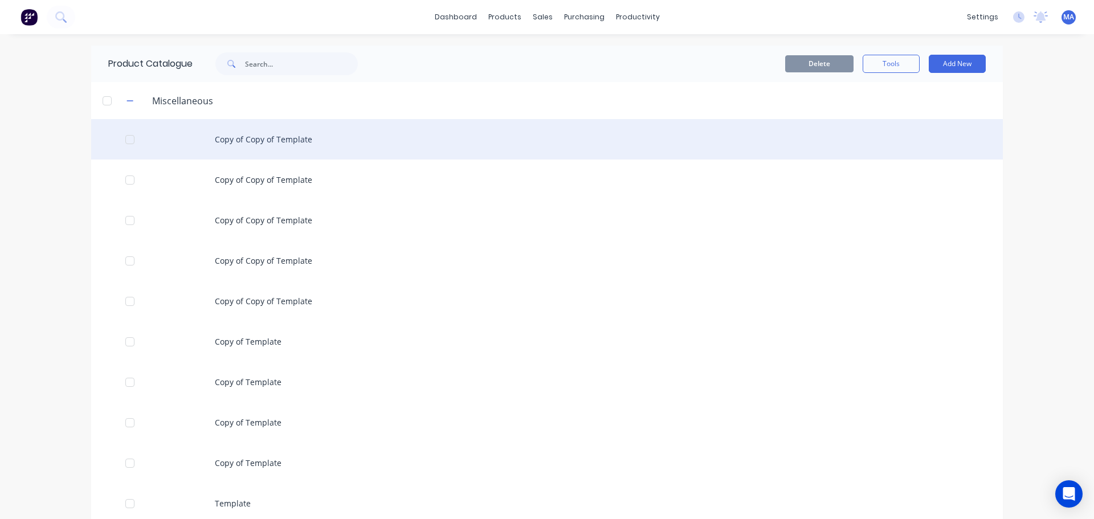
click at [233, 133] on div "Copy of Copy of Template" at bounding box center [547, 139] width 912 height 40
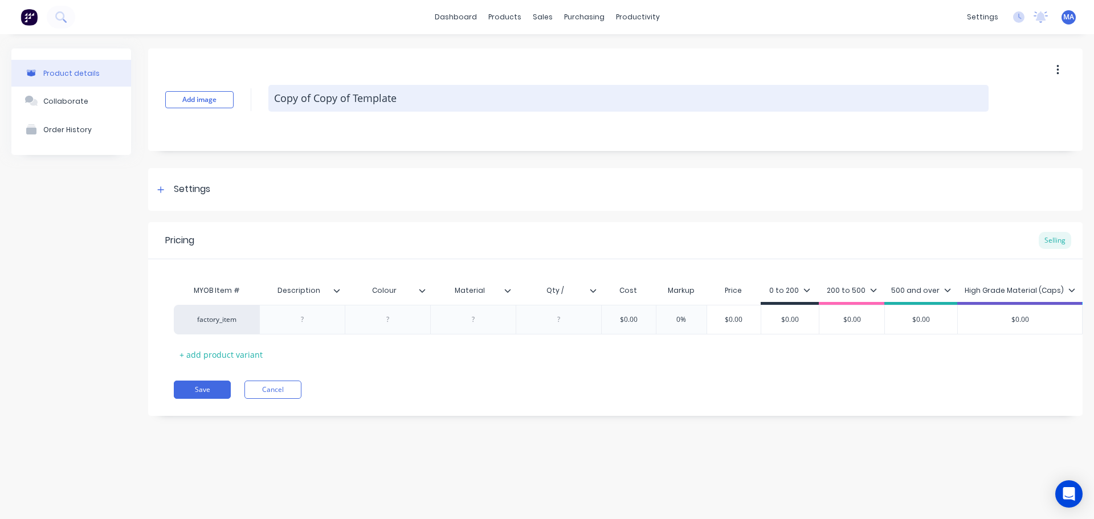
click at [321, 109] on textarea "Copy of Copy of Template" at bounding box center [628, 98] width 721 height 27
drag, startPoint x: 425, startPoint y: 97, endPoint x: 268, endPoint y: 107, distance: 157.1
click at [268, 107] on textarea "Copy of Copy of Template" at bounding box center [628, 98] width 721 height 27
type textarea "x"
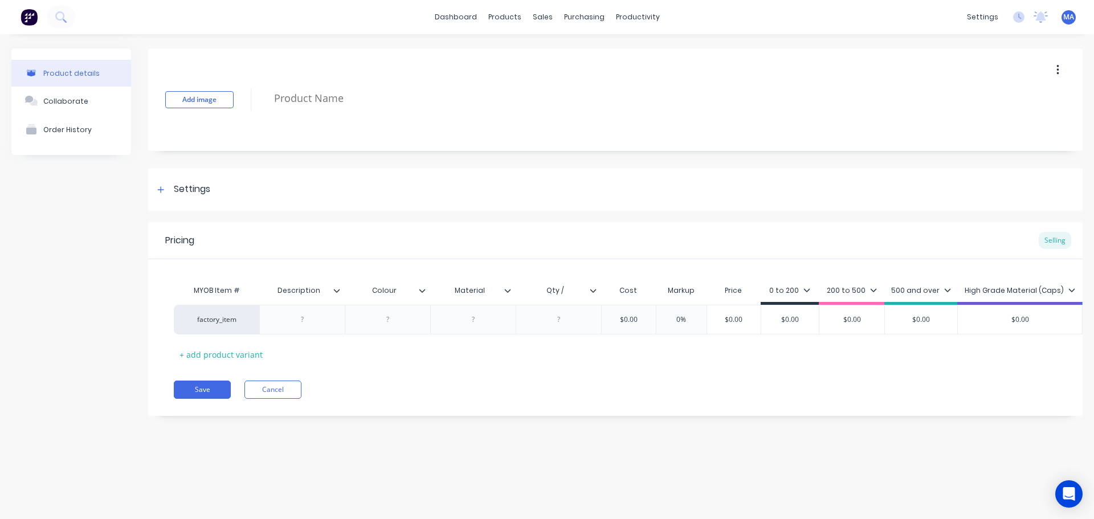
type textarea "x"
type textarea "1"
type textarea "x"
type textarea "11"
type textarea "x"
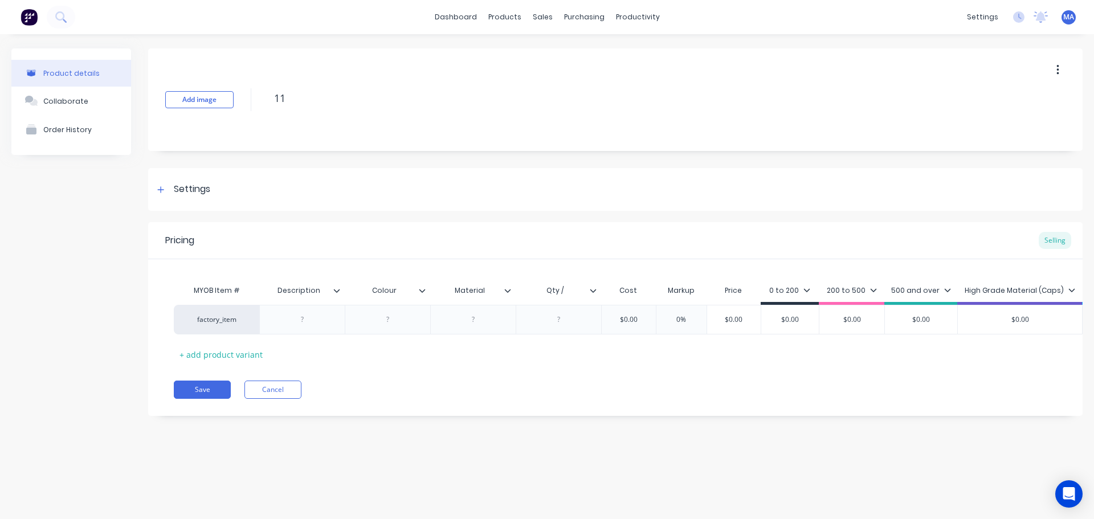
type textarea "112"
type textarea "x"
type textarea "1128"
type textarea "x"
type textarea "1128-"
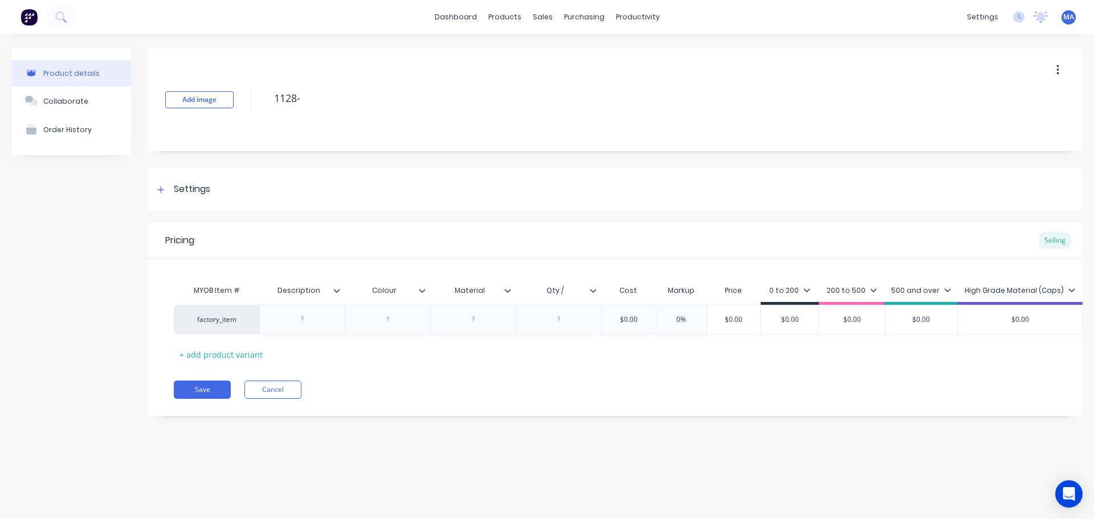
type textarea "x"
type textarea "1128-4"
type textarea "x"
type textarea "1128-40"
type textarea "x"
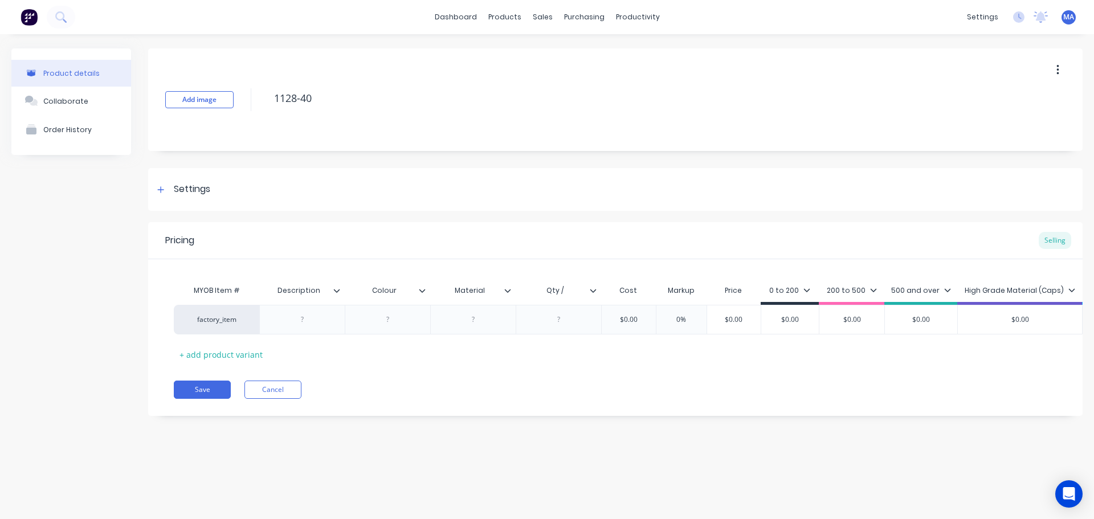
type textarea "1128-40-"
type textarea "x"
type textarea "1128-40-0"
type textarea "x"
type textarea "1128-40-01"
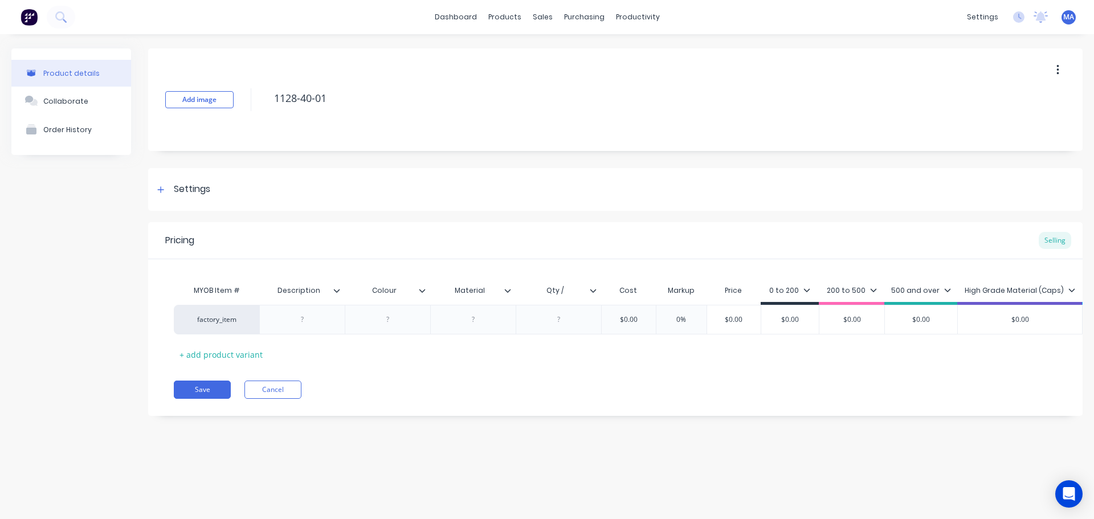
type textarea "x"
type textarea "1128-40-010"
type textarea "x"
type textarea "1128-40-0100"
type textarea "x"
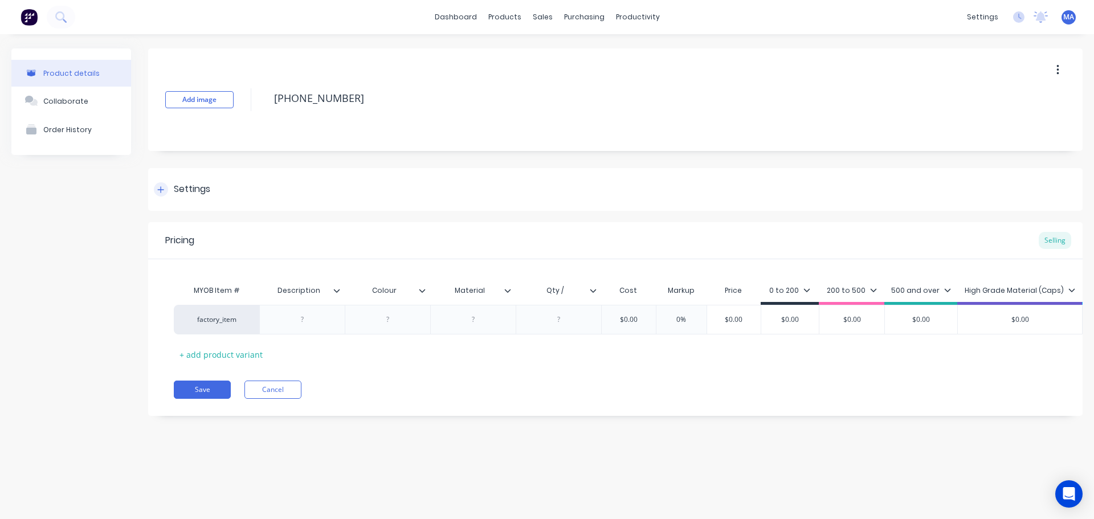
type textarea "1128-40-01007"
type textarea "x"
type textarea "1128-40-01007"
click at [231, 190] on div "Settings" at bounding box center [615, 189] width 935 height 43
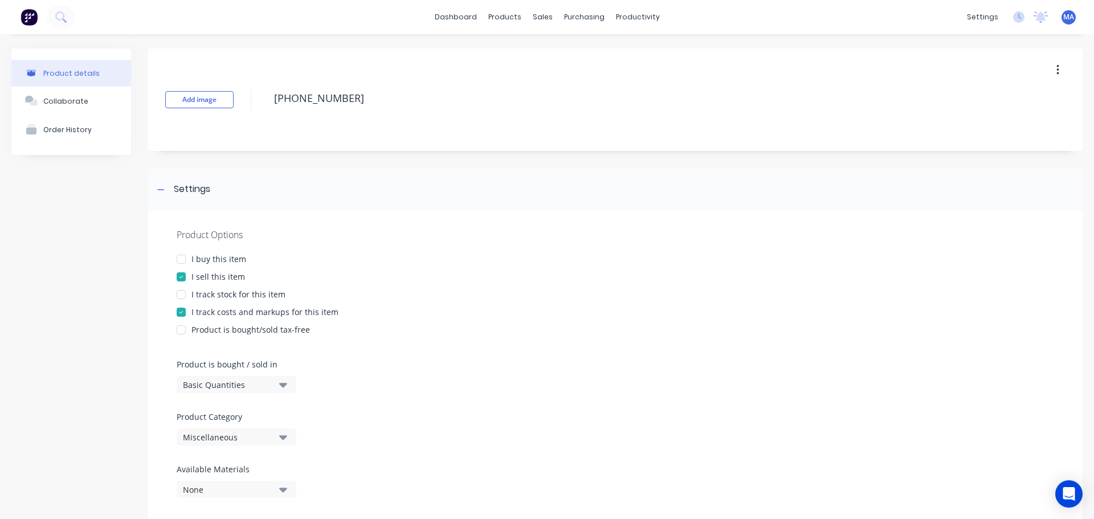
click at [233, 435] on div "Miscellaneous" at bounding box center [228, 438] width 91 height 12
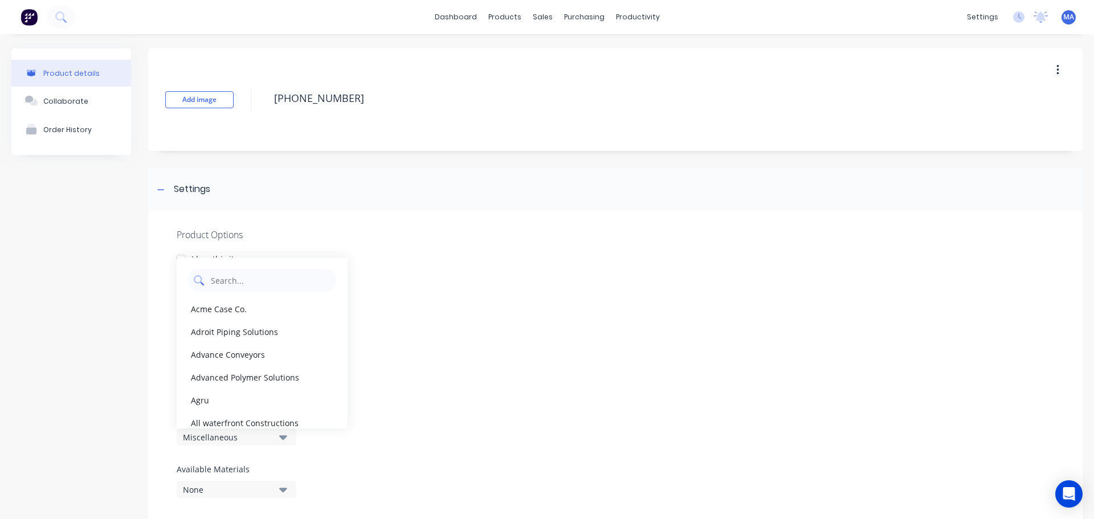
click at [262, 272] on Category "text" at bounding box center [270, 280] width 121 height 23
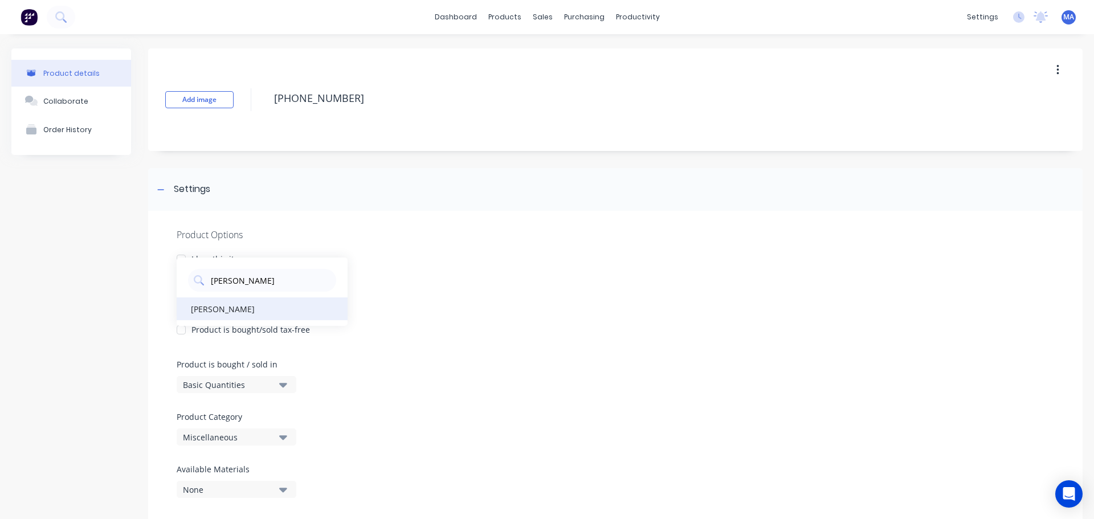
type Category "varley"
click at [210, 310] on div "[PERSON_NAME]" at bounding box center [262, 309] width 171 height 23
click at [254, 194] on div "Settings" at bounding box center [615, 189] width 935 height 43
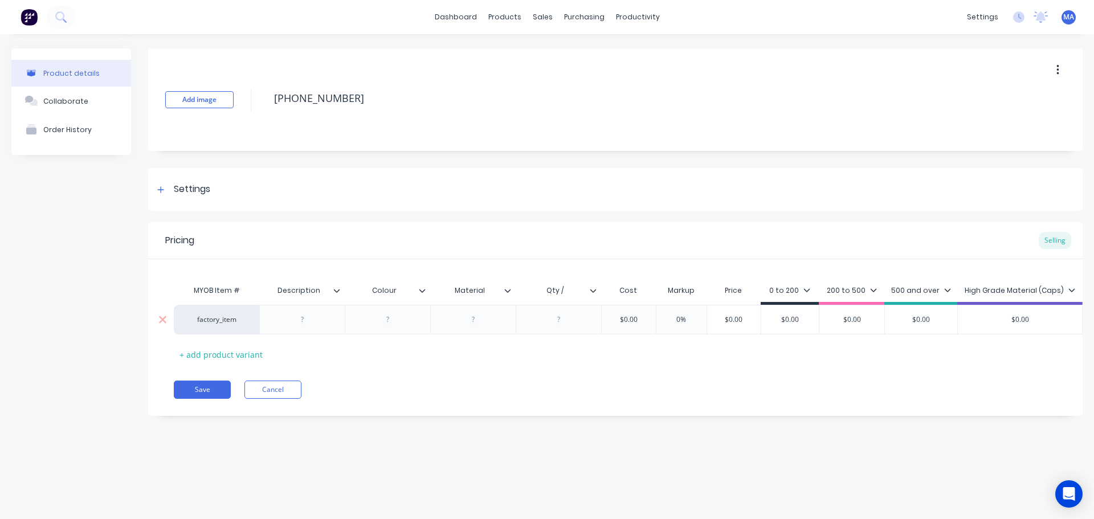
click at [319, 324] on div at bounding box center [302, 319] width 57 height 15
click at [189, 181] on div "Settings" at bounding box center [615, 189] width 935 height 43
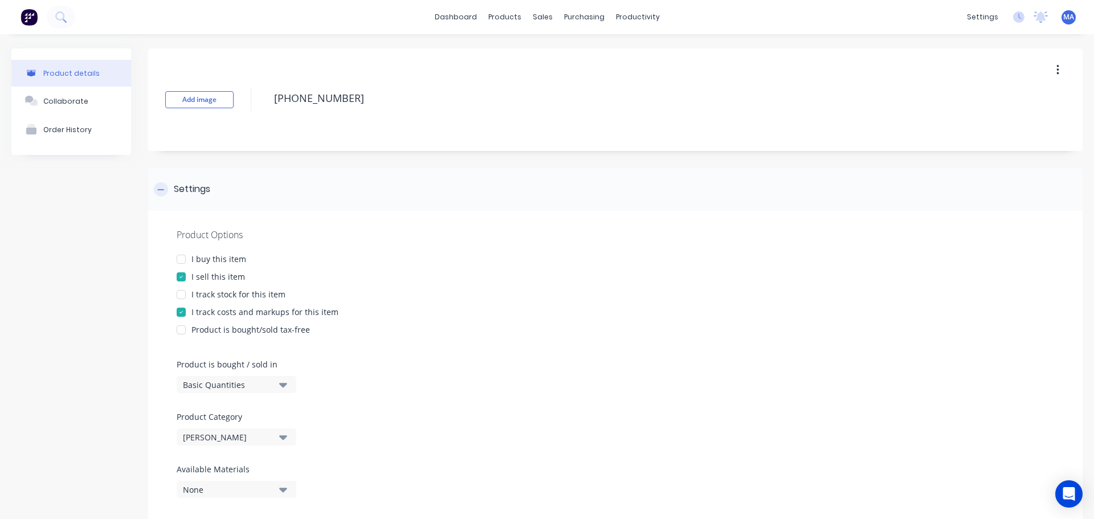
click at [237, 195] on div "Settings" at bounding box center [615, 189] width 935 height 43
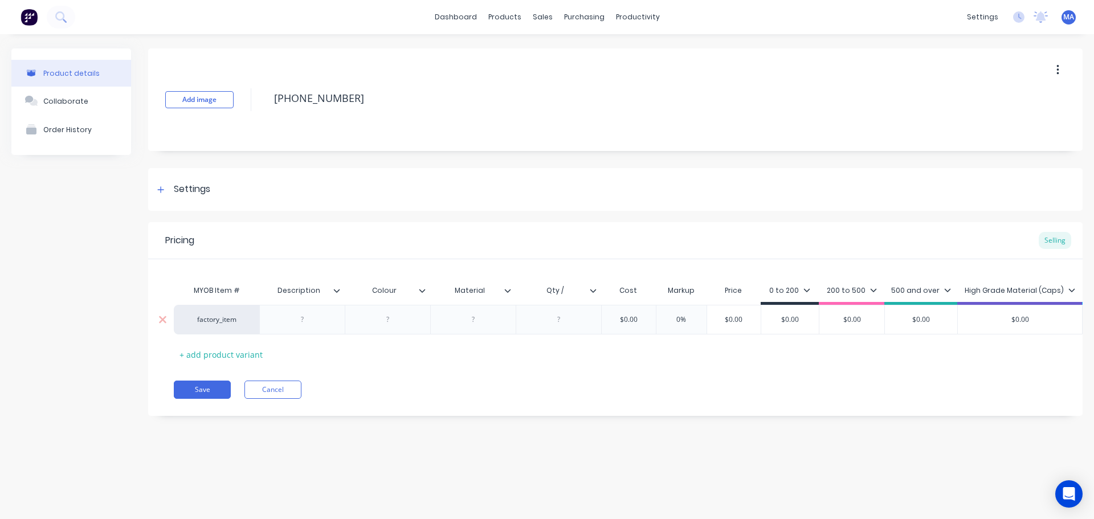
click at [328, 319] on div at bounding box center [302, 319] width 57 height 15
click at [308, 332] on div at bounding box center [302, 320] width 86 height 30
drag, startPoint x: 423, startPoint y: 347, endPoint x: 335, endPoint y: 331, distance: 89.2
click at [423, 347] on div "MYOB Item # Description Colour Material Qty / Cost Markup Price 0 to 200 200 to…" at bounding box center [616, 321] width 884 height 84
click at [302, 323] on div at bounding box center [302, 319] width 57 height 15
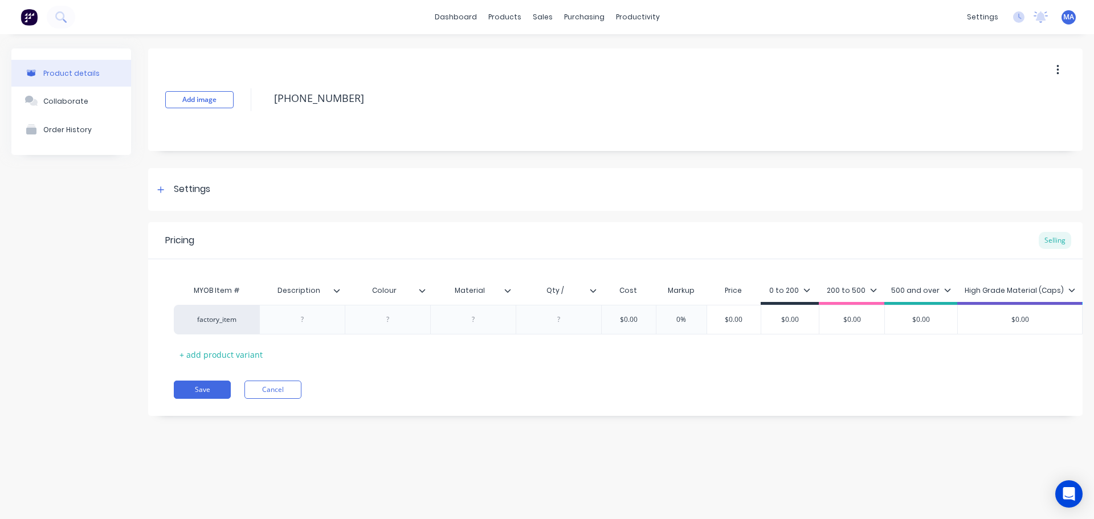
type textarea "x"
click at [318, 320] on div at bounding box center [302, 319] width 57 height 15
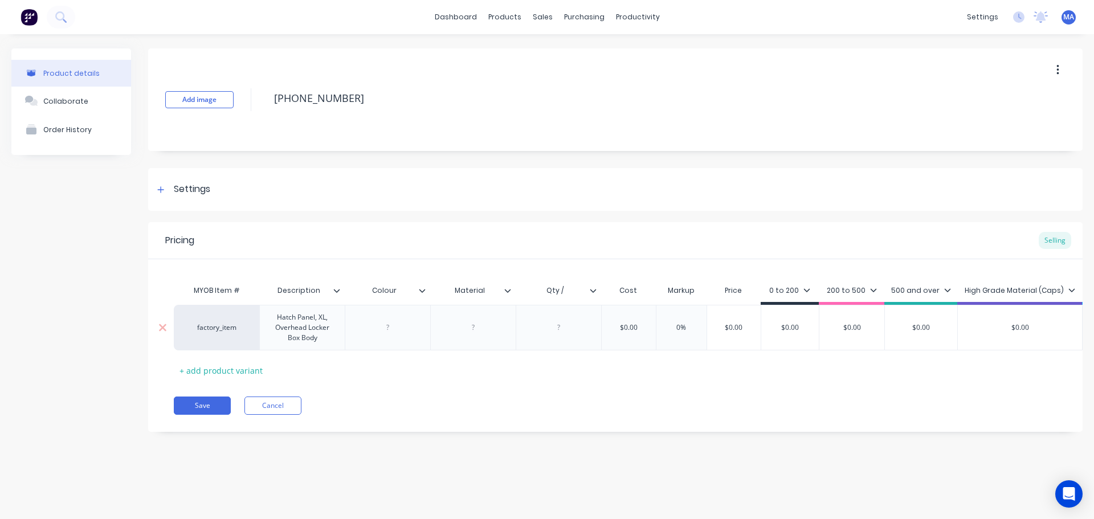
type textarea "x"
click at [413, 333] on div "factory_item Hatch Panel, XL, Overhead Locker Box Body $0.00 0% $0.00 $0.00 $0.…" at bounding box center [687, 328] width 1026 height 46
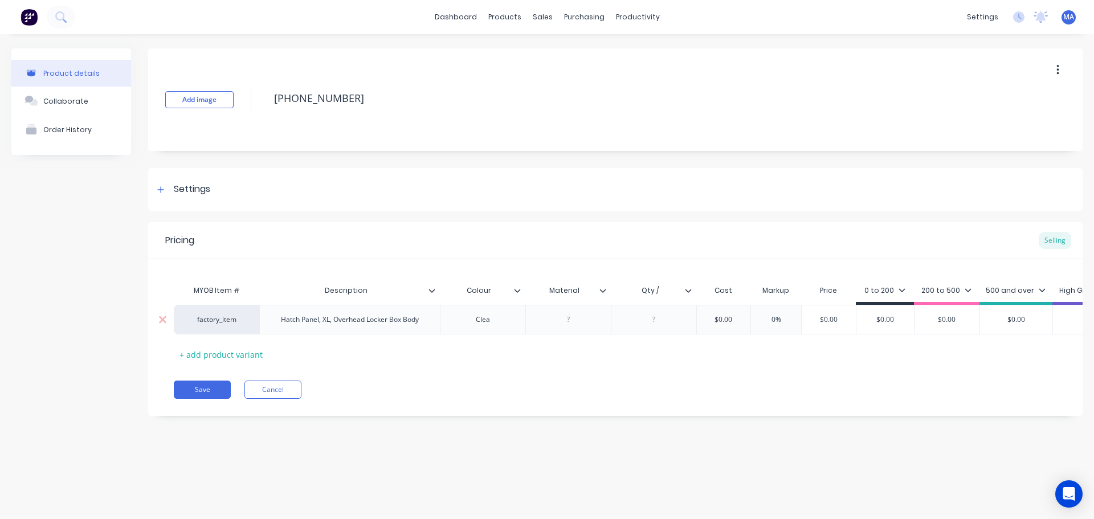
type textarea "x"
click at [652, 315] on div at bounding box center [653, 319] width 57 height 15
type textarea "x"
click at [671, 292] on input "Qty /" at bounding box center [650, 291] width 79 height 10
type input "Qty / sheet"
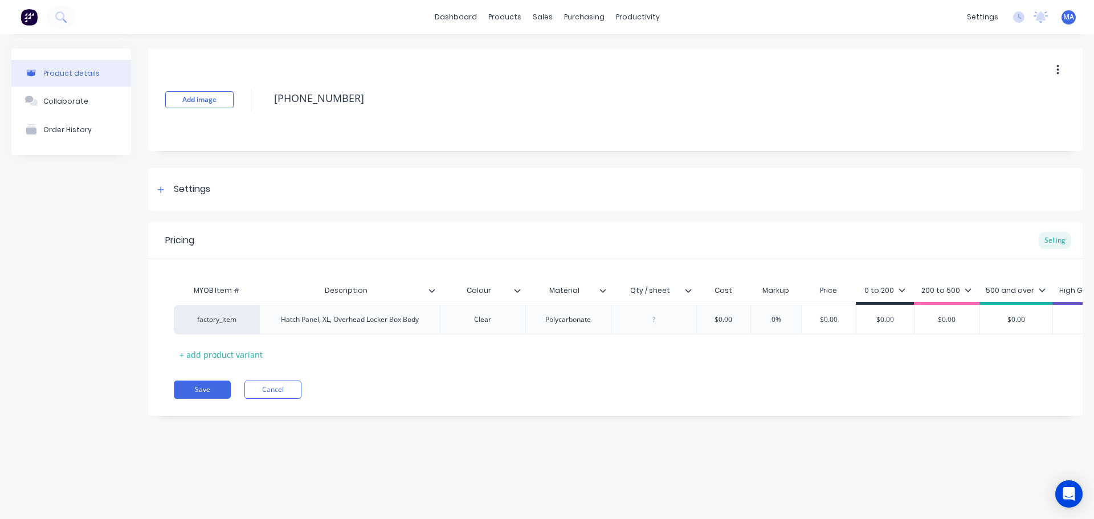
type textarea "x"
click at [654, 324] on div at bounding box center [653, 319] width 57 height 15
type textarea "x"
type input "$0.00"
click at [723, 321] on input "$0.00" at bounding box center [723, 320] width 57 height 10
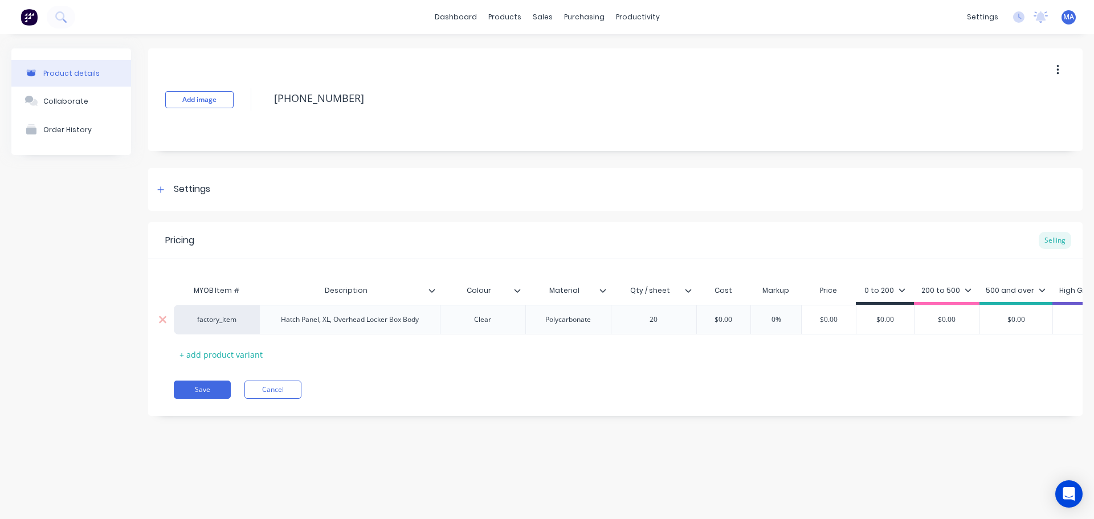
click at [730, 318] on input "$0.00" at bounding box center [723, 320] width 57 height 10
type textarea "x"
type input "$2"
type textarea "x"
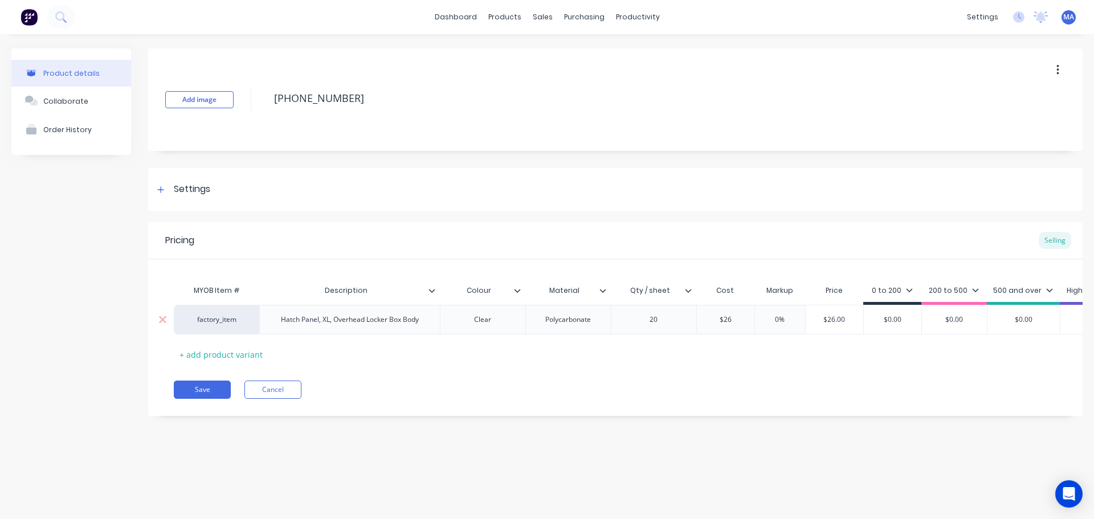
type input "$26."
type textarea "x"
type input "$26.5"
type textarea "x"
type input "$26.55"
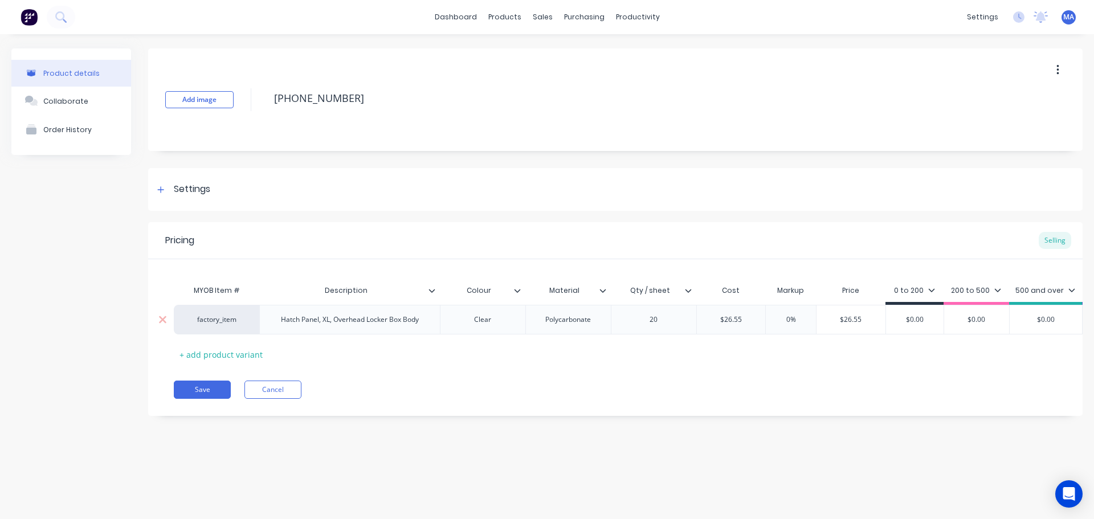
type input "0%"
click at [801, 318] on input "0%" at bounding box center [791, 320] width 57 height 10
click at [779, 317] on input "0%" at bounding box center [791, 320] width 57 height 10
click at [797, 315] on input "0%" at bounding box center [791, 320] width 57 height 10
type textarea "x"
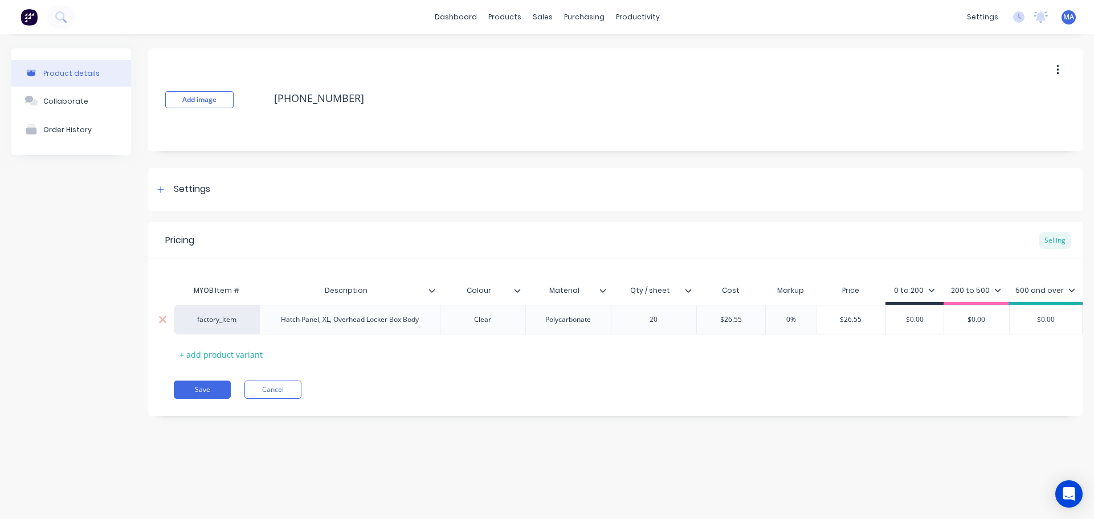
type input "5"
type textarea "x"
type input "55"
click at [951, 288] on div "200 to 500" at bounding box center [984, 292] width 66 height 10
click at [965, 290] on div "200 to 500" at bounding box center [984, 291] width 50 height 10
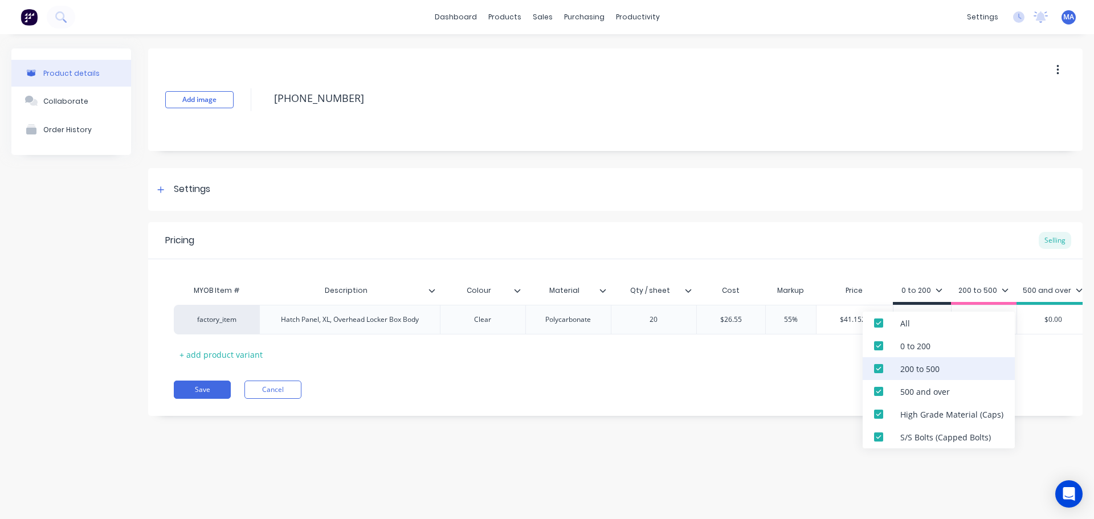
click at [901, 370] on div "200 to 500" at bounding box center [920, 369] width 39 height 12
click at [904, 387] on div "500 and over" at bounding box center [926, 392] width 50 height 12
click at [907, 414] on div "High Grade Material (Caps)" at bounding box center [952, 415] width 103 height 12
click at [911, 432] on div "S/S Bolts (Capped Bolts)" at bounding box center [946, 438] width 91 height 12
type textarea "x"
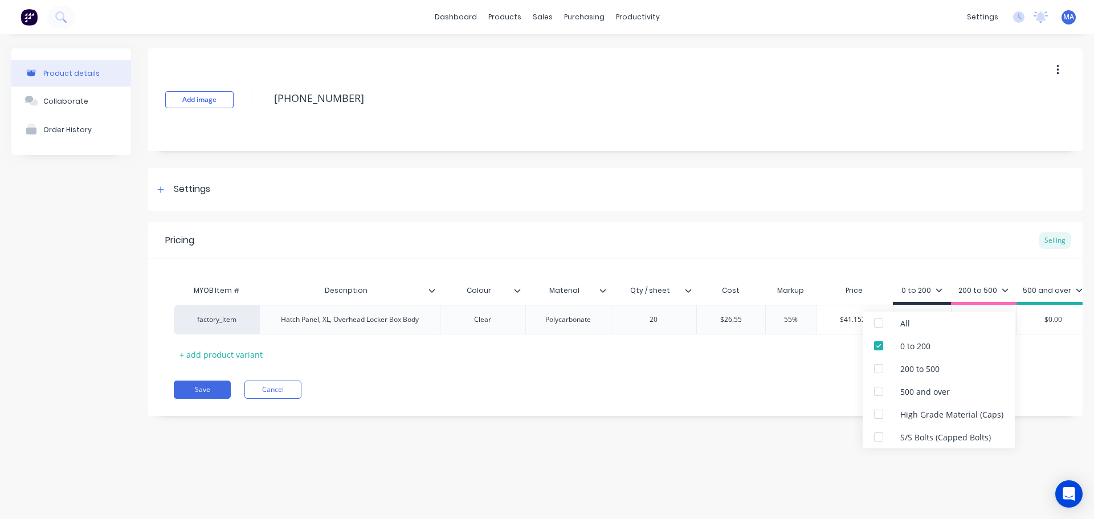
drag, startPoint x: 845, startPoint y: 404, endPoint x: 861, endPoint y: 383, distance: 25.7
click at [845, 402] on div "Pricing Selling MYOB Item # Description Colour Material Qty / sheet Cost Markup…" at bounding box center [615, 319] width 935 height 194
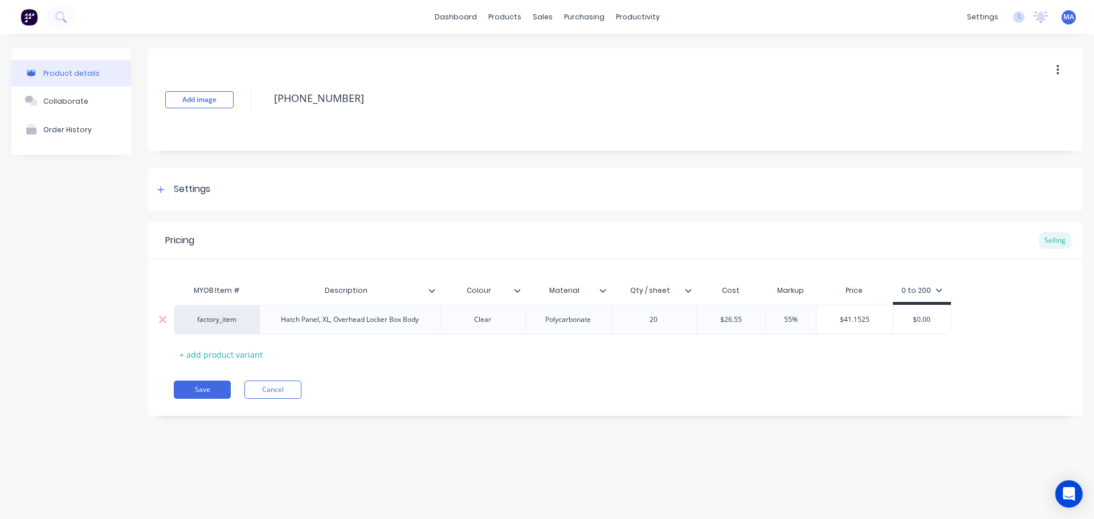
type input "$41.1525"
click at [849, 318] on input "$41.1525" at bounding box center [855, 320] width 76 height 10
drag, startPoint x: 869, startPoint y: 321, endPoint x: 828, endPoint y: 319, distance: 41.1
click at [828, 319] on input "$41.1525" at bounding box center [855, 320] width 76 height 10
type input "$0.00"
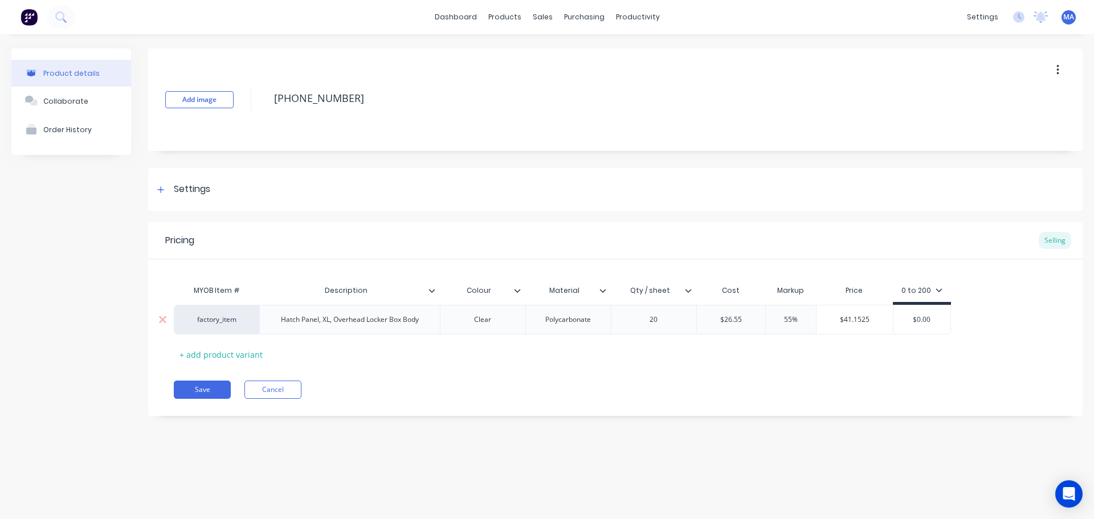
drag, startPoint x: 930, startPoint y: 323, endPoint x: 877, endPoint y: 319, distance: 52.6
click at [899, 319] on input "$0.00" at bounding box center [922, 320] width 57 height 10
paste input "41.1525"
type textarea "x"
type input "$41.1525"
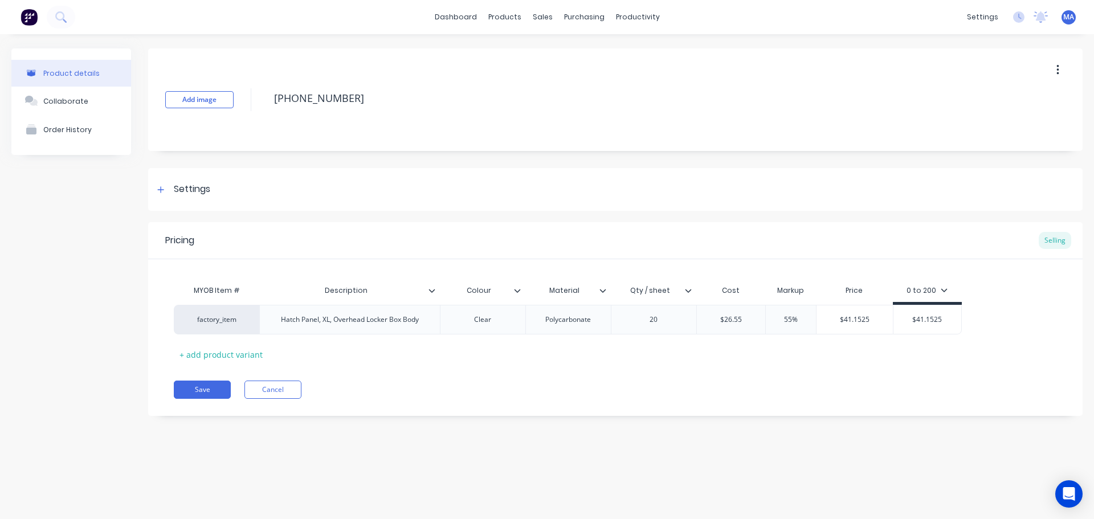
click at [793, 369] on div "Pricing Selling MYOB Item # Description Colour Material Qty / sheet Cost Markup…" at bounding box center [615, 319] width 935 height 194
drag, startPoint x: 75, startPoint y: 99, endPoint x: 80, endPoint y: 107, distance: 8.7
click at [75, 100] on div "Collaborate" at bounding box center [65, 101] width 45 height 9
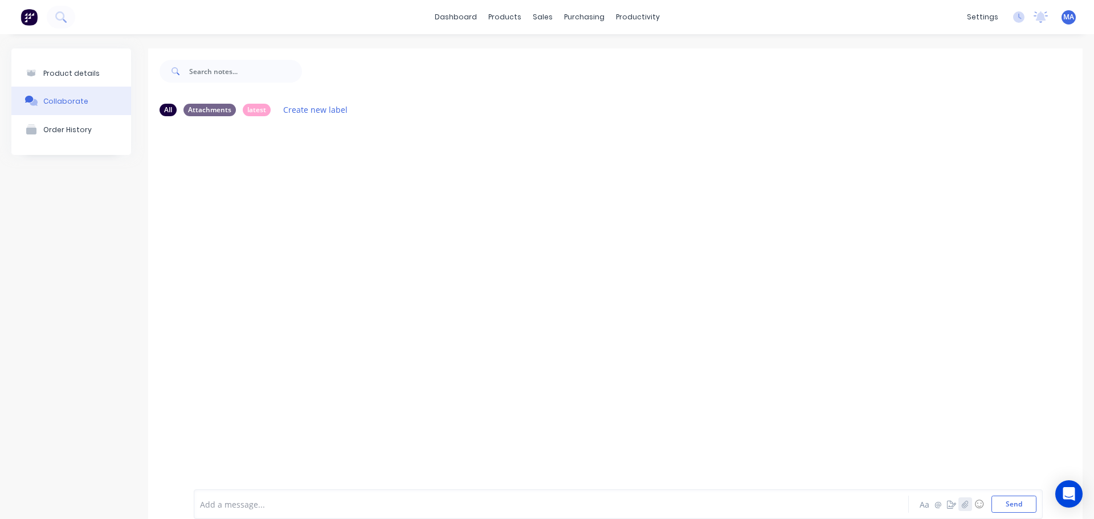
click at [962, 504] on icon "button" at bounding box center [965, 504] width 7 height 8
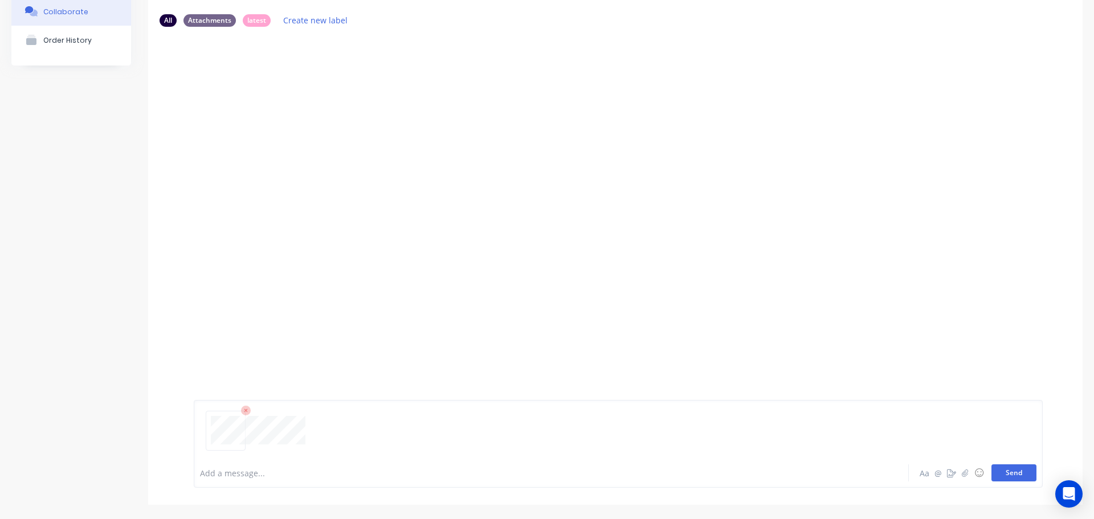
click at [996, 469] on button "Send" at bounding box center [1014, 473] width 45 height 17
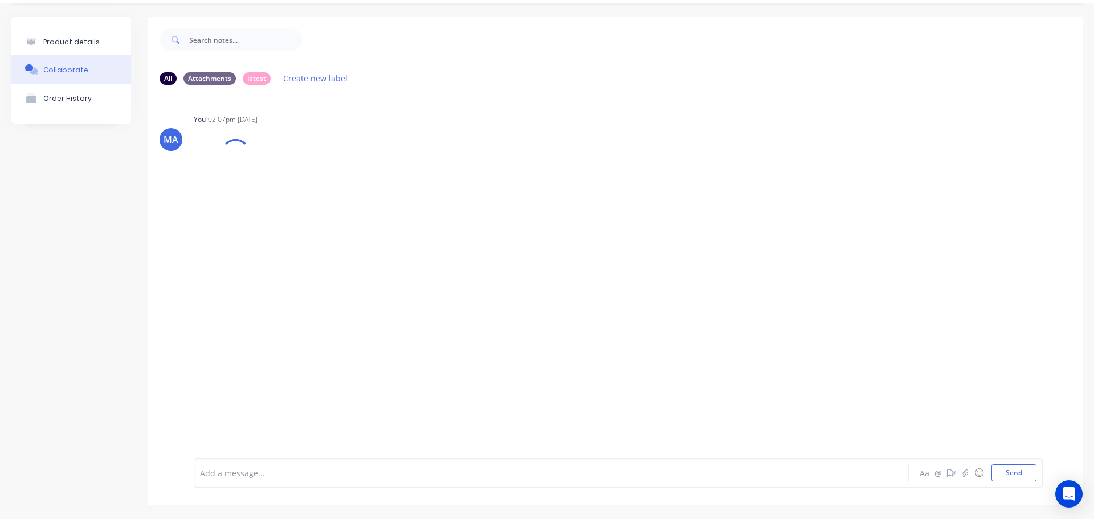
scroll to position [31, 0]
click at [368, 182] on div "Labels Auto-attach to new orders Sales Orders Purchase Orders Download Delete" at bounding box center [422, 181] width 128 height 17
click at [367, 184] on div "Labels Auto-attach to new orders Sales Orders Purchase Orders Download Delete" at bounding box center [422, 181] width 128 height 17
click at [367, 189] on div "Labels Auto-attach to new orders Sales Orders Purchase Orders Download Delete" at bounding box center [422, 181] width 128 height 17
click at [364, 186] on icon "button" at bounding box center [362, 181] width 3 height 13
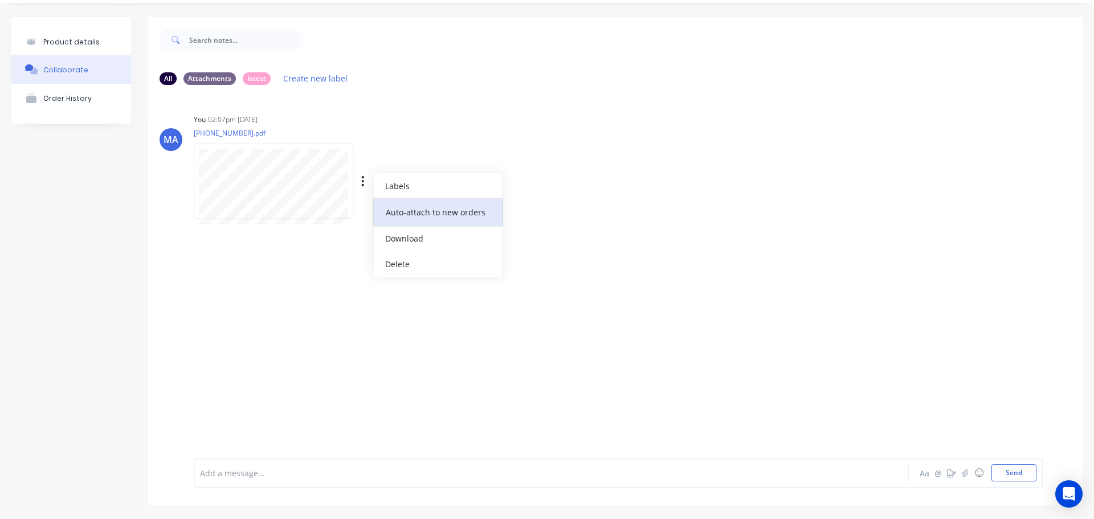
click at [412, 211] on button "Auto-attach to new orders" at bounding box center [438, 212] width 128 height 27
click at [548, 206] on label at bounding box center [548, 206] width 0 height 0
click at [528, 213] on input "checkbox" at bounding box center [525, 211] width 9 height 11
checkbox input "true"
click at [556, 178] on div "MA You 02:07pm 03/10/25 1128-40-01007.pdf Labels Auto-attach to new orders Sale…" at bounding box center [615, 162] width 935 height 103
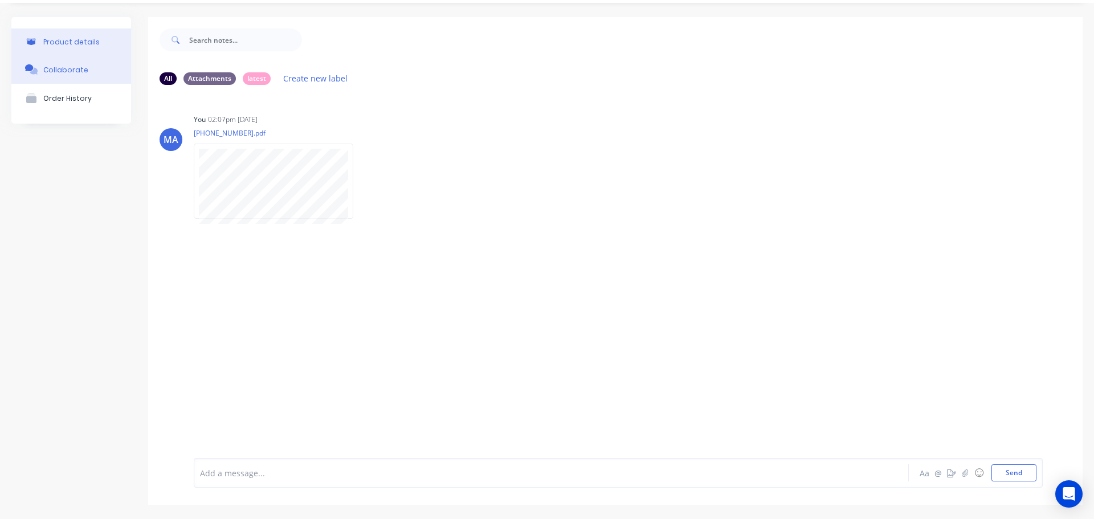
click at [95, 36] on button "Product details" at bounding box center [71, 42] width 120 height 27
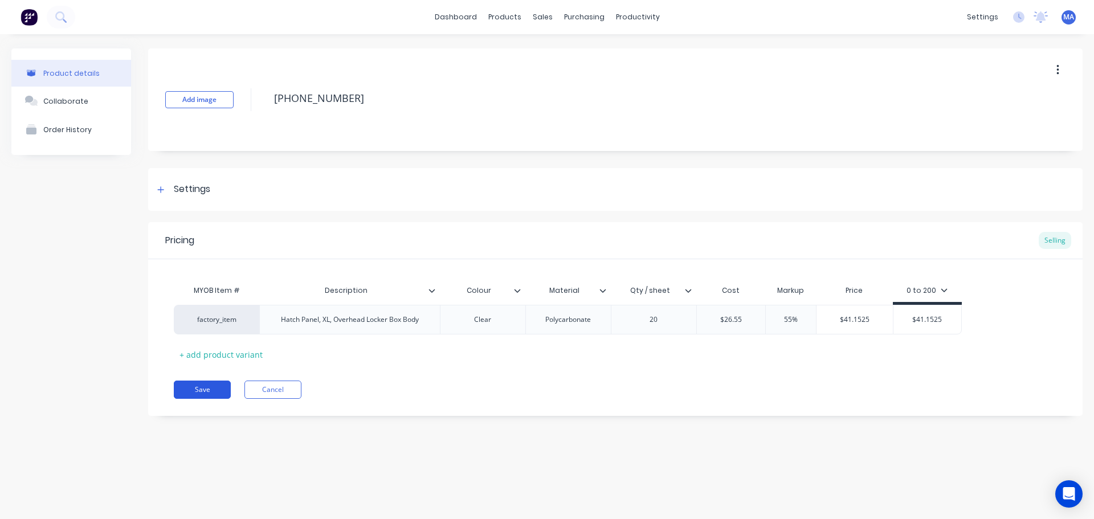
click at [218, 391] on button "Save" at bounding box center [202, 390] width 57 height 18
type textarea "x"
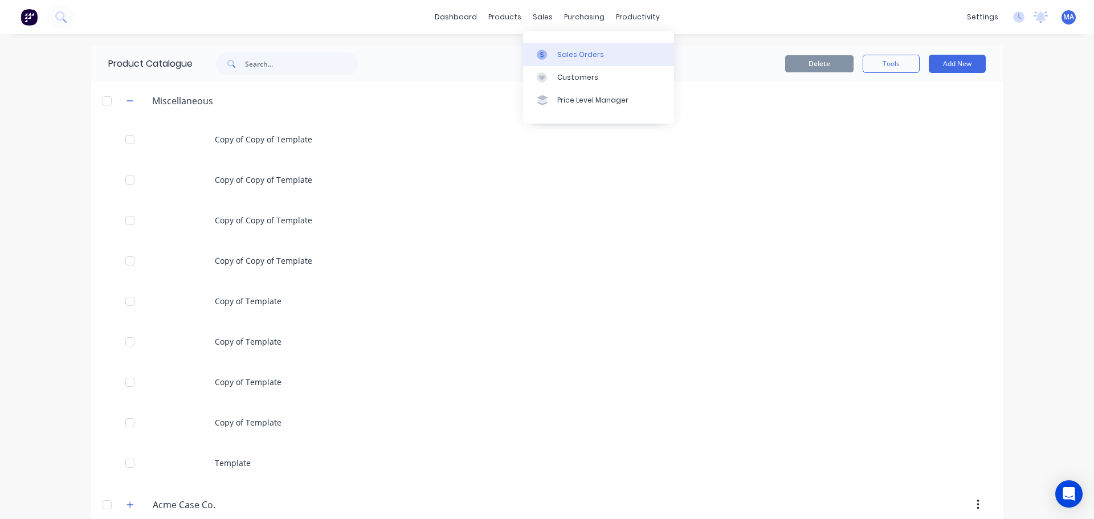
click at [544, 60] on link "Sales Orders" at bounding box center [598, 54] width 151 height 23
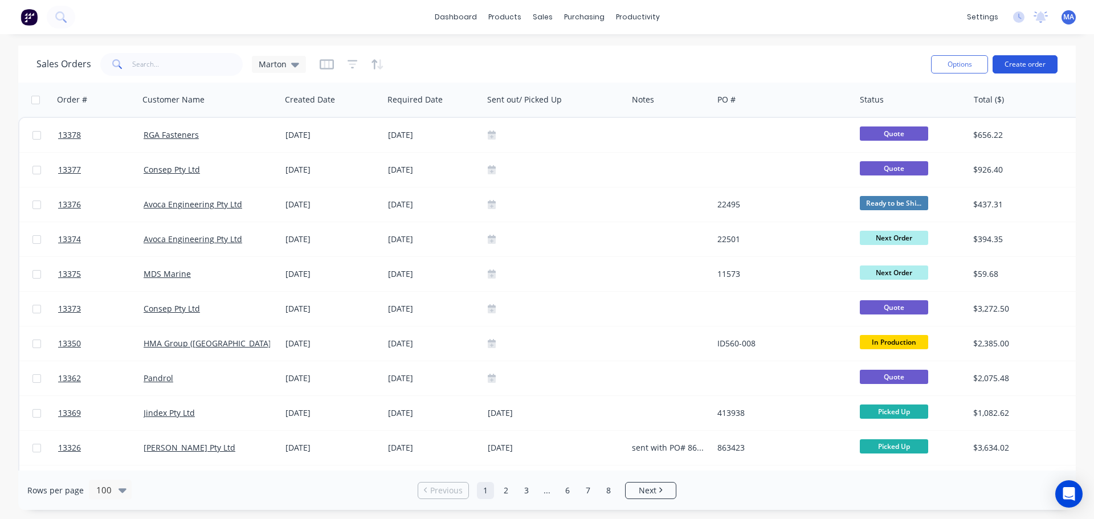
click at [1007, 59] on button "Create order" at bounding box center [1025, 64] width 65 height 18
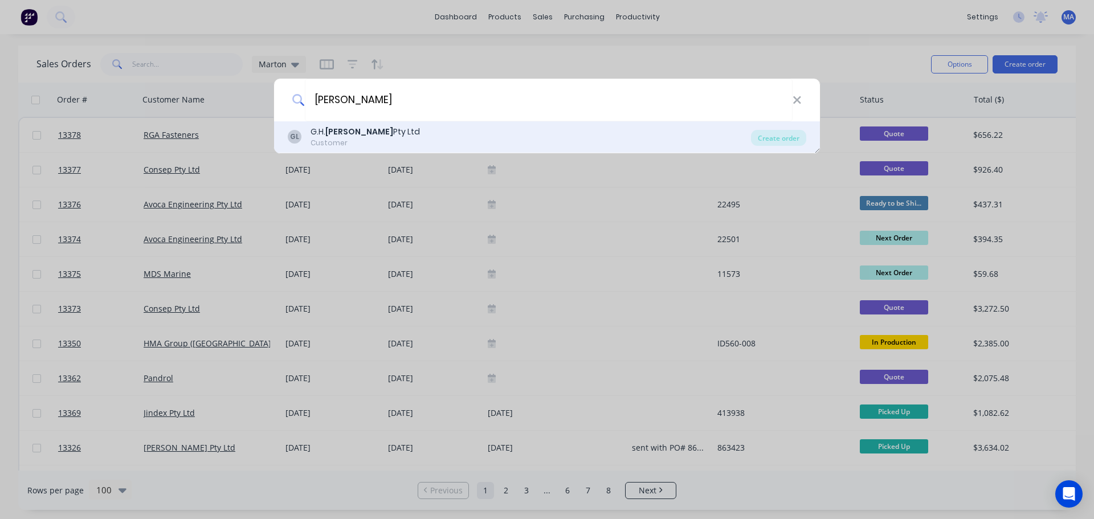
type input "varley"
click at [357, 145] on div "Customer" at bounding box center [365, 143] width 109 height 10
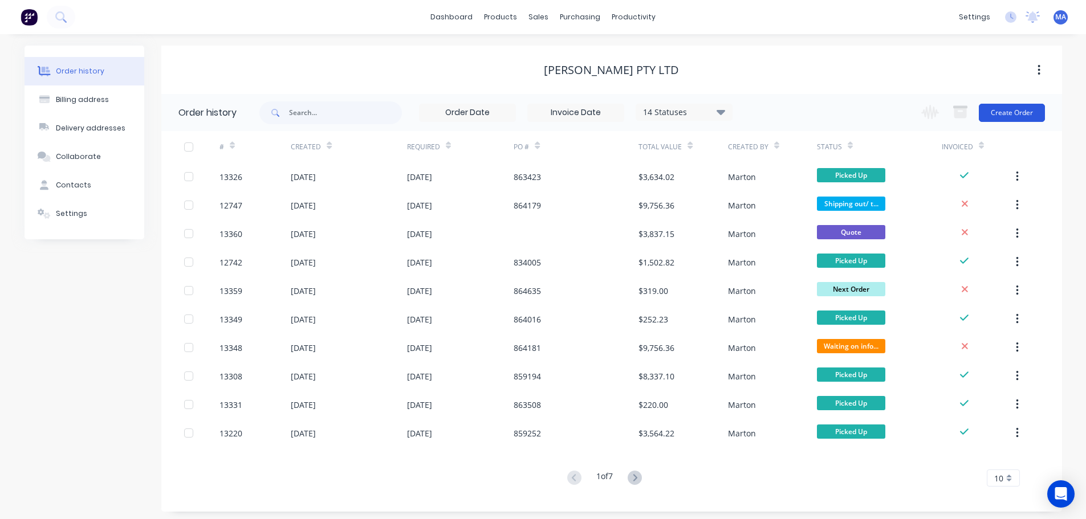
click at [1008, 115] on button "Create Order" at bounding box center [1012, 113] width 66 height 18
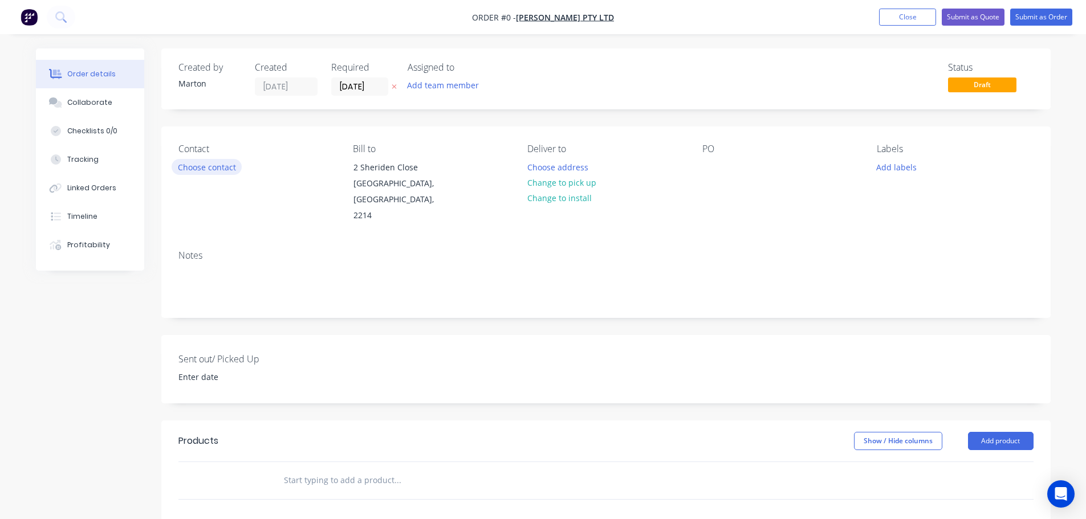
click at [230, 161] on button "Choose contact" at bounding box center [207, 166] width 70 height 15
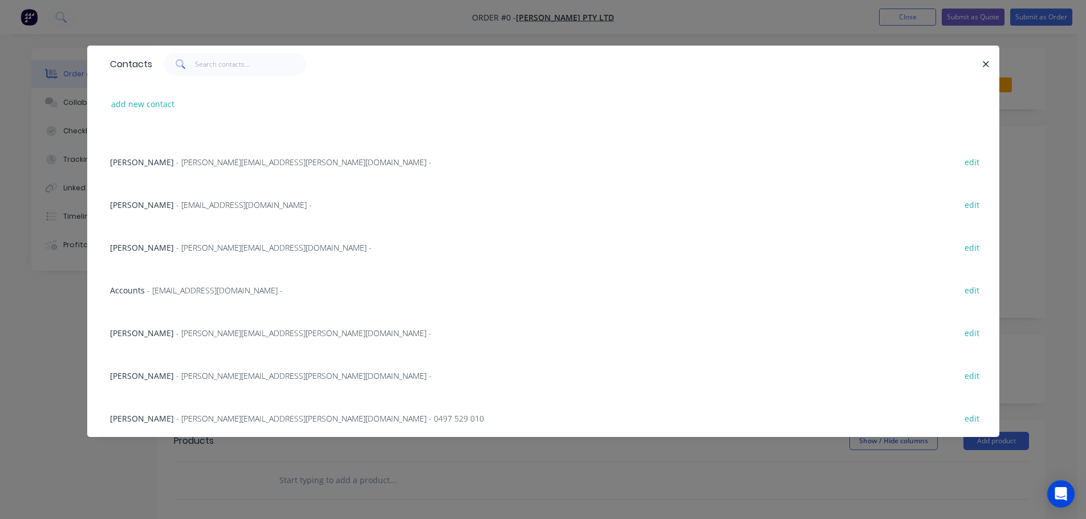
scroll to position [201, 0]
click at [161, 324] on div "Annette Micallef - annette.micallef@varleygroup.com - edit" at bounding box center [543, 330] width 878 height 43
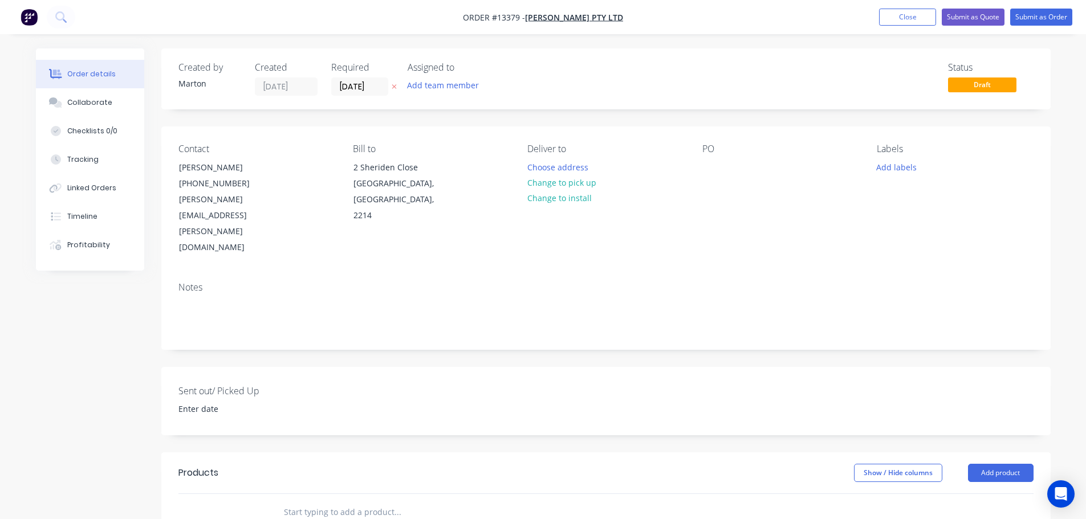
click at [430, 77] on div "Assigned to Add team member" at bounding box center [465, 79] width 114 height 34
click at [430, 79] on button "Add team member" at bounding box center [443, 85] width 84 height 15
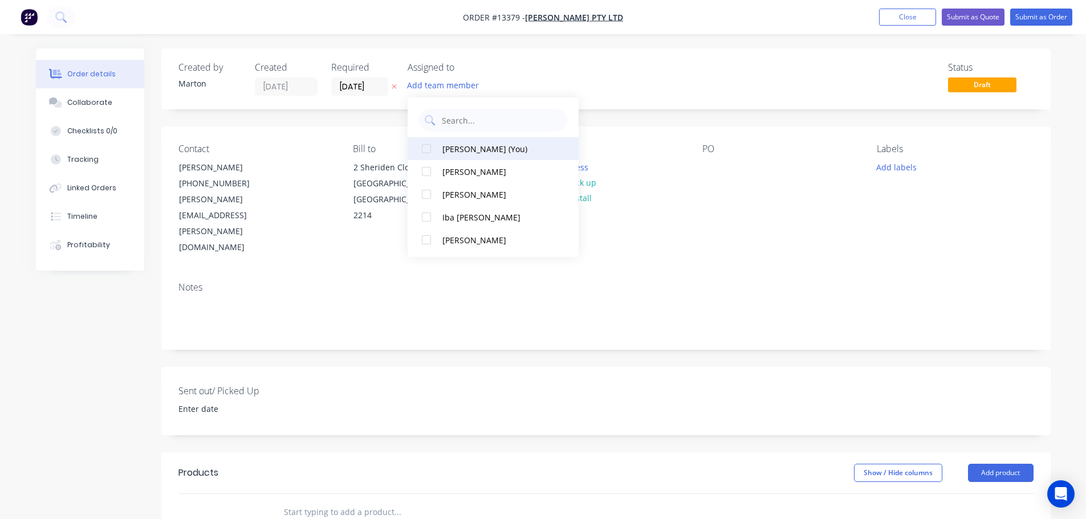
click at [428, 150] on div at bounding box center [426, 148] width 23 height 23
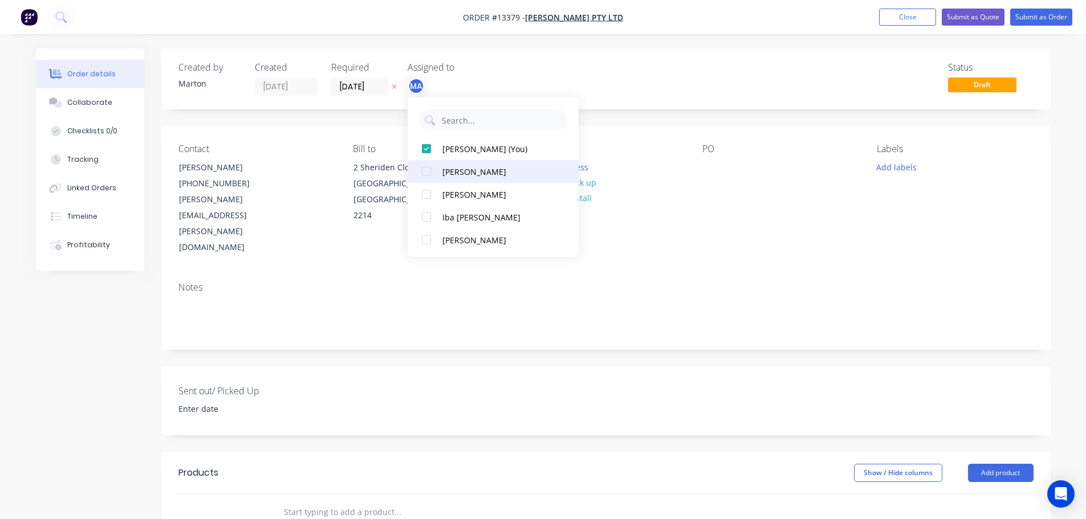
click at [427, 168] on div at bounding box center [426, 171] width 23 height 23
click at [426, 189] on div at bounding box center [426, 194] width 23 height 23
click at [591, 72] on div "Status Draft" at bounding box center [778, 79] width 512 height 34
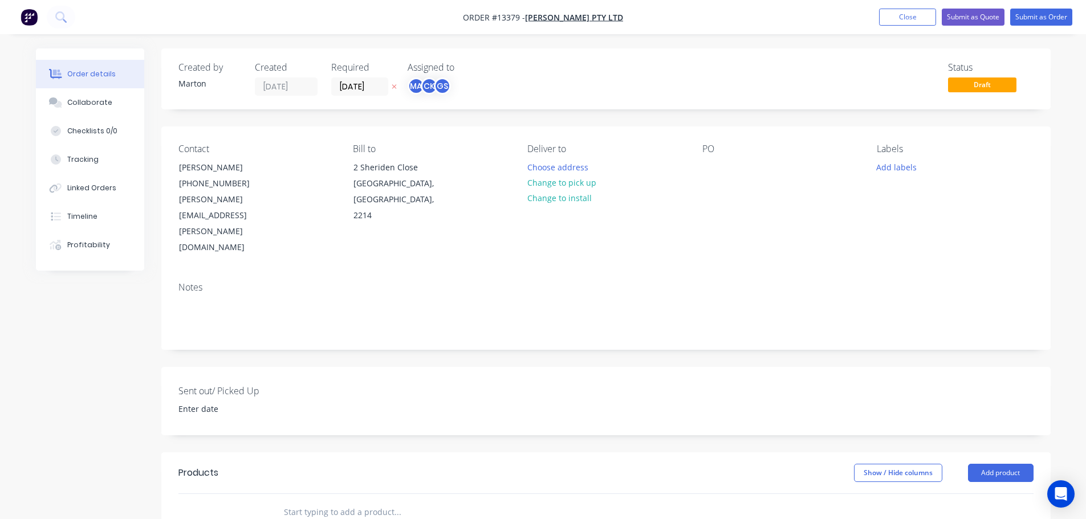
click at [315, 501] on input "text" at bounding box center [397, 512] width 228 height 23
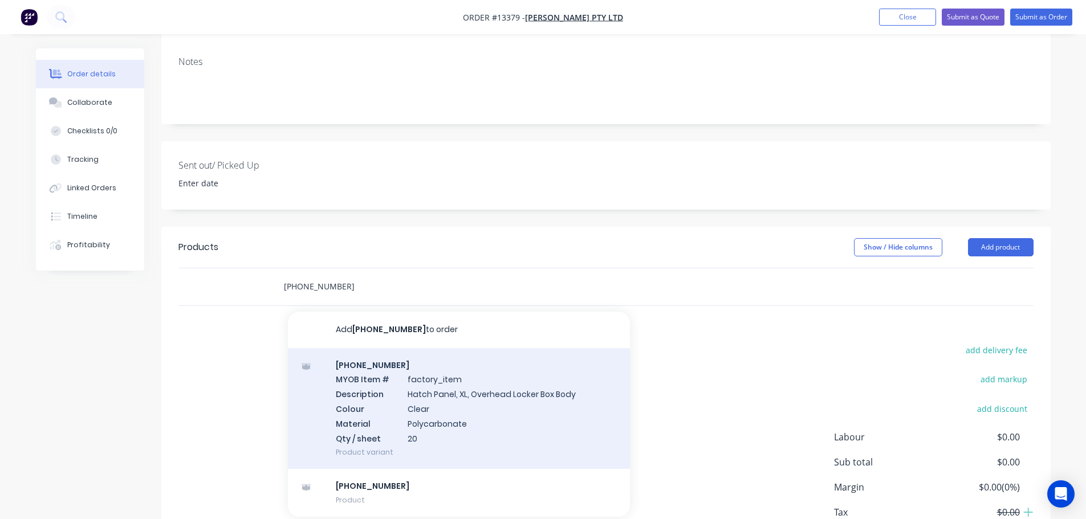
scroll to position [228, 0]
type input "1128-40-01007"
click at [420, 346] on div "1128-40-01007 MYOB Item # factory_item Description Hatch Panel, XL, Overhead Lo…" at bounding box center [459, 406] width 342 height 121
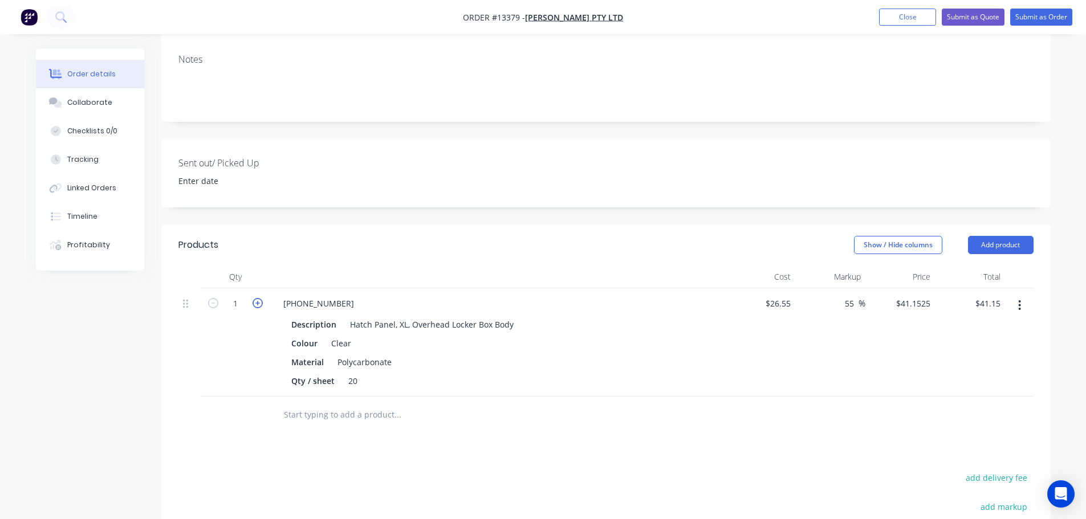
click at [258, 298] on icon "button" at bounding box center [258, 303] width 10 height 10
type input "2"
type input "$82.31"
click at [258, 298] on icon "button" at bounding box center [258, 303] width 10 height 10
type input "3"
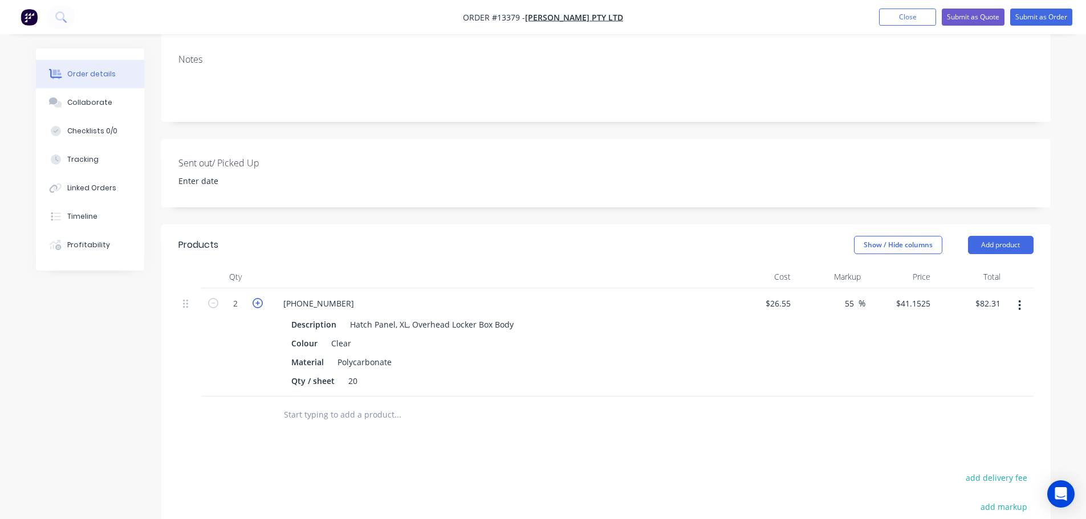
type input "$123.46"
click at [258, 298] on icon "button" at bounding box center [258, 303] width 10 height 10
type input "4"
type input "$164.61"
click at [258, 298] on icon "button" at bounding box center [258, 303] width 10 height 10
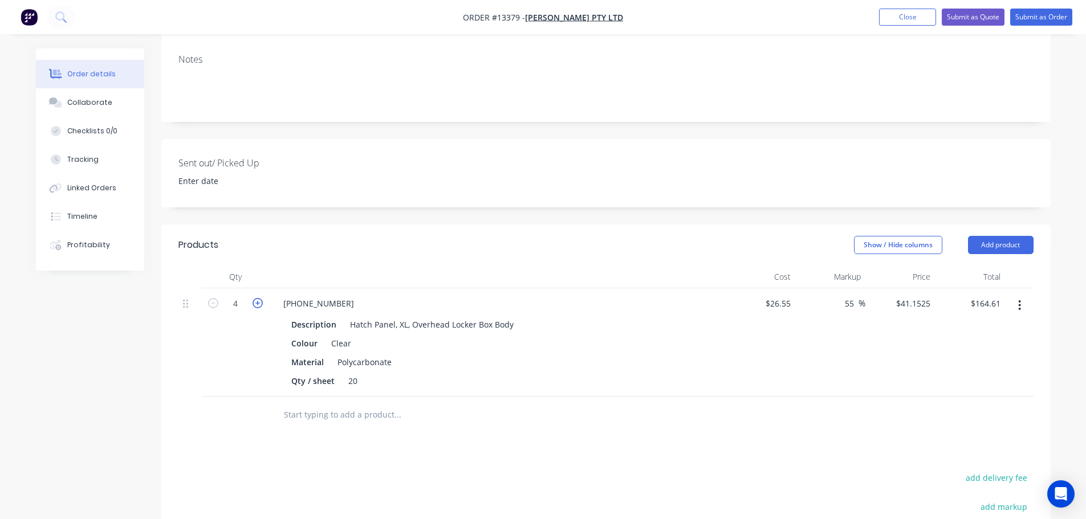
type input "5"
type input "$205.76"
click at [258, 298] on icon "button" at bounding box center [258, 303] width 10 height 10
type input "6"
type input "$246.92"
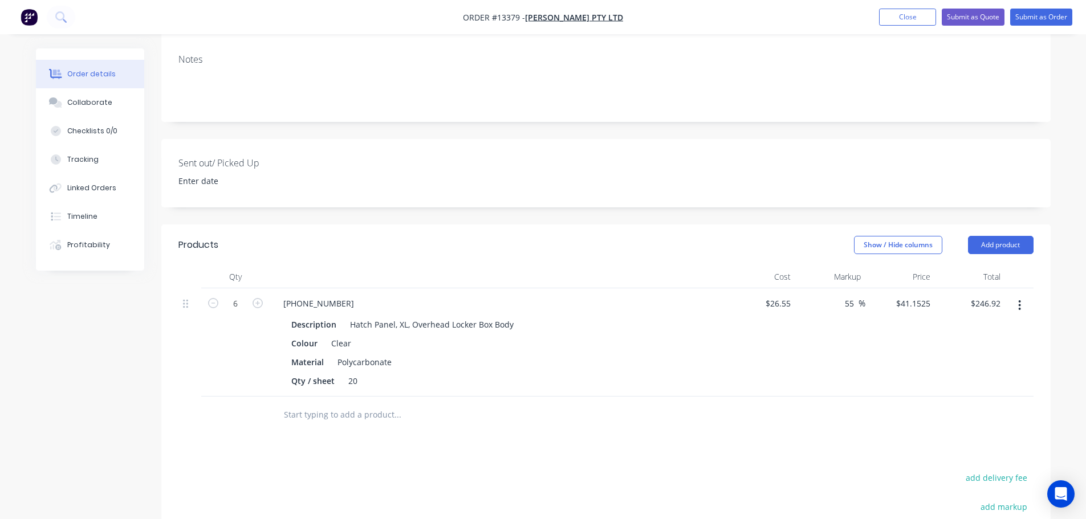
click at [508, 410] on div "Products Show / Hide columns Add product Qty Cost Markup Price Total 6 1128-40-…" at bounding box center [605, 466] width 889 height 483
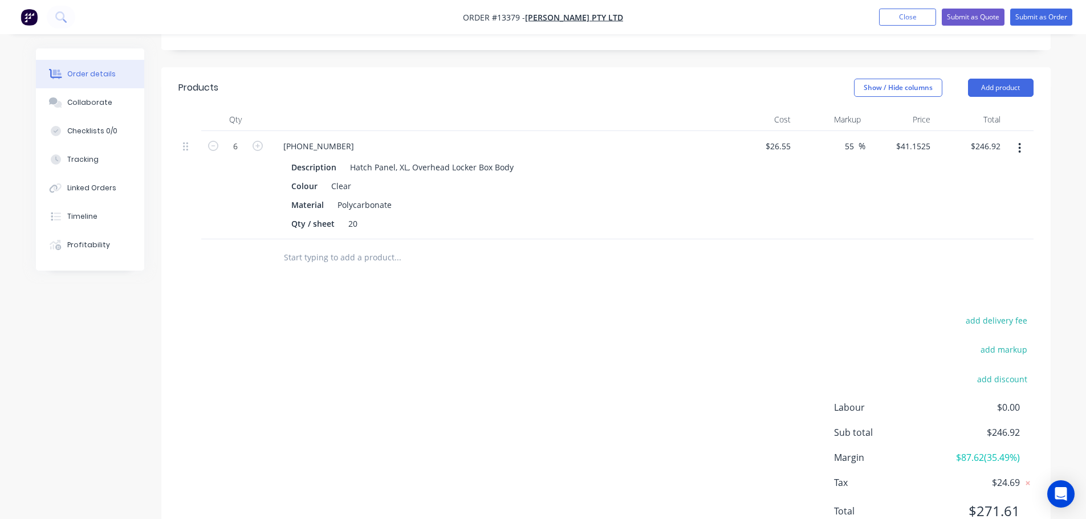
click at [970, 313] on button "add delivery fee" at bounding box center [997, 320] width 74 height 15
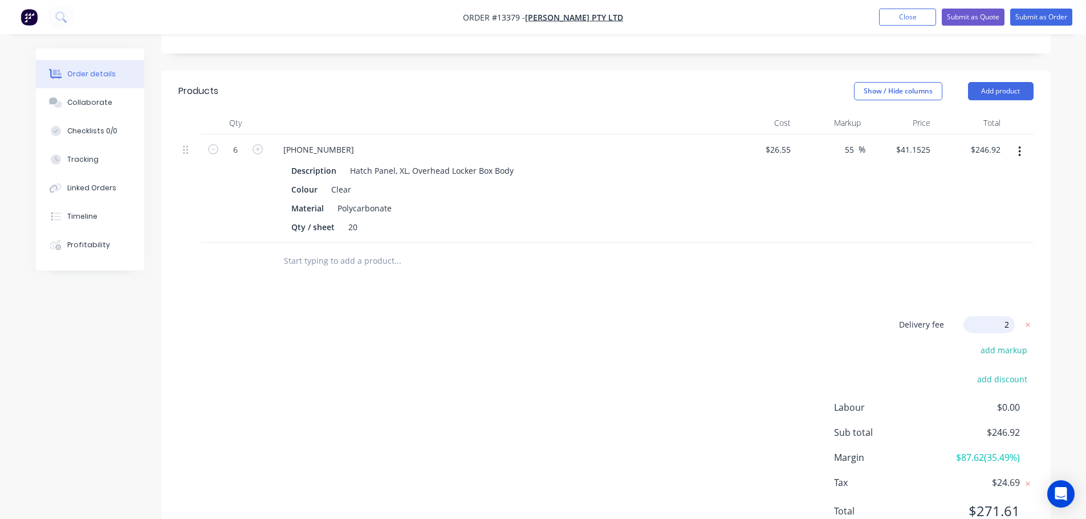
type input "20"
click at [781, 316] on div "Delivery fee Delivery fee Delivery fee name (Optional) 20 2 $0 add markup add d…" at bounding box center [605, 424] width 855 height 217
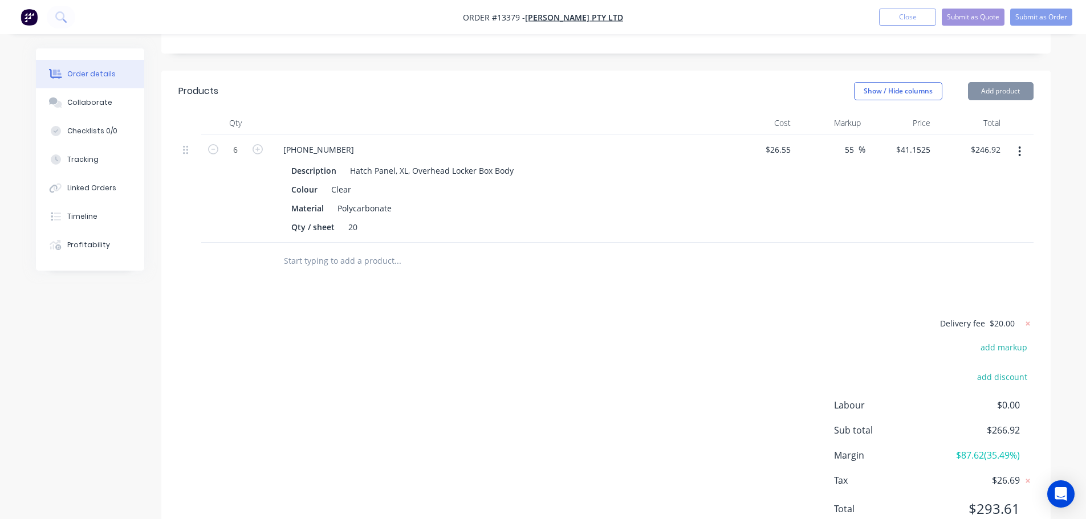
scroll to position [380, 0]
click at [965, 22] on button "Submit as Quote" at bounding box center [973, 17] width 63 height 17
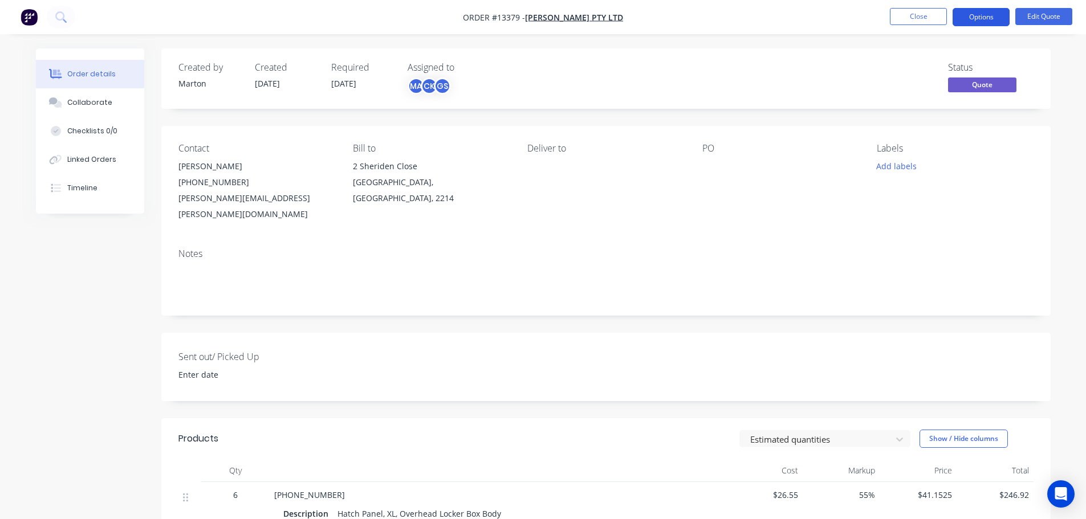
click at [977, 18] on button "Options" at bounding box center [981, 17] width 57 height 18
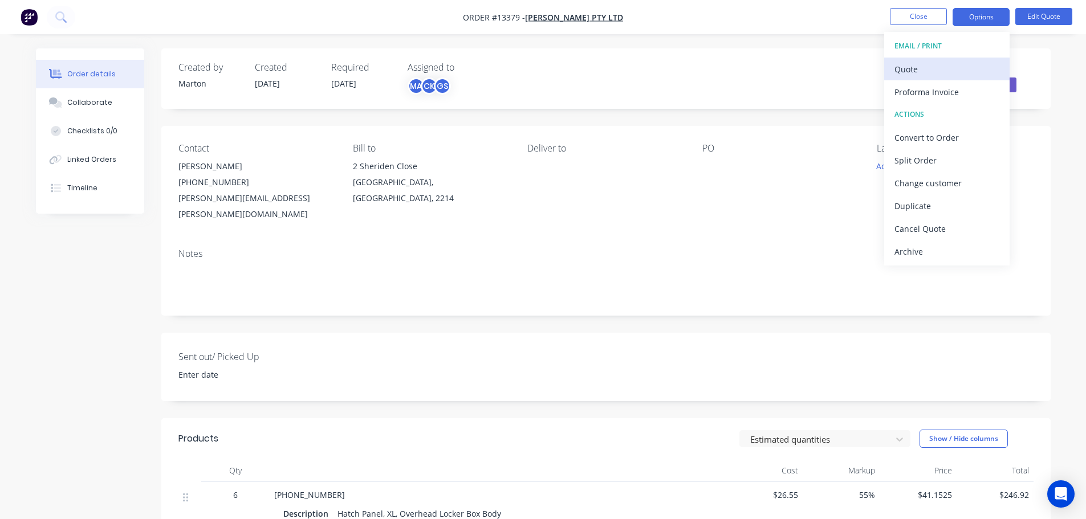
click at [954, 60] on button "Quote" at bounding box center [946, 69] width 125 height 23
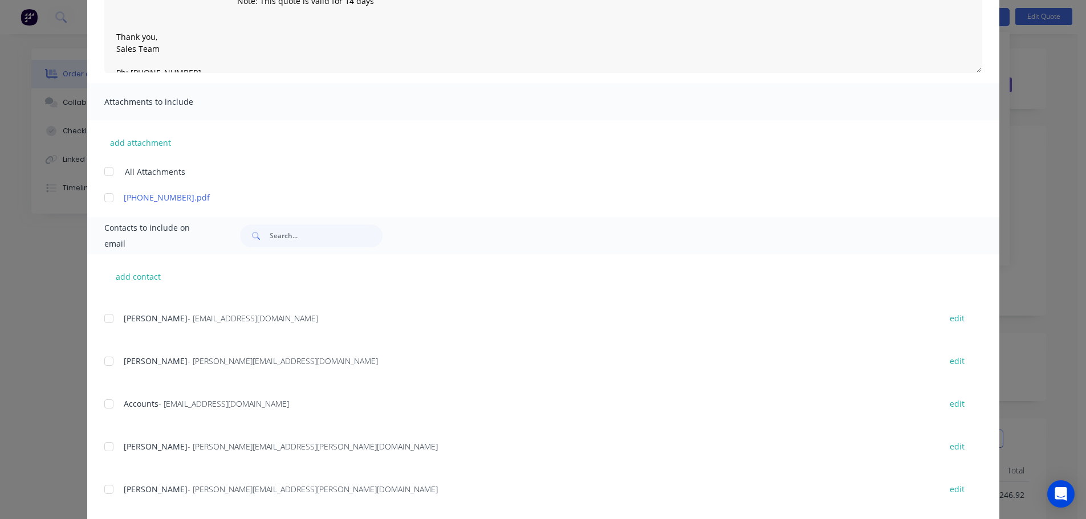
scroll to position [253, 0]
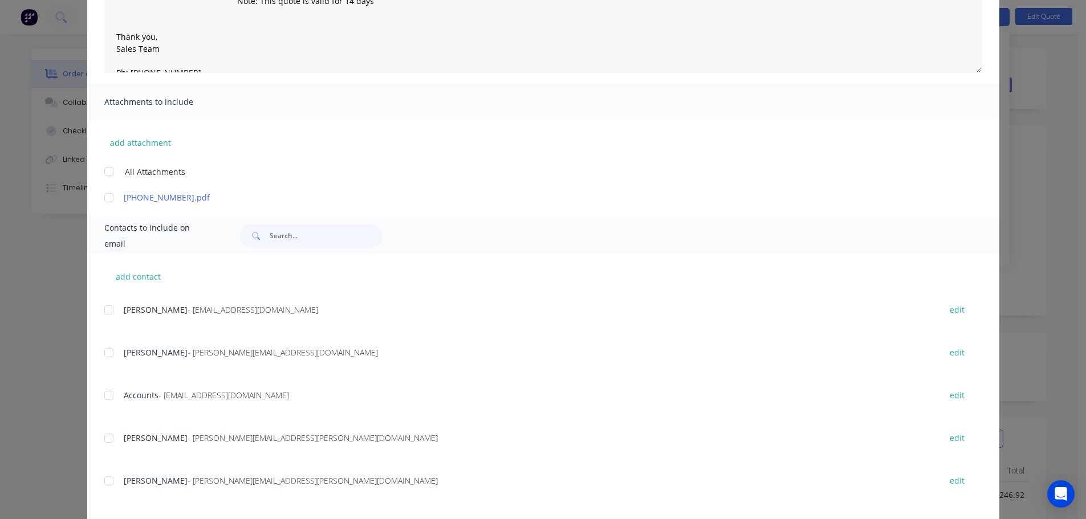
click at [111, 437] on div at bounding box center [108, 438] width 23 height 23
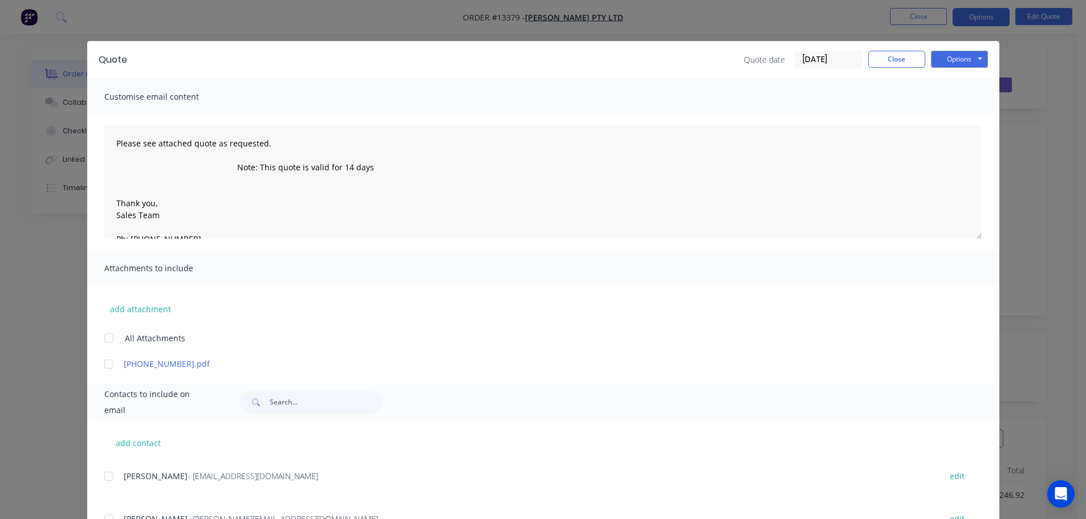
scroll to position [0, 0]
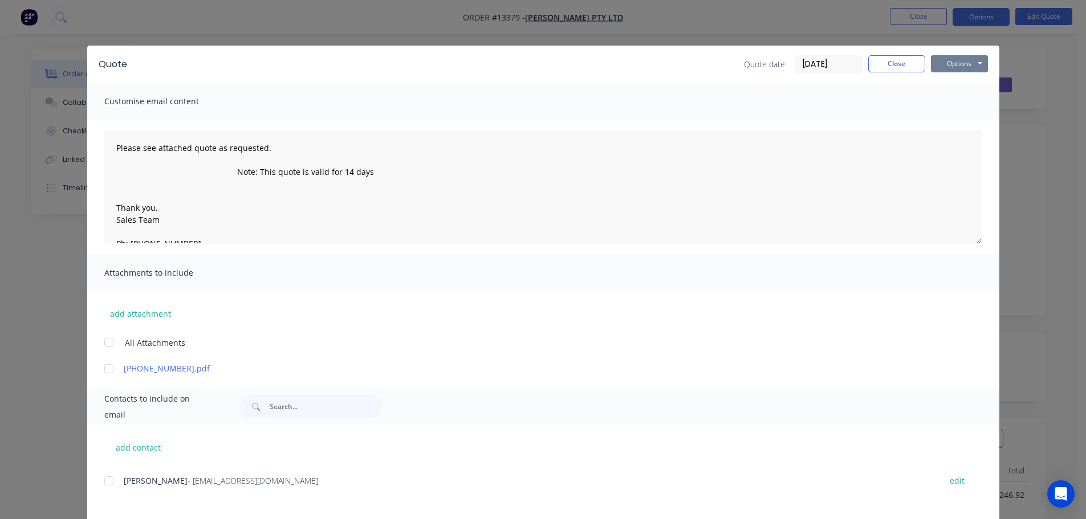
click at [962, 63] on button "Options" at bounding box center [959, 63] width 57 height 17
click at [961, 117] on button "Email" at bounding box center [967, 121] width 73 height 19
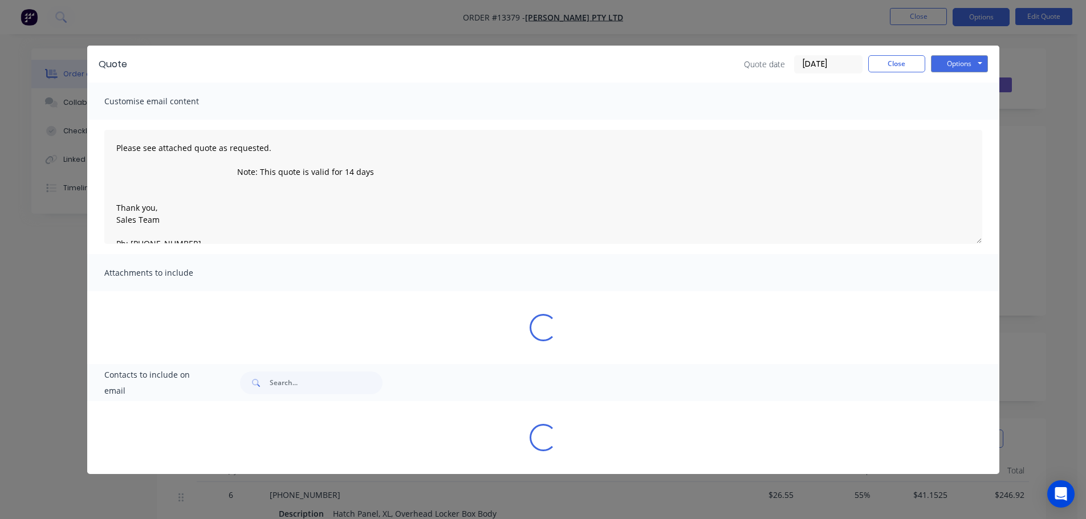
type textarea "Please see attached quote as requested. Note: This quote is valid for 14 days T…"
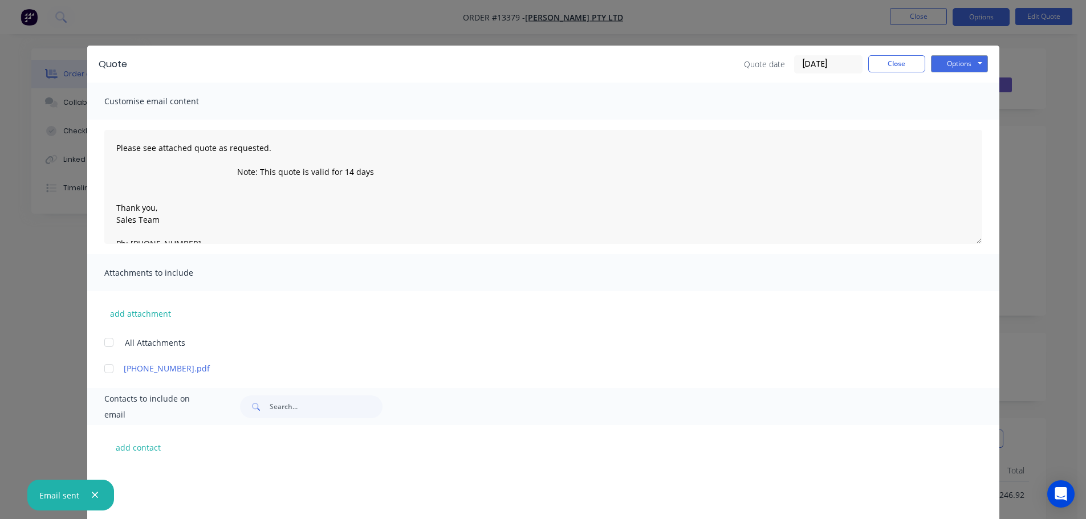
scroll to position [253, 0]
click at [893, 63] on button "Close" at bounding box center [896, 63] width 57 height 17
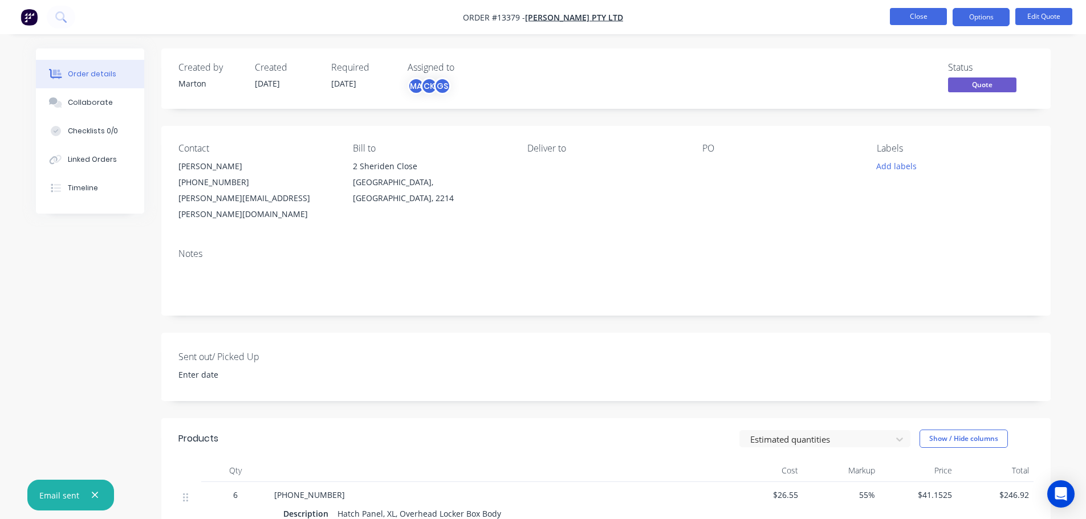
click at [919, 17] on button "Close" at bounding box center [918, 16] width 57 height 17
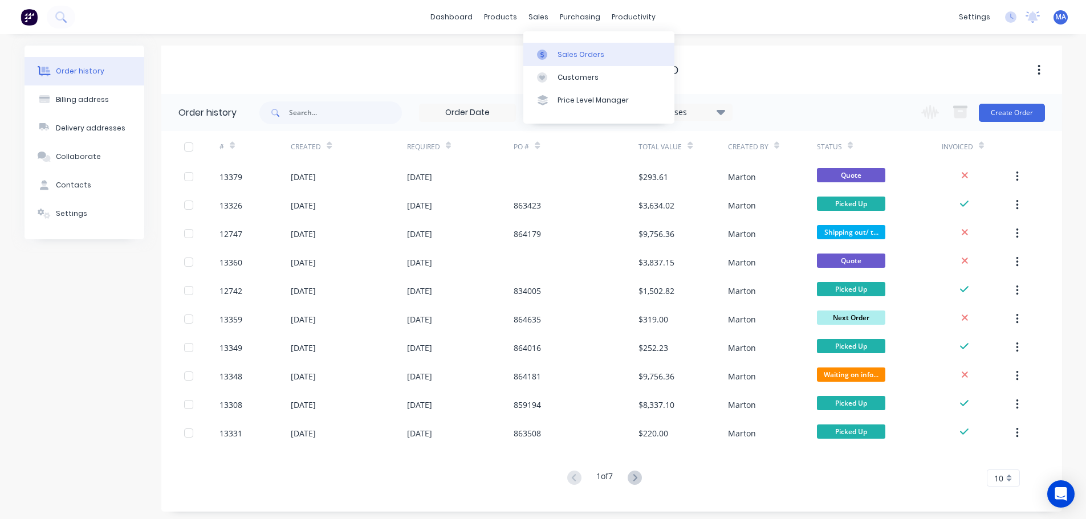
click at [559, 52] on div "Sales Orders" at bounding box center [580, 55] width 47 height 10
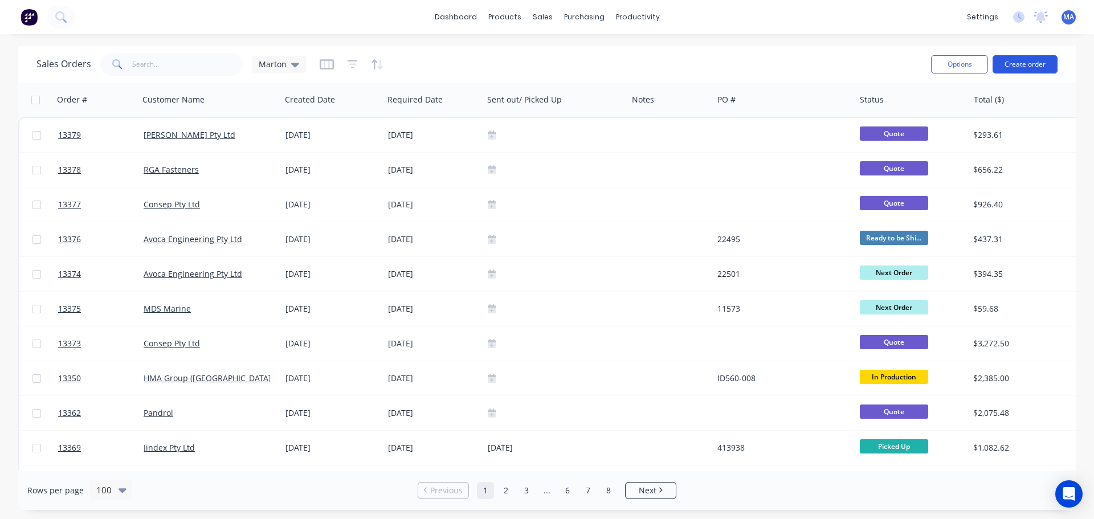
click at [1043, 60] on button "Create order" at bounding box center [1025, 64] width 65 height 18
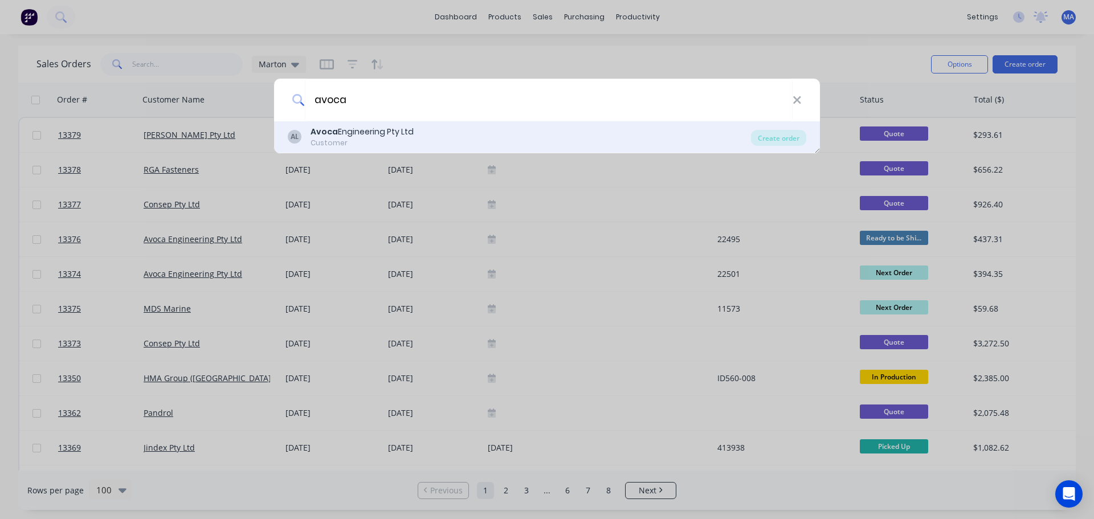
type input "avoca"
click at [373, 137] on div "Avoca Engineering Pty Ltd" at bounding box center [362, 132] width 103 height 12
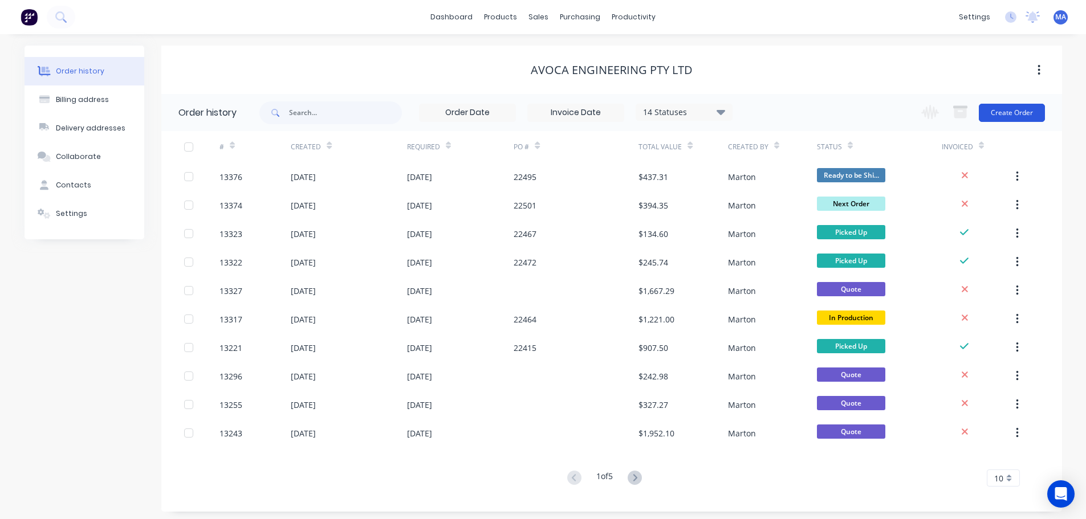
click at [1015, 113] on button "Create Order" at bounding box center [1012, 113] width 66 height 18
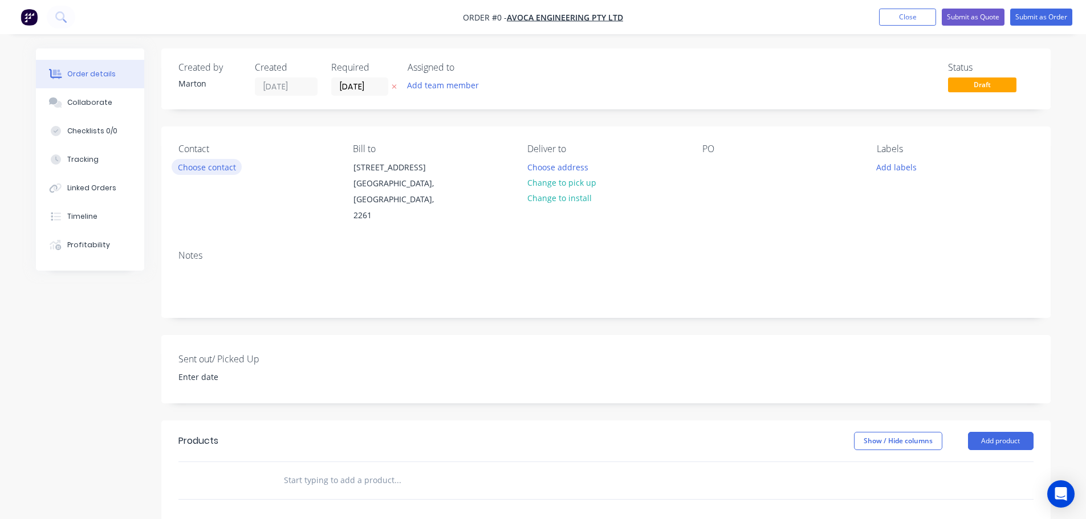
click at [237, 172] on button "Choose contact" at bounding box center [207, 166] width 70 height 15
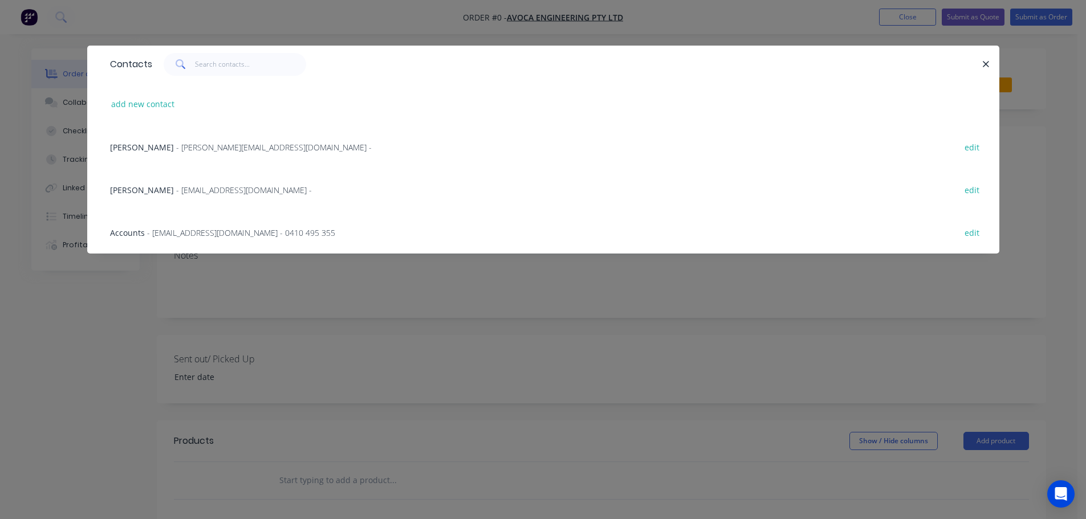
click at [189, 187] on span "- [EMAIL_ADDRESS][DOMAIN_NAME] -" at bounding box center [244, 190] width 136 height 11
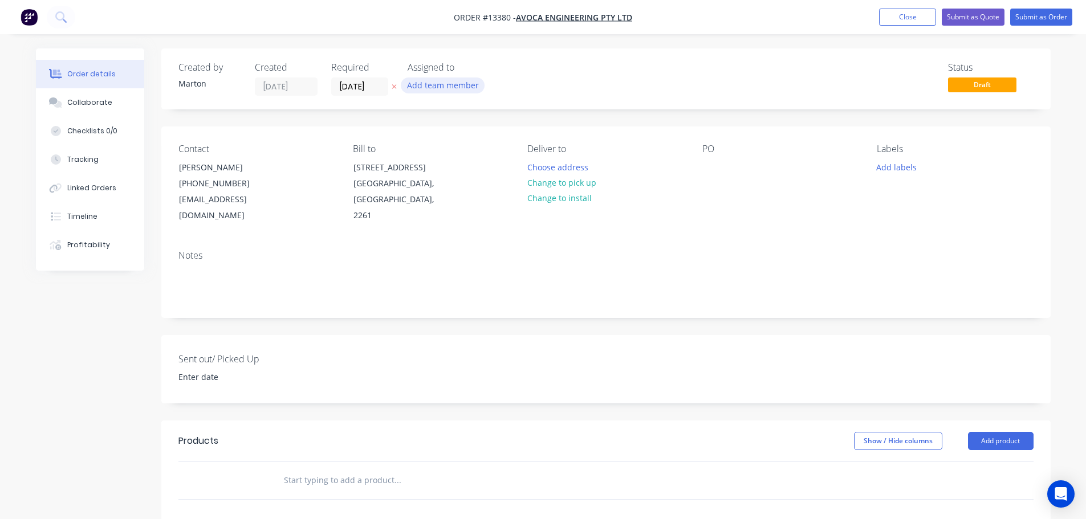
click at [428, 83] on button "Add team member" at bounding box center [443, 85] width 84 height 15
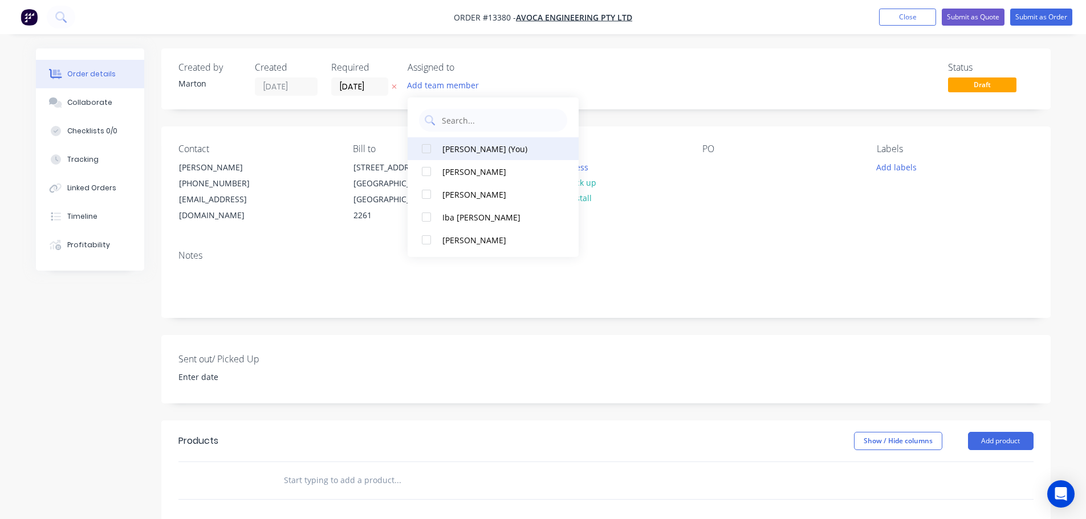
click at [429, 150] on div at bounding box center [426, 148] width 23 height 23
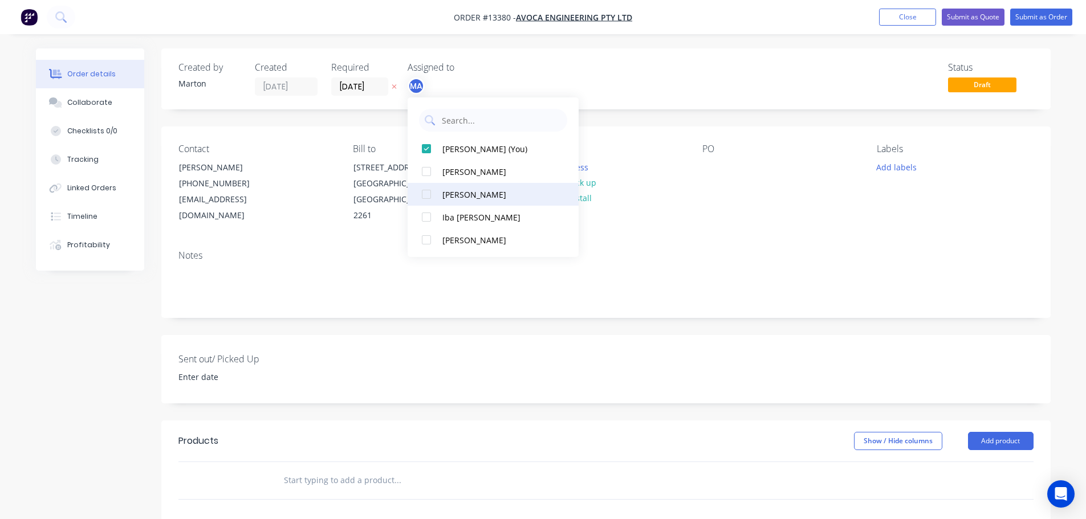
drag, startPoint x: 428, startPoint y: 172, endPoint x: 428, endPoint y: 184, distance: 11.4
click at [428, 173] on div at bounding box center [426, 171] width 23 height 23
click at [429, 189] on div at bounding box center [426, 194] width 23 height 23
click at [613, 66] on div "Status Draft" at bounding box center [778, 79] width 512 height 34
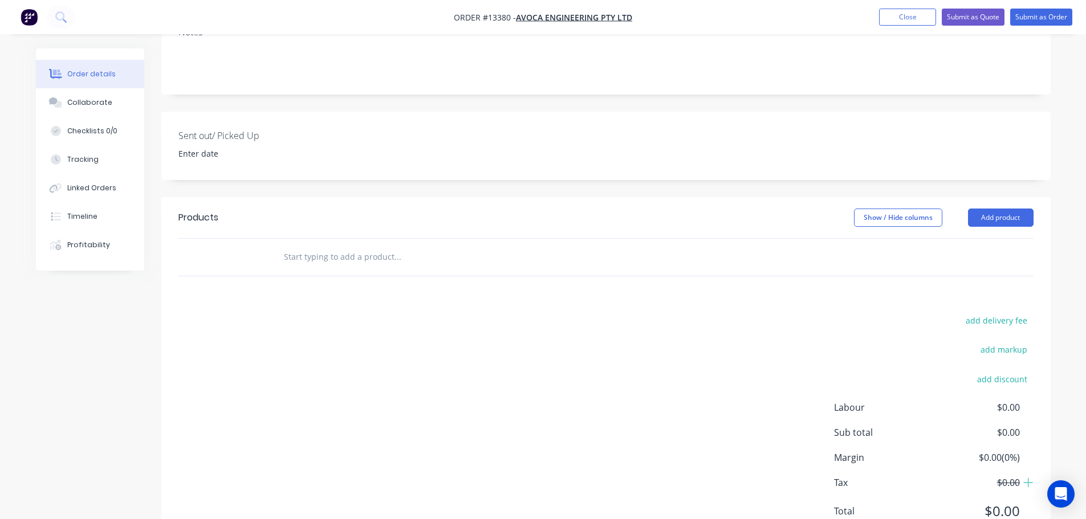
scroll to position [228, 0]
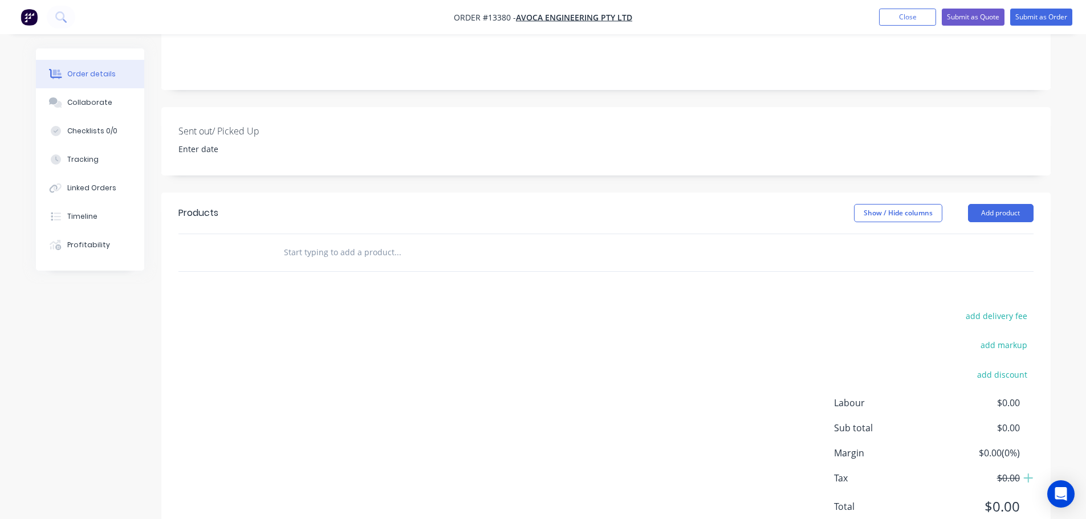
click at [394, 241] on input "text" at bounding box center [397, 252] width 228 height 23
click at [323, 241] on input "text" at bounding box center [397, 252] width 228 height 23
click at [290, 241] on input "Stip" at bounding box center [397, 252] width 228 height 23
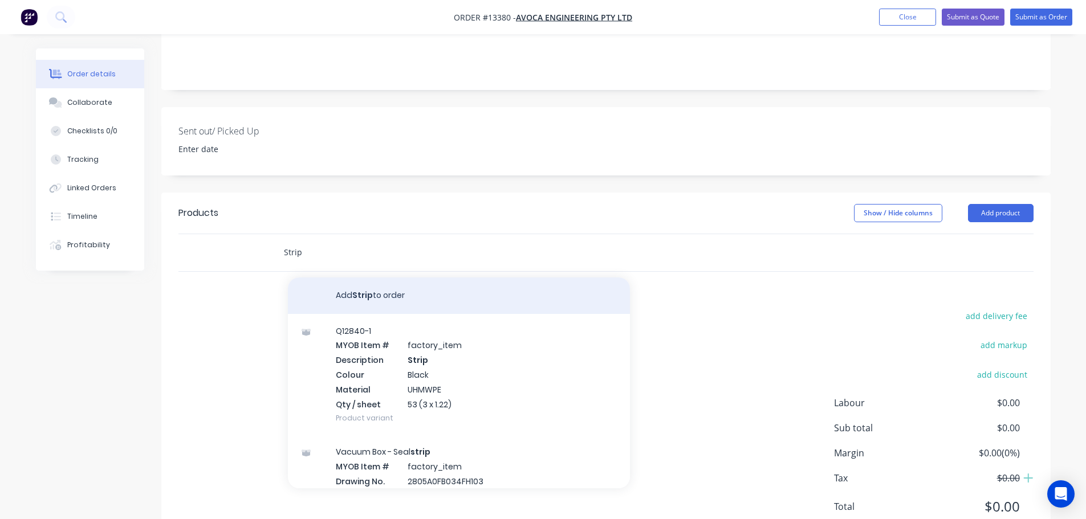
type input "Strip"
click at [353, 278] on button "Add Strip to order" at bounding box center [459, 296] width 342 height 36
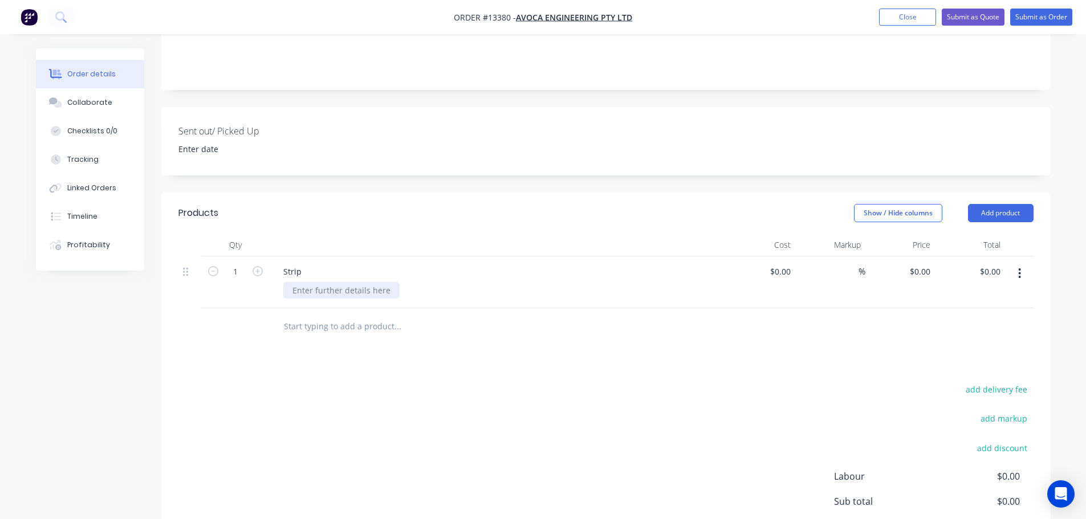
click at [322, 282] on div at bounding box center [341, 290] width 116 height 17
click at [336, 282] on div at bounding box center [341, 290] width 116 height 17
click at [321, 282] on div "85 x 1500 x 100" at bounding box center [321, 290] width 76 height 17
click at [351, 282] on div "85 x 150 x 100" at bounding box center [319, 290] width 72 height 17
click at [257, 266] on icon "button" at bounding box center [258, 271] width 10 height 10
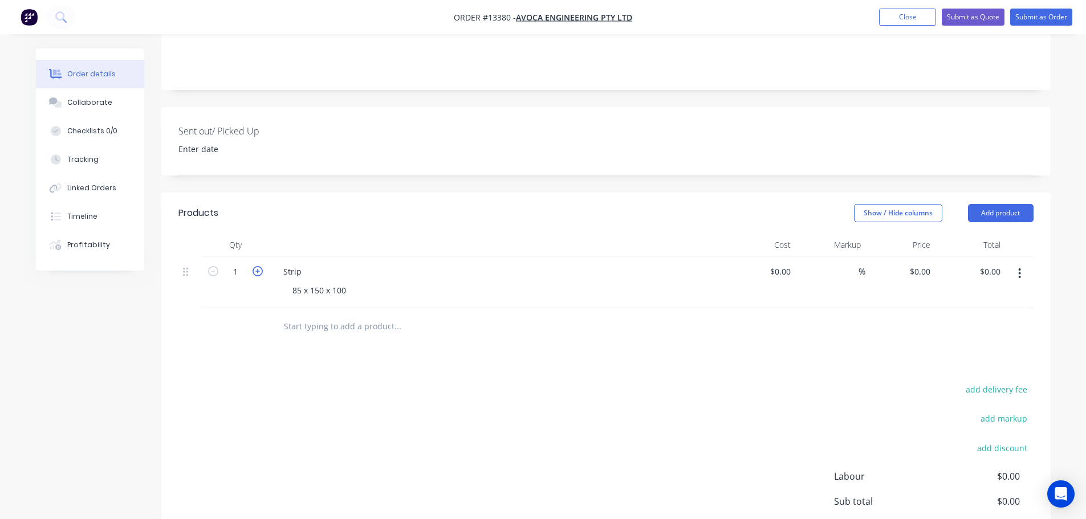
type input "2"
click at [352, 282] on div "85 x 150 x 100" at bounding box center [319, 290] width 72 height 17
click at [379, 354] on div "Products Show / Hide columns Add product Qty Cost Markup Price Total 2 Strip 85…" at bounding box center [605, 406] width 889 height 426
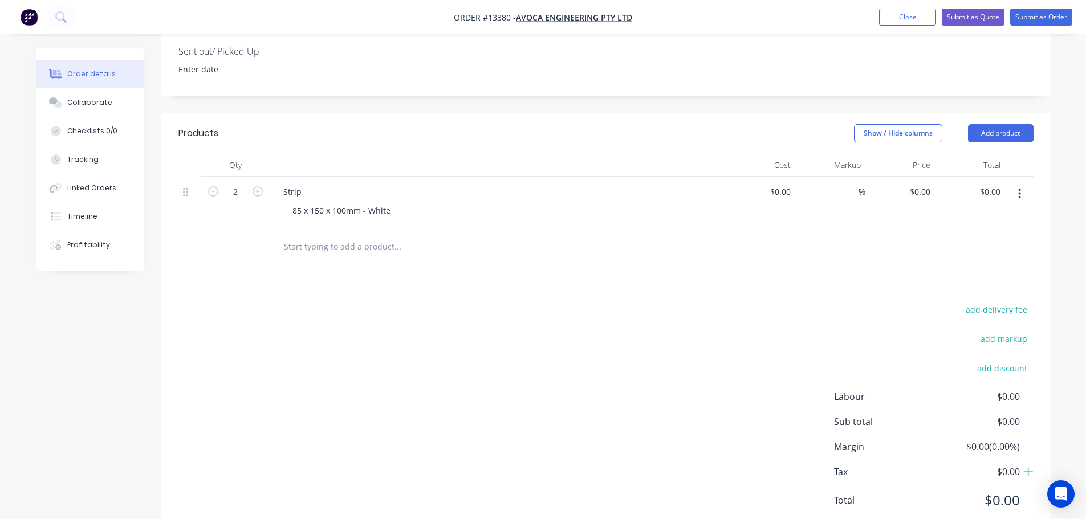
scroll to position [329, 0]
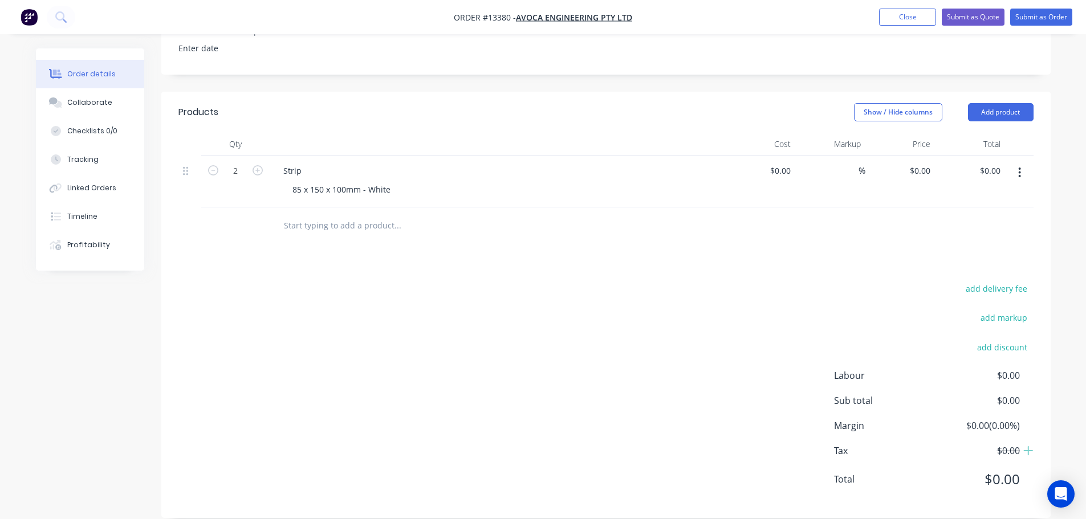
click at [376, 214] on input "text" at bounding box center [397, 225] width 228 height 23
click at [773, 156] on div at bounding box center [761, 182] width 70 height 52
type input "$74.75"
type input "$149.50"
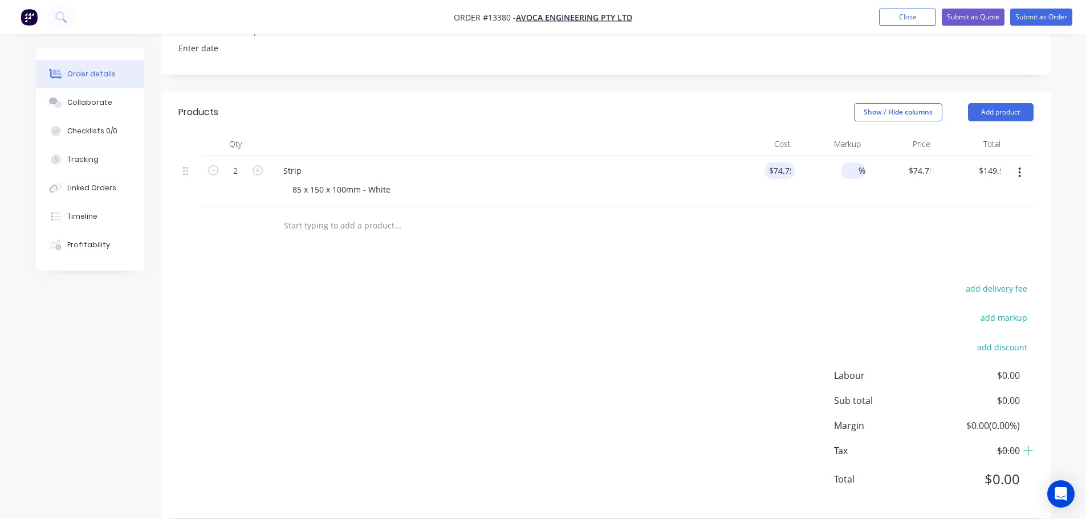
click at [841, 162] on div "%" at bounding box center [853, 170] width 25 height 17
type input "55"
type input "$115.8625"
type input "$231.73"
click at [864, 207] on div at bounding box center [605, 225] width 855 height 37
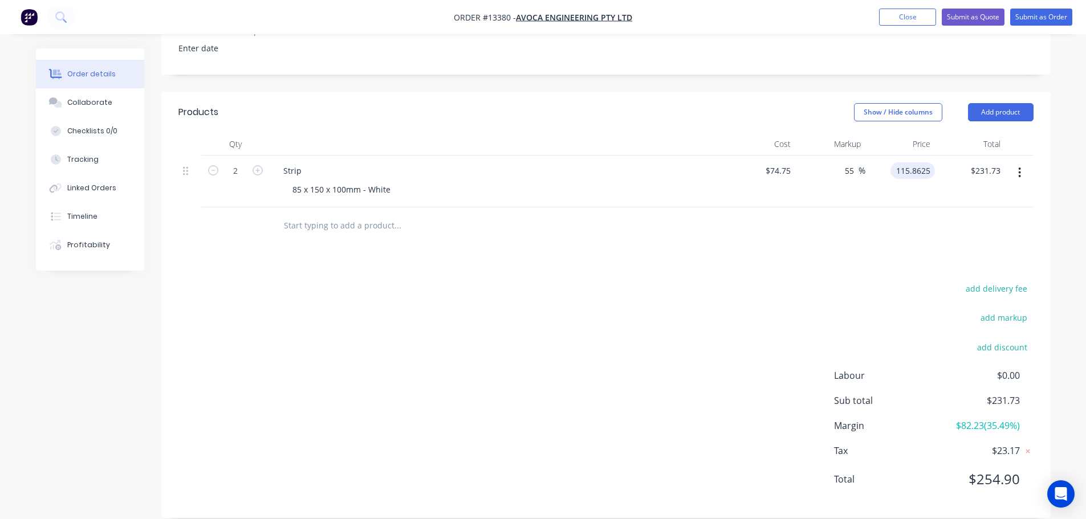
click at [910, 162] on input "115.8625" at bounding box center [915, 170] width 40 height 17
type input "$115.8625"
type input "231.73"
click at [990, 162] on input "231.73" at bounding box center [987, 170] width 35 height 17
type input "$115.865"
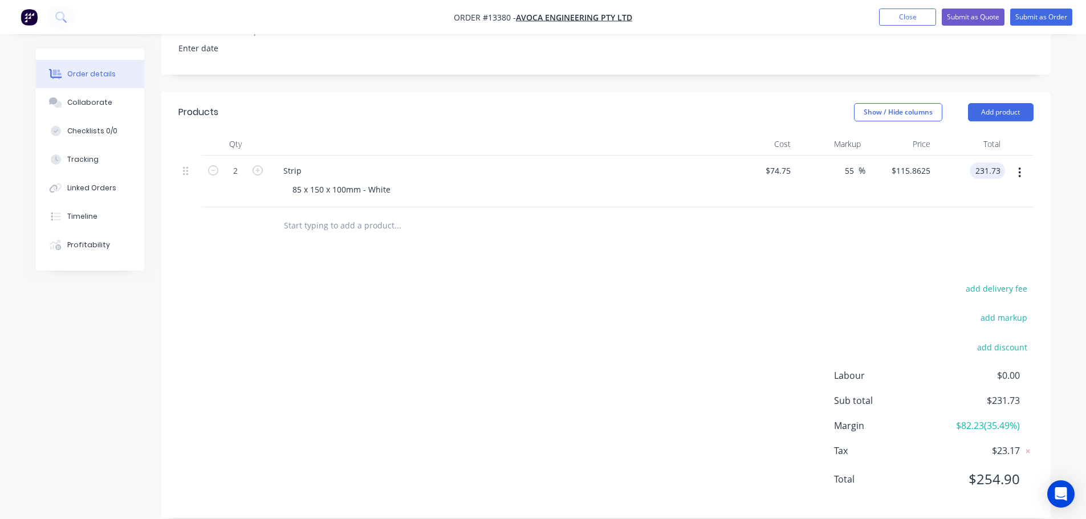
type input "$231.73"
click at [821, 257] on div "Products Show / Hide columns Add product Qty Cost Markup Price Total 2 Strip 85…" at bounding box center [605, 305] width 889 height 426
click at [549, 244] on div "Products Show / Hide columns Add product Qty Cost Markup Price Total 2 Strip 85…" at bounding box center [605, 305] width 889 height 426
click at [999, 92] on header "Products Show / Hide columns Add product" at bounding box center [605, 112] width 889 height 41
click at [999, 103] on button "Add product" at bounding box center [1001, 112] width 66 height 18
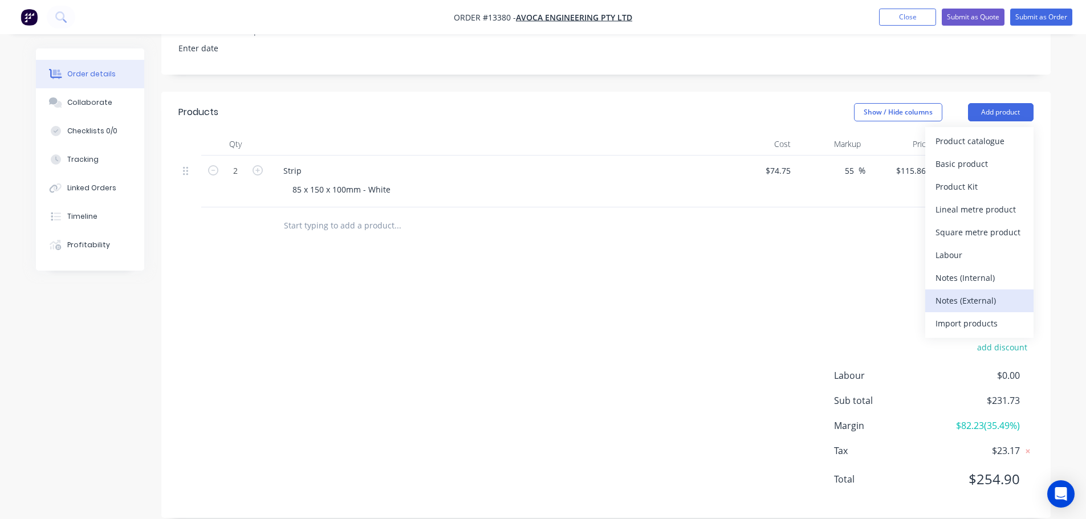
click at [958, 292] on div "Notes (External)" at bounding box center [979, 300] width 88 height 17
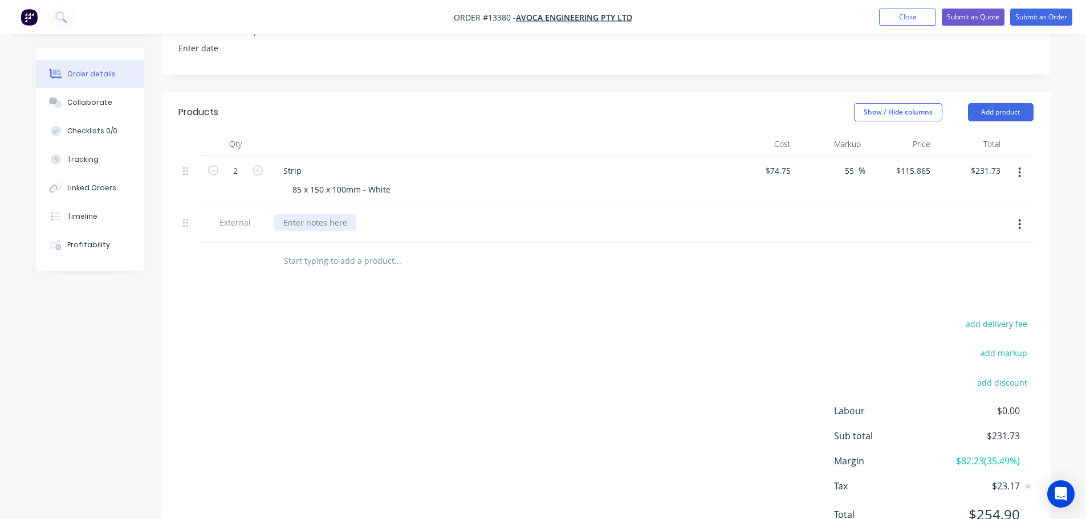
click at [336, 214] on div at bounding box center [315, 222] width 82 height 17
click at [391, 214] on div "Lead Time: 2 weeks from receving PO." at bounding box center [382, 222] width 216 height 17
click at [431, 289] on div "Products Show / Hide columns Add product Qty Cost Markup Price Total 2 Strip 85…" at bounding box center [605, 323] width 889 height 462
click at [988, 316] on button "add delivery fee" at bounding box center [997, 323] width 74 height 15
type input "25"
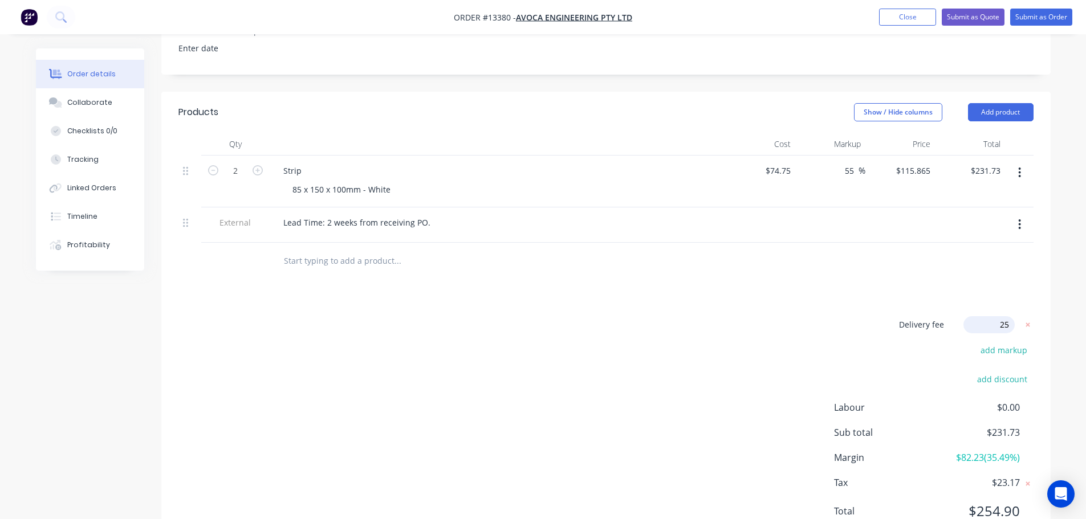
drag, startPoint x: 810, startPoint y: 299, endPoint x: 920, endPoint y: 202, distance: 146.2
click at [810, 299] on div "Products Show / Hide columns Add product Qty Cost Markup Price Total 2 Strip 85…" at bounding box center [605, 321] width 889 height 459
click at [989, 13] on button "Submit as Quote" at bounding box center [973, 17] width 63 height 17
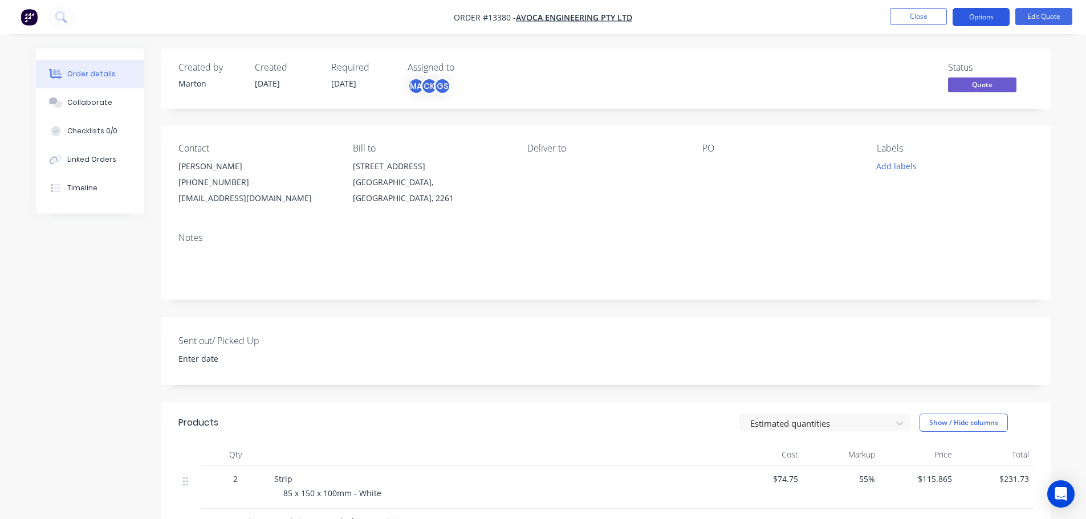
click at [986, 20] on button "Options" at bounding box center [981, 17] width 57 height 18
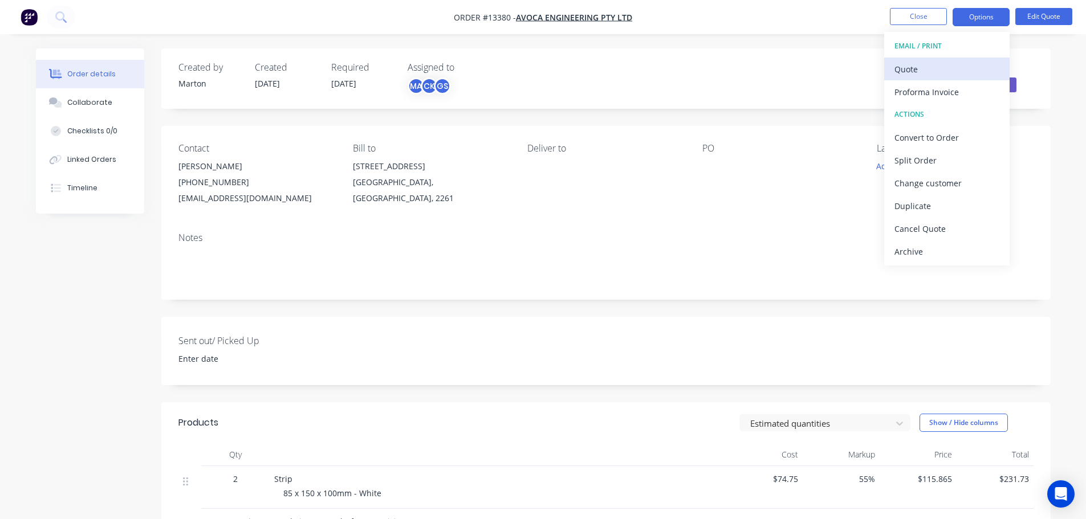
click at [935, 72] on div "Quote" at bounding box center [946, 69] width 105 height 17
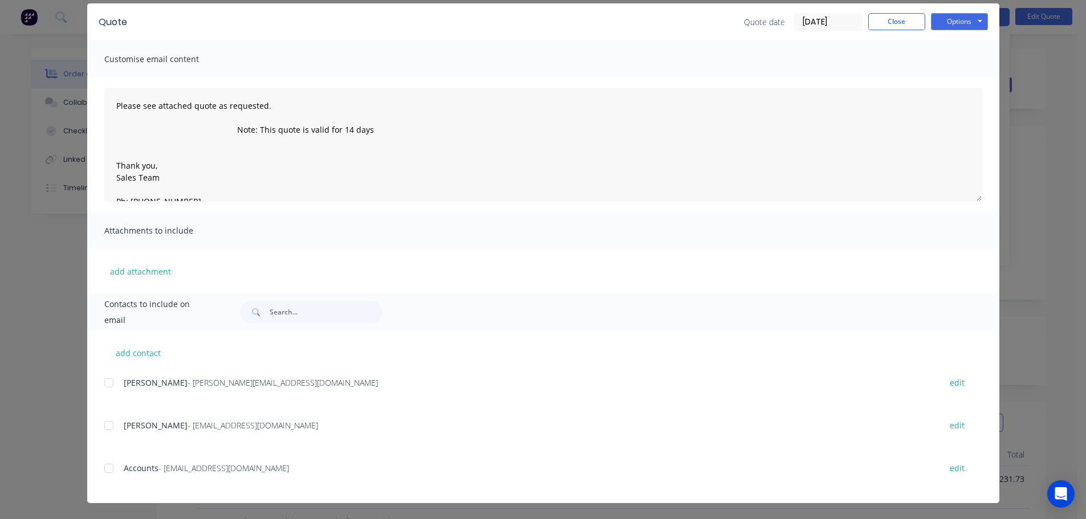
click at [107, 425] on div at bounding box center [108, 425] width 23 height 23
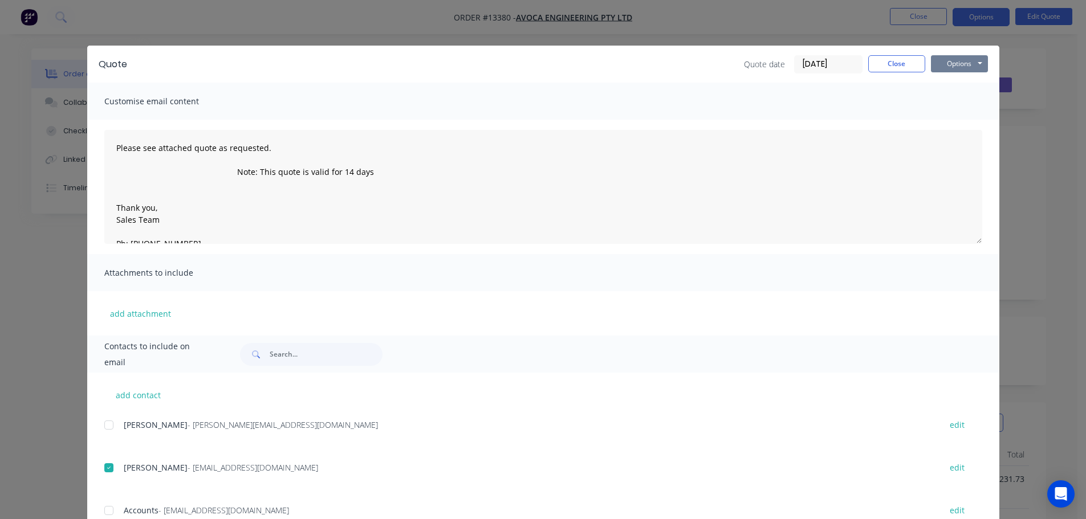
click at [962, 59] on button "Options" at bounding box center [959, 63] width 57 height 17
click at [949, 122] on button "Email" at bounding box center [967, 121] width 73 height 19
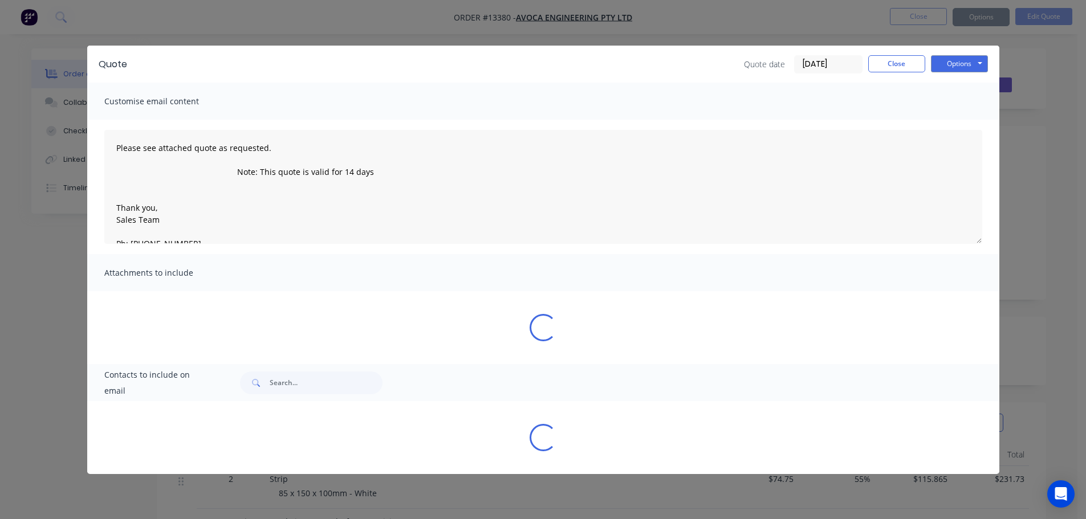
type textarea "Please see attached quote as requested. Note: This quote is valid for 14 days T…"
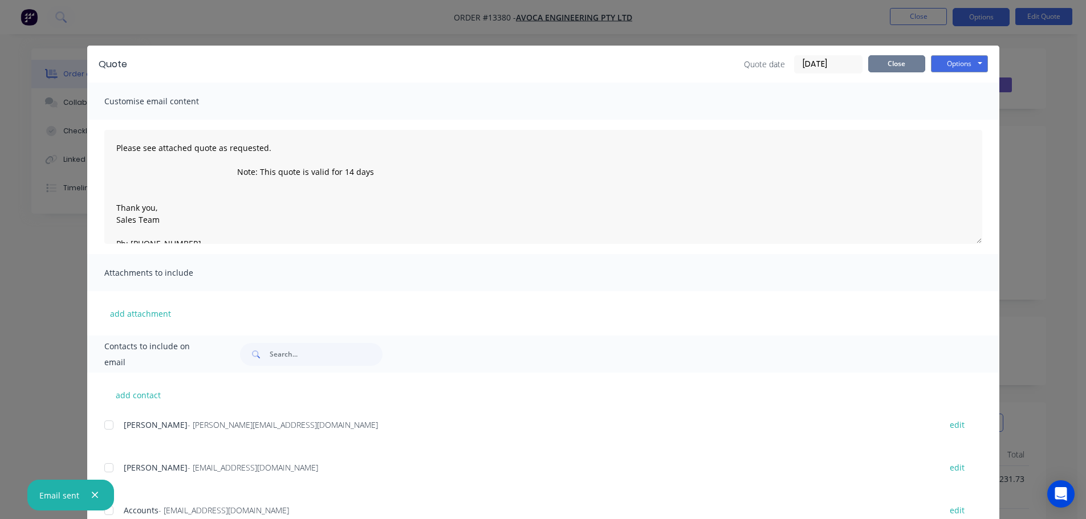
click at [915, 64] on button "Close" at bounding box center [896, 63] width 57 height 17
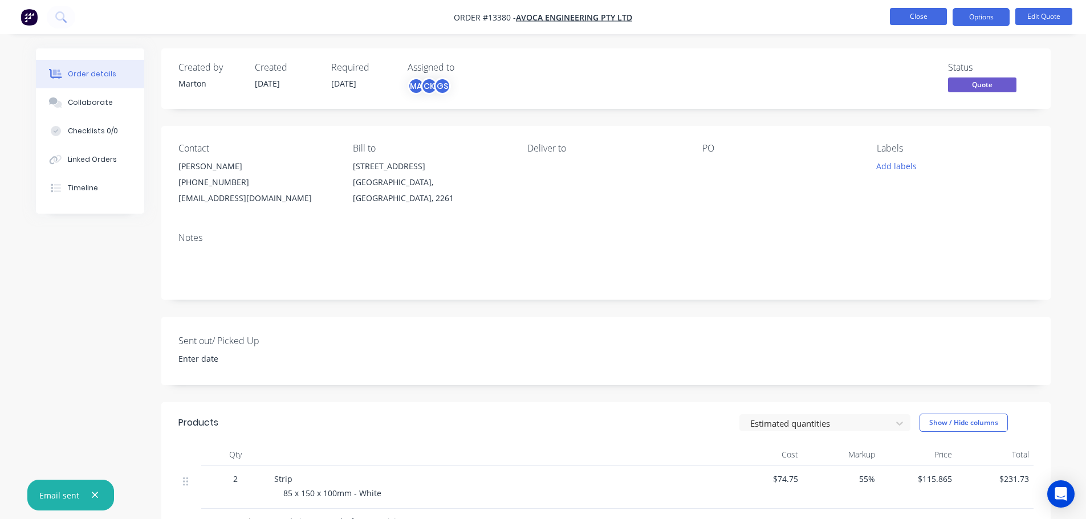
click at [906, 16] on button "Close" at bounding box center [918, 16] width 57 height 17
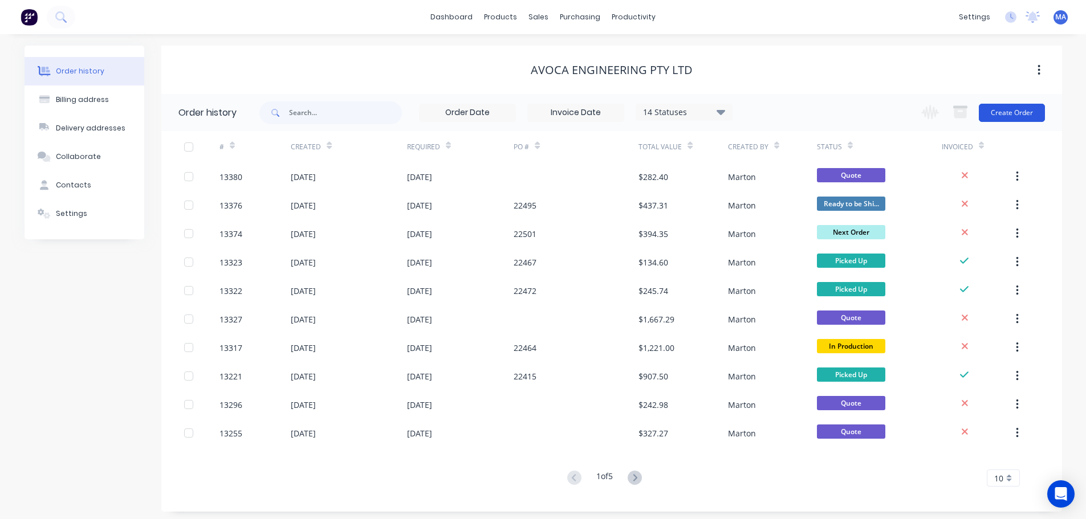
click at [1022, 111] on button "Create Order" at bounding box center [1012, 113] width 66 height 18
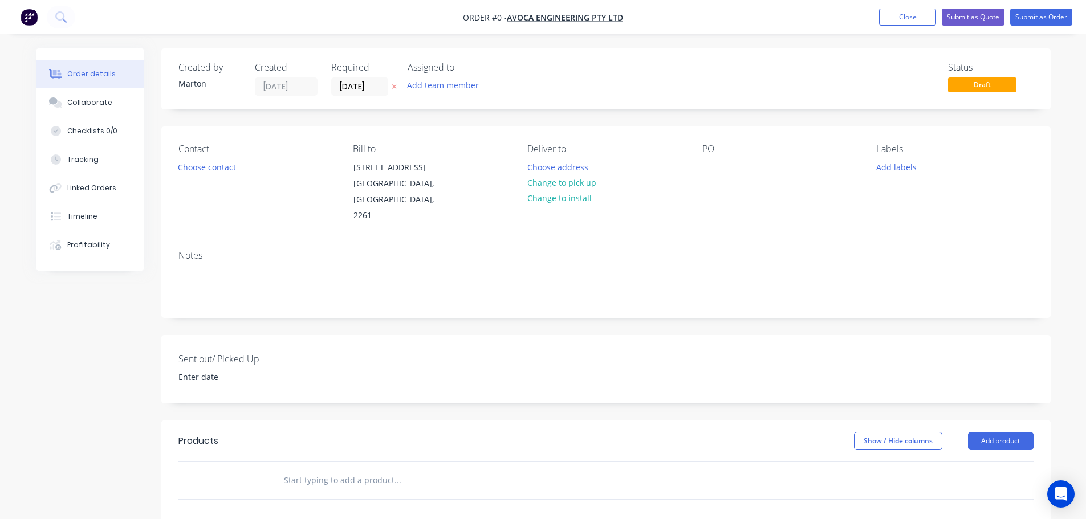
click at [231, 158] on div "Contact Choose contact" at bounding box center [256, 184] width 156 height 80
click at [222, 162] on button "Choose contact" at bounding box center [207, 166] width 70 height 15
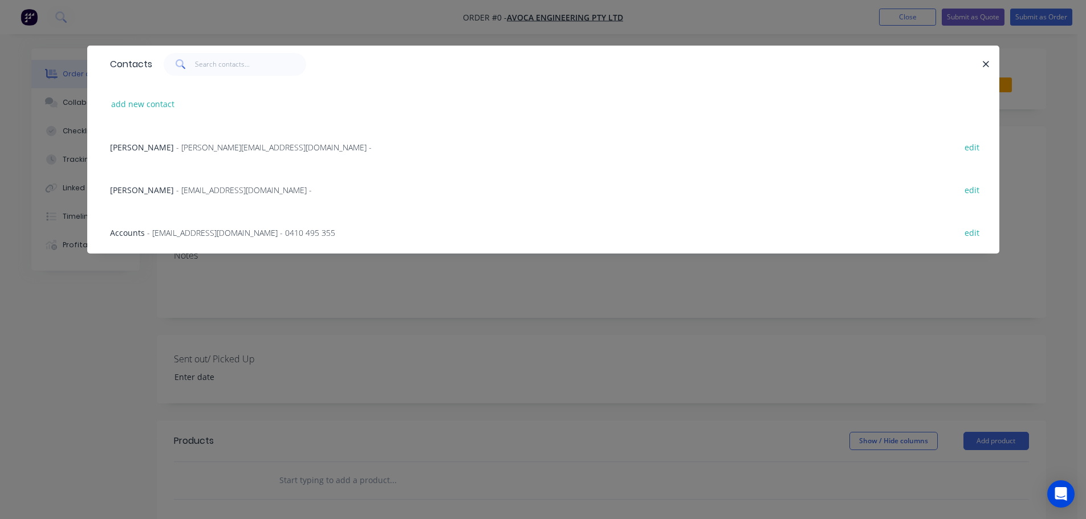
click at [183, 178] on div "[PERSON_NAME] - [EMAIL_ADDRESS][DOMAIN_NAME] - edit" at bounding box center [543, 189] width 878 height 43
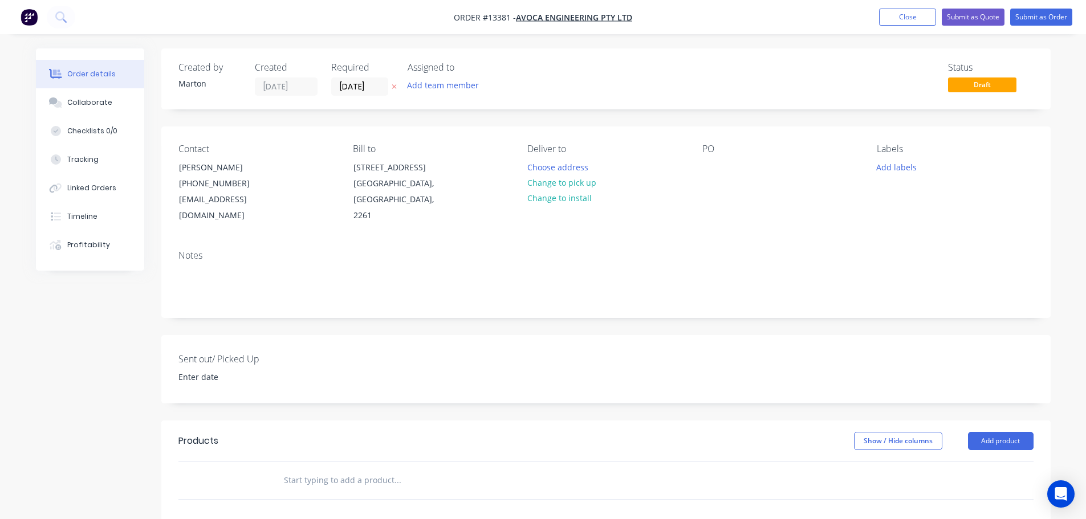
click at [713, 157] on div "PO" at bounding box center [780, 184] width 156 height 80
click at [714, 173] on div at bounding box center [711, 167] width 18 height 17
click at [568, 164] on button "Choose address" at bounding box center [557, 166] width 73 height 15
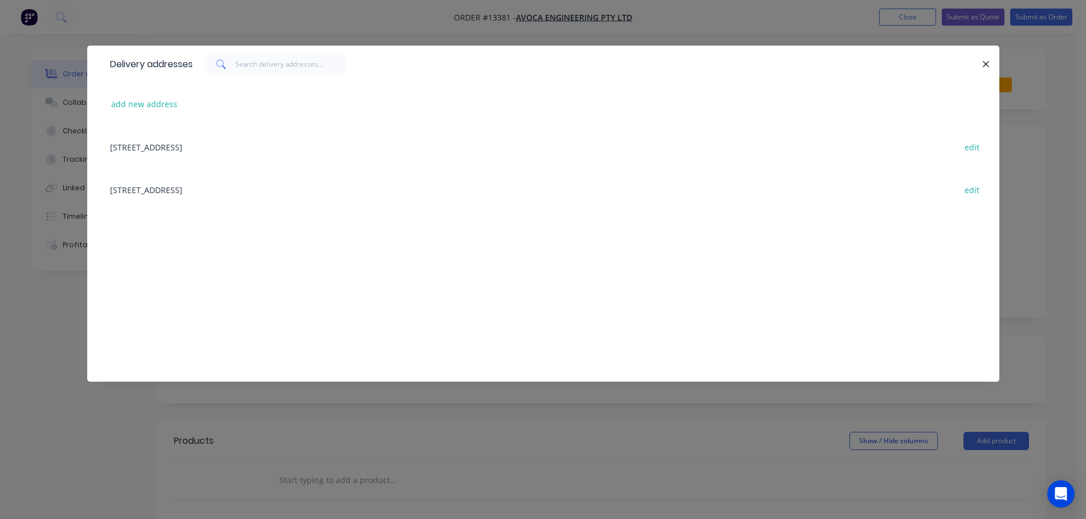
click at [188, 186] on div "[STREET_ADDRESS] edit" at bounding box center [543, 189] width 878 height 43
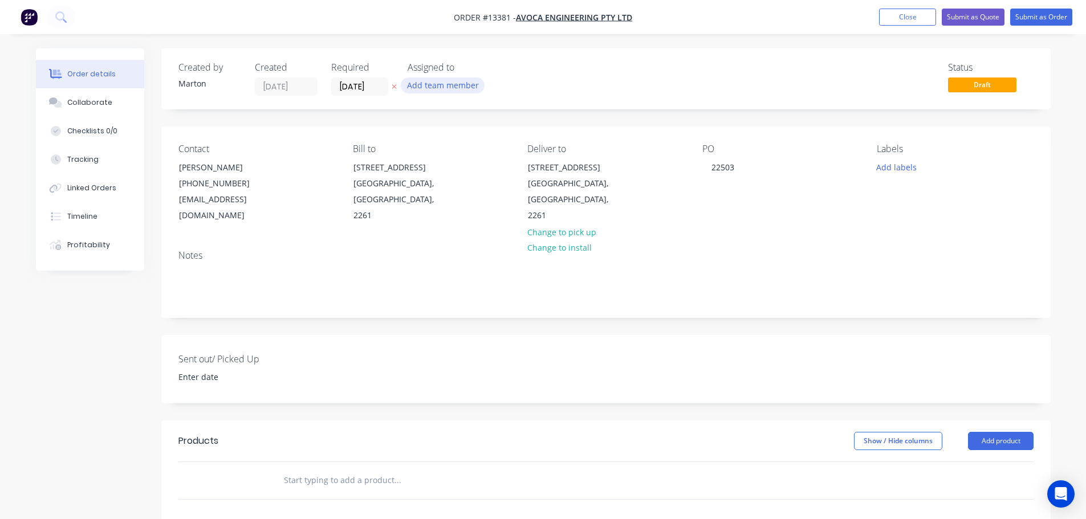
click at [445, 87] on button "Add team member" at bounding box center [443, 85] width 84 height 15
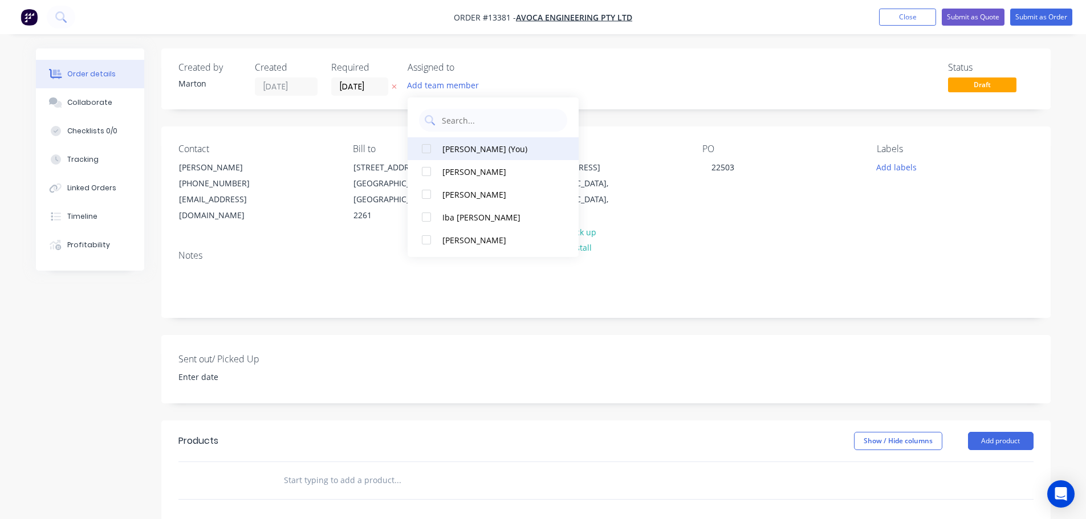
click at [439, 148] on button "[PERSON_NAME] (You)" at bounding box center [493, 148] width 171 height 23
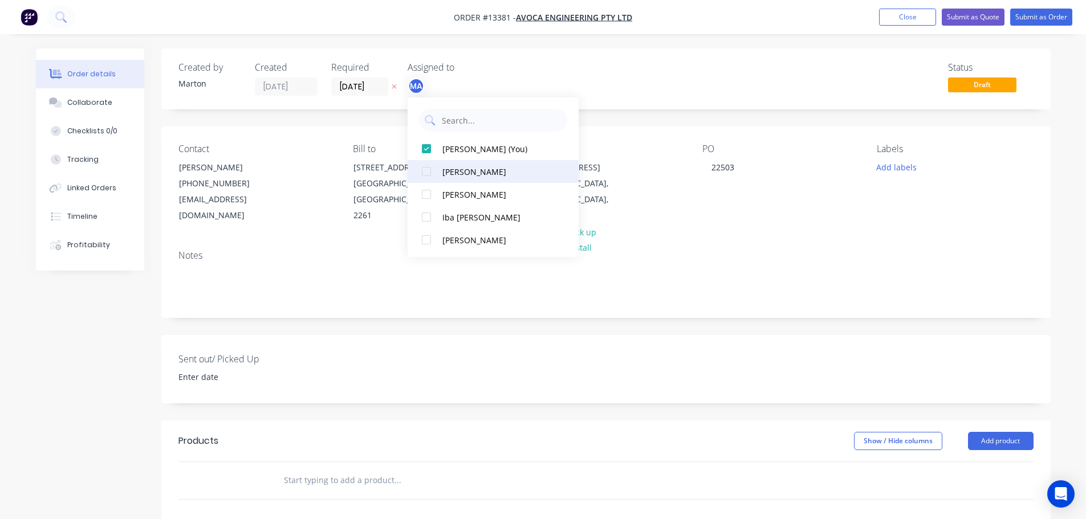
click at [434, 181] on div at bounding box center [426, 171] width 23 height 23
click at [437, 193] on div at bounding box center [426, 194] width 23 height 23
click at [571, 105] on div at bounding box center [493, 117] width 171 height 29
click at [365, 96] on label "[DATE]" at bounding box center [359, 87] width 57 height 18
click at [365, 95] on input "[DATE]" at bounding box center [360, 86] width 56 height 17
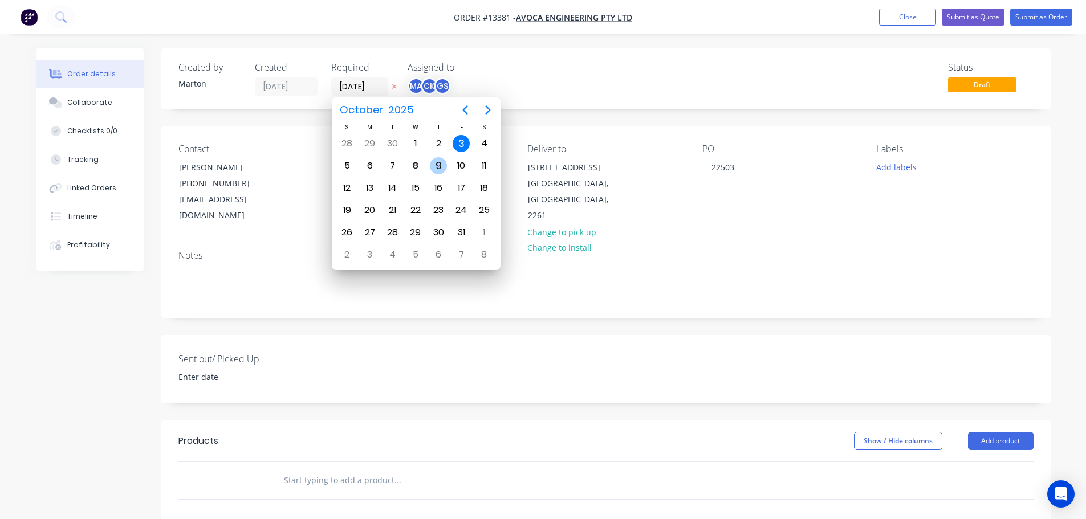
click at [435, 169] on div "9" at bounding box center [438, 165] width 17 height 17
type input "[DATE]"
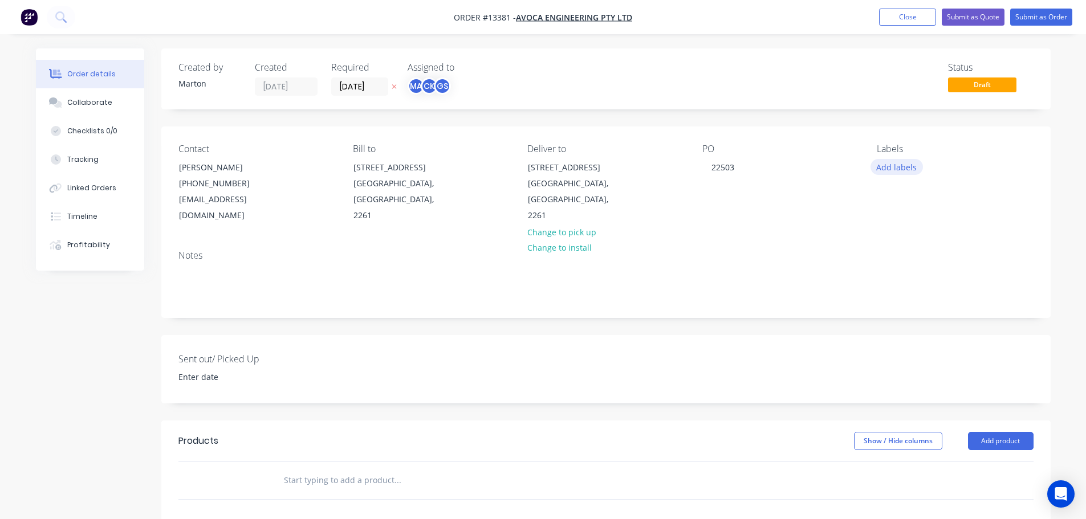
click at [881, 170] on button "Add labels" at bounding box center [896, 166] width 52 height 15
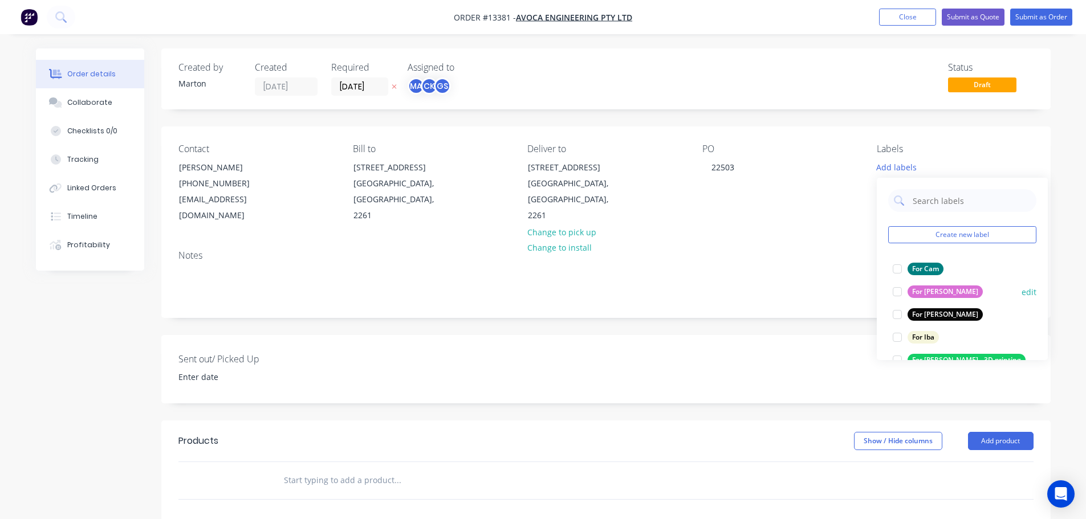
click at [892, 281] on div at bounding box center [897, 291] width 23 height 23
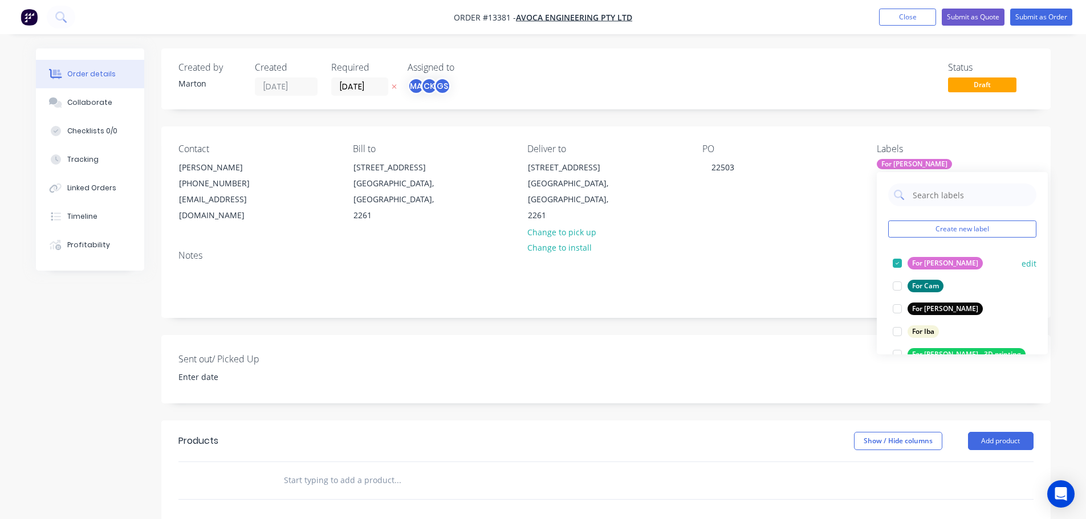
click at [899, 265] on div at bounding box center [897, 263] width 23 height 23
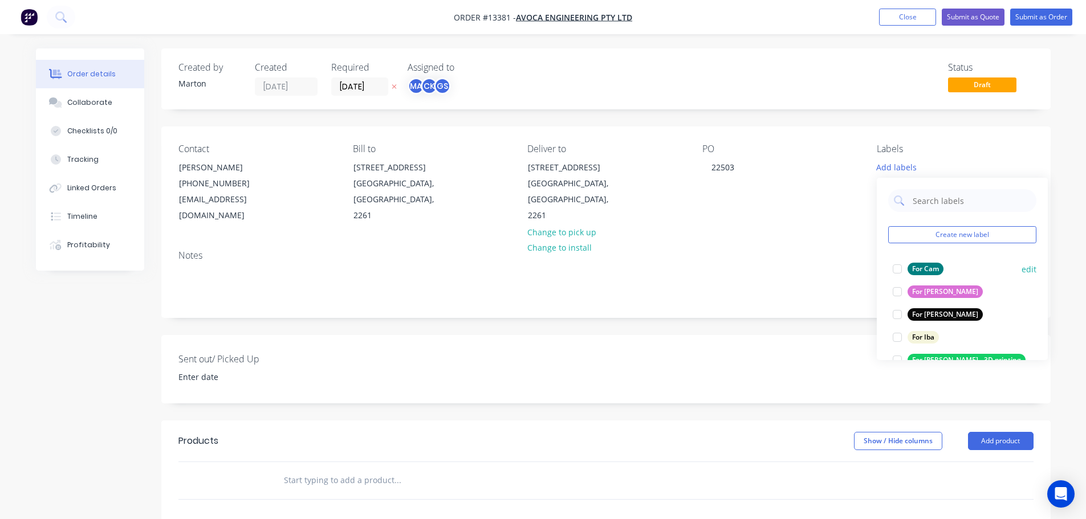
click at [900, 267] on div at bounding box center [897, 269] width 23 height 23
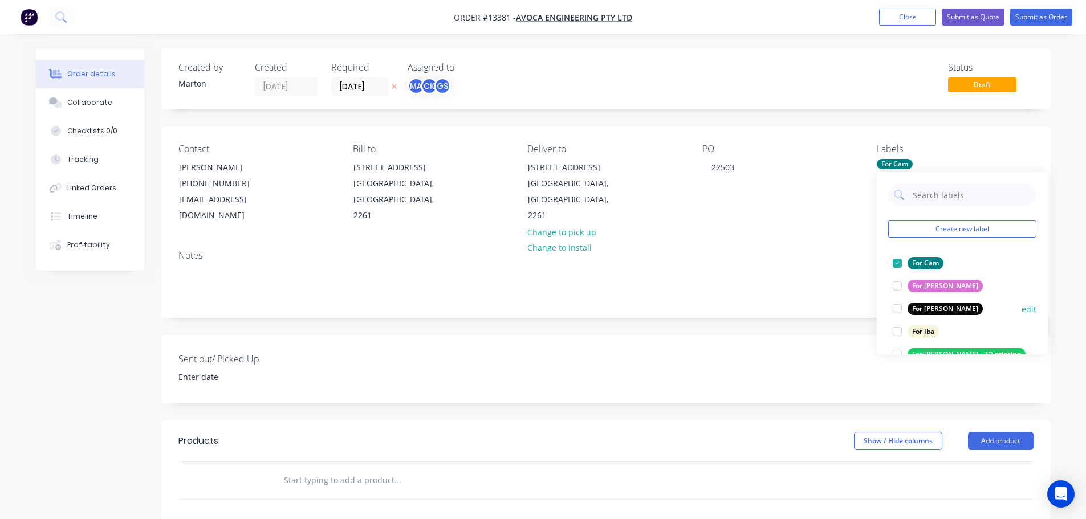
click at [900, 311] on div at bounding box center [897, 309] width 23 height 23
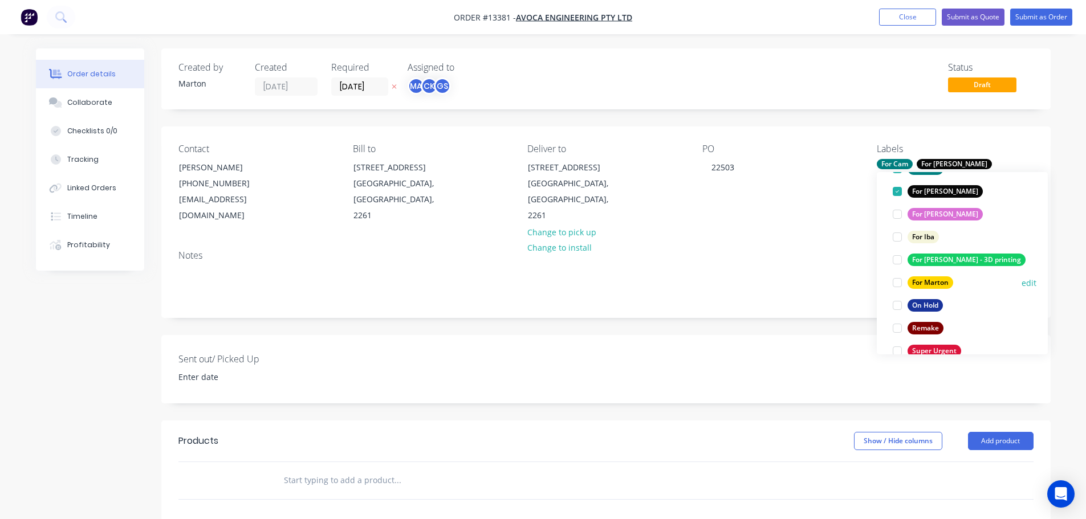
scroll to position [114, 0]
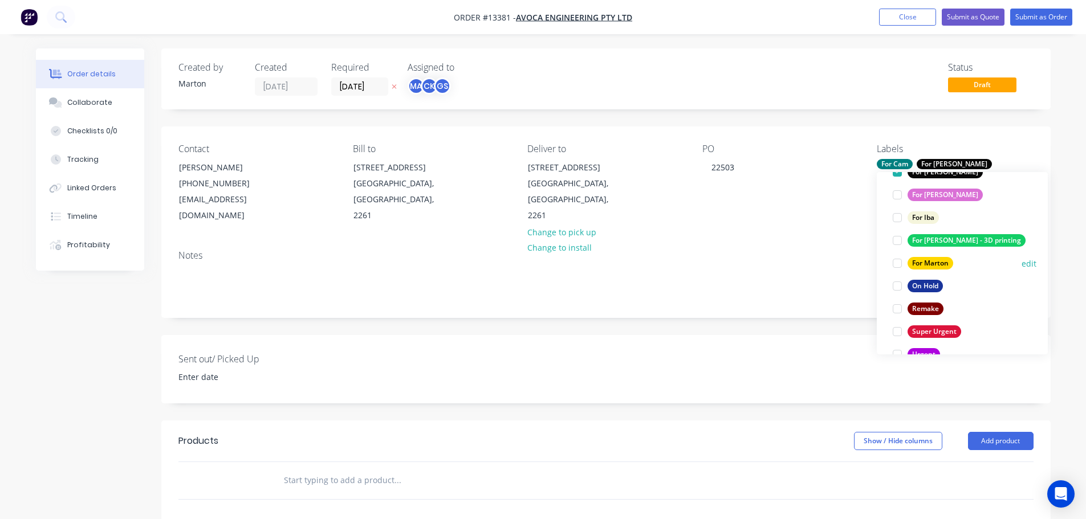
click at [892, 263] on div at bounding box center [897, 263] width 23 height 23
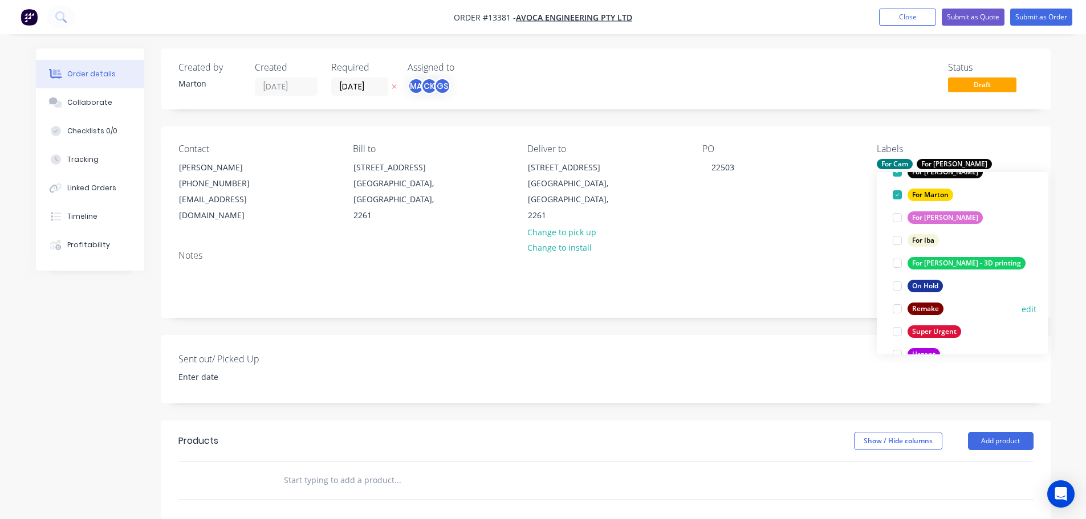
click at [898, 328] on div at bounding box center [897, 331] width 23 height 23
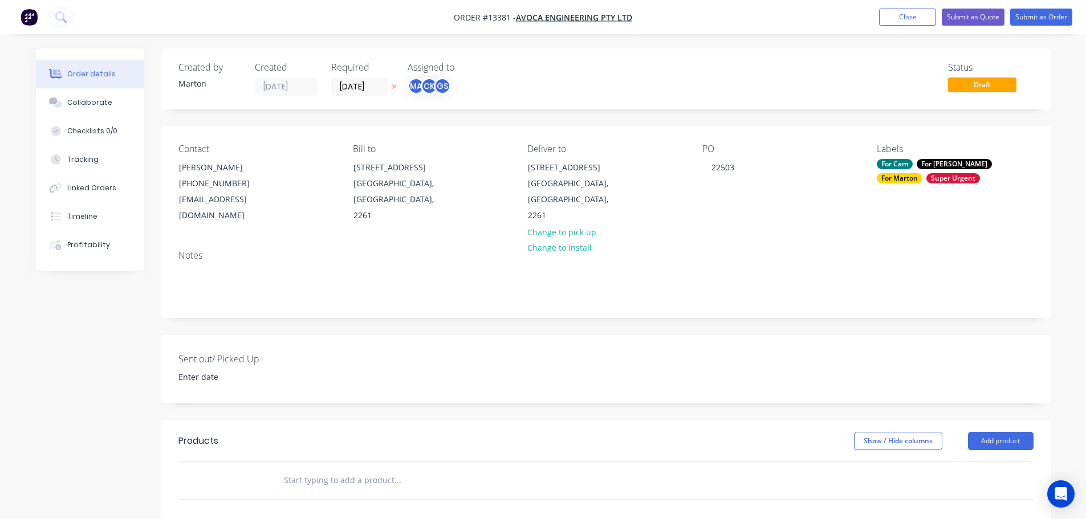
click at [315, 477] on div at bounding box center [475, 480] width 410 height 37
click at [331, 471] on input "text" at bounding box center [397, 480] width 228 height 23
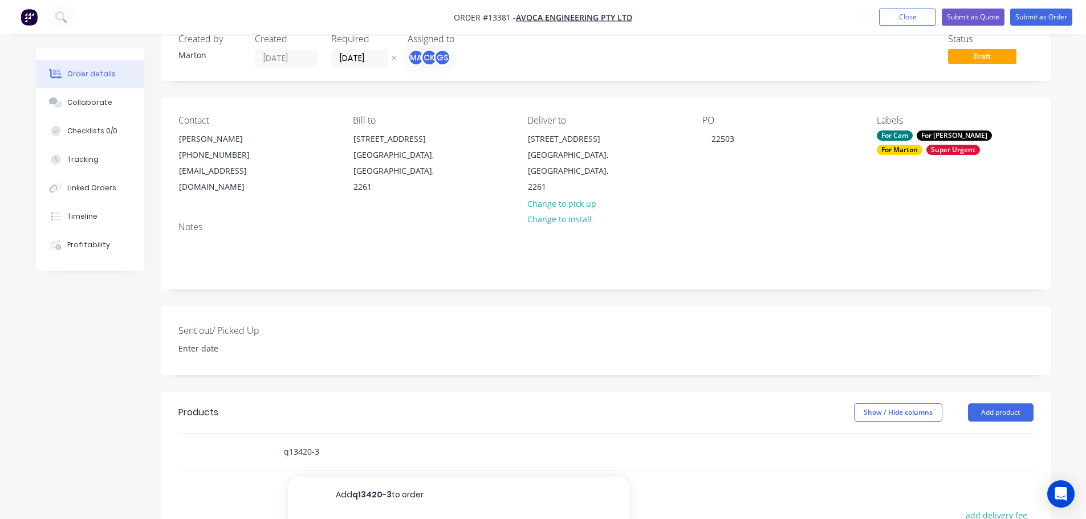
scroll to position [228, 0]
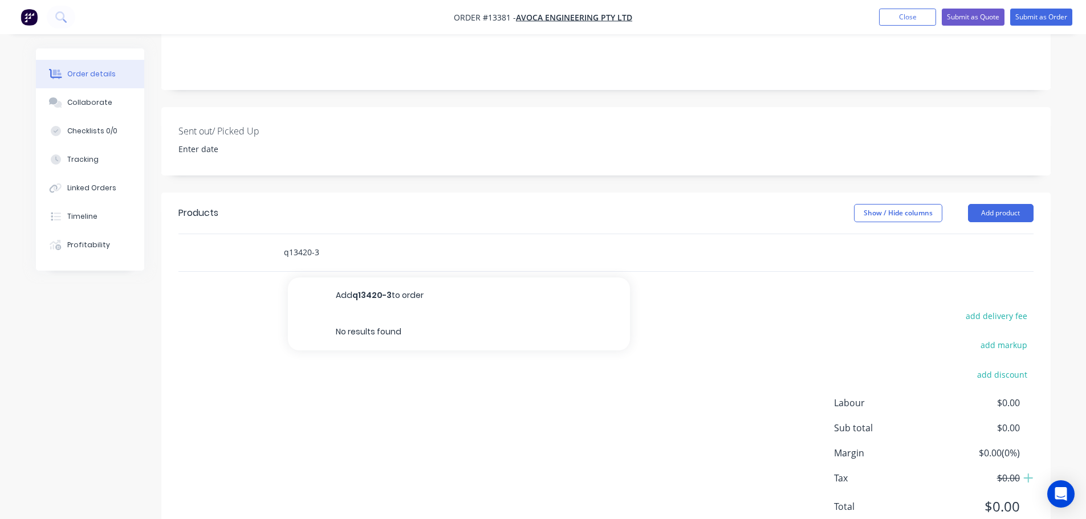
type input "q13420-3"
click at [398, 449] on div "add delivery fee add markup add discount Labour $0.00 Sub total $0.00 Margin $0…" at bounding box center [605, 418] width 855 height 220
click at [904, 30] on nav "Order #13381 - Avoca Engineering Pty Ltd Add product Close Submit as Quote Subm…" at bounding box center [543, 17] width 1086 height 34
click at [894, 24] on button "Close" at bounding box center [907, 17] width 57 height 17
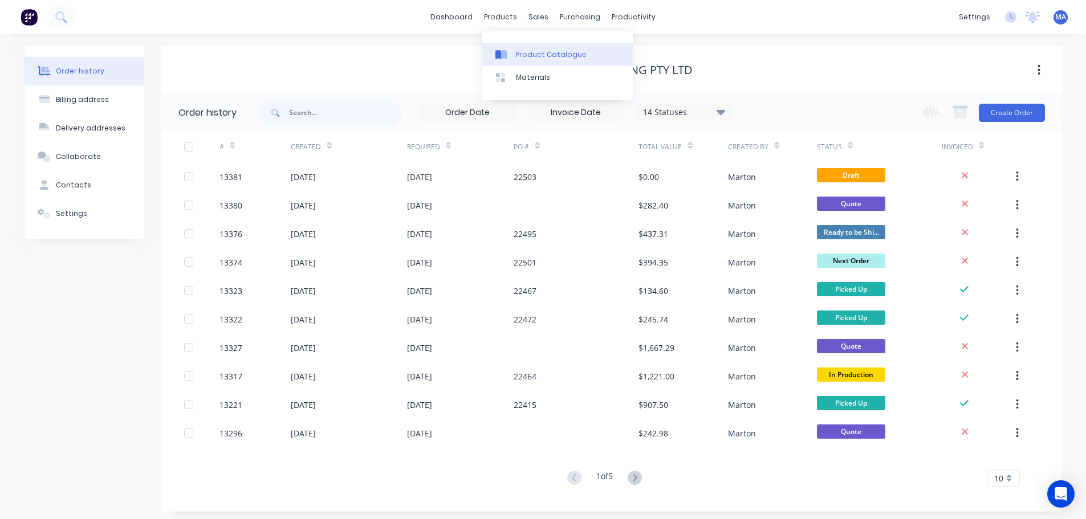
click at [523, 48] on link "Product Catalogue" at bounding box center [557, 54] width 151 height 23
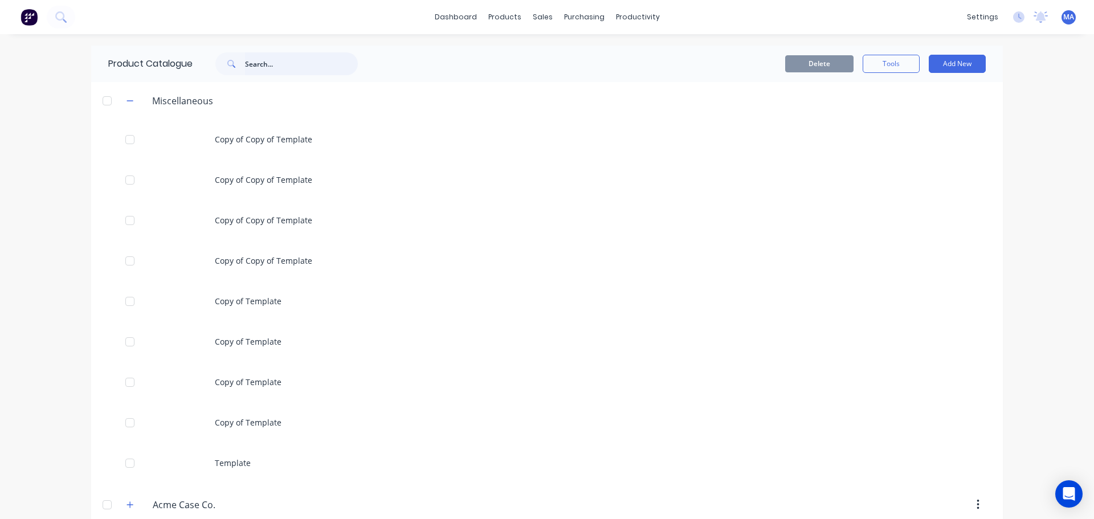
click at [278, 59] on input "text" at bounding box center [301, 63] width 113 height 23
type input "plastic divider"
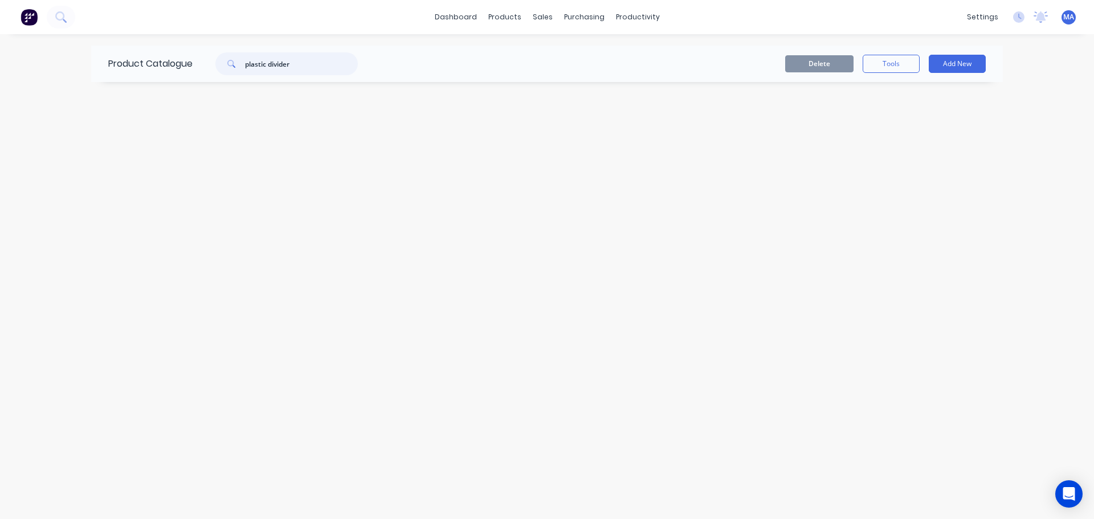
click at [310, 66] on input "plastic divider" at bounding box center [301, 63] width 113 height 23
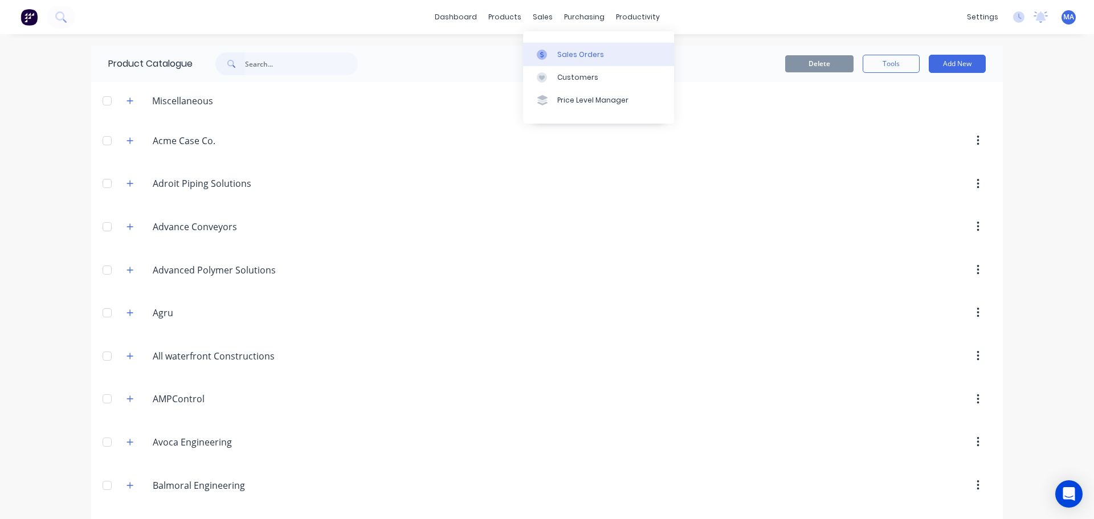
click at [551, 50] on div at bounding box center [545, 55] width 17 height 10
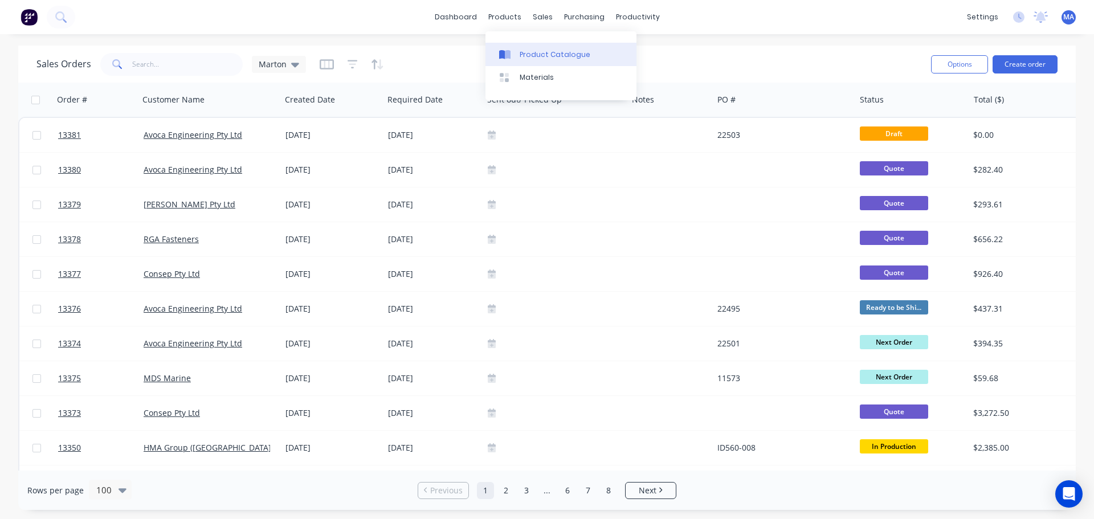
click at [538, 55] on div "Product Catalogue" at bounding box center [555, 55] width 71 height 10
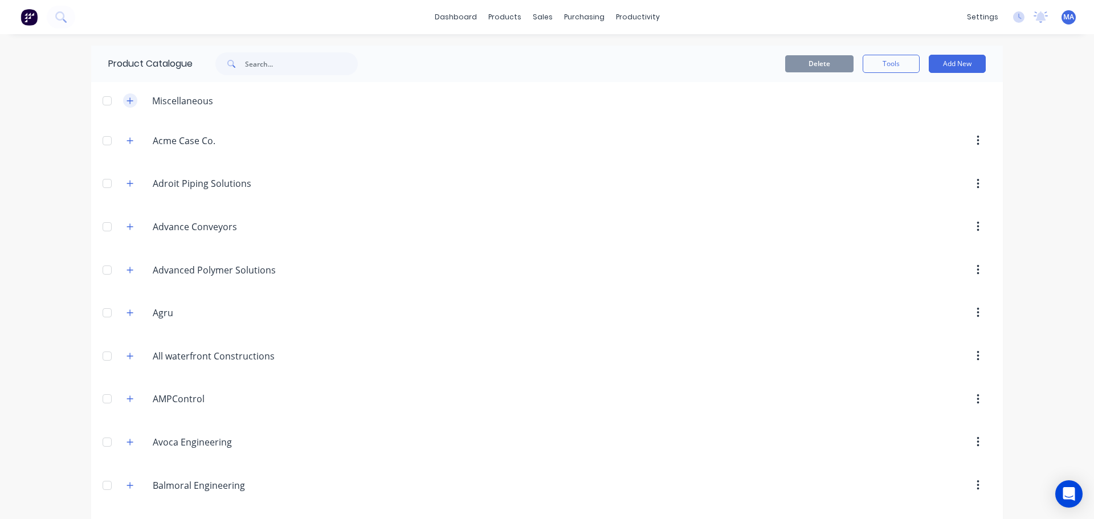
click at [132, 101] on button "button" at bounding box center [130, 100] width 14 height 14
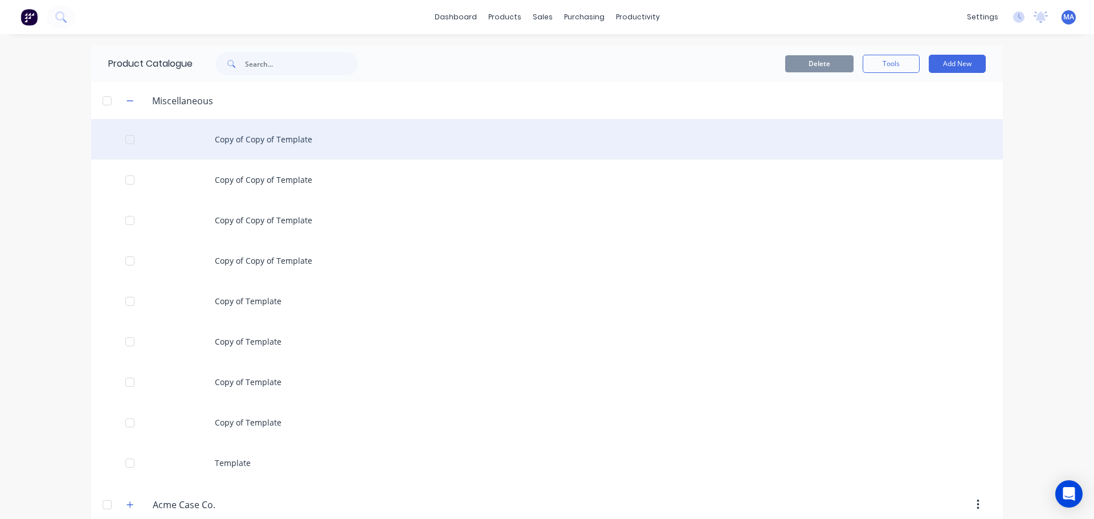
click at [214, 138] on div "Copy of Copy of Template" at bounding box center [547, 139] width 912 height 40
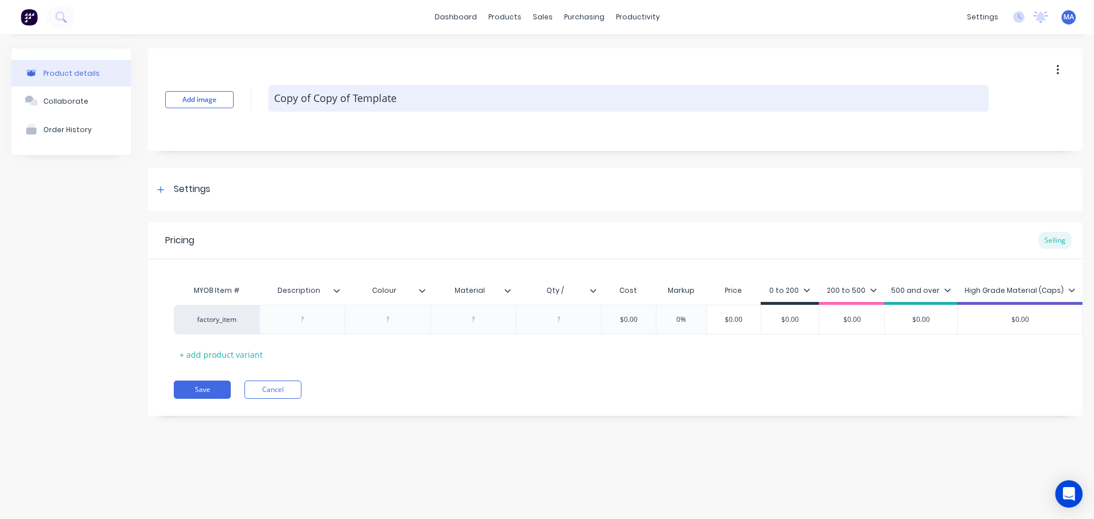
click at [387, 97] on textarea "Copy of Copy of Template" at bounding box center [628, 98] width 721 height 27
drag, startPoint x: 448, startPoint y: 105, endPoint x: 283, endPoint y: 105, distance: 164.7
click at [284, 105] on textarea "Copy of Copy of Template" at bounding box center [628, 98] width 721 height 27
type textarea "x"
type textarea "Co"
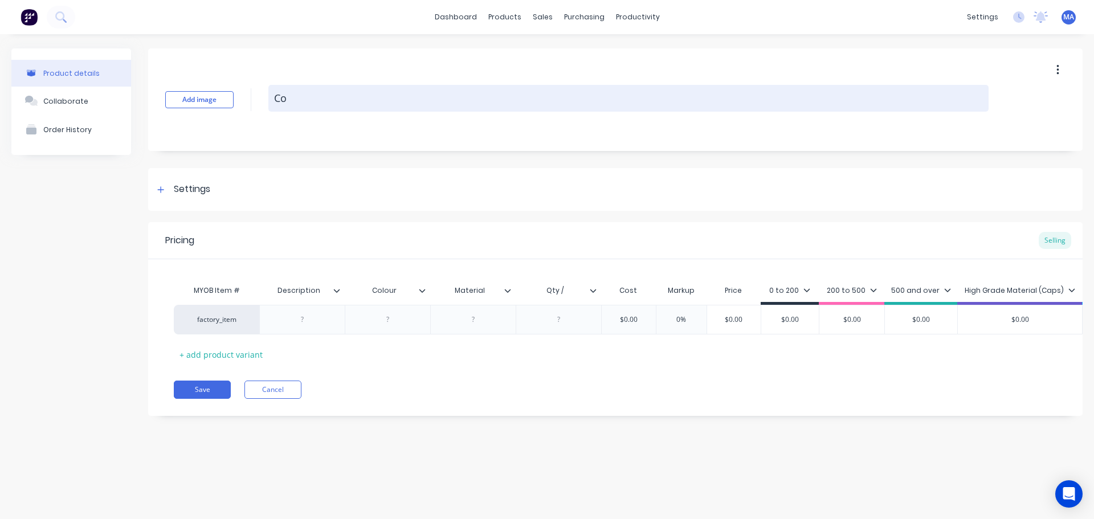
type textarea "x"
type textarea "C"
type textarea "x"
type textarea "Q"
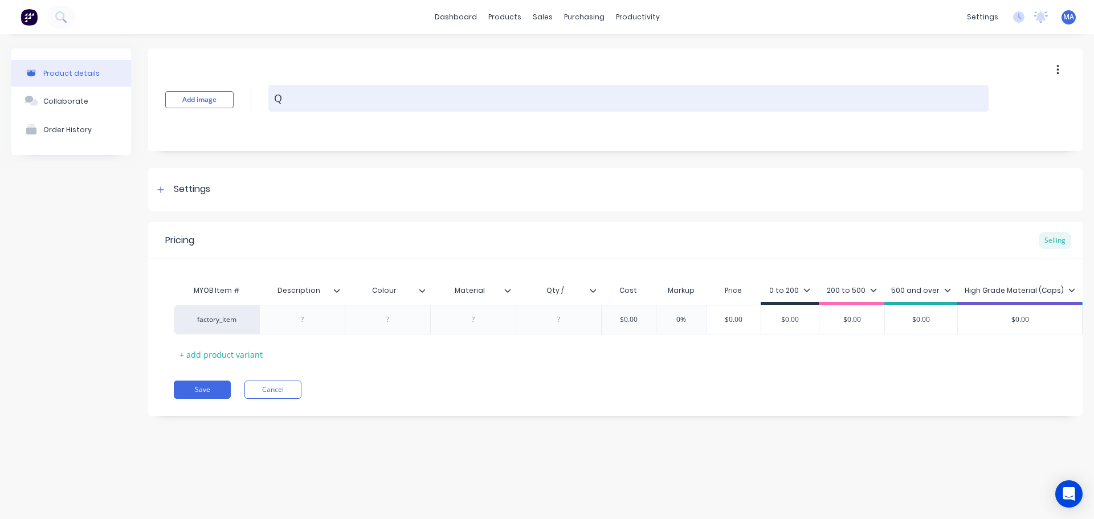
type textarea "x"
type textarea "Q1"
type textarea "x"
type textarea "Q13"
type textarea "x"
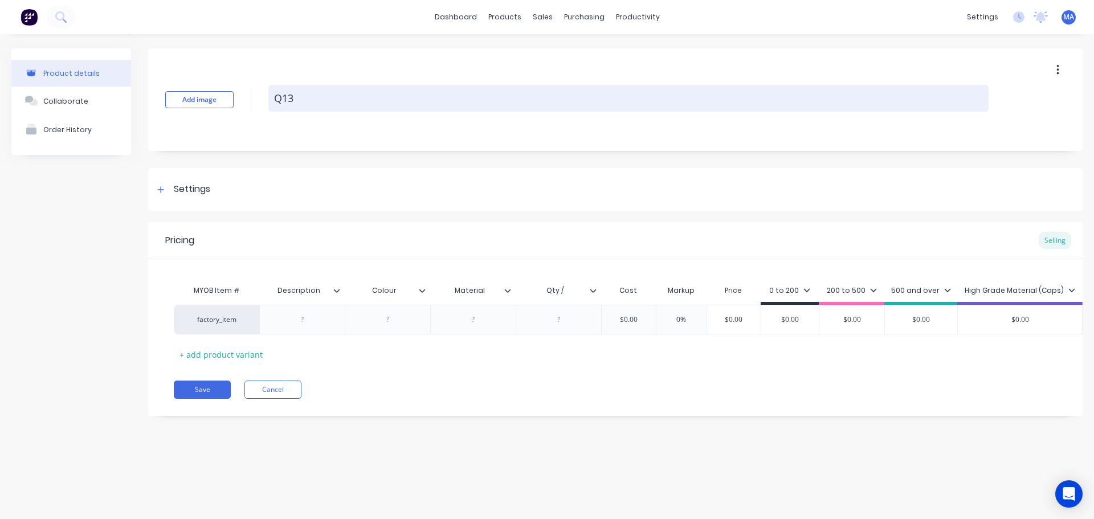
type textarea "Q134"
type textarea "x"
type textarea "Q1342"
type textarea "x"
type textarea "Q13420"
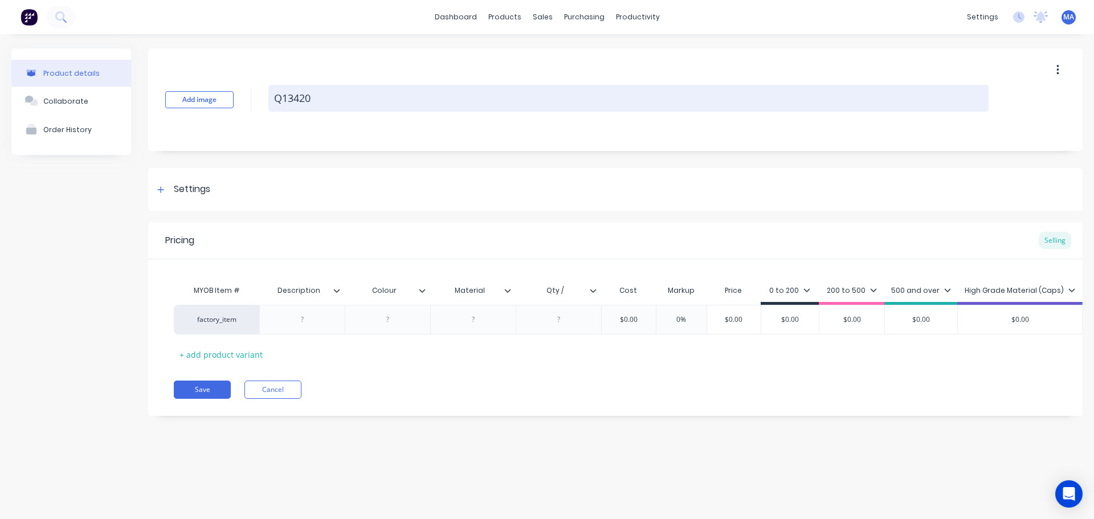
type textarea "x"
type textarea "Q13420-"
type textarea "x"
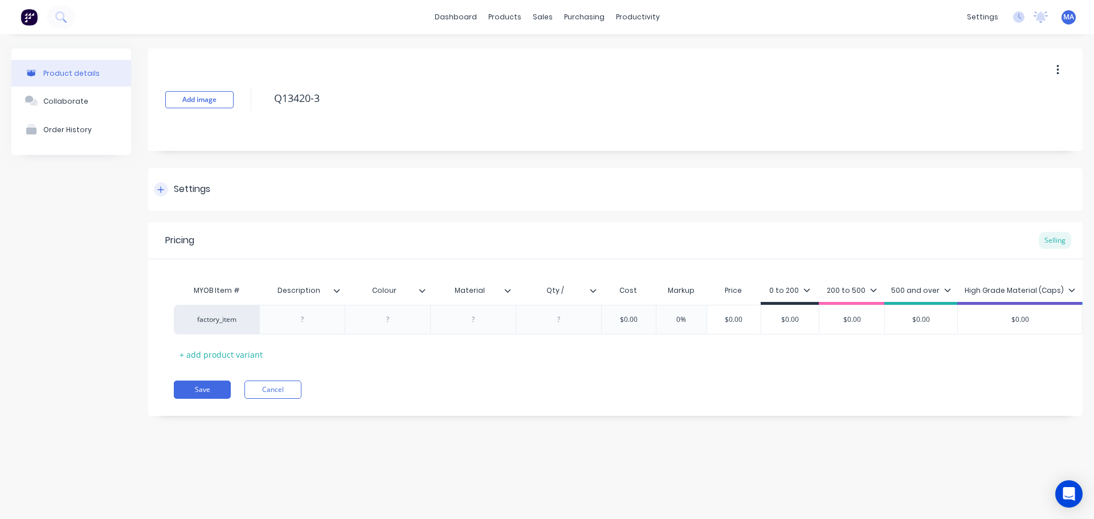
type textarea "Q13420-3"
type textarea "x"
type textarea "Q13420-3"
click at [224, 186] on div "Settings" at bounding box center [615, 189] width 935 height 43
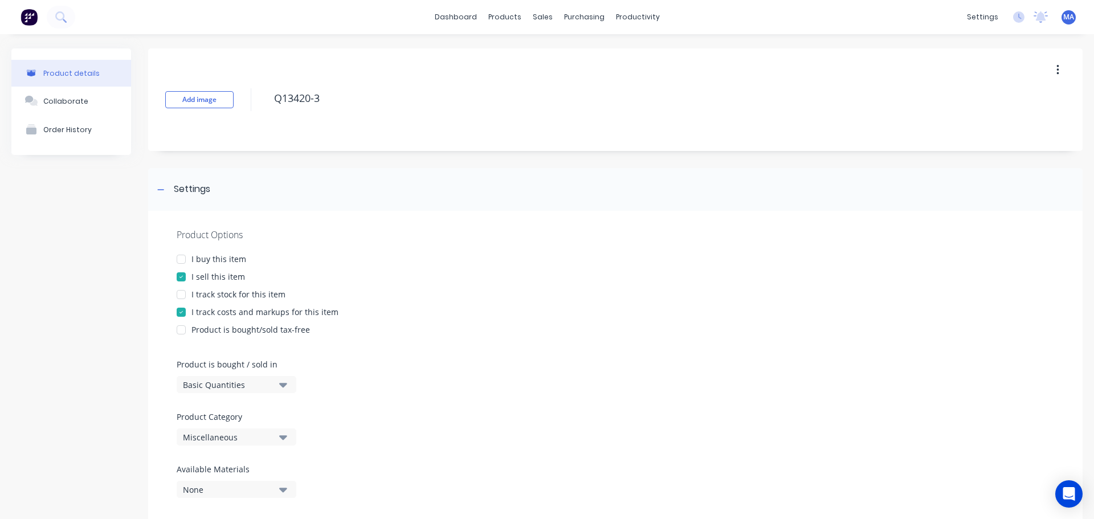
click at [242, 434] on div "Miscellaneous" at bounding box center [228, 438] width 91 height 12
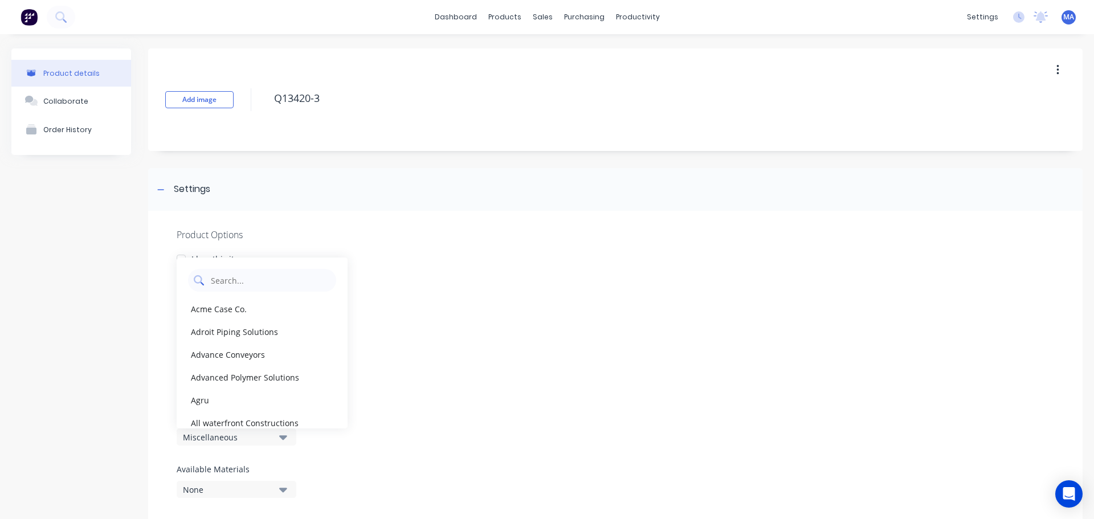
click at [251, 281] on Category "text" at bounding box center [270, 280] width 121 height 23
type Category "c"
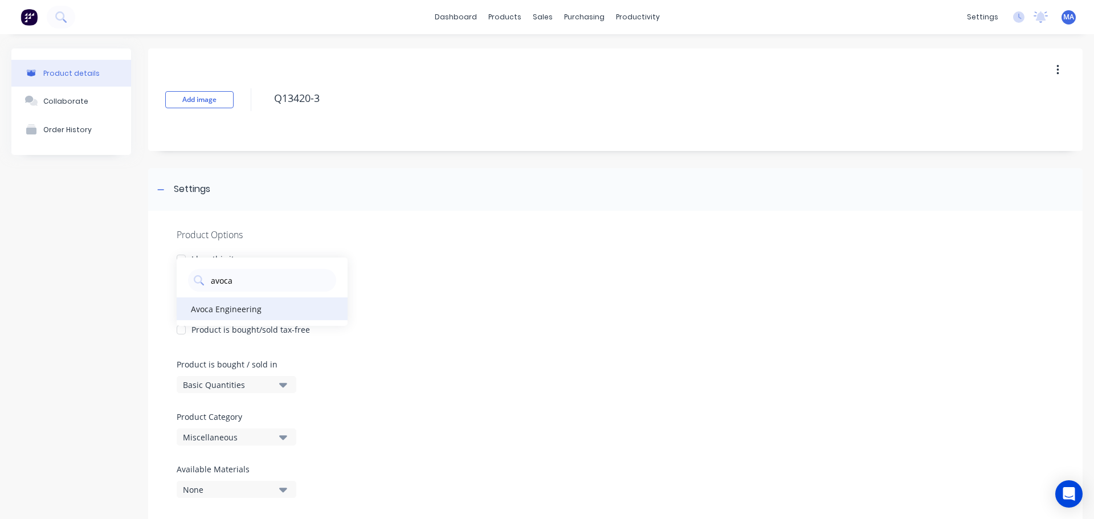
type Category "avoca"
click at [229, 310] on div "Avoca Engineering" at bounding box center [262, 309] width 171 height 23
click at [209, 209] on div "Settings" at bounding box center [615, 189] width 935 height 43
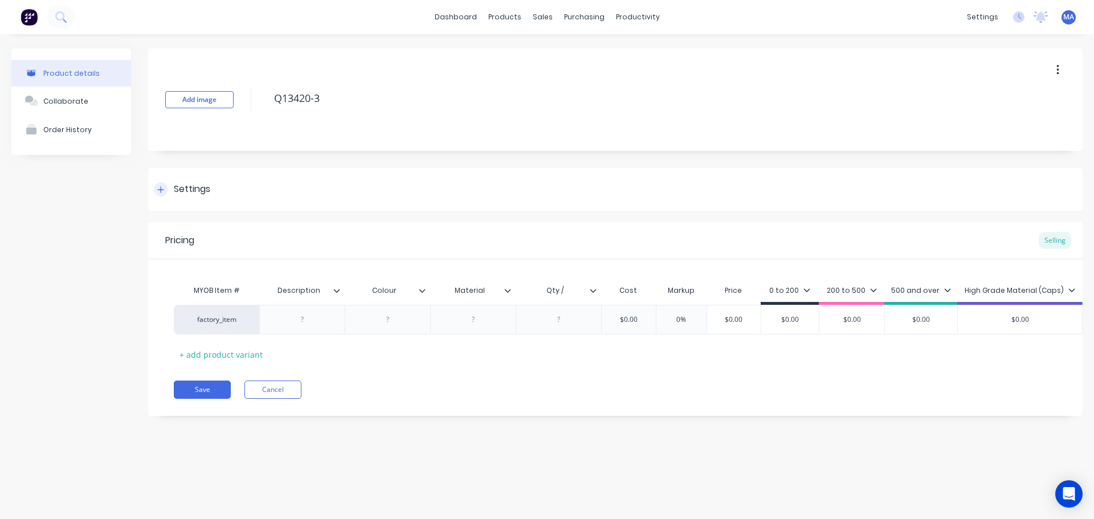
click at [203, 187] on div "Settings" at bounding box center [192, 189] width 36 height 14
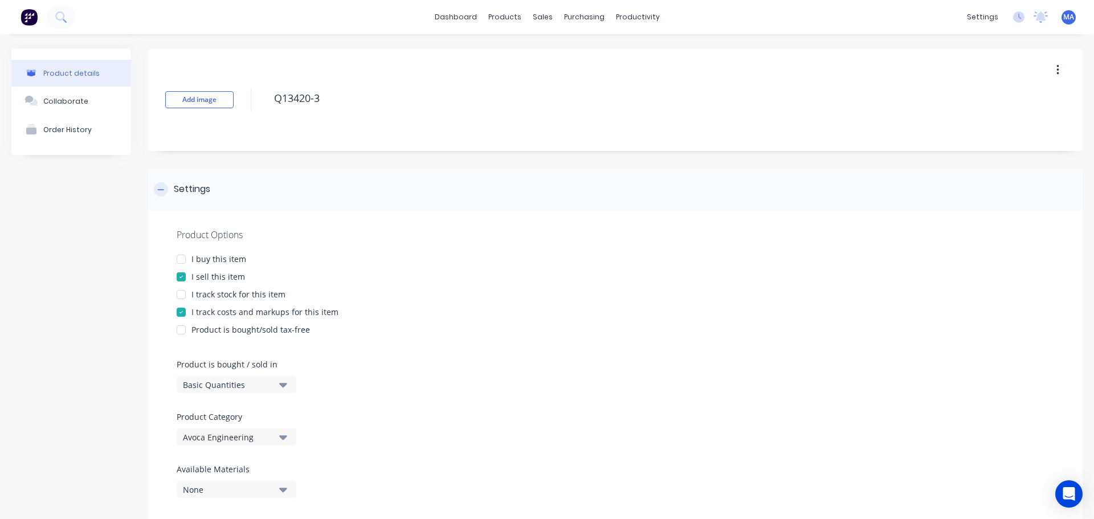
click at [266, 194] on div "Settings" at bounding box center [615, 189] width 935 height 43
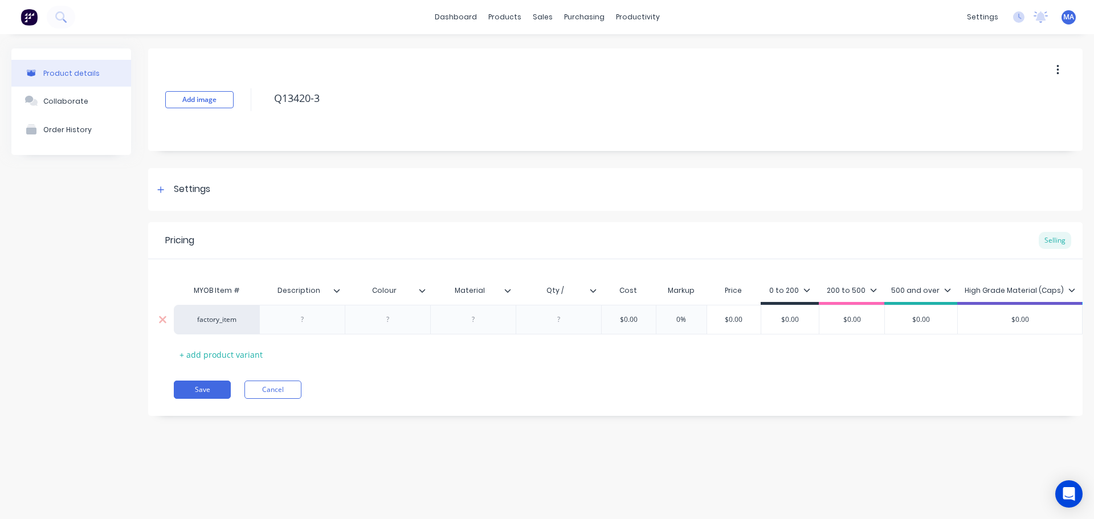
click at [295, 323] on div at bounding box center [302, 319] width 57 height 15
type textarea "x"
click at [299, 315] on div at bounding box center [302, 319] width 57 height 15
paste div
type textarea "x"
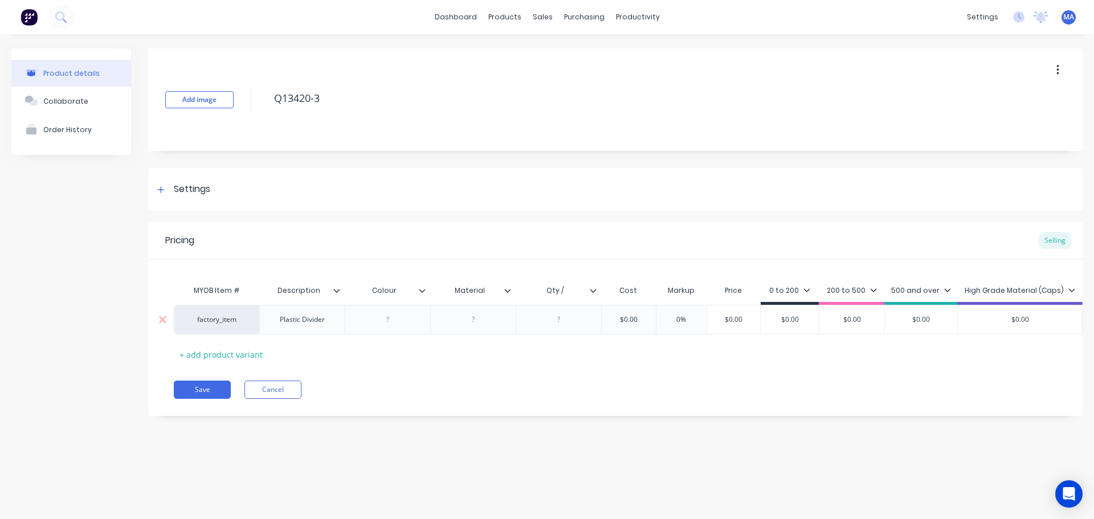
click at [409, 322] on div at bounding box center [388, 319] width 57 height 15
type textarea "x"
click at [569, 288] on input "Qty /" at bounding box center [555, 291] width 79 height 10
type input "Qty / sheet"
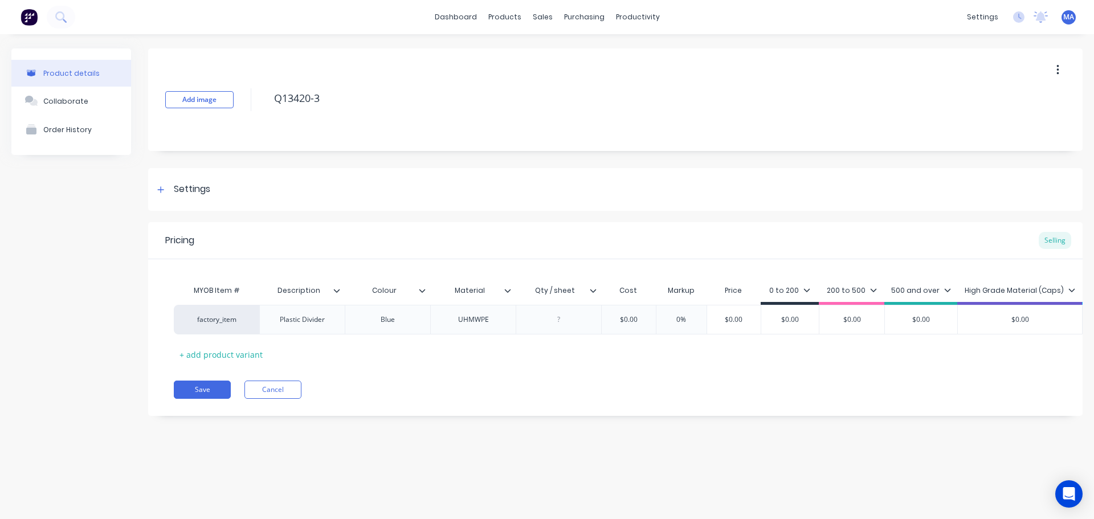
type textarea "x"
click at [568, 323] on div at bounding box center [559, 319] width 57 height 15
type textarea "x"
type input "$0.00"
click at [637, 323] on input "$0.00" at bounding box center [628, 320] width 57 height 10
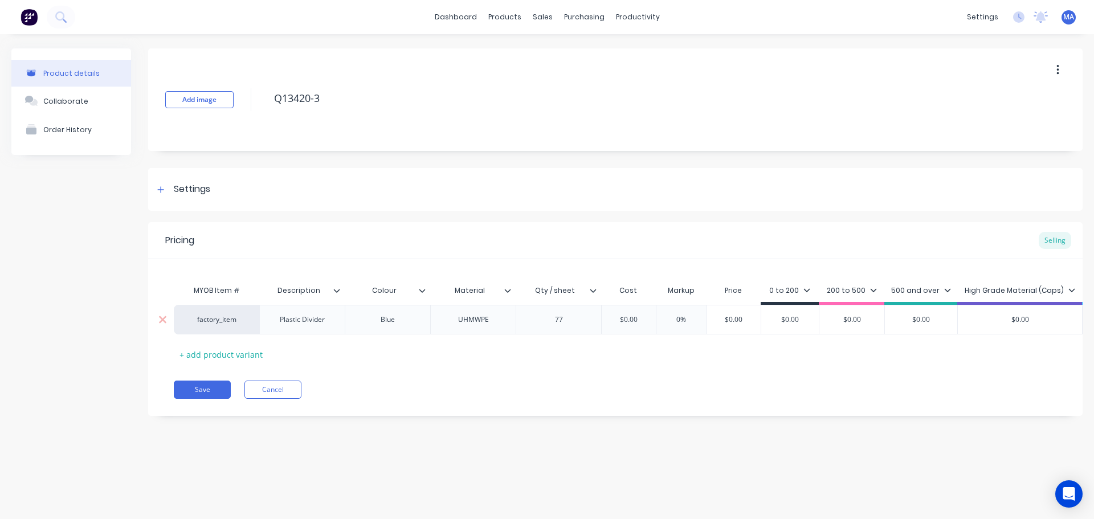
drag, startPoint x: 573, startPoint y: 324, endPoint x: 584, endPoint y: 323, distance: 10.3
click at [581, 323] on div "77" at bounding box center [559, 319] width 57 height 15
click at [632, 321] on input "$0.00" at bounding box center [628, 320] width 57 height 10
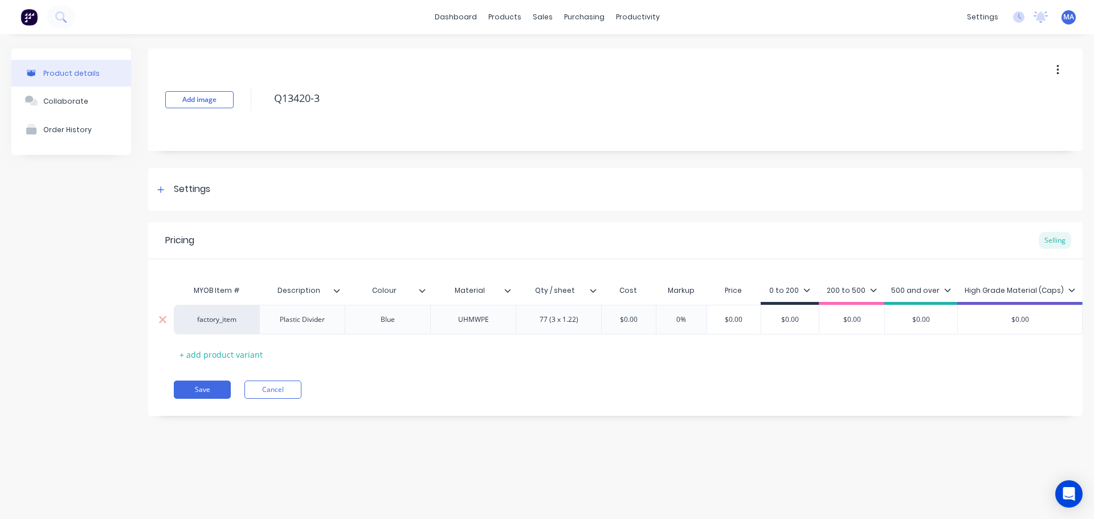
type textarea "x"
type input "6"
type textarea "x"
type input "66."
type textarea "x"
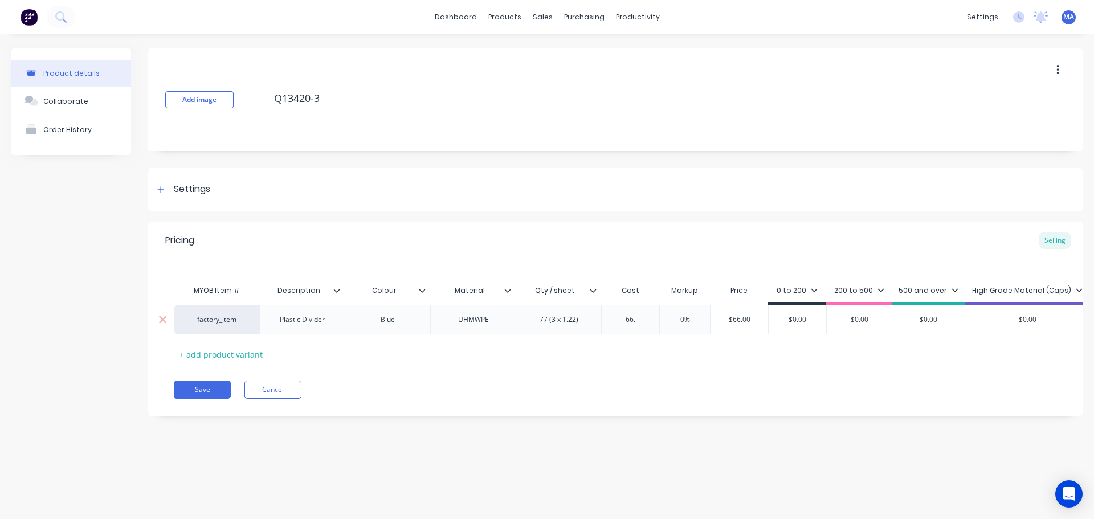
type input "66.8"
type textarea "x"
type input "66.83"
type input "0%"
click at [699, 318] on input "0%" at bounding box center [696, 320] width 57 height 10
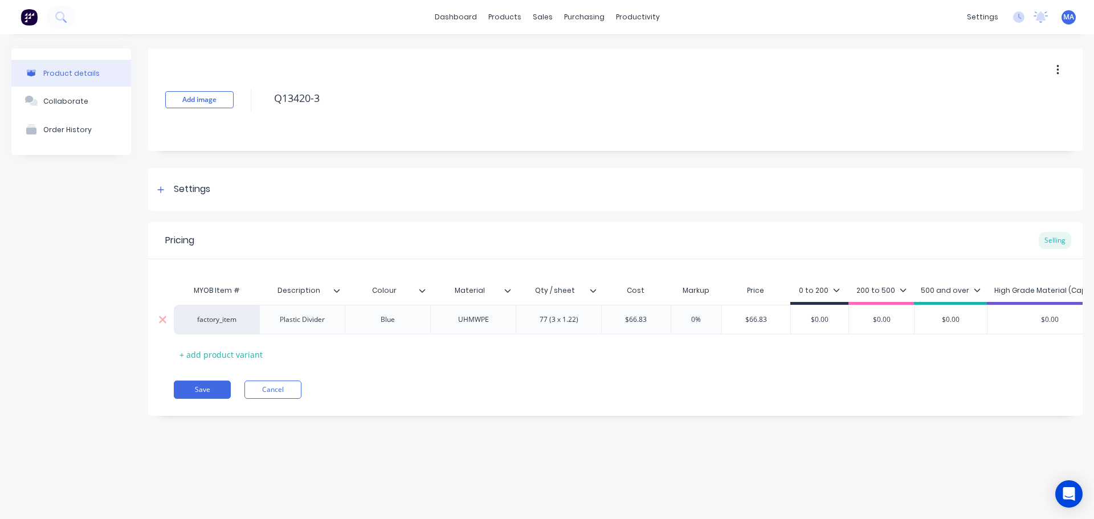
click at [699, 318] on input "0%" at bounding box center [696, 320] width 57 height 10
click at [692, 319] on input "0%" at bounding box center [696, 320] width 57 height 10
click at [834, 294] on div "0 to 200" at bounding box center [831, 291] width 41 height 10
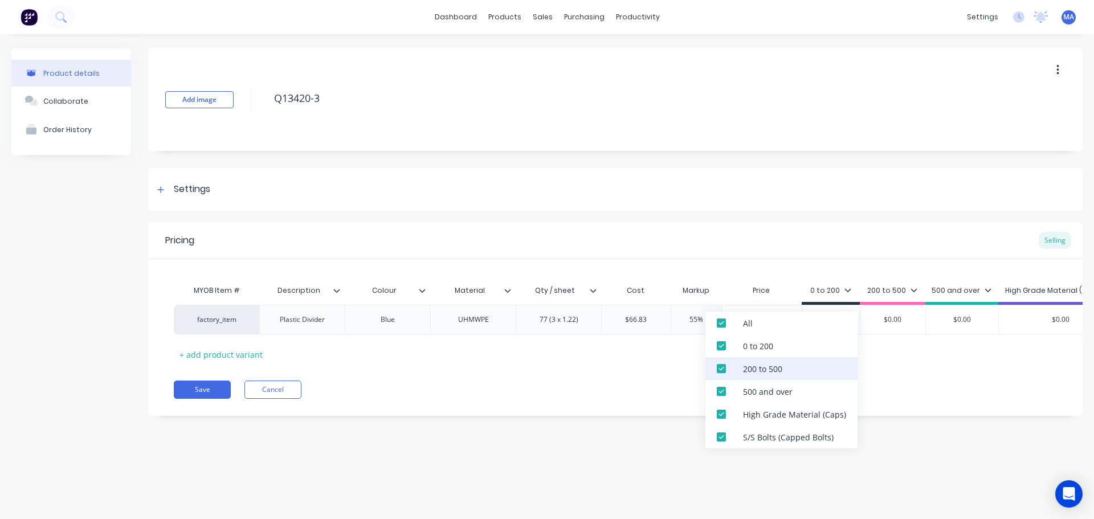
click at [795, 377] on div "200 to 500" at bounding box center [782, 368] width 152 height 23
drag, startPoint x: 786, startPoint y: 397, endPoint x: 782, endPoint y: 416, distance: 18.7
click at [786, 398] on div "500 and over" at bounding box center [782, 391] width 152 height 23
click at [782, 416] on div "High Grade Material (Caps)" at bounding box center [794, 415] width 103 height 12
click at [782, 428] on div "S/S Bolts (Capped Bolts)" at bounding box center [782, 437] width 152 height 23
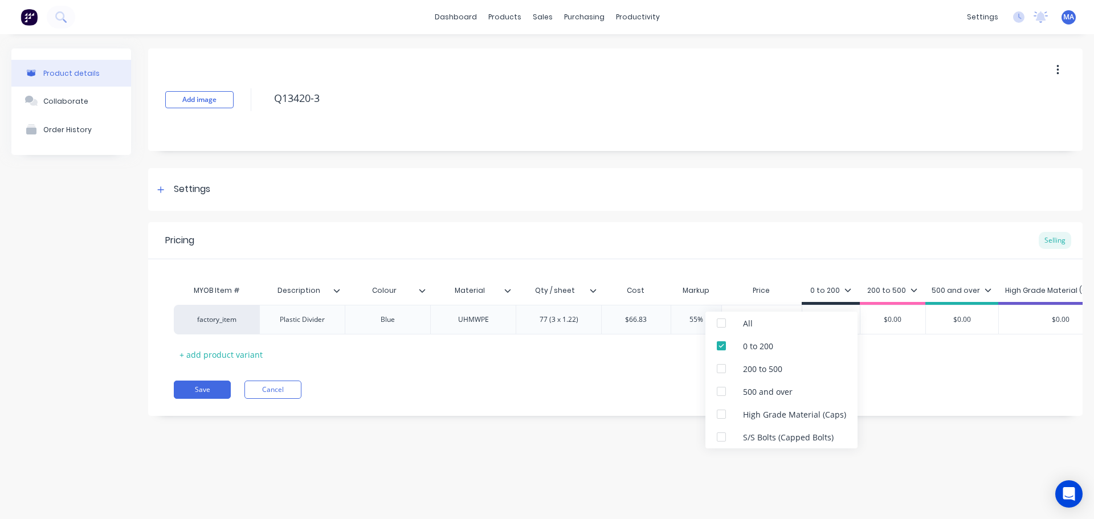
click at [803, 251] on div "Pricing Selling" at bounding box center [615, 240] width 935 height 37
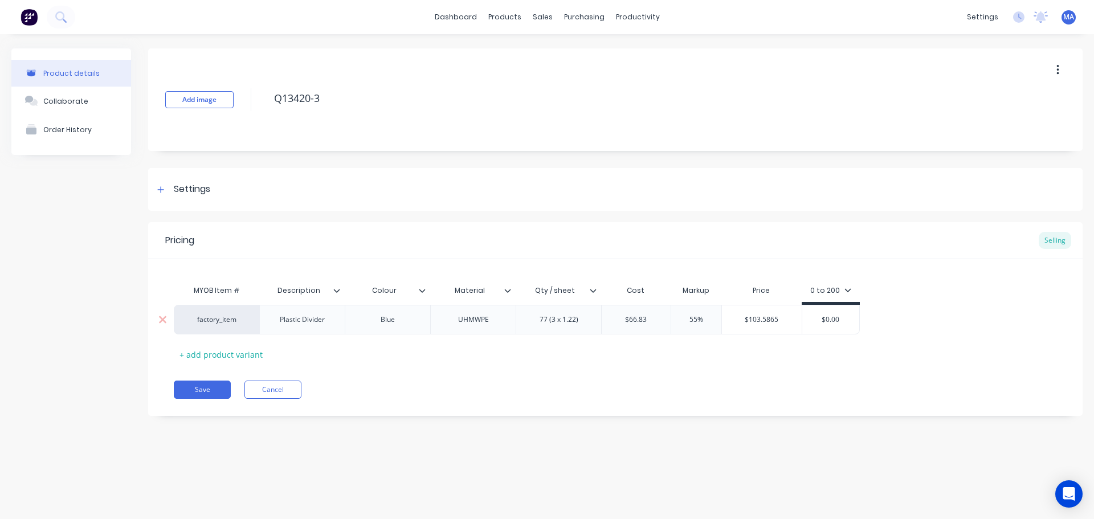
drag, startPoint x: 784, startPoint y: 320, endPoint x: 691, endPoint y: 334, distance: 93.4
click at [691, 334] on div "factory_item Plastic Divider Blue UHMWPE 77 (3 x 1.22) $66.83 66.83 55% 55% $10…" at bounding box center [517, 320] width 686 height 30
drag, startPoint x: 856, startPoint y: 323, endPoint x: 791, endPoint y: 321, distance: 64.4
click at [805, 321] on input "$0.00" at bounding box center [831, 320] width 57 height 10
paste input "103.5865"
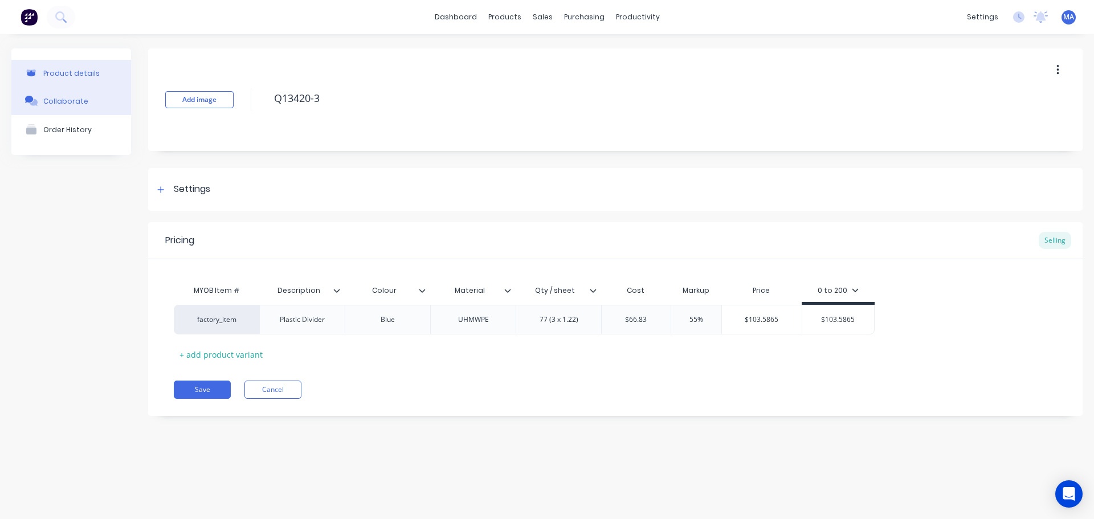
click at [76, 101] on div "Collaborate" at bounding box center [65, 101] width 45 height 9
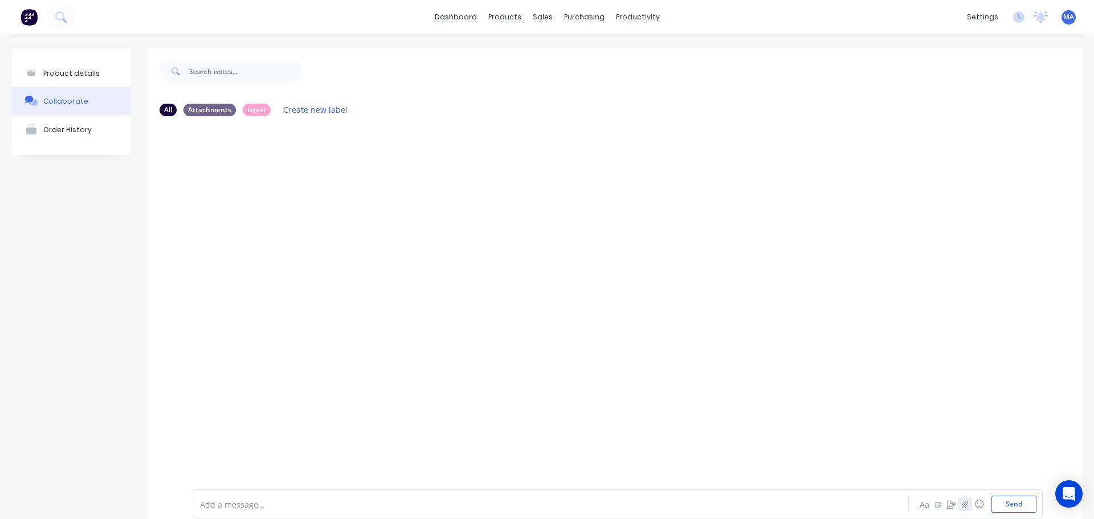
click at [962, 508] on icon "button" at bounding box center [965, 504] width 7 height 8
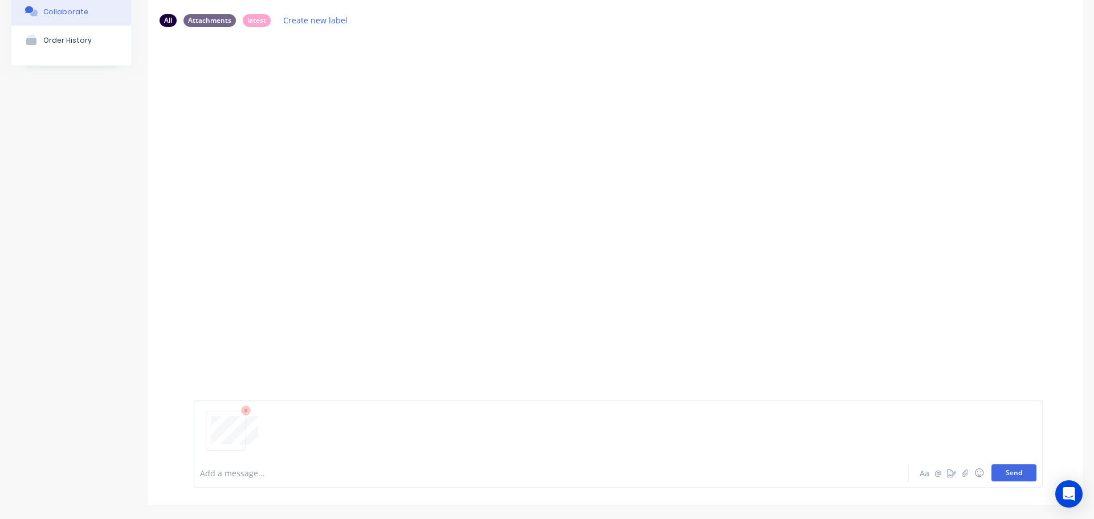
click at [1008, 470] on button "Send" at bounding box center [1014, 473] width 45 height 17
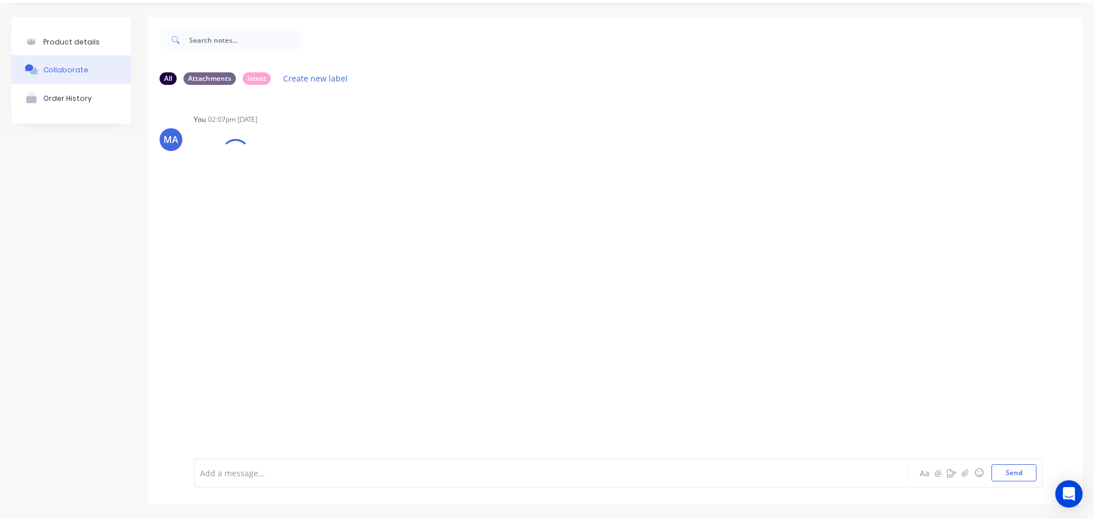
scroll to position [31, 0]
click at [289, 181] on icon "button" at bounding box center [288, 181] width 2 height 10
click at [317, 209] on button "Auto-attach to new orders" at bounding box center [363, 212] width 128 height 27
click at [452, 205] on button "Sales Orders" at bounding box center [500, 212] width 128 height 26
click at [461, 206] on div at bounding box center [459, 212] width 27 height 12
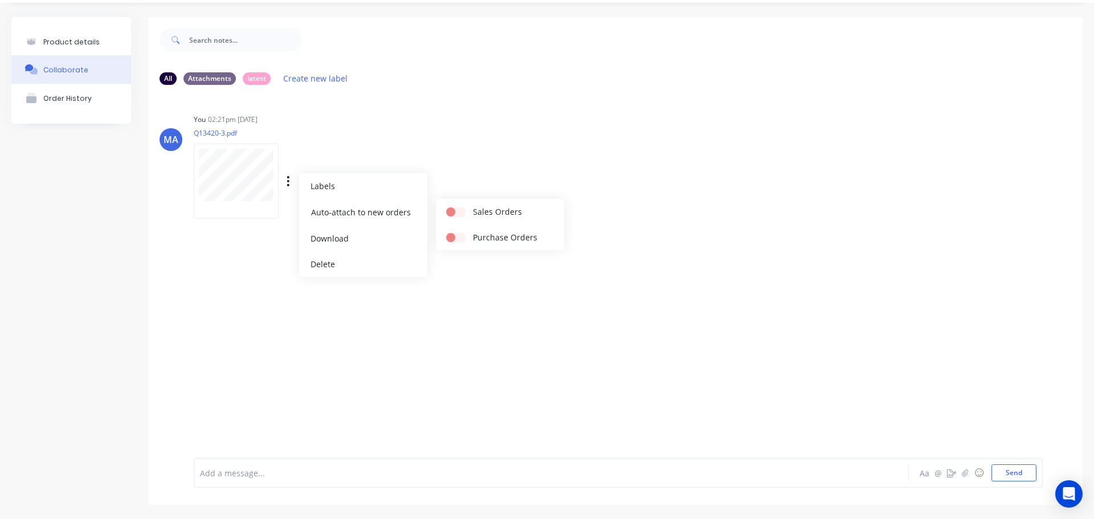
click at [486, 171] on div "You 02:21pm 03/10/25 Q13420-3.pdf Labels Auto-attach to new orders Sales Orders…" at bounding box center [372, 162] width 356 height 103
click at [294, 182] on div "Labels Auto-attach to new orders Sales Orders Purchase Orders Download Delete" at bounding box center [347, 181] width 128 height 17
click at [291, 182] on div "Labels Auto-attach to new orders Sales Orders Purchase Orders Download Delete" at bounding box center [347, 181] width 128 height 17
click at [285, 181] on div "Labels Auto-attach to new orders Sales Orders Purchase Orders Download Delete" at bounding box center [347, 181] width 128 height 17
click at [291, 185] on div "Labels Auto-attach to new orders Sales Orders Purchase Orders Download Delete" at bounding box center [347, 181] width 128 height 17
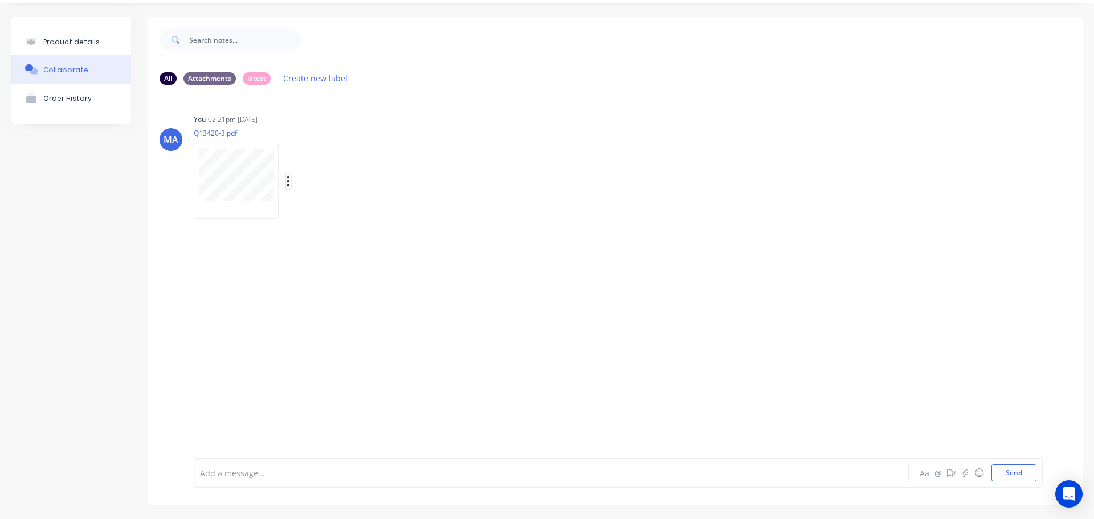
click at [289, 185] on icon "button" at bounding box center [288, 181] width 2 height 10
click at [341, 212] on button "Auto-attach to new orders" at bounding box center [363, 212] width 128 height 27
click at [473, 206] on label at bounding box center [473, 206] width 0 height 0
click at [455, 209] on input "checkbox" at bounding box center [450, 211] width 9 height 11
click at [499, 166] on div "You 02:21pm 03/10/25 Q13420-3.pdf Labels Auto-attach to new orders Sales Orders…" at bounding box center [372, 162] width 356 height 103
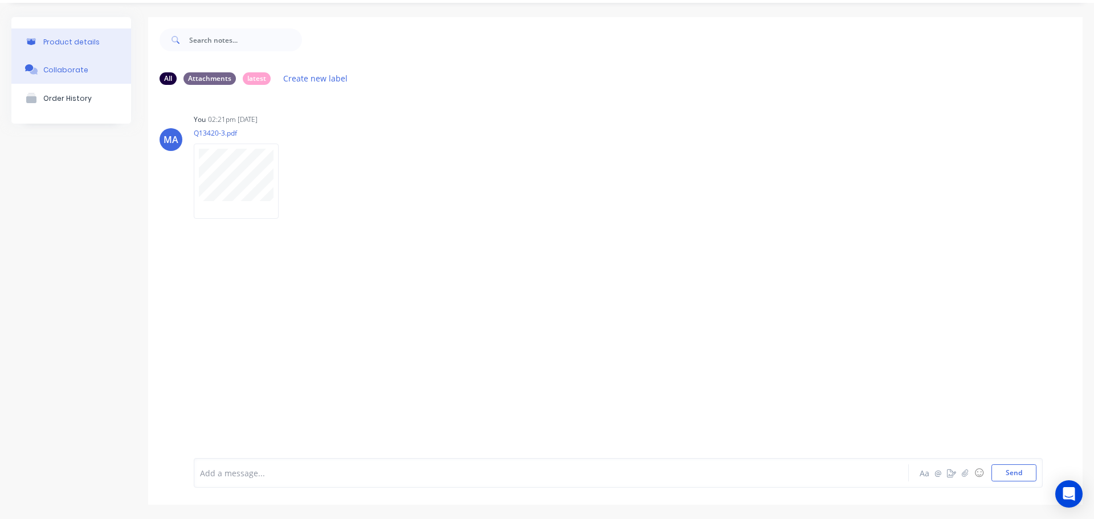
click at [99, 40] on button "Product details" at bounding box center [71, 42] width 120 height 27
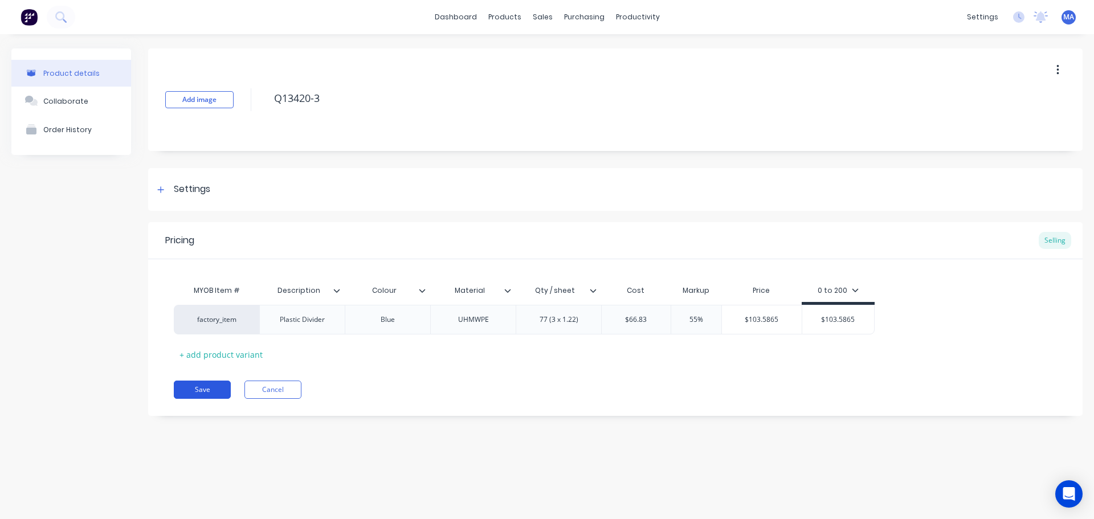
click at [206, 385] on button "Save" at bounding box center [202, 390] width 57 height 18
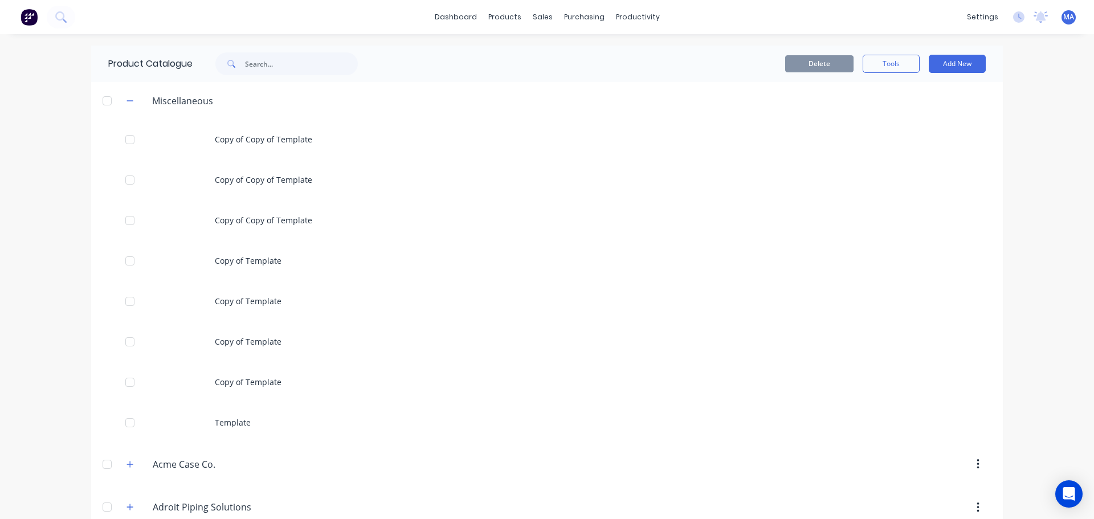
click at [571, 53] on div "Delete Tools Add New" at bounding box center [694, 64] width 617 height 36
click at [560, 44] on link "Sales Orders" at bounding box center [598, 54] width 151 height 23
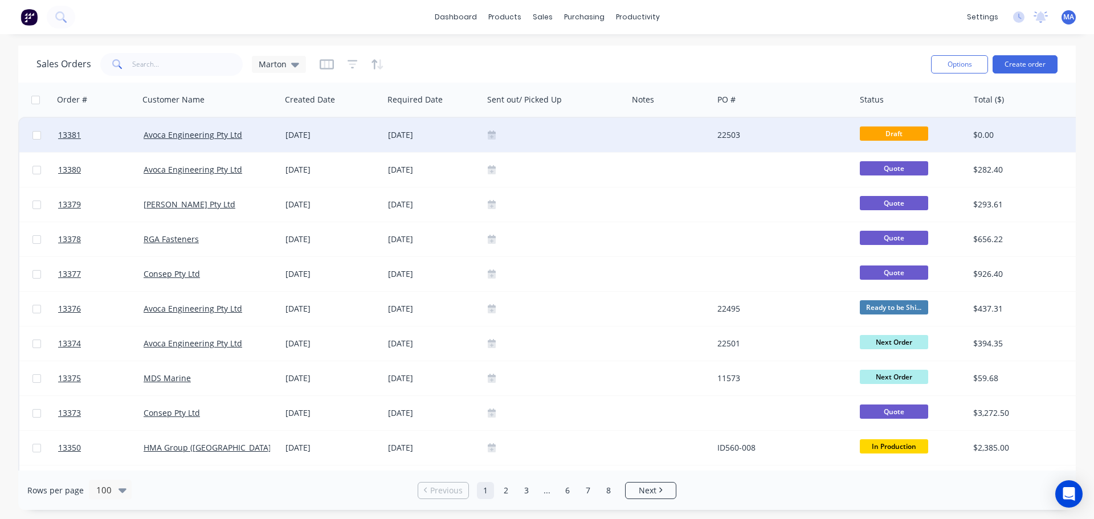
click at [572, 145] on div at bounding box center [555, 135] width 144 height 34
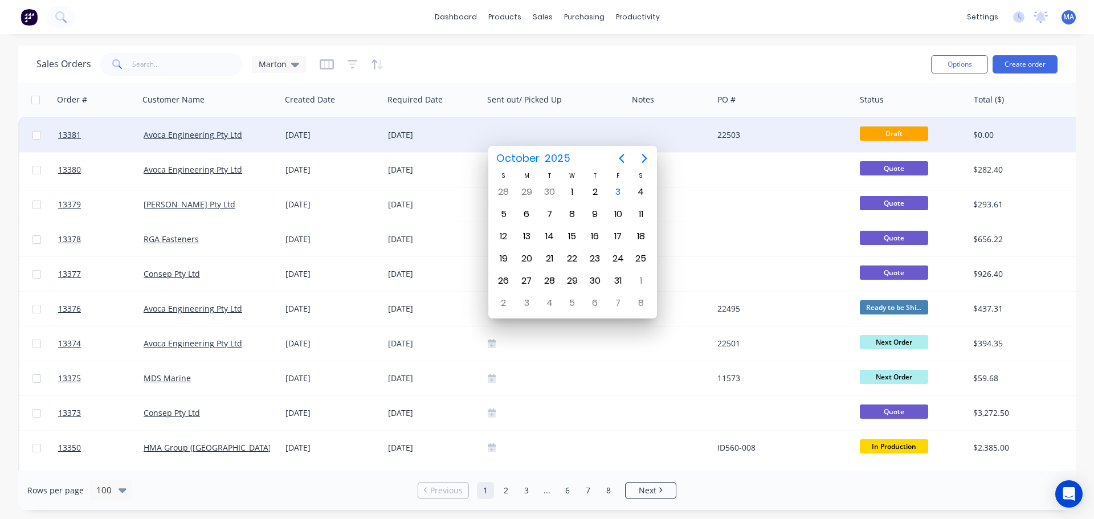
click at [414, 137] on div "[DATE]" at bounding box center [433, 134] width 91 height 11
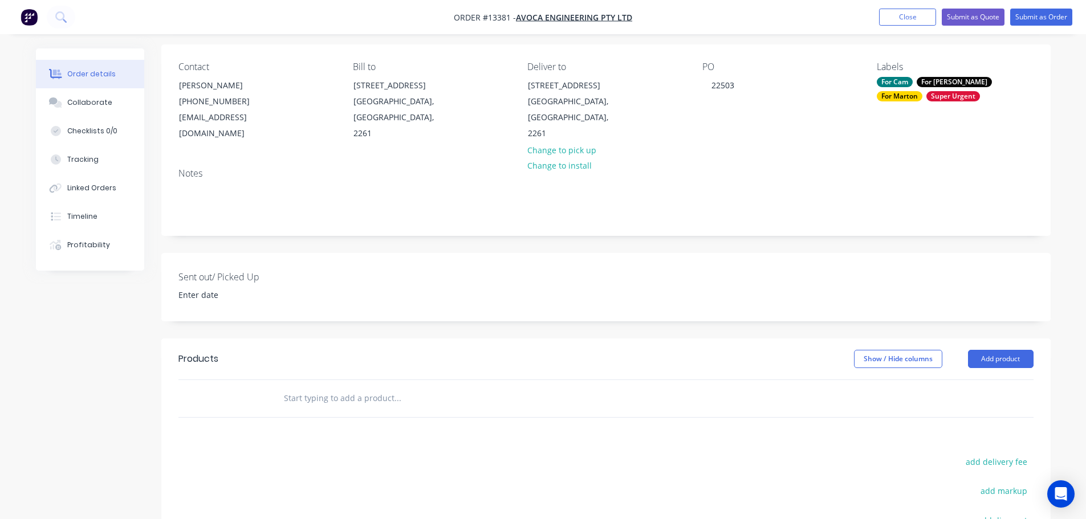
scroll to position [228, 0]
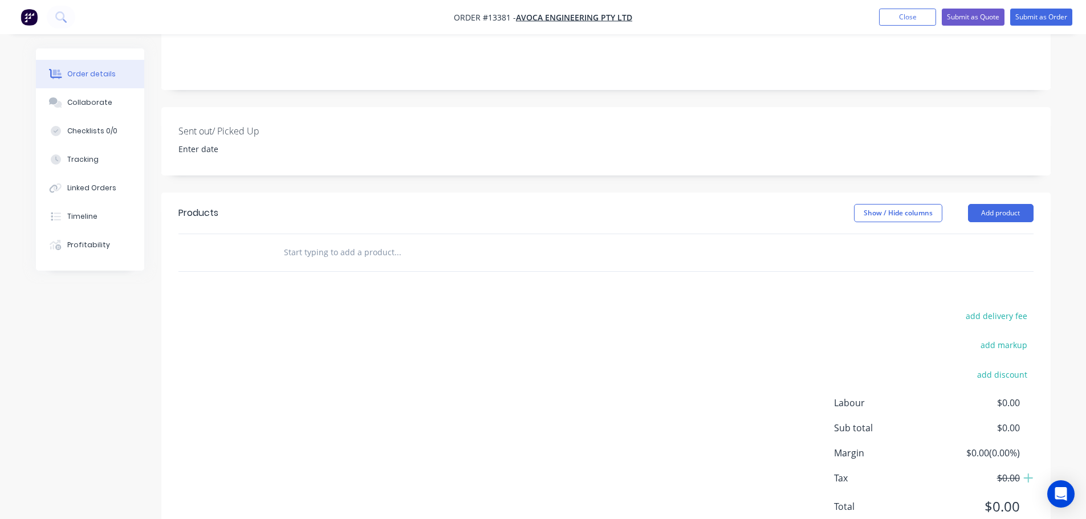
click at [352, 241] on input "text" at bounding box center [397, 252] width 228 height 23
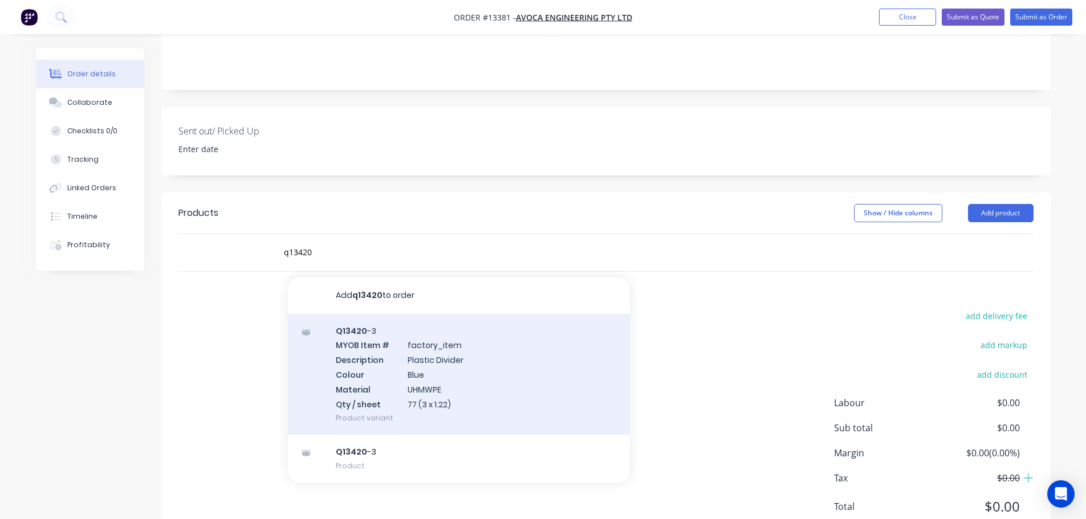
click at [364, 335] on div "Q13420 -3 MYOB Item # factory_item Description Plastic Divider Colour Blue Mate…" at bounding box center [459, 374] width 342 height 121
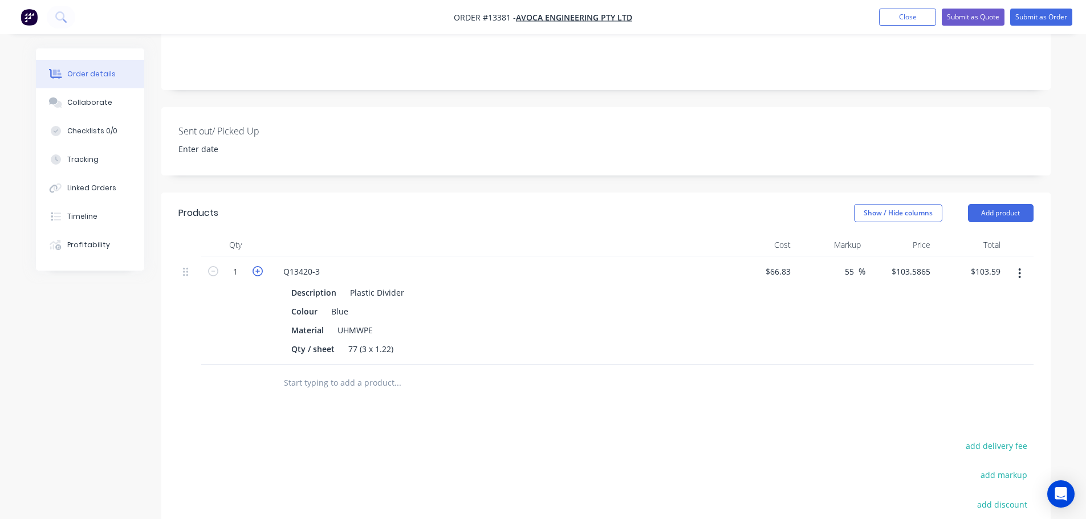
click at [253, 266] on icon "button" at bounding box center [258, 271] width 10 height 10
click at [844, 263] on input "55" at bounding box center [851, 271] width 15 height 17
click at [810, 386] on div "Products Show / Hide columns Add product Qty Cost Markup Price Total 2 Q13420-3…" at bounding box center [605, 434] width 889 height 483
click at [966, 21] on button "Submit as Quote" at bounding box center [973, 17] width 63 height 17
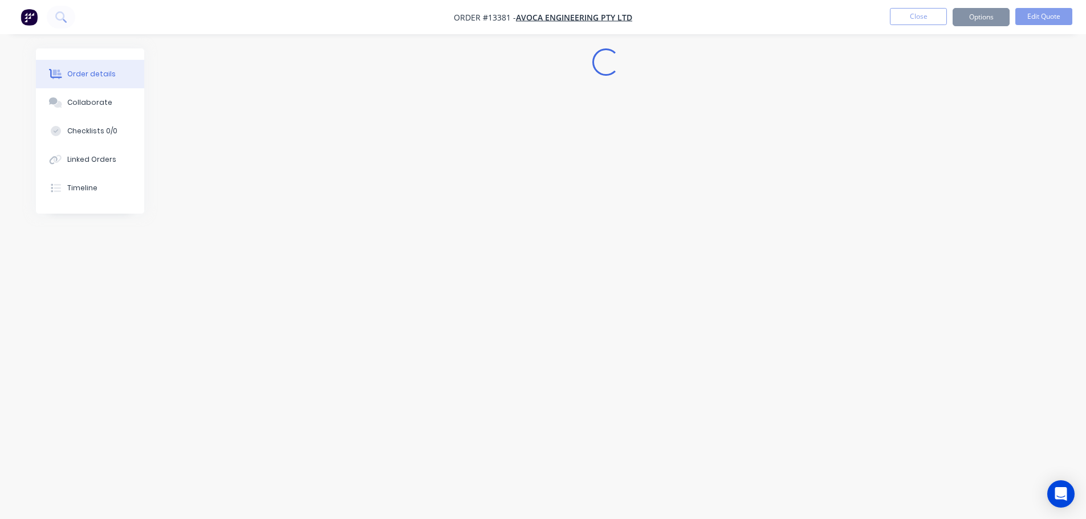
scroll to position [0, 0]
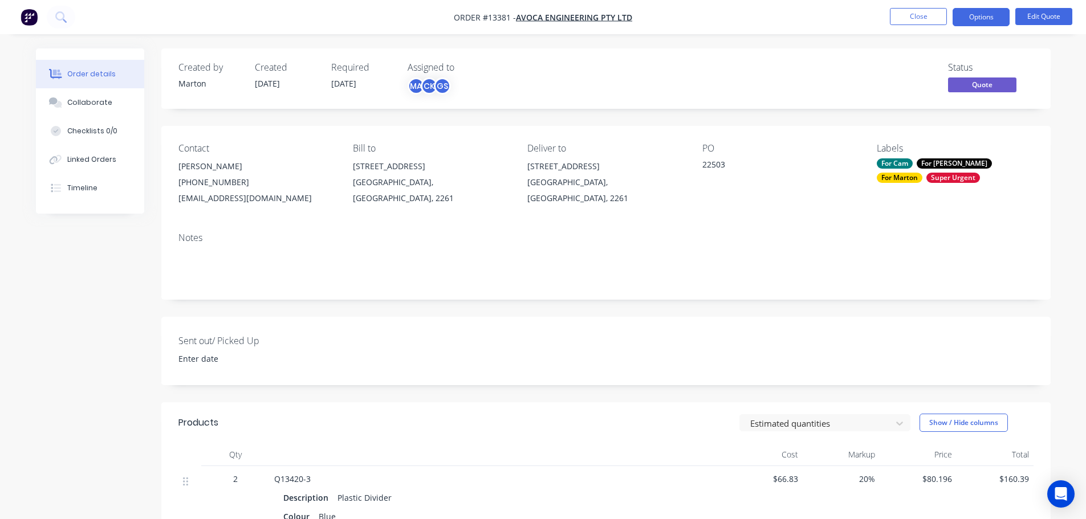
click at [971, 23] on button "Options" at bounding box center [981, 17] width 57 height 18
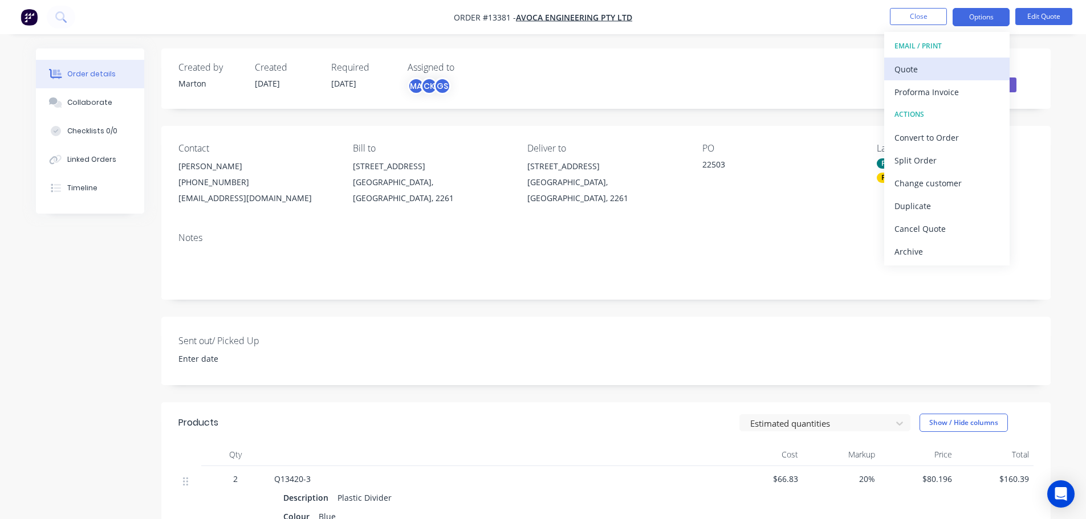
click at [939, 64] on div "Quote" at bounding box center [946, 69] width 105 height 17
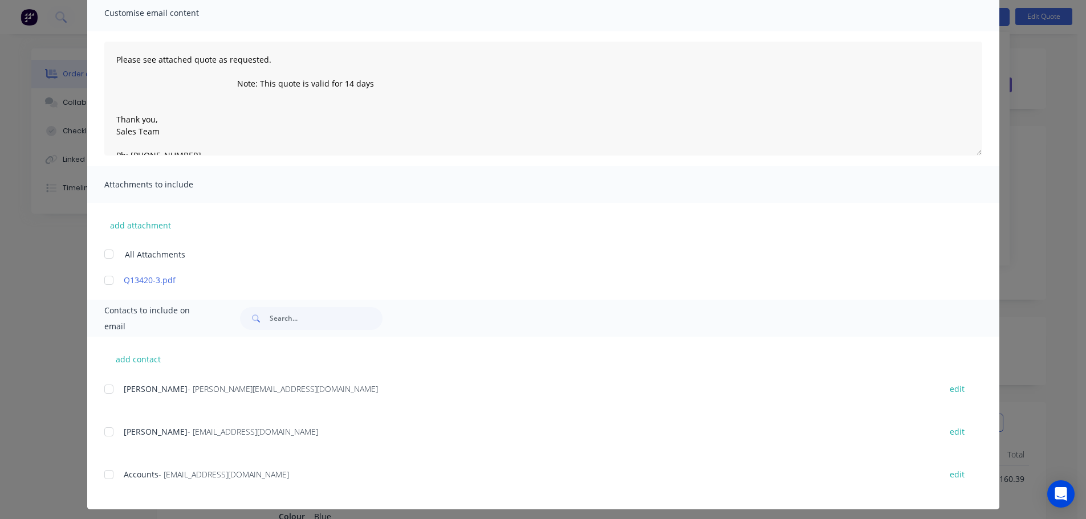
scroll to position [95, 0]
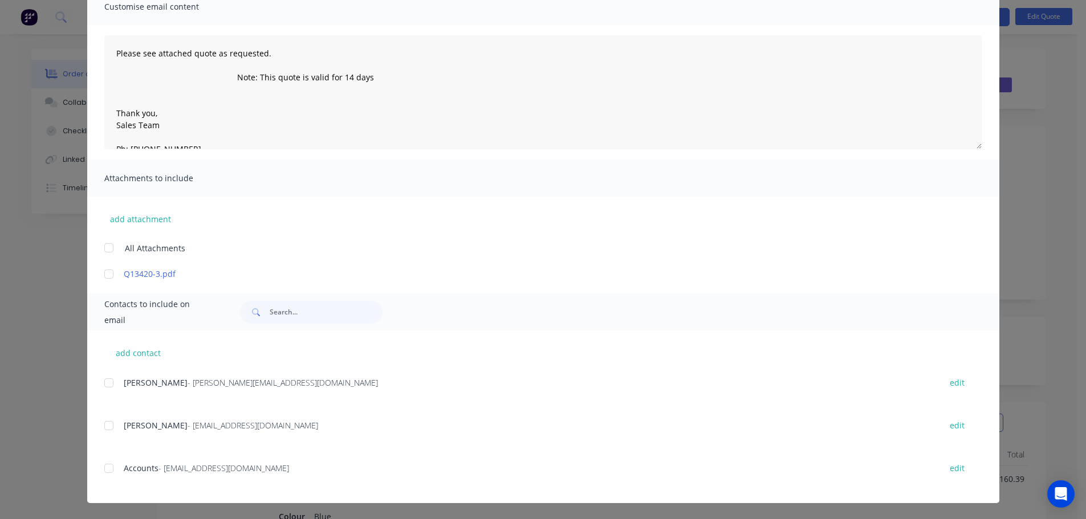
click at [116, 425] on div "Leanne Marr - reception@avocaengineering.com.au edit" at bounding box center [551, 425] width 895 height 15
drag, startPoint x: 106, startPoint y: 429, endPoint x: 487, endPoint y: 322, distance: 396.1
click at [107, 429] on div at bounding box center [108, 425] width 23 height 23
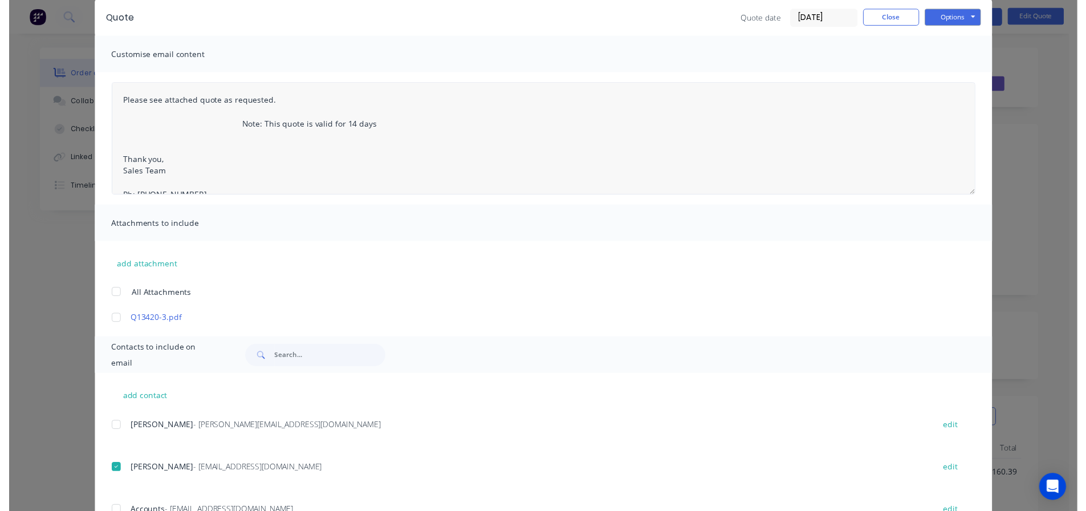
scroll to position [0, 0]
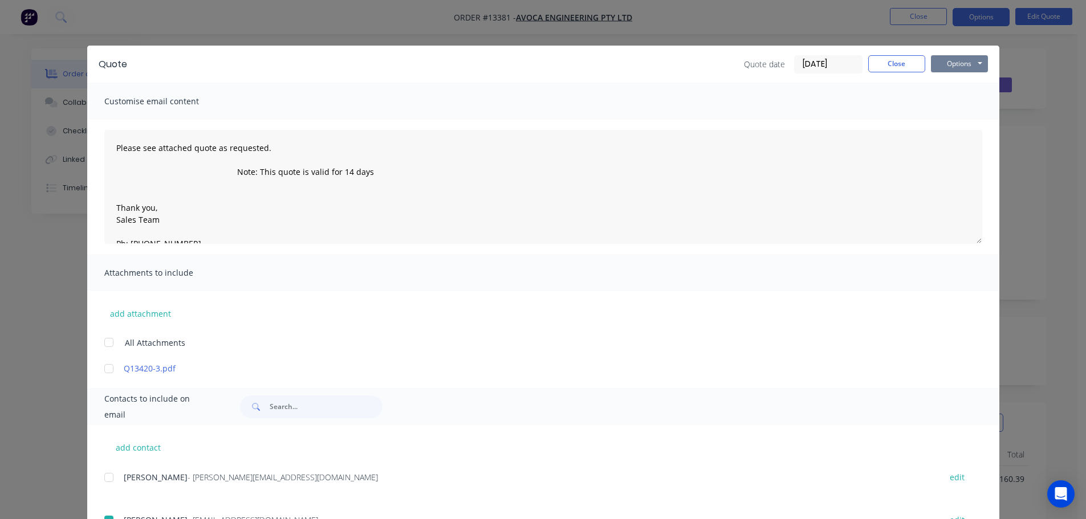
click at [943, 65] on button "Options" at bounding box center [959, 63] width 57 height 17
click at [948, 118] on button "Email" at bounding box center [967, 121] width 73 height 19
click at [894, 64] on button "Close" at bounding box center [896, 63] width 57 height 17
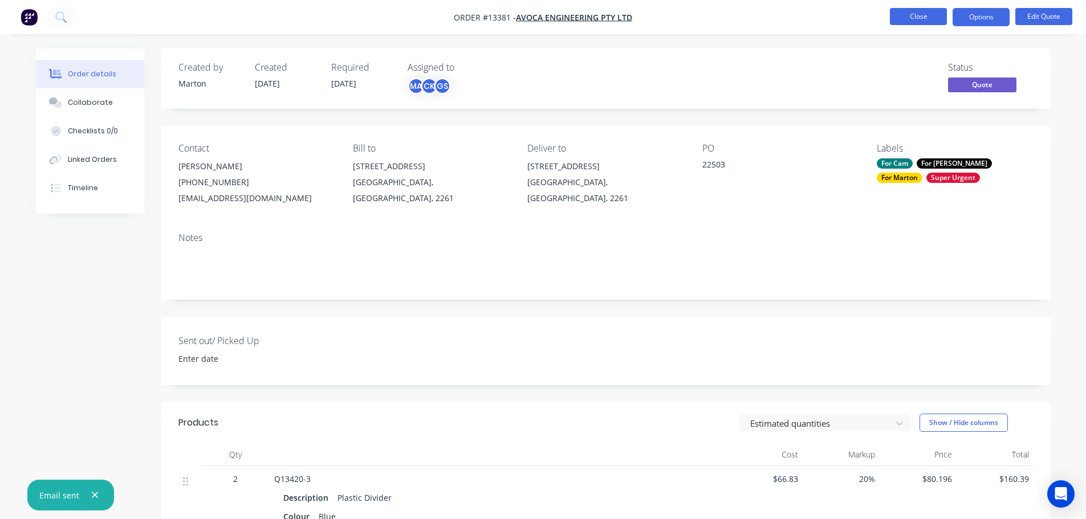
click at [911, 13] on button "Close" at bounding box center [918, 16] width 57 height 17
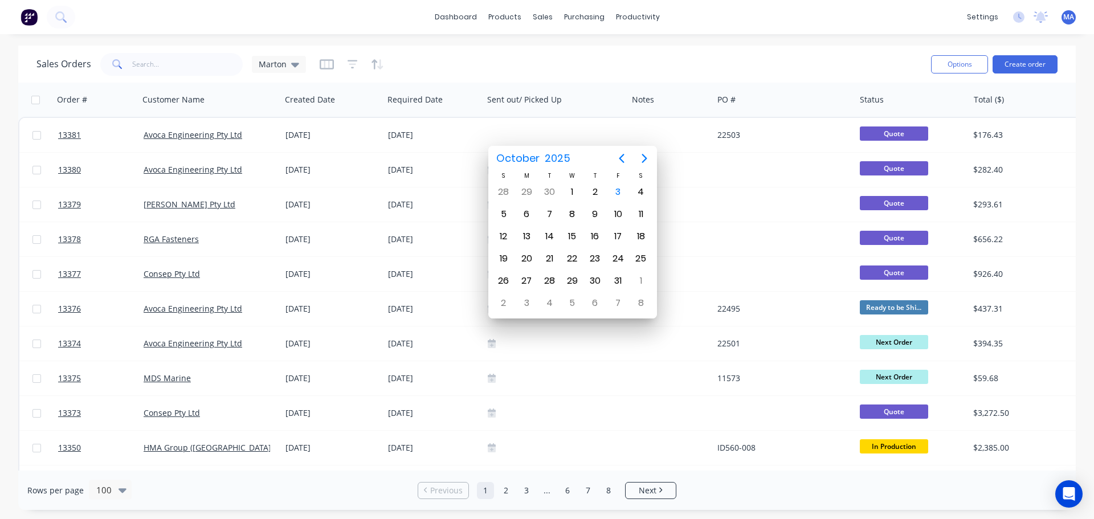
click at [528, 71] on div "Sales Orders Marton" at bounding box center [479, 64] width 886 height 28
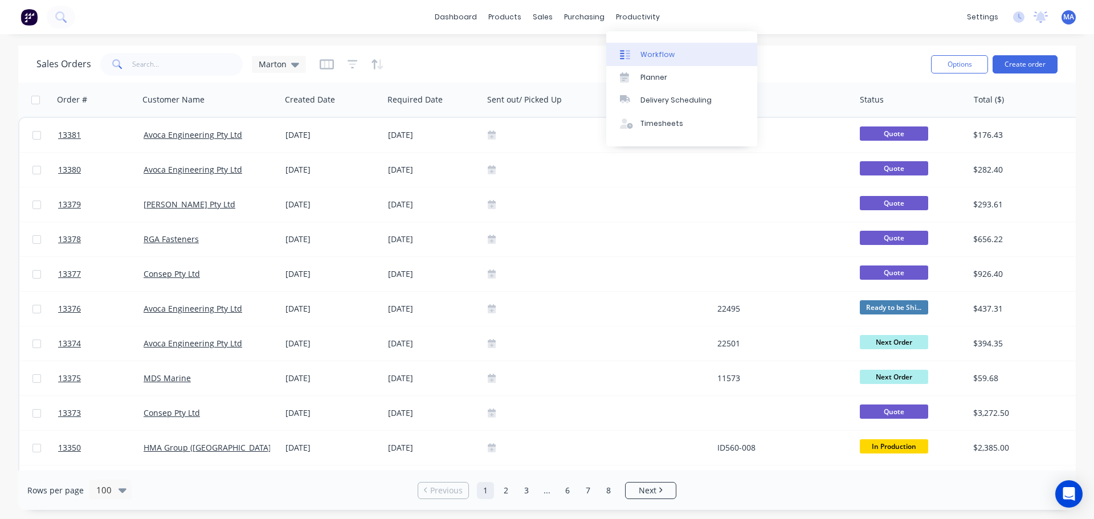
click at [656, 47] on link "Workflow" at bounding box center [682, 54] width 151 height 23
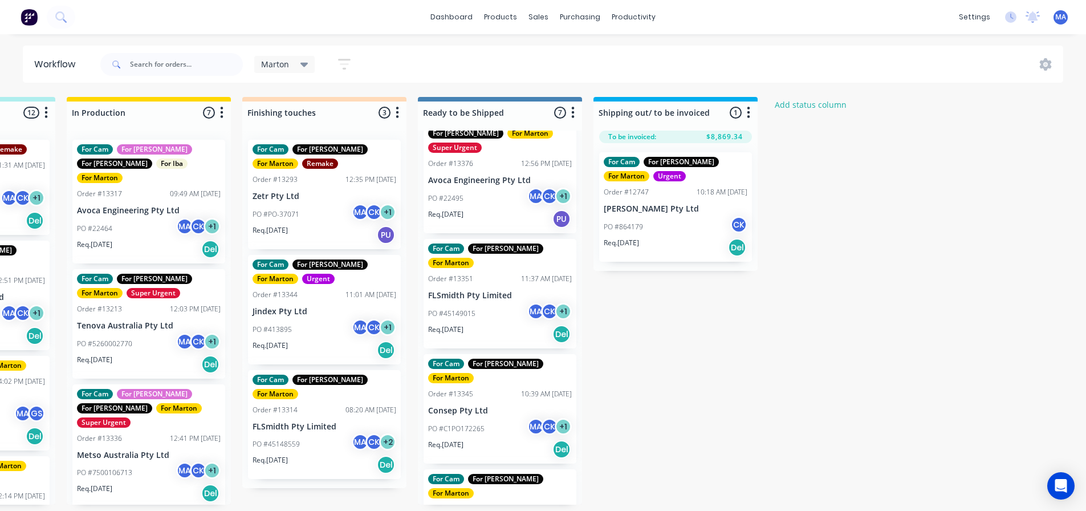
scroll to position [364, 0]
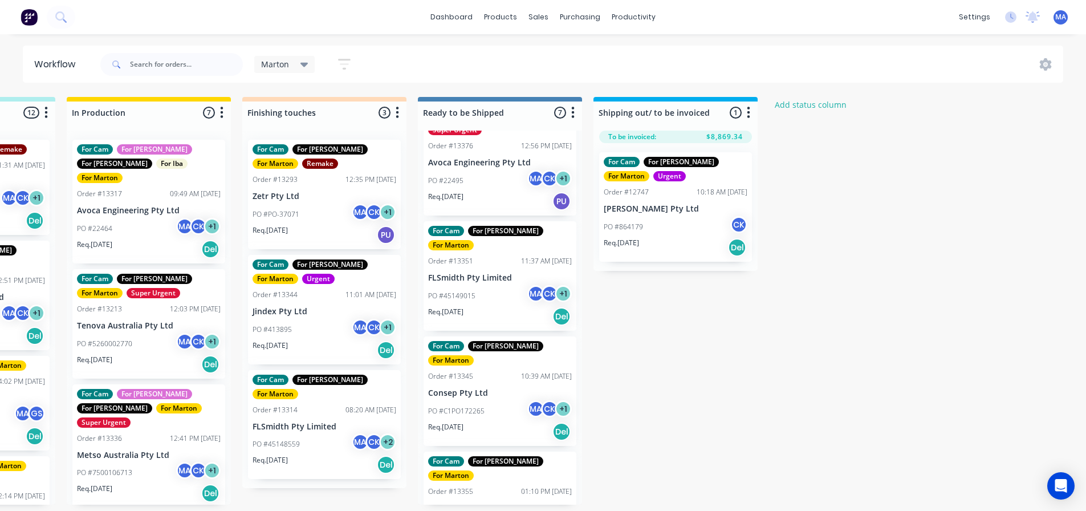
click at [475, 406] on p "PO #C1PO172265" at bounding box center [456, 411] width 56 height 10
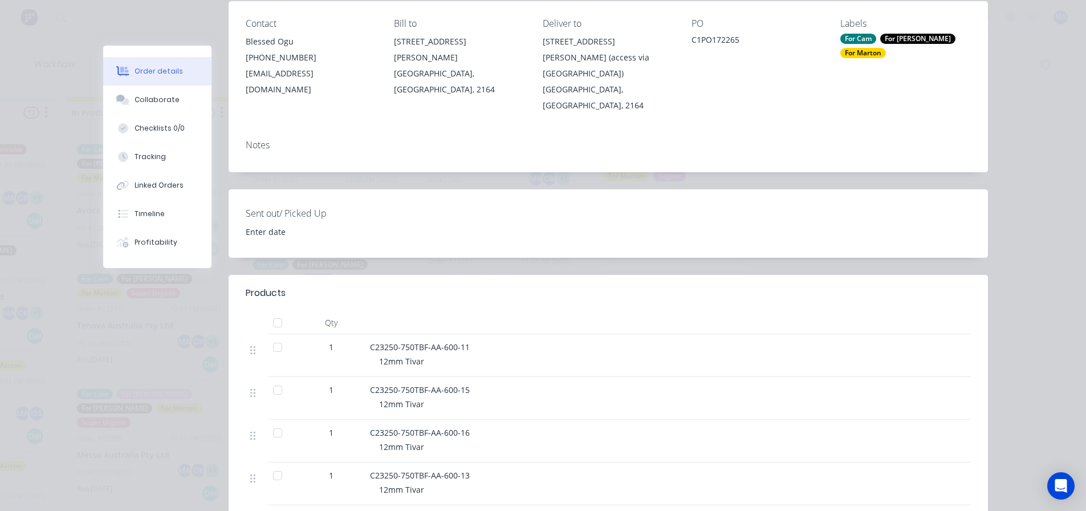
scroll to position [0, 0]
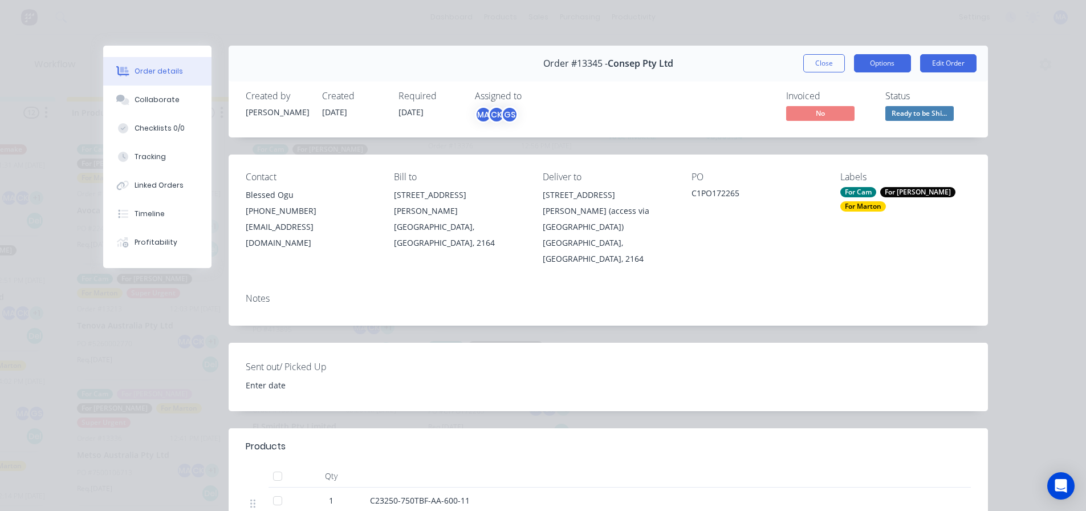
click at [880, 67] on button "Options" at bounding box center [882, 63] width 57 height 18
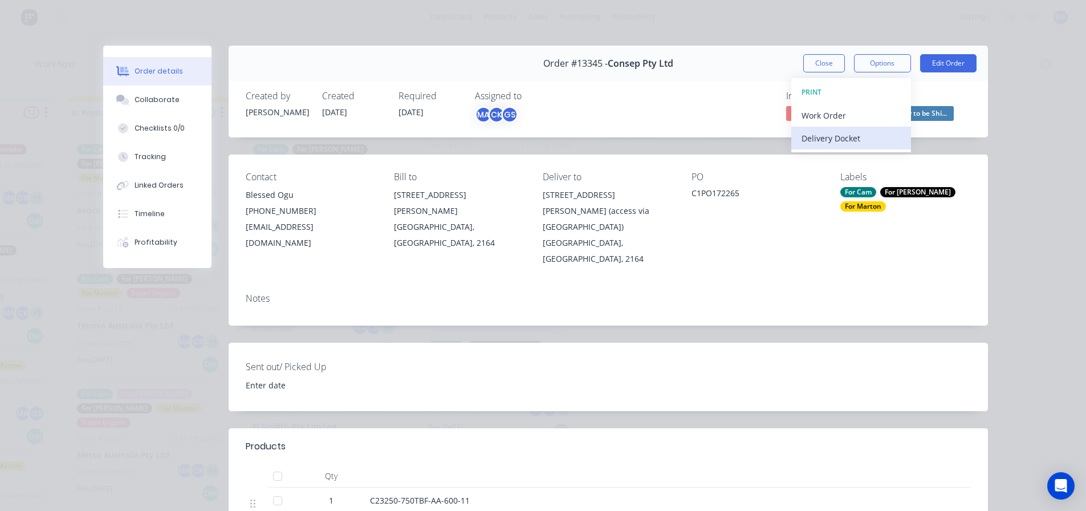
click at [840, 137] on div "Delivery Docket" at bounding box center [850, 138] width 99 height 17
click at [839, 140] on div "Standard" at bounding box center [850, 138] width 99 height 17
click at [811, 62] on button "Close" at bounding box center [824, 63] width 42 height 18
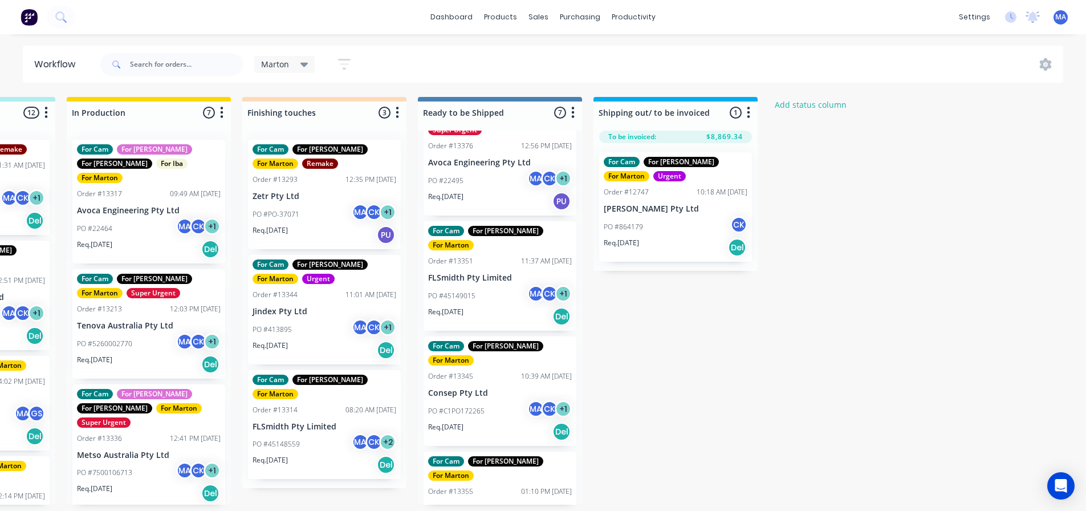
scroll to position [2, 485]
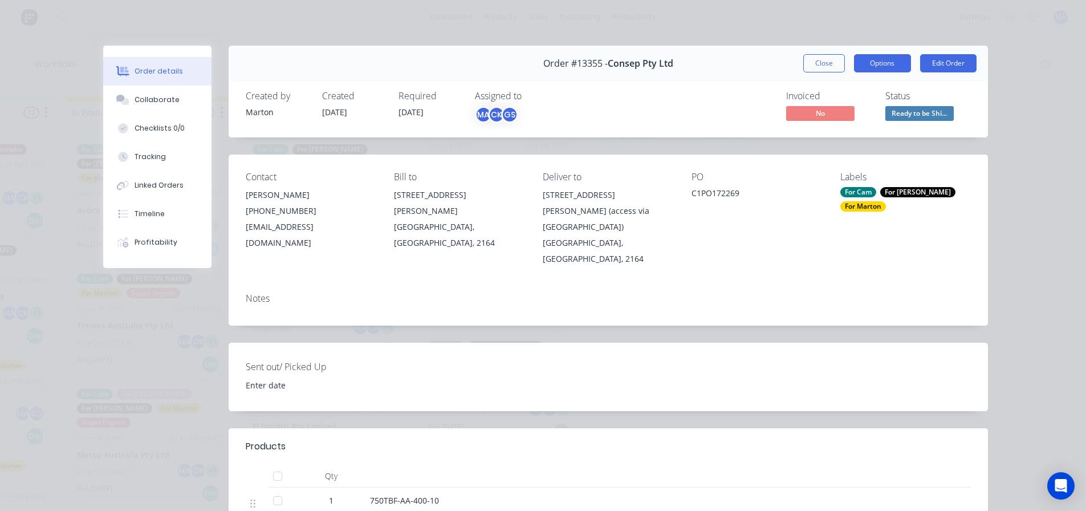
click at [892, 59] on button "Options" at bounding box center [882, 63] width 57 height 18
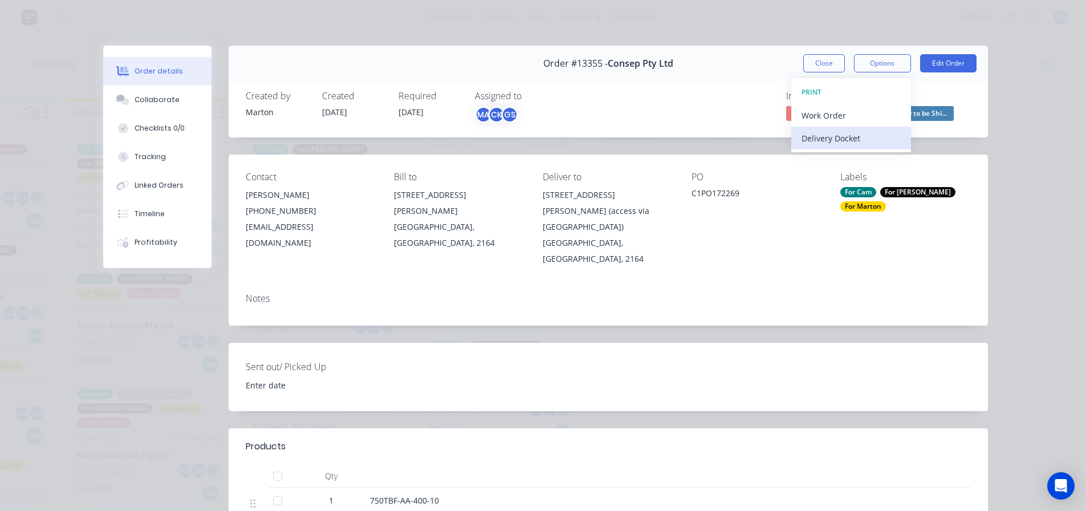
click at [841, 132] on div "Delivery Docket" at bounding box center [850, 138] width 99 height 17
click at [838, 136] on div "Standard" at bounding box center [850, 138] width 99 height 17
click at [820, 64] on button "Close" at bounding box center [824, 63] width 42 height 18
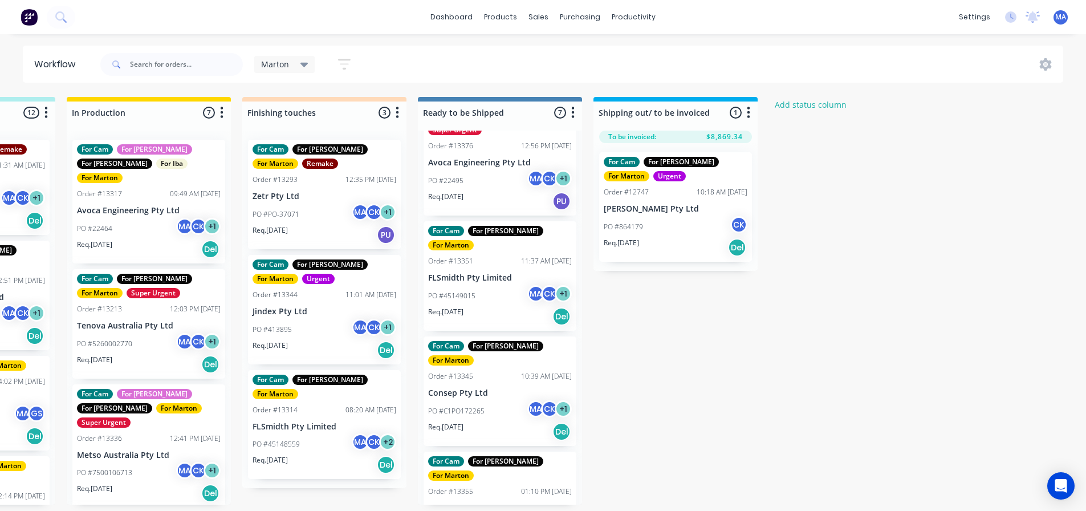
click at [576, 55] on div "Marton Save new view None edit Marton (Default) edit For Cam edit For Gary edit…" at bounding box center [581, 64] width 966 height 34
click at [687, 327] on div "Submitted 2 Status colour #32CD32 hex #32CD32 Save Cancel Summaries Total order…" at bounding box center [292, 301] width 1570 height 408
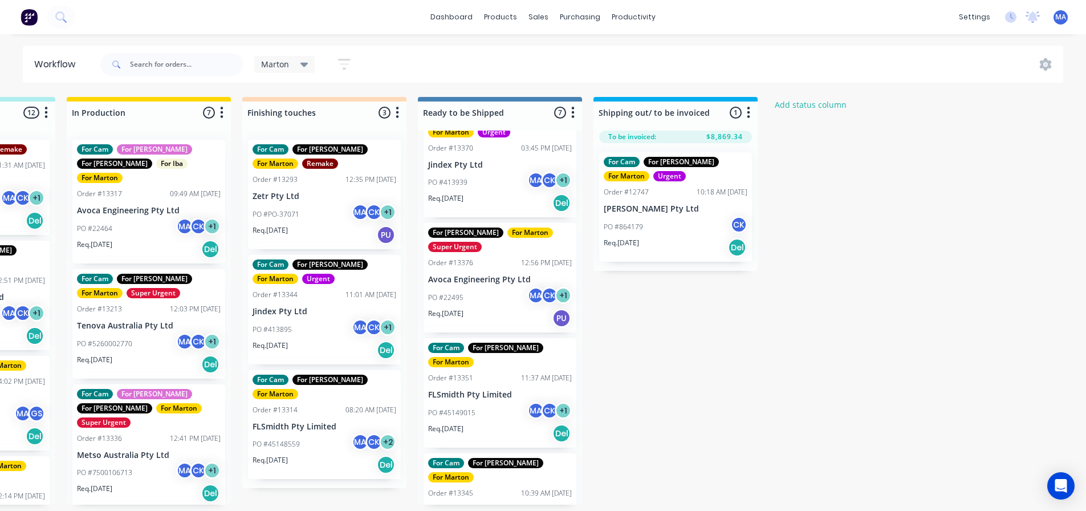
scroll to position [364, 0]
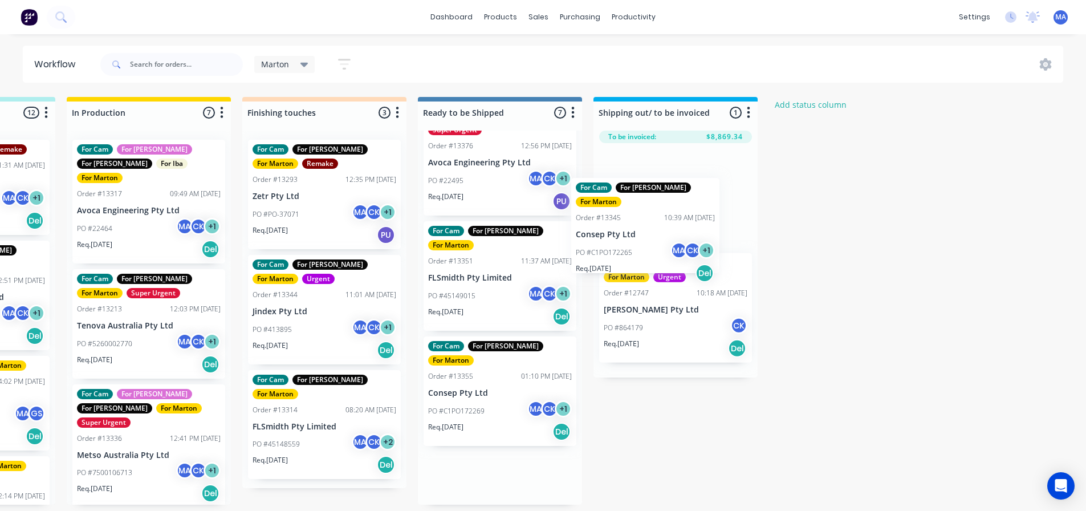
drag, startPoint x: 492, startPoint y: 360, endPoint x: 646, endPoint y: 229, distance: 201.8
click at [646, 229] on div "Submitted 2 Status colour #32CD32 hex #32CD32 Save Cancel Summaries Total order…" at bounding box center [292, 301] width 1570 height 408
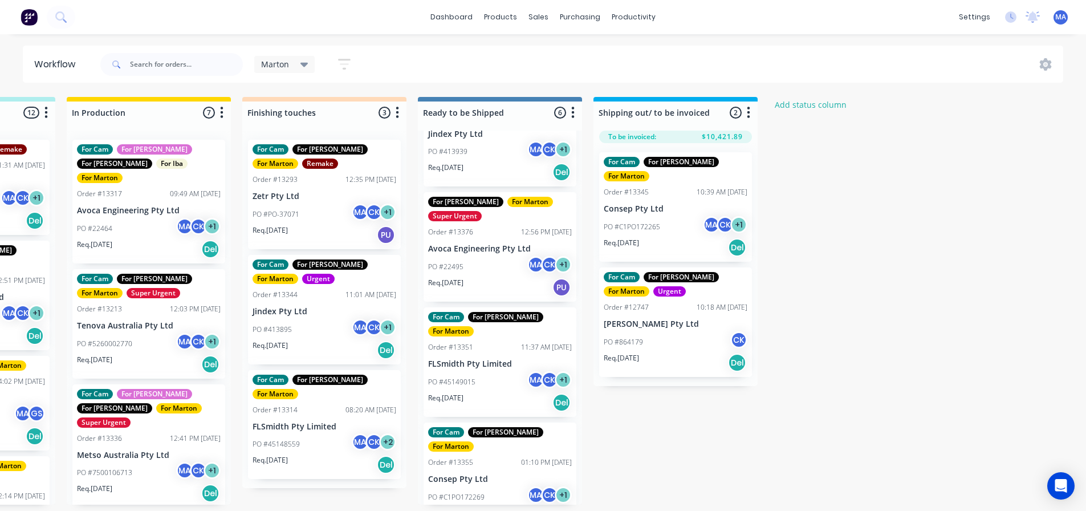
scroll to position [263, 0]
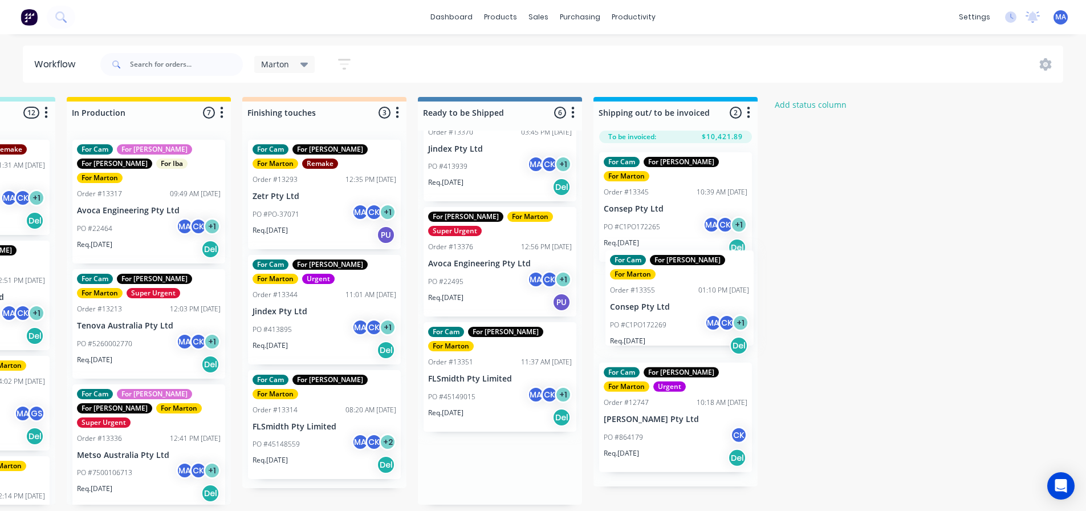
drag, startPoint x: 473, startPoint y: 449, endPoint x: 661, endPoint y: 289, distance: 246.3
click at [661, 289] on div "Submitted 2 Status colour #32CD32 hex #32CD32 Save Cancel Summaries Total order…" at bounding box center [292, 301] width 1570 height 408
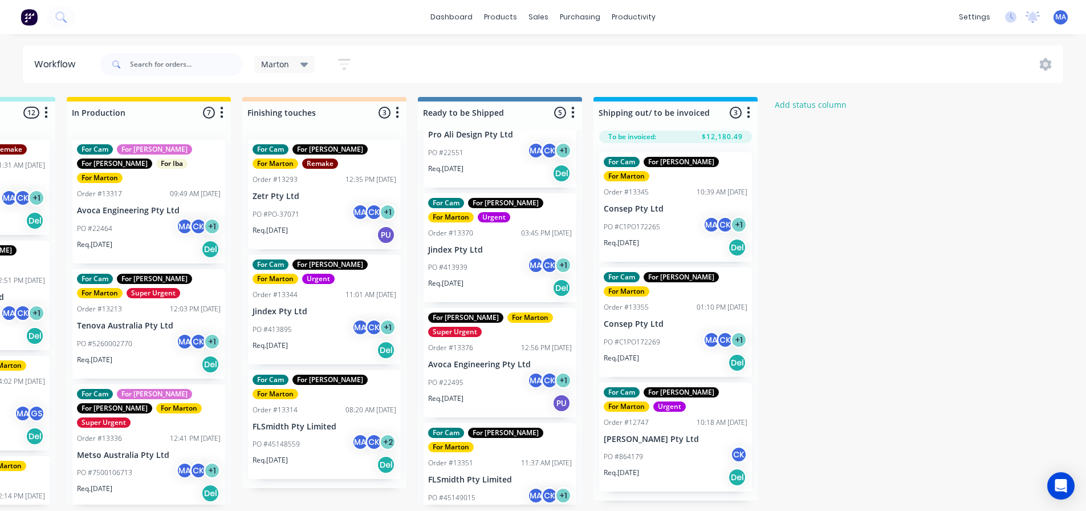
scroll to position [162, 0]
click at [482, 487] on div "PO #45149015 MA CK + 1" at bounding box center [500, 498] width 144 height 22
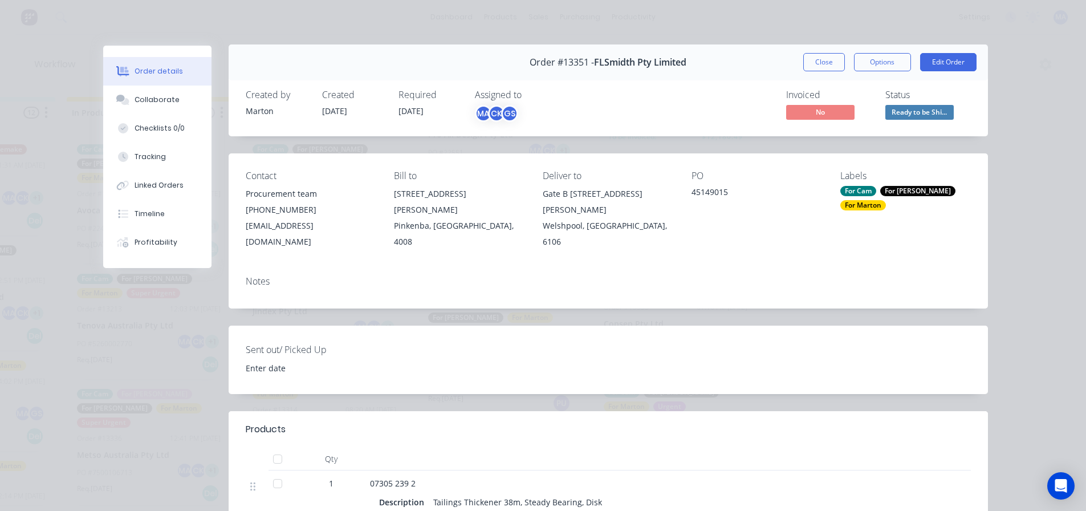
scroll to position [0, 0]
click at [876, 64] on button "Options" at bounding box center [882, 63] width 57 height 18
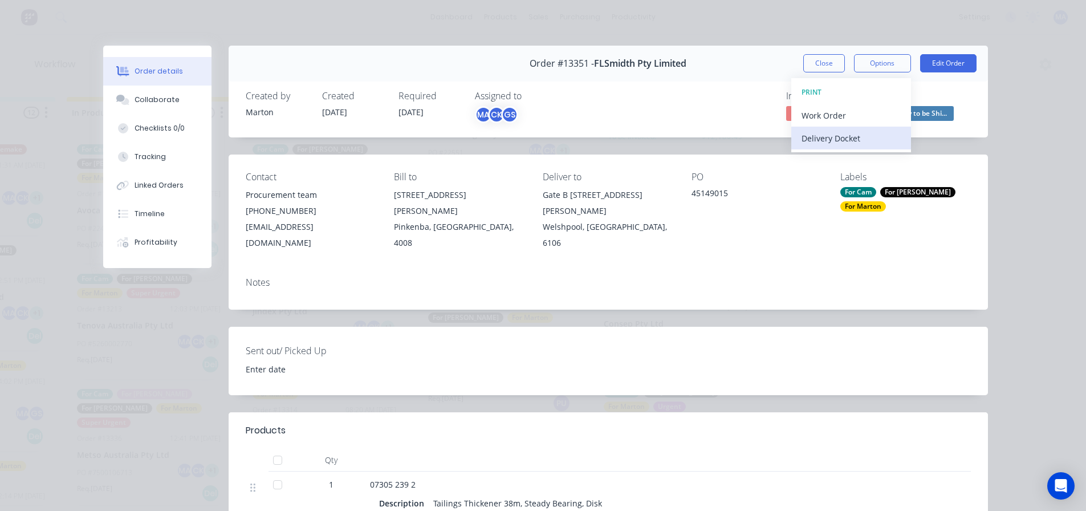
click at [859, 145] on div "Delivery Docket" at bounding box center [850, 138] width 99 height 17
click at [858, 144] on div "Standard" at bounding box center [850, 138] width 99 height 17
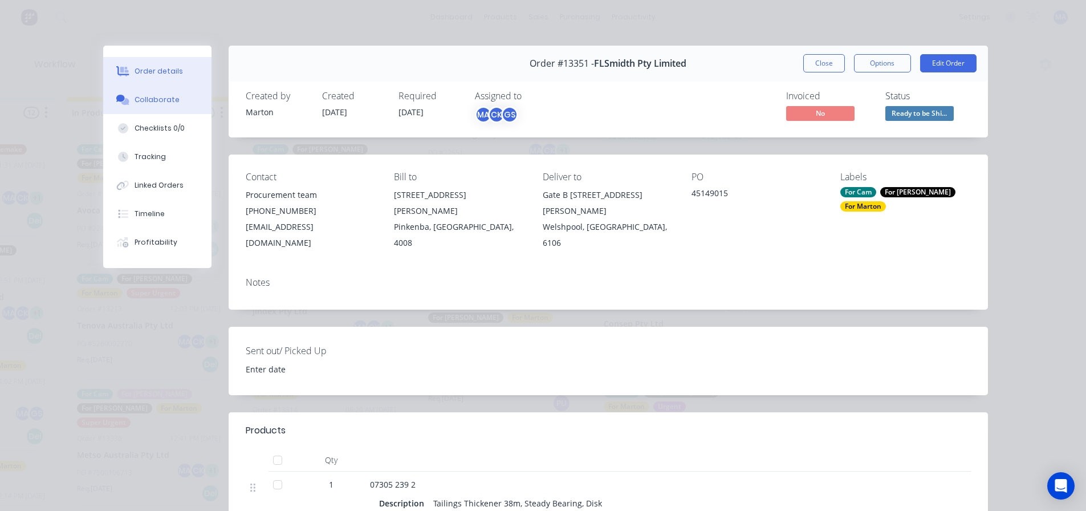
click at [165, 95] on div "Collaborate" at bounding box center [157, 100] width 45 height 10
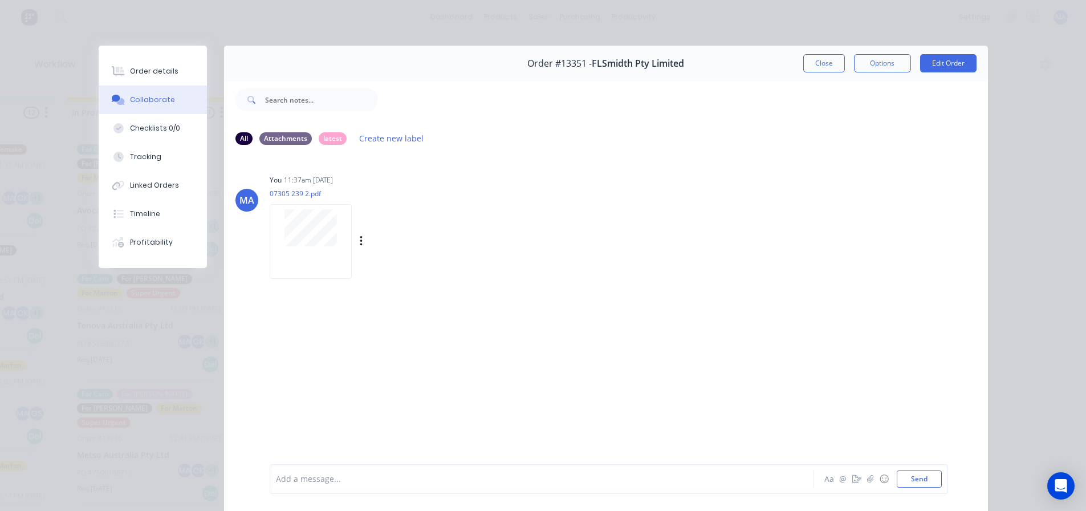
click at [332, 247] on div at bounding box center [311, 241] width 82 height 75
click at [145, 74] on div "Order details" at bounding box center [154, 71] width 48 height 10
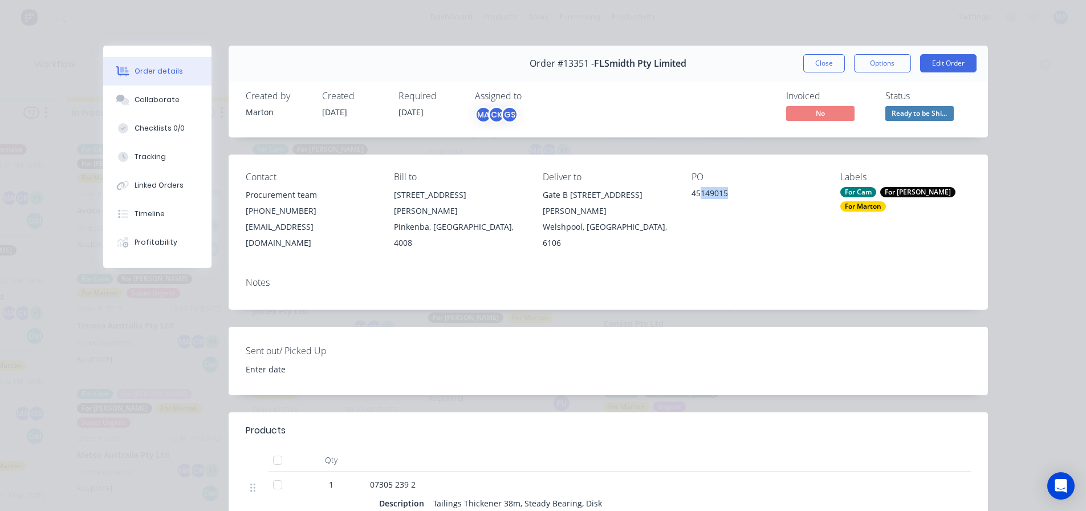
drag, startPoint x: 735, startPoint y: 189, endPoint x: 707, endPoint y: 196, distance: 28.8
click at [699, 194] on div "45149015" at bounding box center [756, 195] width 131 height 16
click at [701, 201] on div "45149015" at bounding box center [756, 195] width 131 height 16
drag, startPoint x: 687, startPoint y: 194, endPoint x: 730, endPoint y: 197, distance: 42.8
click at [730, 197] on div "45149015" at bounding box center [756, 195] width 131 height 16
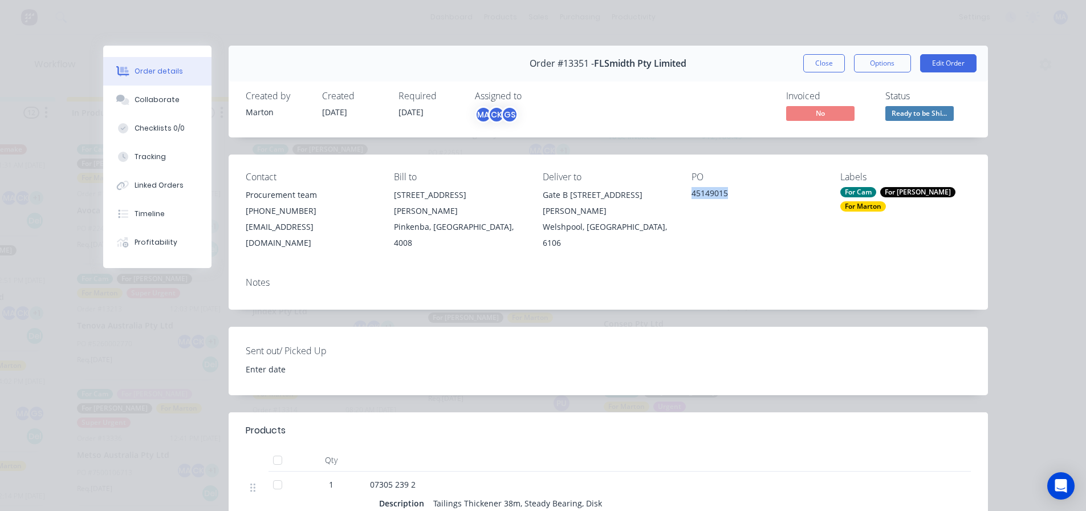
copy div "45149015"
click at [817, 55] on button "Close" at bounding box center [824, 63] width 42 height 18
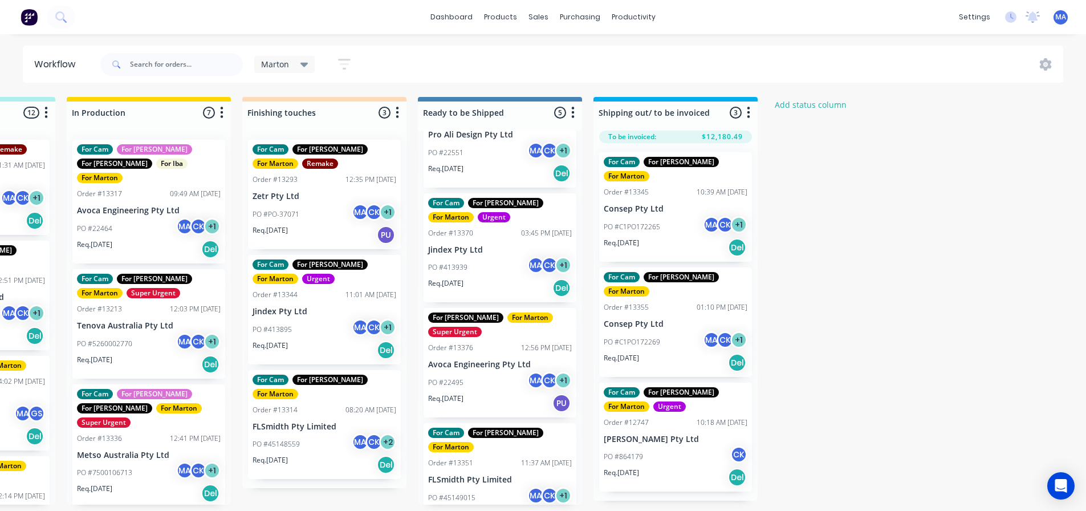
scroll to position [2, 0]
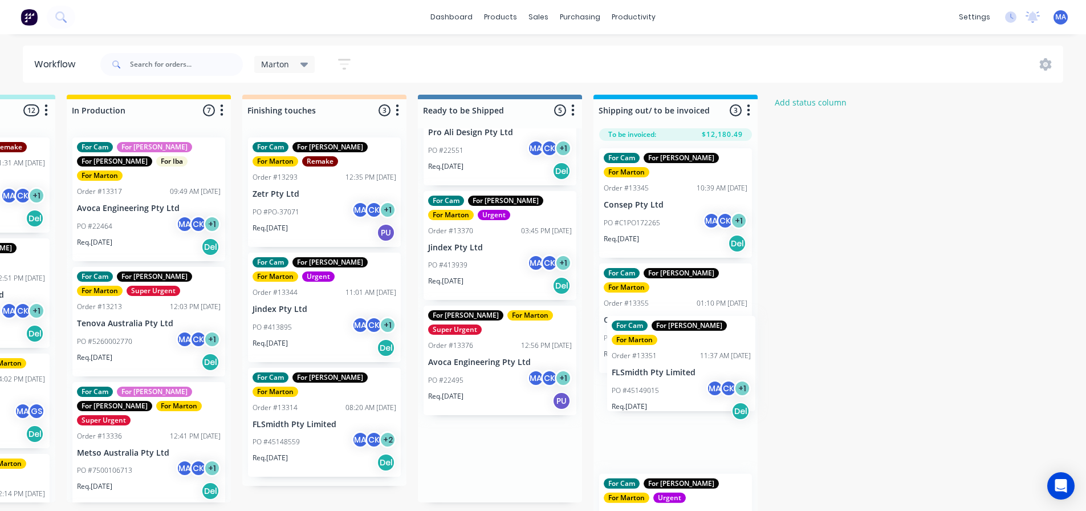
drag, startPoint x: 475, startPoint y: 462, endPoint x: 662, endPoint y: 368, distance: 209.5
click at [662, 368] on div "Submitted 2 Status colour #32CD32 hex #32CD32 Save Cancel Summaries Total order…" at bounding box center [292, 305] width 1570 height 420
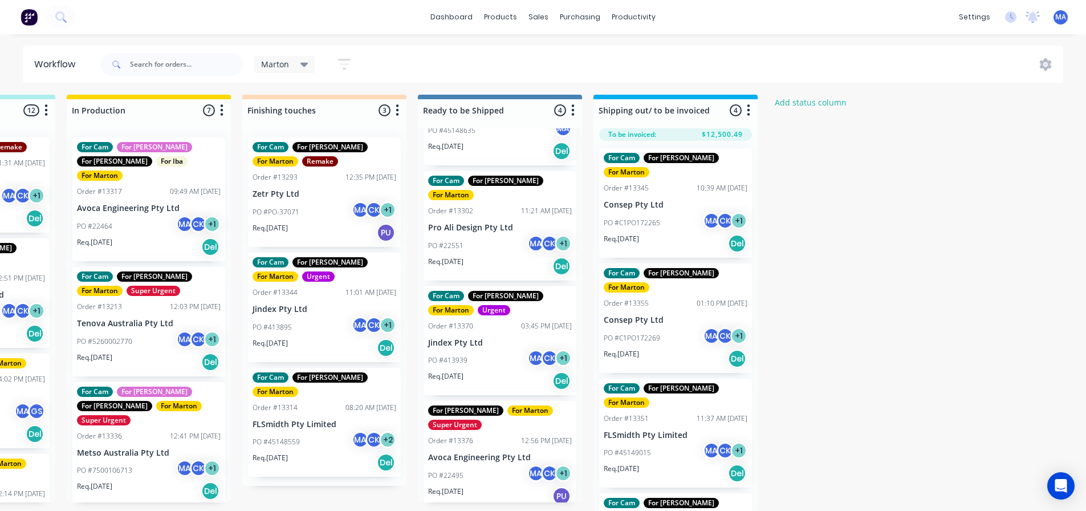
scroll to position [62, 0]
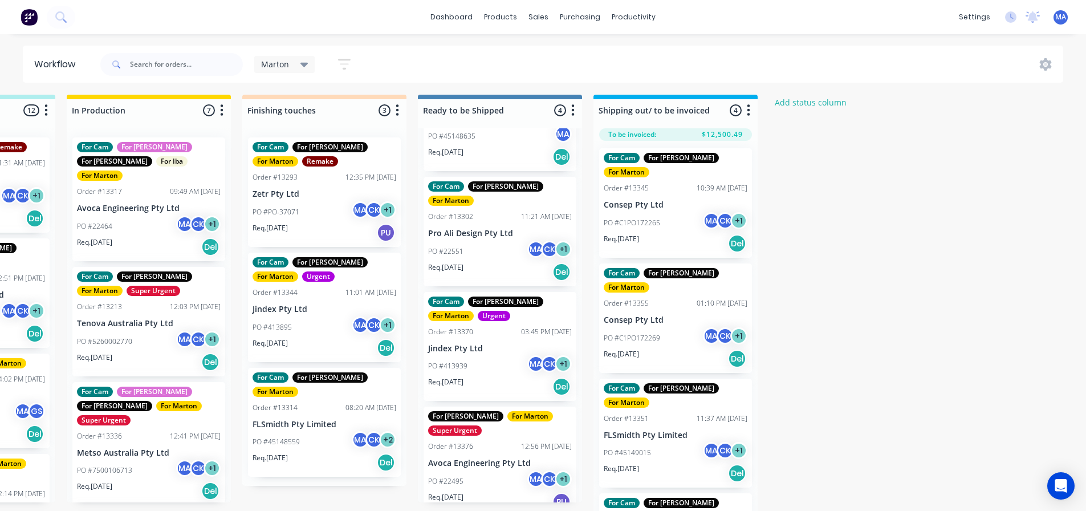
click at [479, 455] on div "For Gary For Marton Super Urgent Order #13376 12:56 PM 03/10/25 Avoca Engineeri…" at bounding box center [500, 460] width 153 height 109
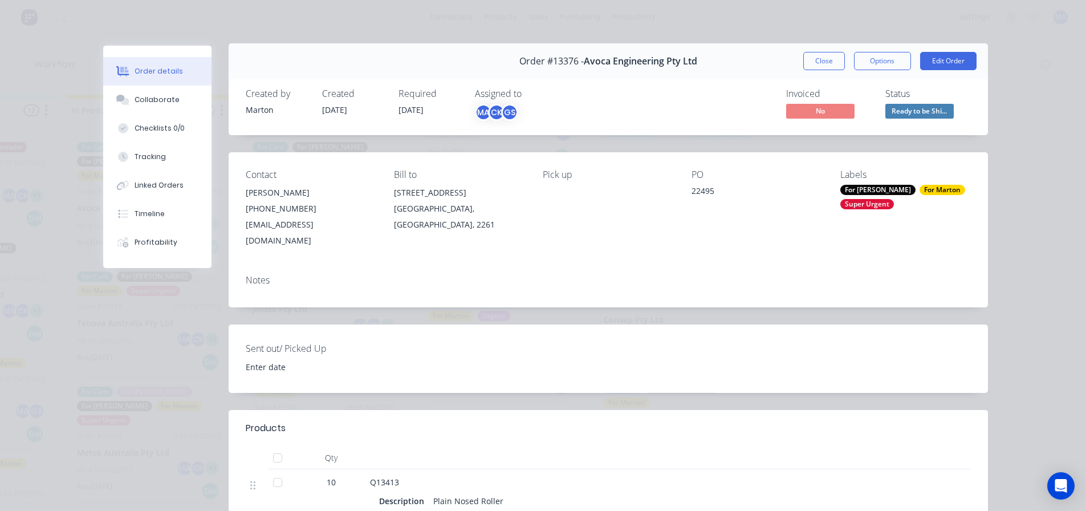
scroll to position [0, 0]
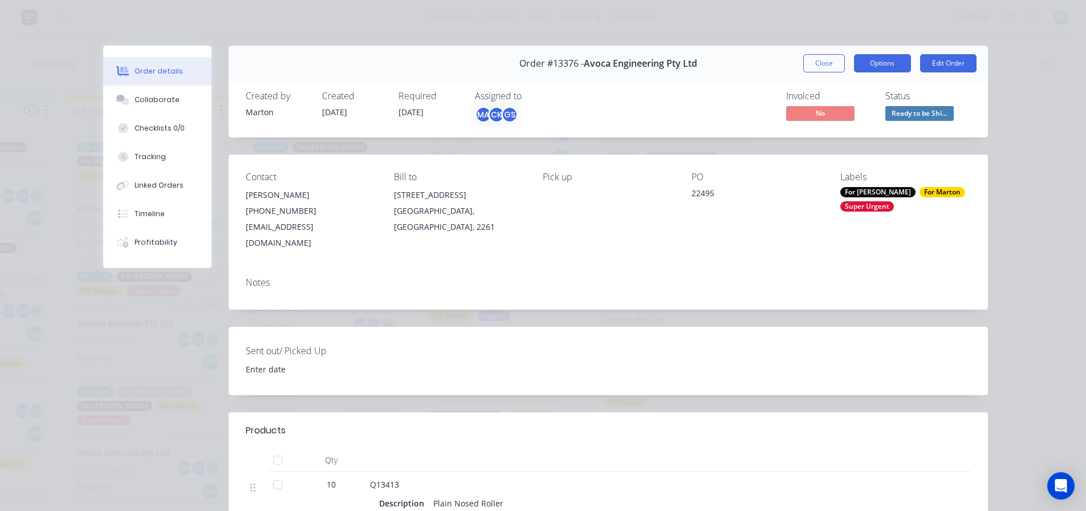
click at [878, 65] on button "Options" at bounding box center [882, 63] width 57 height 18
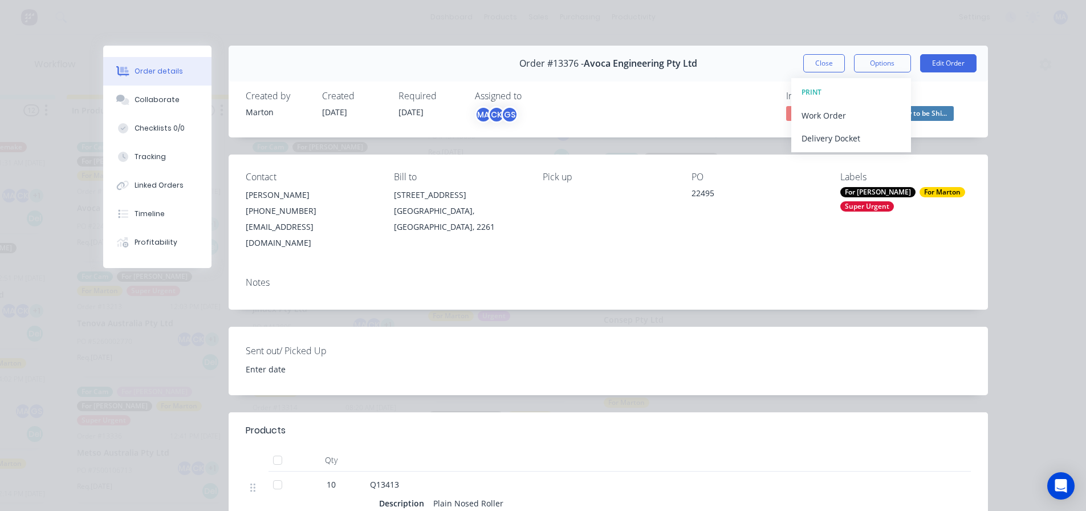
click at [740, 97] on div "Invoiced No Status Ready to be Shi..." at bounding box center [780, 107] width 382 height 33
click at [822, 67] on button "Close" at bounding box center [824, 63] width 42 height 18
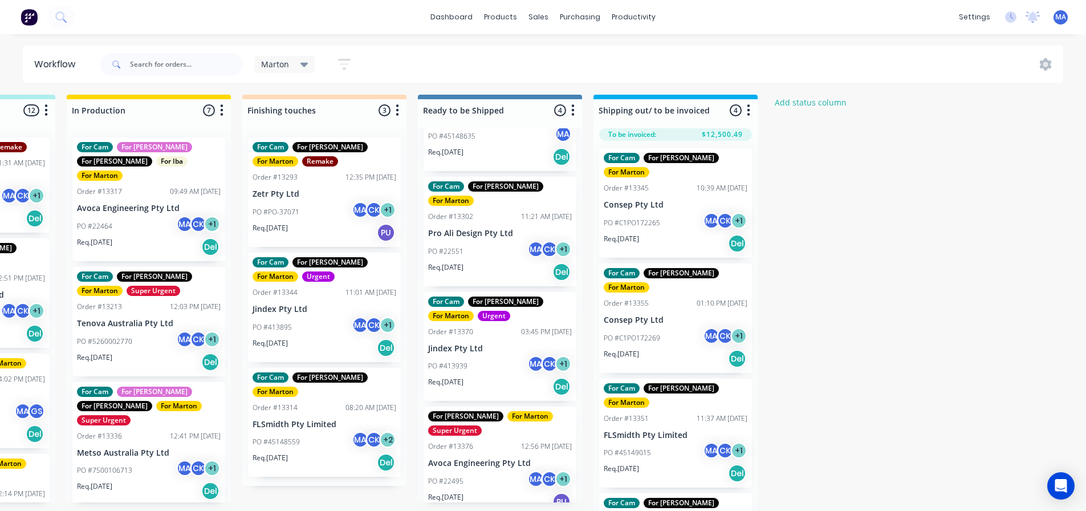
click at [508, 344] on p "Jindex Pty Ltd" at bounding box center [500, 349] width 144 height 10
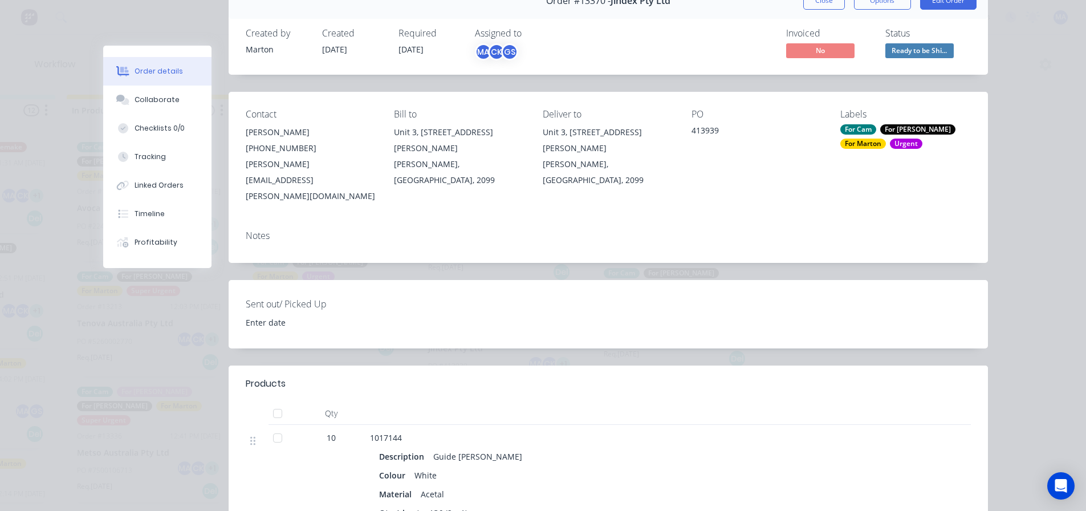
scroll to position [57, 0]
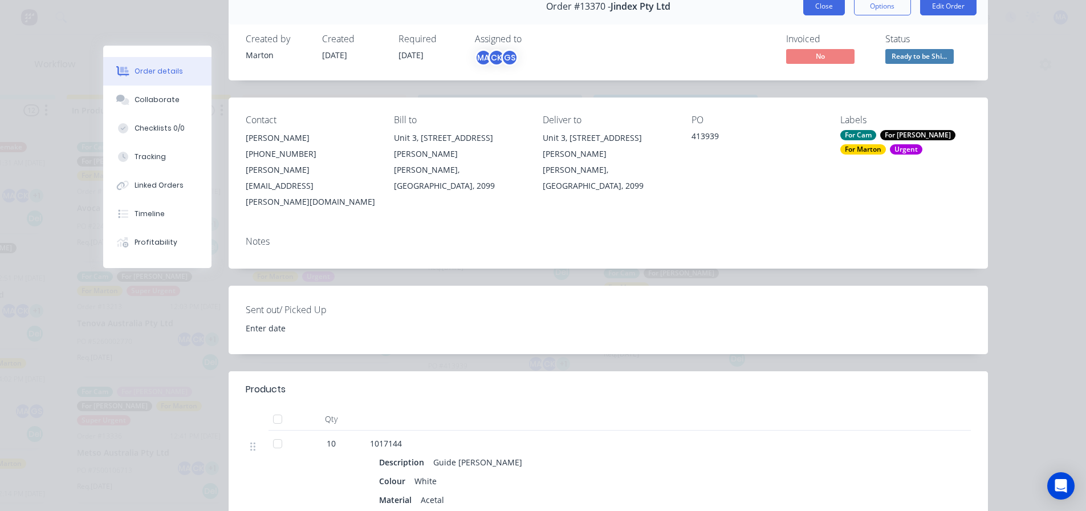
click at [812, 6] on button "Close" at bounding box center [824, 6] width 42 height 18
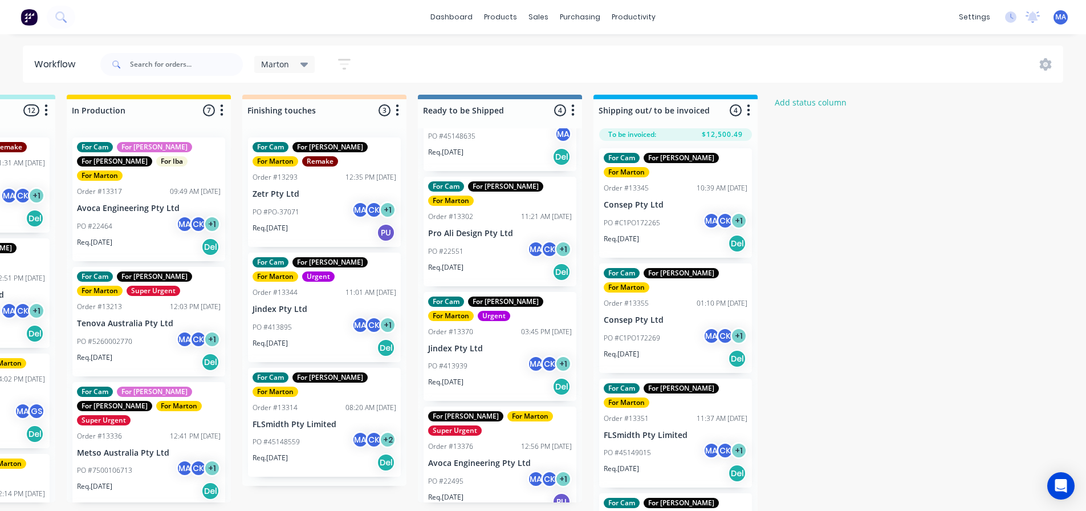
click at [480, 357] on div "PO #413939 MA CK + 1" at bounding box center [500, 366] width 144 height 22
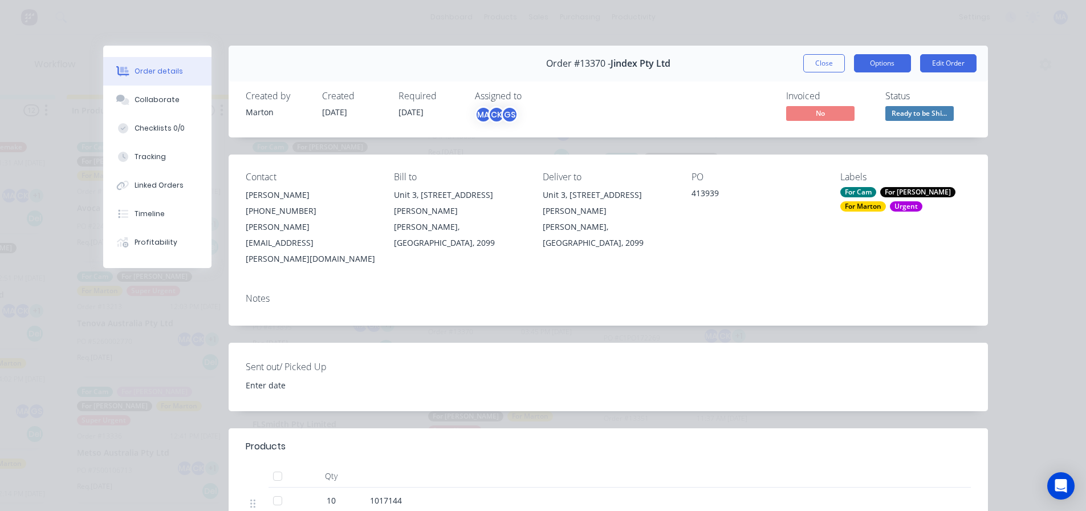
click at [868, 55] on button "Options" at bounding box center [882, 63] width 57 height 18
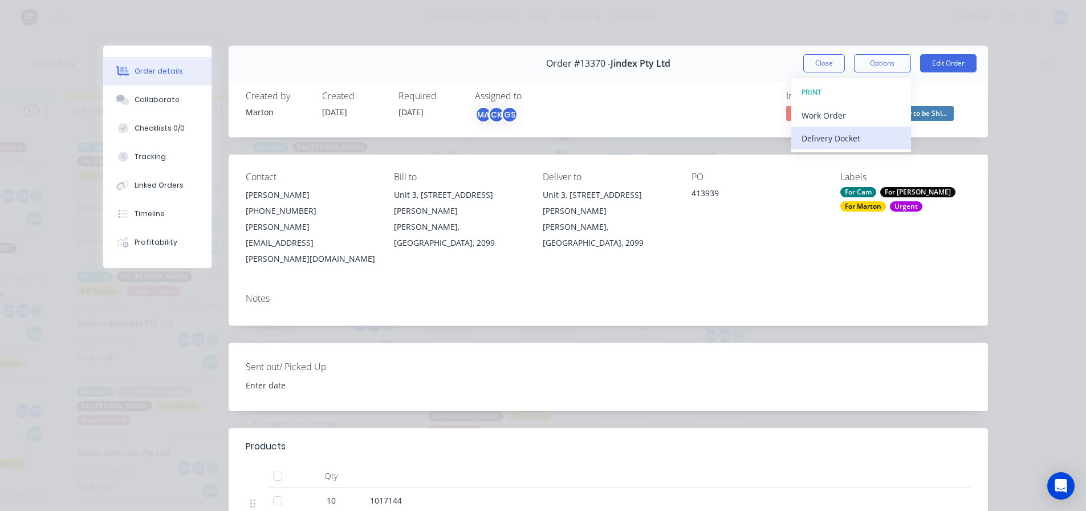
click at [833, 136] on div "Delivery Docket" at bounding box center [850, 138] width 99 height 17
click at [833, 139] on div "Standard" at bounding box center [850, 138] width 99 height 17
click at [810, 70] on button "Close" at bounding box center [824, 63] width 42 height 18
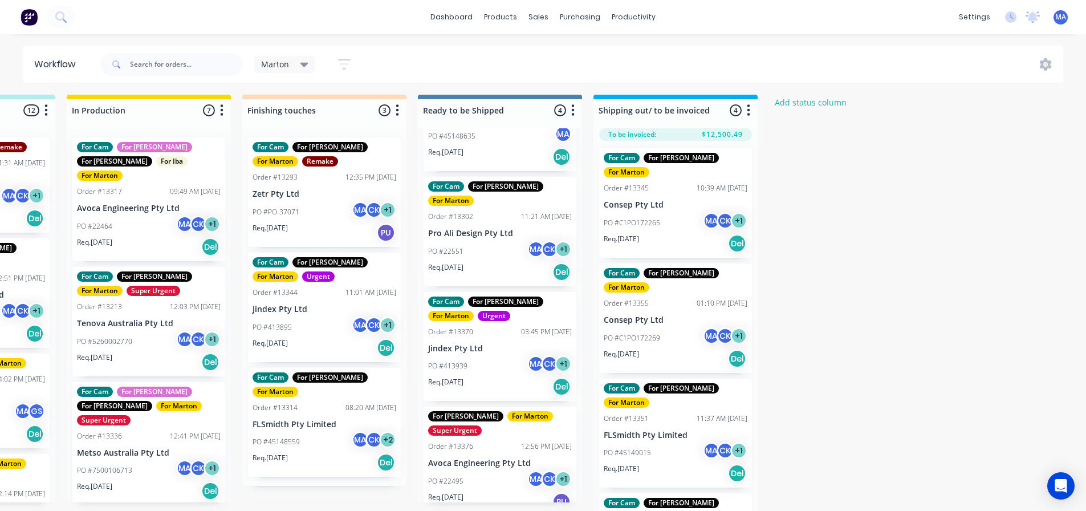
click at [500, 357] on div "PO #413939 MA CK + 1" at bounding box center [500, 366] width 144 height 22
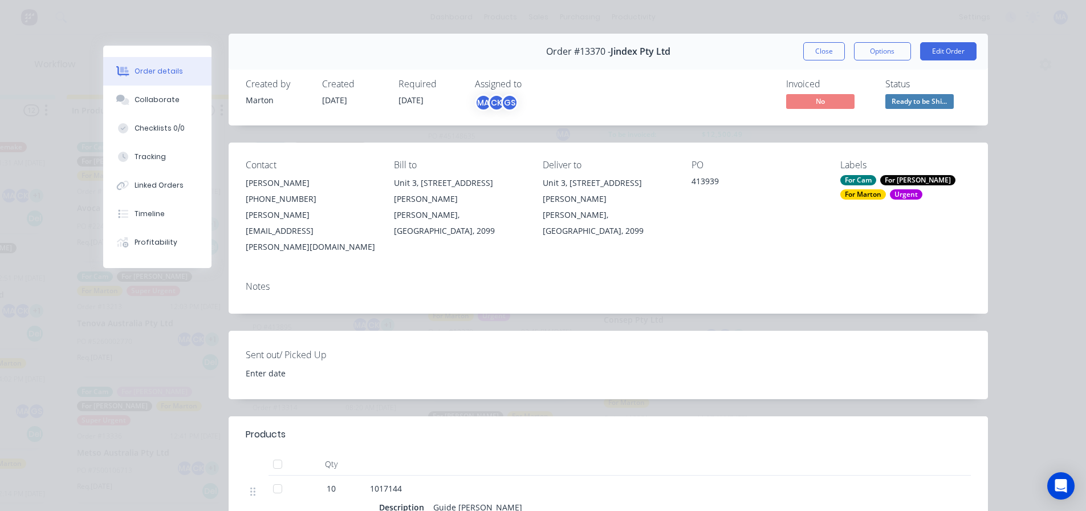
scroll to position [0, 0]
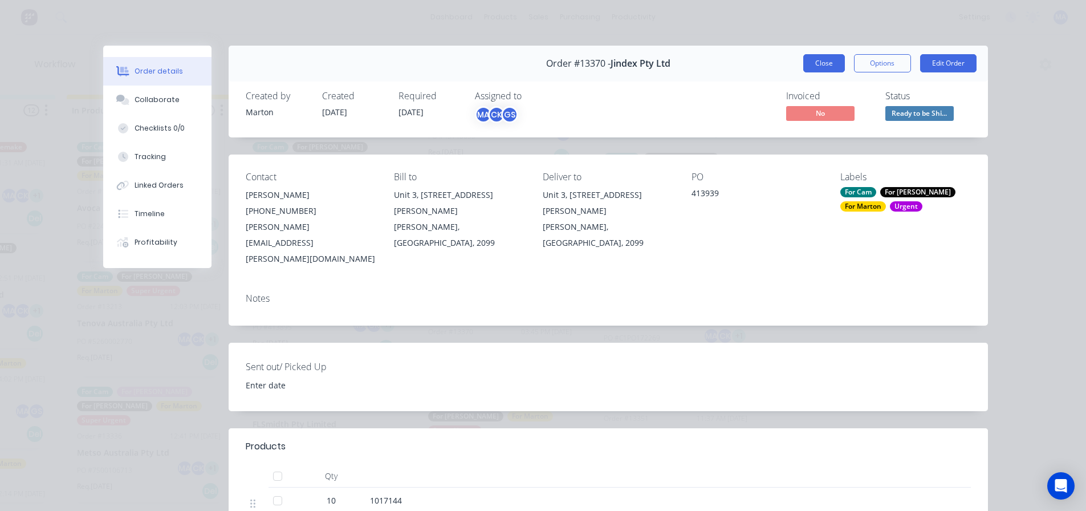
click at [825, 58] on button "Close" at bounding box center [824, 63] width 42 height 18
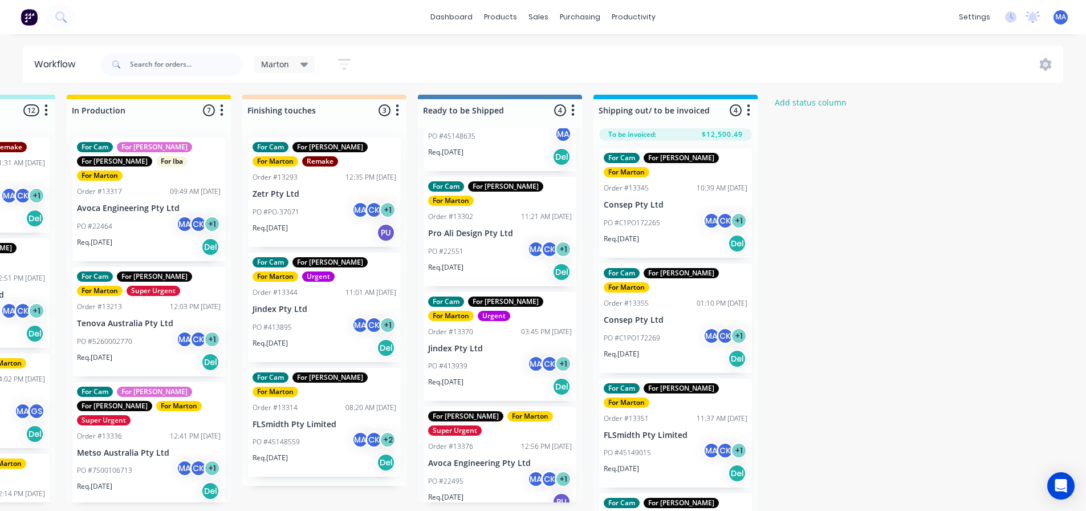
drag, startPoint x: 507, startPoint y: 347, endPoint x: 605, endPoint y: 274, distance: 121.4
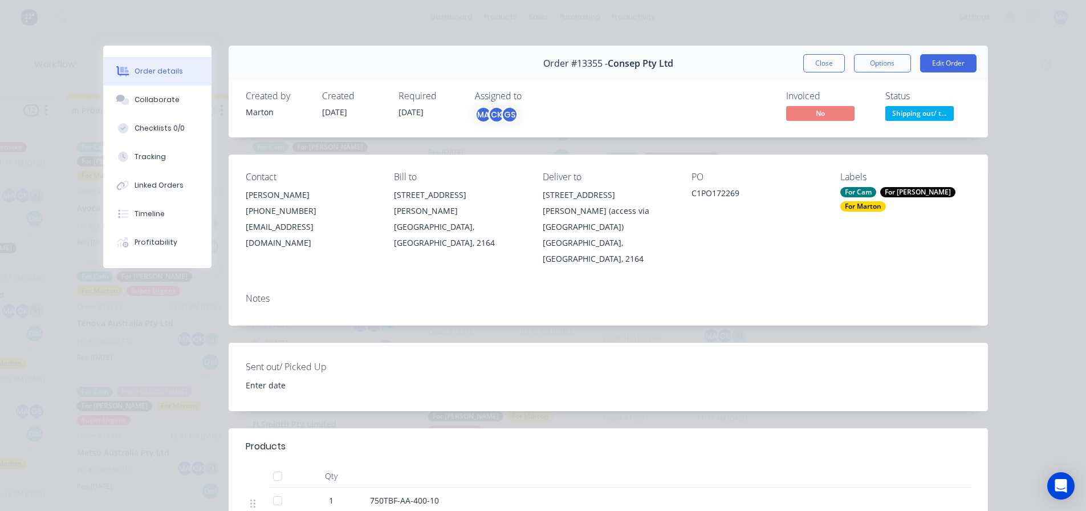
click at [832, 56] on button "Close" at bounding box center [824, 63] width 42 height 18
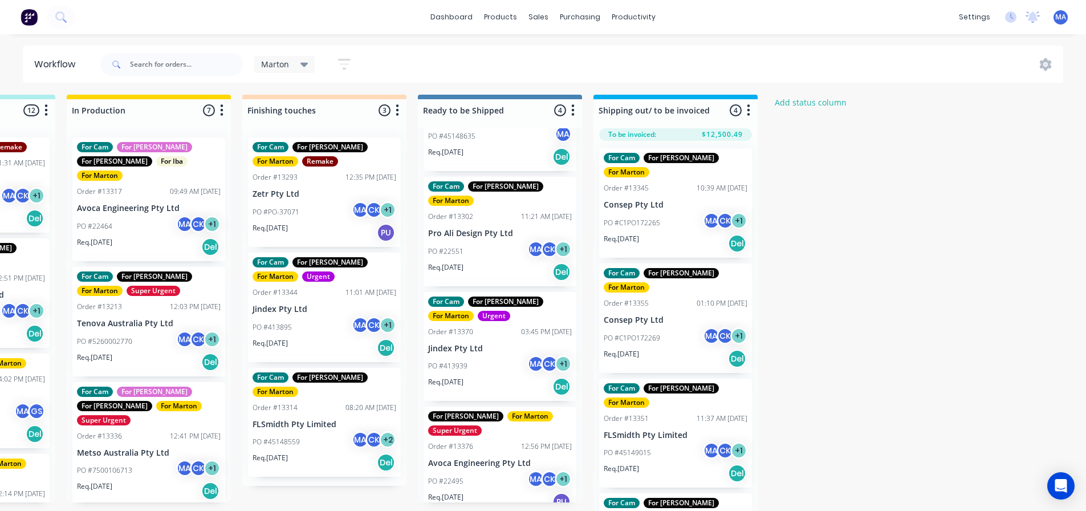
click at [877, 291] on div "Submitted 2 Status colour #32CD32 hex #32CD32 Save Cancel Summaries Total order…" at bounding box center [292, 305] width 1570 height 420
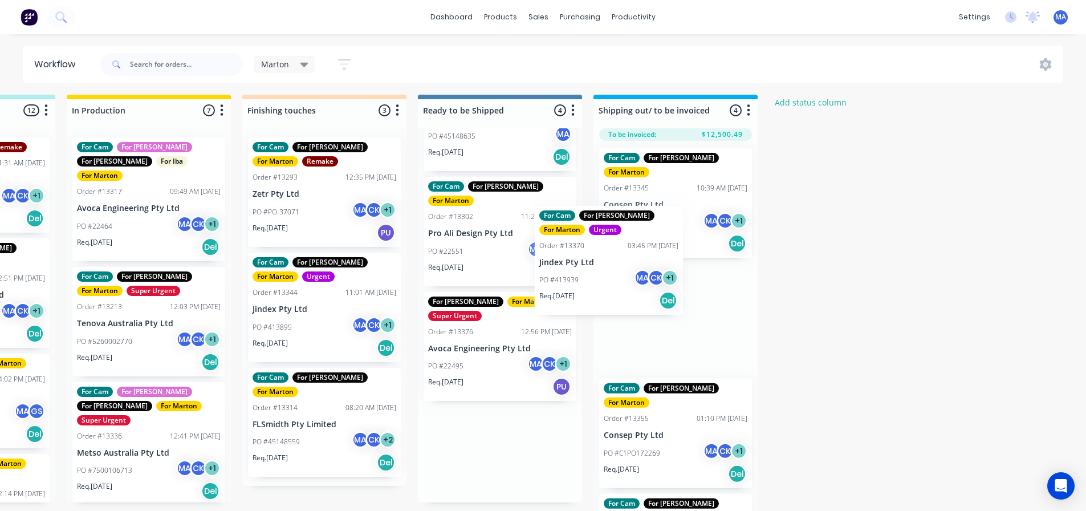
drag, startPoint x: 499, startPoint y: 335, endPoint x: 620, endPoint y: 258, distance: 143.0
click at [620, 258] on div "Submitted 2 Status colour #32CD32 hex #32CD32 Save Cancel Summaries Total order…" at bounding box center [292, 305] width 1570 height 420
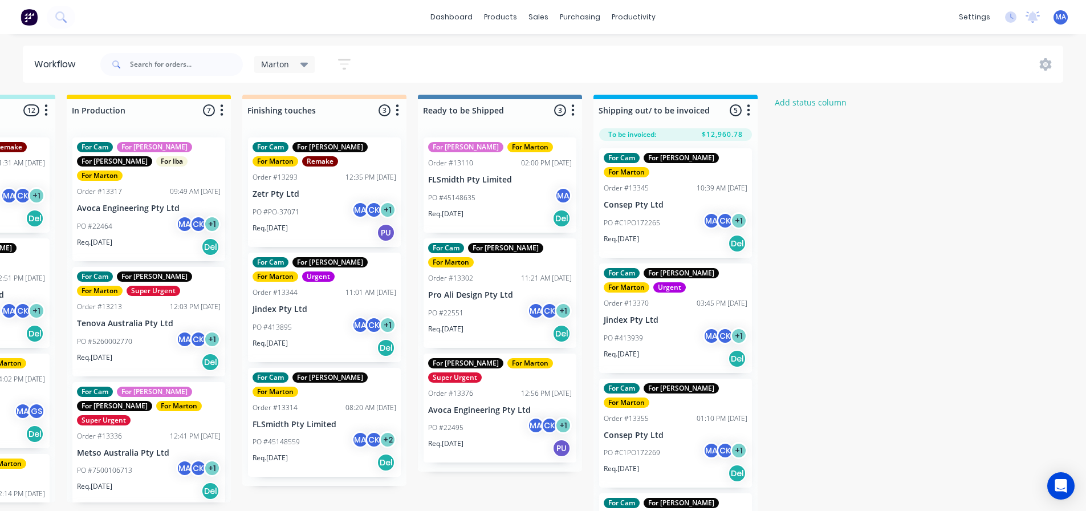
click at [506, 324] on div "Req. [DATE] Del" at bounding box center [500, 333] width 144 height 19
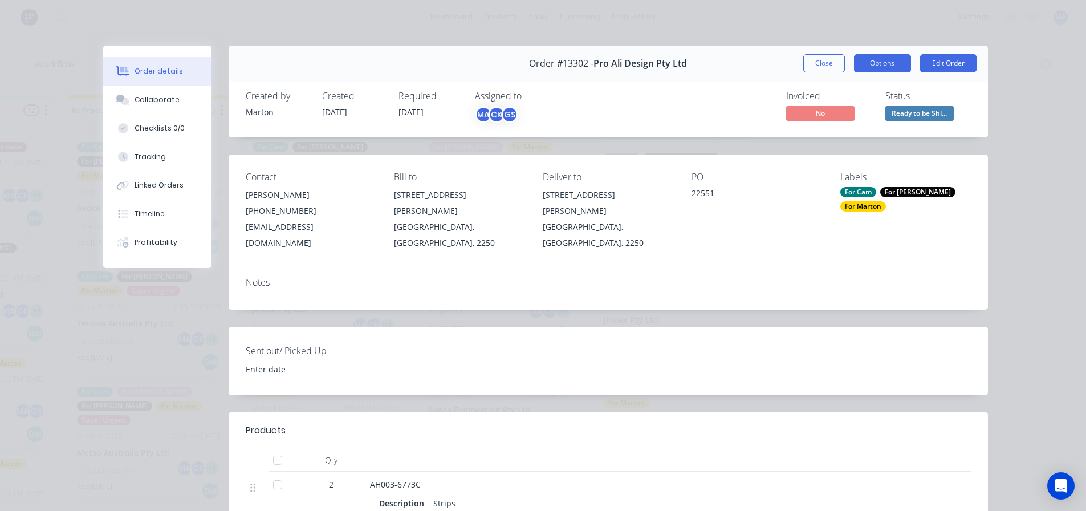
click at [869, 59] on button "Options" at bounding box center [882, 63] width 57 height 18
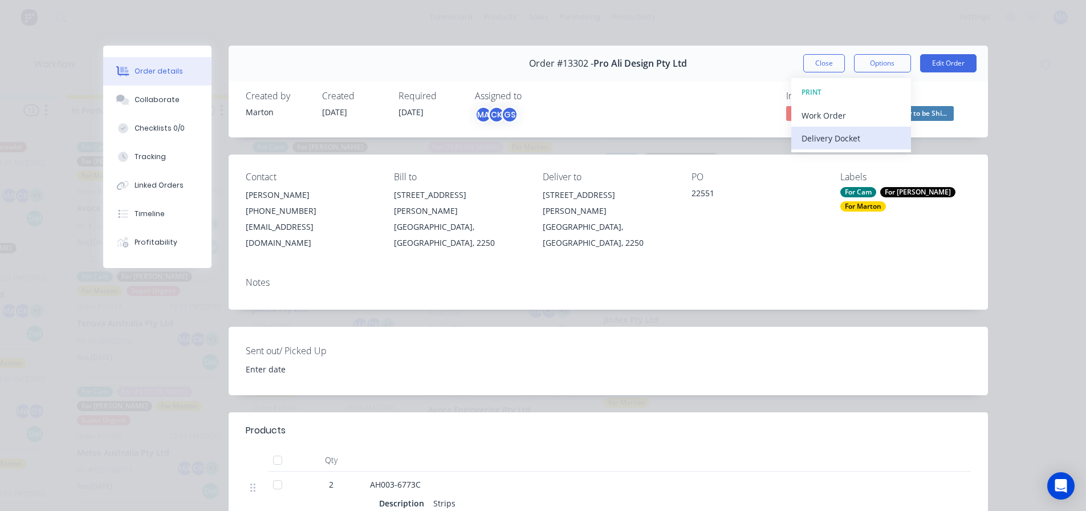
click at [850, 131] on div "Delivery Docket" at bounding box center [850, 138] width 99 height 17
click at [844, 144] on div "Standard" at bounding box center [850, 138] width 99 height 17
click at [810, 66] on button "Close" at bounding box center [824, 63] width 42 height 18
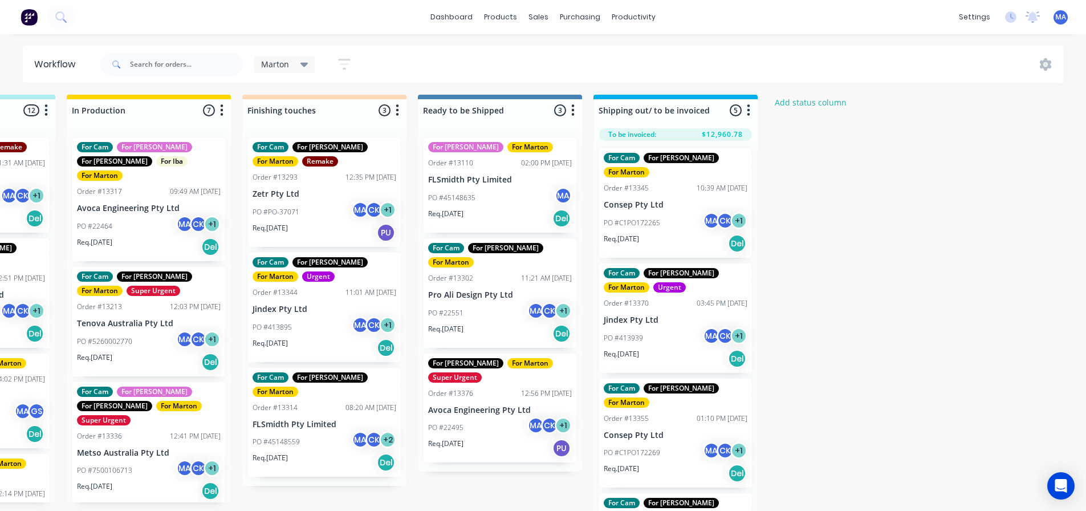
click at [491, 302] on div "PO #22551 MA CK + 1" at bounding box center [500, 313] width 144 height 22
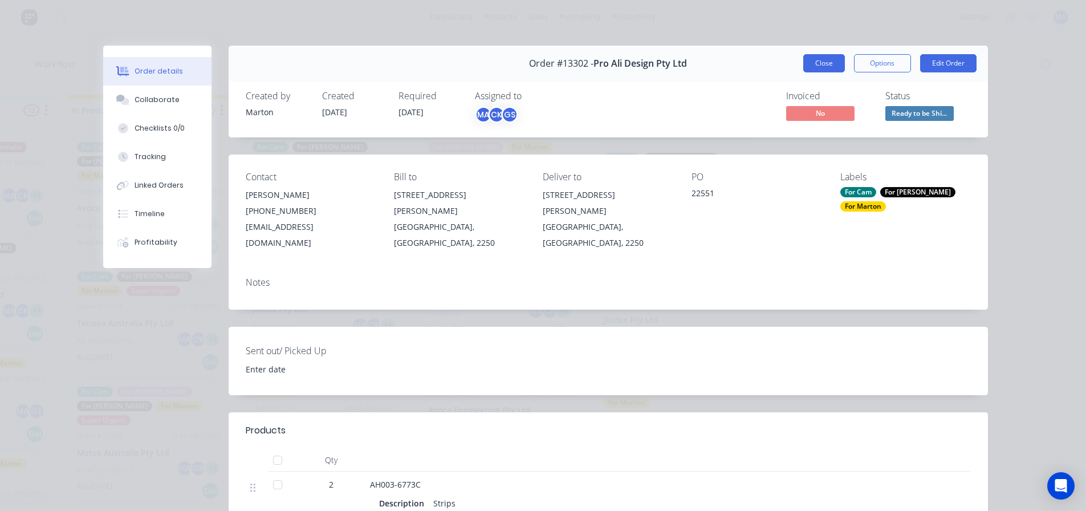
click at [831, 63] on button "Close" at bounding box center [824, 63] width 42 height 18
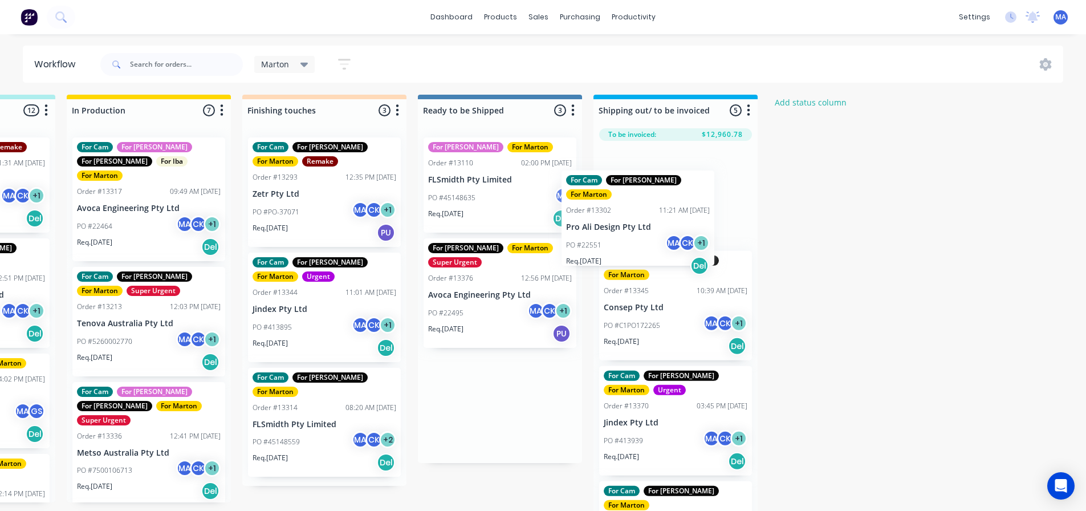
drag, startPoint x: 498, startPoint y: 299, endPoint x: 639, endPoint y: 231, distance: 156.3
click at [639, 231] on div "Submitted 2 Status colour #32CD32 hex #32CD32 Save Cancel Summaries Total order…" at bounding box center [292, 305] width 1570 height 420
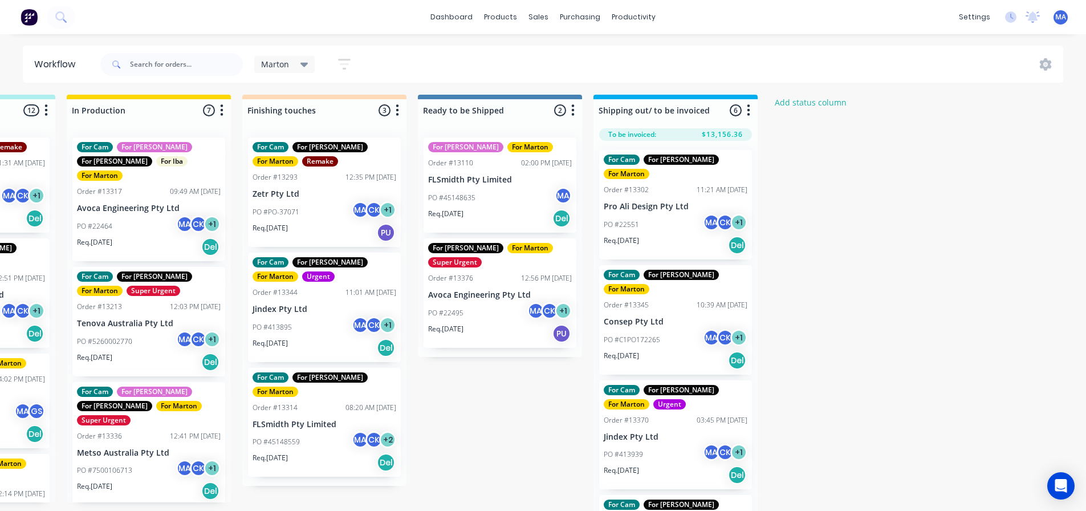
click at [530, 196] on div "PO #45148635 MA" at bounding box center [500, 198] width 144 height 22
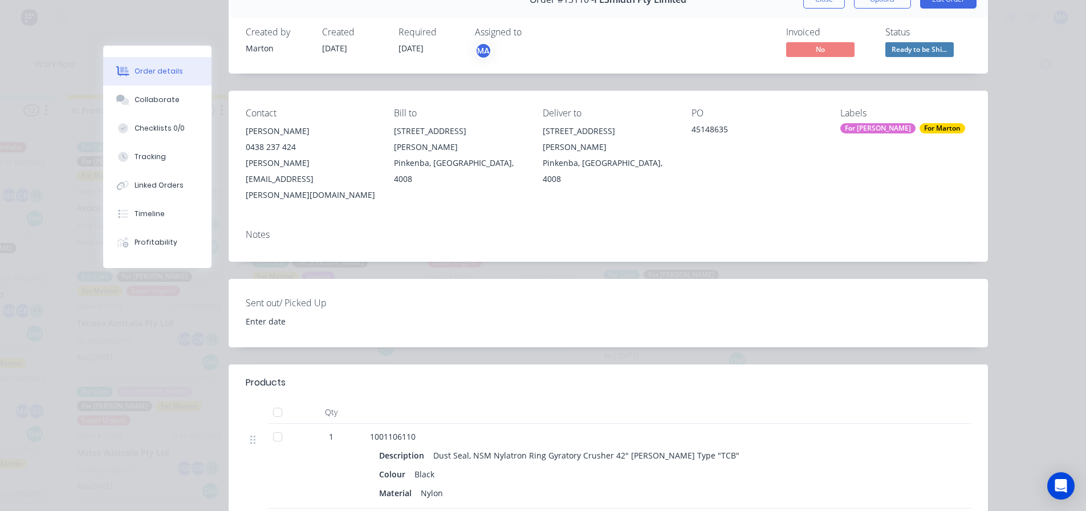
scroll to position [57, 0]
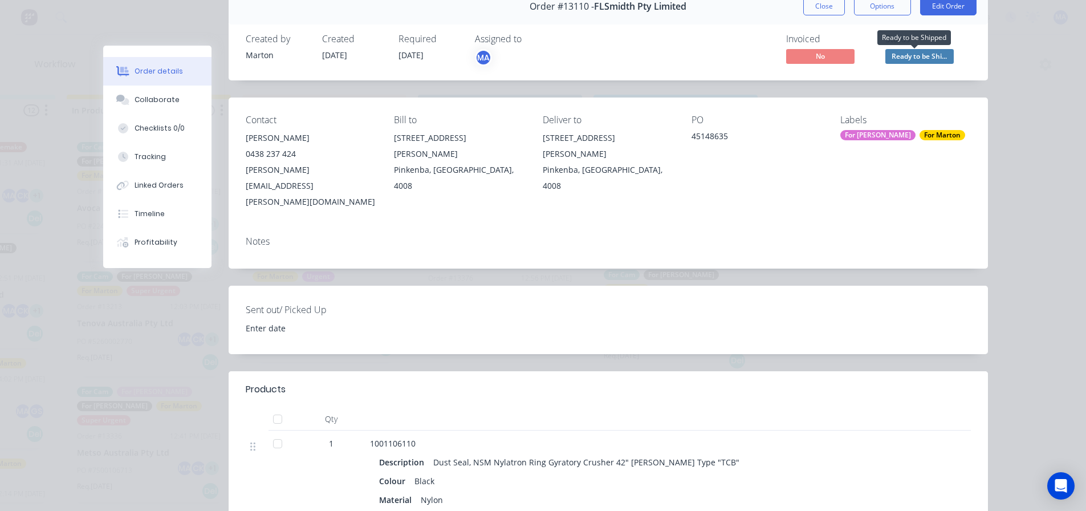
click at [922, 54] on span "Ready to be Shi..." at bounding box center [919, 56] width 68 height 14
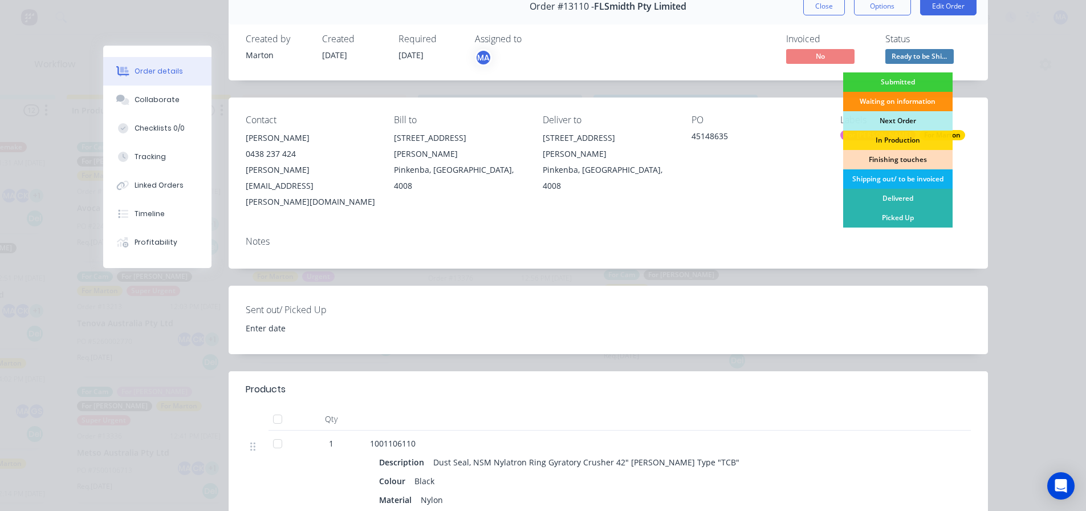
scroll to position [0, 0]
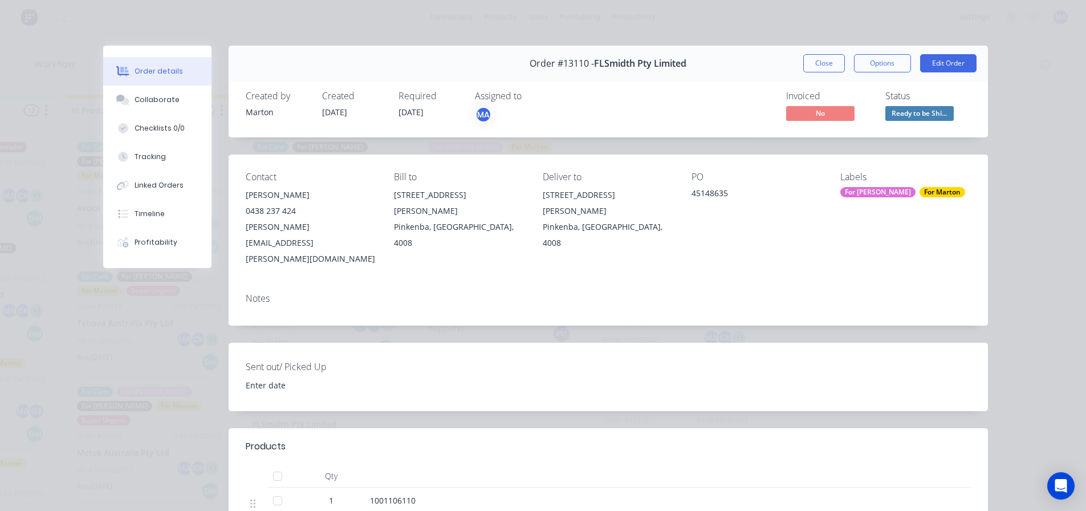
click at [804, 137] on div "Order #13110 - FLSmidth Pty Limited Close Options Edit Order Created by Marton …" at bounding box center [545, 426] width 885 height 760
click at [900, 111] on span "Ready to be Shi..." at bounding box center [919, 113] width 68 height 14
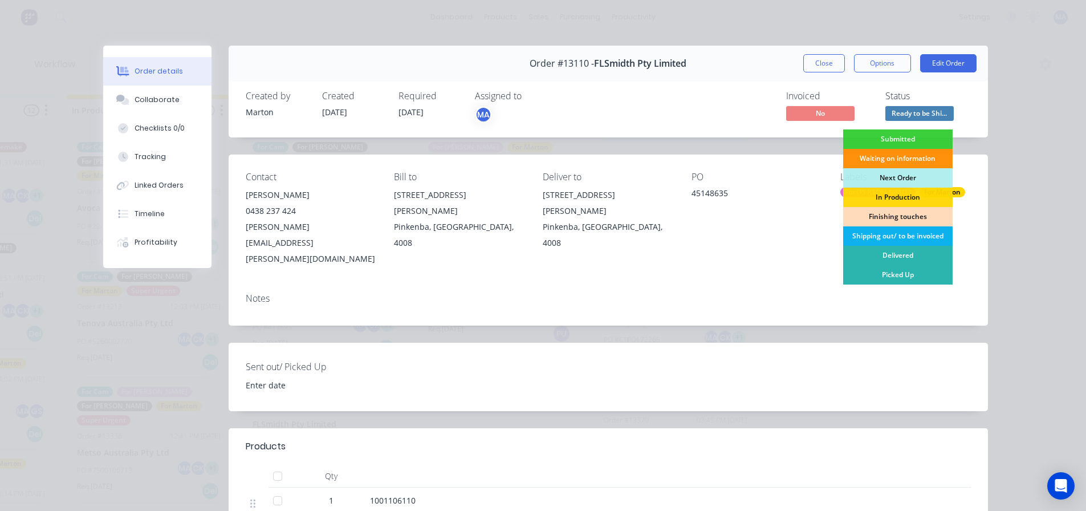
click at [801, 148] on div "Order #13110 - FLSmidth Pty Limited Close Options Edit Order Created by Marton …" at bounding box center [545, 426] width 885 height 760
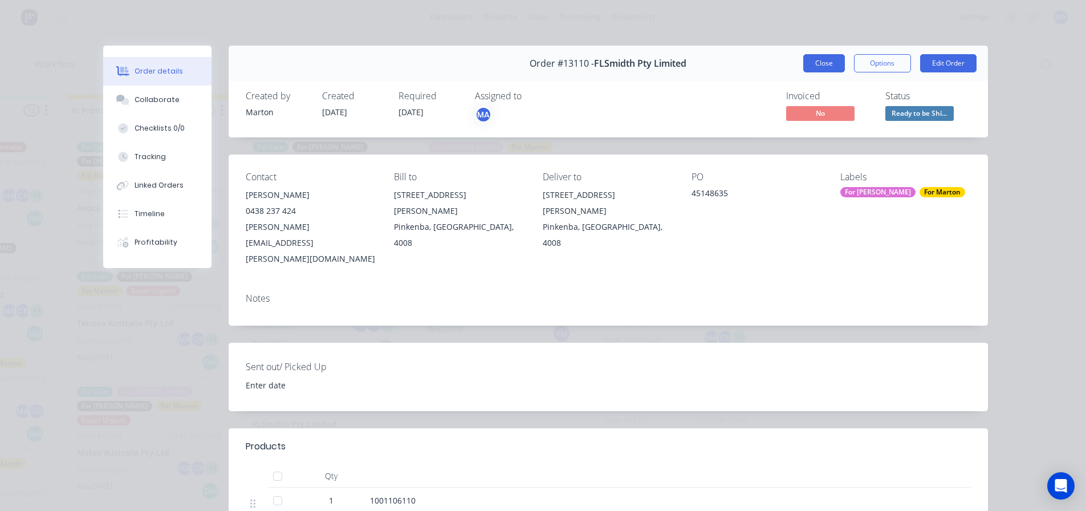
click at [817, 68] on button "Close" at bounding box center [824, 63] width 42 height 18
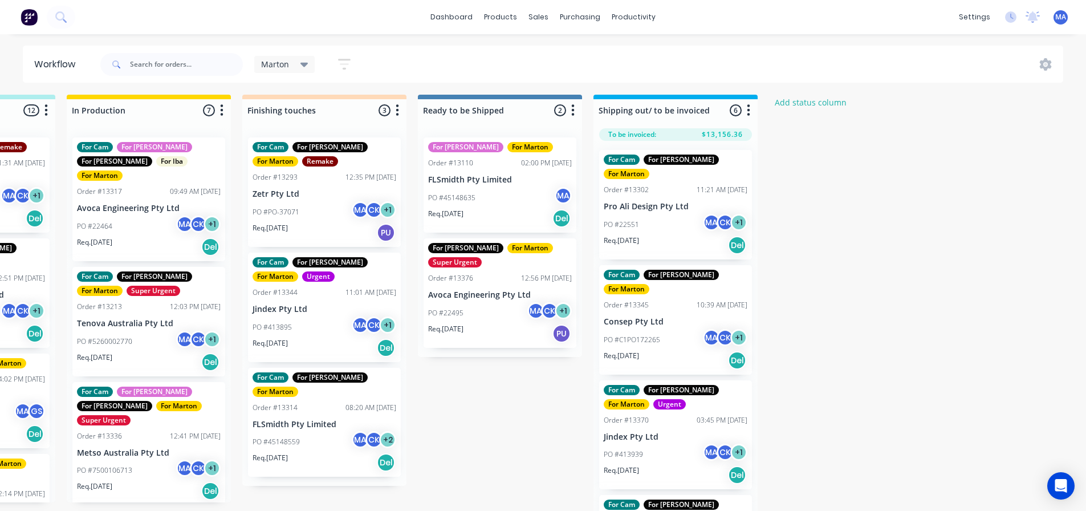
click at [517, 411] on div "Submitted 2 Status colour #32CD32 hex #32CD32 Save Cancel Summaries Total order…" at bounding box center [292, 305] width 1570 height 420
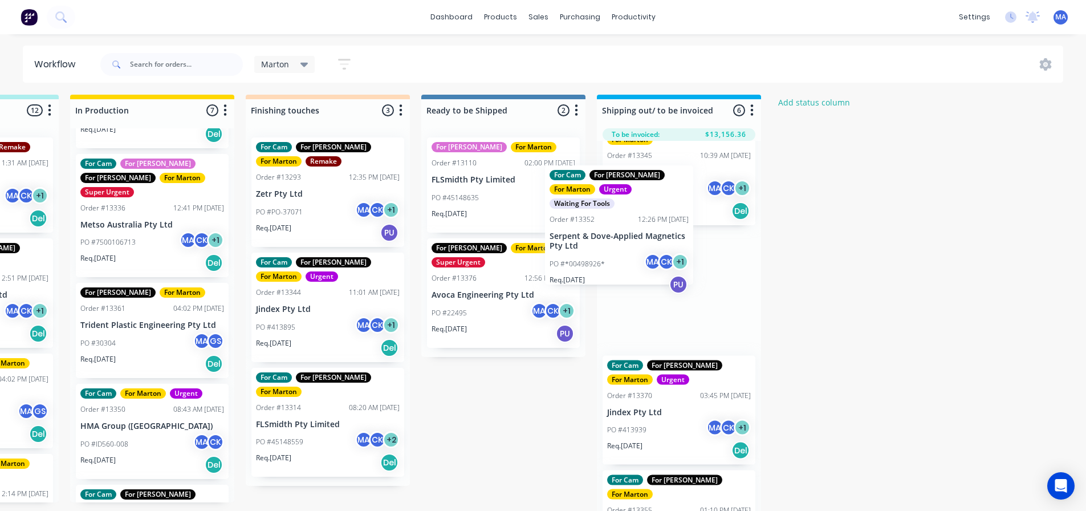
scroll to position [144, 0]
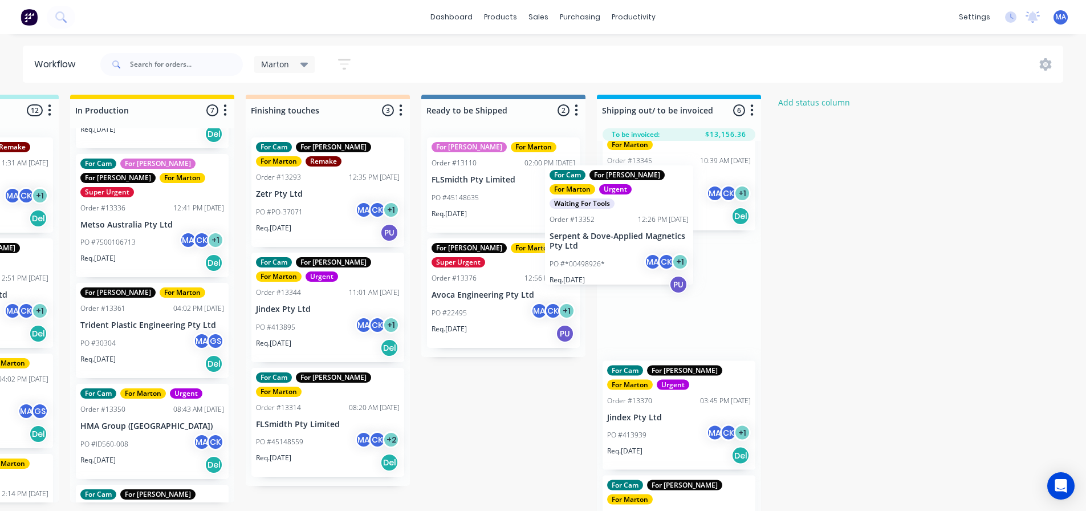
drag, startPoint x: 139, startPoint y: 333, endPoint x: 614, endPoint y: 244, distance: 483.7
click at [614, 244] on div "Submitted 2 Status colour #32CD32 hex #32CD32 Save Cancel Summaries Total order…" at bounding box center [295, 305] width 1570 height 420
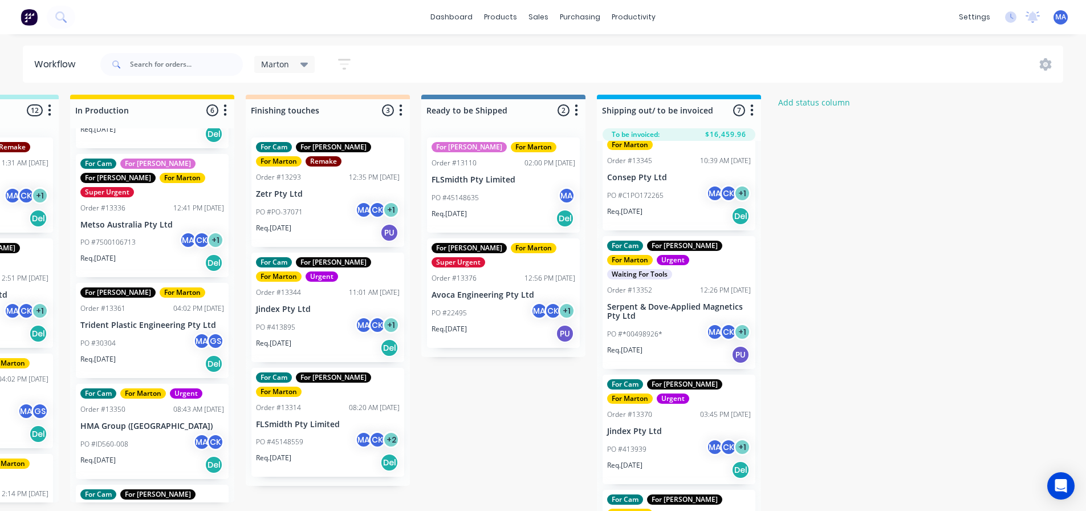
click at [673, 302] on p "Serpent & Dove-Applied Magnetics Pty Ltd" at bounding box center [679, 311] width 144 height 19
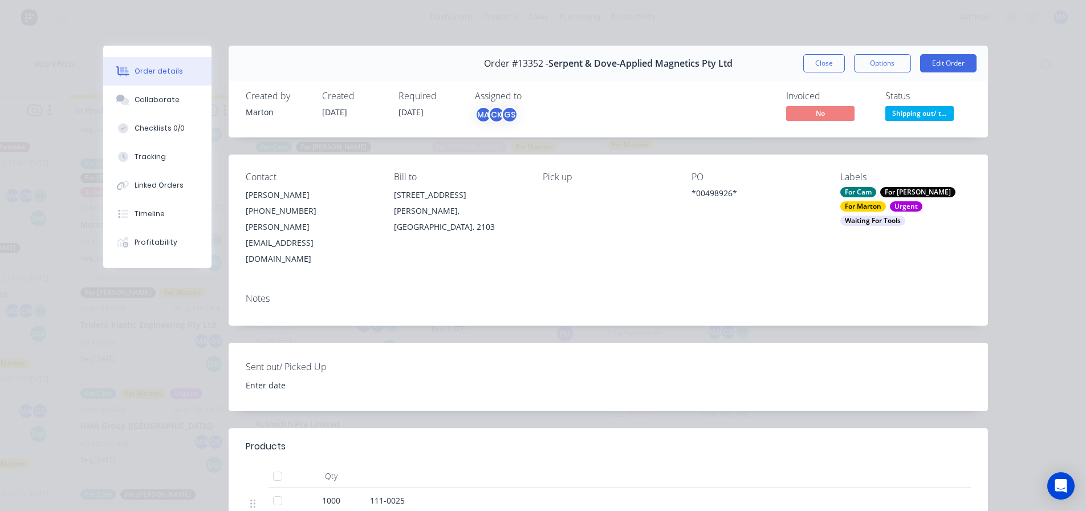
click at [897, 215] on div "Waiting For Tools" at bounding box center [872, 220] width 65 height 10
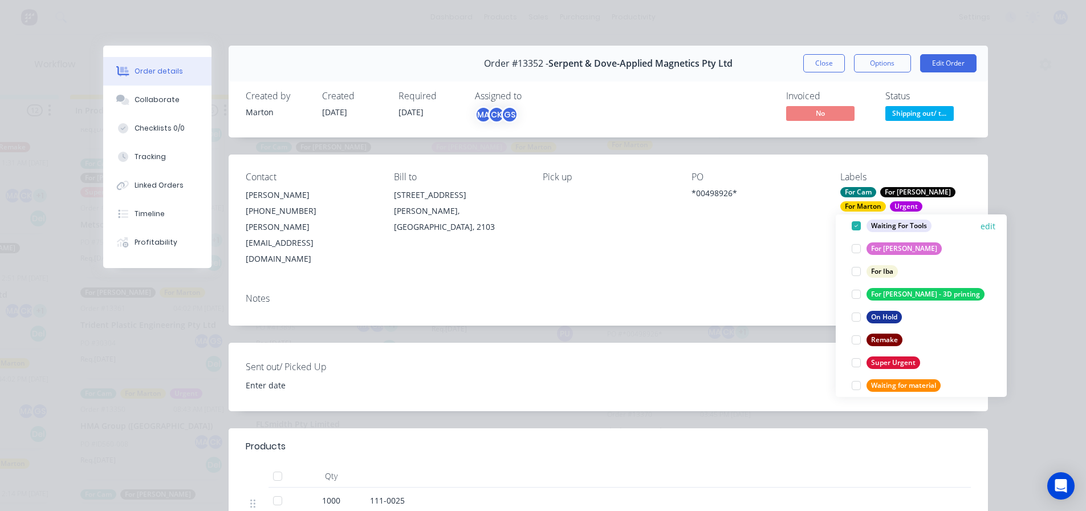
click at [853, 225] on div at bounding box center [856, 225] width 23 height 23
click at [796, 241] on div "Contact Adrian Heard (02) 9971 7577 adrian.heard@serpent-dove.com Bill to 2/6 T…" at bounding box center [608, 218] width 759 height 129
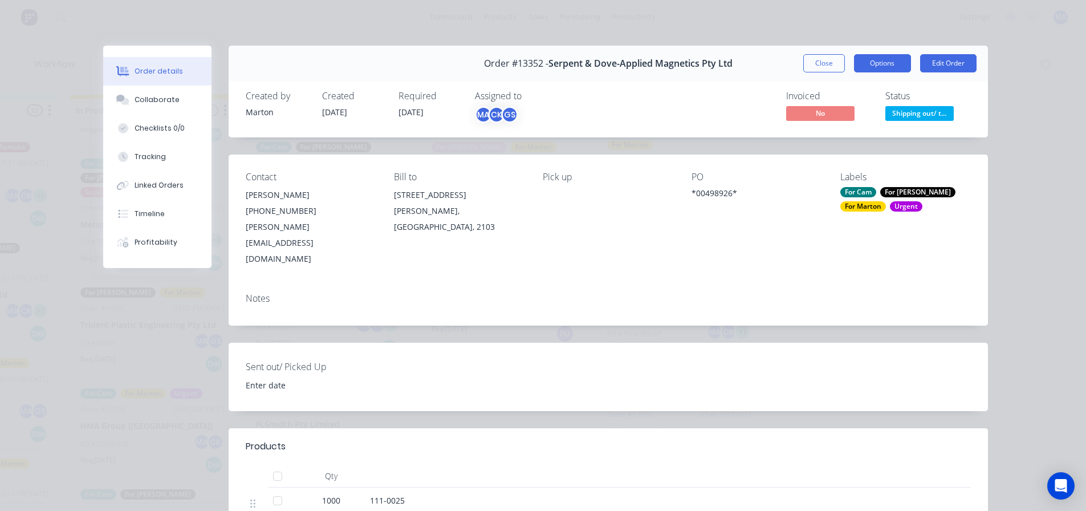
click at [884, 68] on button "Options" at bounding box center [882, 63] width 57 height 18
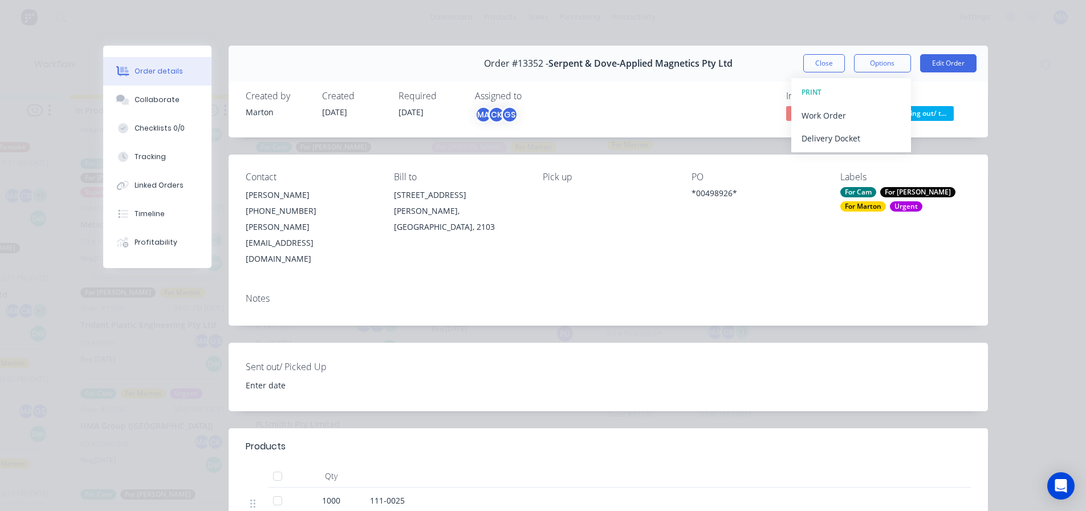
click at [851, 151] on div "PRINT Work Order Delivery Docket" at bounding box center [851, 115] width 120 height 74
click at [850, 141] on div "Delivery Docket" at bounding box center [850, 138] width 99 height 17
click at [850, 141] on div "Standard" at bounding box center [850, 138] width 99 height 17
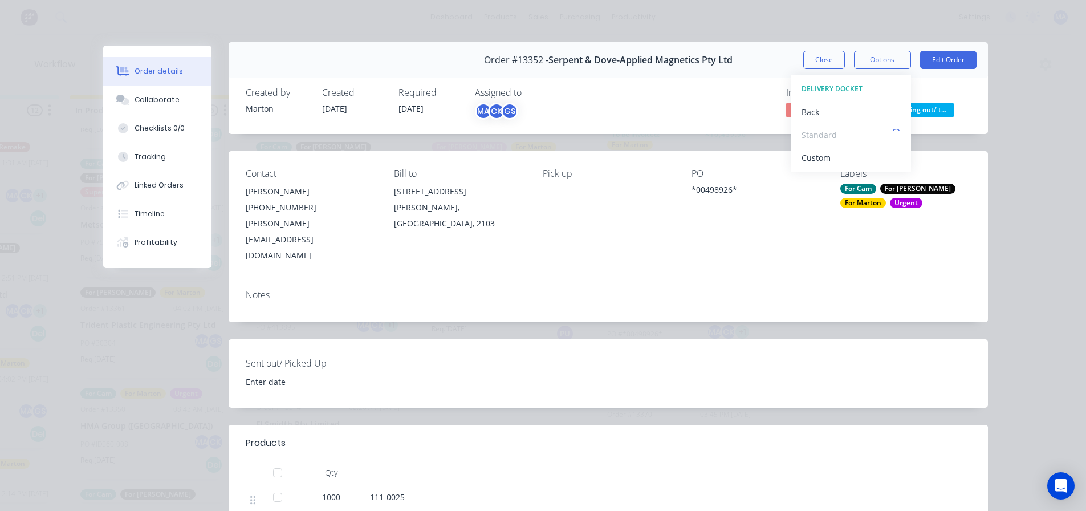
scroll to position [0, 0]
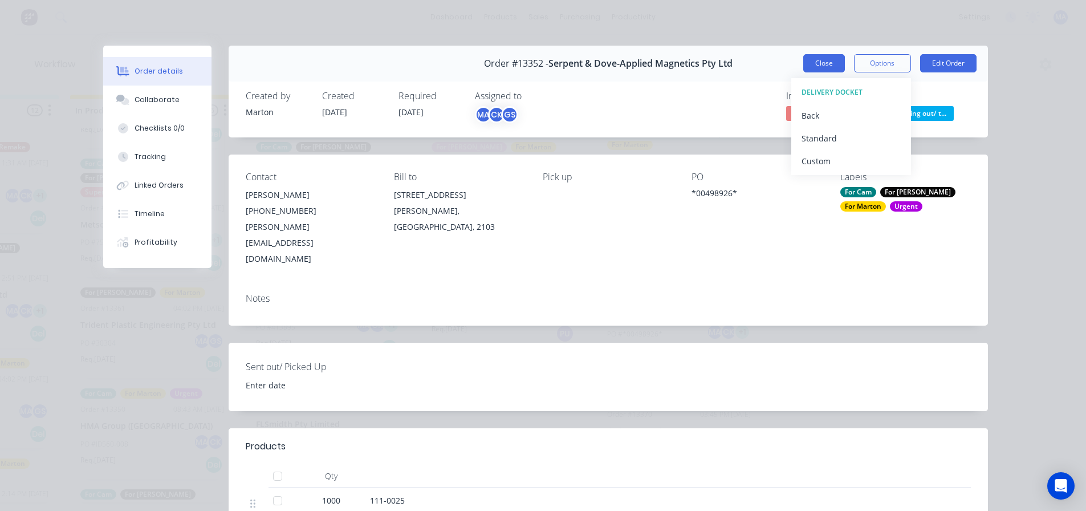
click at [832, 63] on button "Close" at bounding box center [824, 63] width 42 height 18
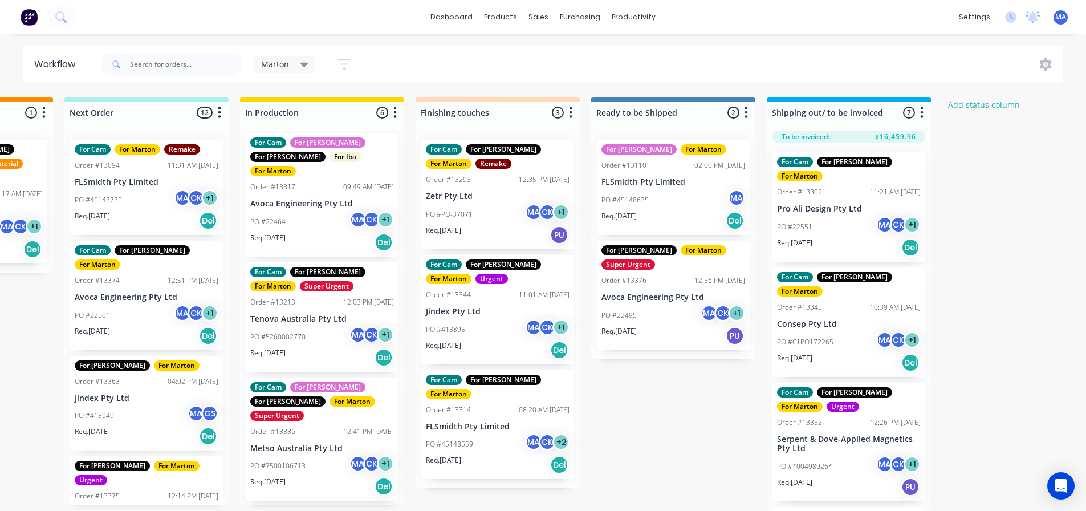
scroll to position [2, 311]
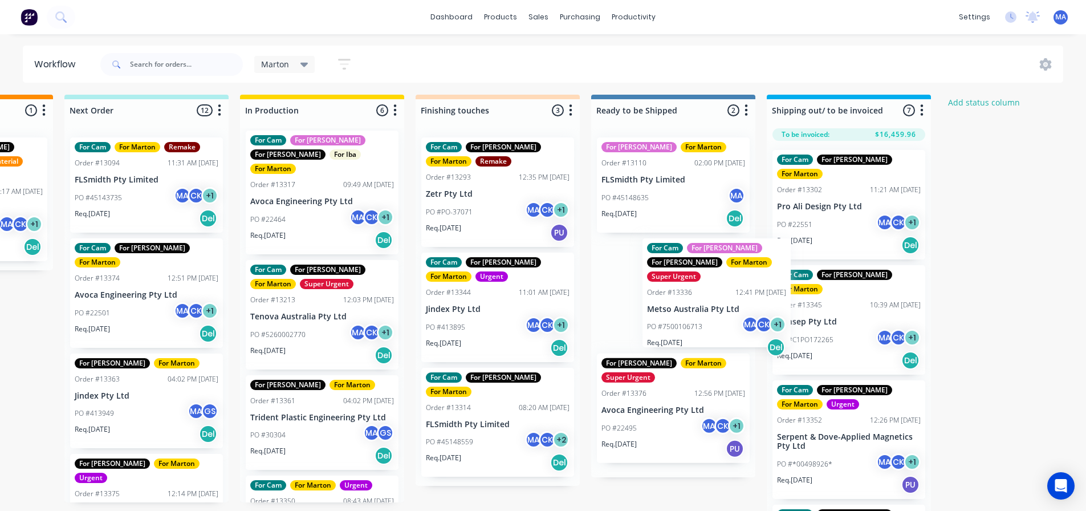
drag, startPoint x: 389, startPoint y: 394, endPoint x: 664, endPoint y: 299, distance: 290.8
click at [665, 273] on div "Submitted 2 Status colour #32CD32 hex #32CD32 Save Cancel Summaries Total order…" at bounding box center [465, 305] width 1570 height 420
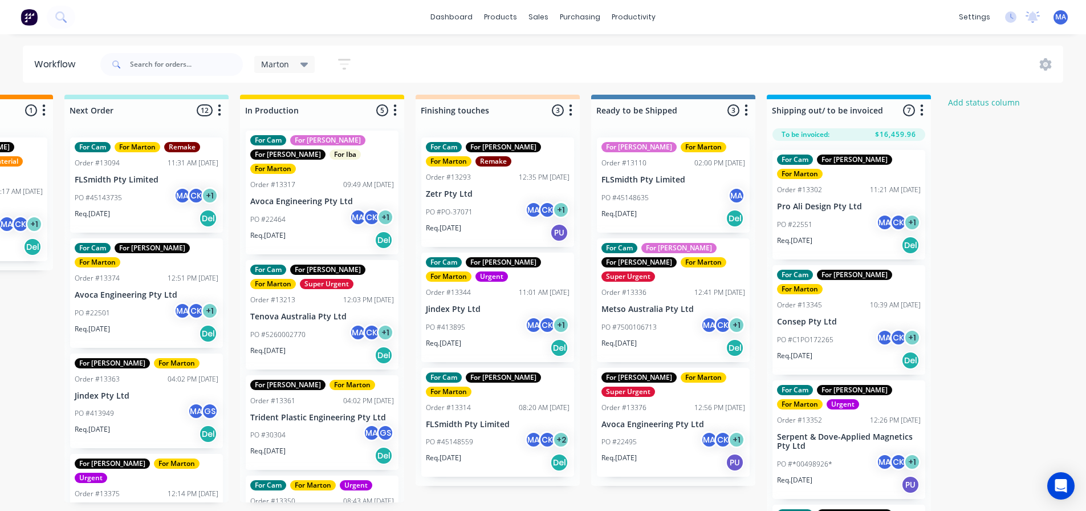
scroll to position [0, 0]
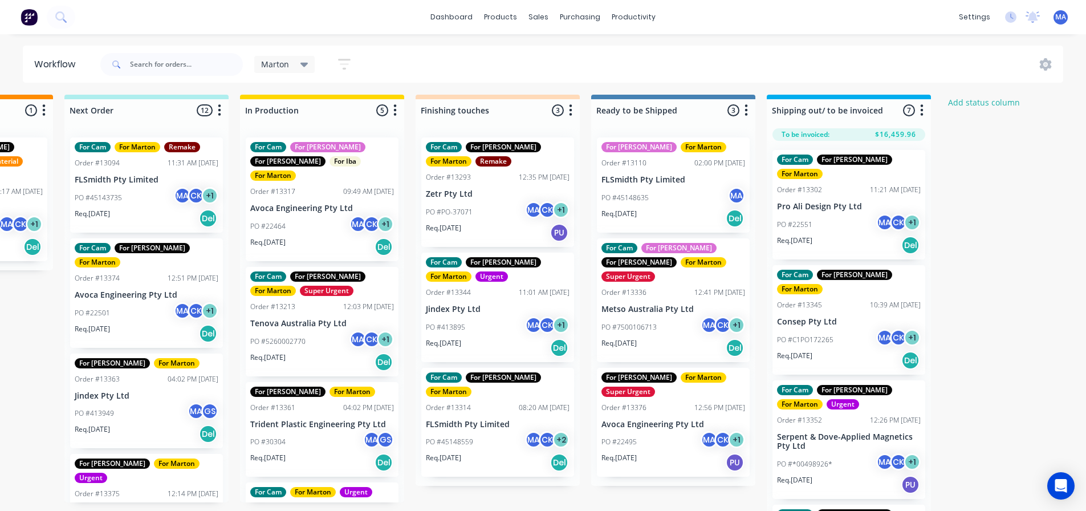
click at [320, 237] on div "Req. 30/09/25 Del" at bounding box center [322, 246] width 144 height 19
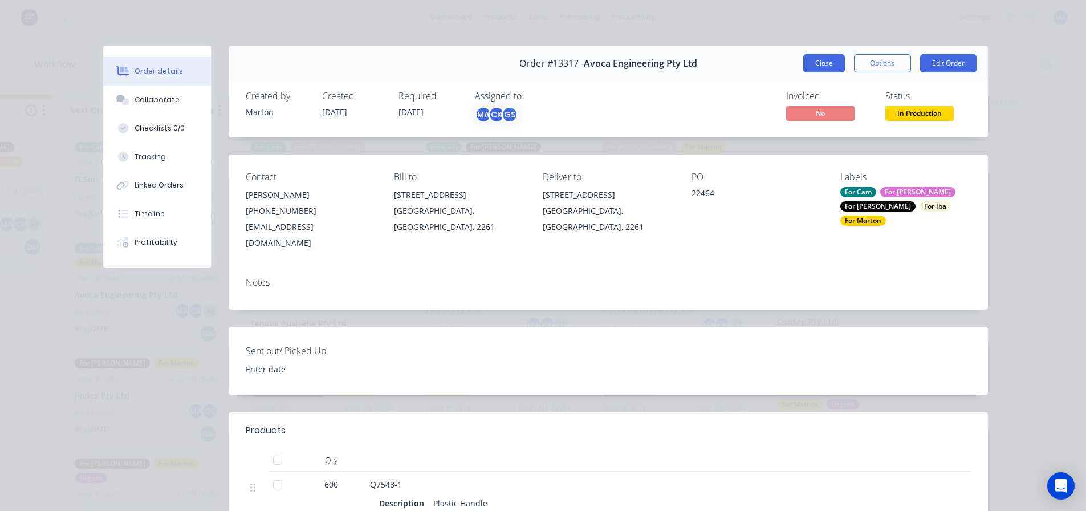
click at [819, 64] on button "Close" at bounding box center [824, 63] width 42 height 18
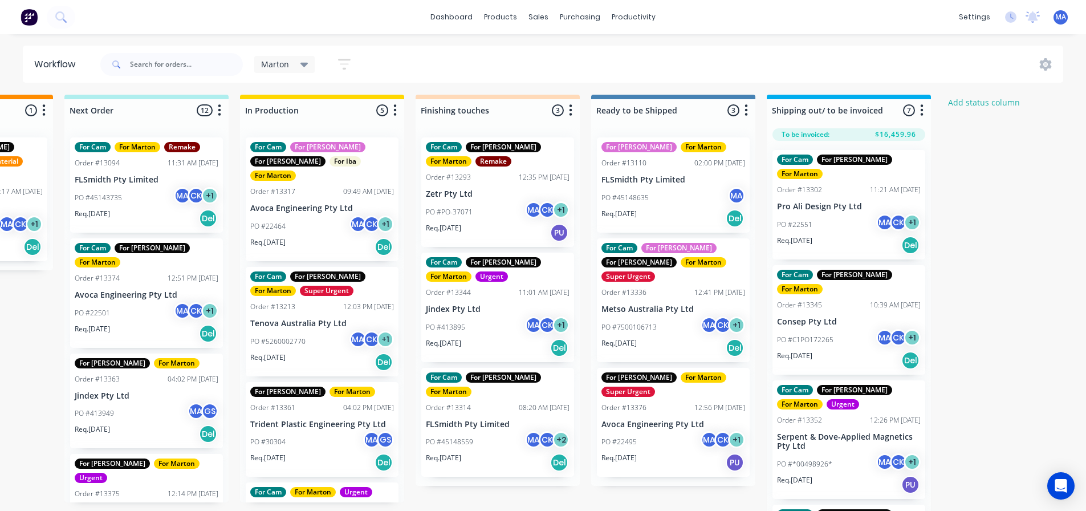
click at [807, 351] on p "Req. 09/10/25" at bounding box center [794, 356] width 35 height 10
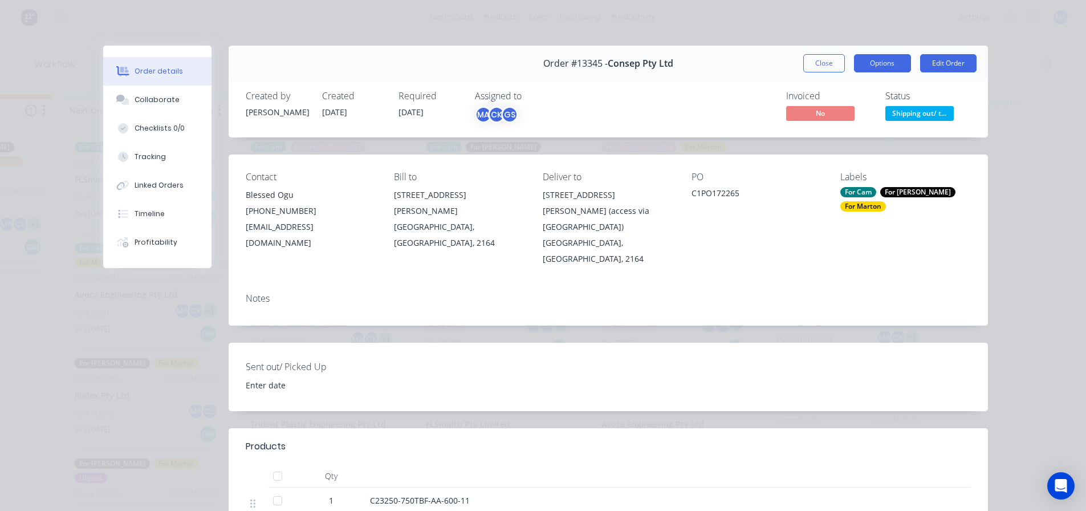
click at [881, 62] on button "Options" at bounding box center [882, 63] width 57 height 18
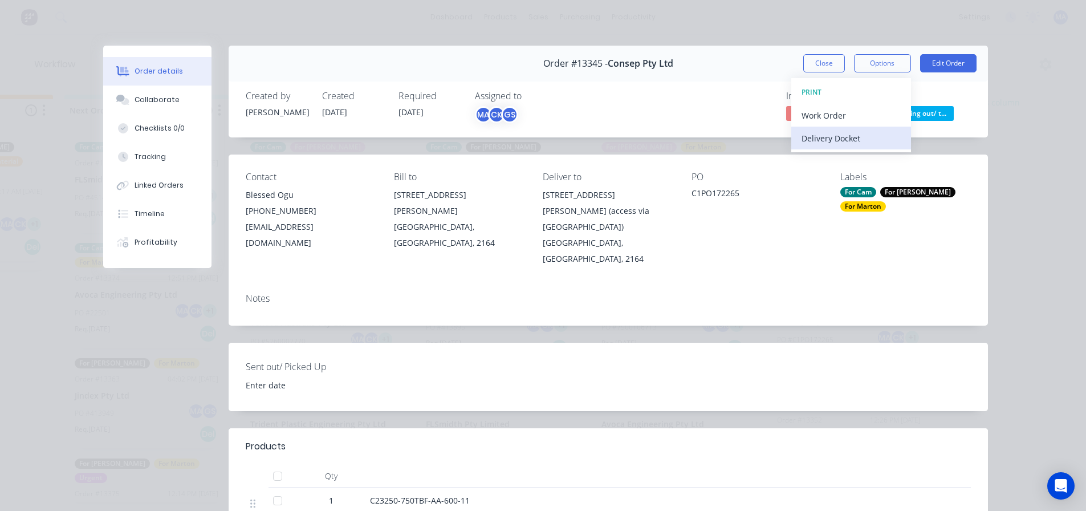
click at [846, 135] on div "Delivery Docket" at bounding box center [850, 138] width 99 height 17
click at [849, 140] on div "Standard" at bounding box center [850, 138] width 99 height 17
click at [819, 60] on button "Close" at bounding box center [824, 63] width 42 height 18
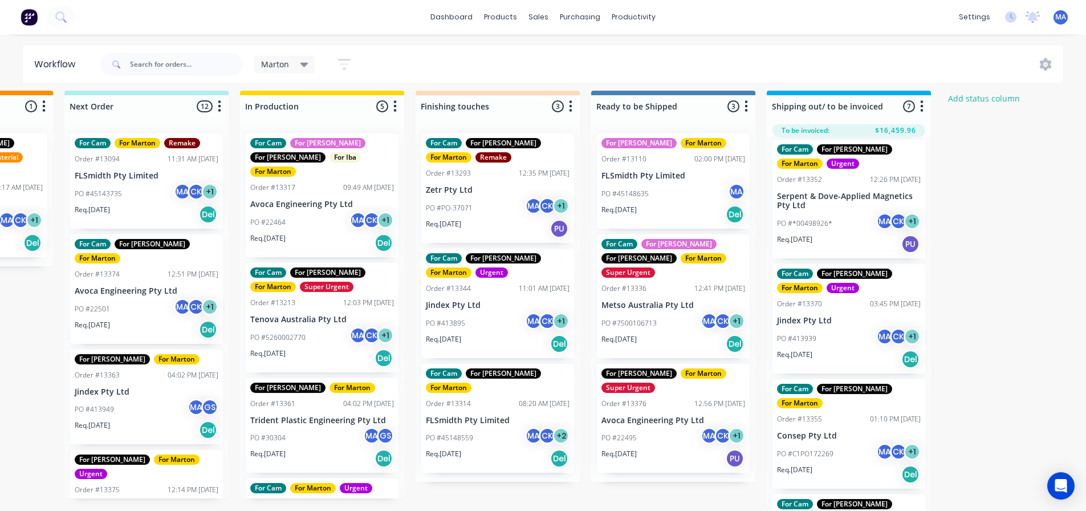
scroll to position [285, 0]
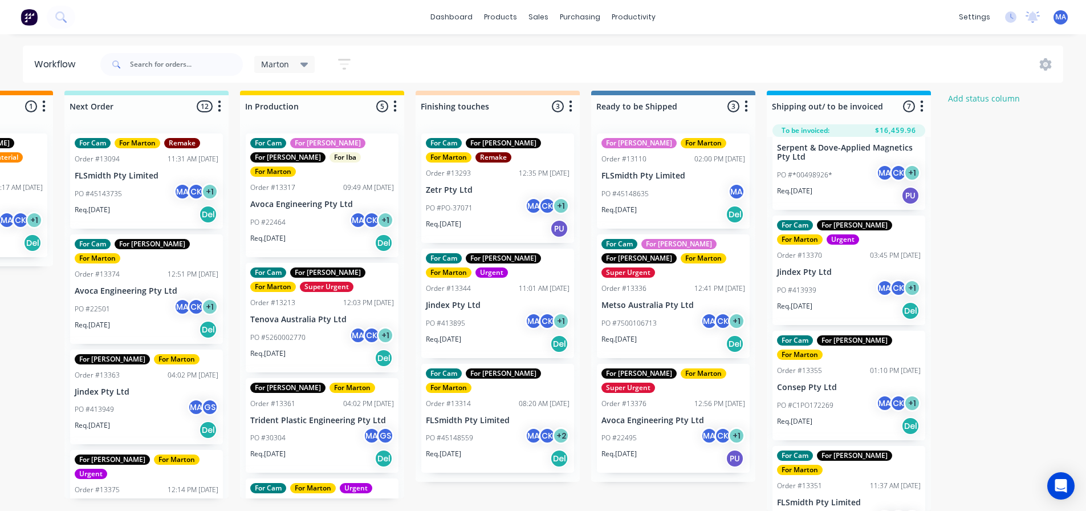
click at [833, 416] on div "Req. [DATE] Del" at bounding box center [849, 425] width 144 height 19
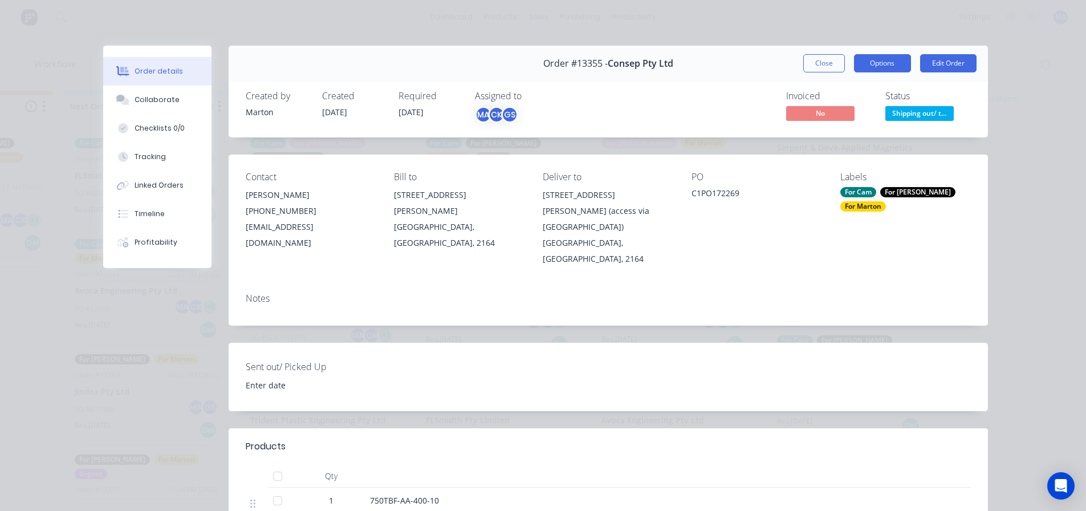
click at [880, 59] on button "Options" at bounding box center [882, 63] width 57 height 18
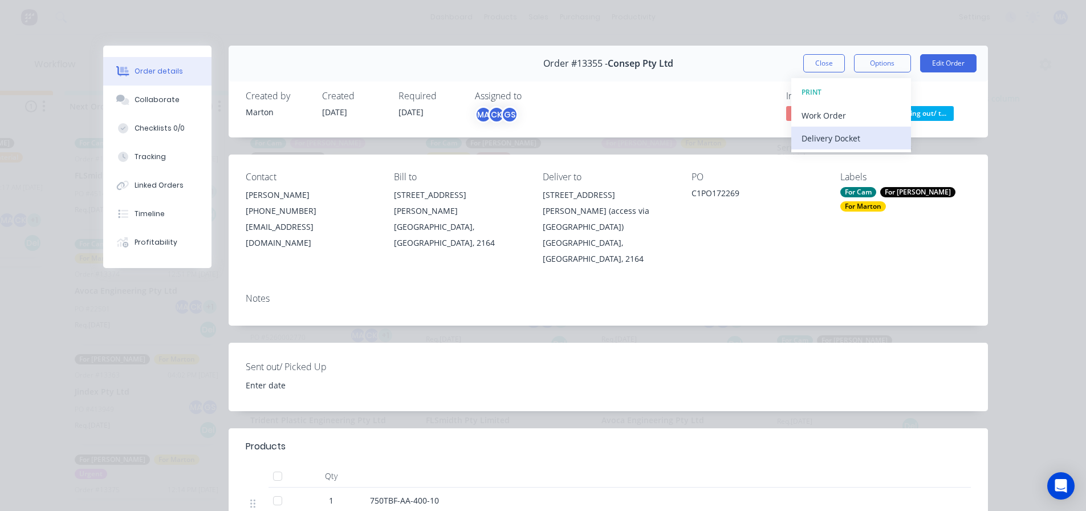
click at [860, 130] on div "Delivery Docket" at bounding box center [850, 138] width 99 height 17
click at [861, 137] on div "Standard" at bounding box center [850, 138] width 99 height 17
click at [803, 68] on button "Close" at bounding box center [824, 63] width 42 height 18
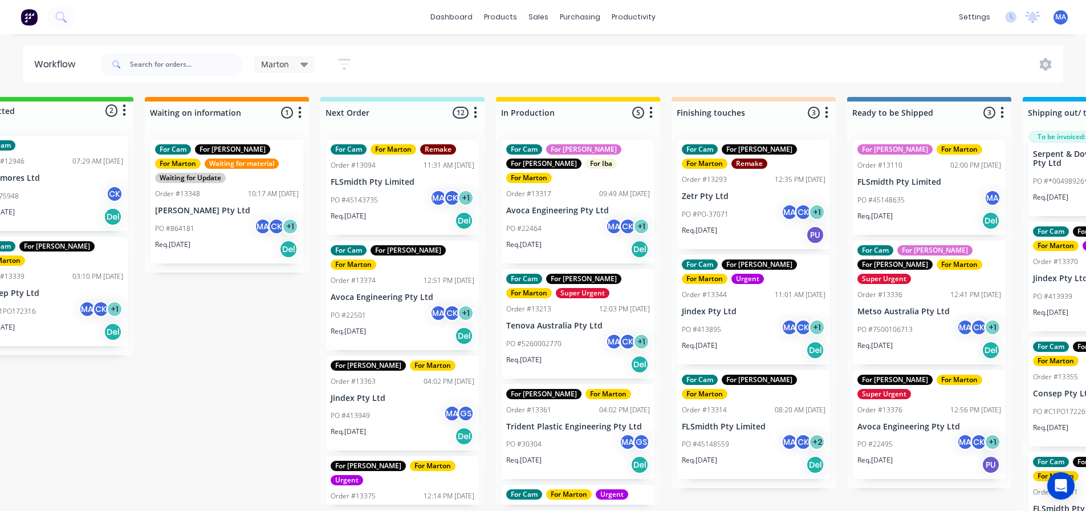
scroll to position [0, 0]
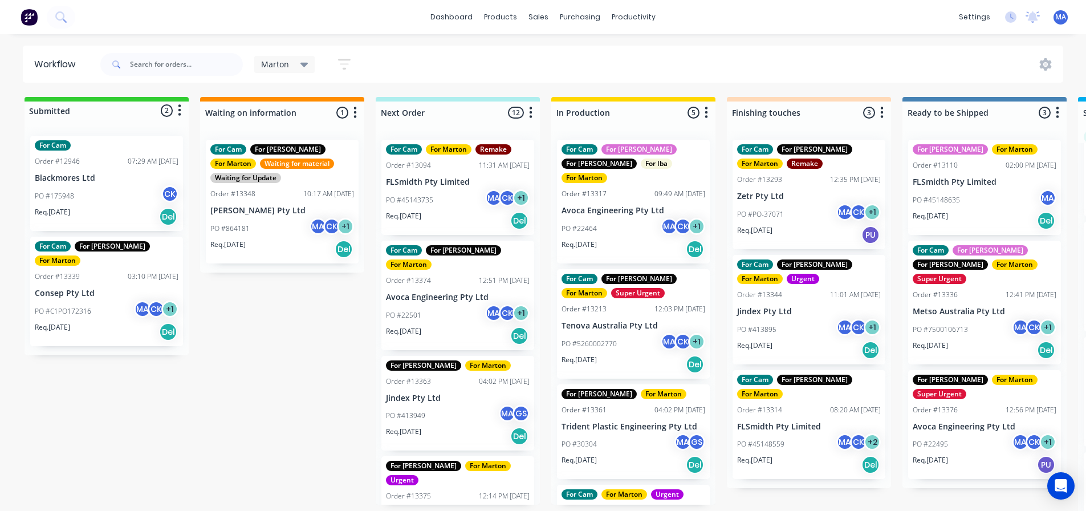
click at [269, 235] on div "PO #864181 MA CK + 1" at bounding box center [282, 229] width 144 height 22
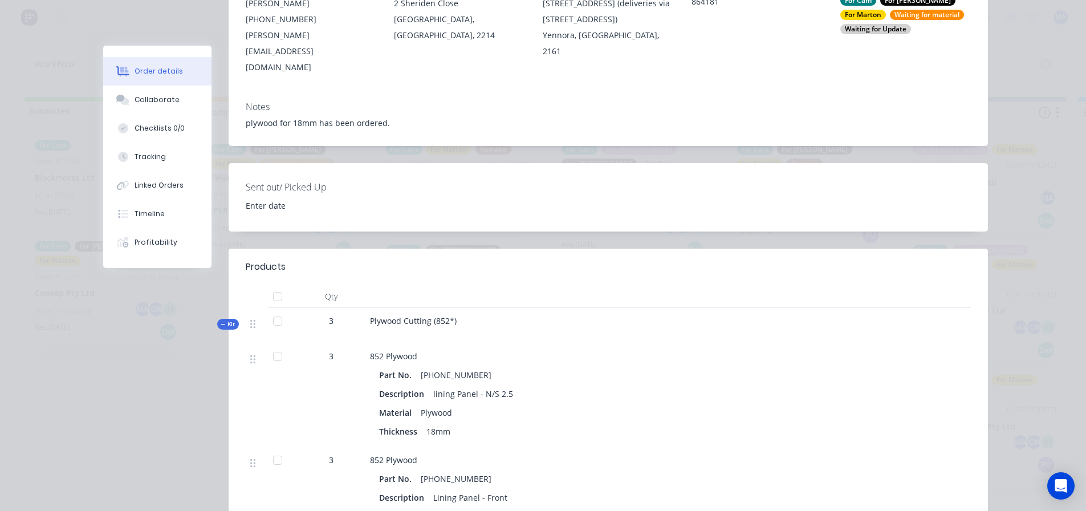
scroll to position [228, 0]
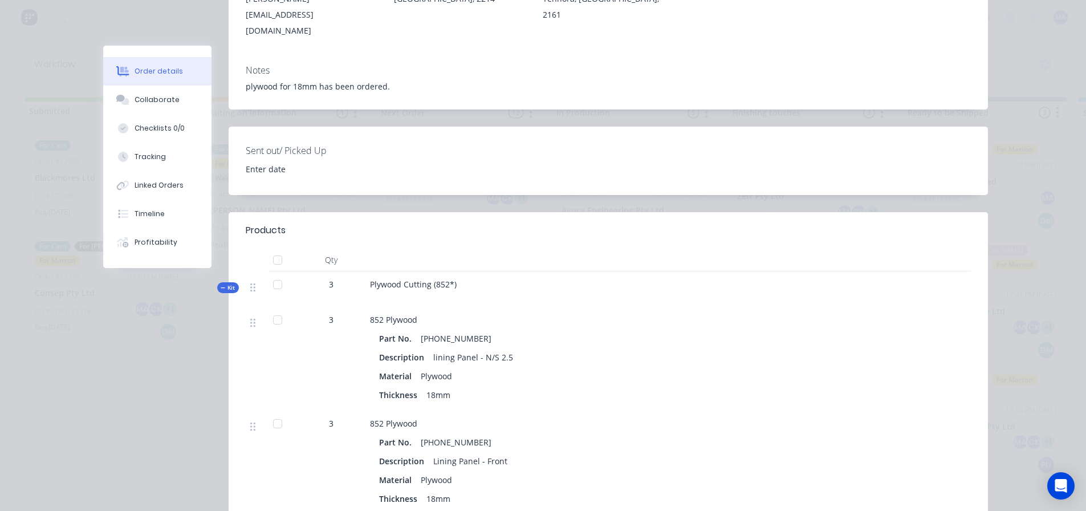
click at [227, 283] on span "Kit" at bounding box center [228, 287] width 15 height 9
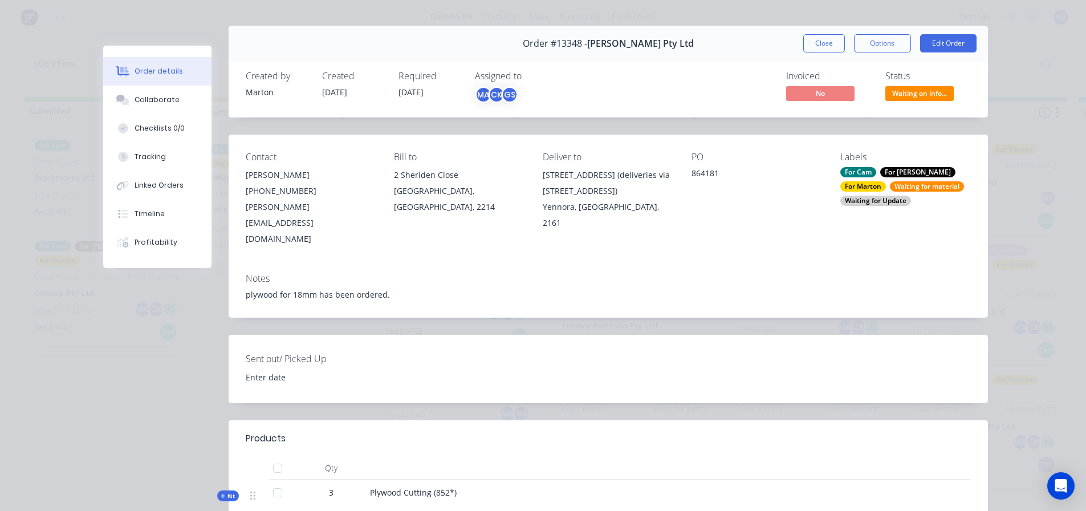
scroll to position [0, 0]
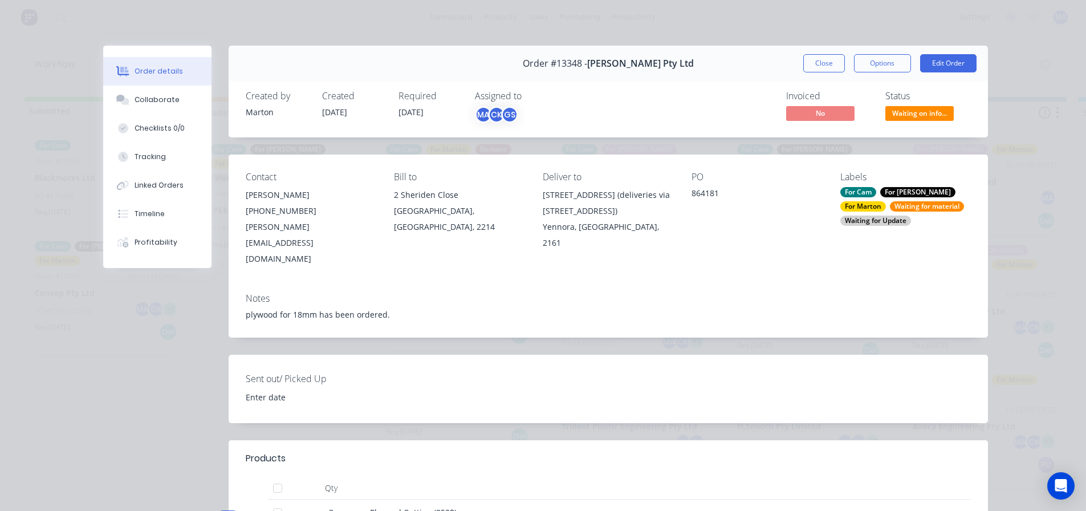
click at [890, 205] on div "Waiting for material" at bounding box center [927, 206] width 74 height 10
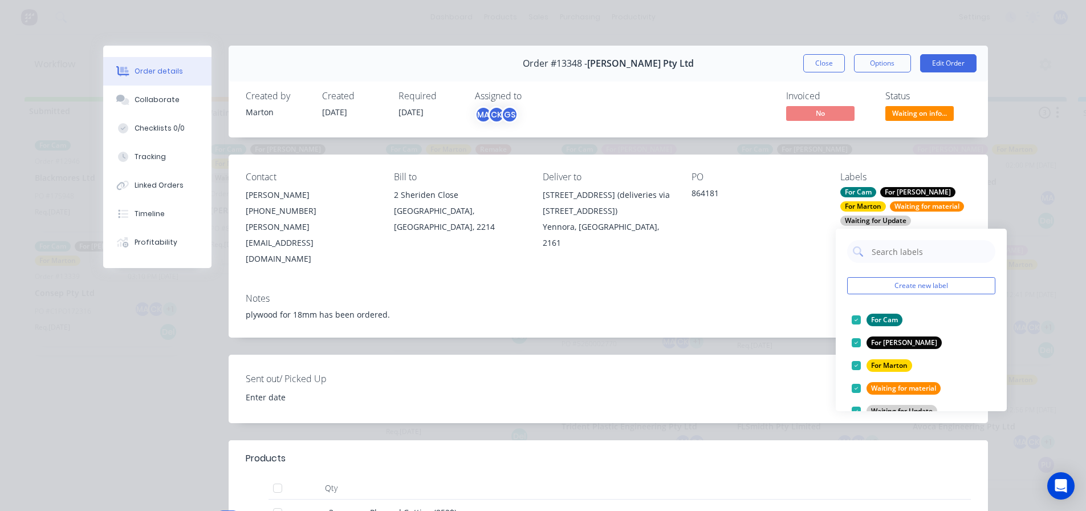
click at [890, 205] on div "Waiting for material" at bounding box center [927, 206] width 74 height 10
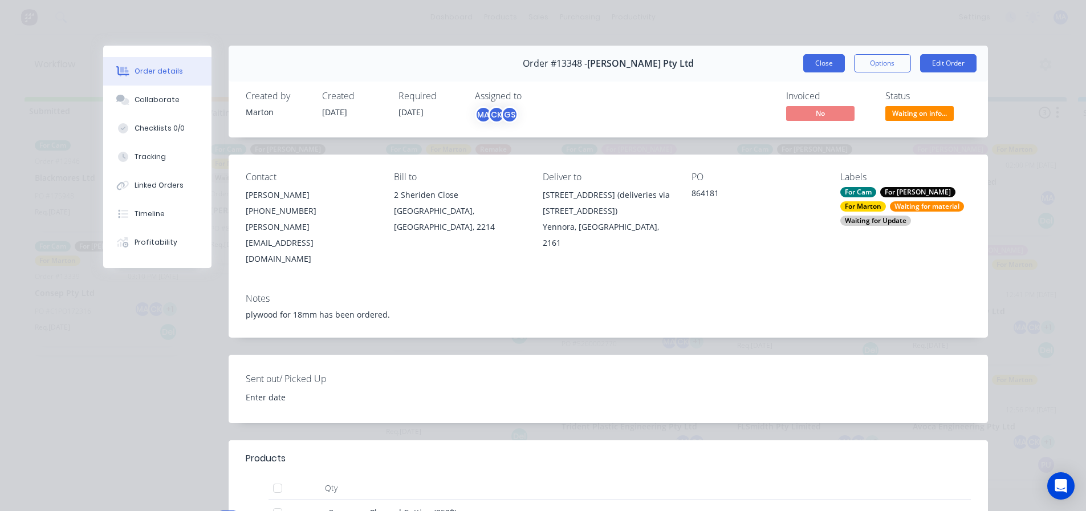
click at [814, 68] on button "Close" at bounding box center [824, 63] width 42 height 18
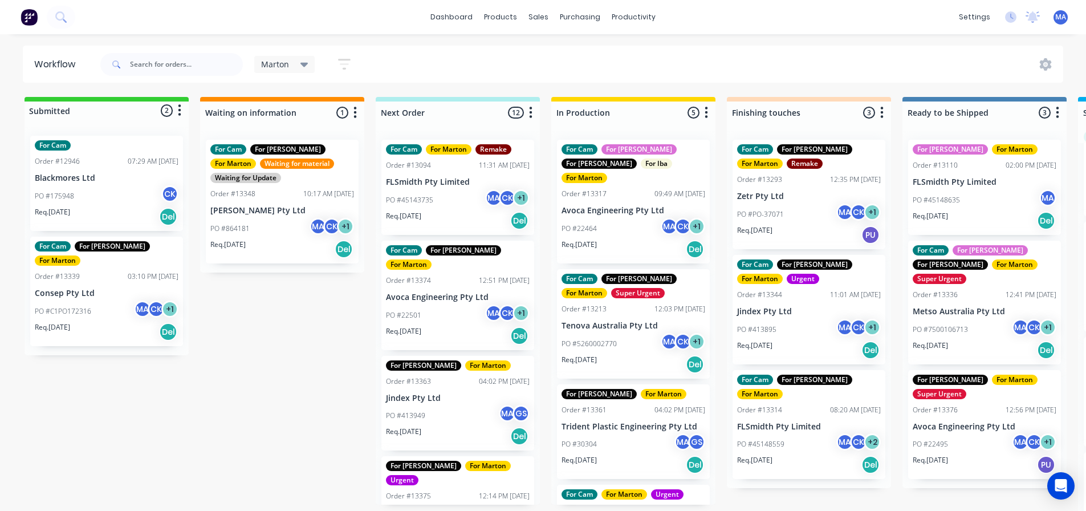
click at [111, 300] on div "PO #C1PO172316 MA CK + 1" at bounding box center [107, 311] width 144 height 22
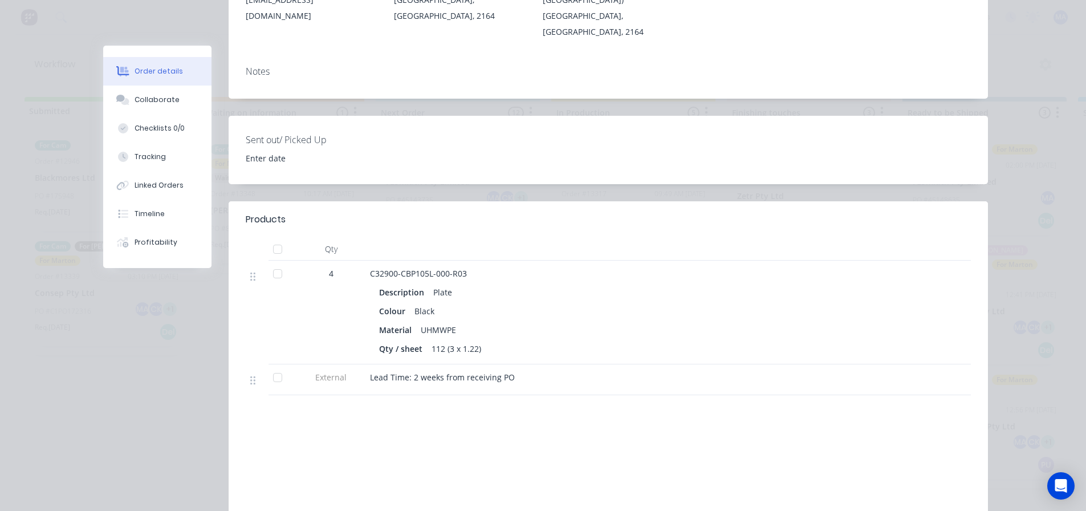
scroll to position [171, 0]
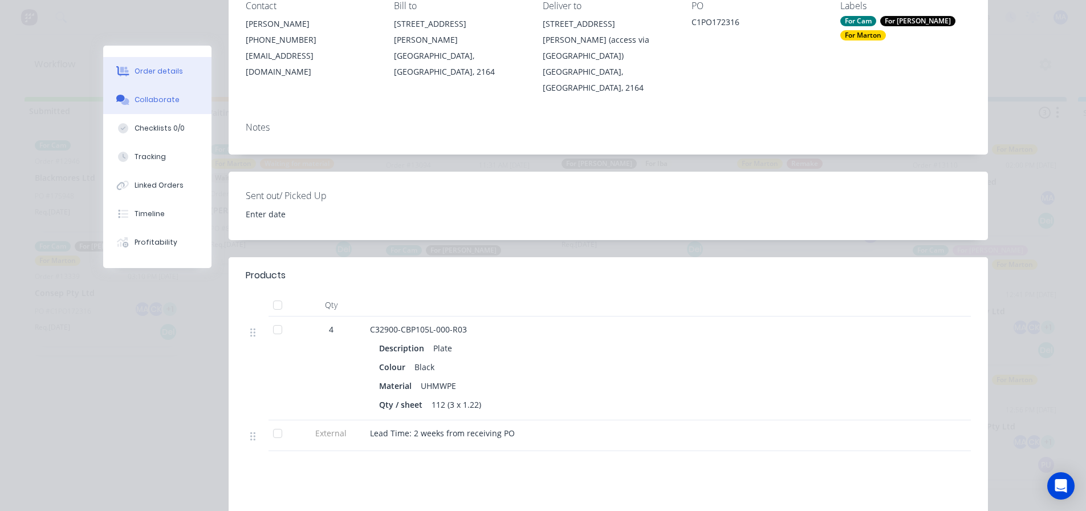
click at [171, 98] on button "Collaborate" at bounding box center [157, 100] width 108 height 29
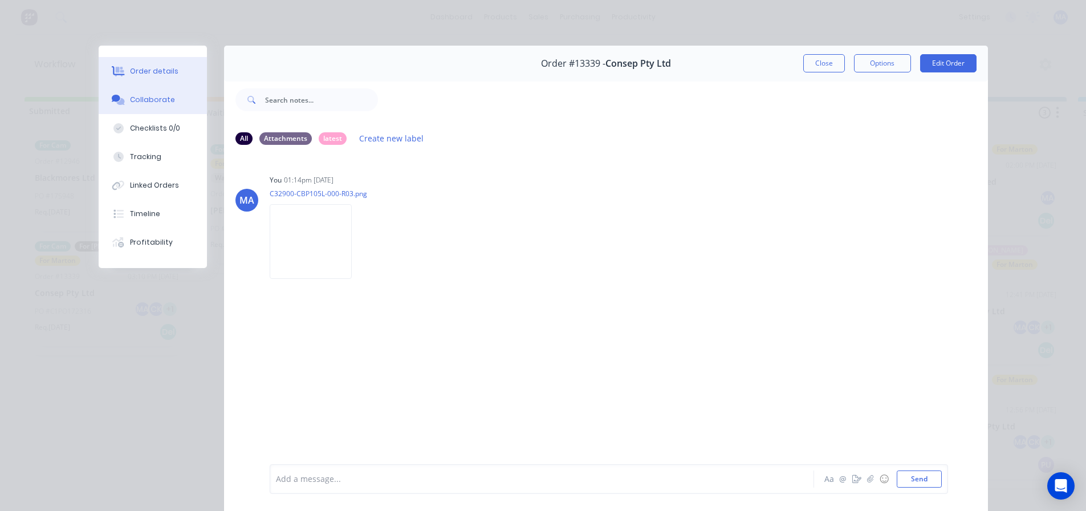
click at [168, 78] on button "Order details" at bounding box center [153, 71] width 108 height 29
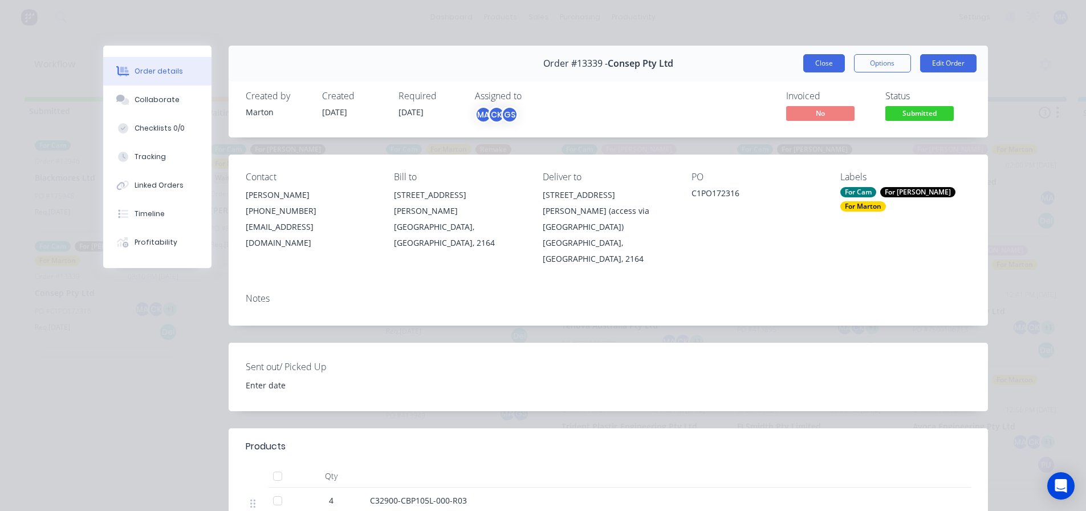
click at [827, 59] on button "Close" at bounding box center [824, 63] width 42 height 18
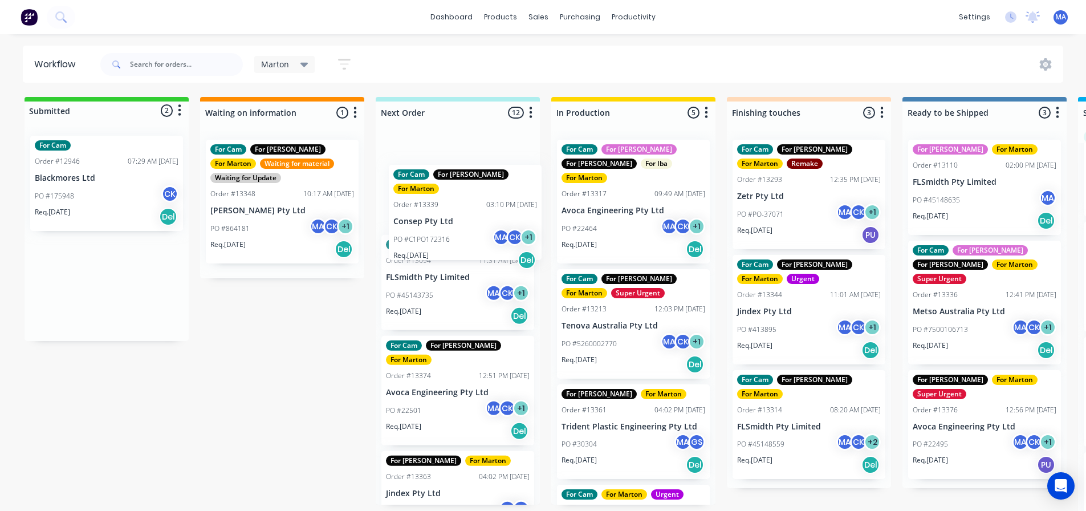
drag, startPoint x: 118, startPoint y: 282, endPoint x: 483, endPoint y: 202, distance: 374.0
click at [483, 202] on div "Submitted 2 Status colour #32CD32 hex #32CD32 Save Cancel Summaries Total order…" at bounding box center [776, 307] width 1570 height 420
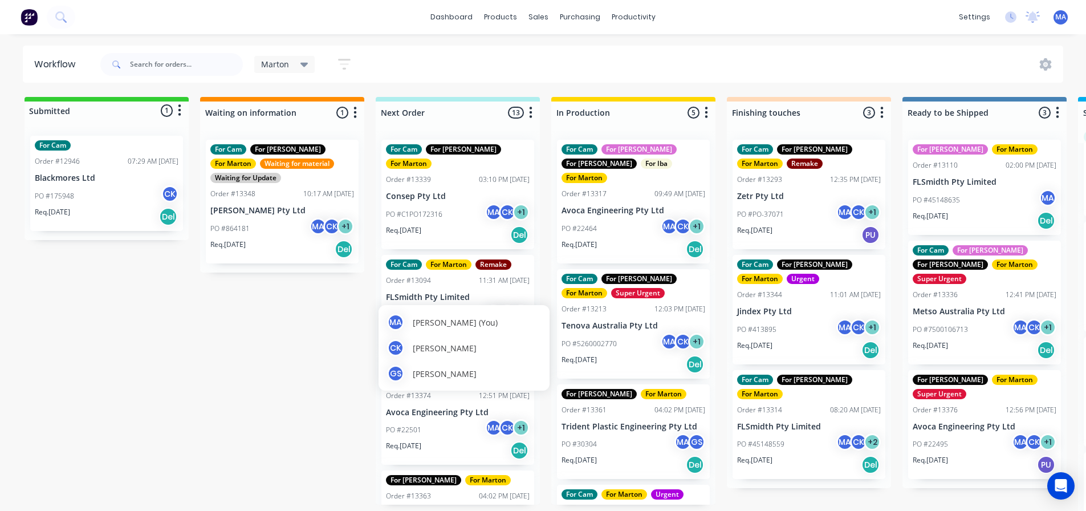
click at [265, 373] on div "Submitted 1 Status colour #32CD32 hex #32CD32 Save Cancel Summaries Total order…" at bounding box center [776, 307] width 1570 height 420
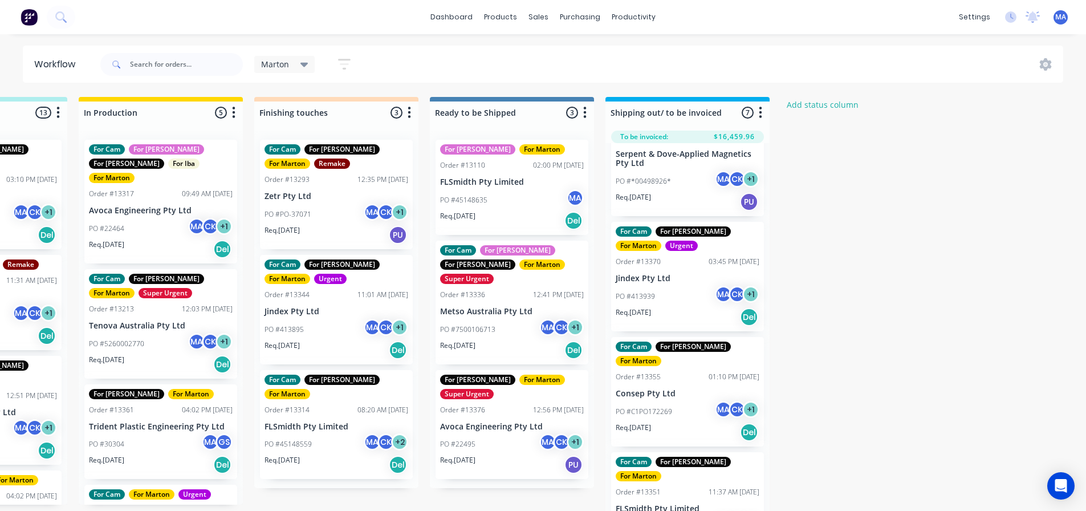
scroll to position [0, 485]
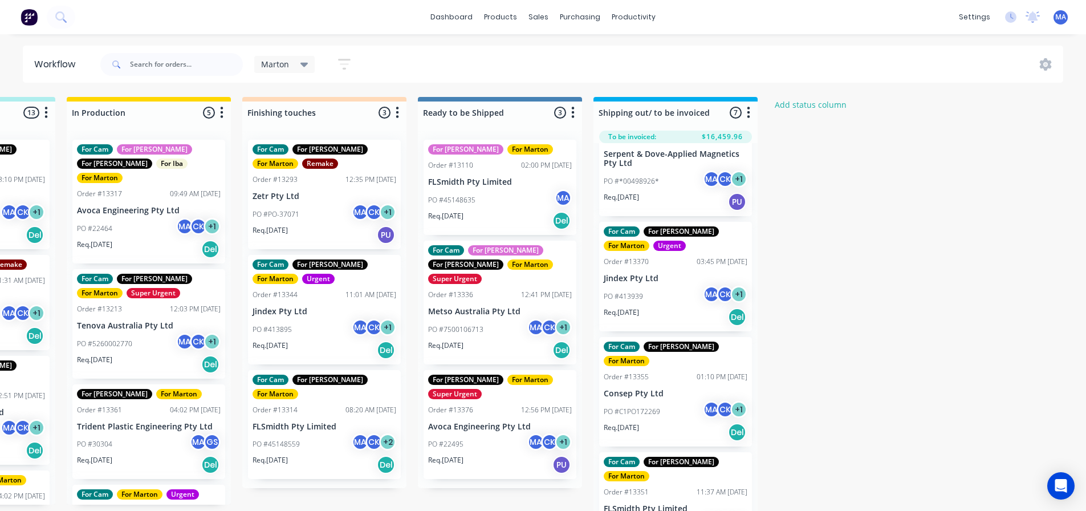
click at [502, 201] on div "PO #45148635 MA" at bounding box center [500, 200] width 144 height 22
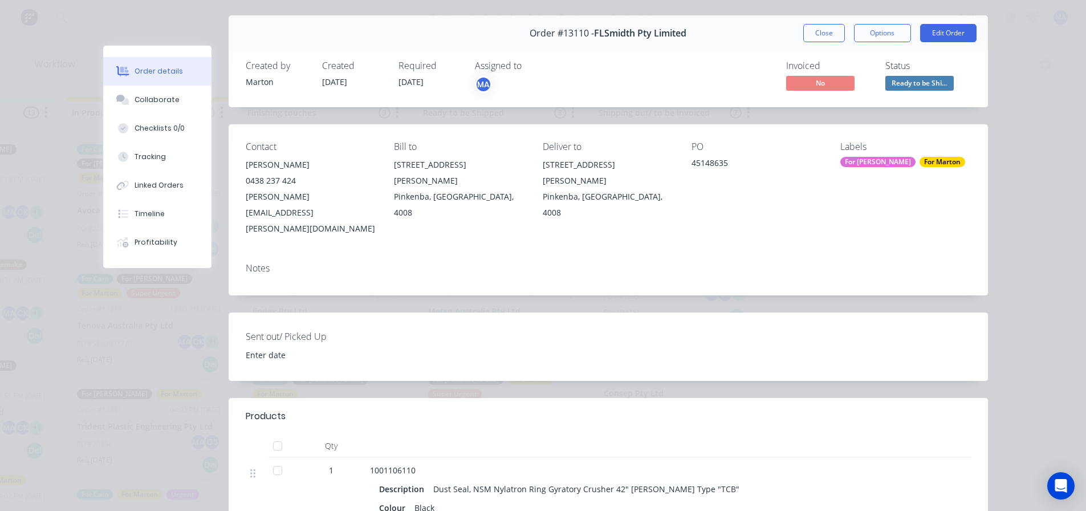
scroll to position [0, 0]
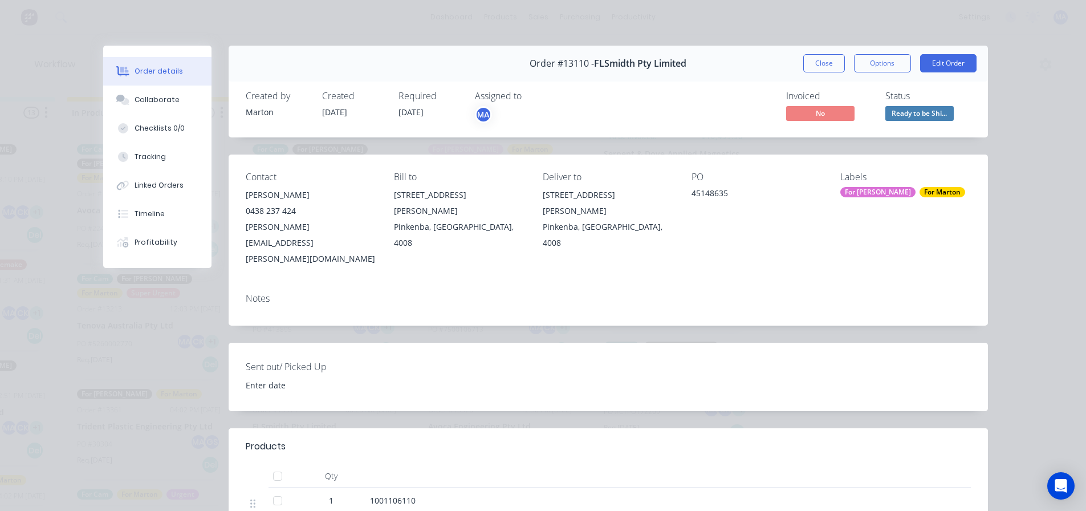
click at [811, 68] on button "Close" at bounding box center [824, 63] width 42 height 18
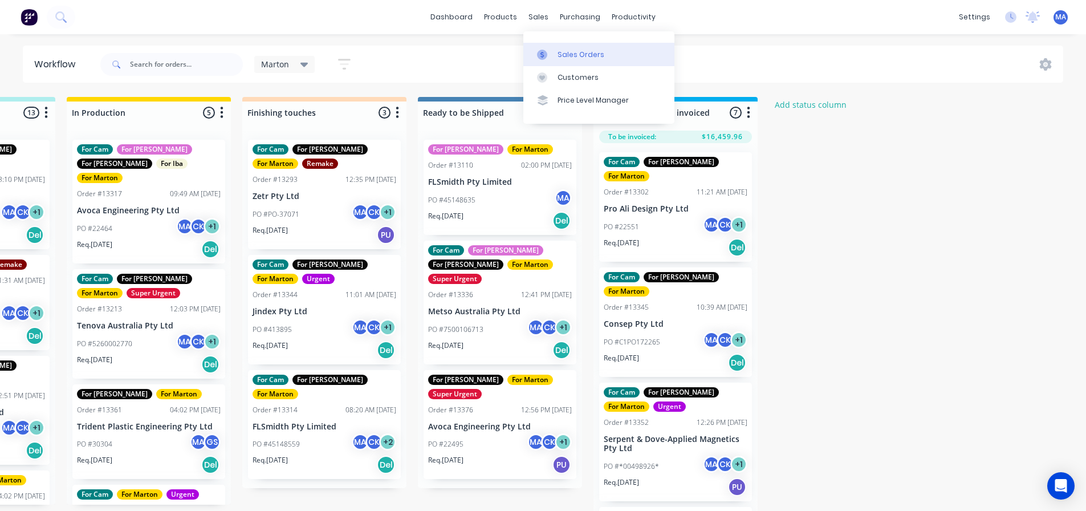
click at [546, 62] on link "Sales Orders" at bounding box center [598, 54] width 151 height 23
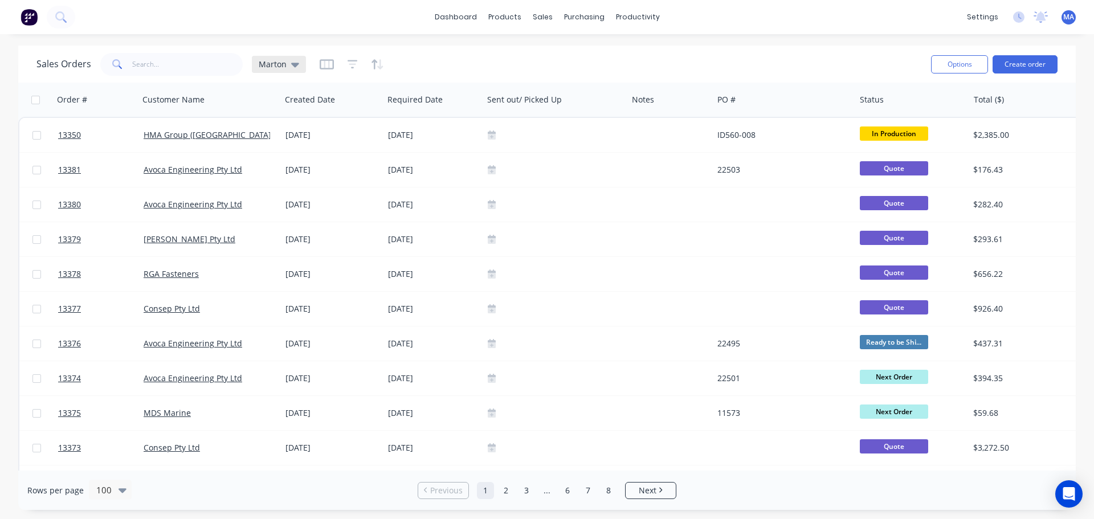
click at [275, 64] on span "Marton" at bounding box center [273, 64] width 28 height 12
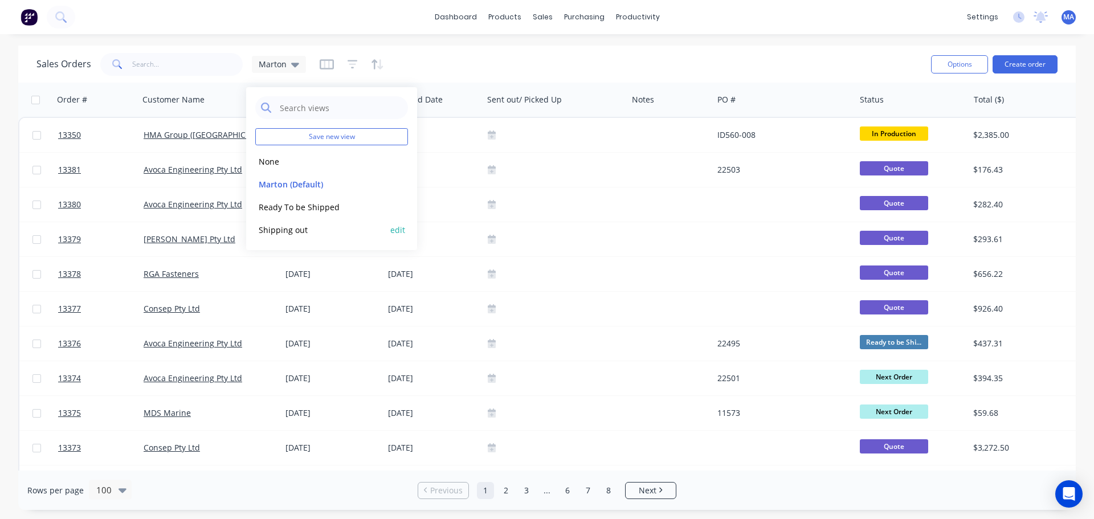
click at [307, 231] on button "Shipping out" at bounding box center [320, 229] width 130 height 13
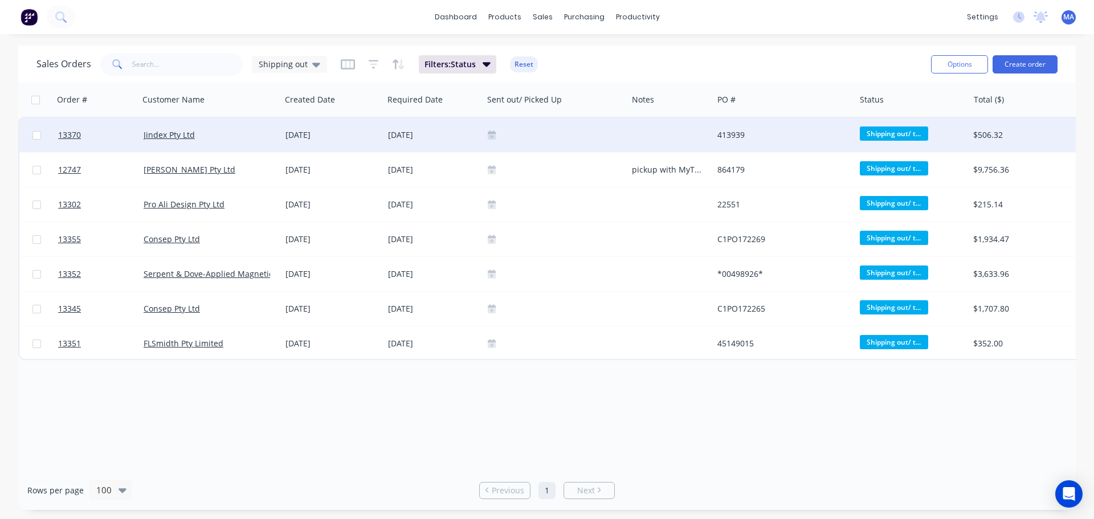
click at [492, 137] on icon at bounding box center [492, 135] width 8 height 8
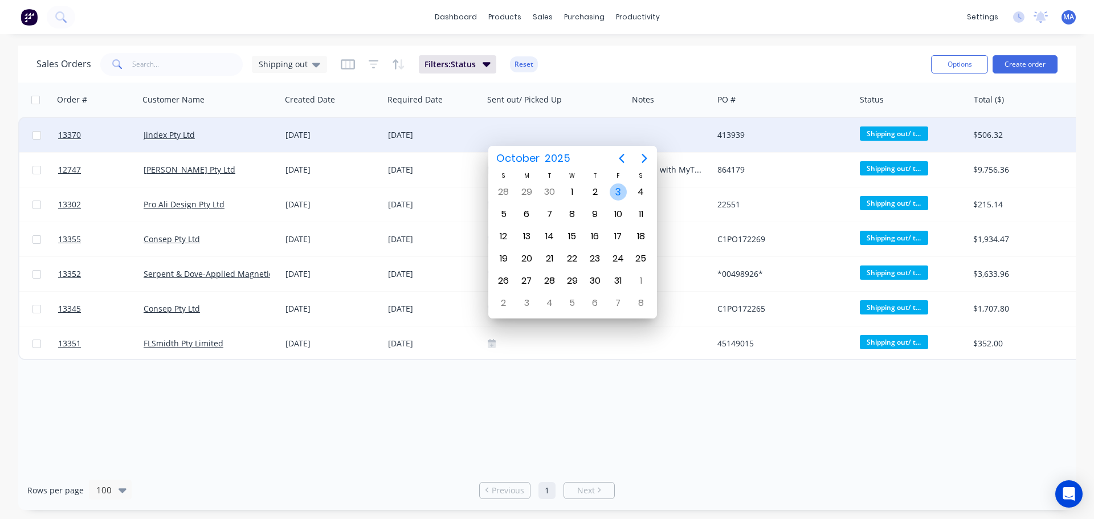
click at [620, 189] on div "3" at bounding box center [618, 192] width 17 height 17
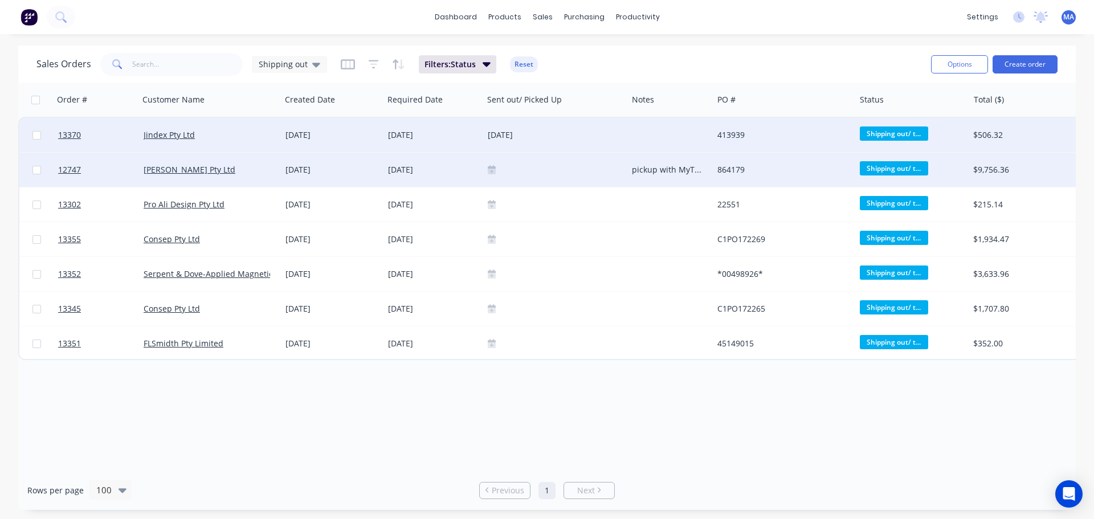
click at [490, 170] on icon at bounding box center [492, 172] width 8 height 6
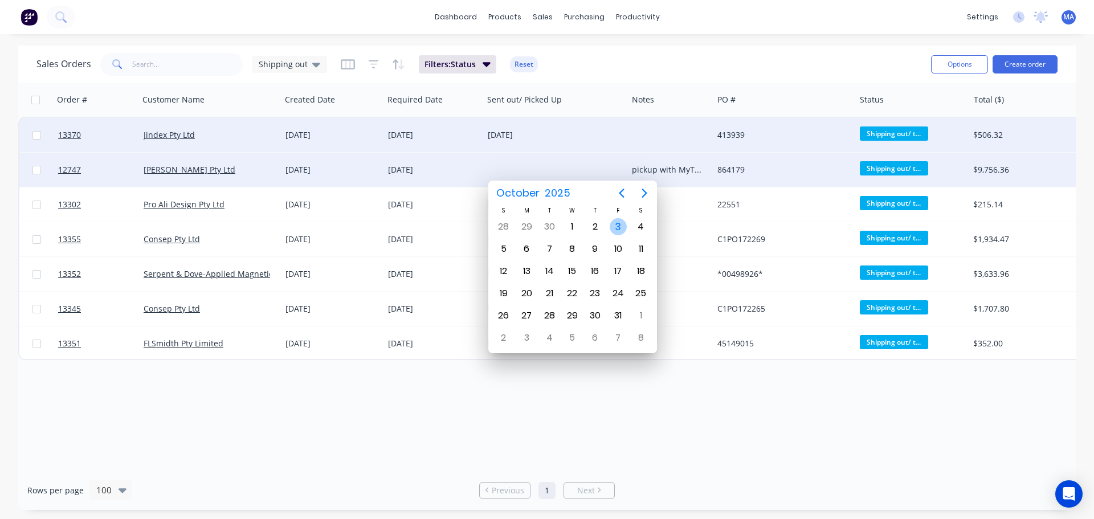
click at [616, 231] on div "3" at bounding box center [618, 226] width 17 height 17
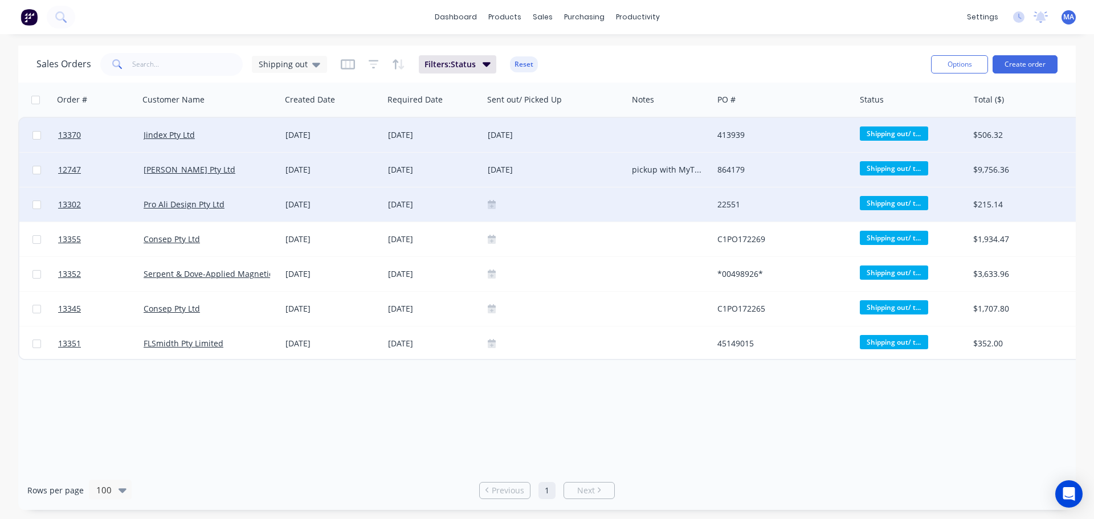
click at [496, 206] on div at bounding box center [555, 204] width 135 height 9
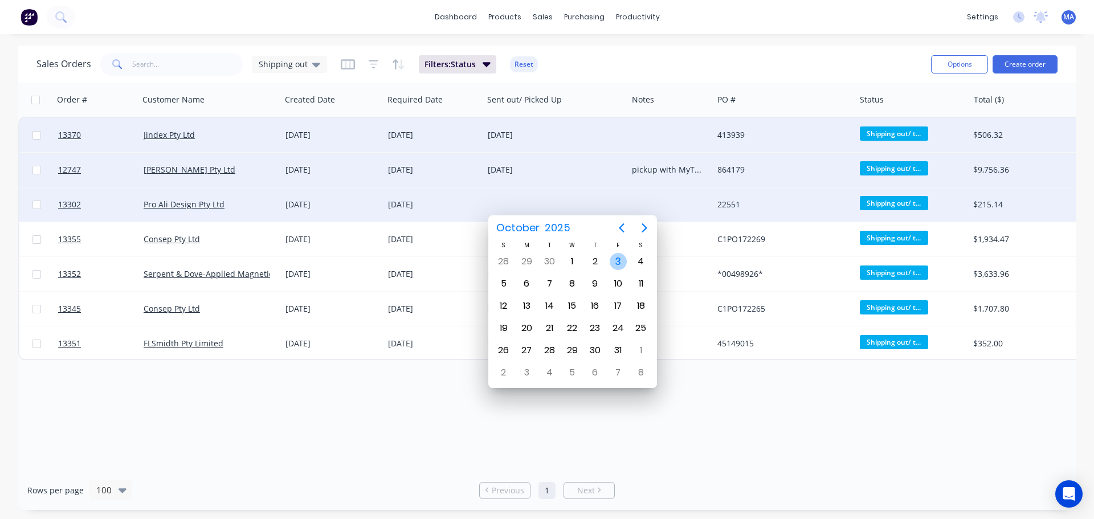
click at [620, 264] on div "3" at bounding box center [618, 261] width 17 height 17
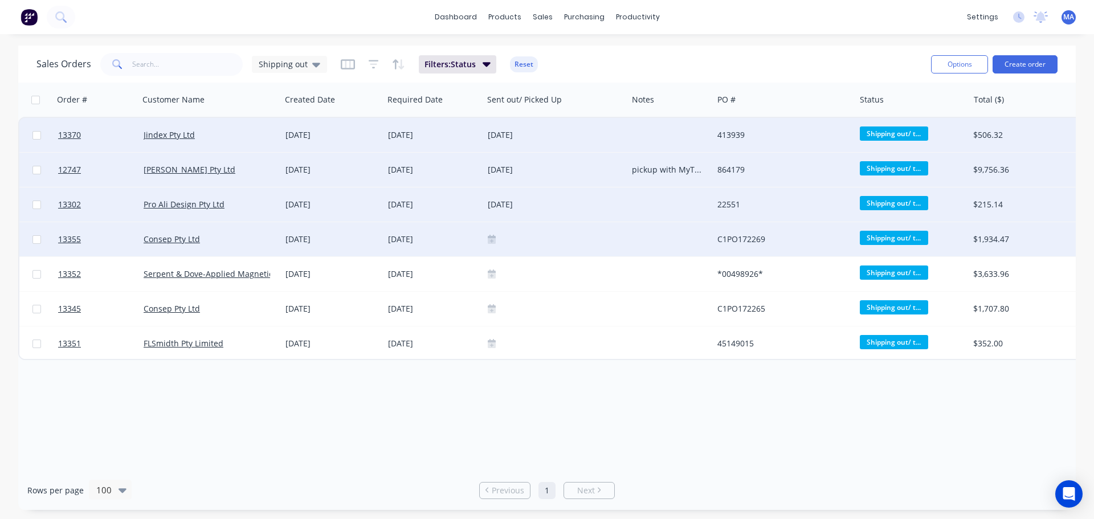
click at [496, 238] on div at bounding box center [555, 239] width 135 height 9
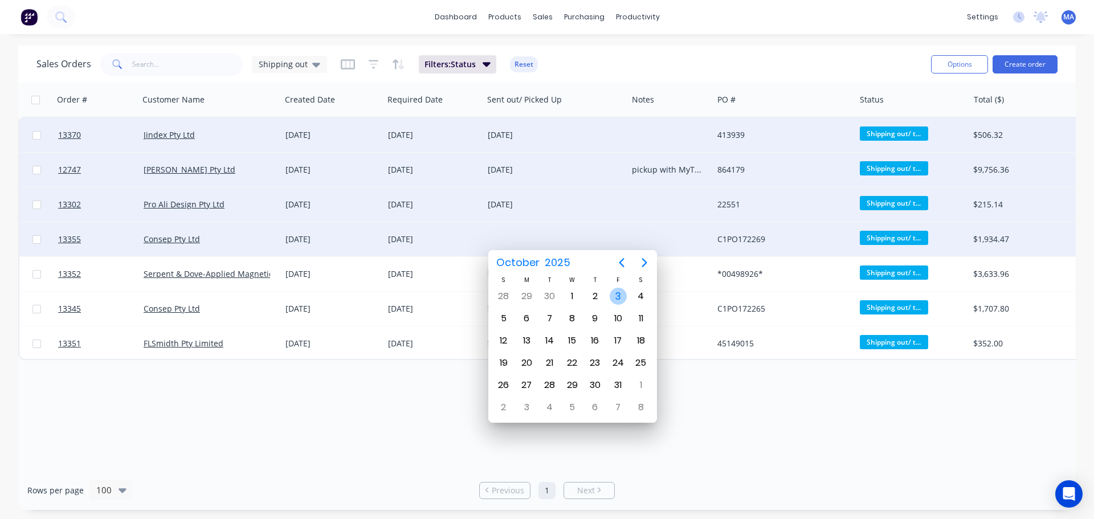
click at [618, 296] on div "3" at bounding box center [618, 296] width 17 height 17
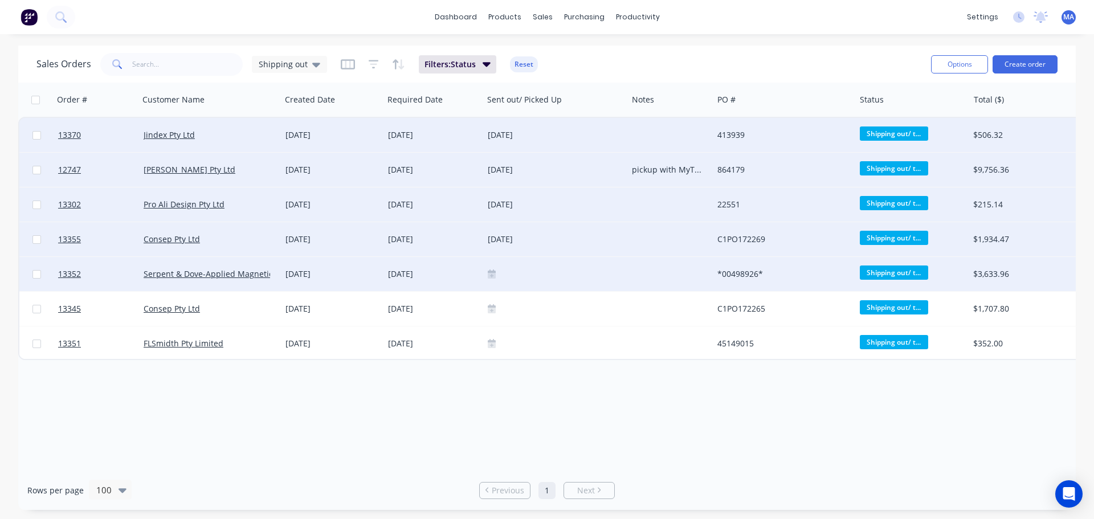
click at [493, 272] on icon at bounding box center [492, 274] width 8 height 8
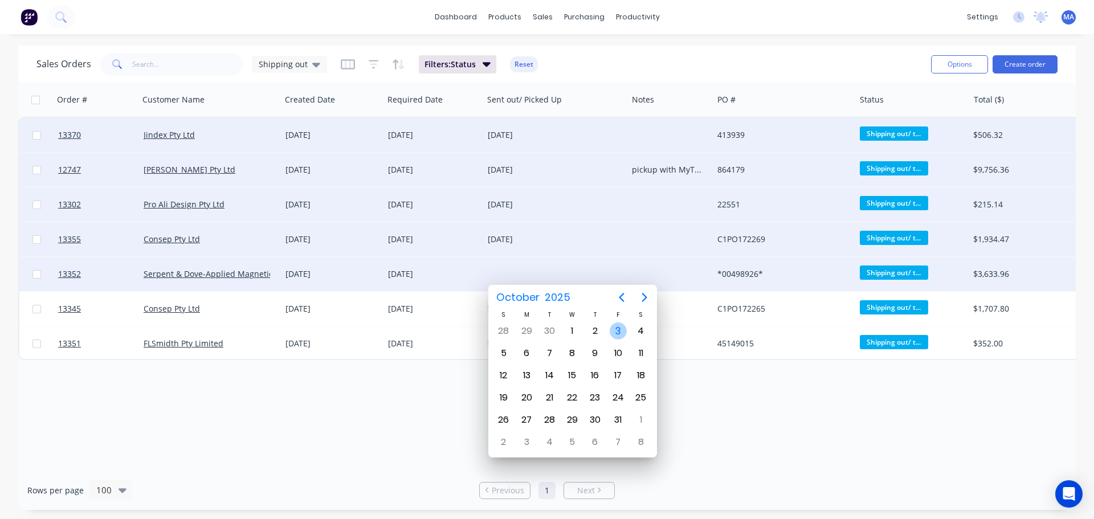
click at [617, 328] on div "3" at bounding box center [618, 331] width 17 height 17
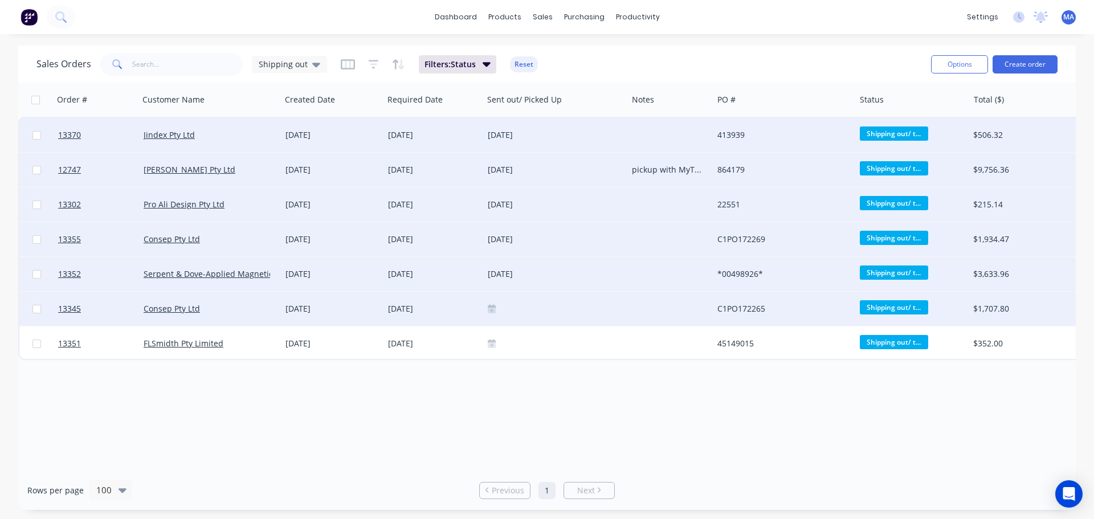
click at [493, 308] on icon at bounding box center [492, 311] width 8 height 6
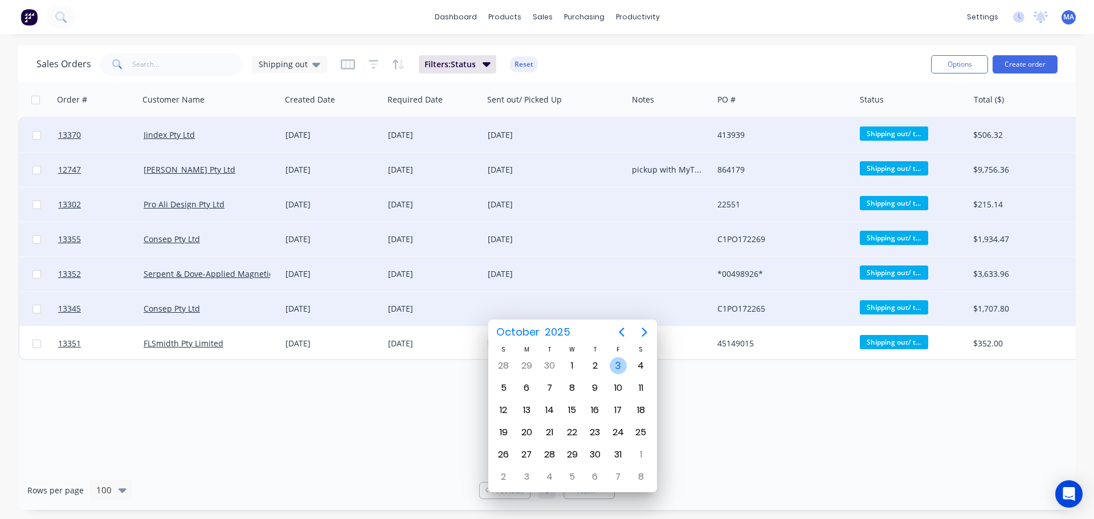
click at [620, 363] on div "3" at bounding box center [618, 365] width 17 height 17
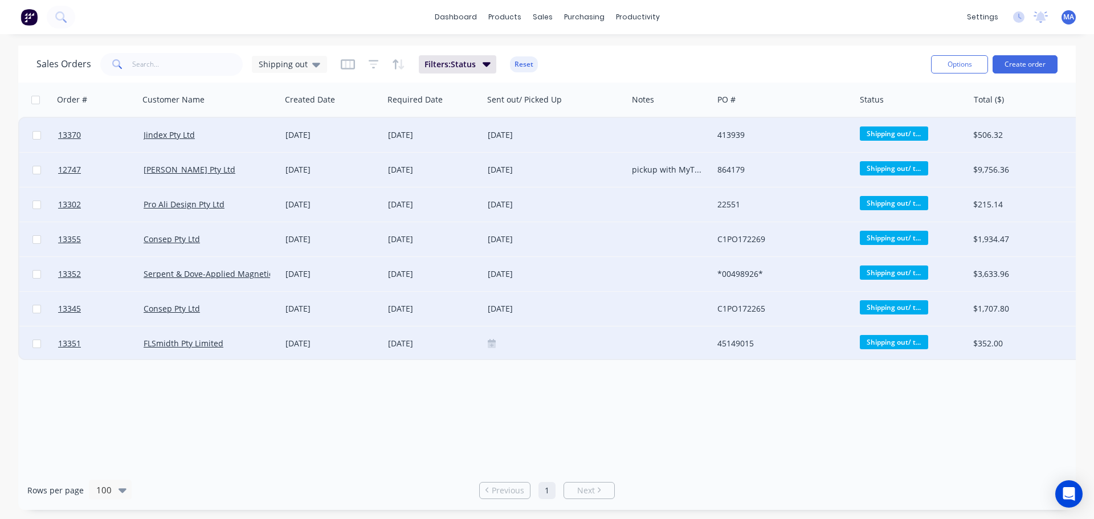
click at [490, 349] on div at bounding box center [555, 344] width 144 height 34
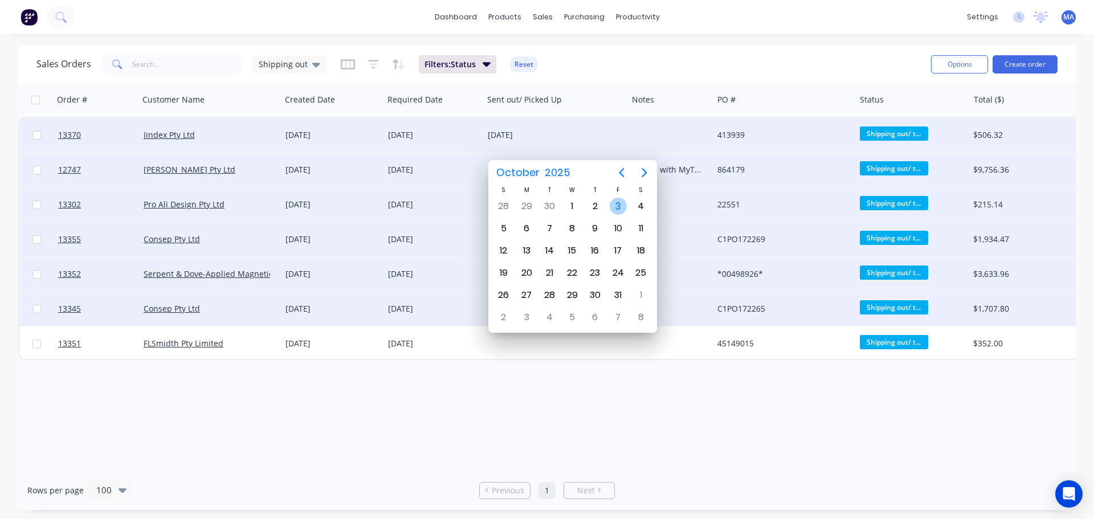
click at [618, 210] on div "3" at bounding box center [618, 206] width 17 height 17
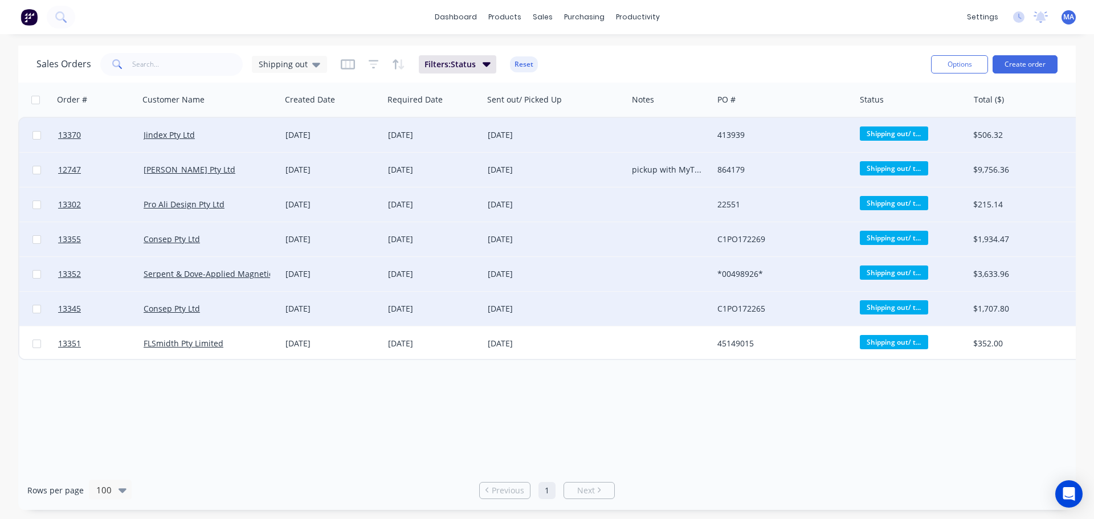
click at [500, 381] on div "Order # Customer Name Created Date Required Date Sent out/ Picked Up Notes PO #…" at bounding box center [547, 277] width 1058 height 388
click at [585, 66] on link "Customers" at bounding box center [602, 77] width 151 height 23
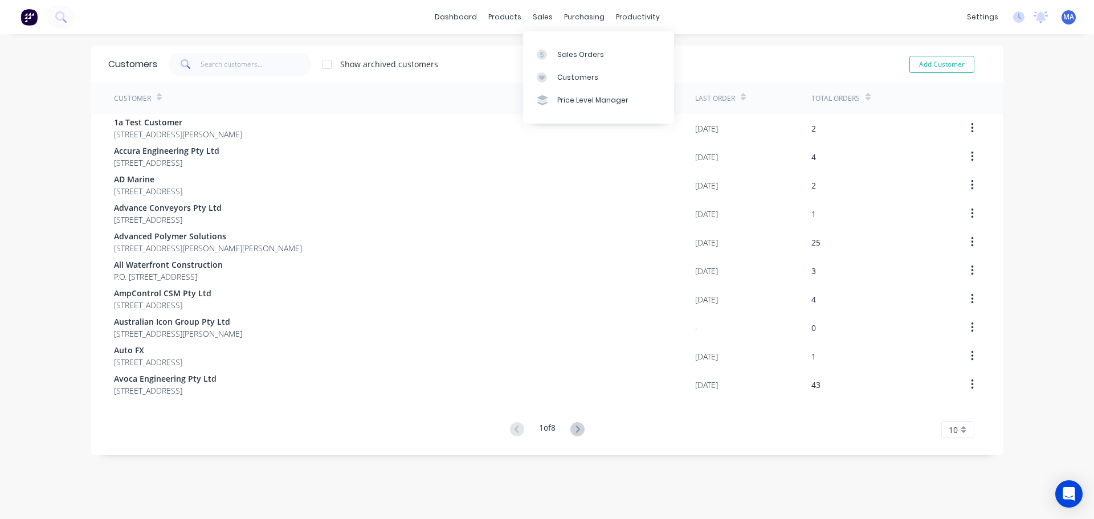
click at [546, 21] on div "sales" at bounding box center [542, 17] width 31 height 17
click at [544, 42] on div "Sales Orders Customers Price Level Manager" at bounding box center [598, 77] width 151 height 92
click at [544, 51] on icon at bounding box center [542, 55] width 10 height 10
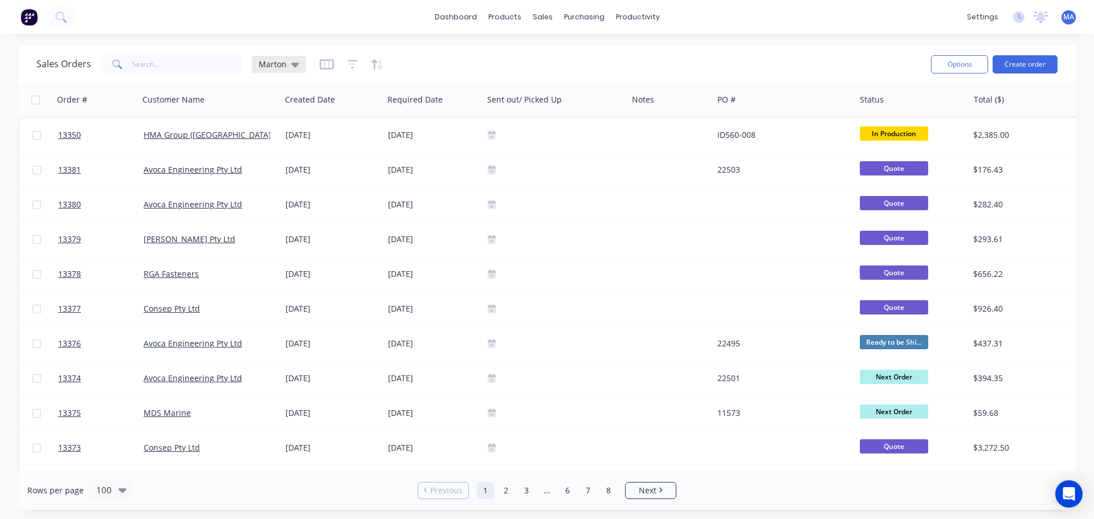
click at [280, 66] on span "Marton" at bounding box center [273, 64] width 28 height 12
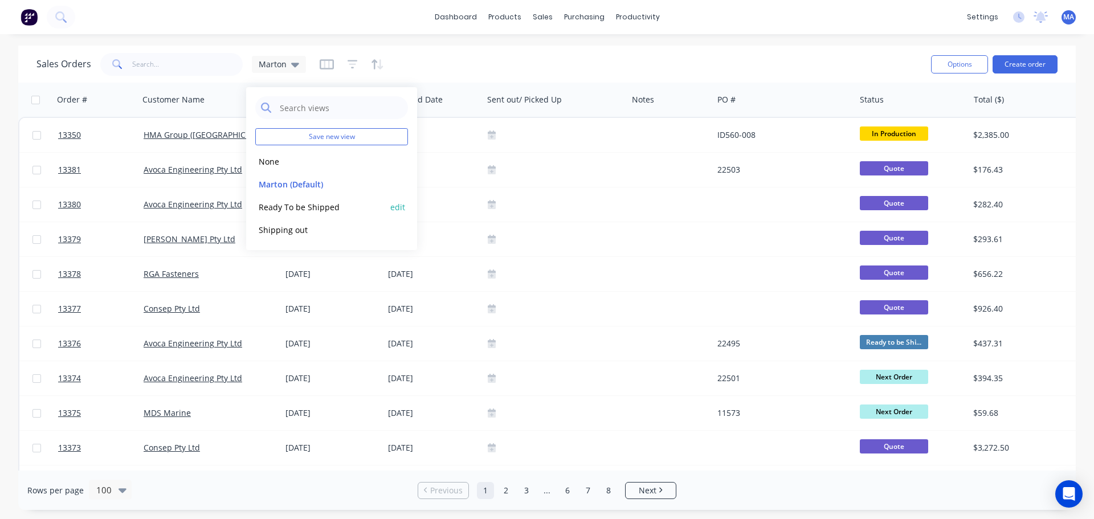
click at [294, 205] on button "Ready To be Shipped" at bounding box center [320, 207] width 130 height 13
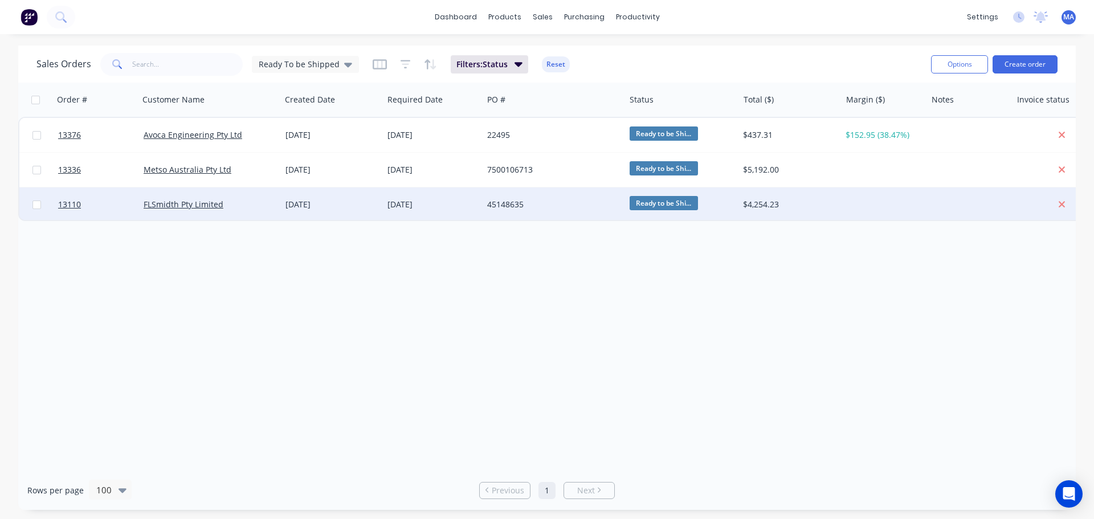
click at [263, 209] on div "FLSmidth Pty Limited" at bounding box center [207, 204] width 127 height 11
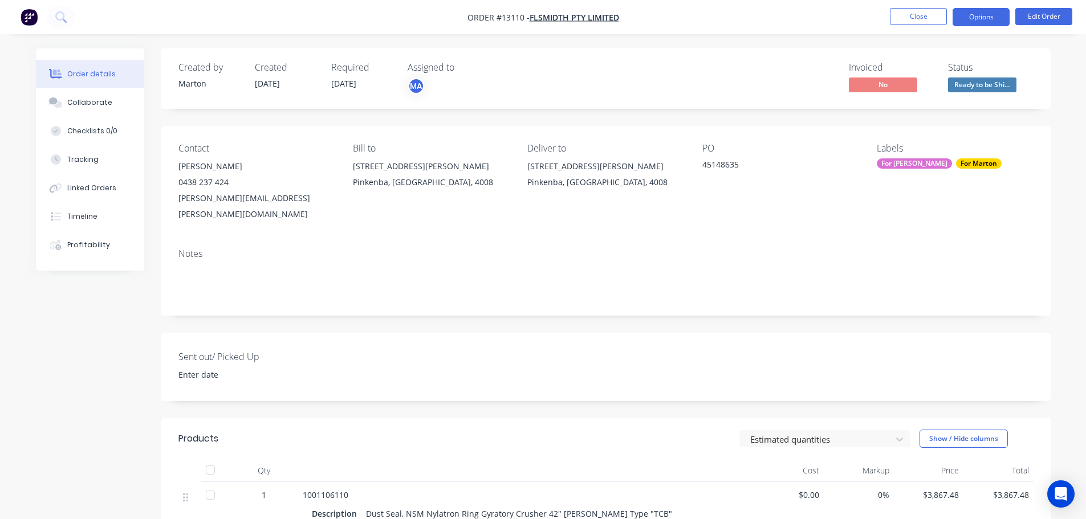
click at [972, 13] on button "Options" at bounding box center [981, 17] width 57 height 18
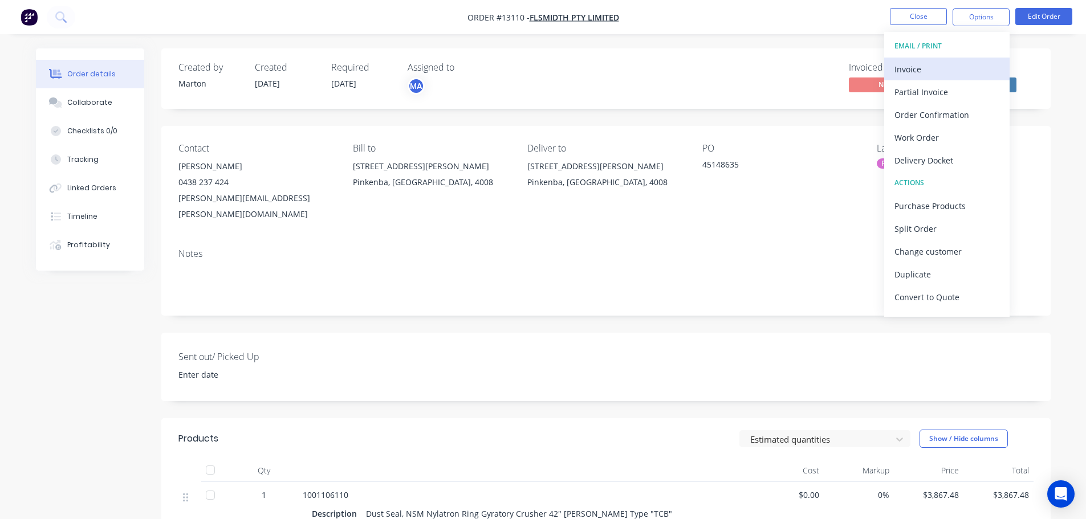
click at [942, 62] on div "Invoice" at bounding box center [946, 69] width 105 height 17
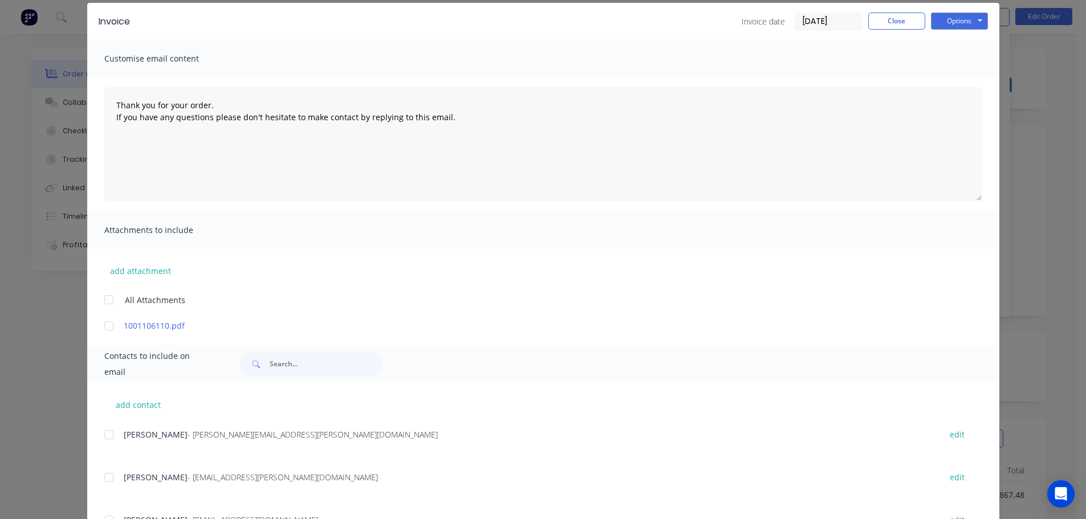
scroll to position [226, 0]
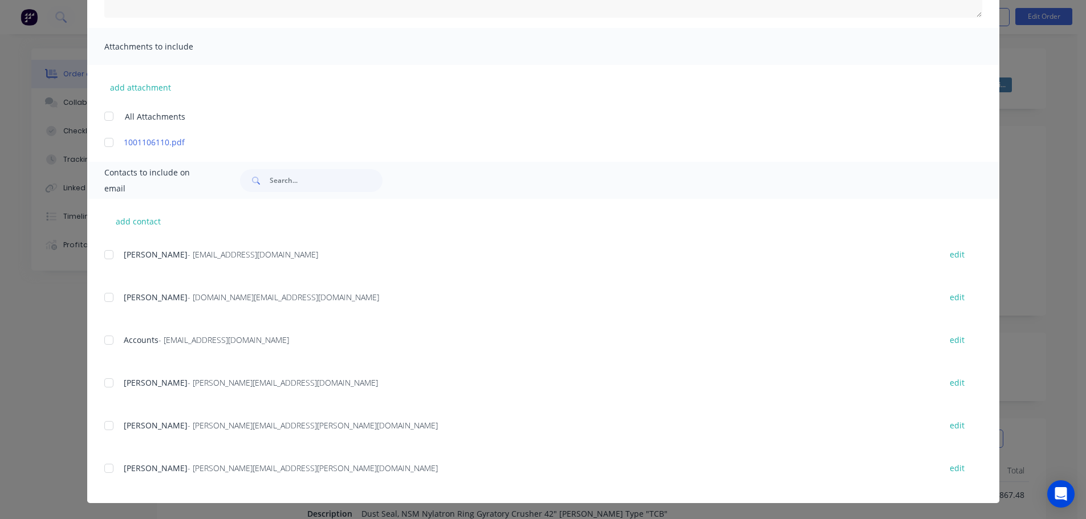
click at [107, 343] on div at bounding box center [108, 340] width 23 height 23
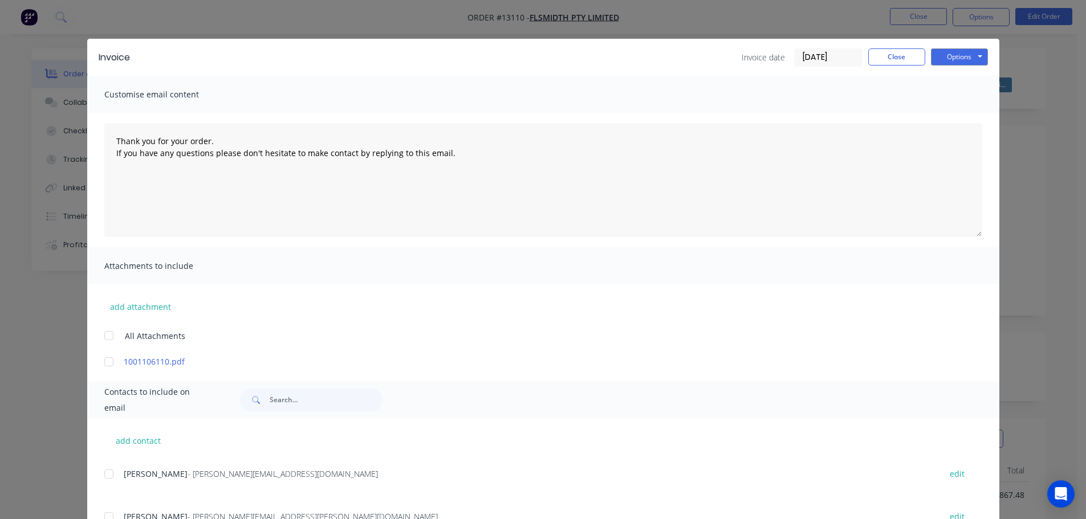
scroll to position [0, 0]
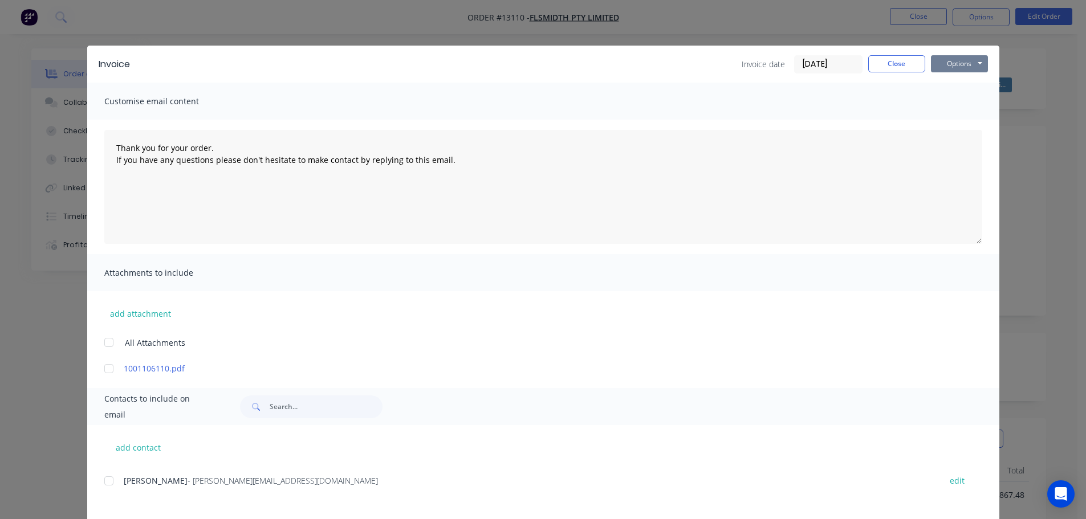
click at [956, 63] on button "Options" at bounding box center [959, 63] width 57 height 17
click at [952, 124] on button "Email" at bounding box center [967, 121] width 73 height 19
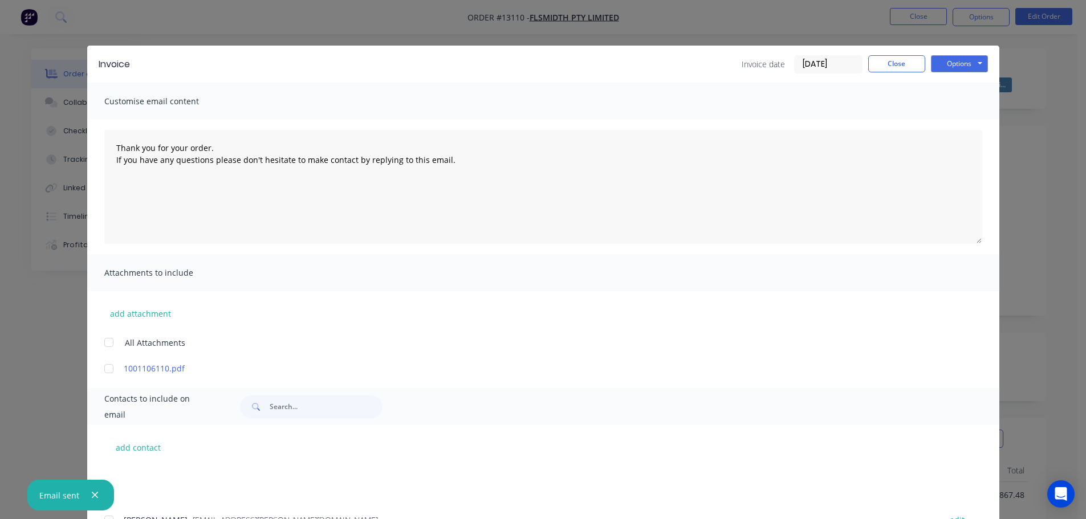
scroll to position [125, 0]
click at [877, 62] on button "Close" at bounding box center [896, 63] width 57 height 17
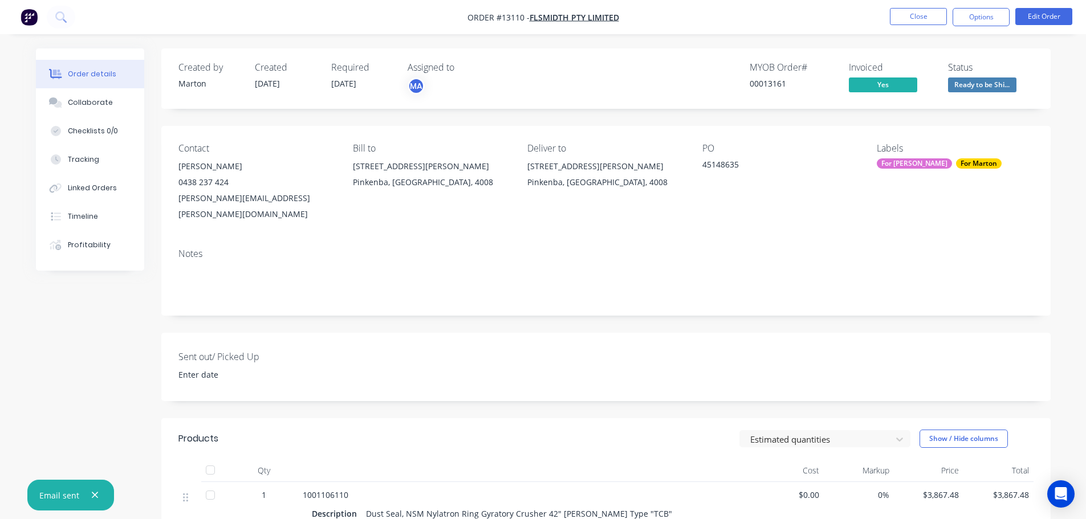
click at [985, 87] on span "Ready to be Shi..." at bounding box center [982, 85] width 68 height 14
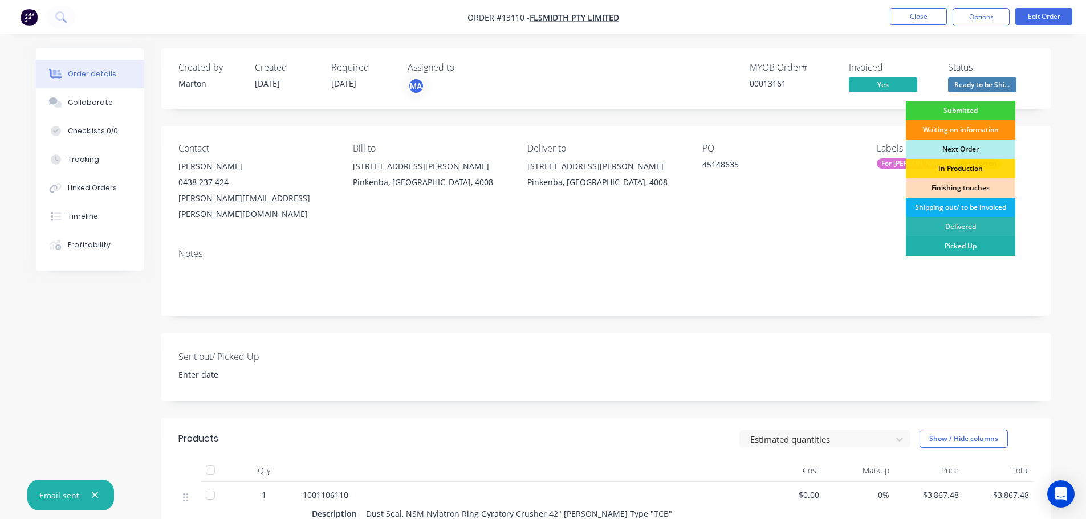
click at [963, 246] on div "Picked Up" at bounding box center [960, 246] width 109 height 19
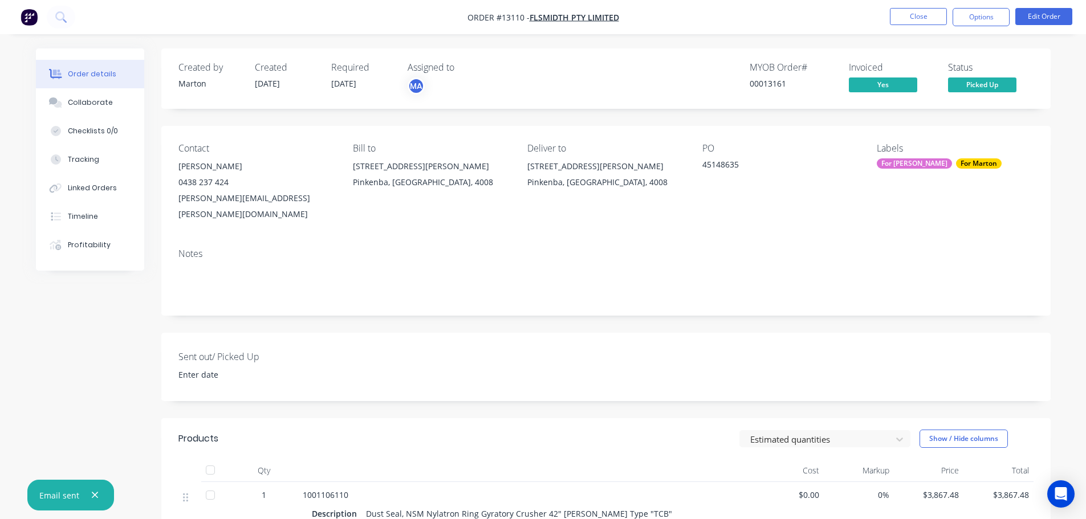
click at [921, 5] on nav "Order #13110 - FLSmidth Pty Limited Close Options Edit Order" at bounding box center [543, 17] width 1086 height 34
click at [913, 17] on button "Close" at bounding box center [918, 16] width 57 height 17
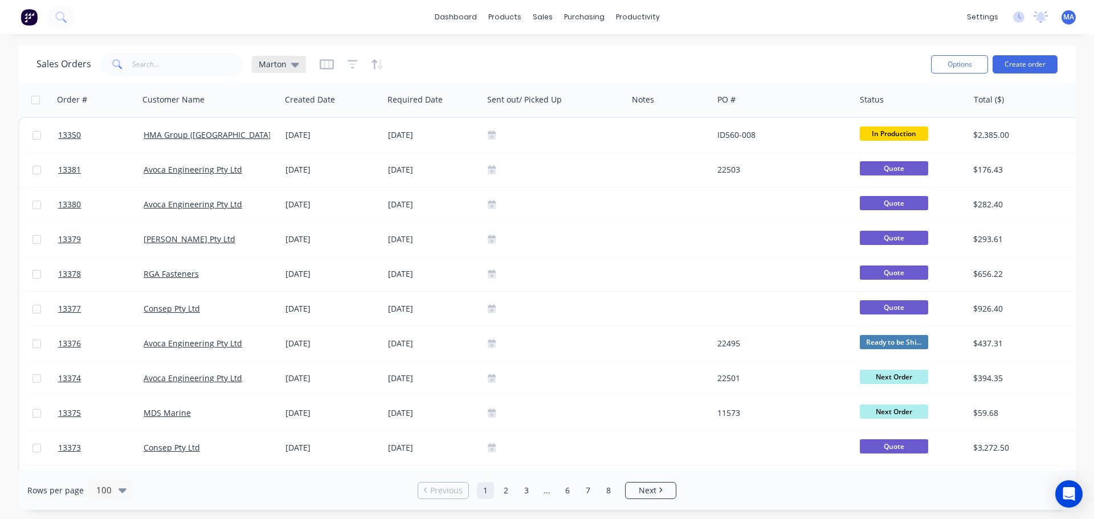
click at [293, 62] on icon at bounding box center [295, 64] width 8 height 13
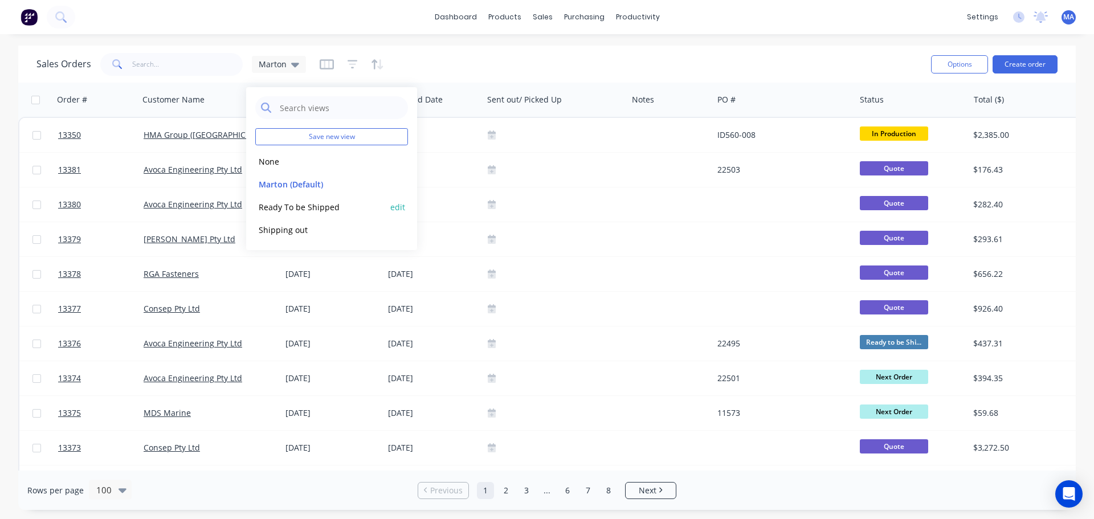
click at [319, 212] on button "Ready To be Shipped" at bounding box center [320, 207] width 130 height 13
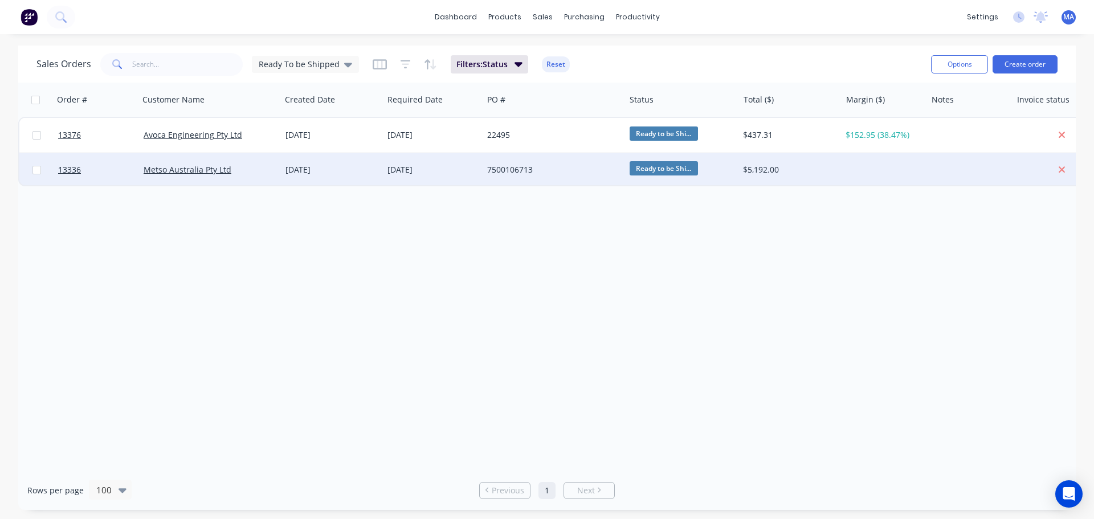
click at [273, 172] on div "Metso Australia Pty Ltd" at bounding box center [210, 169] width 133 height 11
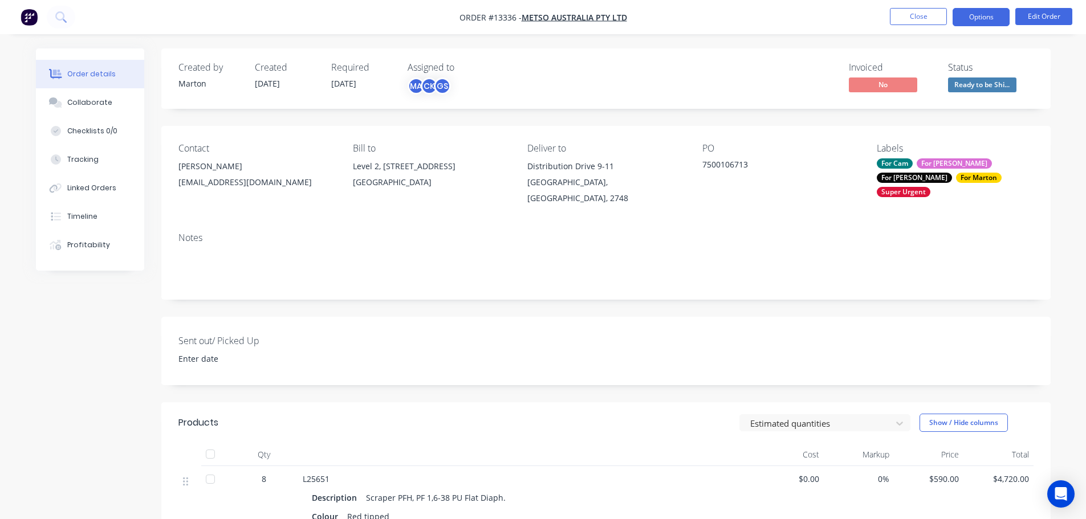
click at [972, 14] on button "Options" at bounding box center [981, 17] width 57 height 18
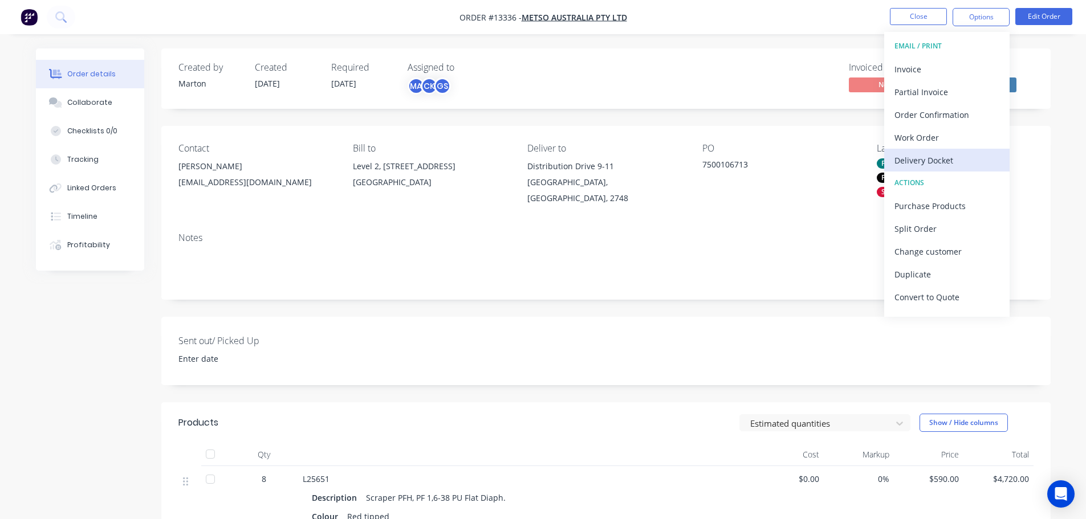
click at [931, 157] on div "Delivery Docket" at bounding box center [946, 160] width 105 height 17
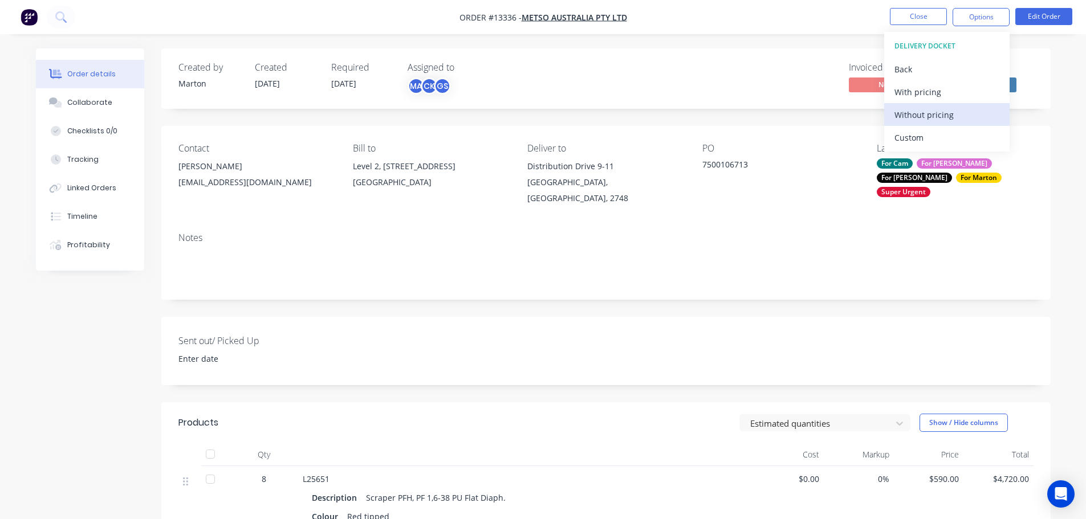
click at [918, 115] on div "Without pricing" at bounding box center [946, 115] width 105 height 17
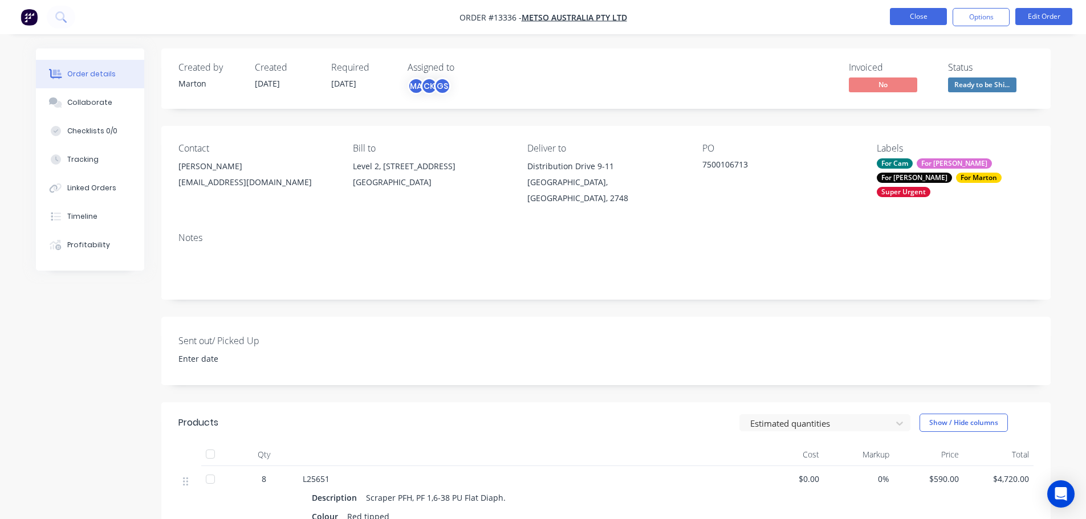
click at [901, 17] on button "Close" at bounding box center [918, 16] width 57 height 17
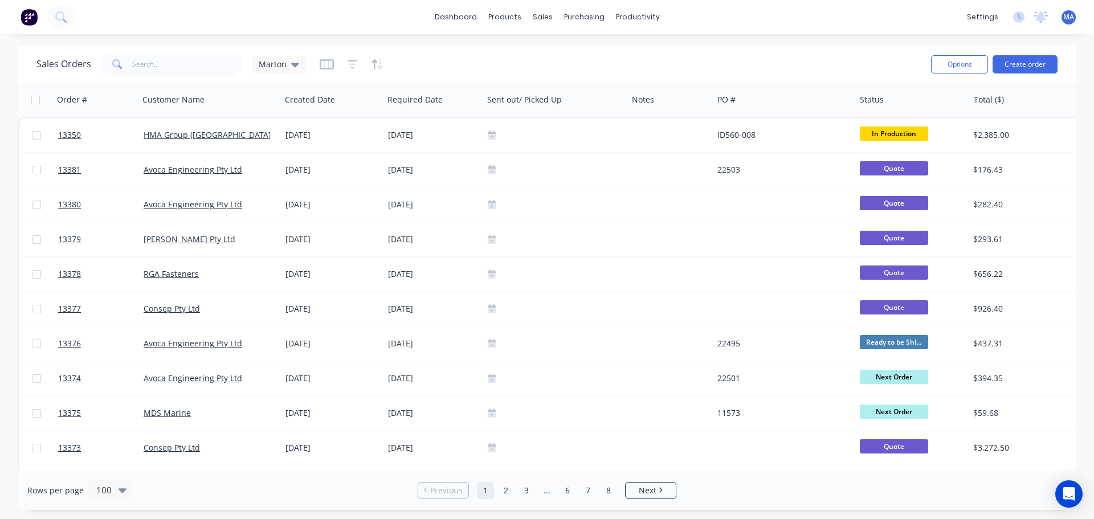
click at [743, 42] on div "dashboard products sales purchasing productivity dashboard products Product Cat…" at bounding box center [547, 259] width 1094 height 519
drag, startPoint x: 466, startPoint y: 52, endPoint x: 460, endPoint y: 50, distance: 6.7
click at [466, 52] on div "Sales Orders Marton" at bounding box center [479, 64] width 886 height 28
click at [1024, 56] on button "Create order" at bounding box center [1025, 64] width 65 height 18
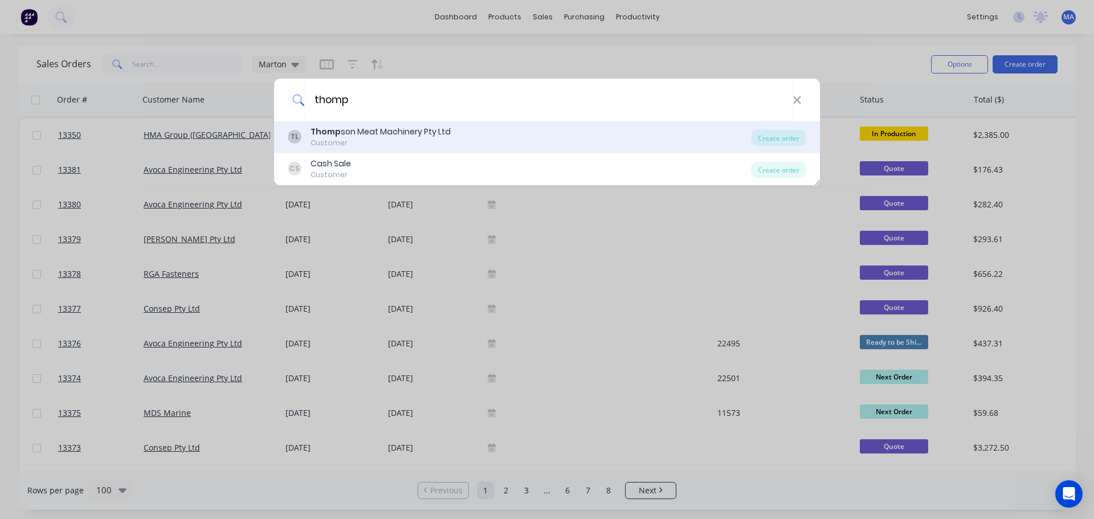
click at [402, 141] on div "Customer" at bounding box center [381, 143] width 140 height 10
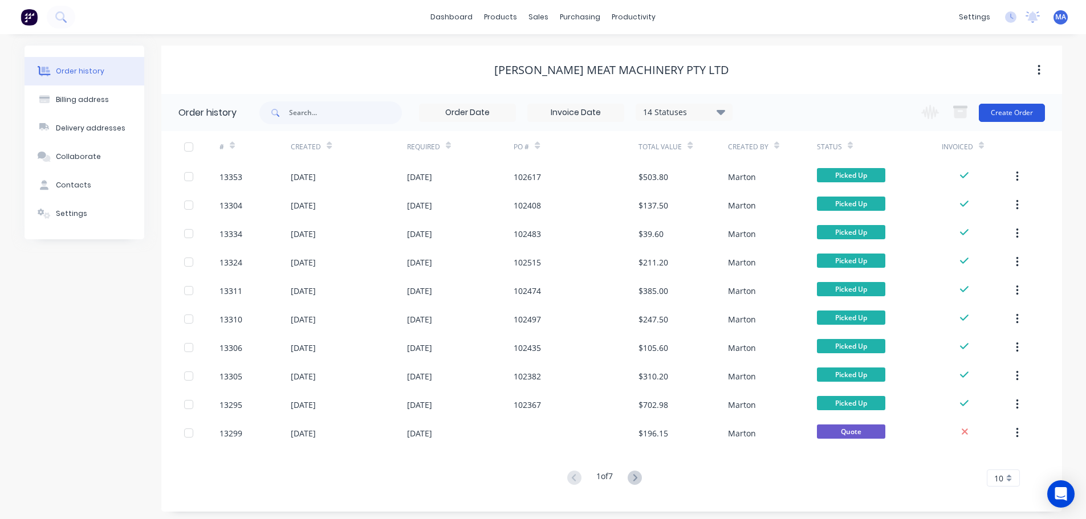
click at [998, 121] on button "Create Order" at bounding box center [1012, 113] width 66 height 18
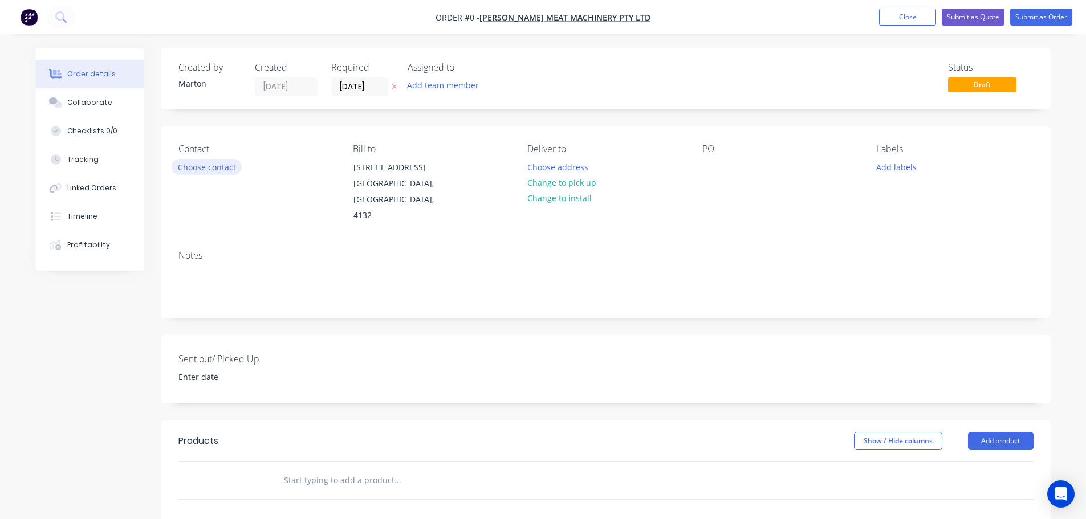
click at [222, 170] on button "Choose contact" at bounding box center [207, 166] width 70 height 15
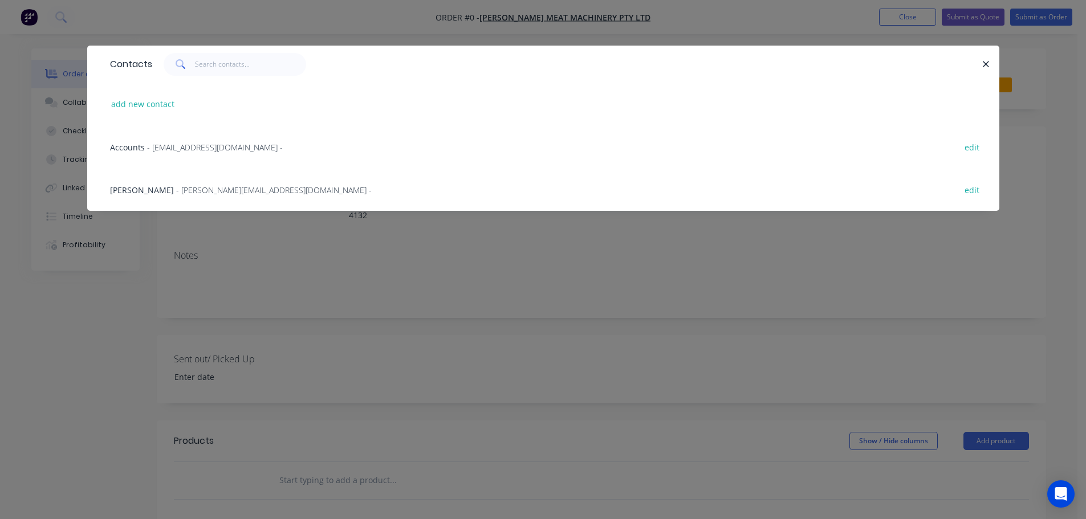
click at [176, 187] on span "- Bruce@tmach.com.au -" at bounding box center [274, 190] width 196 height 11
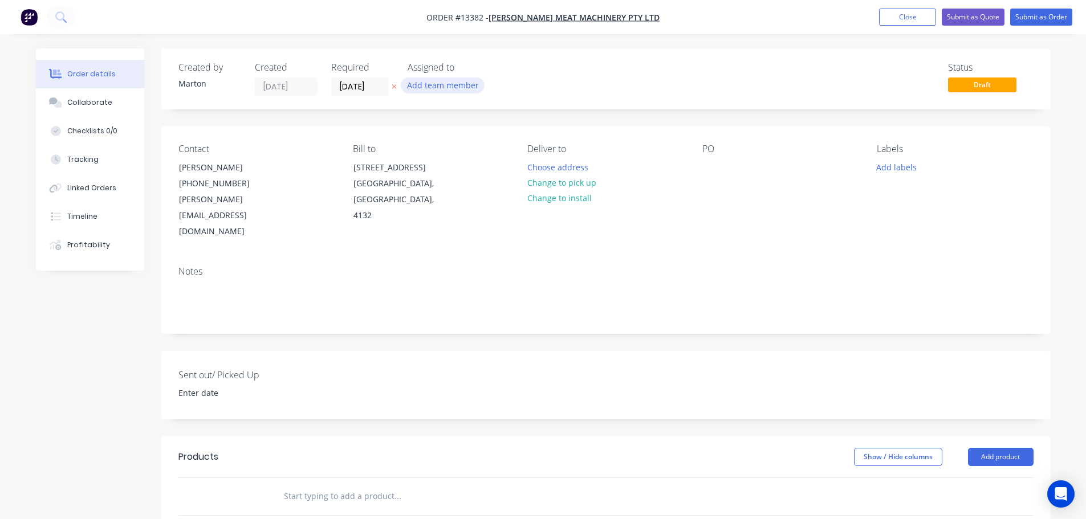
click at [429, 84] on button "Add team member" at bounding box center [443, 85] width 84 height 15
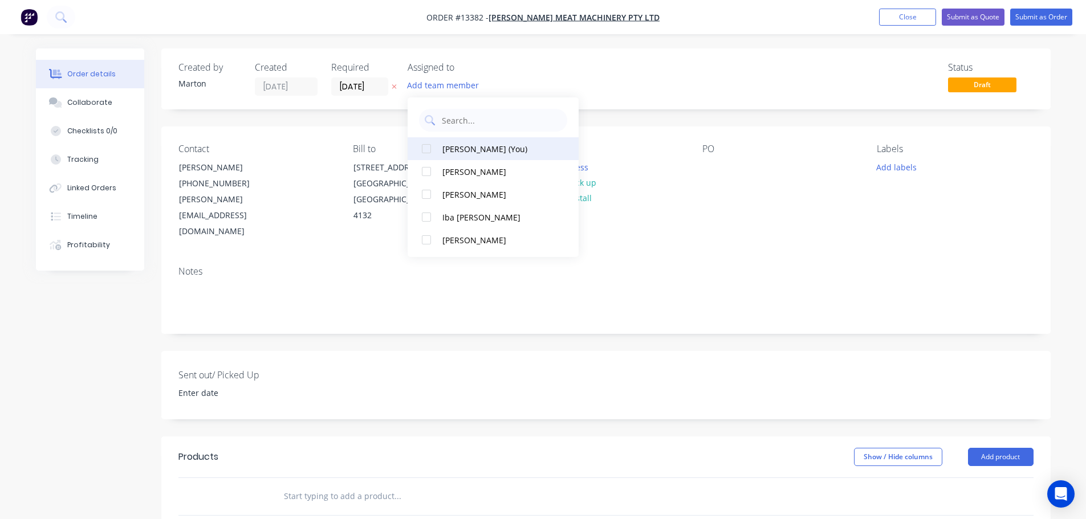
click at [426, 151] on div at bounding box center [426, 148] width 23 height 23
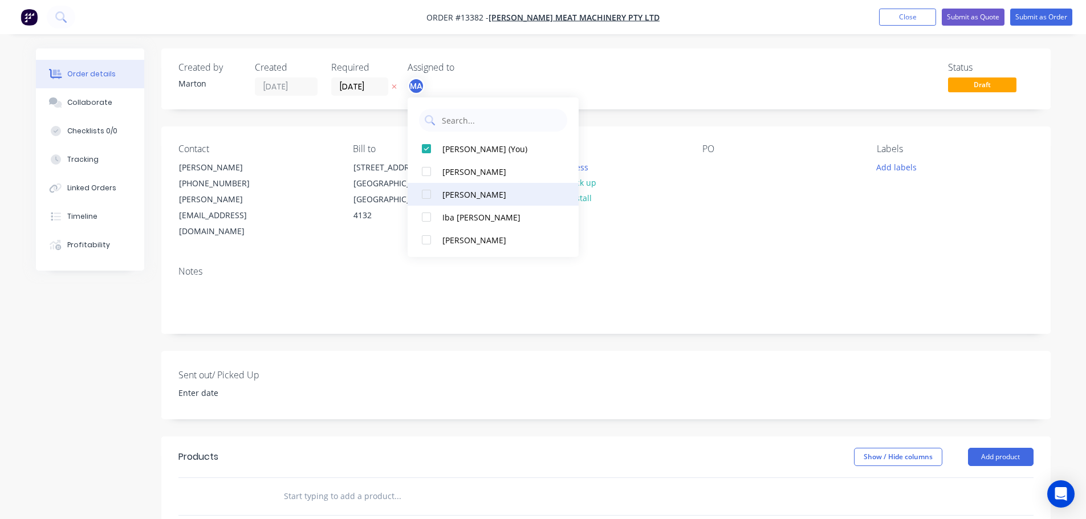
drag, startPoint x: 427, startPoint y: 173, endPoint x: 428, endPoint y: 193, distance: 19.4
click at [428, 176] on div at bounding box center [426, 171] width 23 height 23
click at [428, 197] on div at bounding box center [426, 194] width 23 height 23
click at [607, 70] on div "Status Draft" at bounding box center [778, 79] width 512 height 34
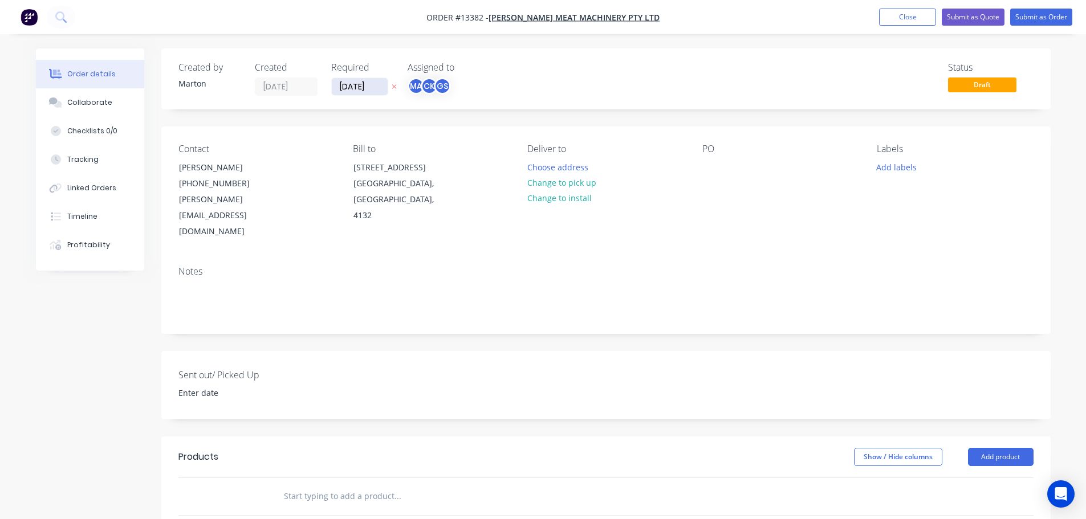
click at [358, 88] on input "[DATE]" at bounding box center [360, 86] width 56 height 17
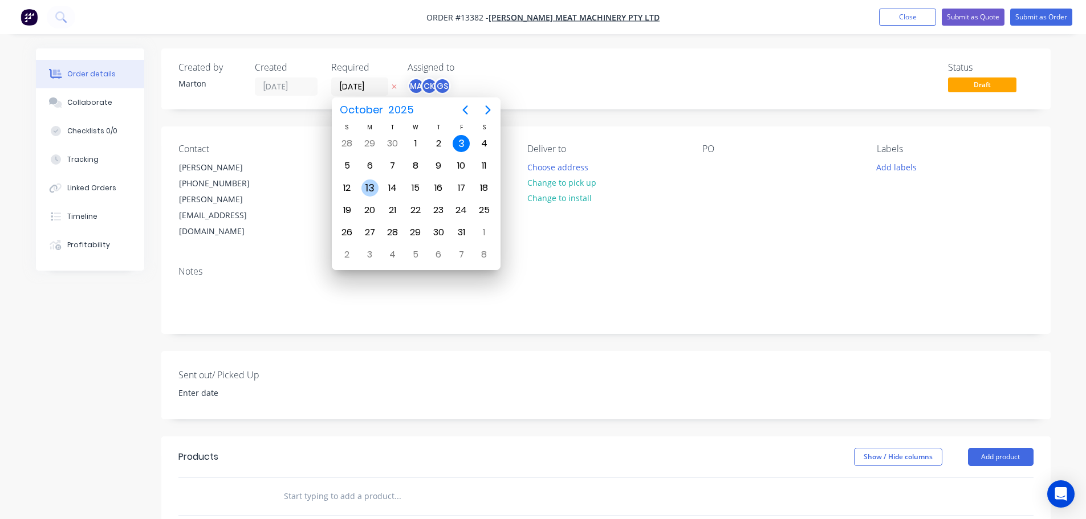
click at [372, 184] on div "13" at bounding box center [369, 188] width 17 height 17
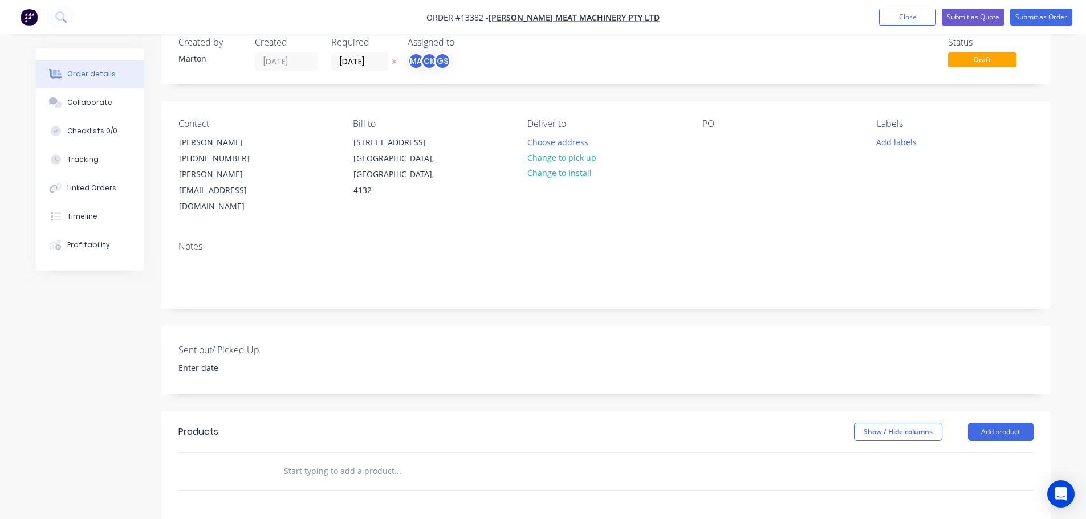
scroll to position [57, 0]
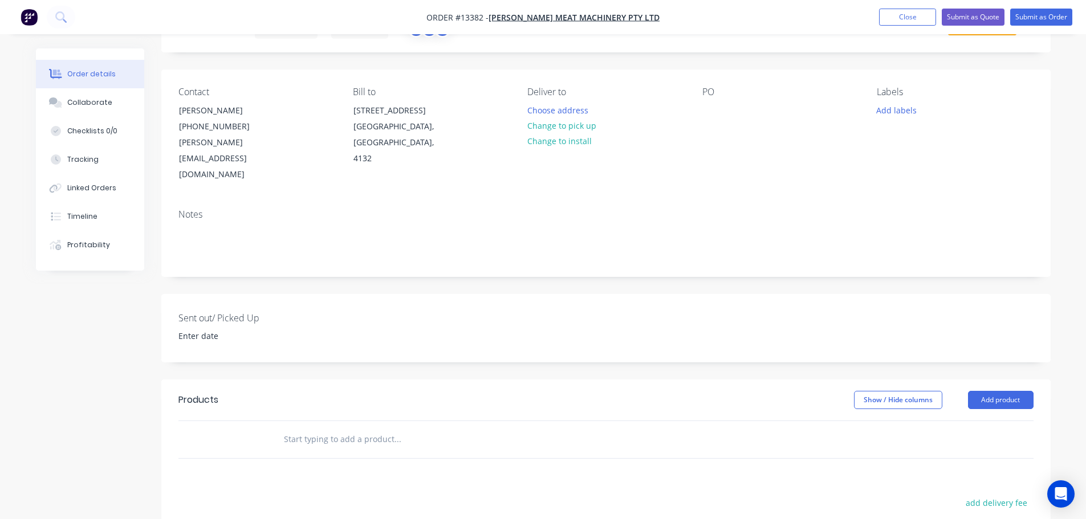
click at [345, 428] on input "text" at bounding box center [397, 439] width 228 height 23
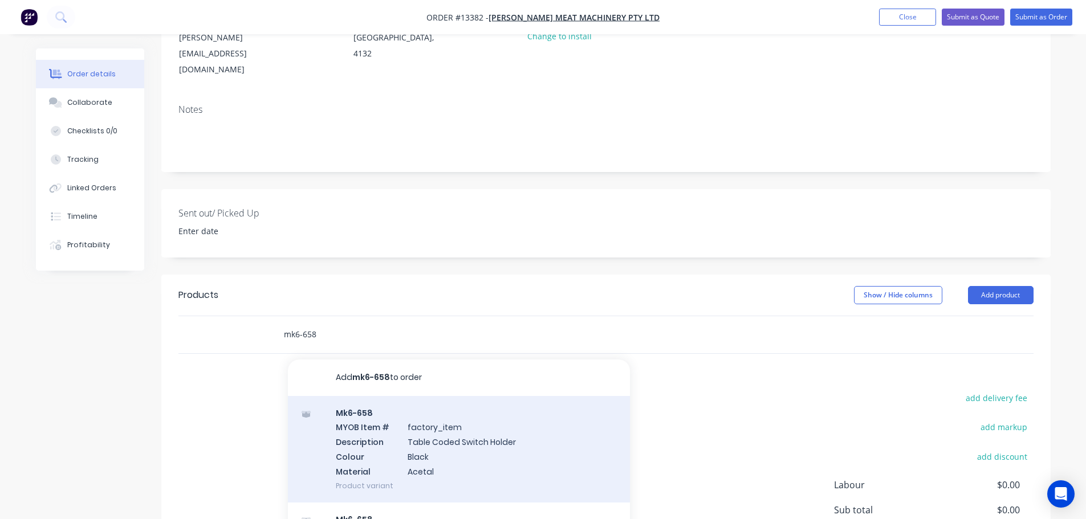
scroll to position [171, 0]
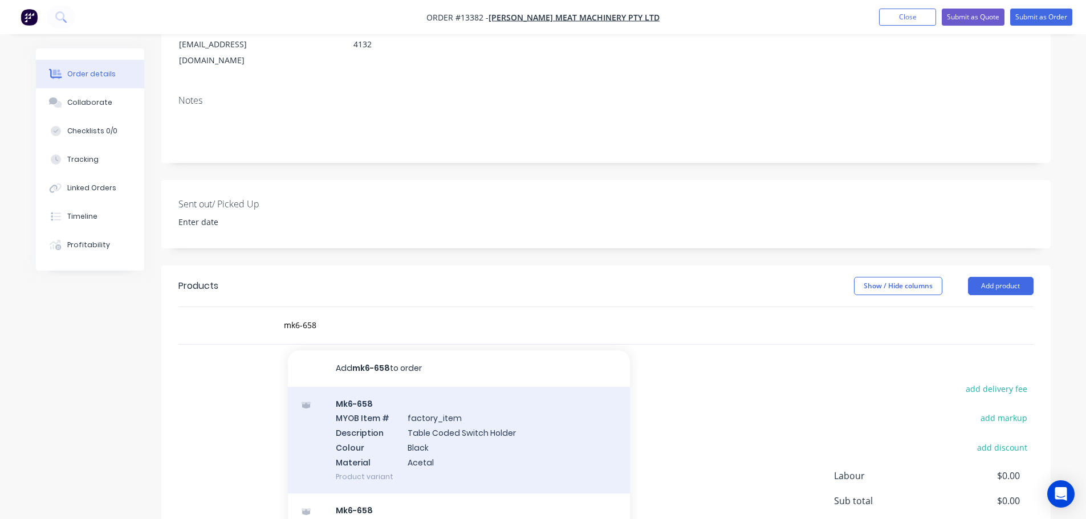
click at [377, 406] on div "Mk6-658 MYOB Item # factory_item Description Table Coded Switch Holder Colour B…" at bounding box center [459, 440] width 342 height 107
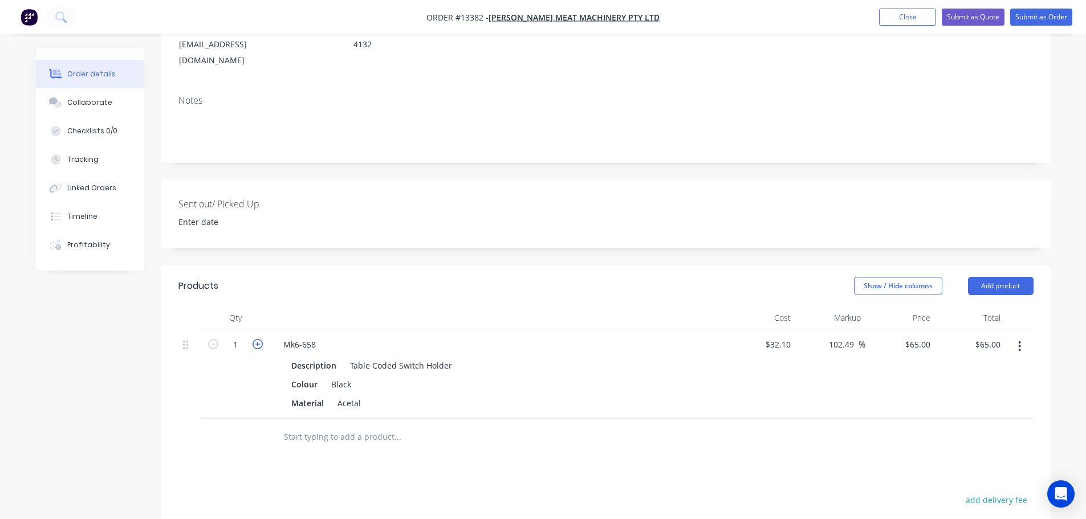
click at [259, 339] on icon "button" at bounding box center [258, 344] width 10 height 10
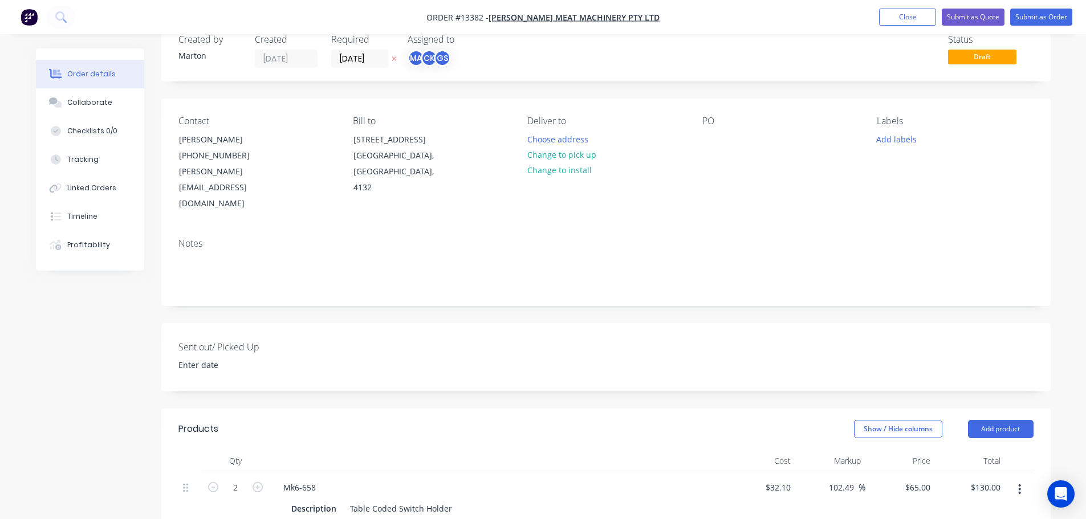
scroll to position [0, 0]
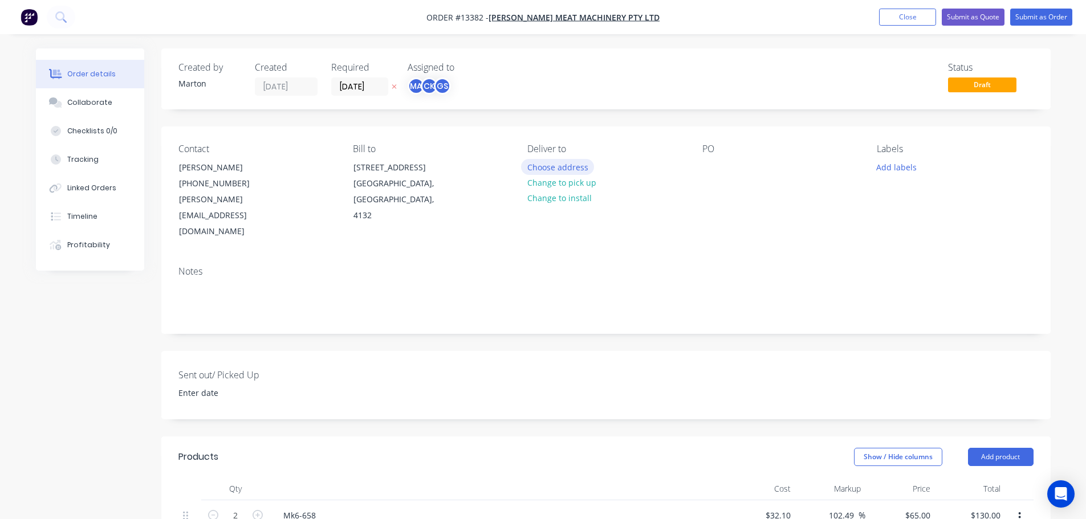
click at [562, 164] on button "Choose address" at bounding box center [557, 166] width 73 height 15
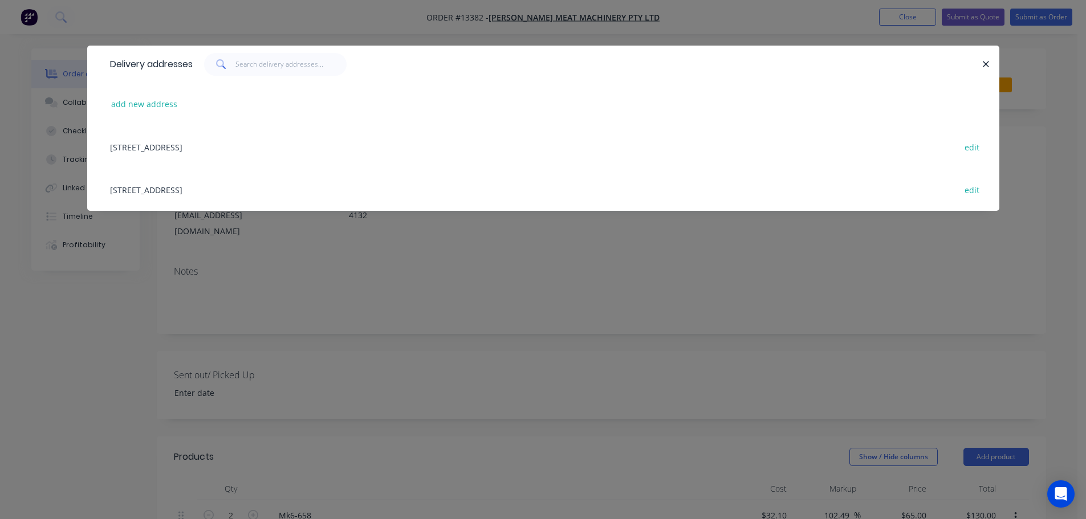
click at [209, 149] on div "136-140 Magnesium Drive, Crestmead, Queensland, Australia, 4132 edit" at bounding box center [543, 146] width 878 height 43
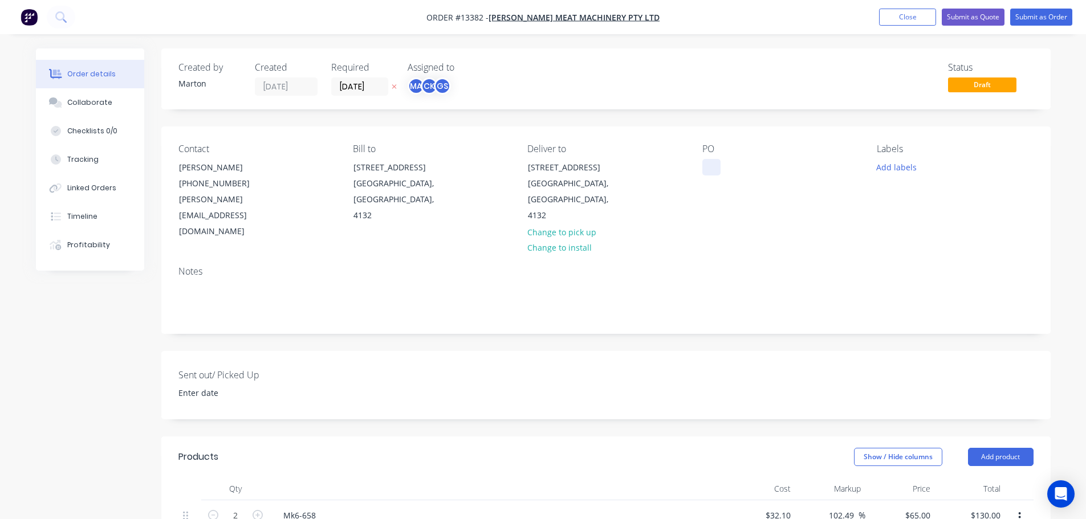
click at [712, 166] on div at bounding box center [711, 167] width 18 height 17
click at [702, 325] on div "Created by Marton Created 03/10/25 Required 13/10/25 Assigned to MA CK GS Statu…" at bounding box center [605, 474] width 889 height 852
click at [903, 164] on button "Add labels" at bounding box center [896, 166] width 52 height 15
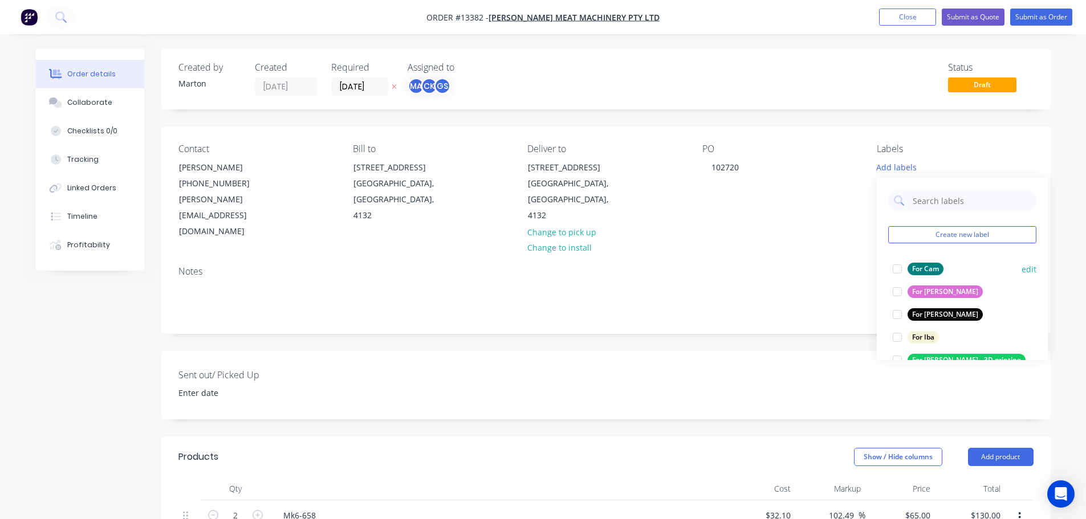
click at [896, 276] on div at bounding box center [897, 269] width 23 height 23
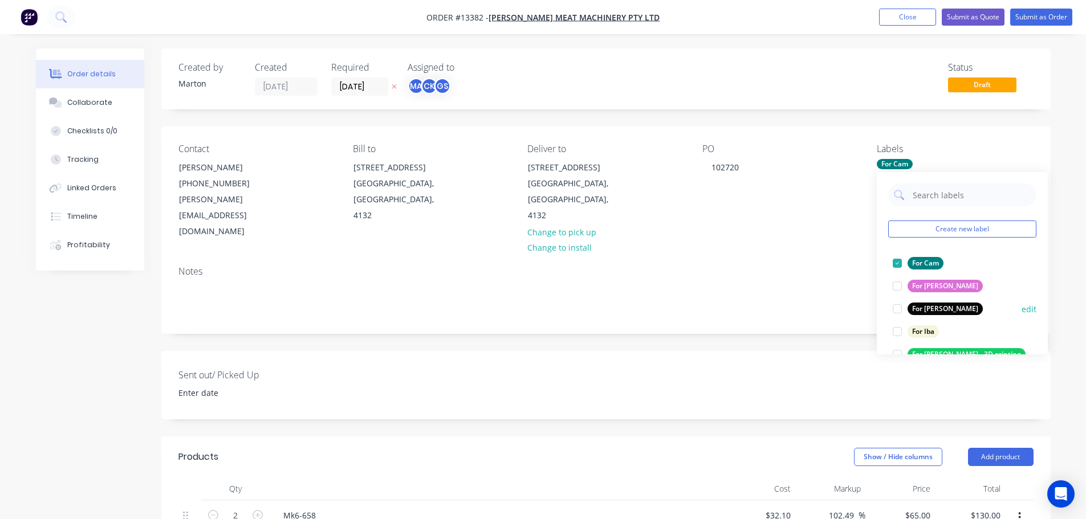
click at [895, 304] on div at bounding box center [897, 309] width 23 height 23
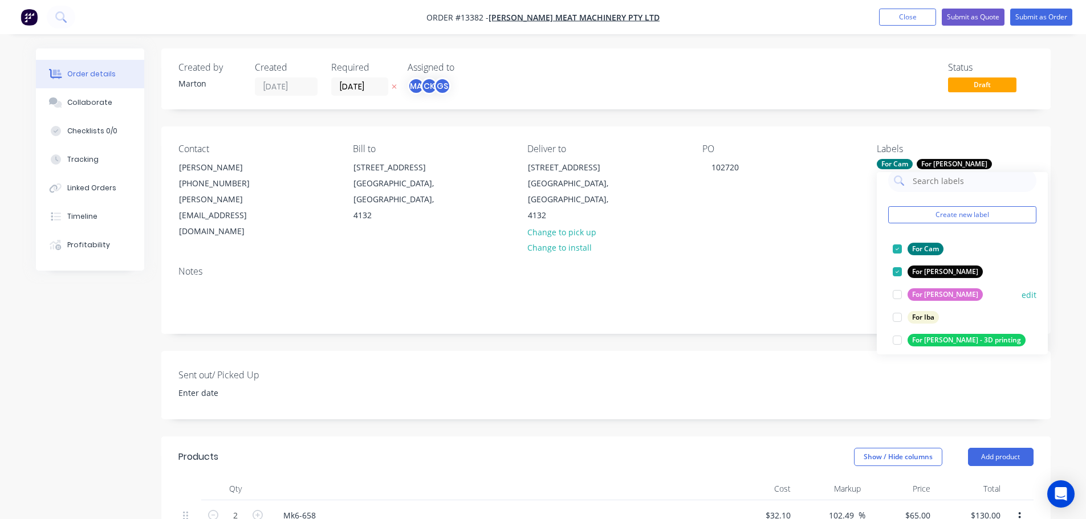
scroll to position [114, 0]
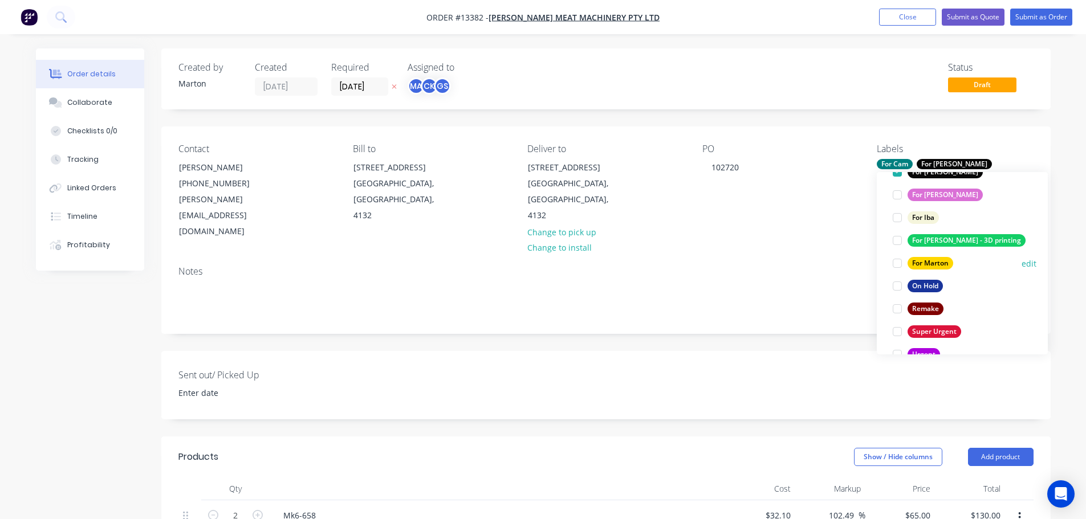
click at [898, 261] on div at bounding box center [897, 263] width 23 height 23
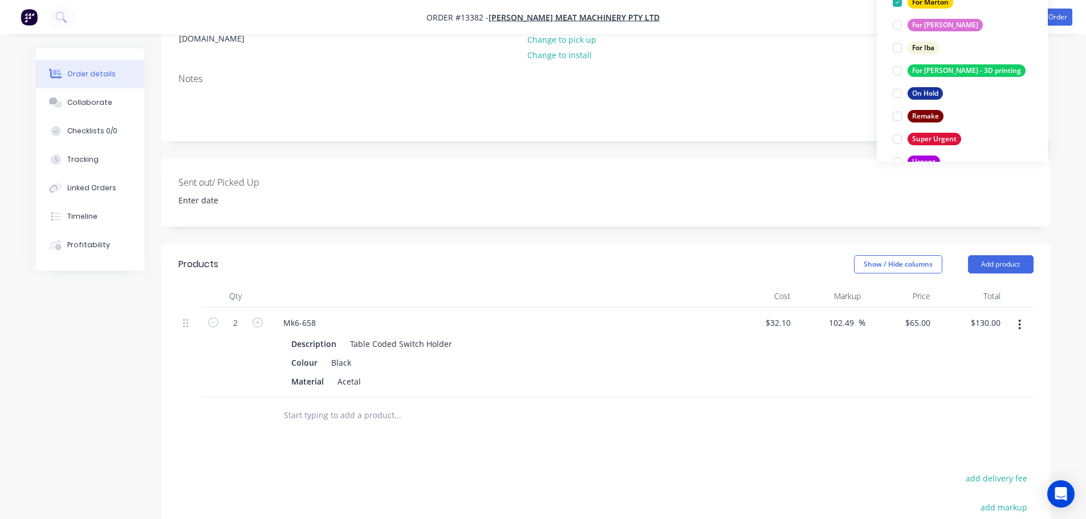
scroll to position [228, 0]
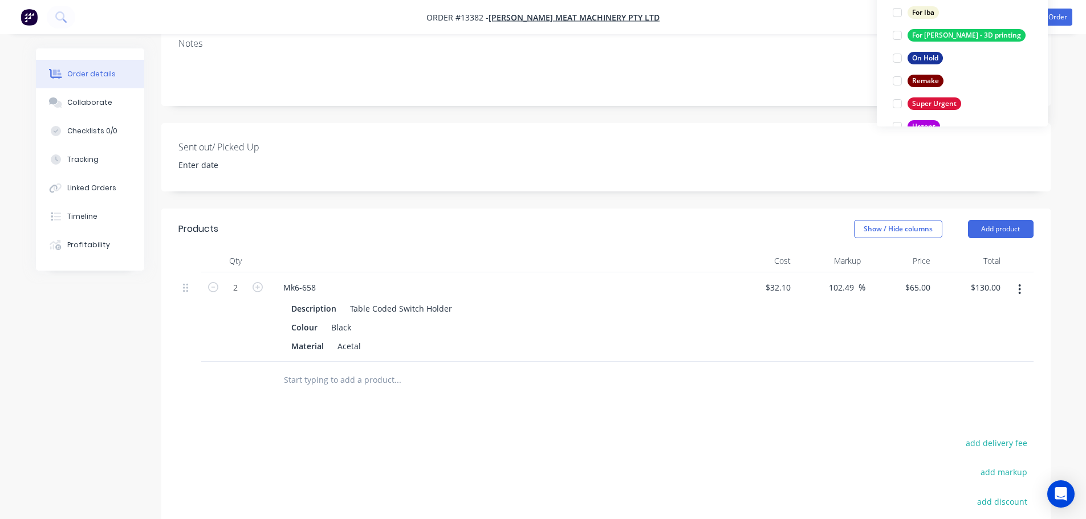
click at [641, 372] on div at bounding box center [474, 380] width 401 height 23
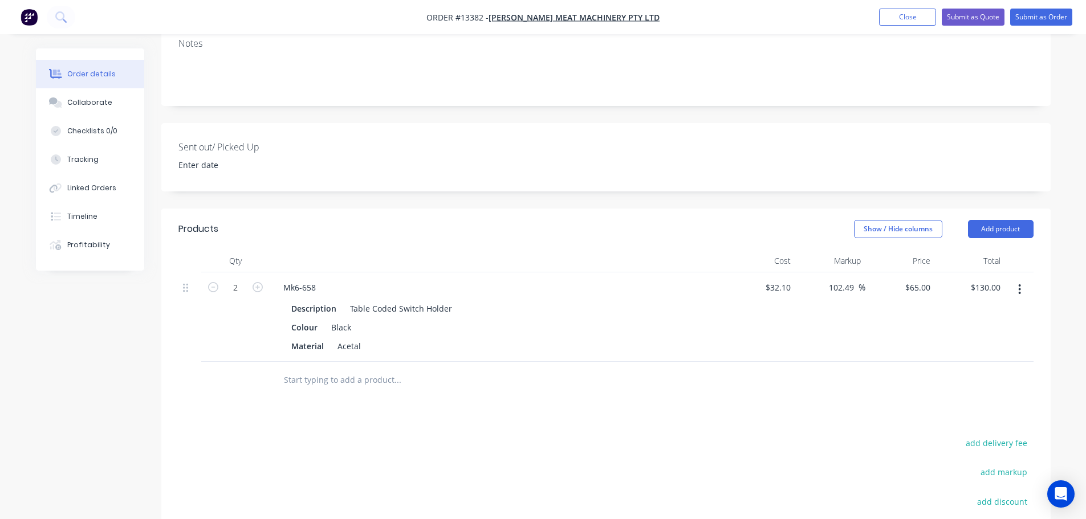
click at [1029, 29] on nav "Order #13382 - Thompson Meat Machinery Pty Ltd Add product Close Submit as Quot…" at bounding box center [543, 17] width 1086 height 34
click at [1032, 23] on button "Submit as Order" at bounding box center [1041, 17] width 62 height 17
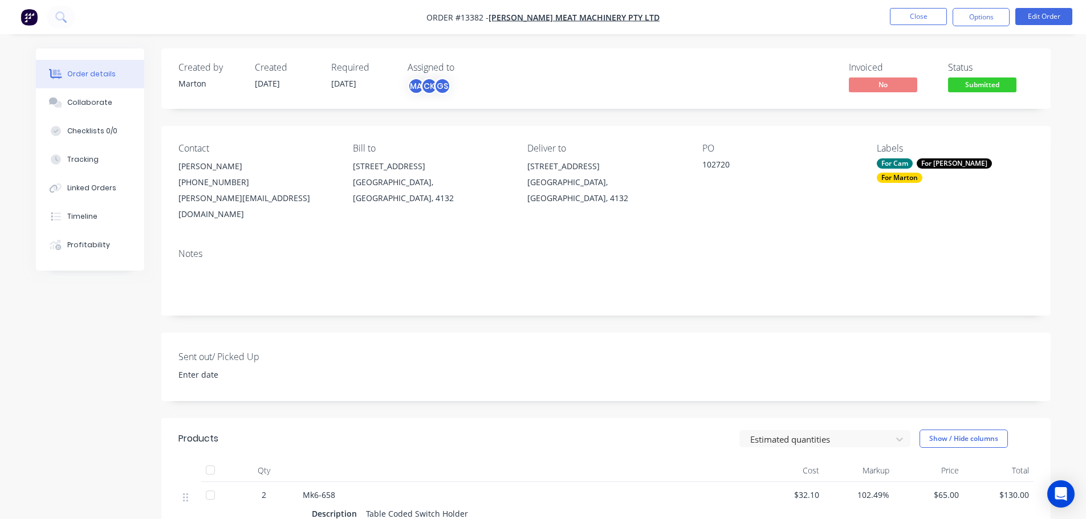
click at [968, 100] on div "Created by Marton Created 03/10/25 Required 13/10/25 Assigned to MA CK GS Invoi…" at bounding box center [605, 78] width 889 height 60
click at [972, 90] on span "Submitted" at bounding box center [982, 85] width 68 height 14
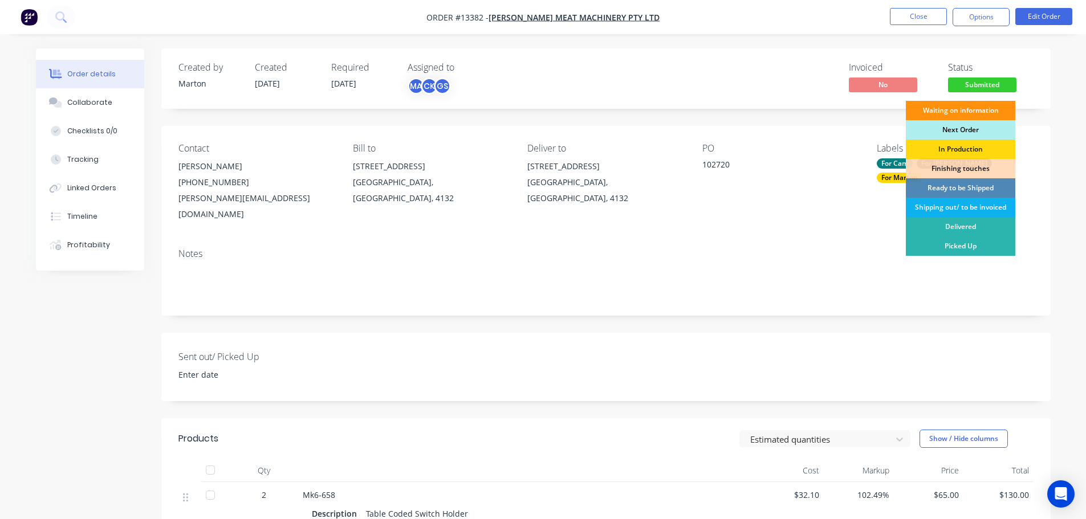
click at [957, 128] on div "Next Order" at bounding box center [960, 129] width 109 height 19
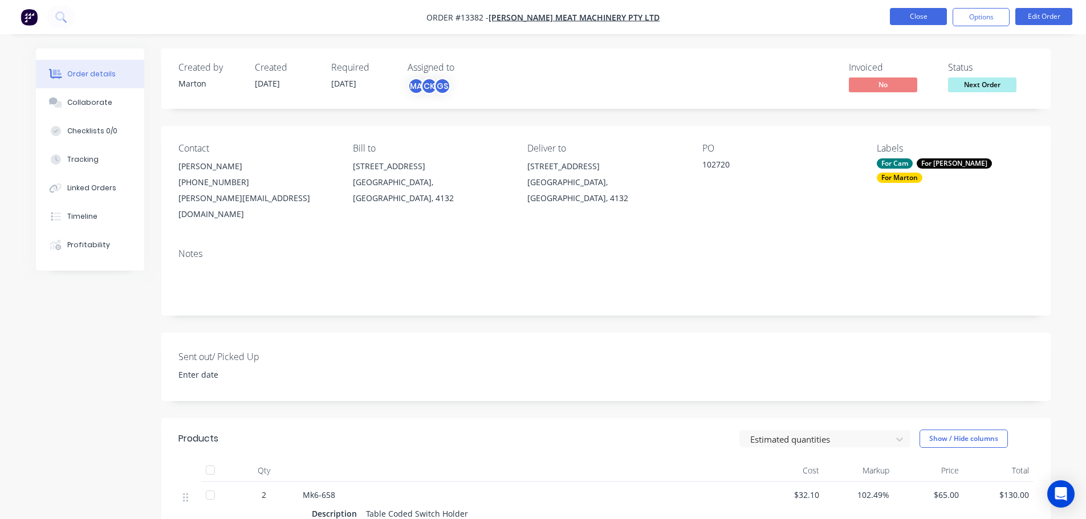
click at [931, 14] on button "Close" at bounding box center [918, 16] width 57 height 17
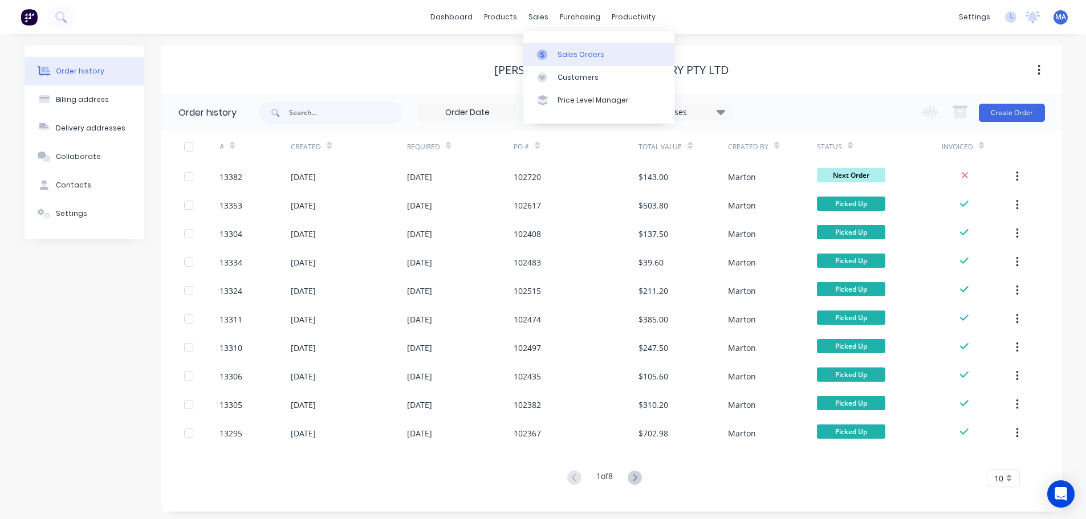
click at [558, 50] on div "Sales Orders" at bounding box center [580, 55] width 47 height 10
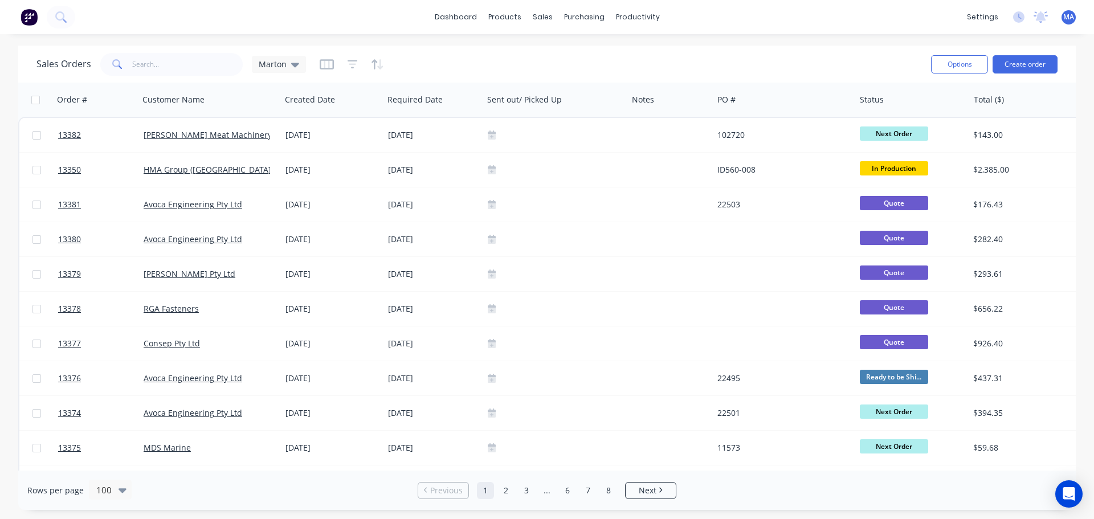
click at [176, 49] on div "Sales Orders Marton Options Create order" at bounding box center [547, 64] width 1058 height 37
click at [174, 64] on input "text" at bounding box center [187, 64] width 111 height 23
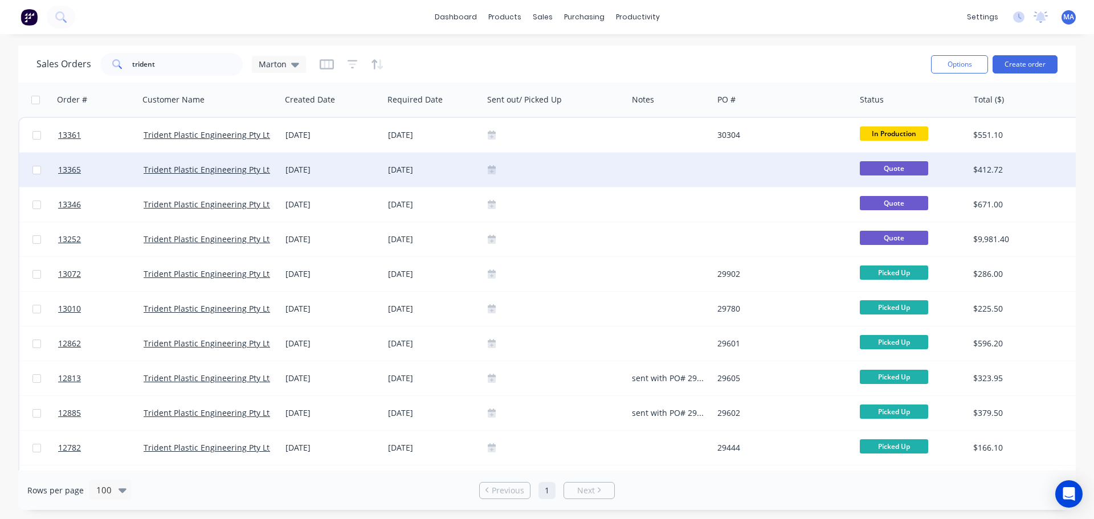
click at [357, 178] on div "[DATE]" at bounding box center [332, 170] width 103 height 34
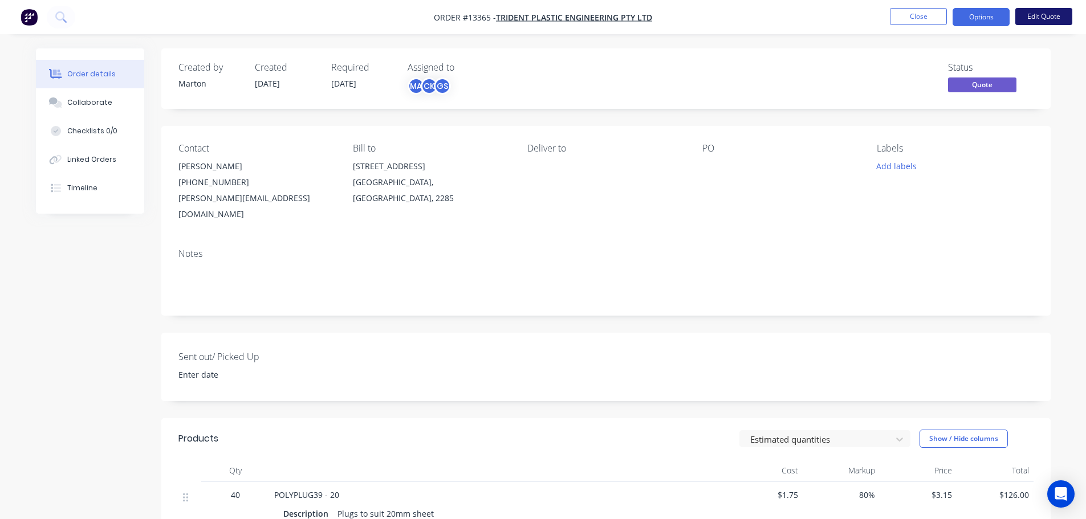
click at [1033, 11] on button "Edit Quote" at bounding box center [1043, 16] width 57 height 17
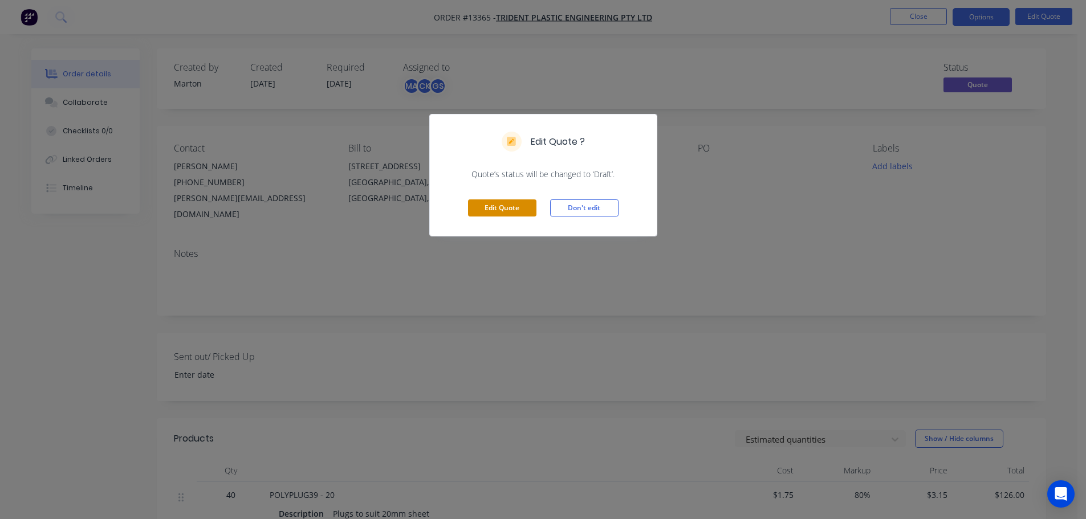
click at [504, 206] on button "Edit Quote" at bounding box center [502, 208] width 68 height 17
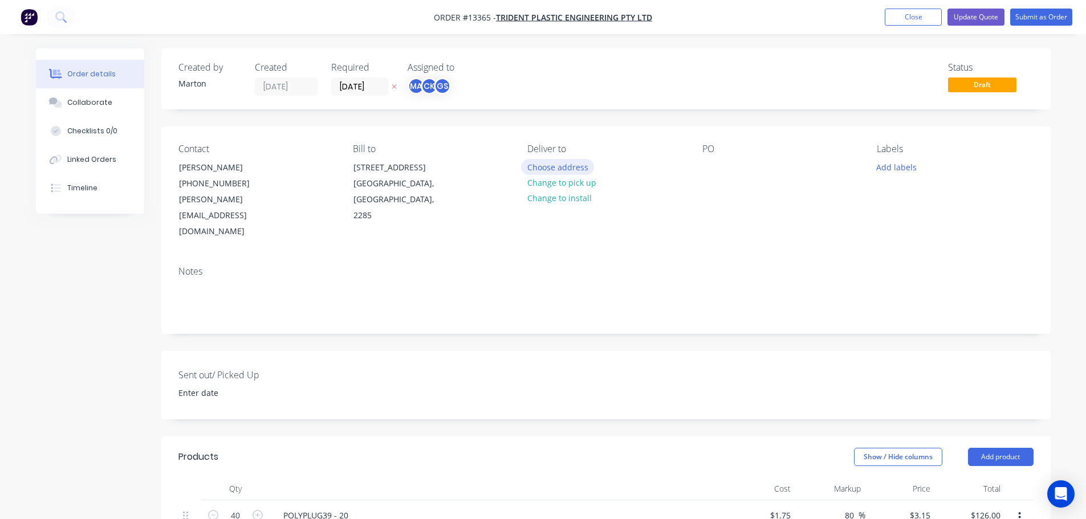
click at [541, 164] on button "Choose address" at bounding box center [557, 166] width 73 height 15
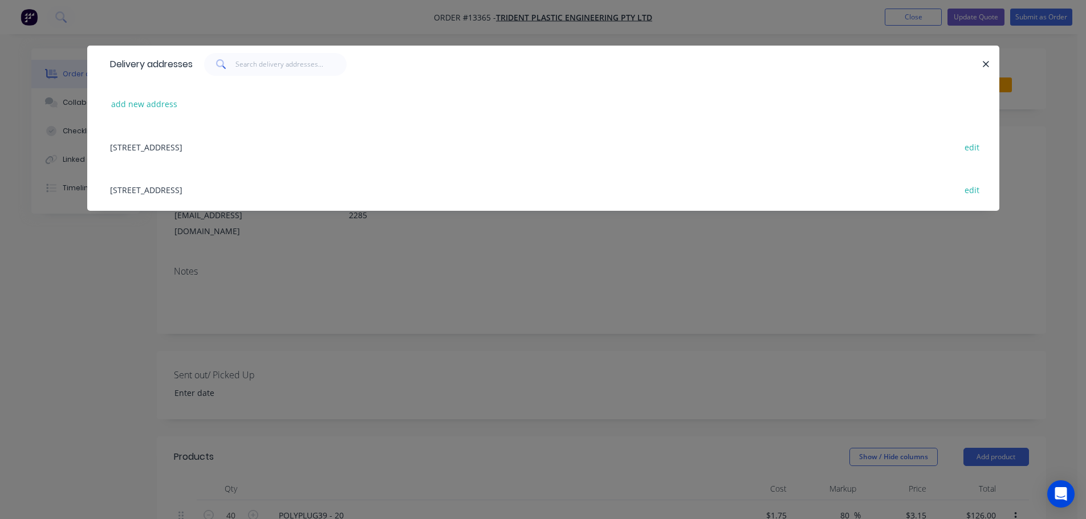
click at [234, 201] on div "44 Munibung Road, Cardiff, New South Wales, Australia, 2285 edit" at bounding box center [543, 189] width 878 height 43
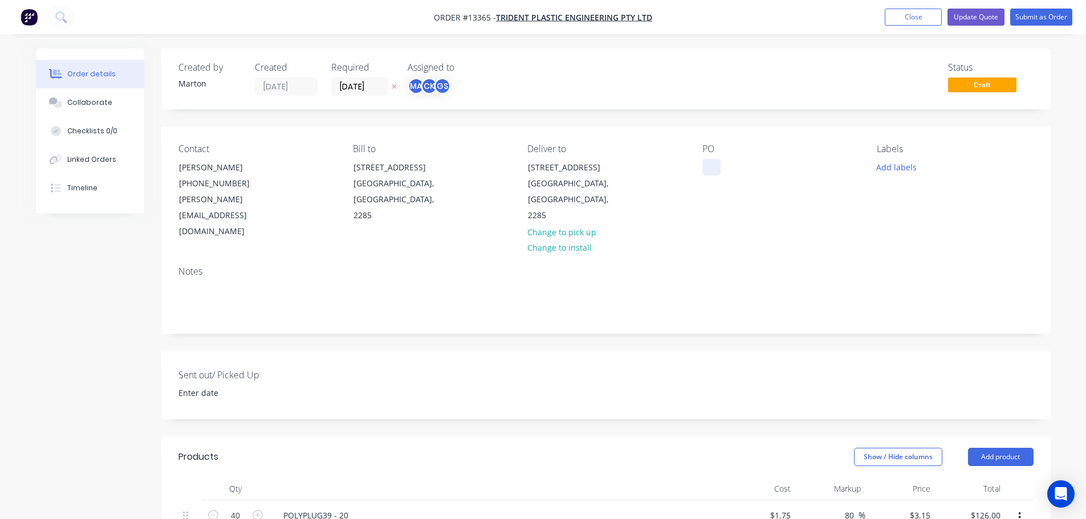
drag, startPoint x: 728, startPoint y: 154, endPoint x: 719, endPoint y: 162, distance: 11.7
click at [727, 155] on div "PO" at bounding box center [780, 192] width 156 height 96
click at [715, 165] on div at bounding box center [711, 167] width 18 height 17
click at [897, 166] on button "Add labels" at bounding box center [896, 166] width 52 height 15
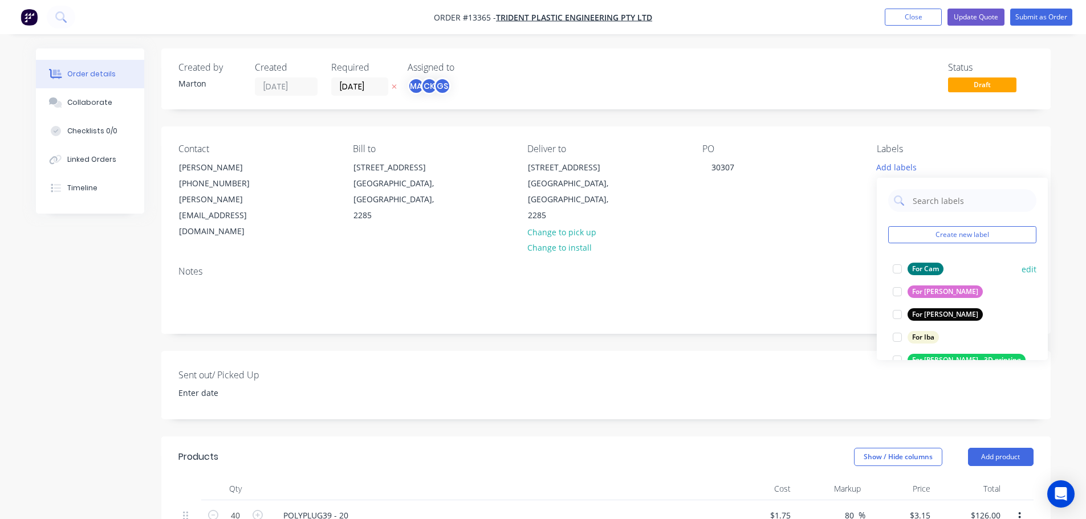
click at [892, 268] on div at bounding box center [897, 269] width 23 height 23
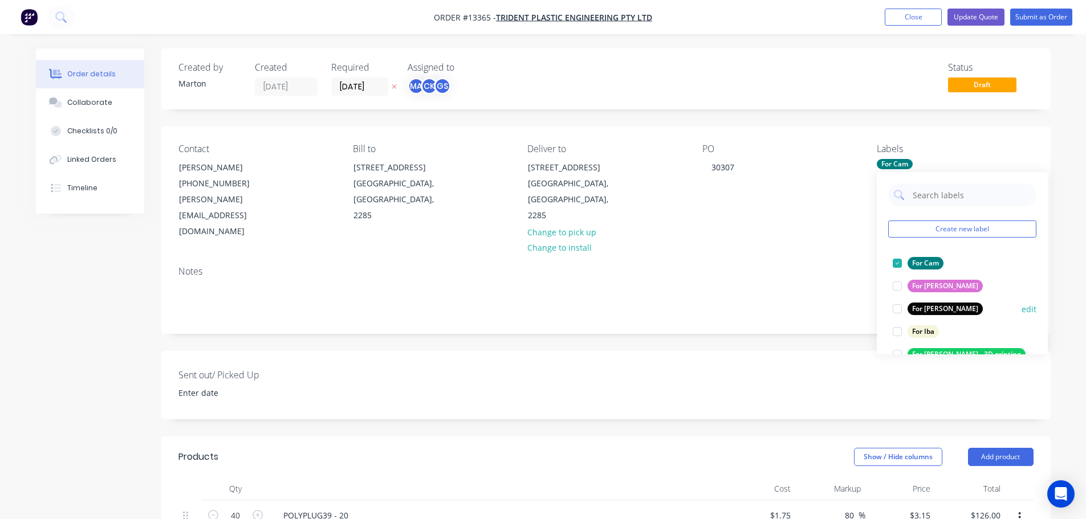
click at [902, 311] on div at bounding box center [897, 309] width 23 height 23
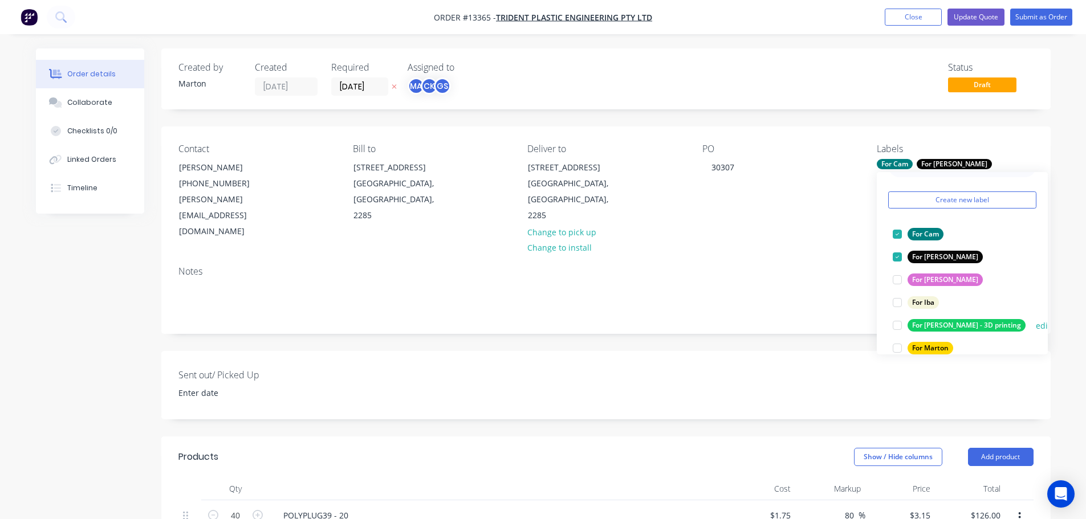
scroll to position [57, 0]
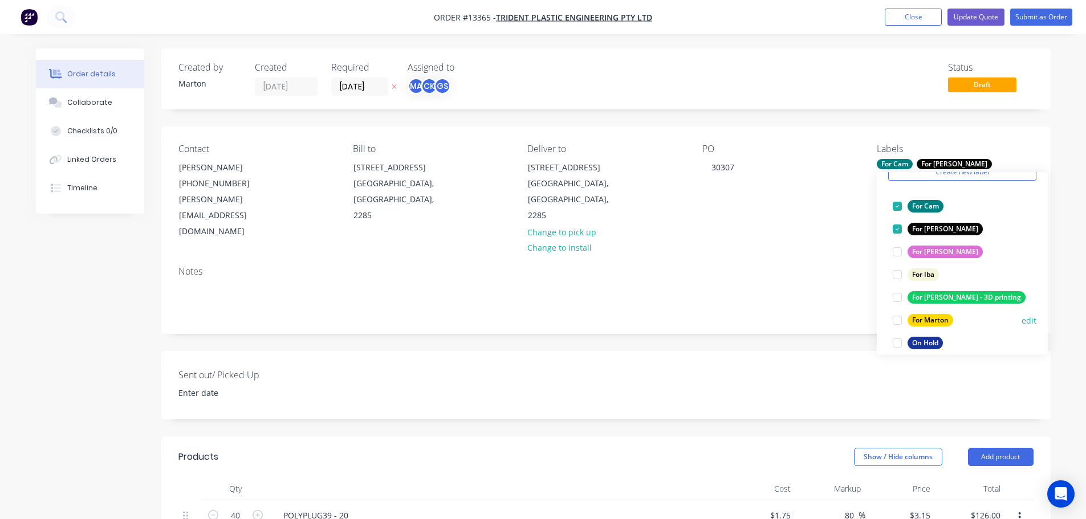
click at [898, 318] on div at bounding box center [897, 320] width 23 height 23
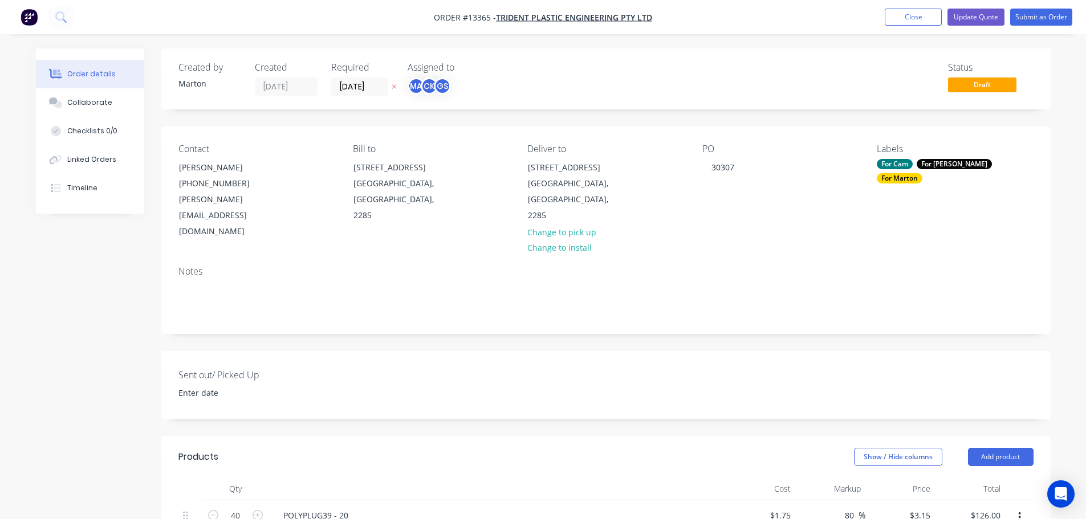
click at [717, 351] on div "Sent out/ Picked Up" at bounding box center [605, 385] width 889 height 68
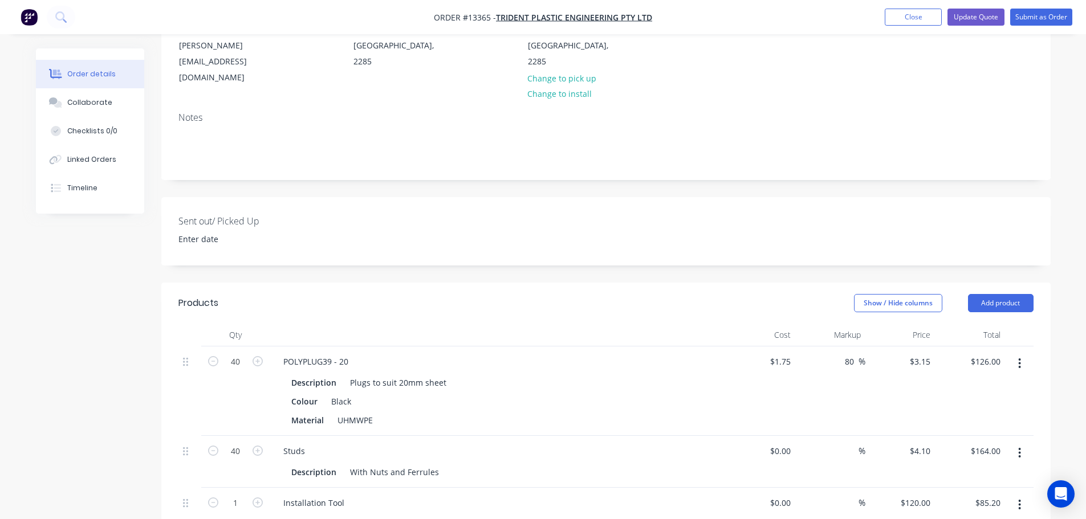
scroll to position [0, 0]
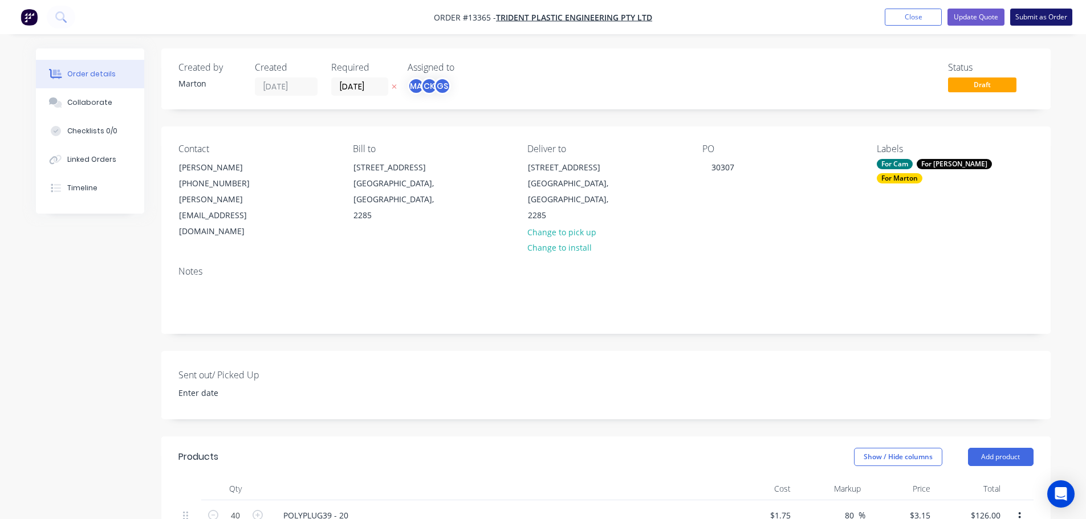
click at [1047, 19] on button "Submit as Order" at bounding box center [1041, 17] width 62 height 17
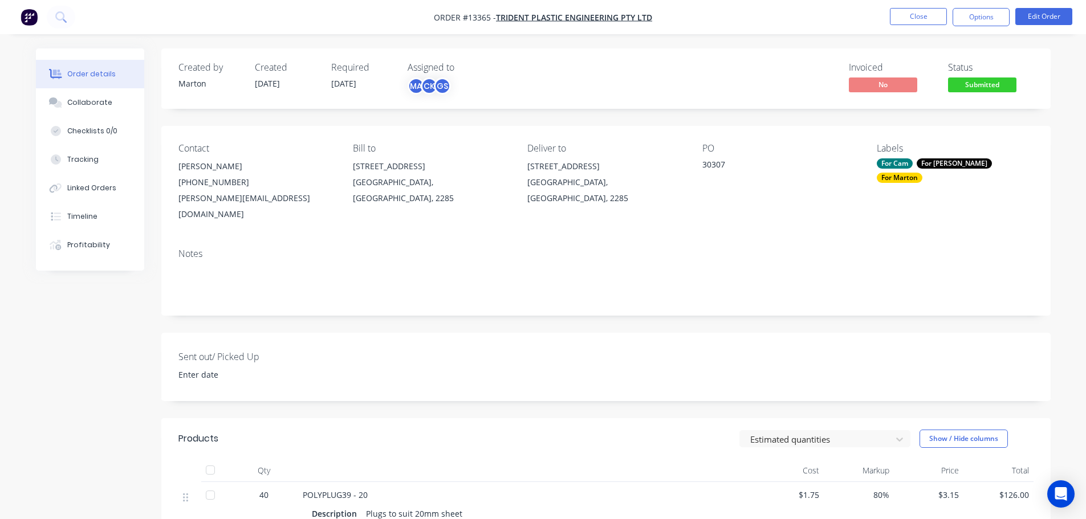
click at [939, 158] on div "For [PERSON_NAME]" at bounding box center [954, 163] width 75 height 10
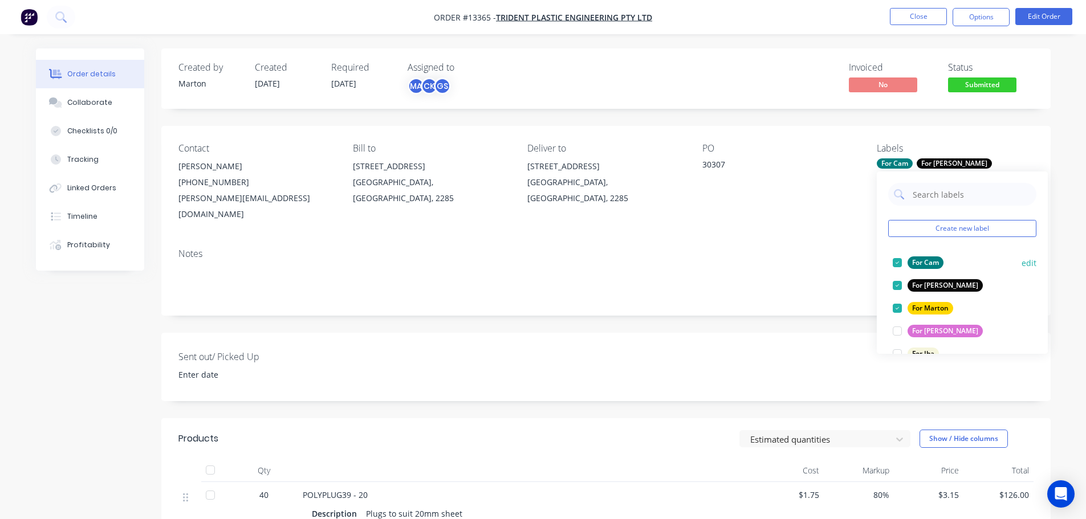
click at [896, 263] on div at bounding box center [897, 262] width 23 height 23
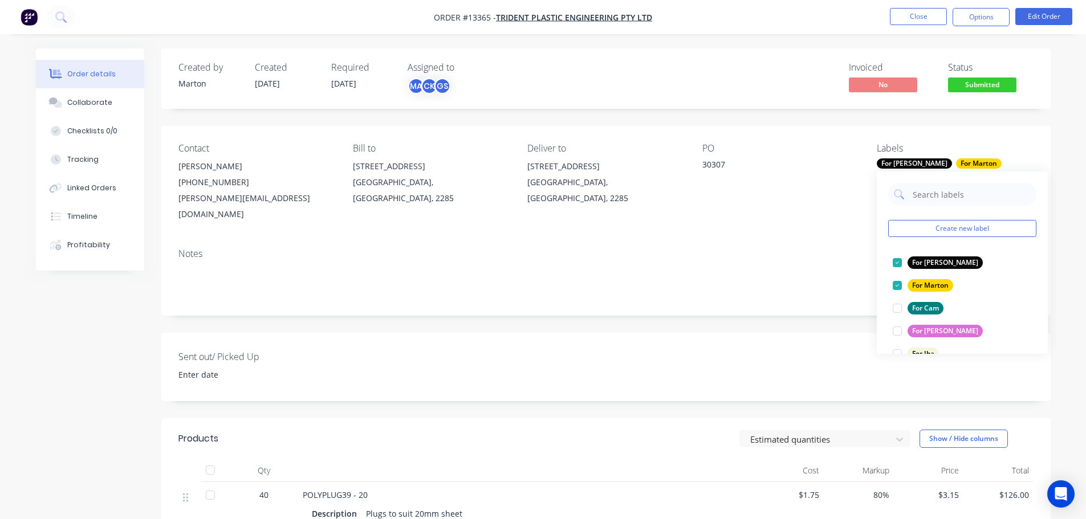
click at [841, 144] on div "PO" at bounding box center [780, 148] width 156 height 11
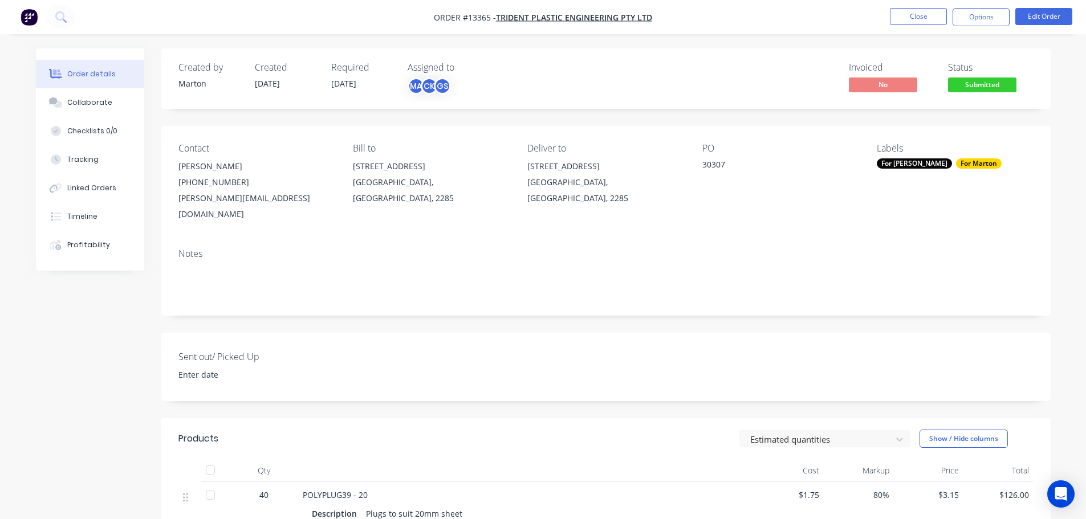
click at [984, 87] on span "Submitted" at bounding box center [982, 85] width 68 height 14
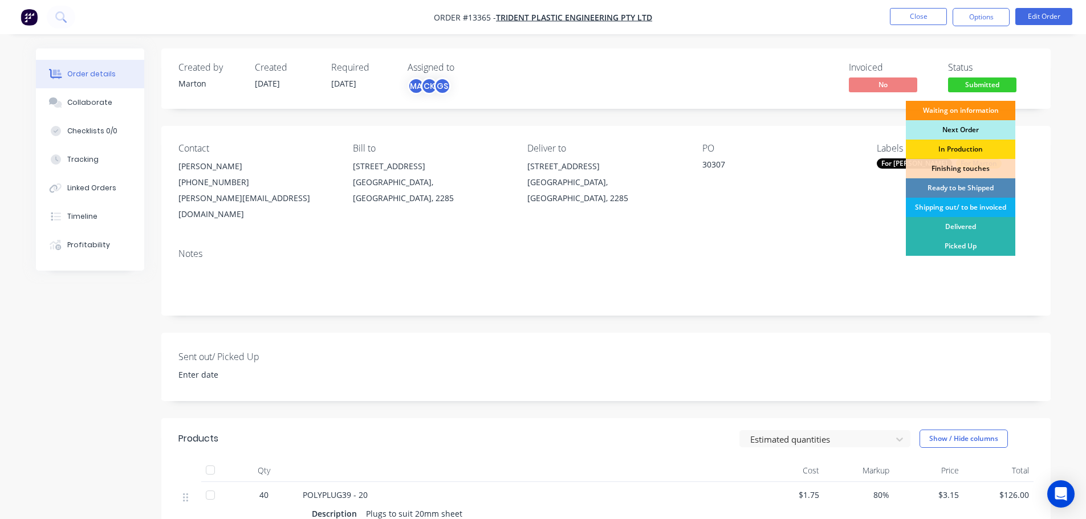
click at [955, 128] on div "Next Order" at bounding box center [960, 129] width 109 height 19
